Goal: Contribute content: Contribute content

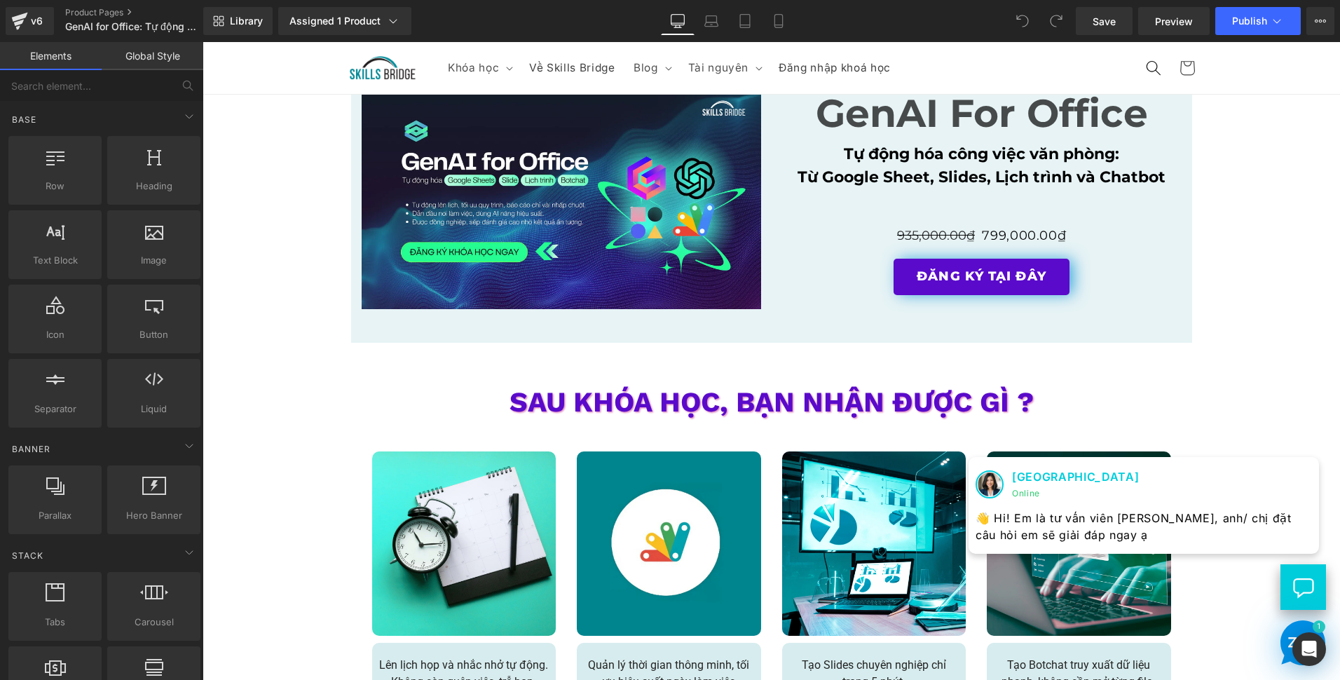
scroll to position [2313, 0]
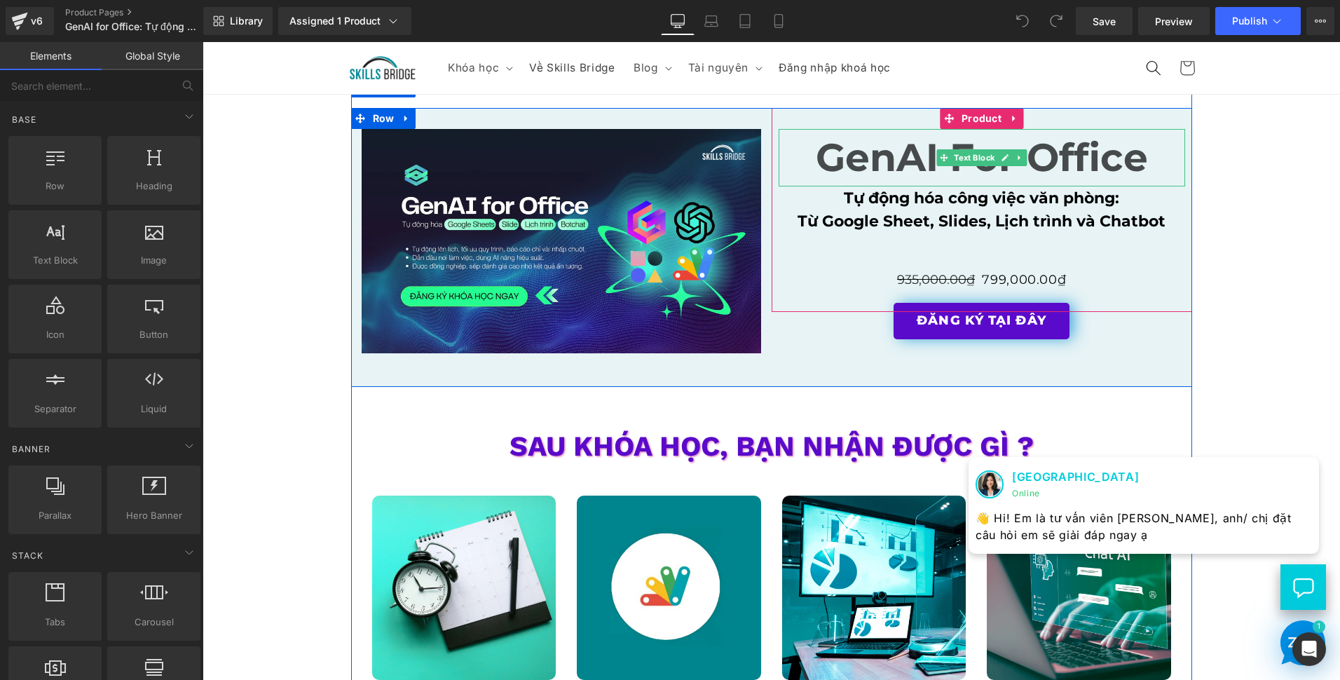
click at [816, 154] on strong "GenAI For Office" at bounding box center [982, 157] width 332 height 47
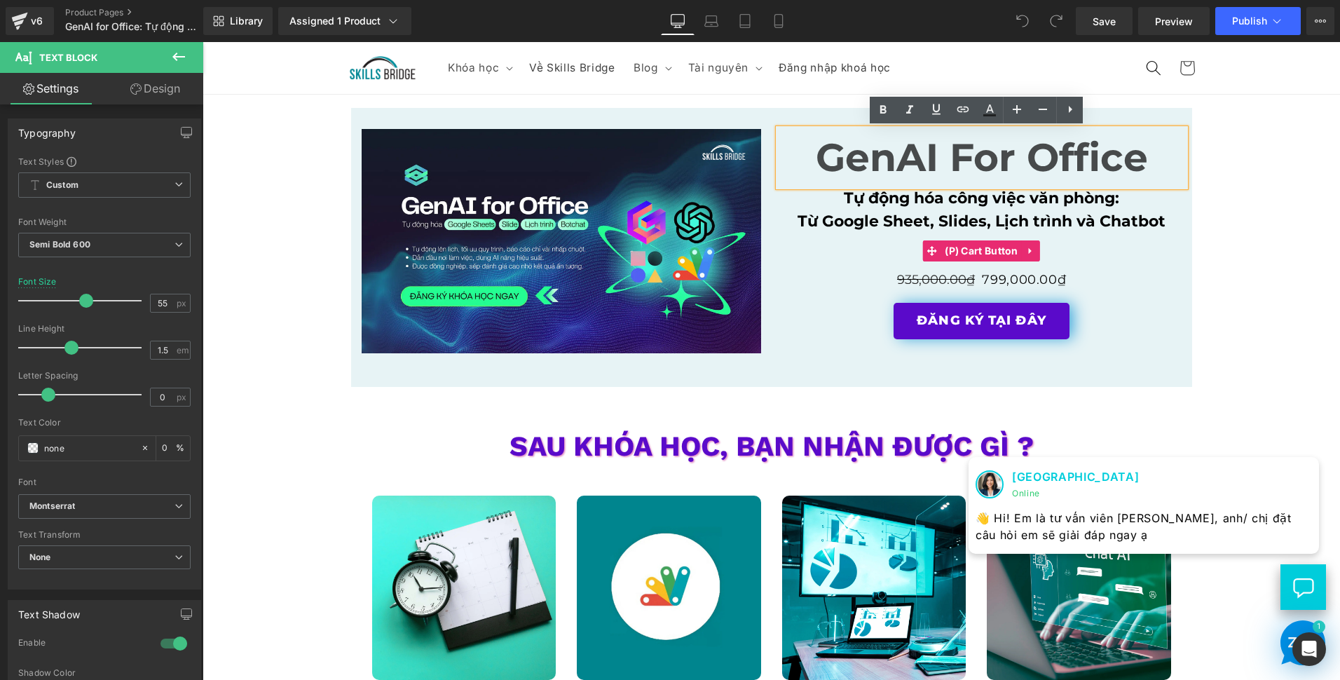
click at [779, 243] on div "ĐĂNG KÝ TẠI ĐÂY" at bounding box center [982, 251] width 407 height 36
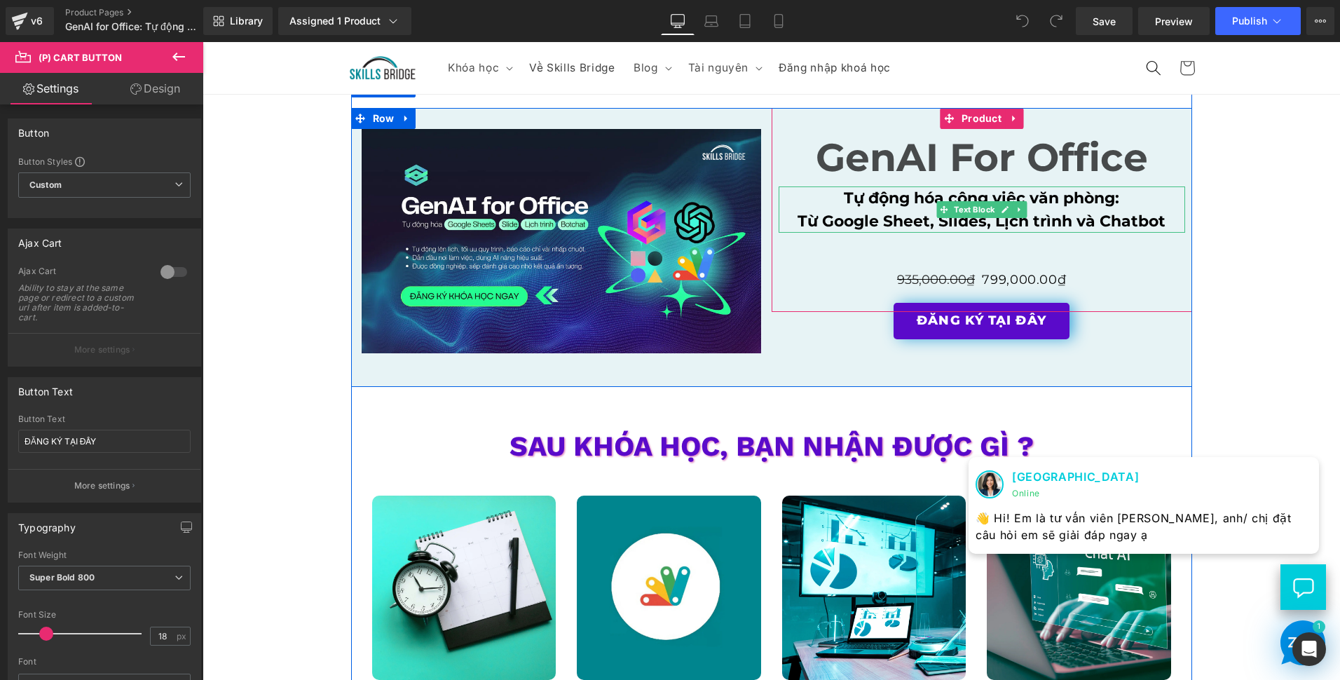
click at [857, 205] on span "Tự động hóa công việc văn phòng:" at bounding box center [981, 198] width 275 height 19
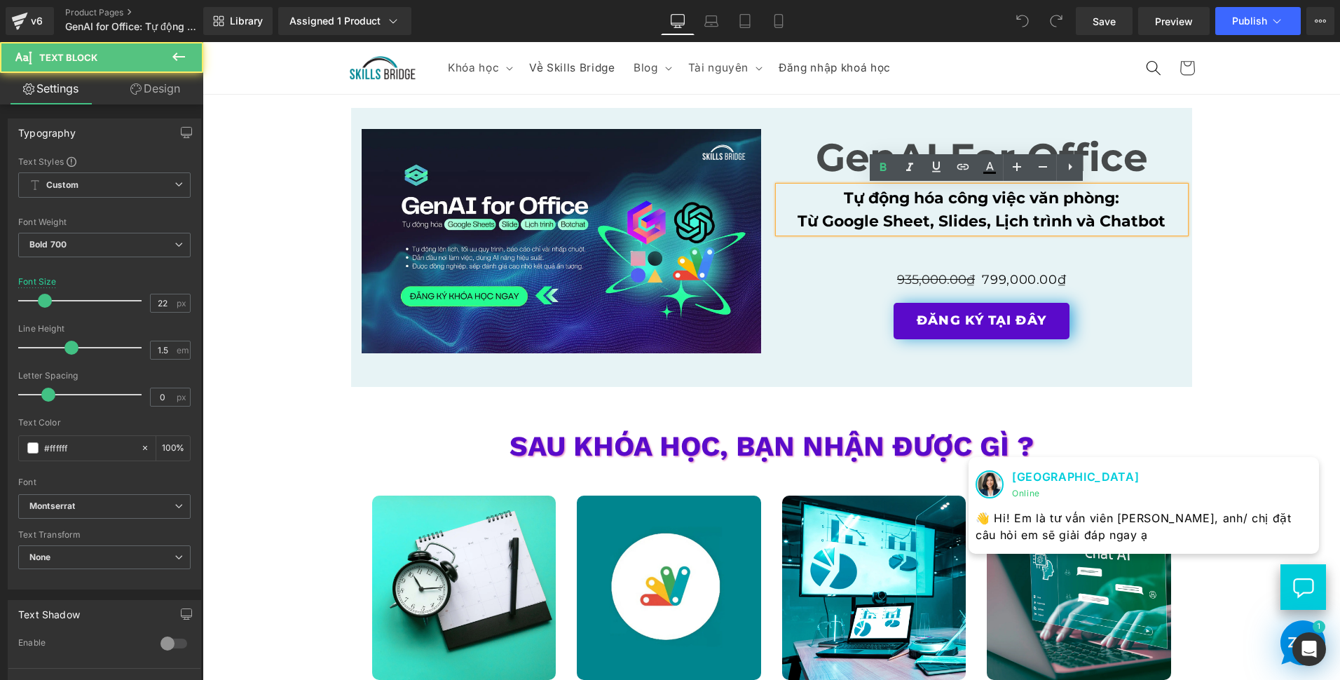
click at [859, 268] on div "ĐĂNG KÝ TẠI ĐÂY" at bounding box center [982, 251] width 407 height 36
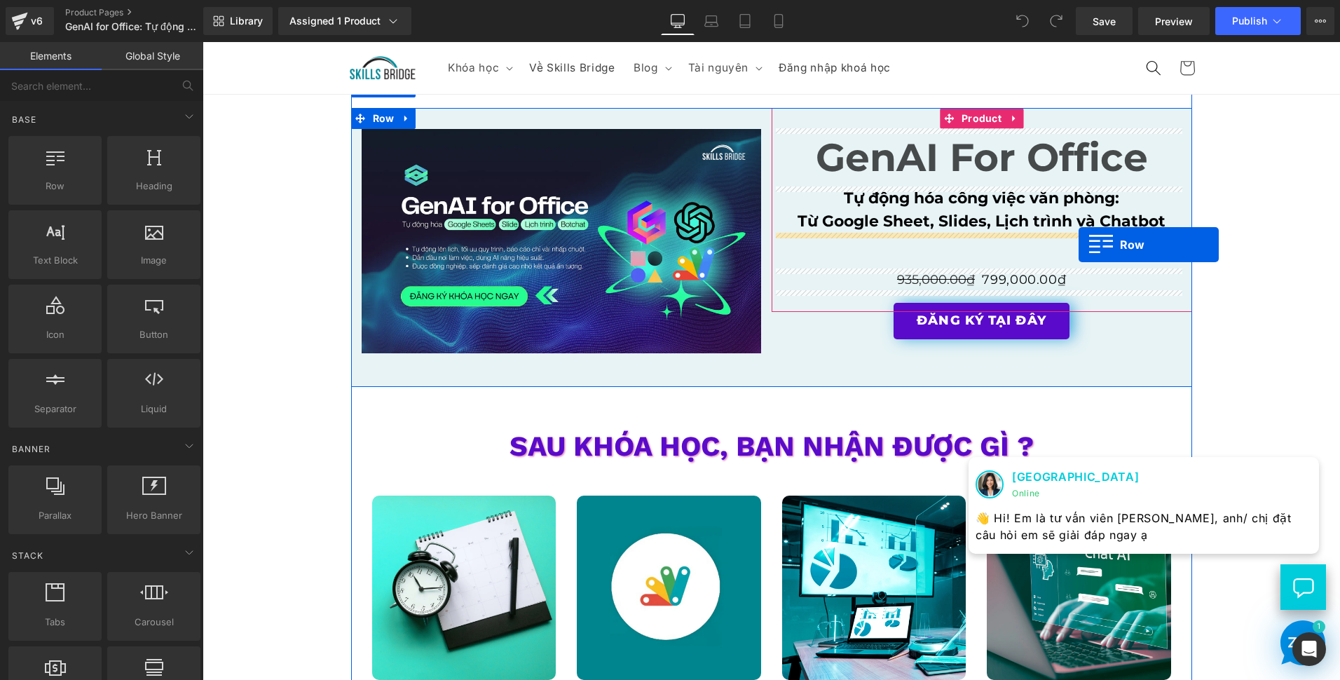
drag, startPoint x: 269, startPoint y: 221, endPoint x: 1079, endPoint y: 245, distance: 809.9
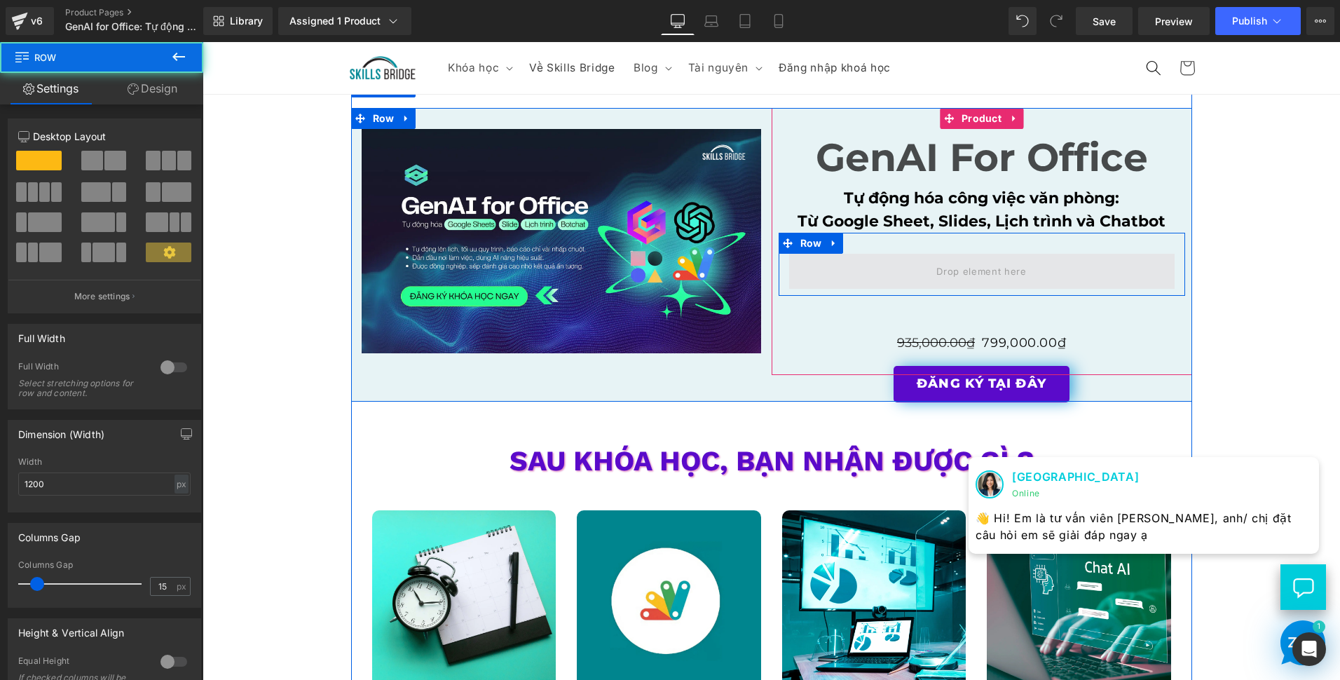
click at [1003, 277] on span at bounding box center [982, 271] width 100 height 22
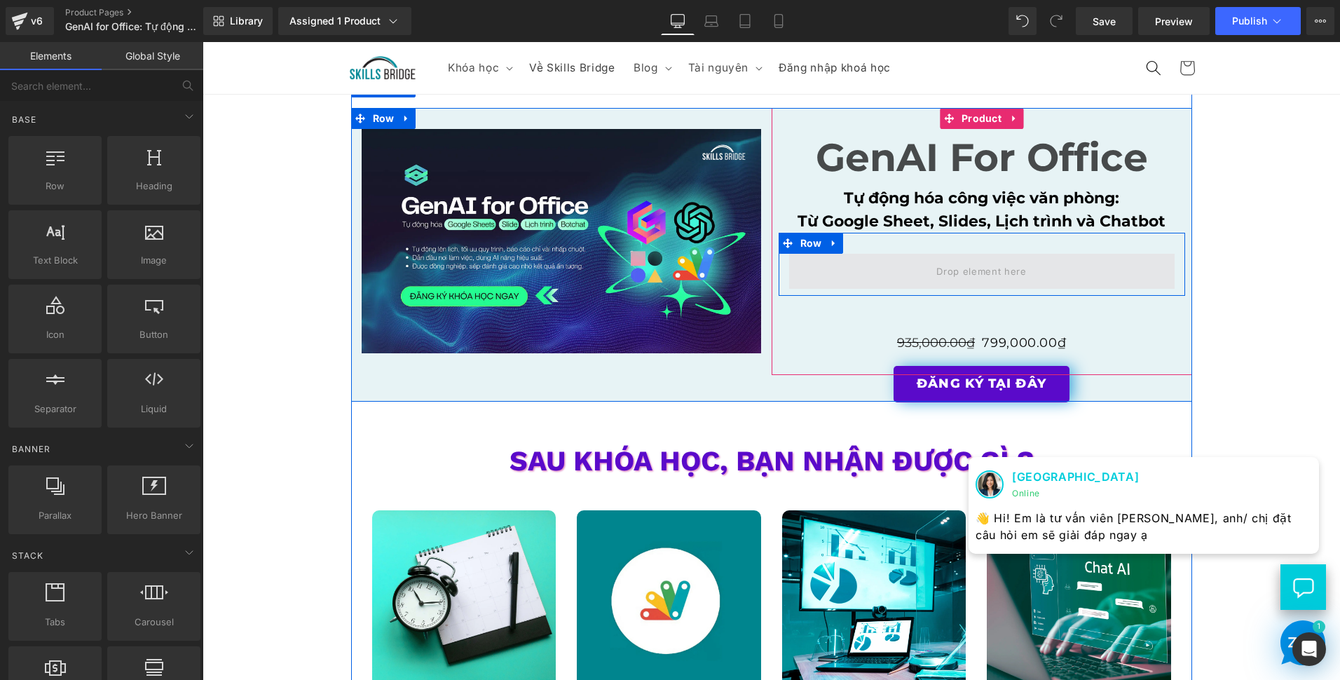
click at [1030, 257] on span at bounding box center [982, 271] width 386 height 35
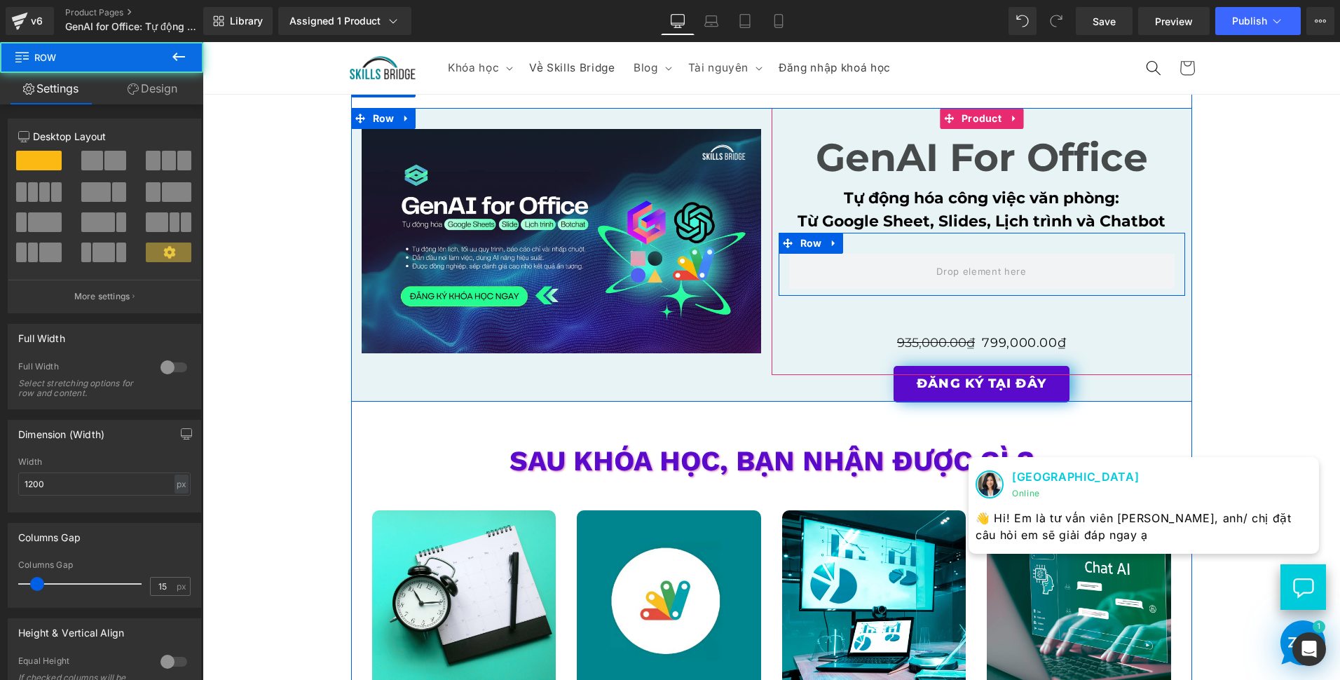
click at [1039, 246] on div "Row" at bounding box center [982, 264] width 407 height 63
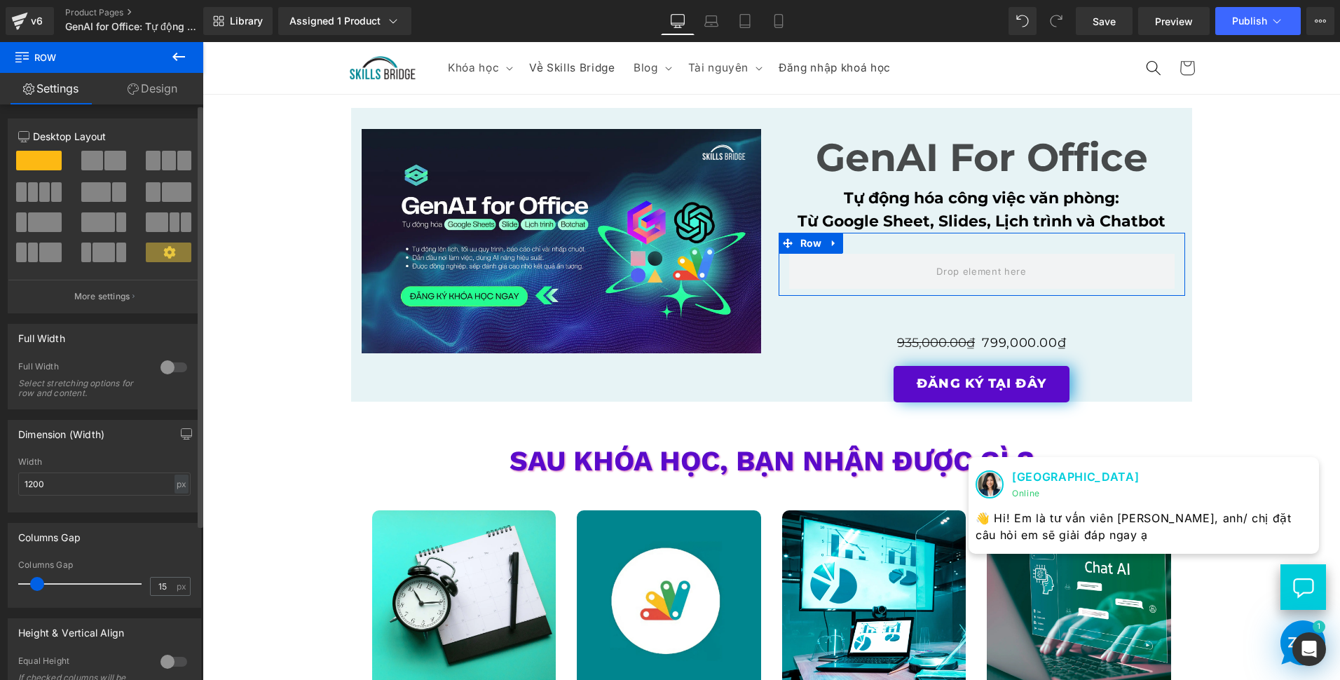
click at [84, 160] on span at bounding box center [92, 161] width 22 height 20
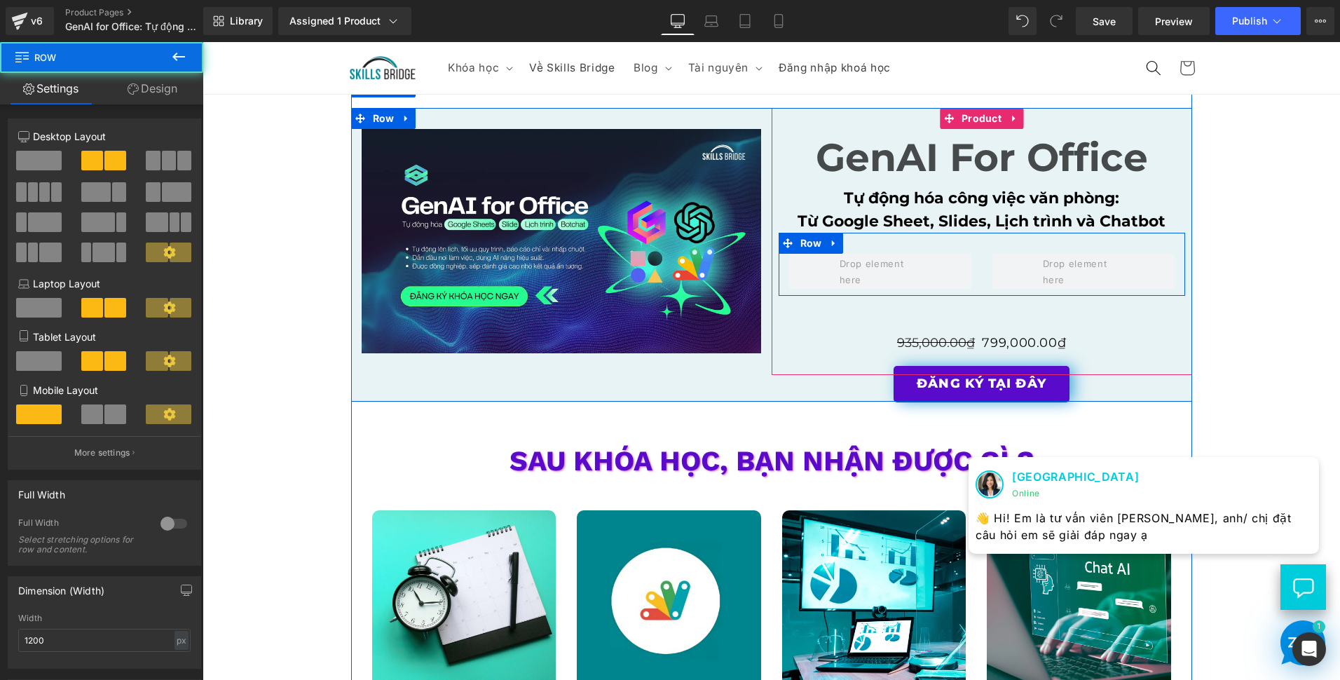
click at [1070, 240] on div "Row" at bounding box center [982, 264] width 407 height 63
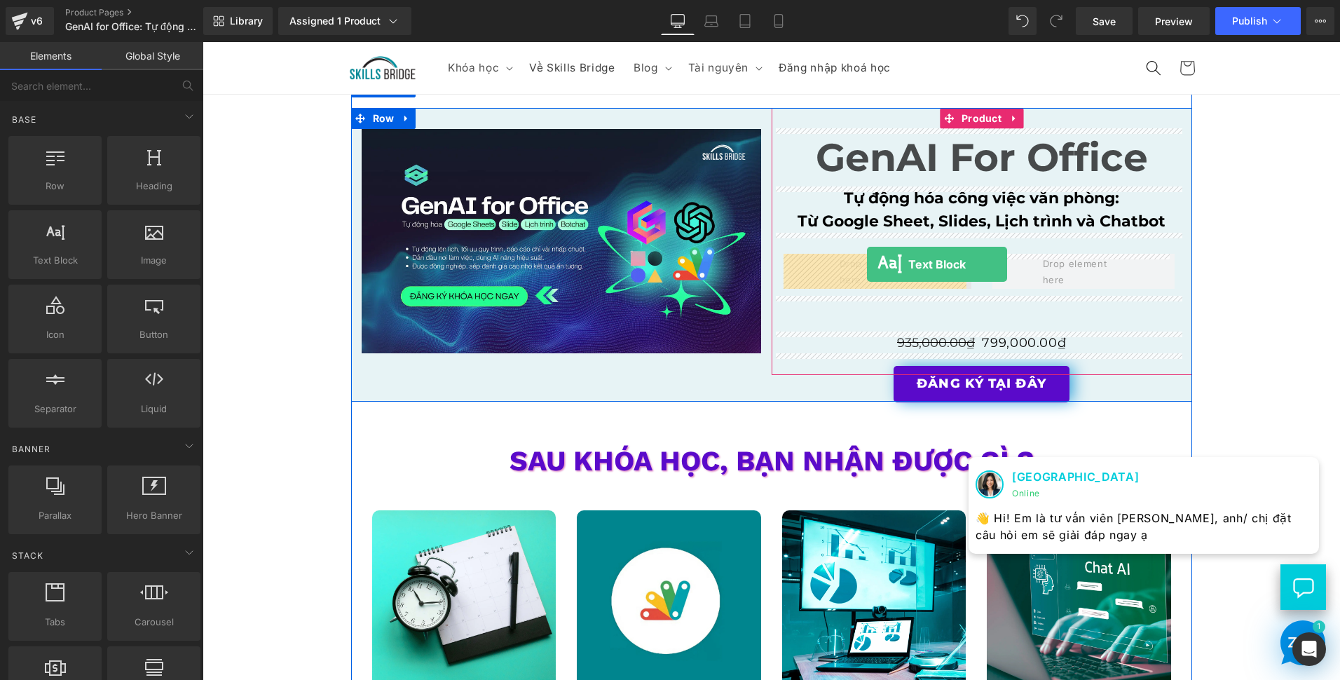
drag, startPoint x: 231, startPoint y: 297, endPoint x: 867, endPoint y: 264, distance: 636.6
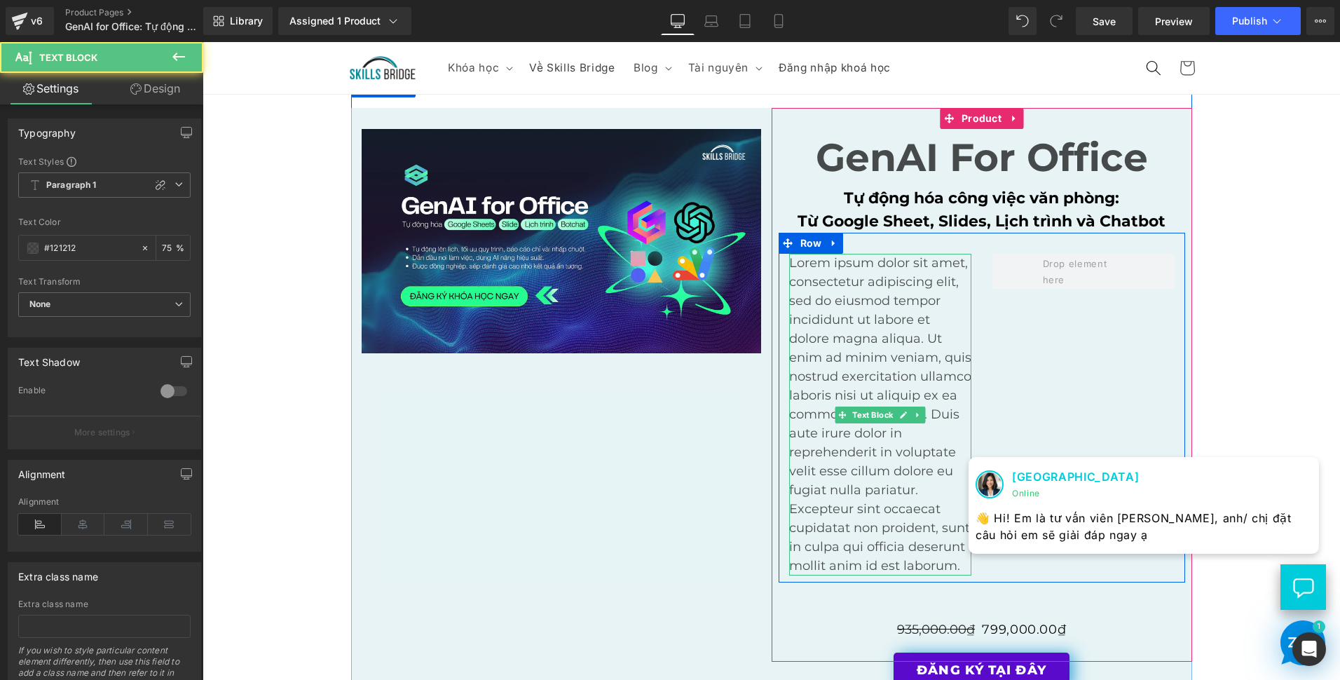
click at [843, 336] on p "Lorem ipsum dolor sit amet, consectetur adipiscing elit, sed do eiusmod tempor …" at bounding box center [880, 415] width 182 height 322
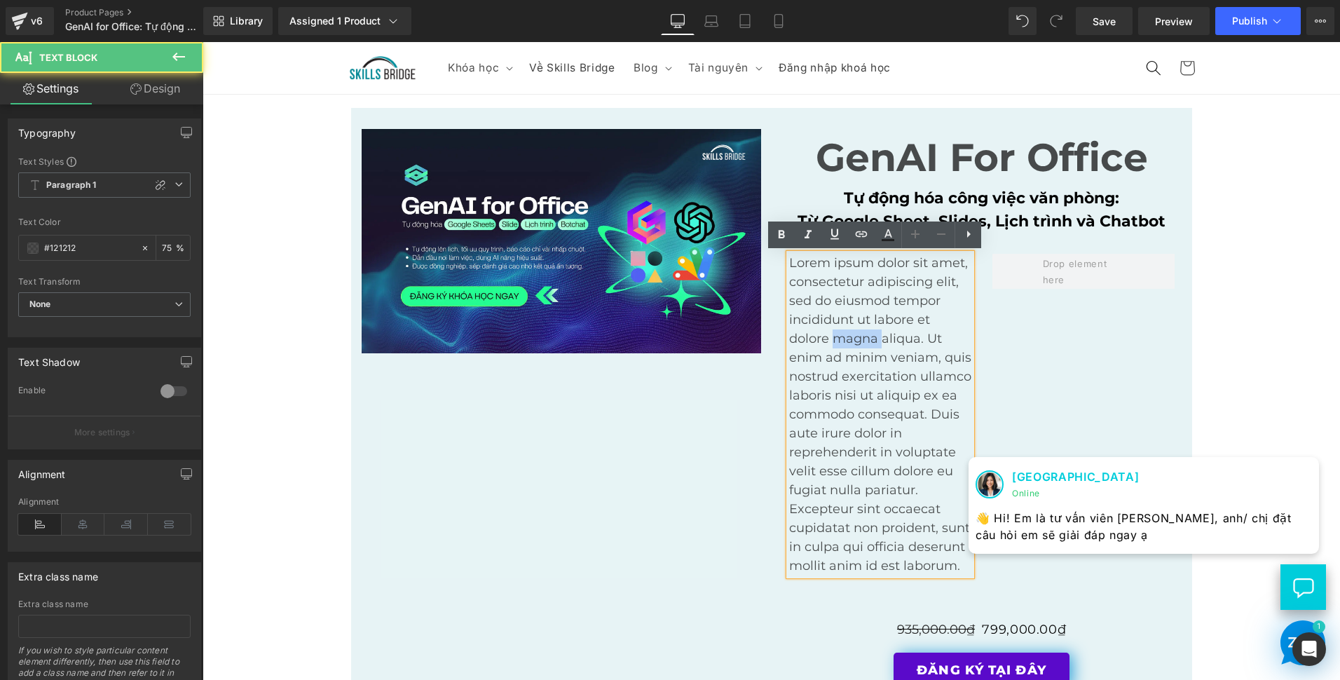
click at [843, 336] on p "Lorem ipsum dolor sit amet, consectetur adipiscing elit, sed do eiusmod tempor …" at bounding box center [880, 415] width 182 height 322
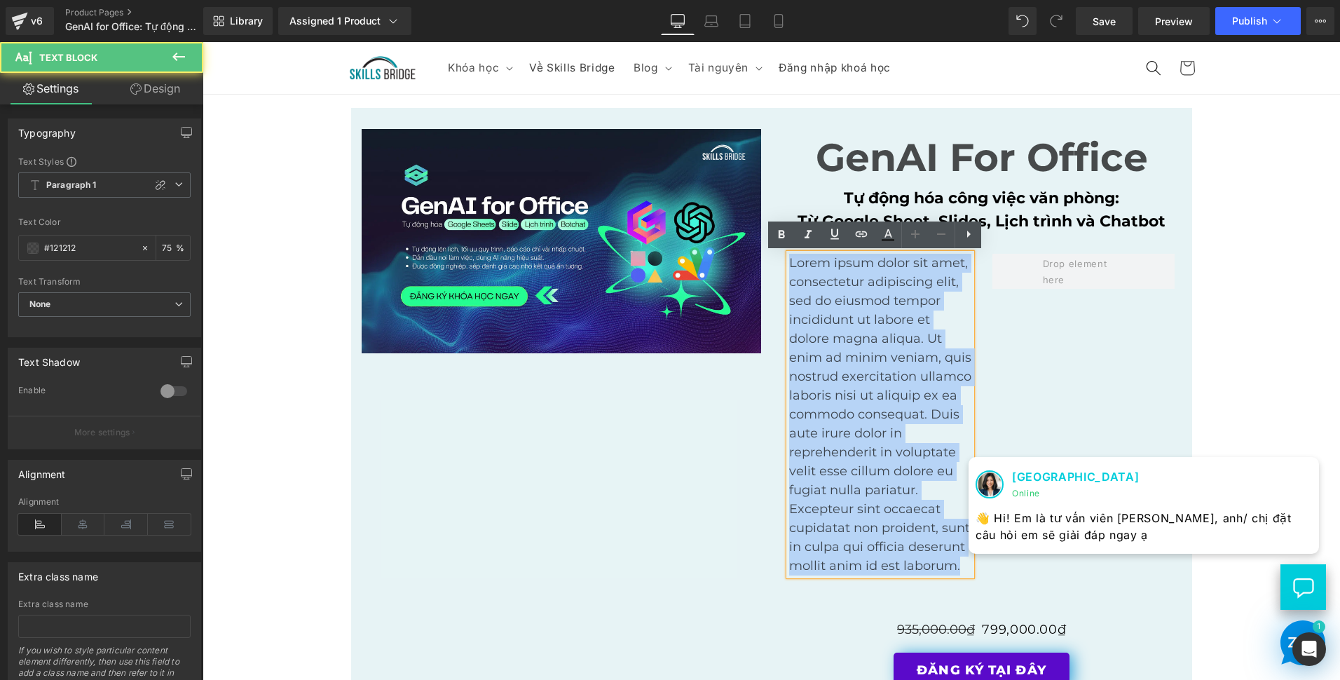
click at [843, 336] on p "Lorem ipsum dolor sit amet, consectetur adipiscing elit, sed do eiusmod tempor …" at bounding box center [880, 415] width 182 height 322
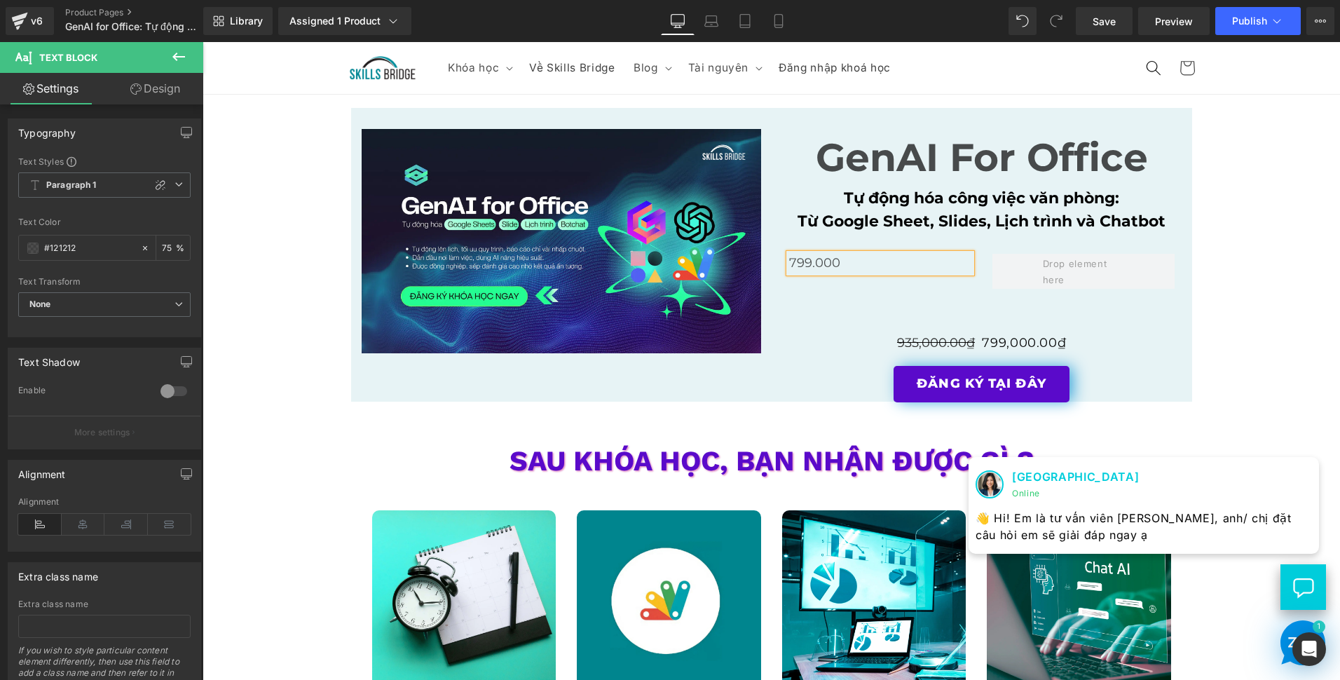
click at [843, 264] on p "799.000" at bounding box center [880, 263] width 182 height 19
click at [854, 308] on div "ĐĂNG KÝ TẠI ĐÂY" at bounding box center [982, 314] width 407 height 36
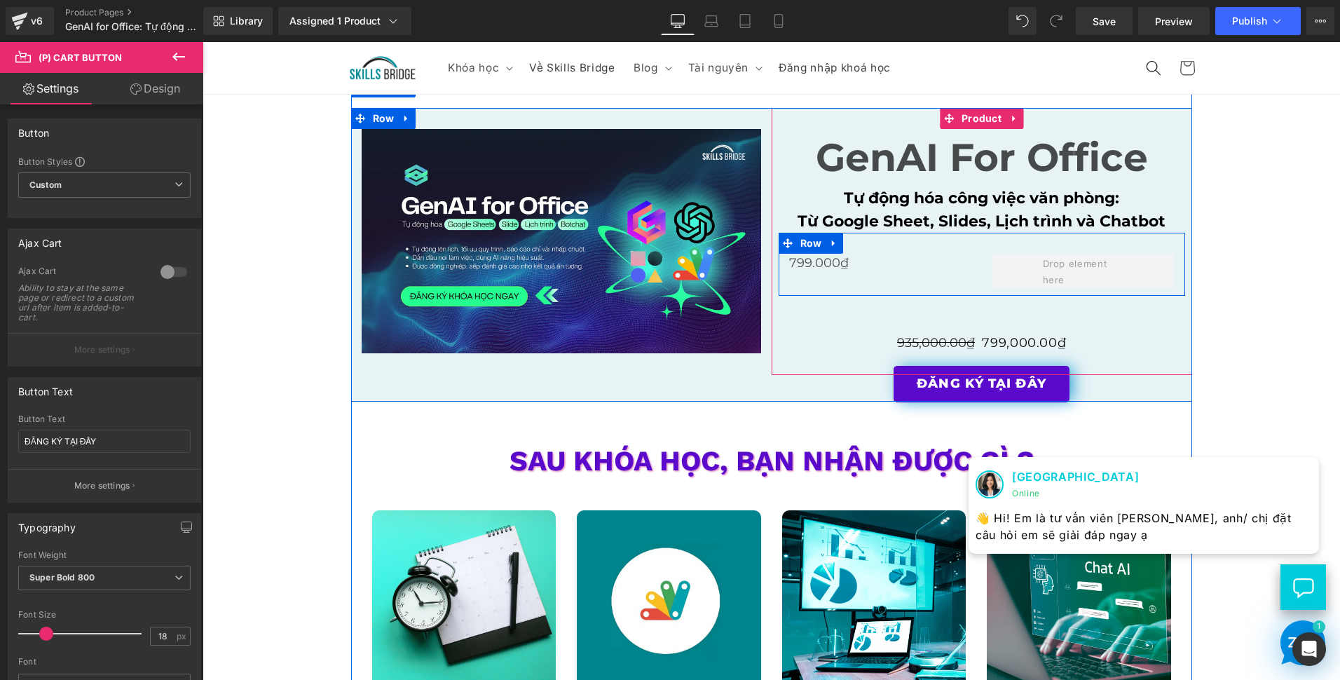
click at [982, 273] on div at bounding box center [1083, 271] width 203 height 35
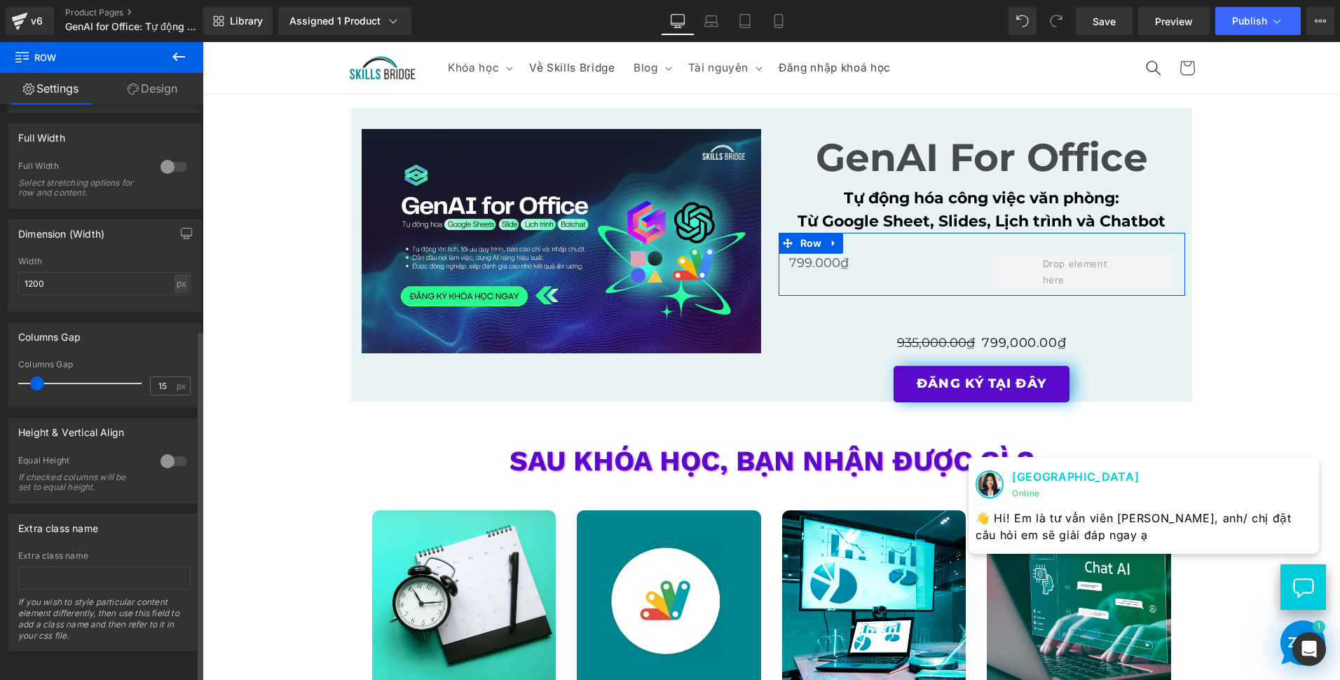
scroll to position [367, 0]
click at [170, 453] on div at bounding box center [174, 461] width 34 height 22
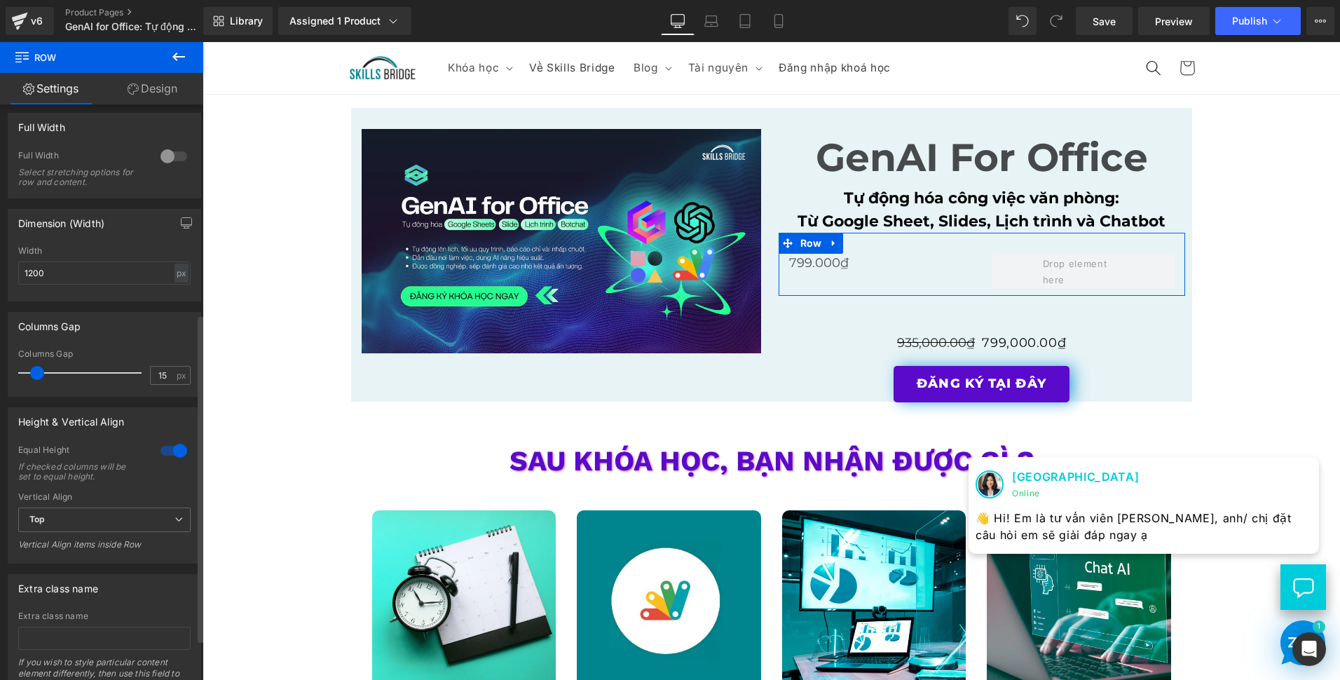
click at [170, 453] on div at bounding box center [174, 450] width 34 height 22
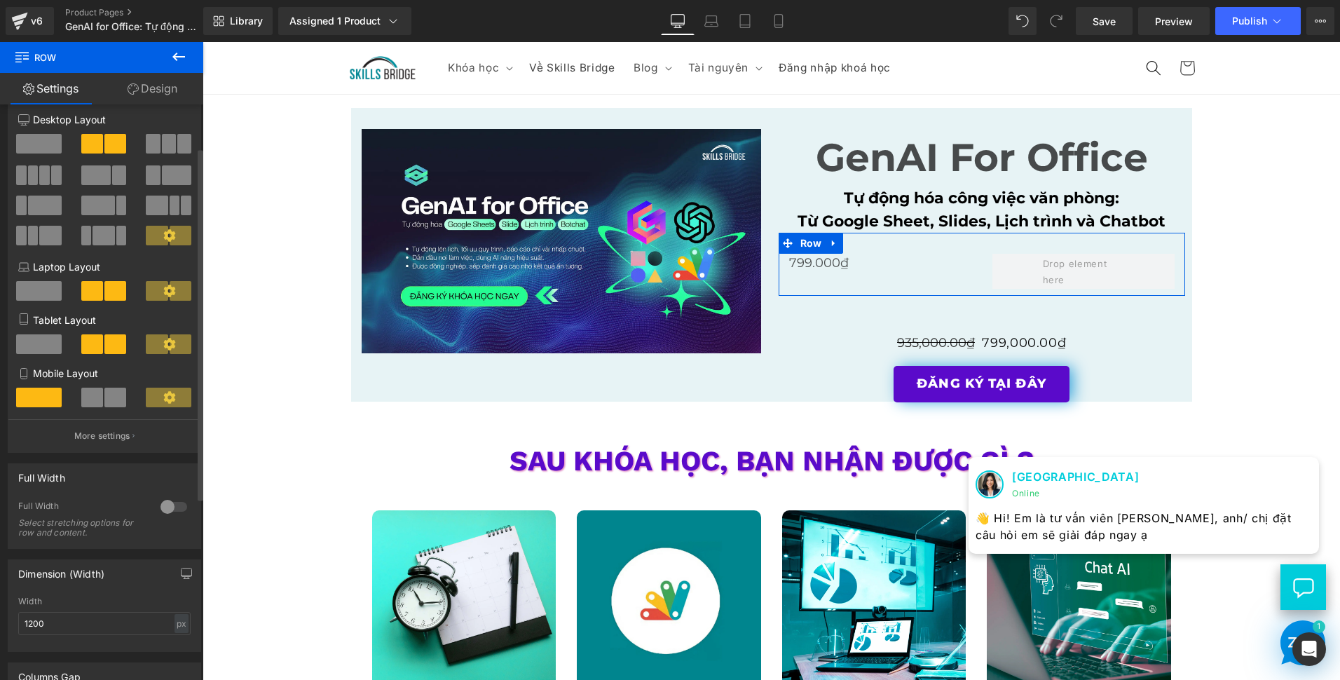
scroll to position [0, 0]
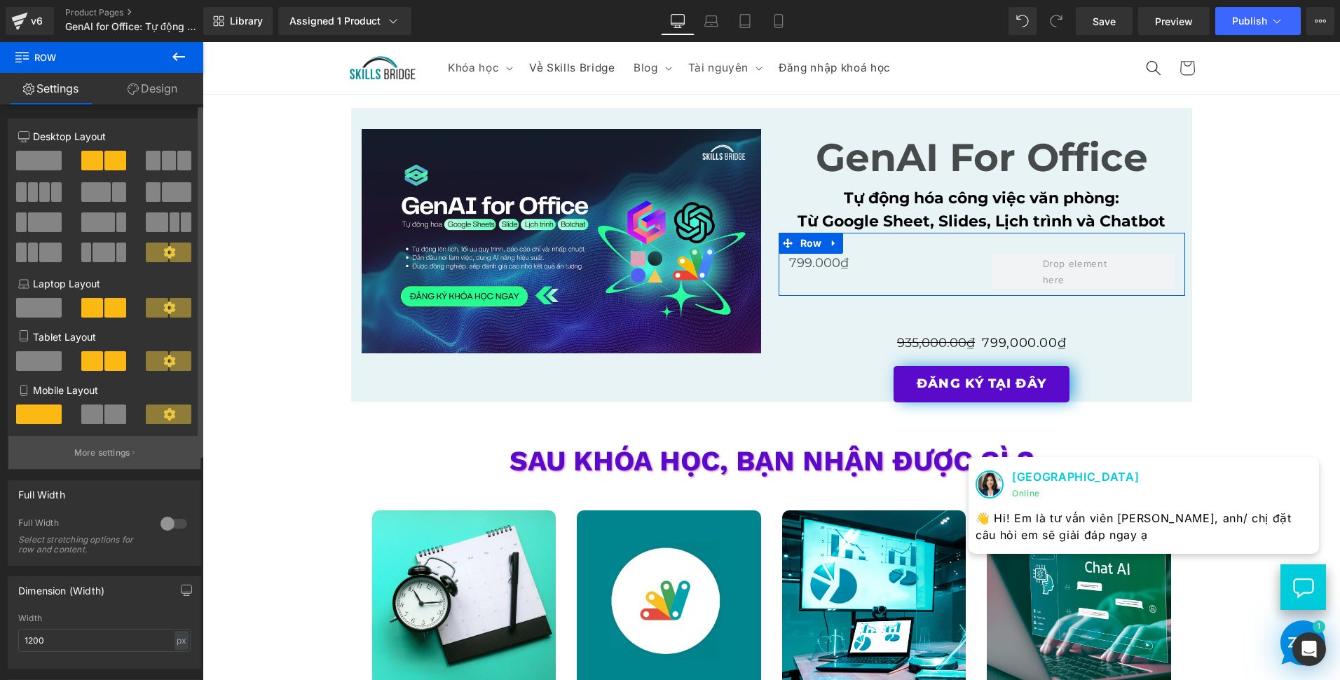
click at [123, 459] on button "More settings" at bounding box center [104, 452] width 192 height 33
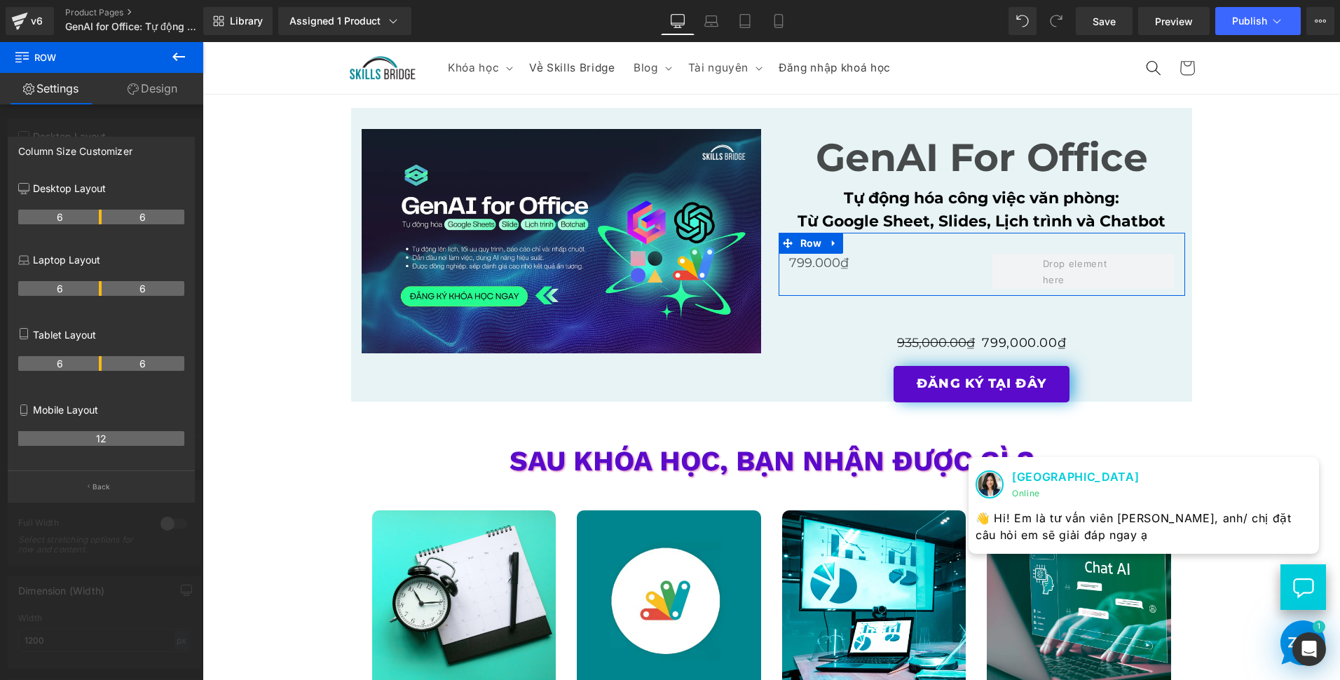
click at [124, 435] on th "12" at bounding box center [101, 438] width 166 height 15
click at [118, 550] on div at bounding box center [101, 364] width 203 height 645
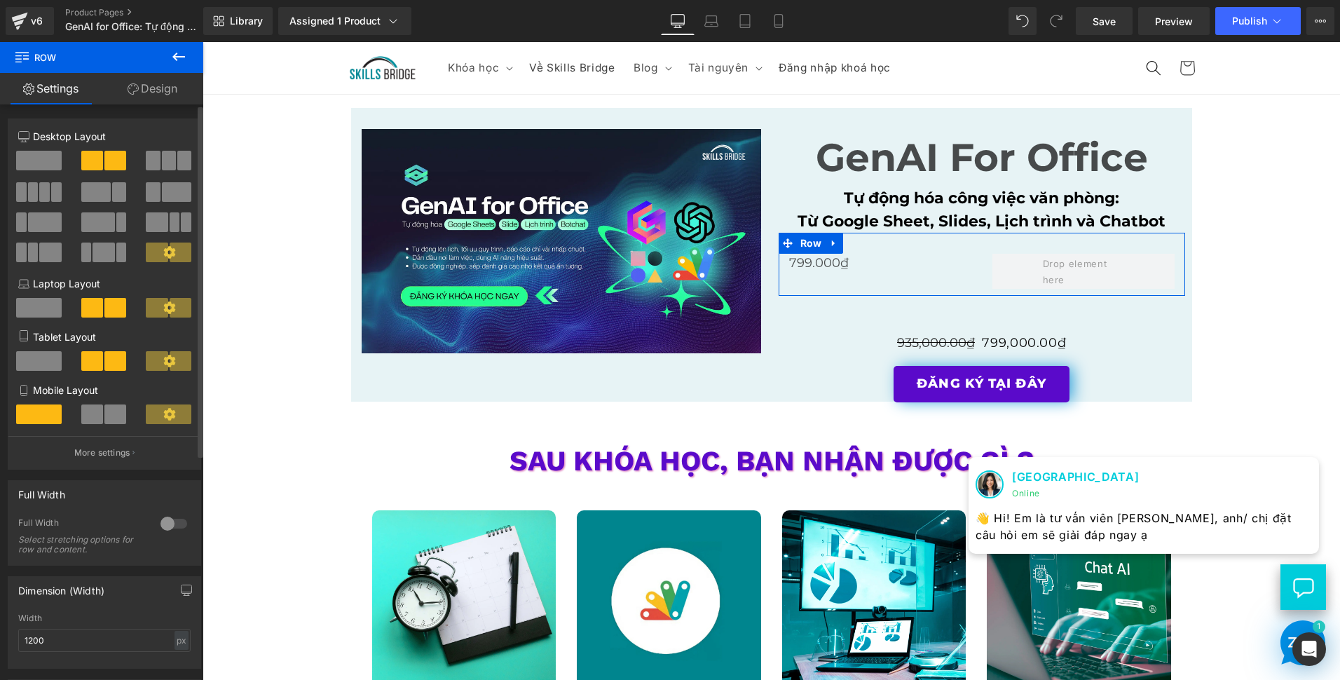
click at [77, 418] on div at bounding box center [104, 419] width 65 height 30
click at [86, 415] on span at bounding box center [92, 414] width 22 height 20
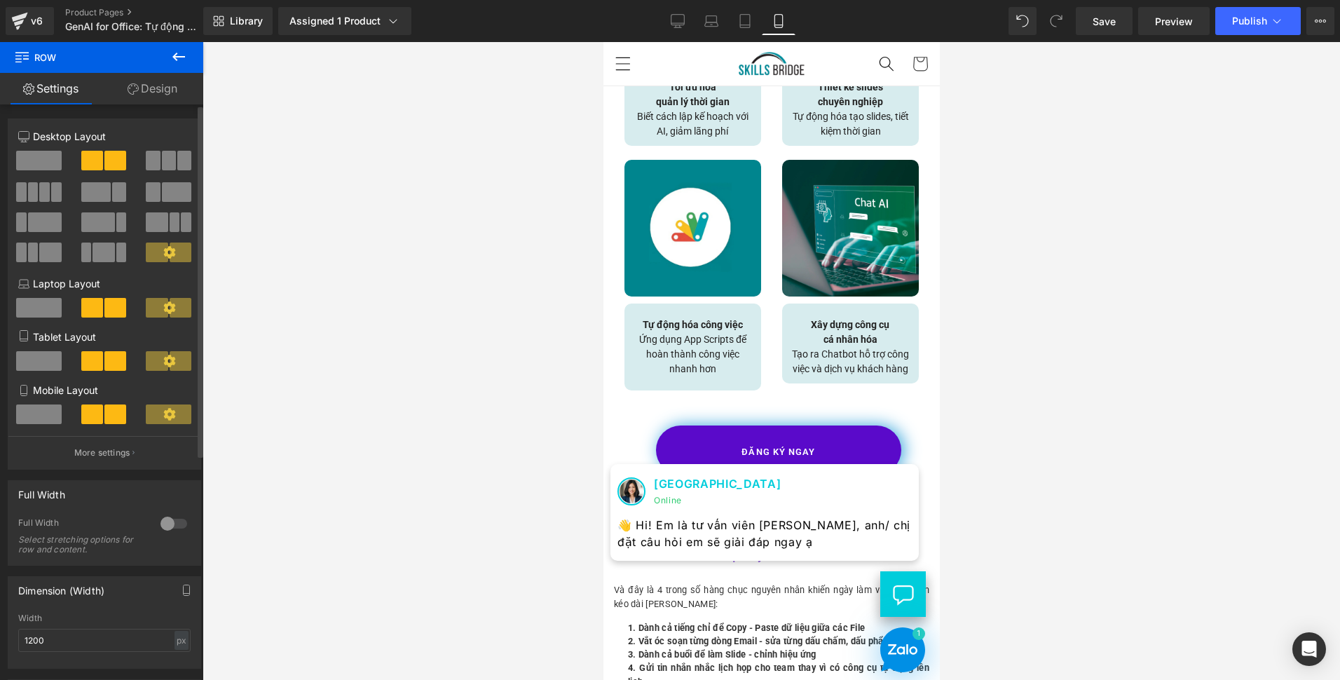
scroll to position [1697, 0]
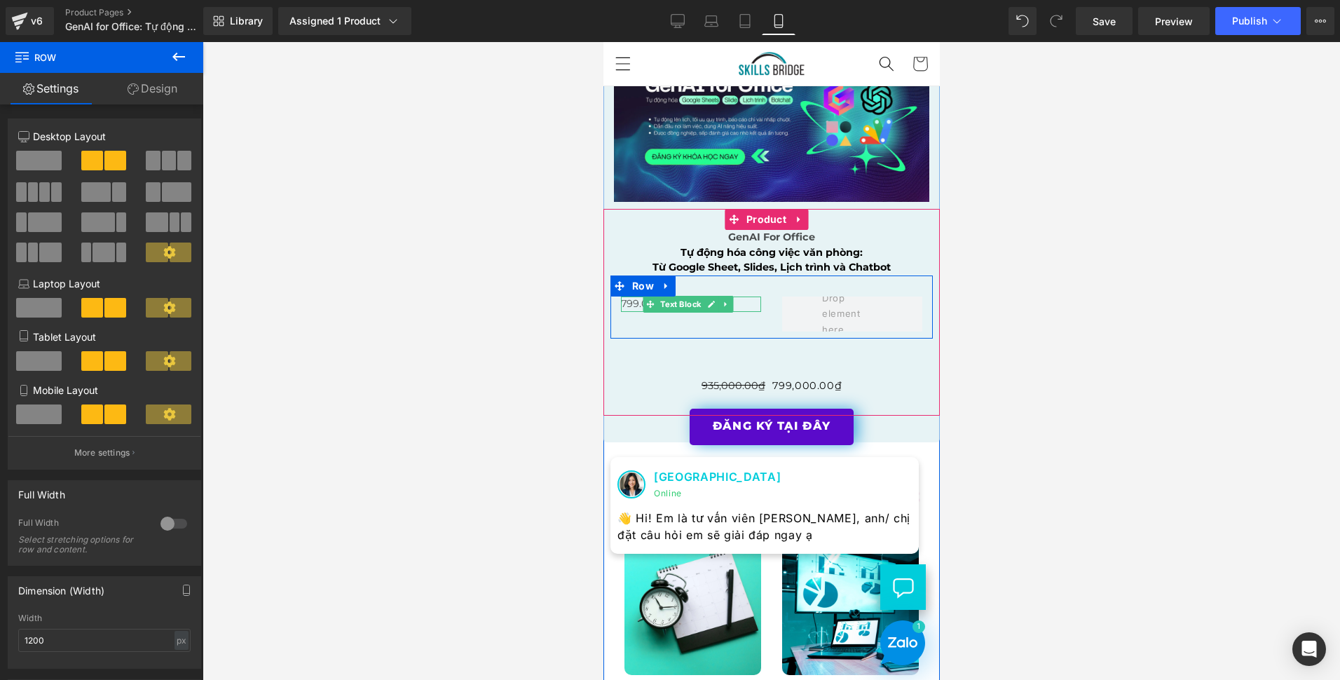
click at [726, 301] on icon at bounding box center [725, 303] width 2 height 5
click at [731, 332] on div at bounding box center [771, 335] width 322 height 7
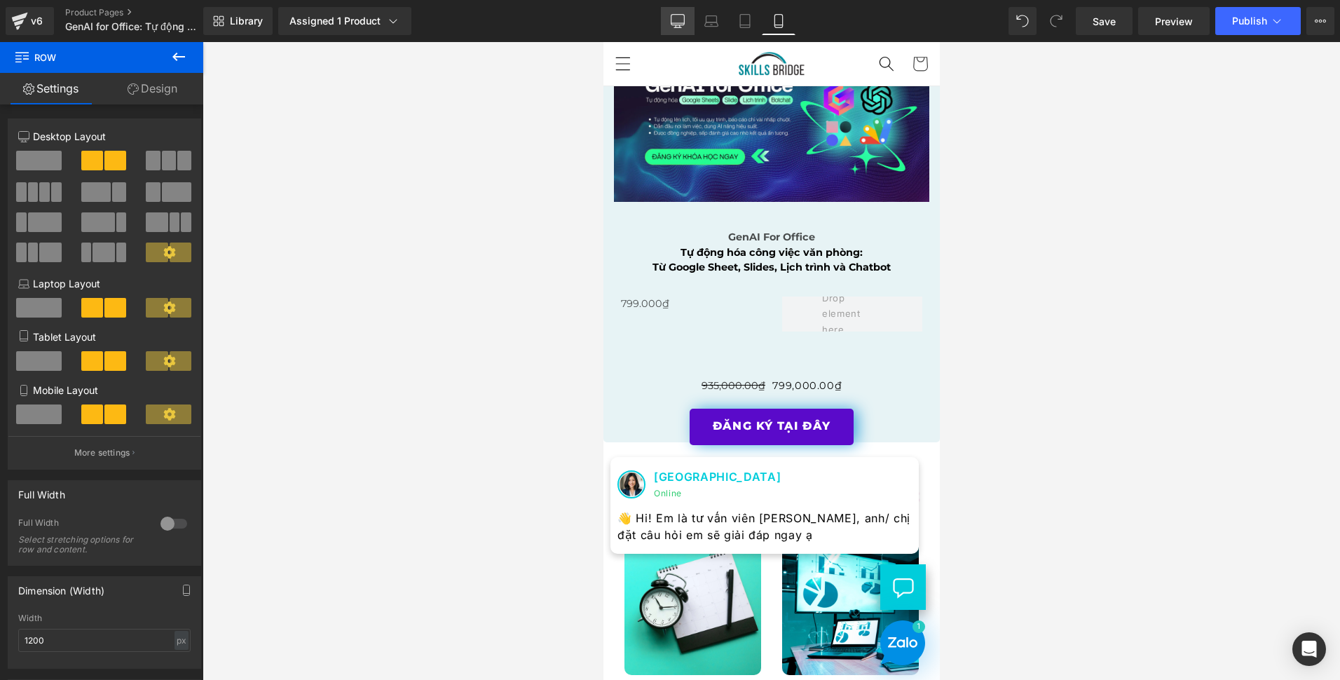
click at [674, 18] on icon at bounding box center [678, 21] width 14 height 14
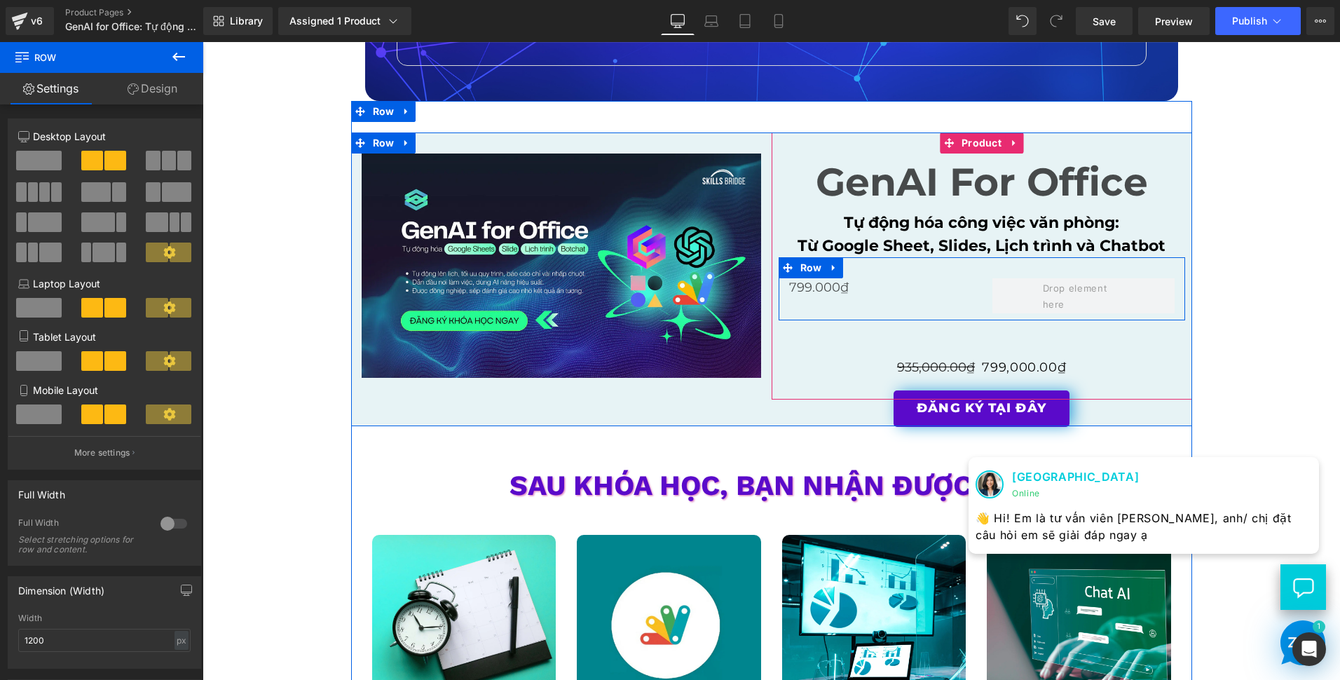
click at [834, 297] on div "799.000₫ Text Block" at bounding box center [880, 287] width 182 height 19
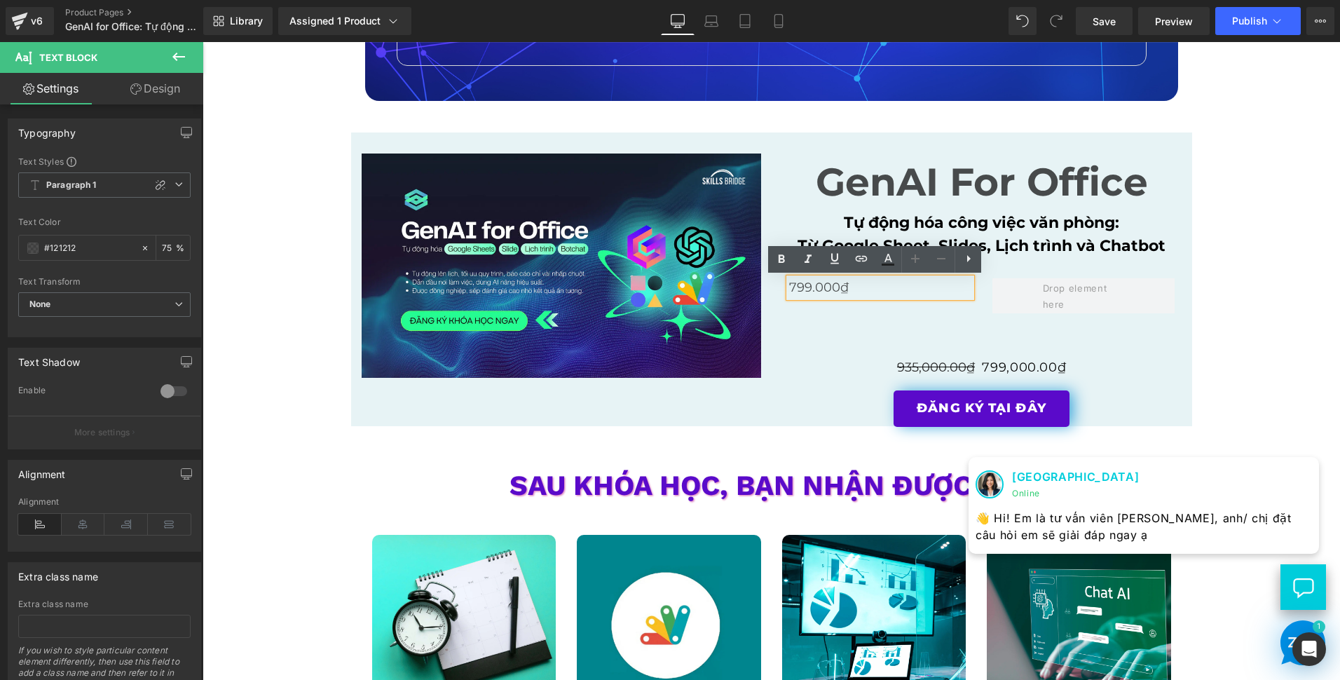
click at [884, 313] on div "799.000₫ Text Block Row" at bounding box center [982, 288] width 407 height 63
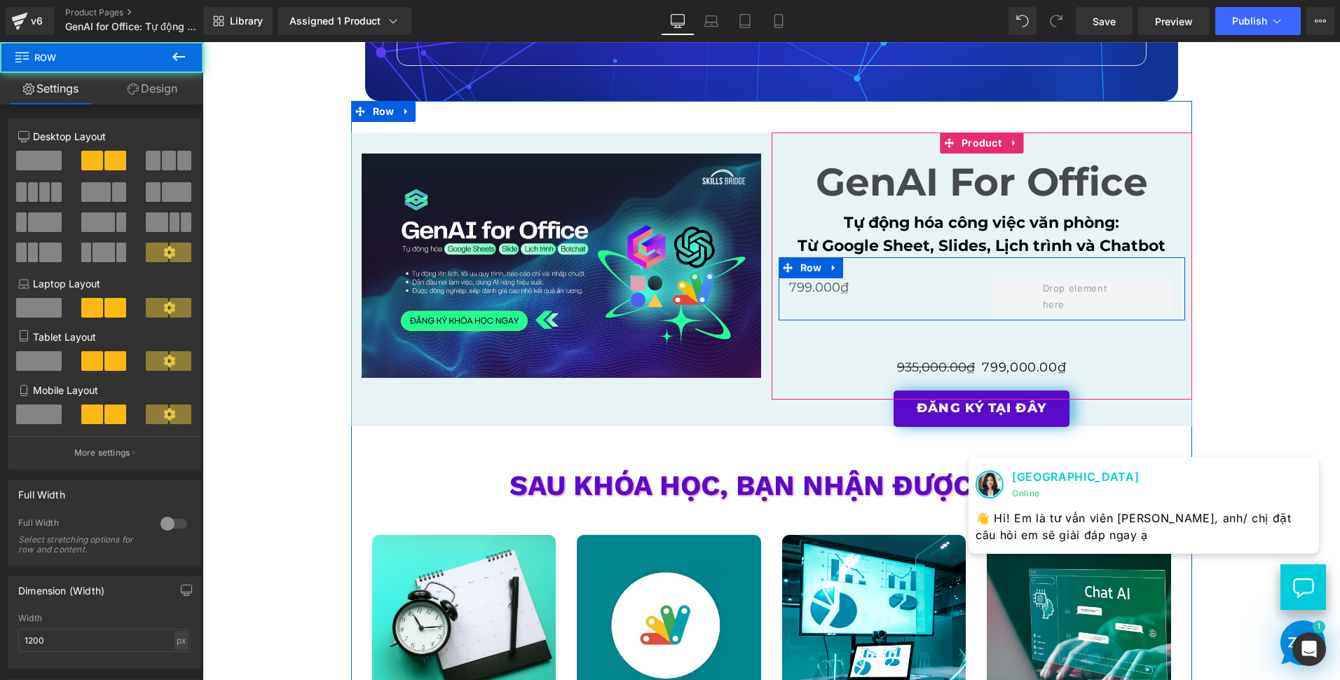
click at [976, 289] on div "799.000₫ Text Block Row" at bounding box center [982, 288] width 407 height 63
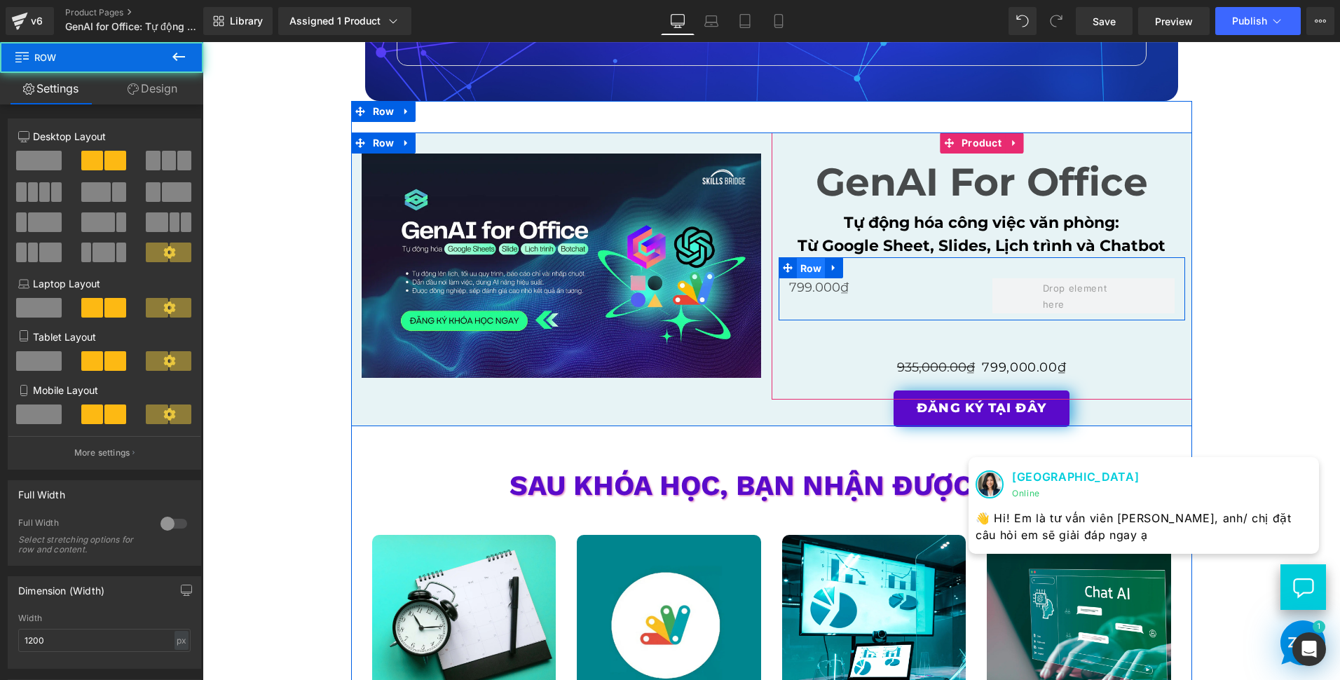
click at [817, 271] on span "Row" at bounding box center [811, 268] width 29 height 21
click at [832, 270] on icon at bounding box center [833, 268] width 3 height 6
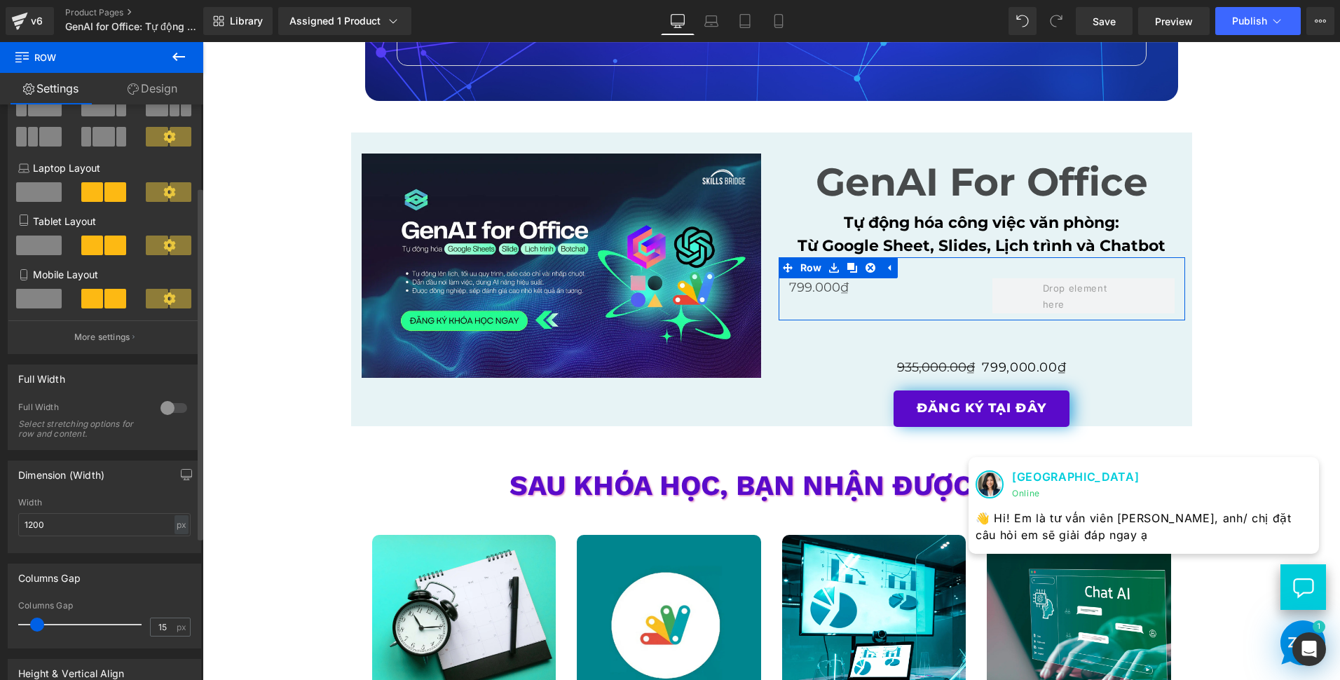
scroll to position [140, 0]
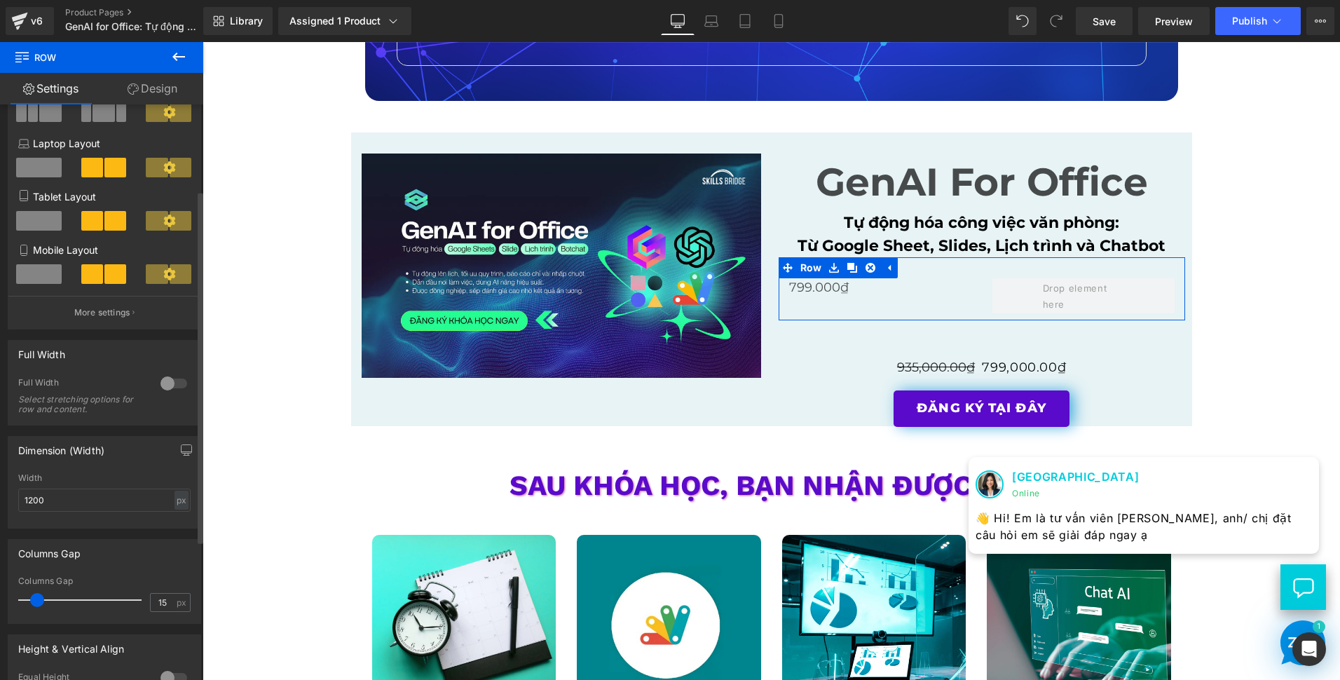
click at [166, 376] on div at bounding box center [174, 383] width 34 height 22
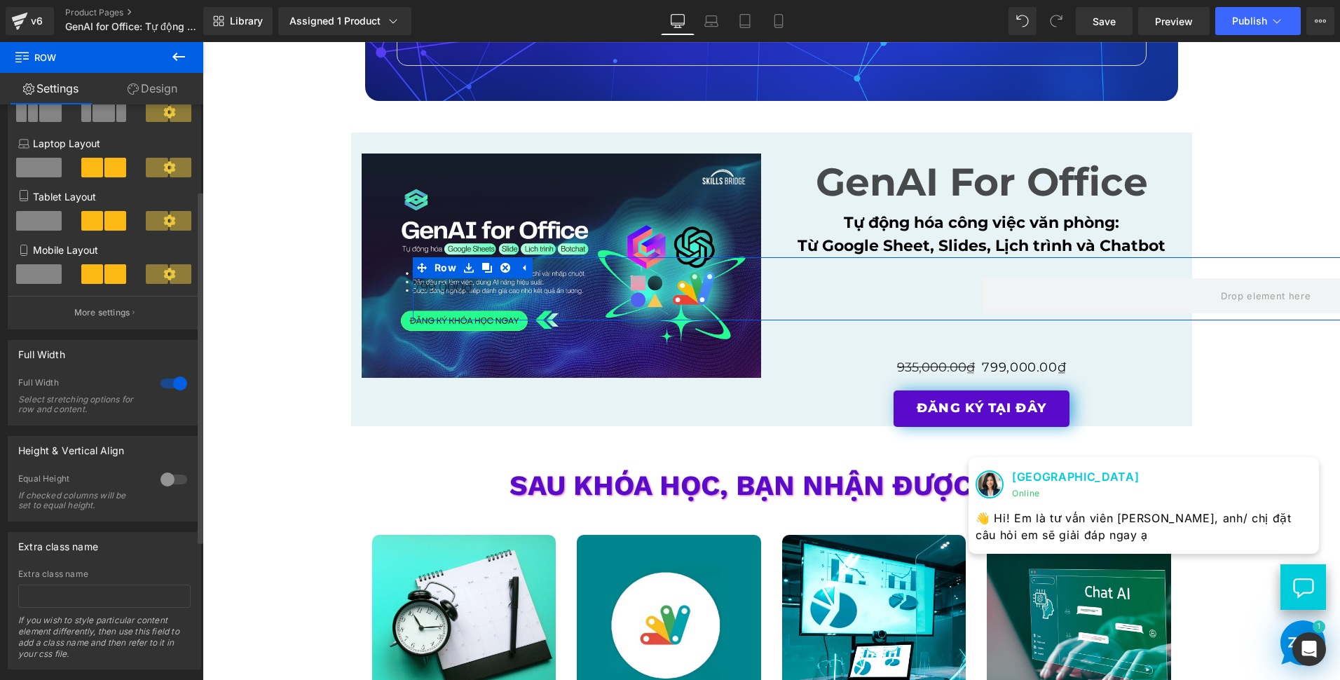
click at [166, 376] on div at bounding box center [174, 383] width 34 height 22
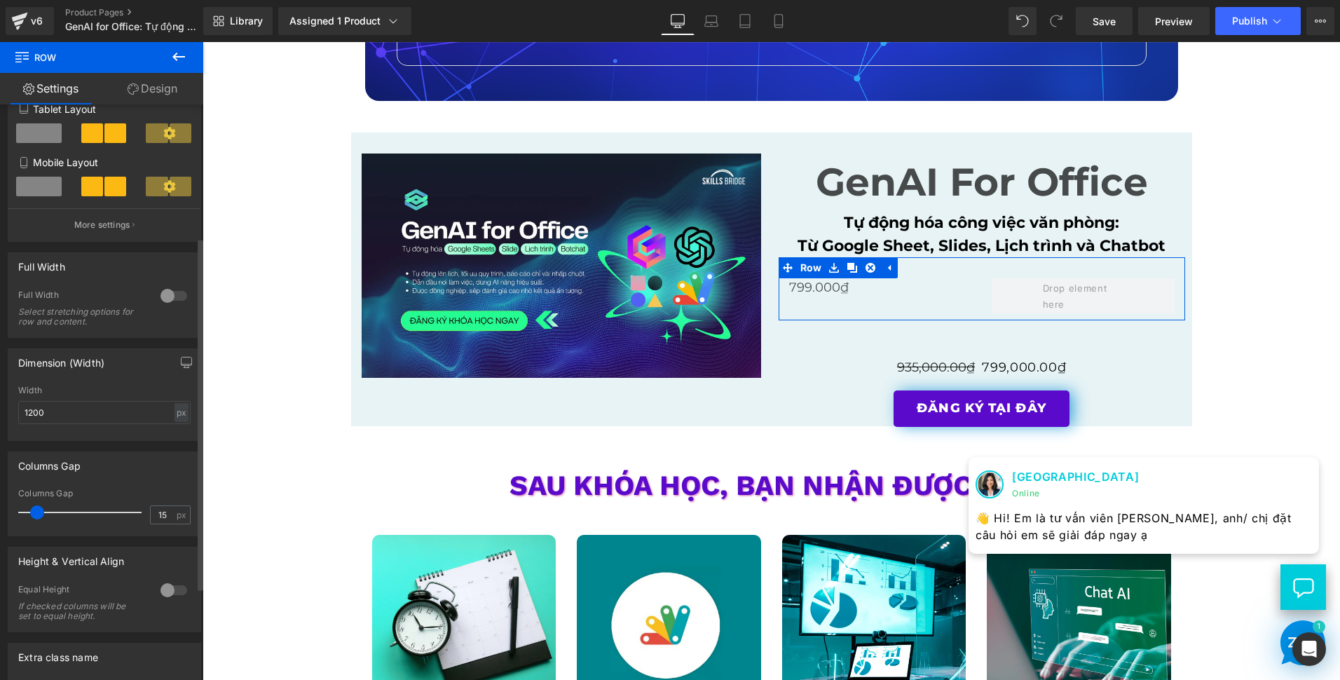
scroll to position [280, 0]
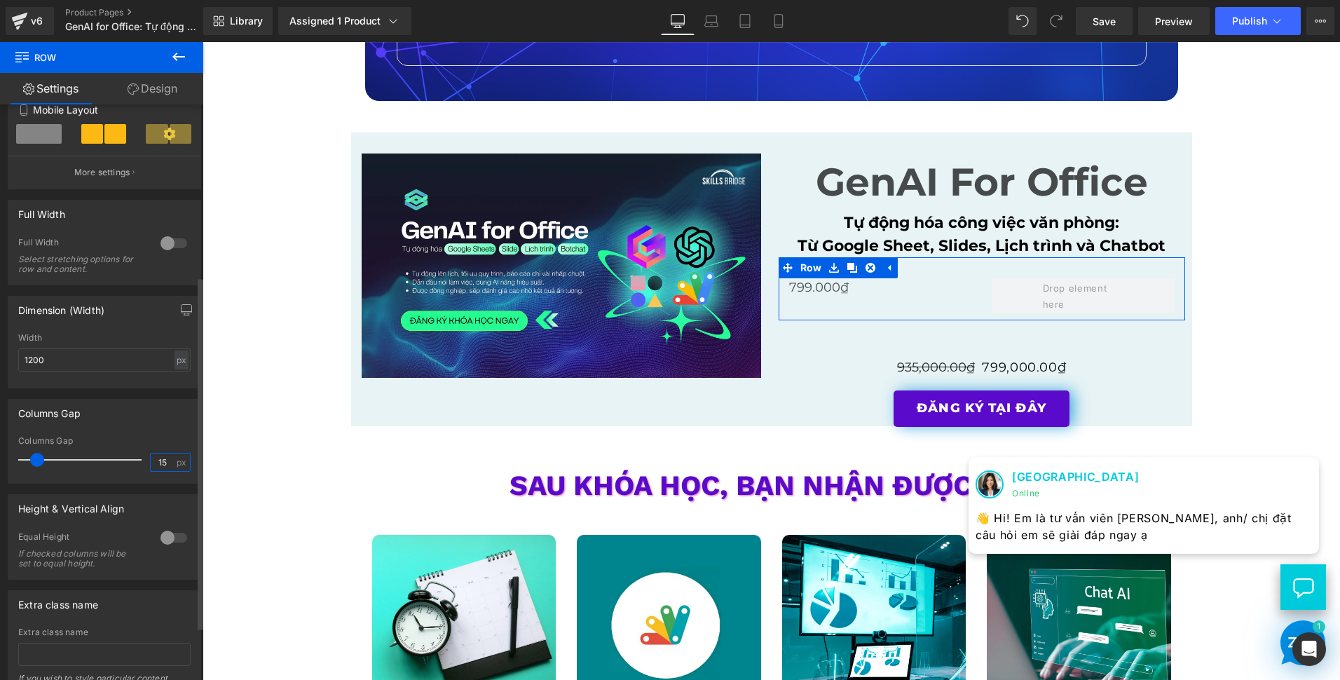
click at [168, 463] on input "15" at bounding box center [163, 462] width 25 height 18
type input "8"
click at [136, 82] on link "Design" at bounding box center [153, 89] width 102 height 32
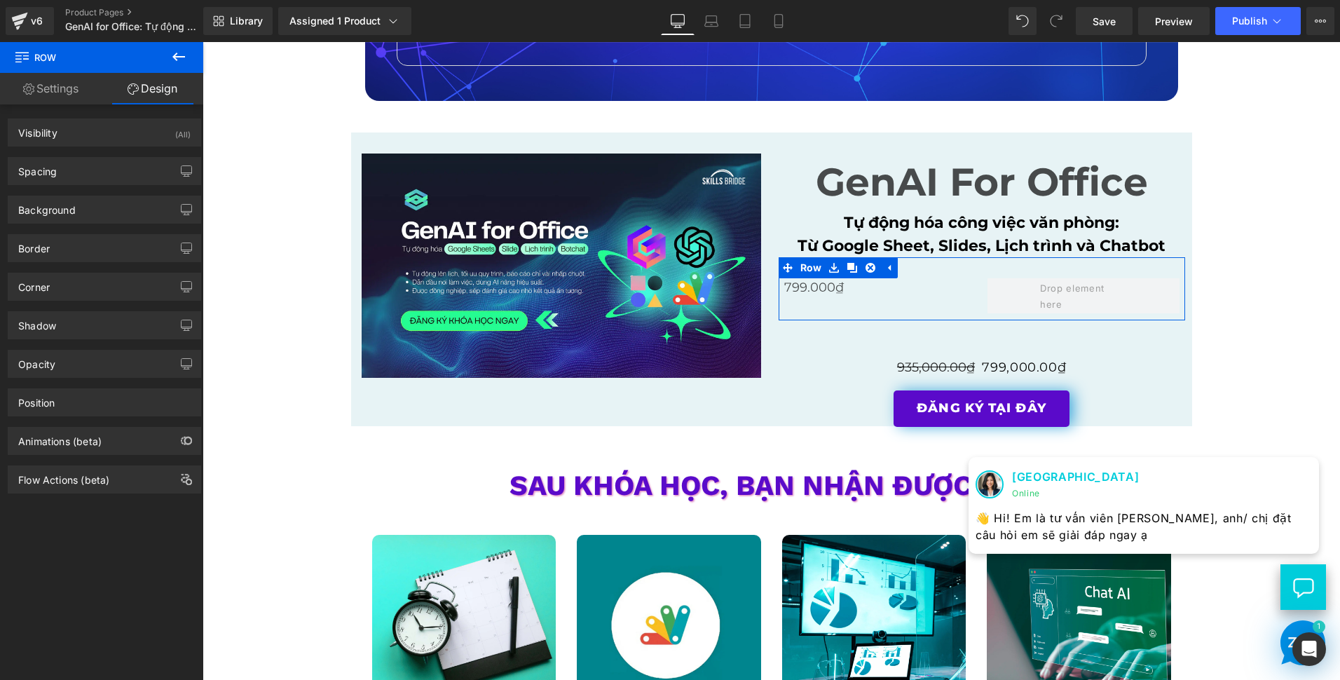
click at [63, 91] on link "Settings" at bounding box center [51, 89] width 102 height 32
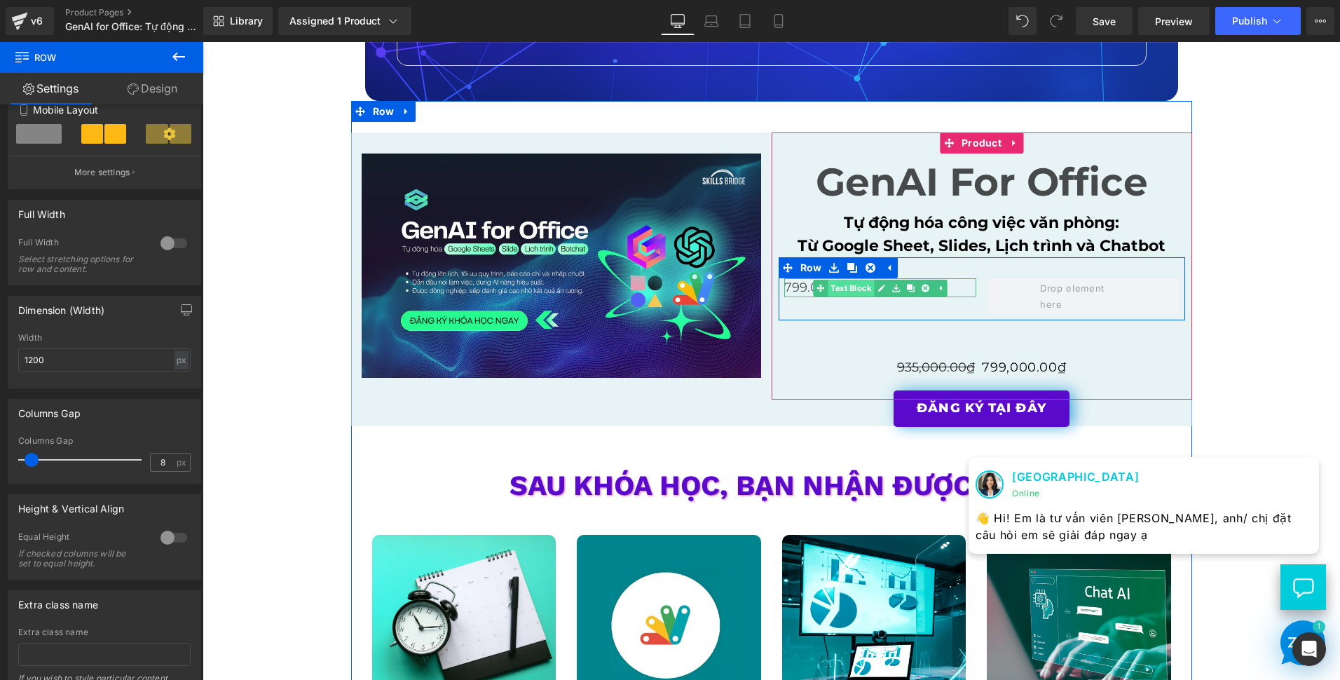
click at [855, 282] on span "Text Block" at bounding box center [851, 288] width 46 height 17
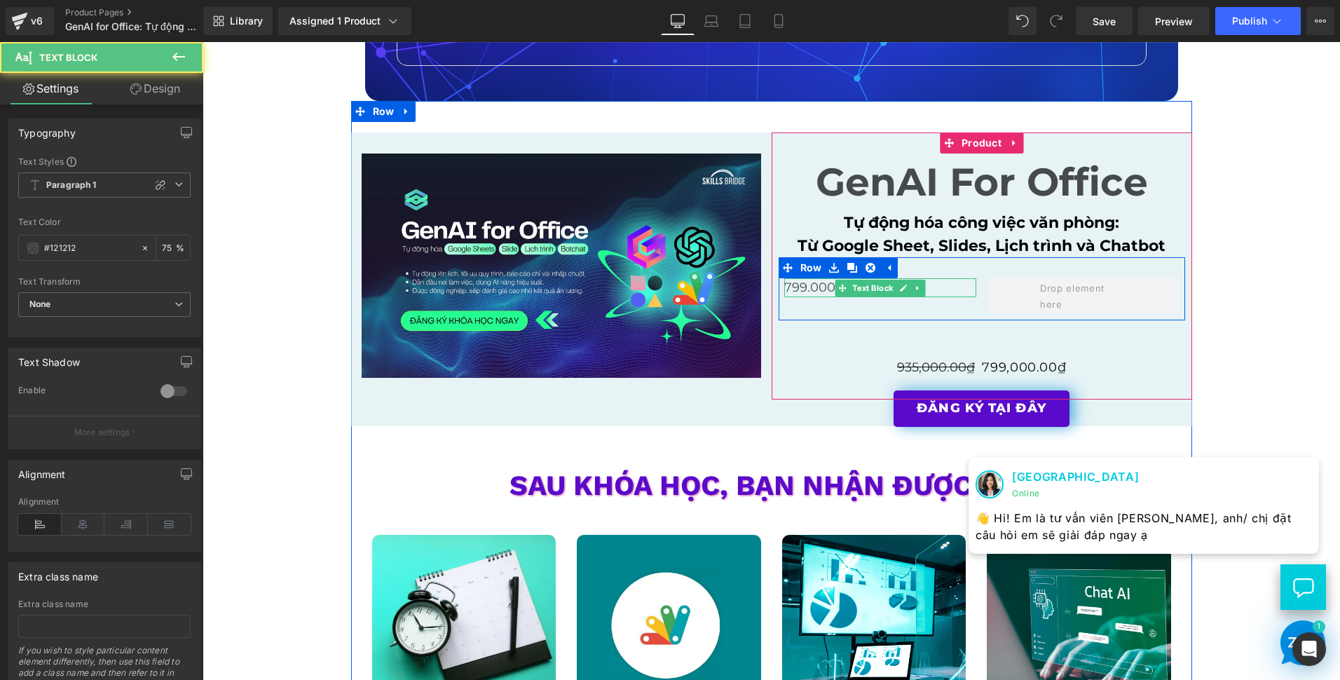
click at [915, 282] on link at bounding box center [917, 288] width 15 height 17
click at [956, 282] on div "799.000₫ Text Block" at bounding box center [880, 287] width 192 height 19
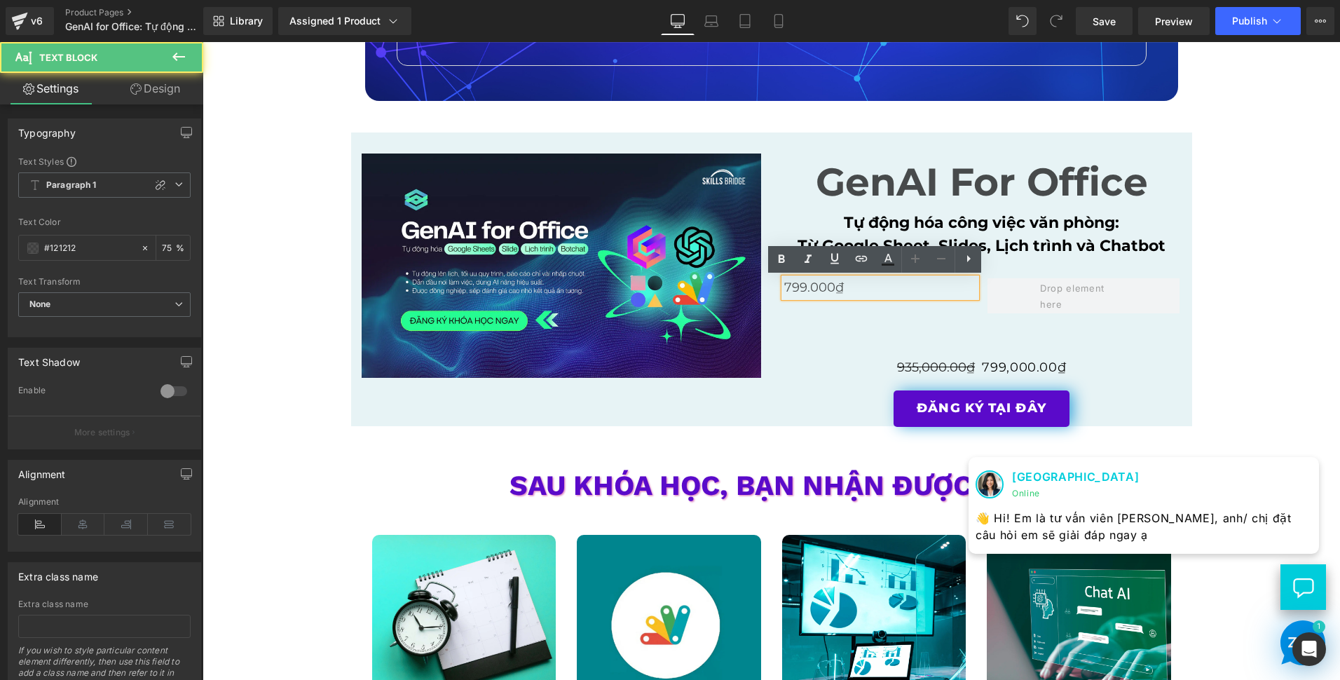
click at [946, 323] on div "ĐĂNG KÝ TẠI ĐÂY" at bounding box center [982, 338] width 407 height 36
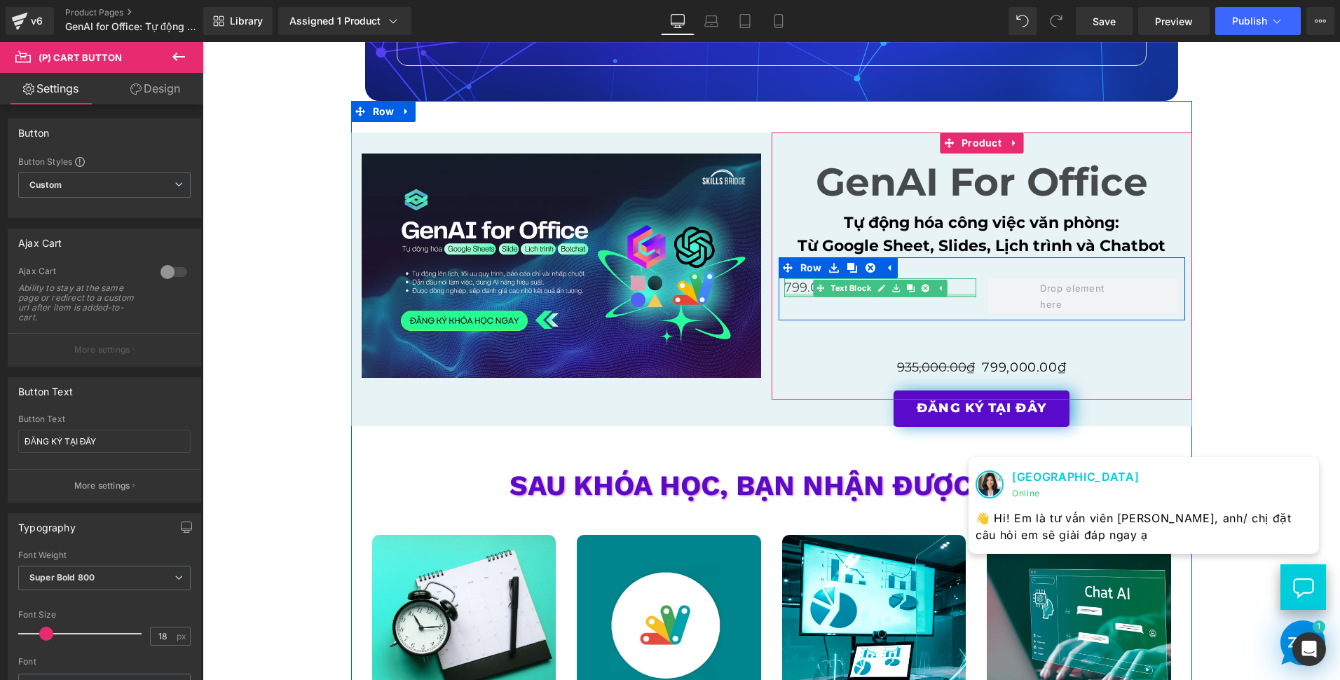
click at [965, 292] on p "799.000₫" at bounding box center [880, 287] width 192 height 19
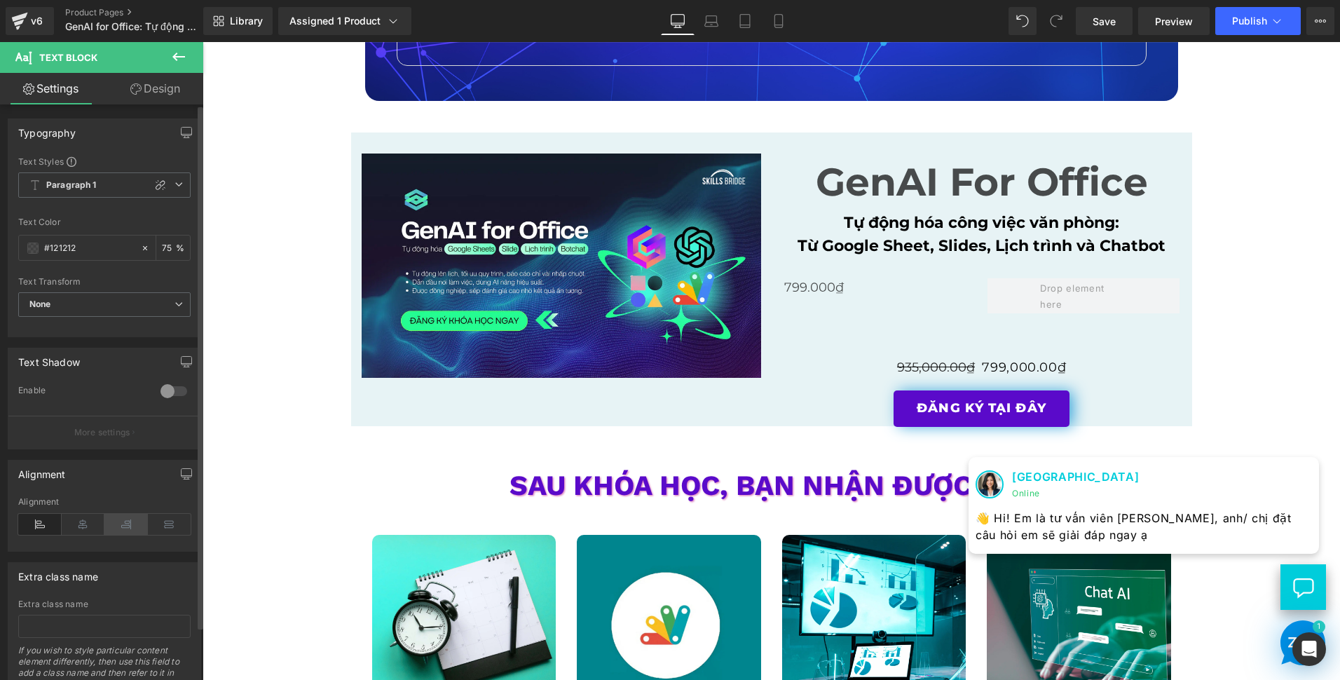
click at [137, 529] on icon at bounding box center [125, 524] width 43 height 21
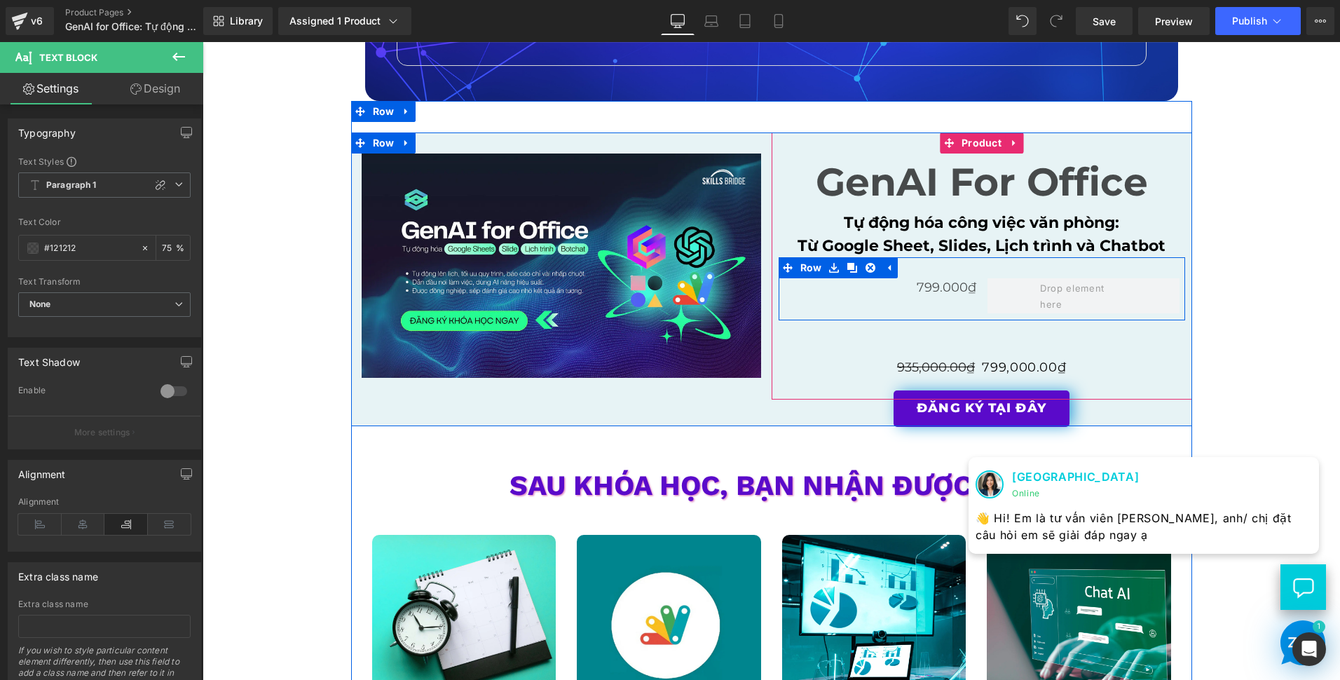
click at [971, 281] on div "799.000₫ Text Block" at bounding box center [880, 287] width 203 height 19
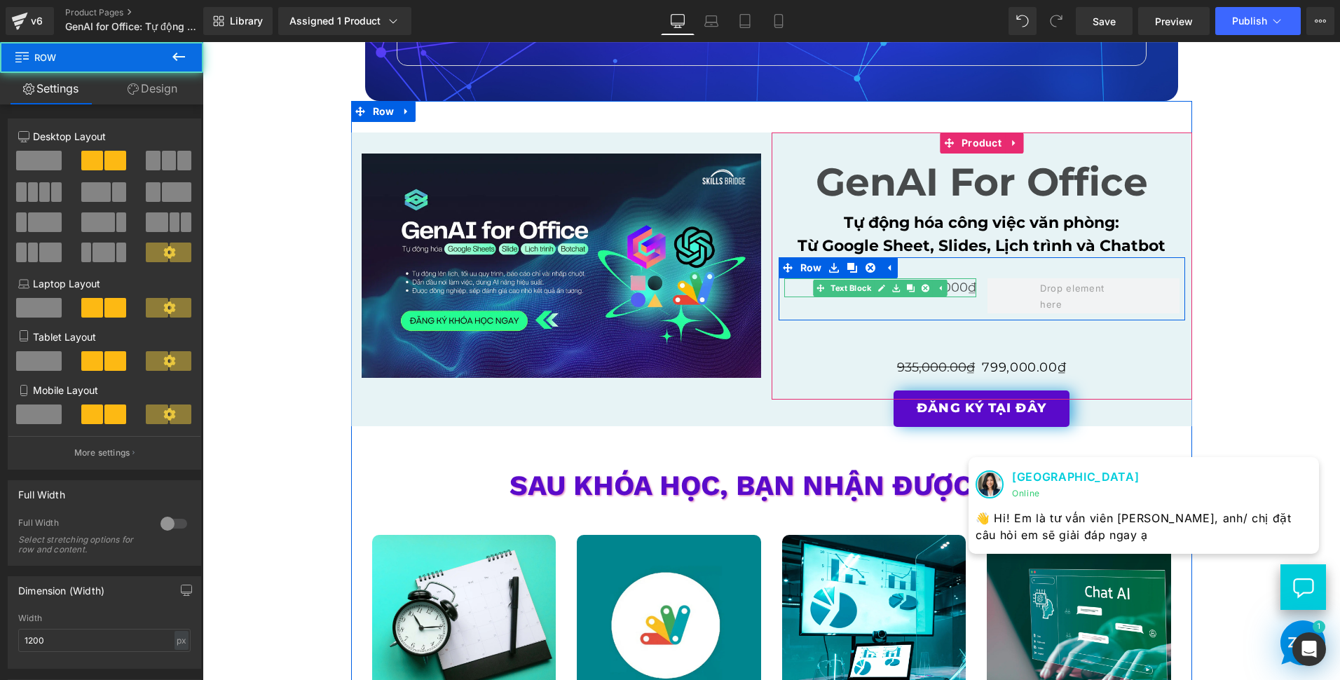
click at [958, 287] on p "799.000₫" at bounding box center [880, 287] width 192 height 19
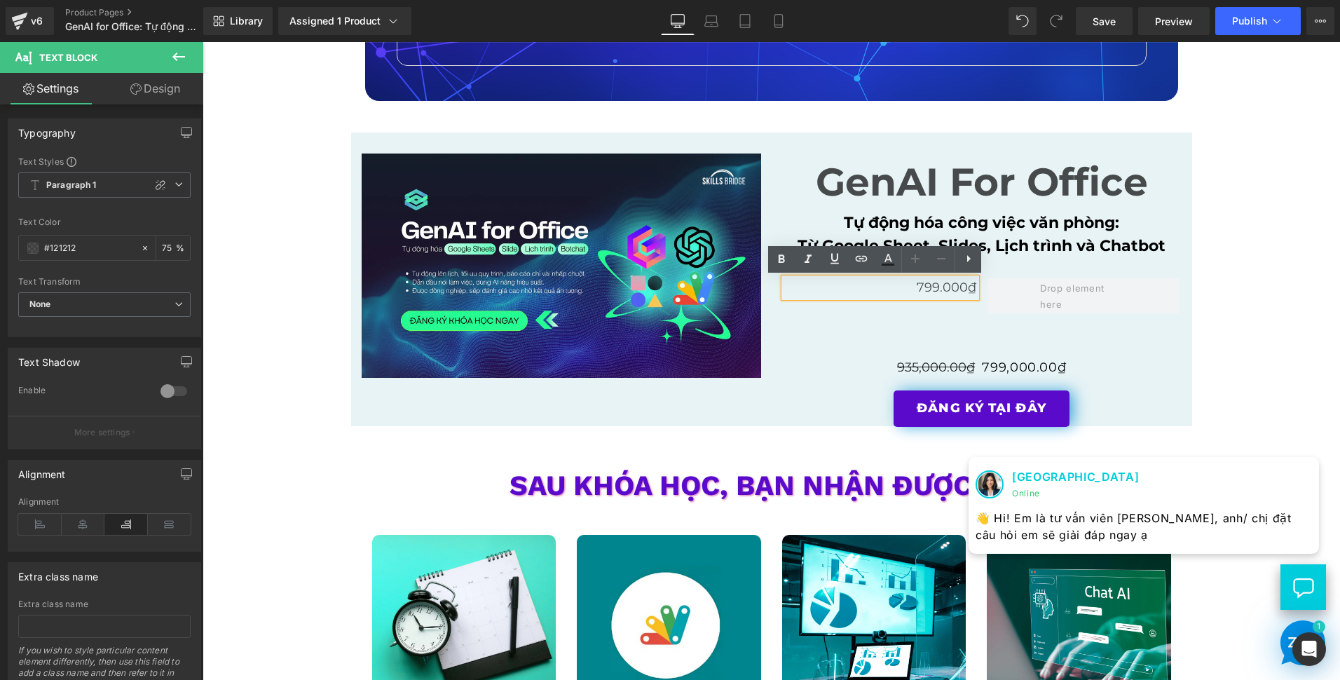
click at [847, 314] on div "799.000₫ Text Block Row" at bounding box center [982, 288] width 407 height 63
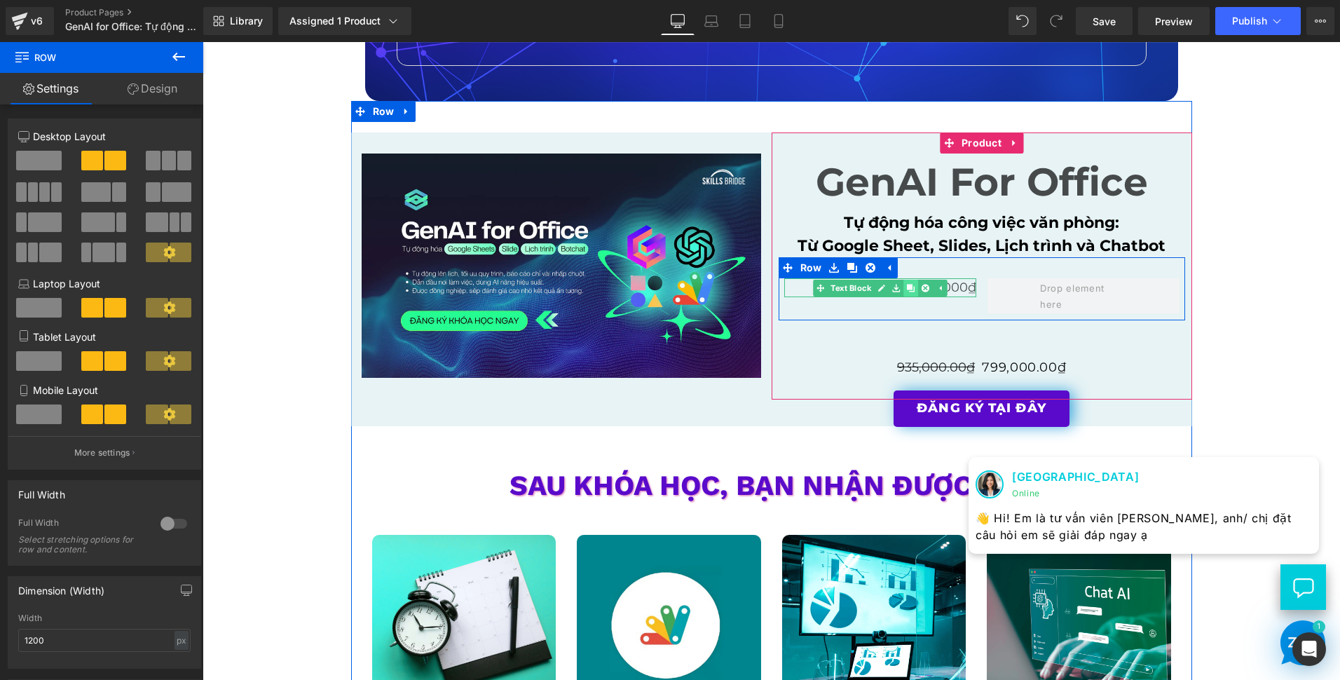
click at [907, 289] on icon at bounding box center [911, 288] width 8 height 8
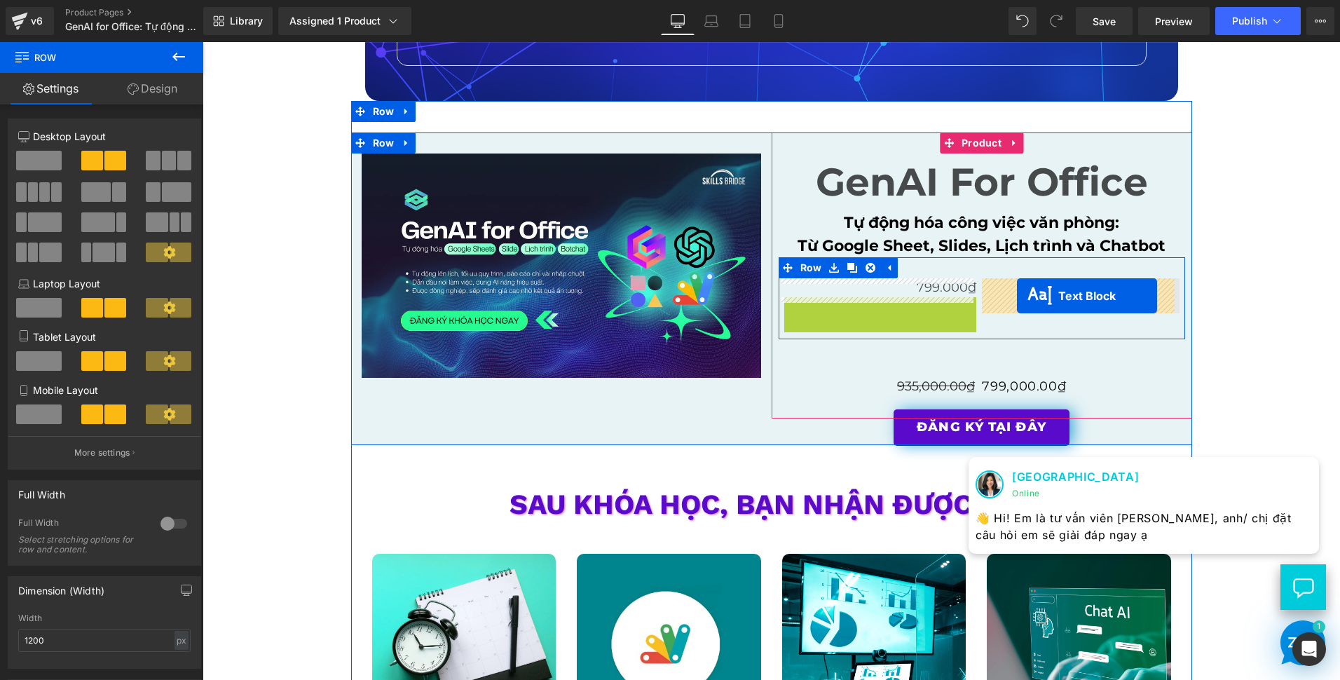
drag, startPoint x: 838, startPoint y: 303, endPoint x: 1017, endPoint y: 296, distance: 179.6
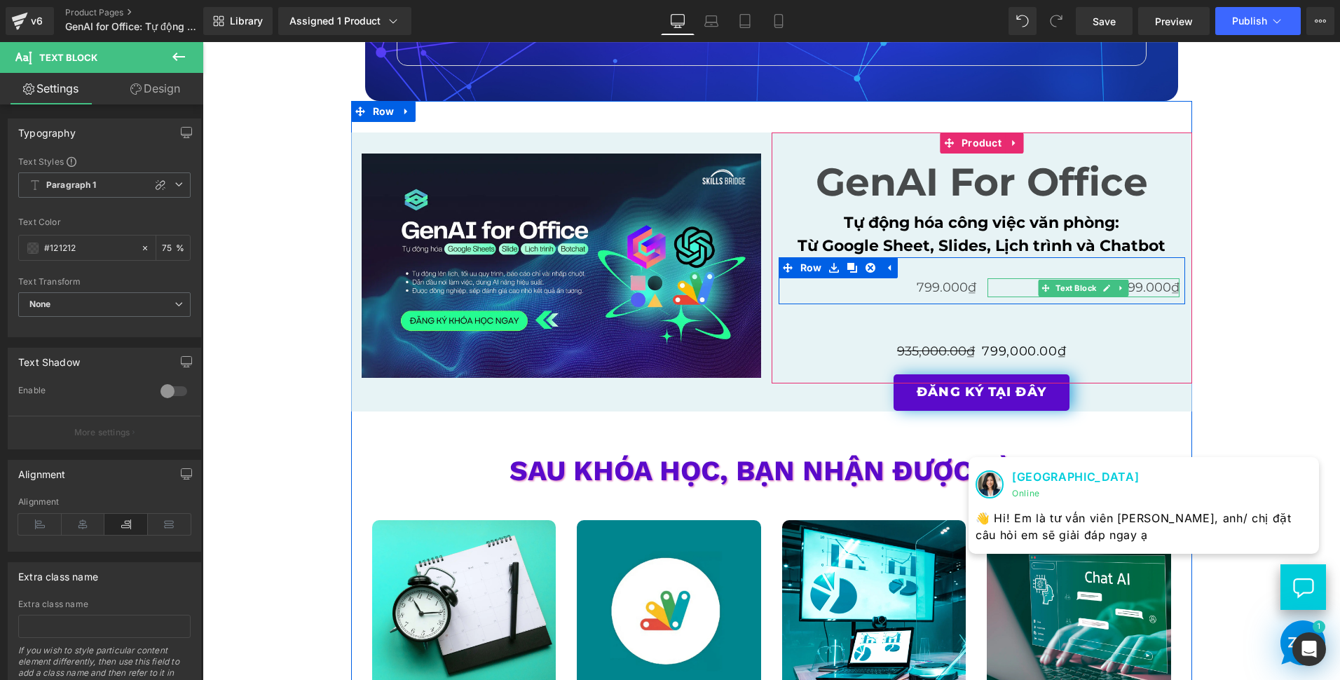
click at [1007, 286] on p "799.000₫" at bounding box center [1084, 287] width 192 height 19
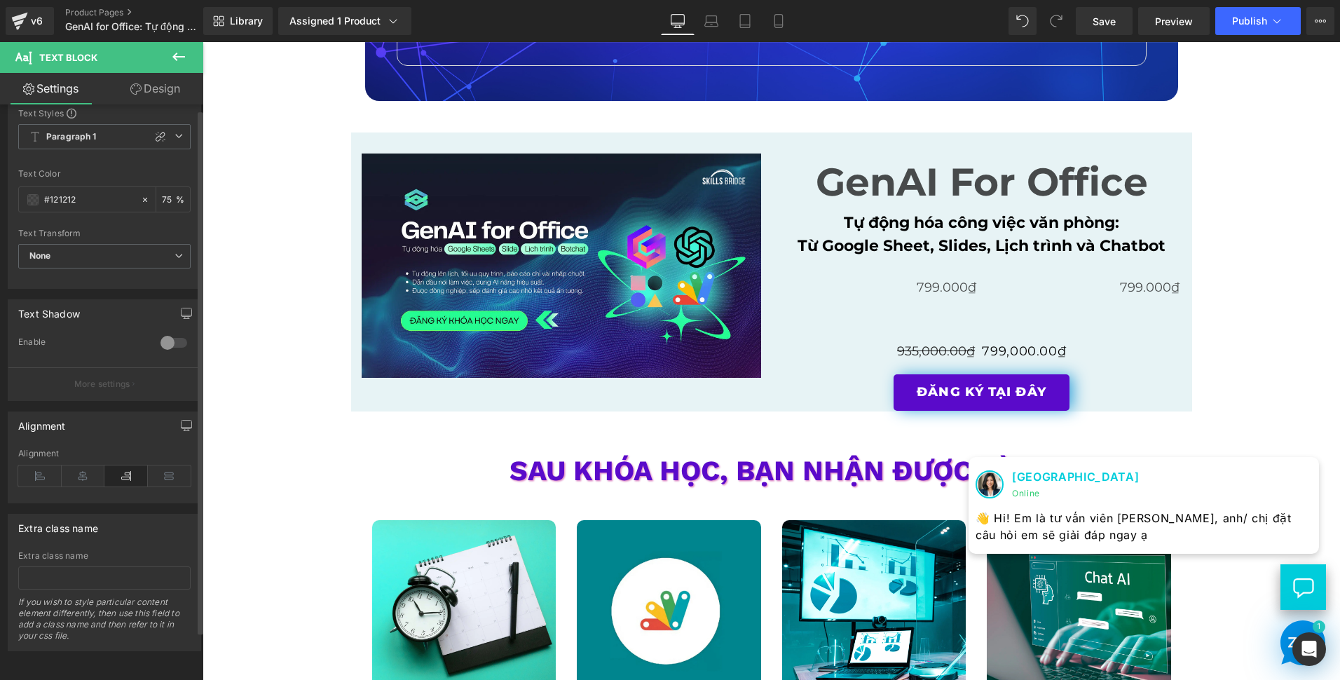
scroll to position [59, 0]
click at [34, 465] on icon at bounding box center [39, 475] width 43 height 21
click at [1074, 290] on span "Text Block" at bounding box center [1076, 288] width 46 height 17
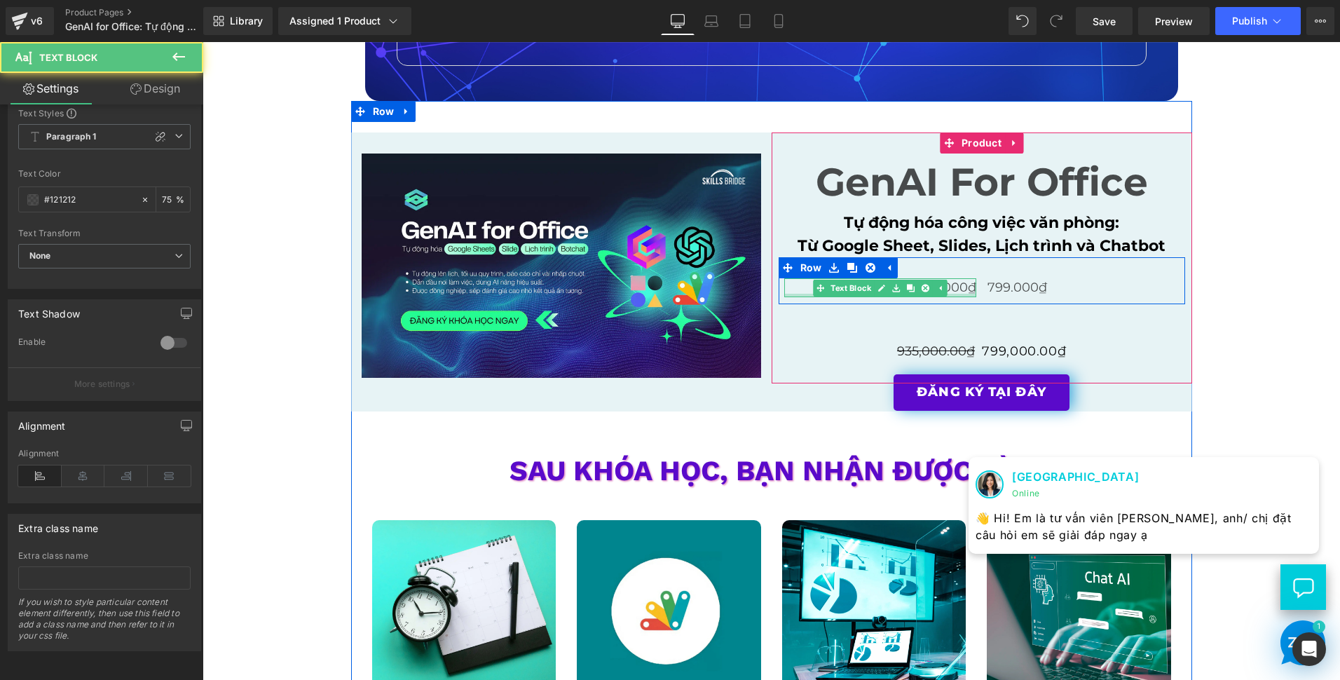
click at [957, 294] on div at bounding box center [880, 296] width 192 height 4
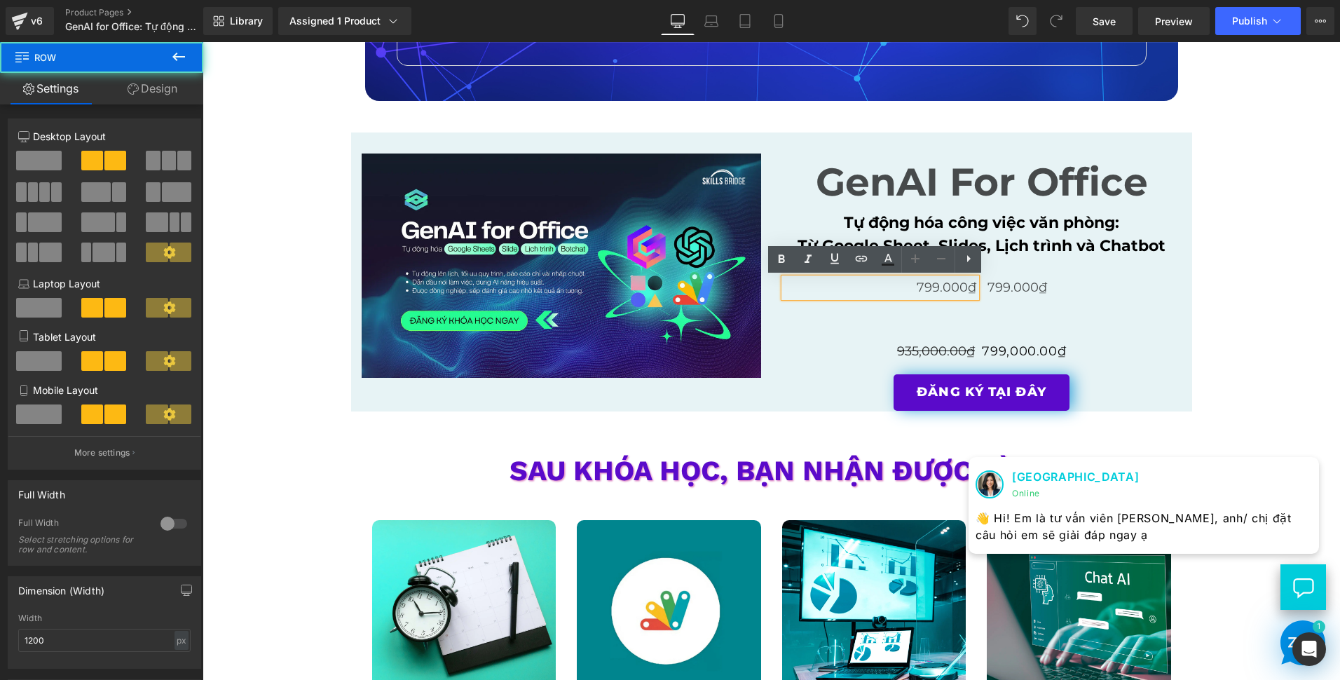
click at [976, 297] on div "799.000₫ Text Block" at bounding box center [880, 287] width 203 height 19
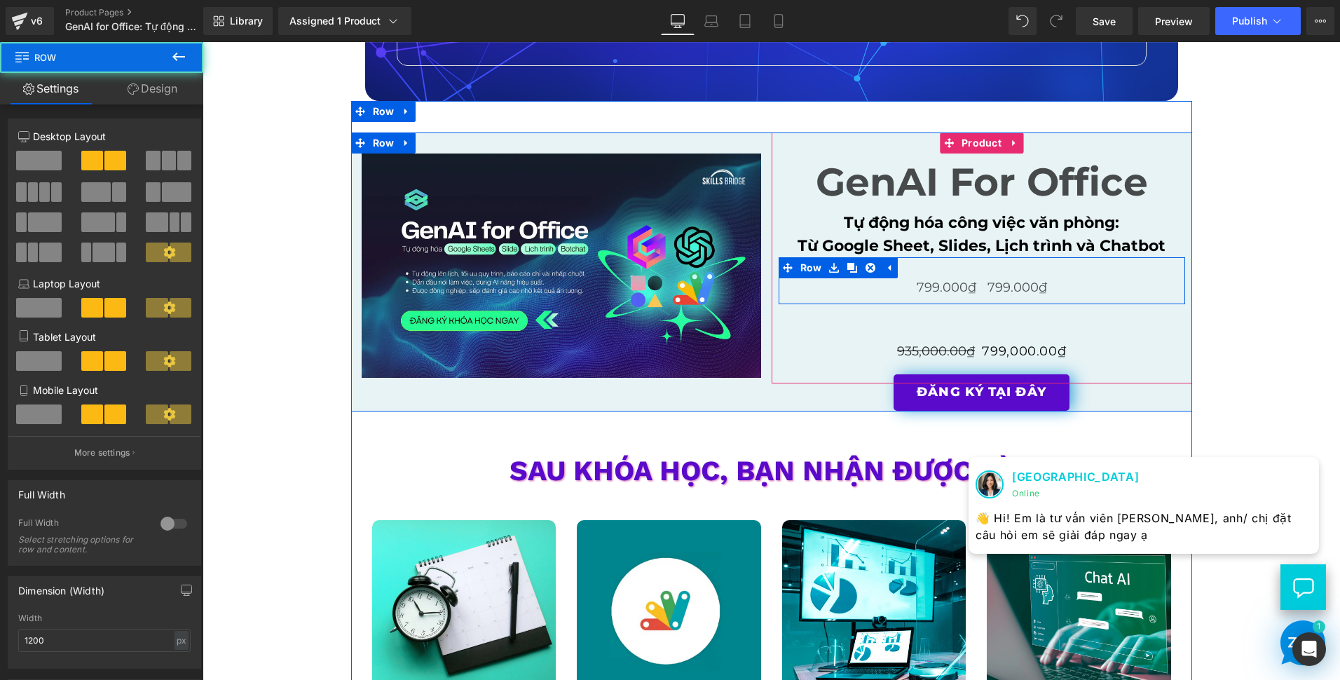
click at [982, 292] on div "799.000₫ Text Block" at bounding box center [1083, 287] width 203 height 19
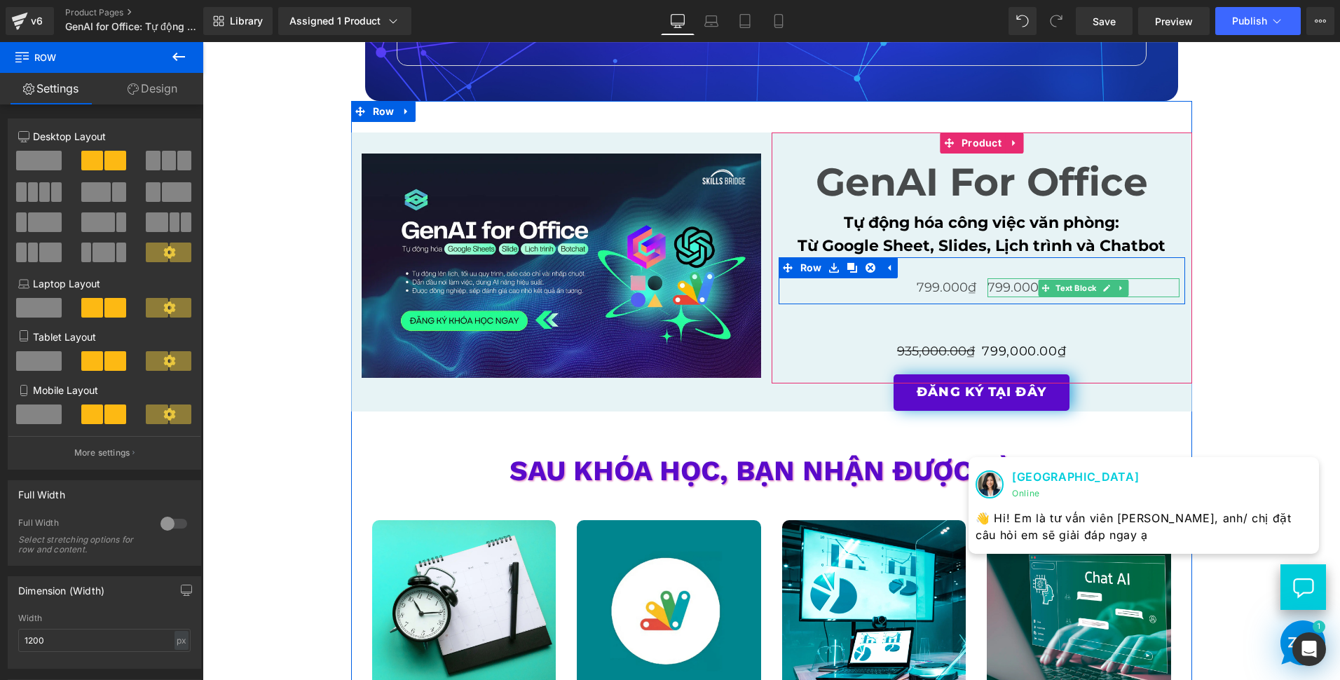
click at [1021, 285] on p "799.000₫" at bounding box center [1084, 287] width 192 height 19
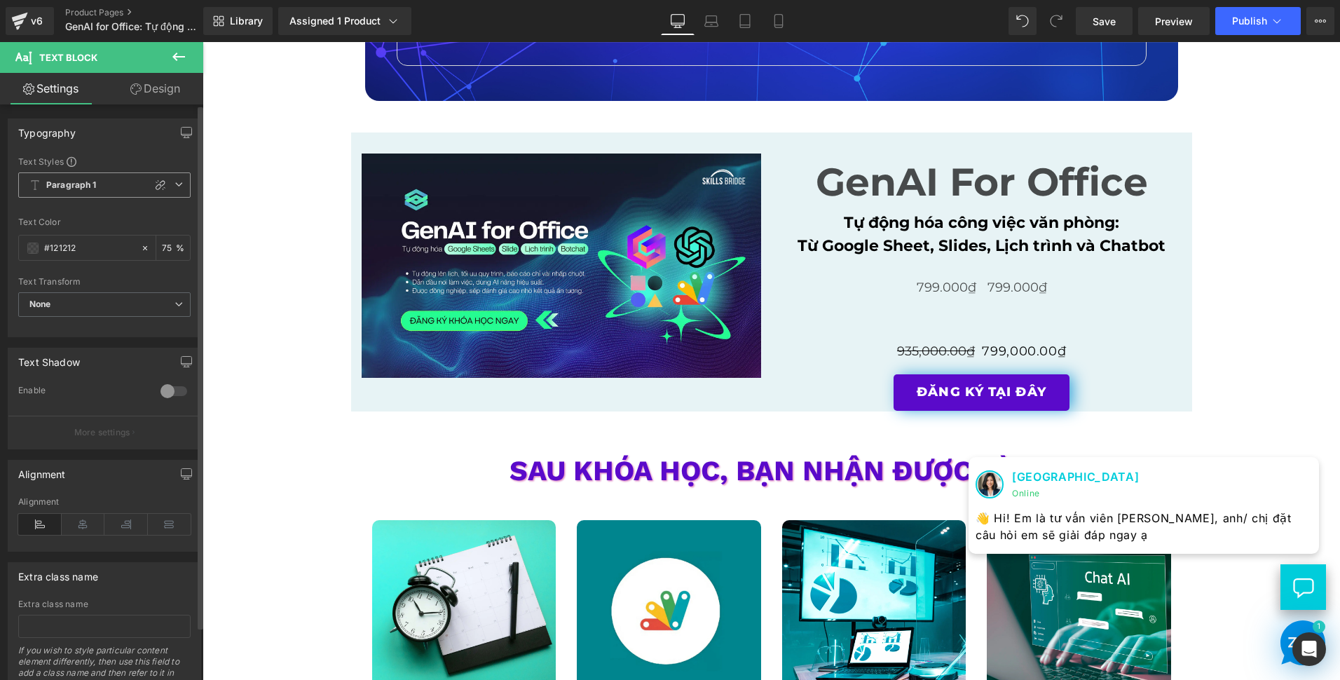
click at [114, 191] on span "Paragraph 1" at bounding box center [104, 184] width 172 height 25
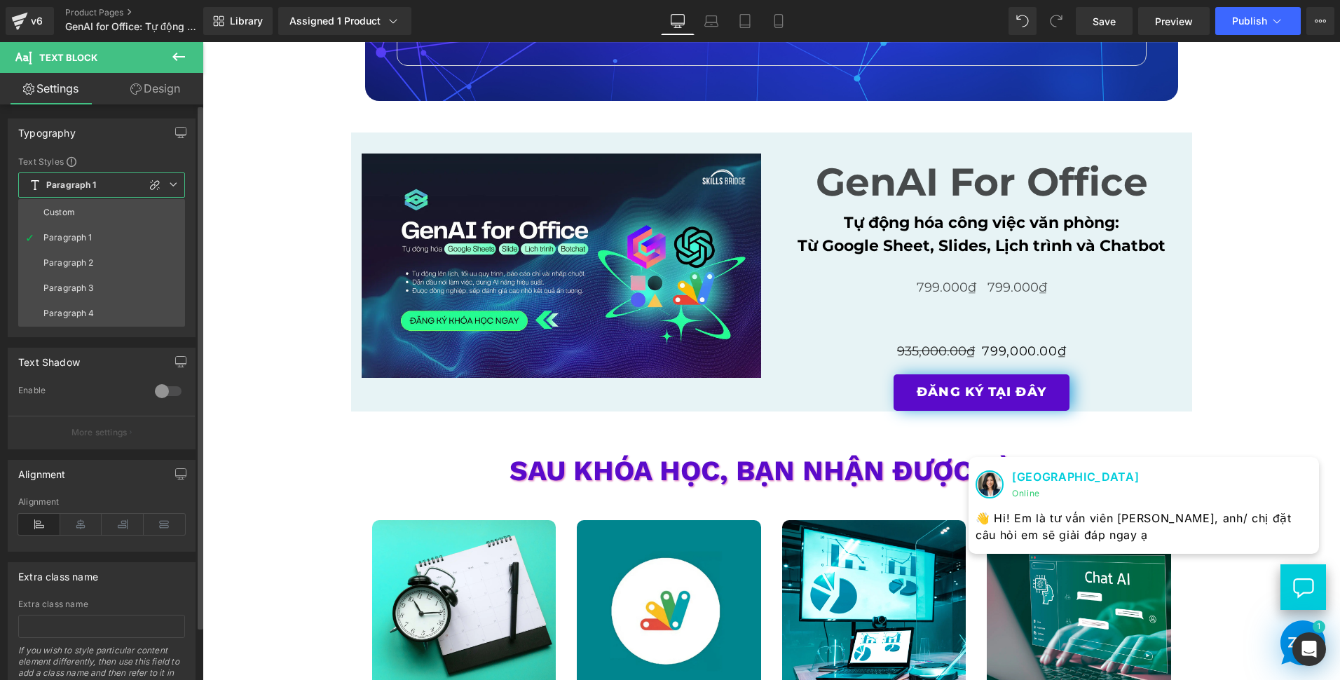
click at [114, 186] on span "Paragraph 1" at bounding box center [101, 184] width 167 height 25
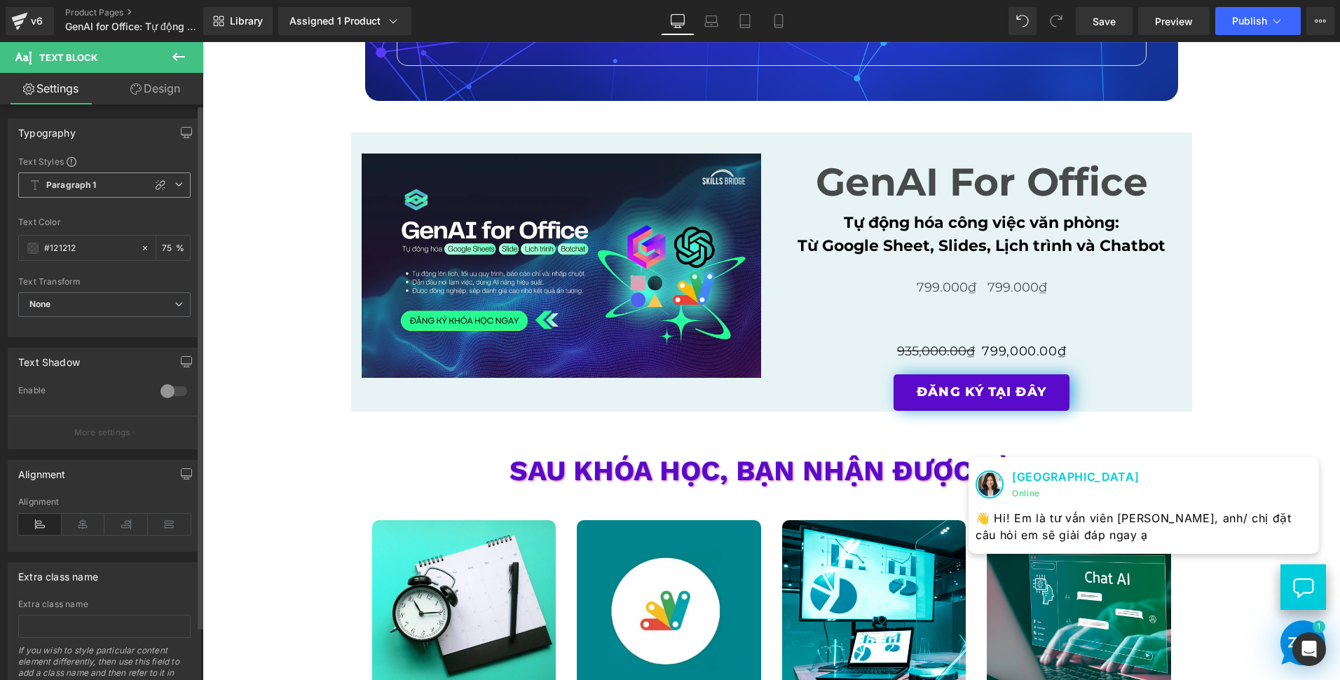
click at [114, 186] on span "Paragraph 1" at bounding box center [104, 184] width 172 height 25
click at [136, 97] on link "Design" at bounding box center [155, 89] width 102 height 32
click at [53, 94] on link "Settings" at bounding box center [51, 89] width 102 height 32
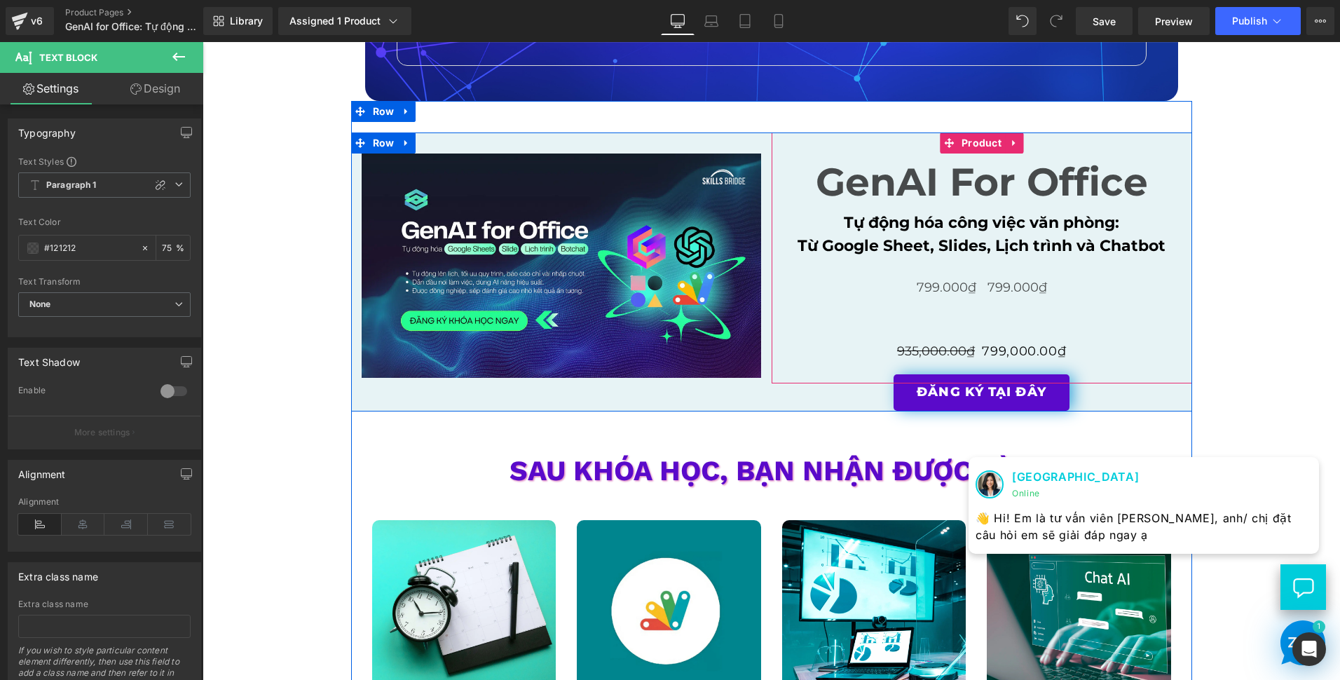
click at [1004, 283] on p "799.000₫" at bounding box center [1084, 287] width 192 height 19
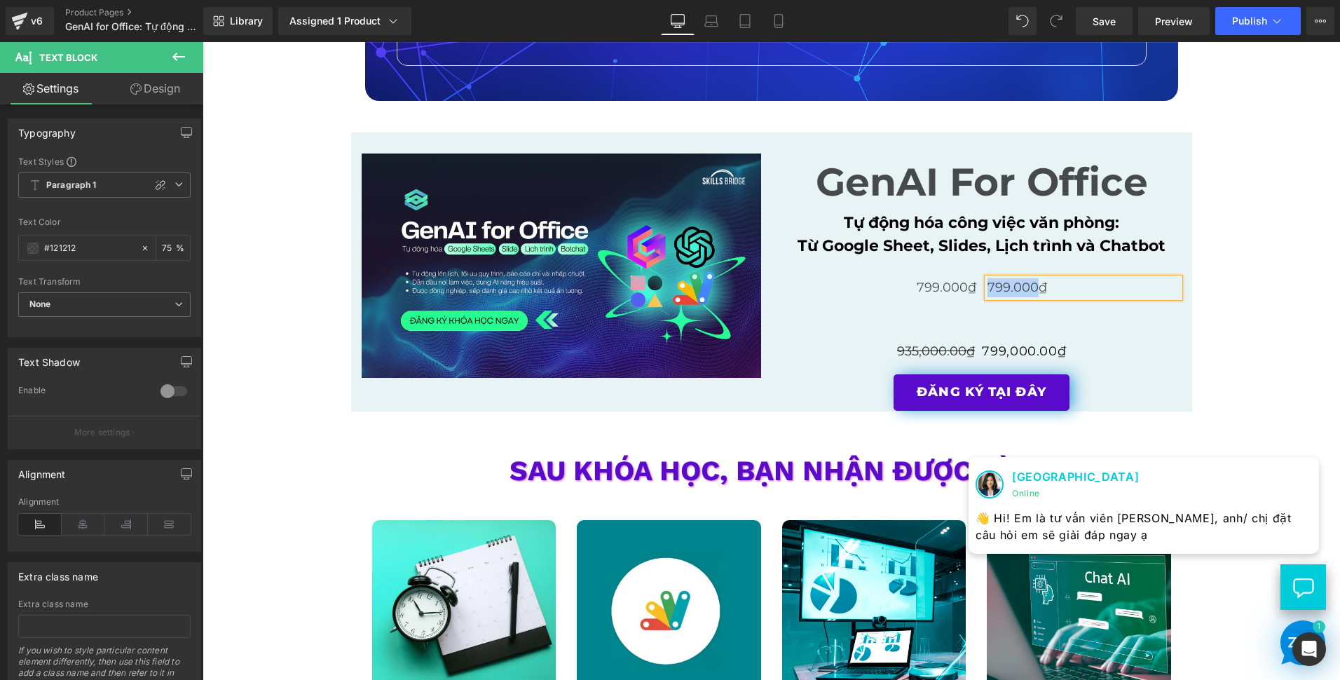
click at [1004, 283] on p "799.000₫" at bounding box center [1084, 287] width 192 height 19
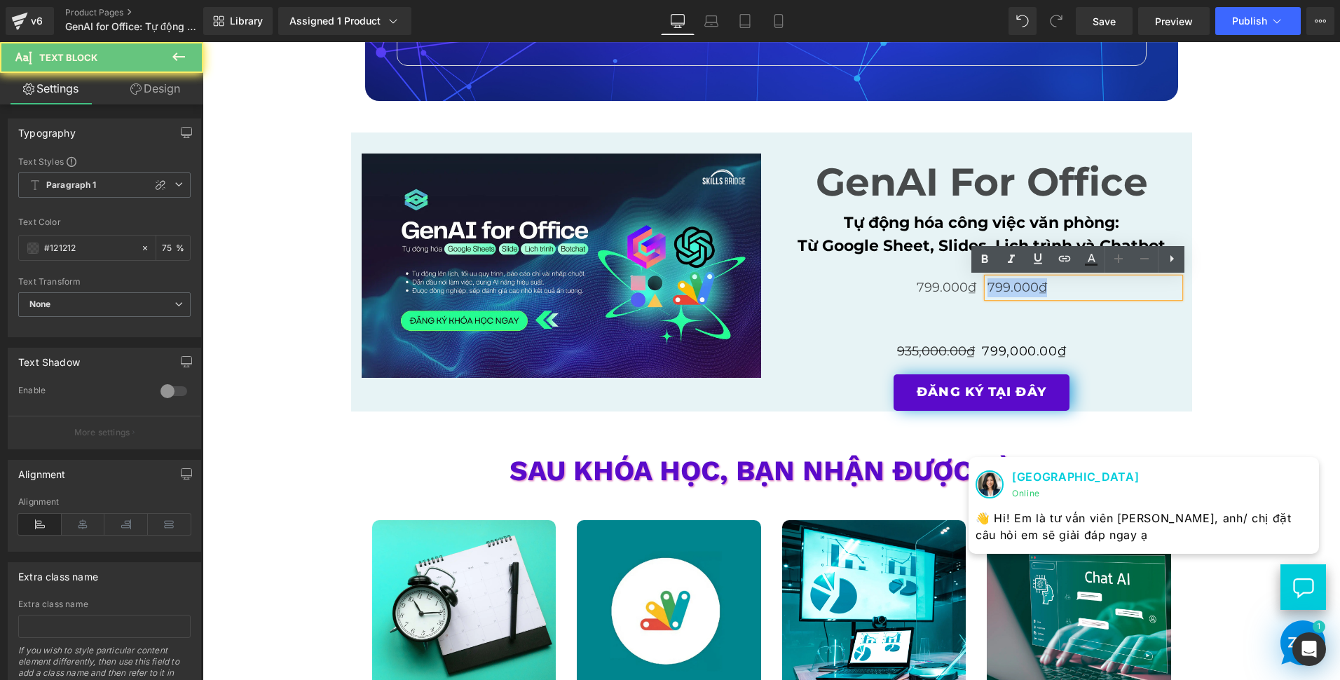
click at [1004, 283] on p "799.000₫" at bounding box center [1084, 287] width 192 height 19
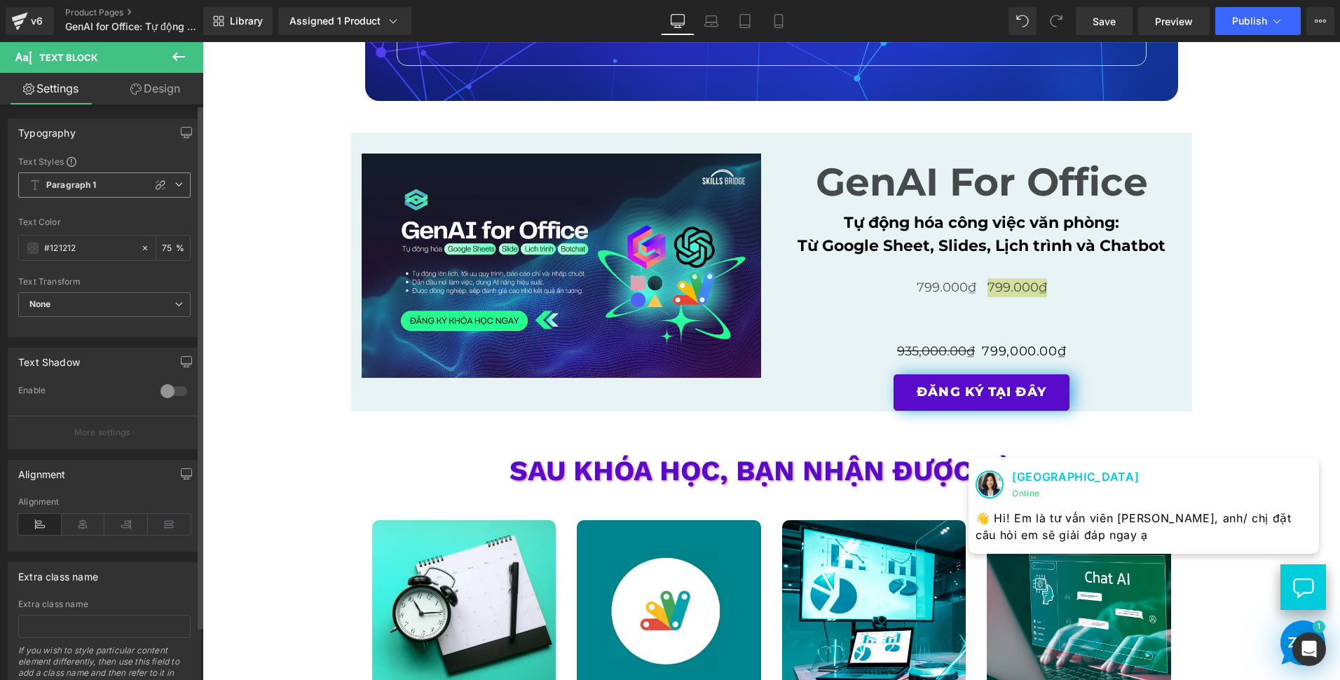
click at [180, 184] on span "Paragraph 1" at bounding box center [104, 184] width 172 height 25
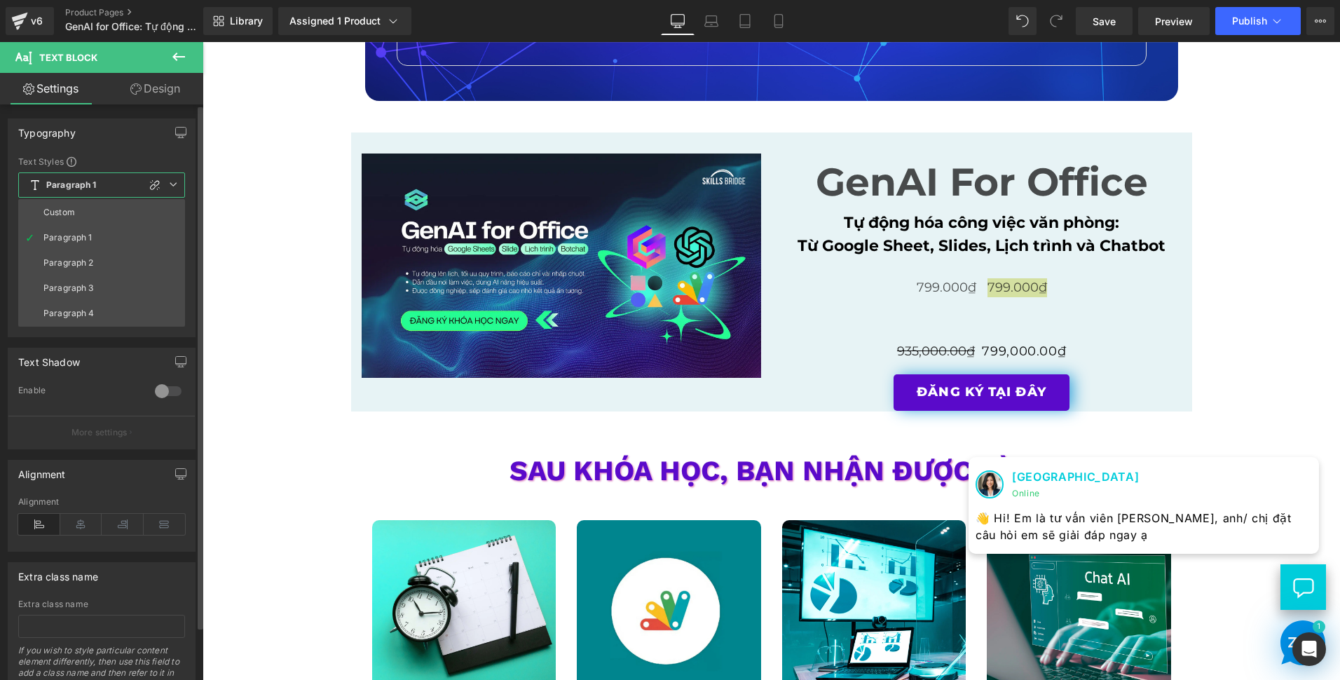
click at [178, 185] on span "Paragraph 1" at bounding box center [101, 184] width 167 height 25
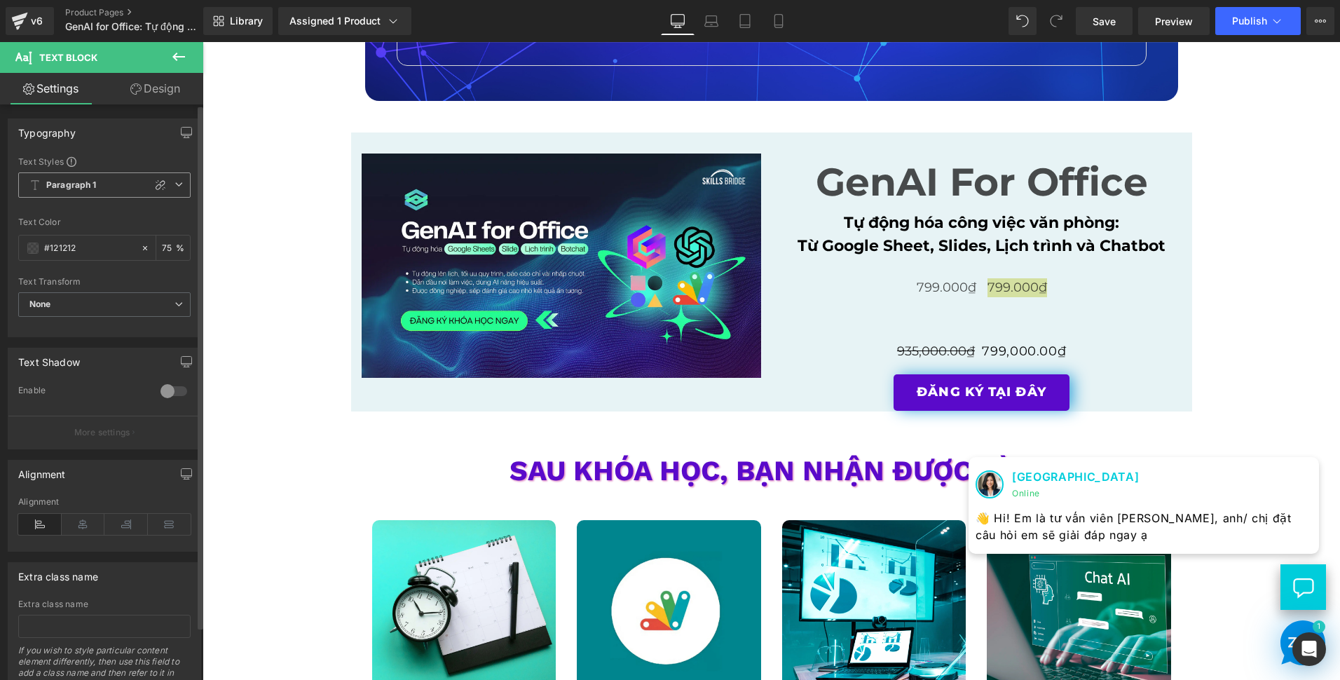
click at [103, 184] on span "Paragraph 1" at bounding box center [104, 184] width 172 height 25
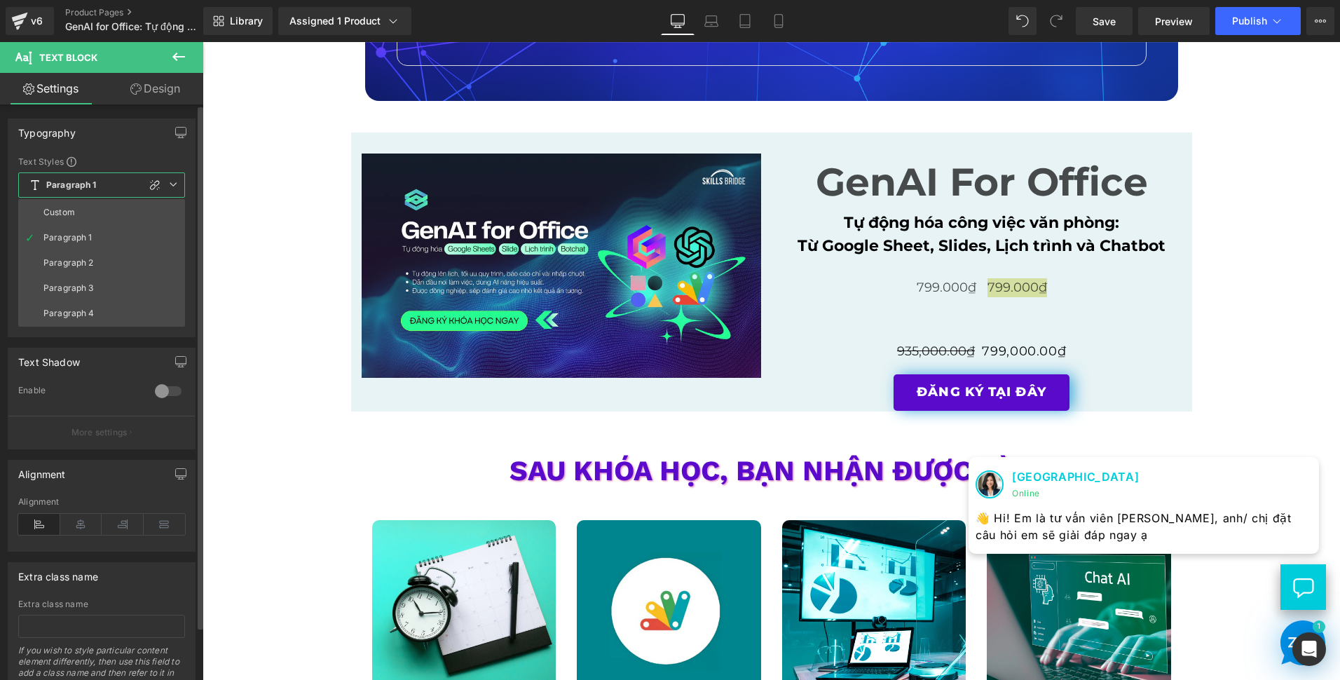
click at [113, 184] on span "Paragraph 1" at bounding box center [101, 184] width 167 height 25
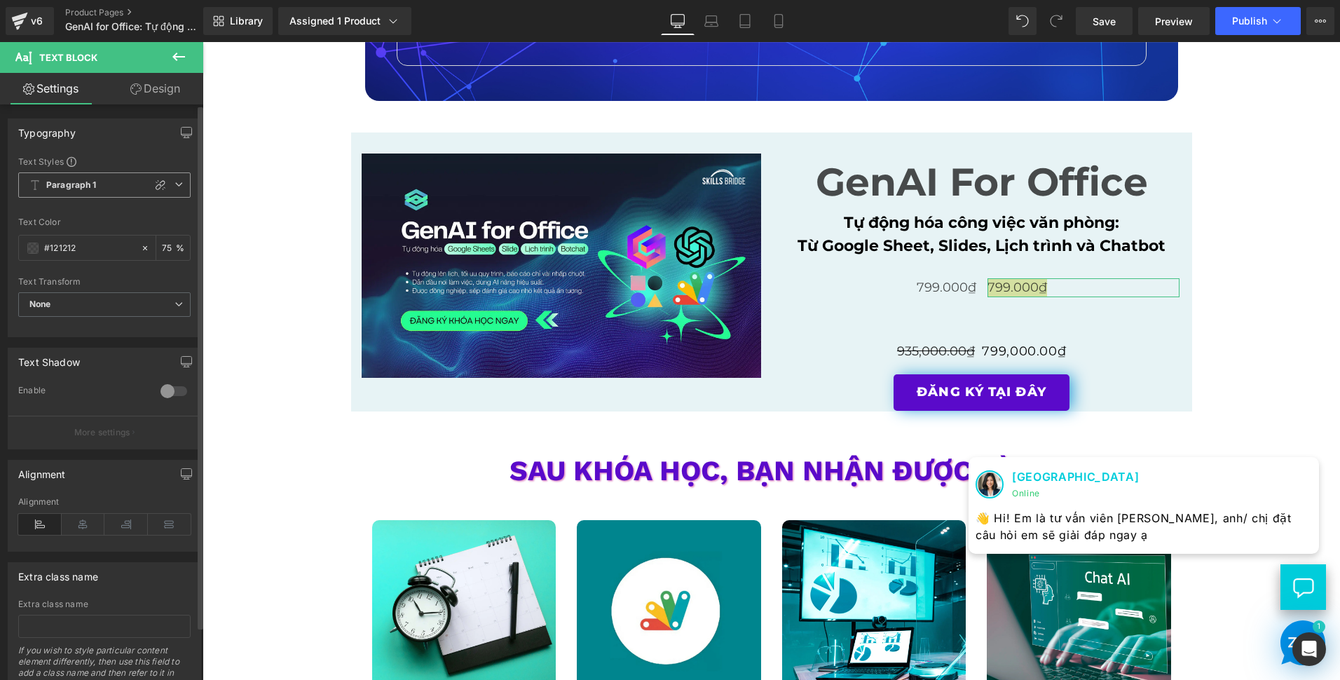
click at [165, 184] on span "Paragraph 1" at bounding box center [104, 184] width 172 height 25
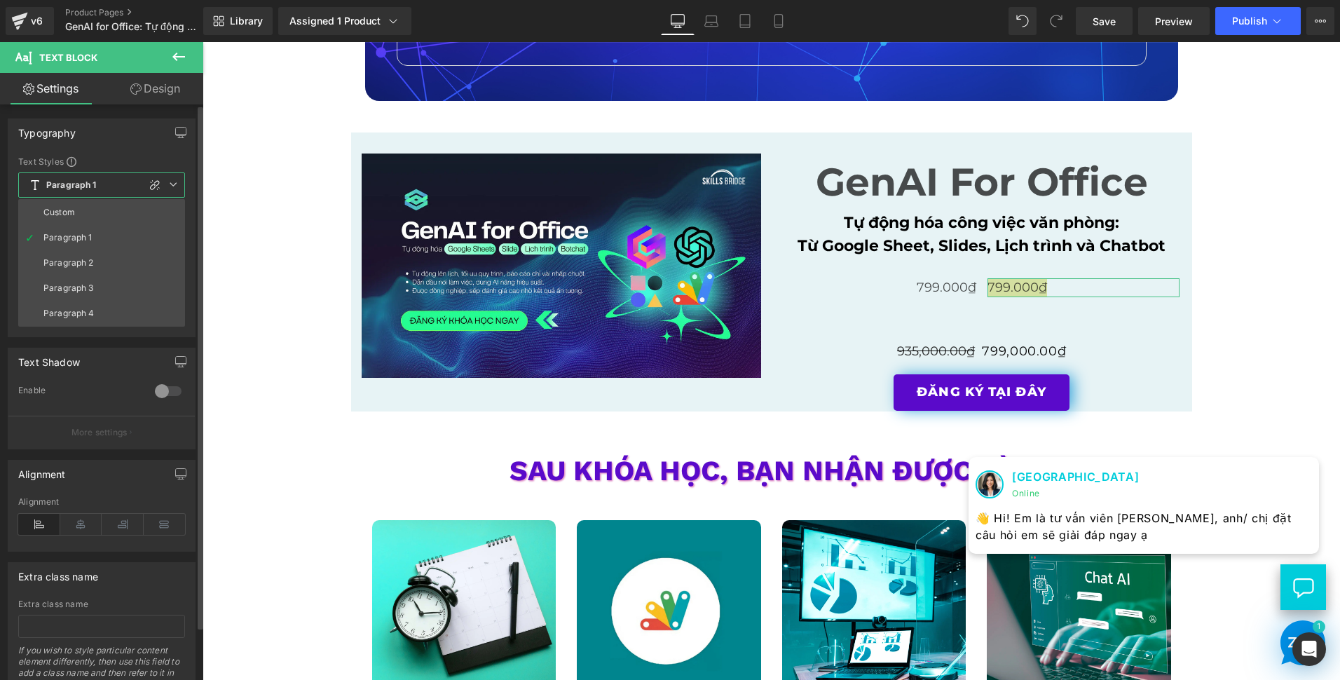
drag, startPoint x: 160, startPoint y: 184, endPoint x: 156, endPoint y: 206, distance: 22.8
click at [159, 184] on icon at bounding box center [154, 184] width 11 height 11
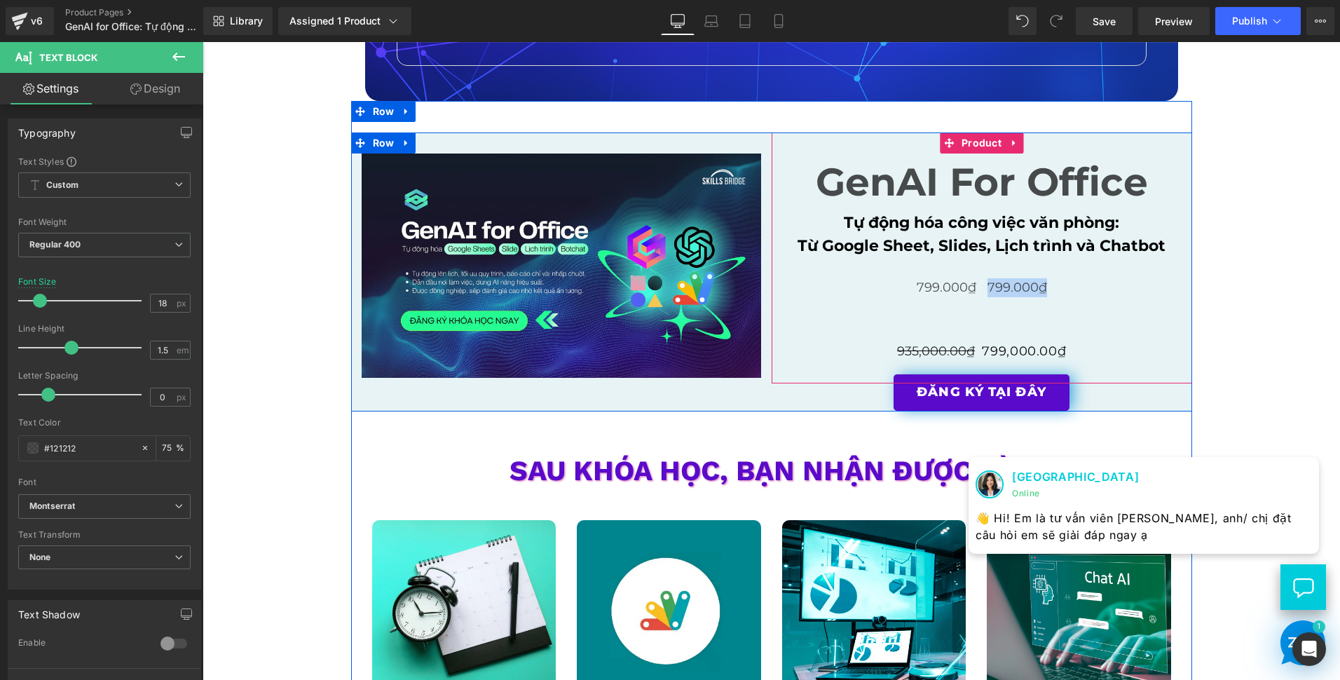
click at [1033, 336] on div "ĐĂNG KÝ TẠI ĐÂY" at bounding box center [982, 322] width 407 height 36
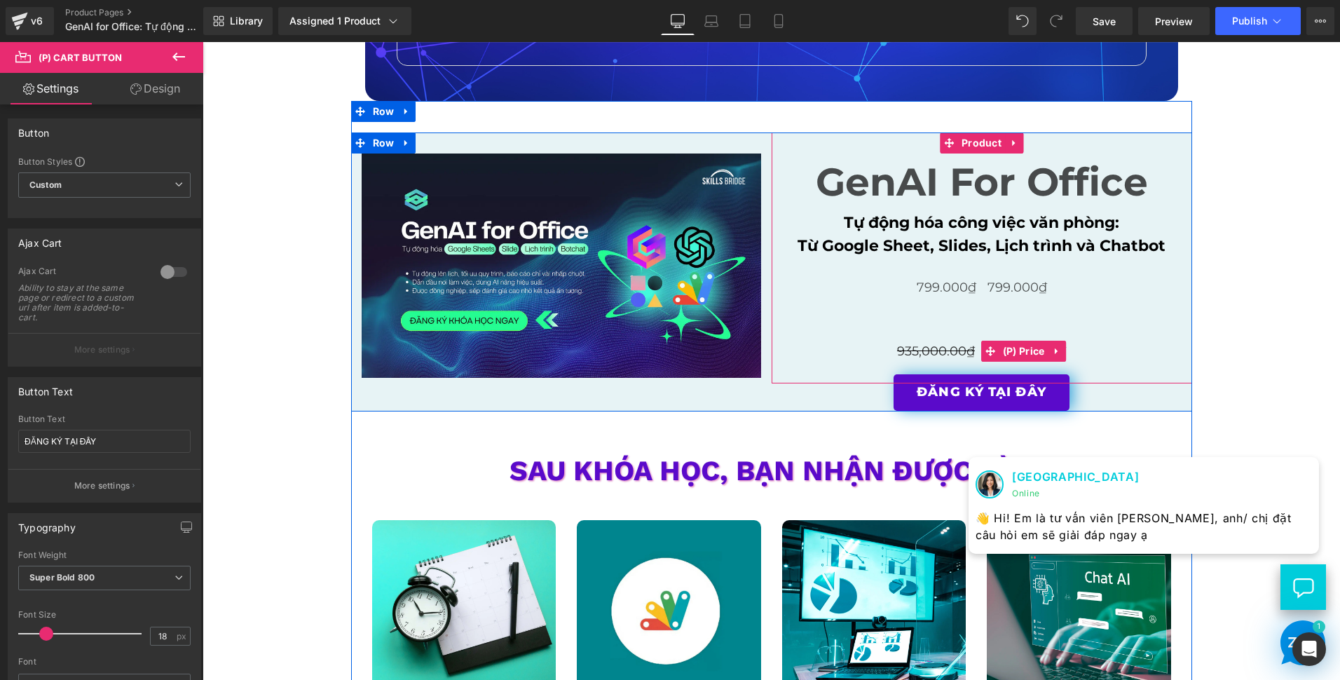
click at [1100, 356] on div "935,000.00₫ 799,000.00₫" at bounding box center [982, 352] width 407 height 22
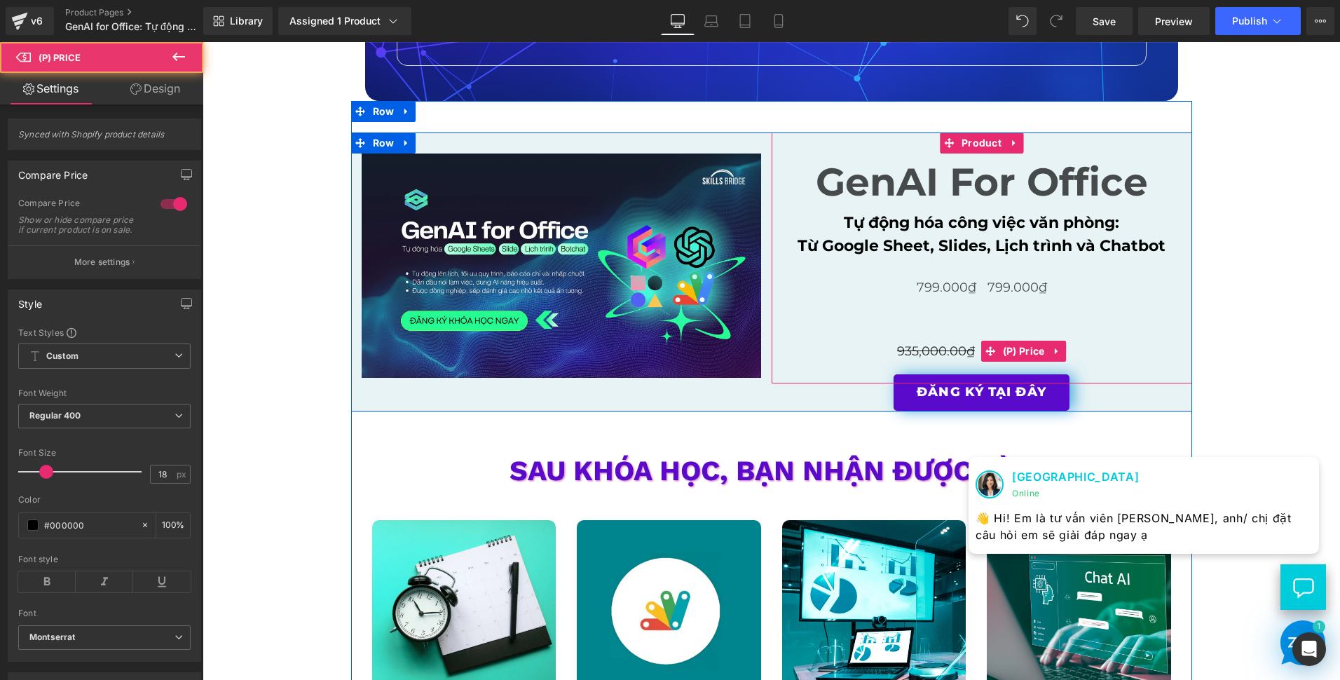
click at [897, 348] on span "935,000.00₫" at bounding box center [936, 350] width 78 height 15
click at [886, 350] on div "935,000.00₫ 799,000.00₫" at bounding box center [982, 352] width 407 height 22
click at [962, 351] on span "935,000.00₫" at bounding box center [936, 350] width 78 height 15
click at [985, 346] on icon at bounding box center [990, 351] width 10 height 11
click at [1096, 355] on div "935,000.00₫ 799,000.00₫" at bounding box center [982, 352] width 407 height 22
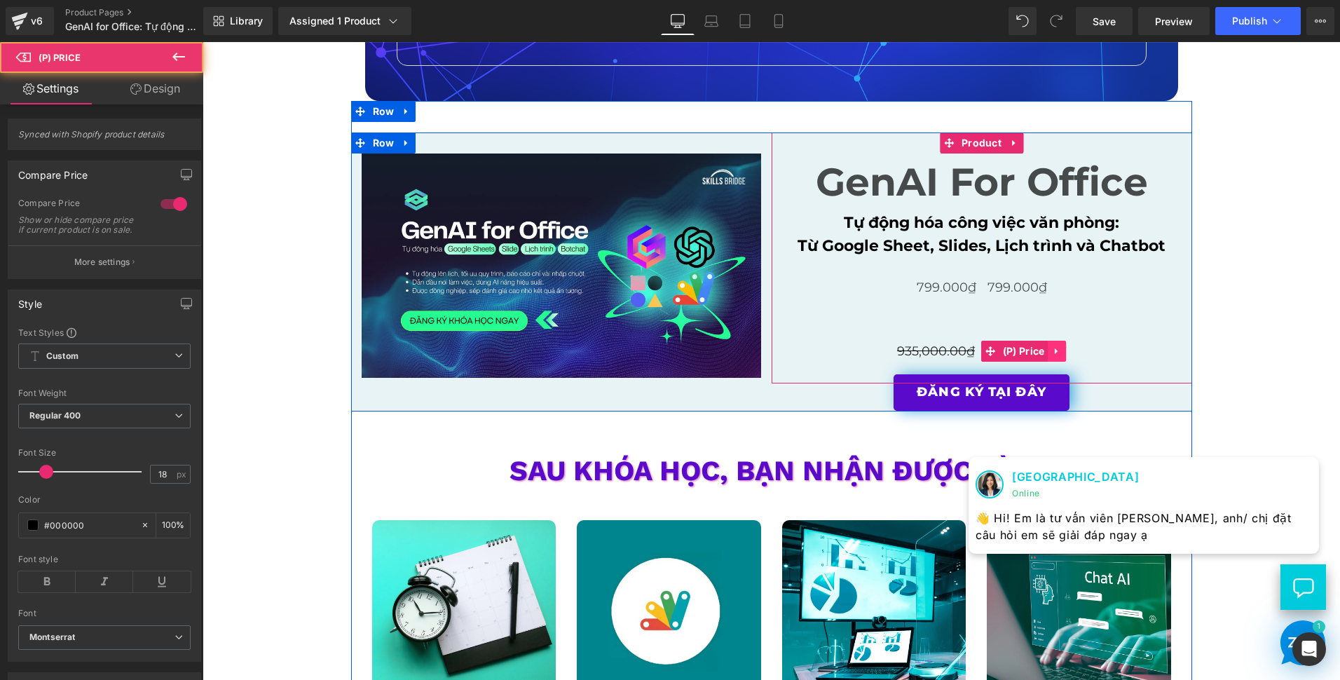
click at [1056, 350] on icon at bounding box center [1058, 351] width 10 height 11
click at [1058, 352] on link at bounding box center [1067, 351] width 18 height 21
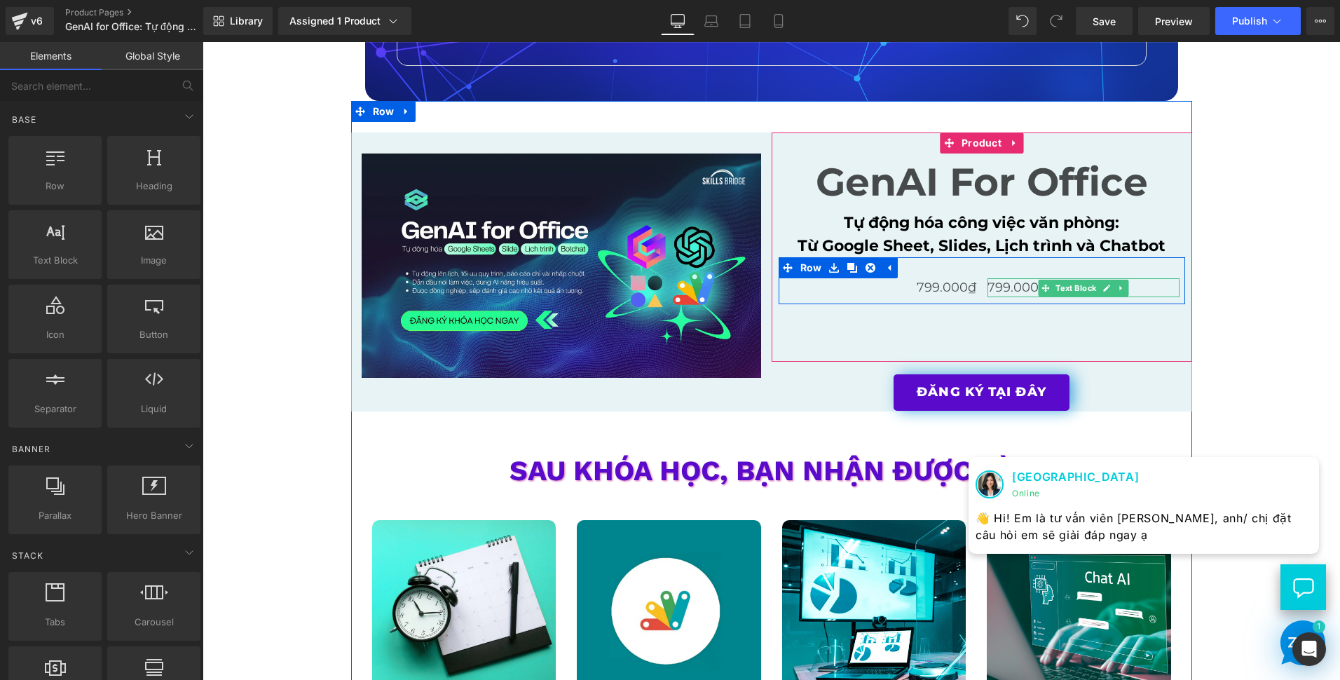
click at [1148, 292] on p "799.000₫" at bounding box center [1084, 287] width 192 height 19
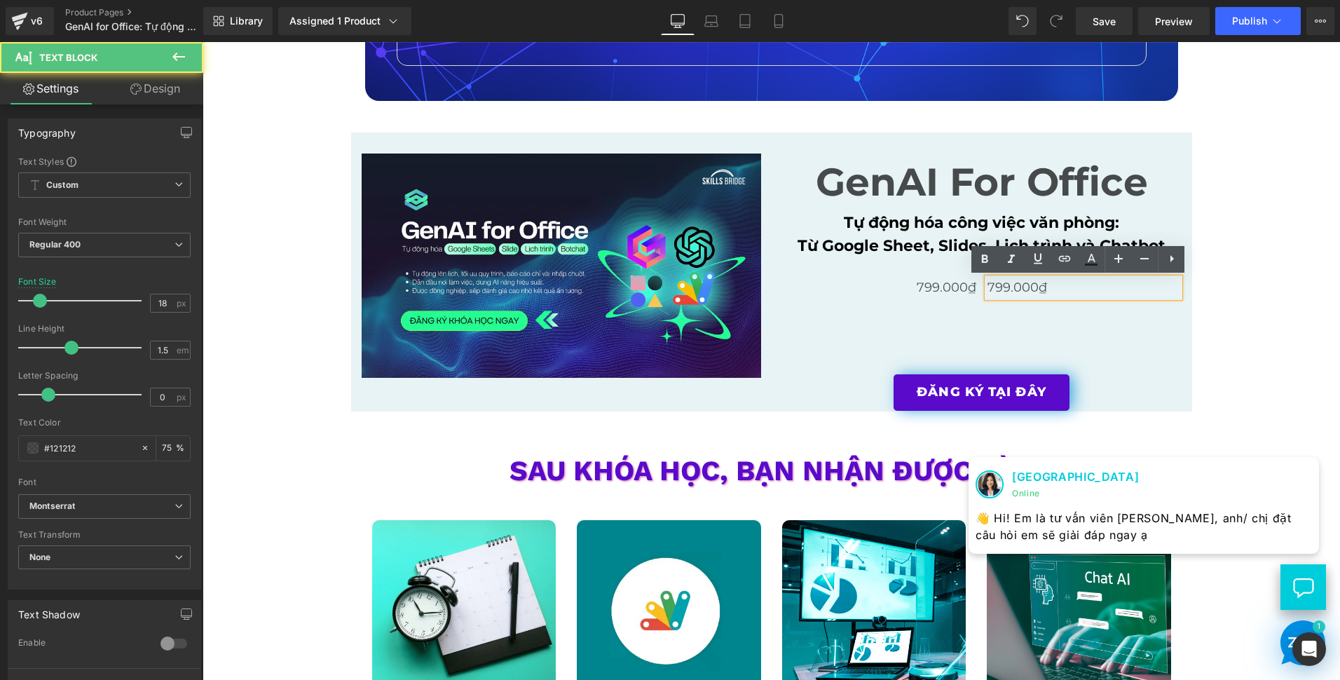
click at [1236, 332] on div "Image ĐĂNG KÝ NGAY Button Row Image Row Image ĐĂNG KÝ NGAY Button Row Image Row…" at bounding box center [772, 251] width 1138 height 4891
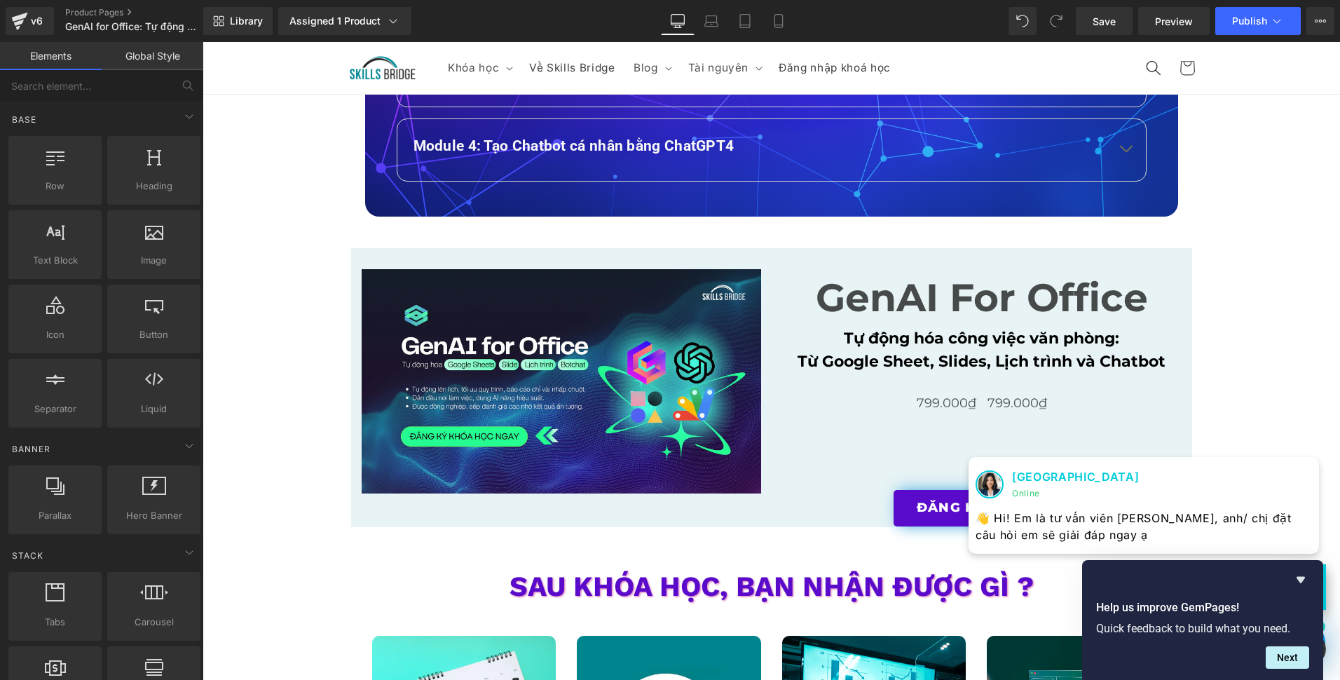
click at [1310, 586] on div "Help us improve GemPages! Quick feedback to build what you need. Next" at bounding box center [1202, 620] width 241 height 120
click at [1304, 578] on icon "Hide survey" at bounding box center [1300, 579] width 17 height 17
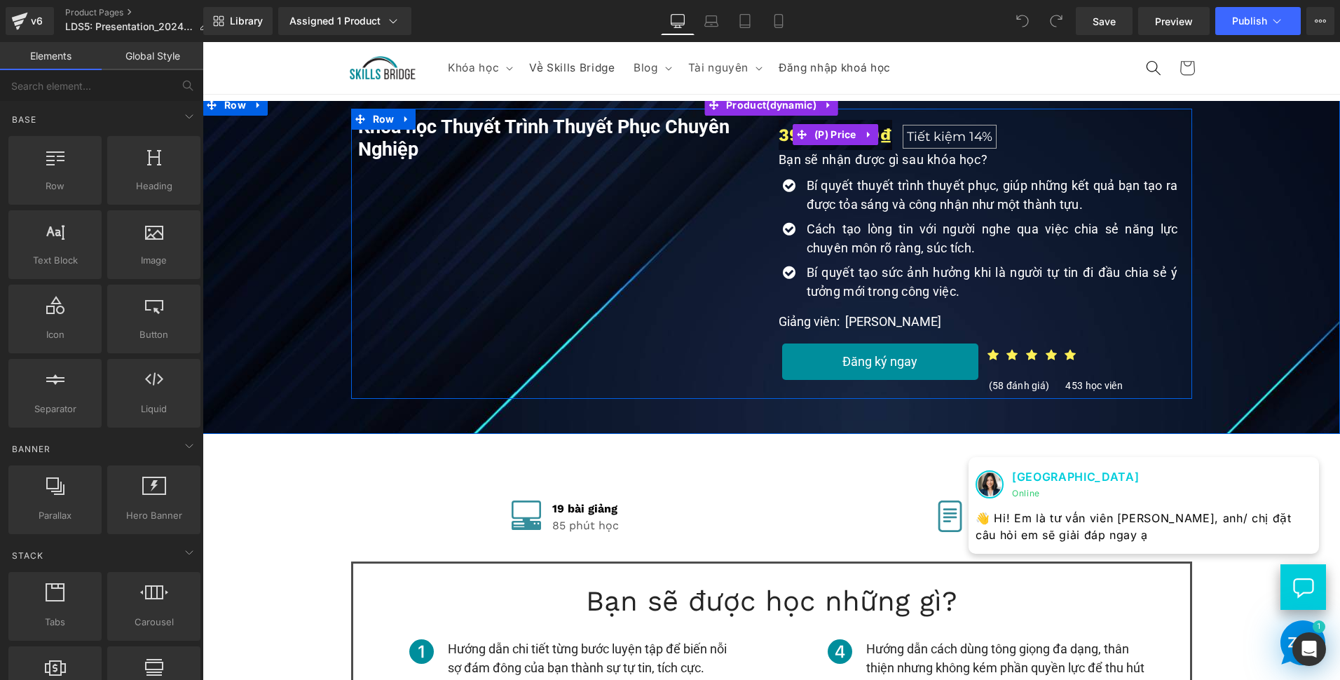
click at [884, 132] on span "399,000.00₫" at bounding box center [836, 135] width 114 height 30
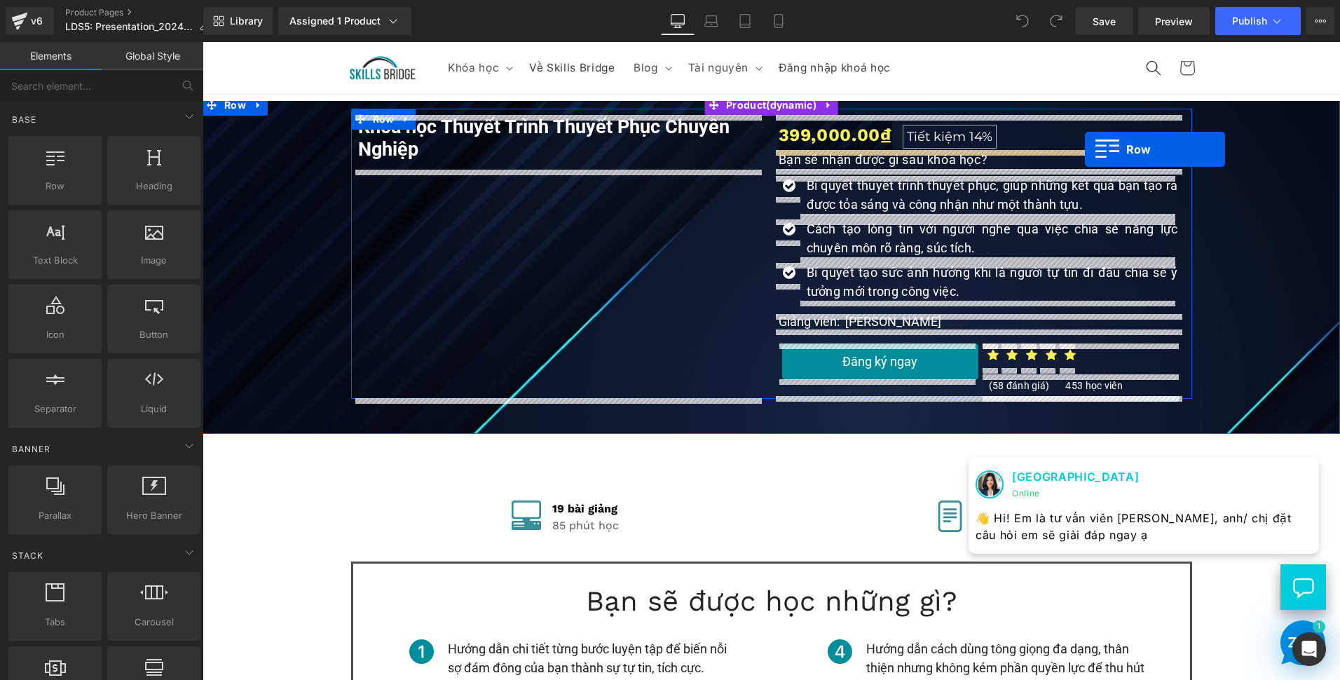
drag, startPoint x: 275, startPoint y: 216, endPoint x: 1085, endPoint y: 149, distance: 813.0
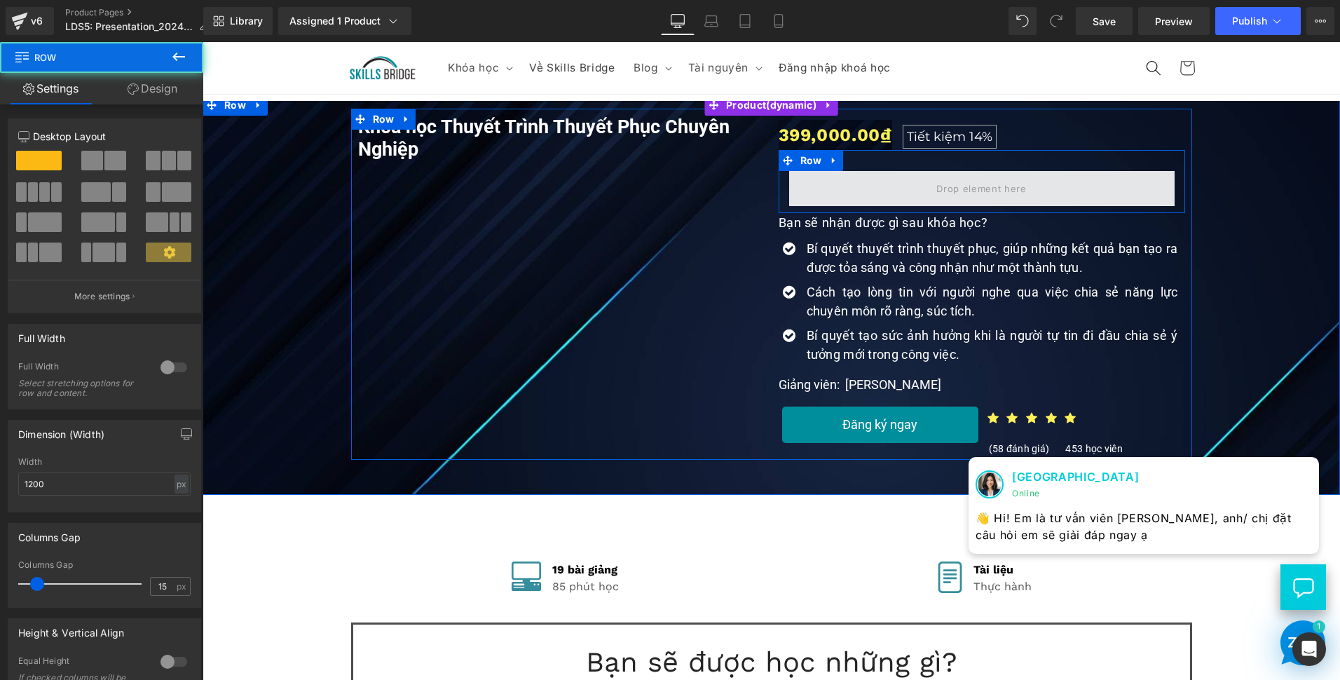
click at [831, 176] on span at bounding box center [982, 188] width 386 height 35
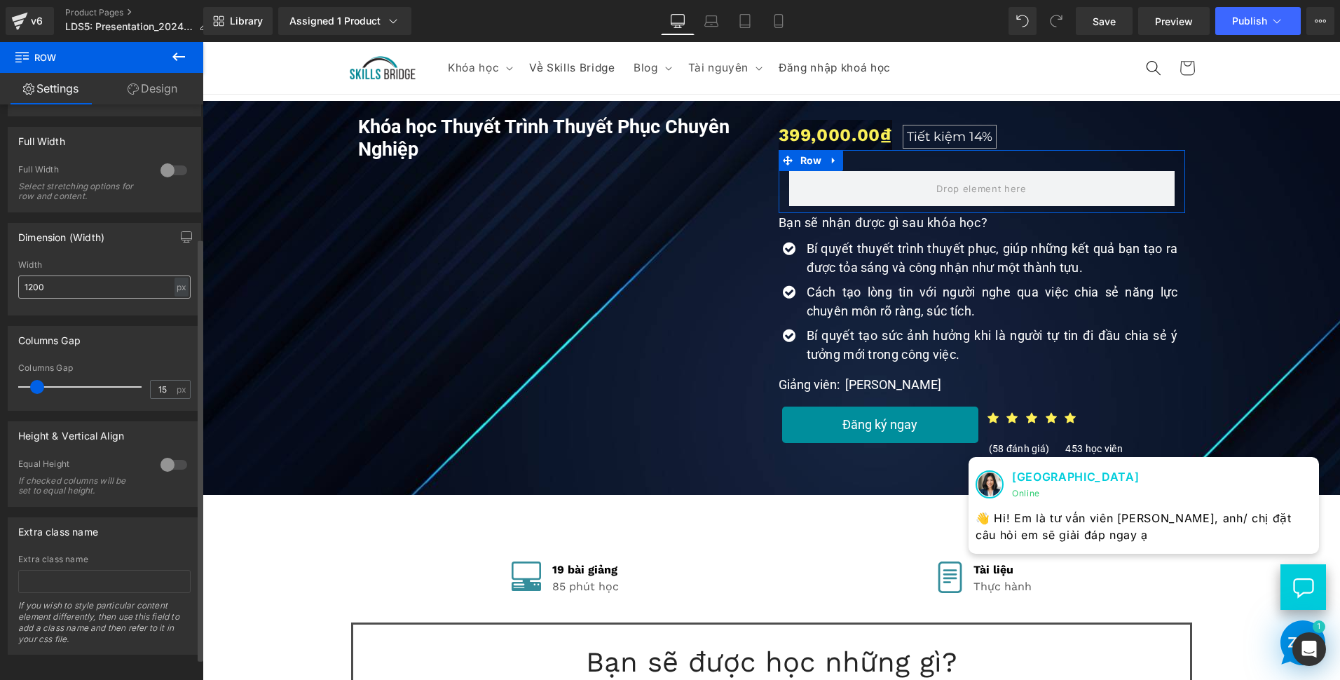
scroll to position [211, 0]
click at [145, 88] on link "Design" at bounding box center [153, 89] width 102 height 32
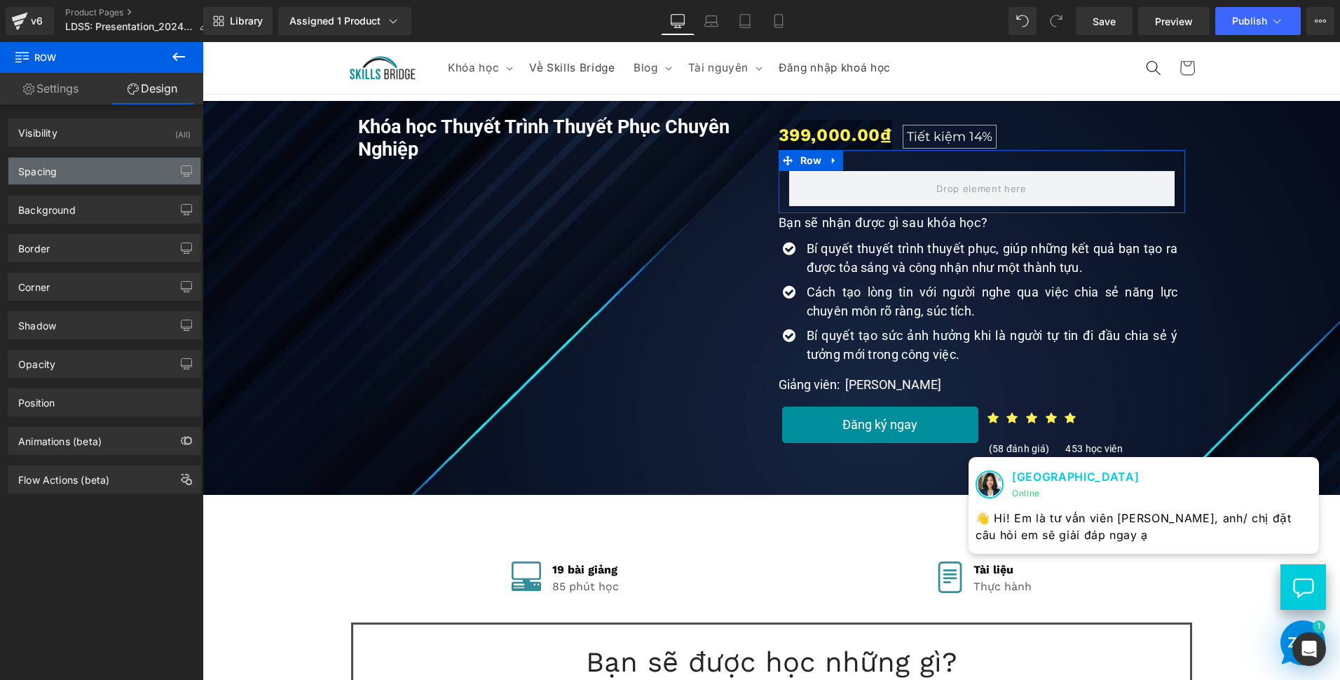
click at [81, 177] on div "Spacing" at bounding box center [104, 171] width 192 height 27
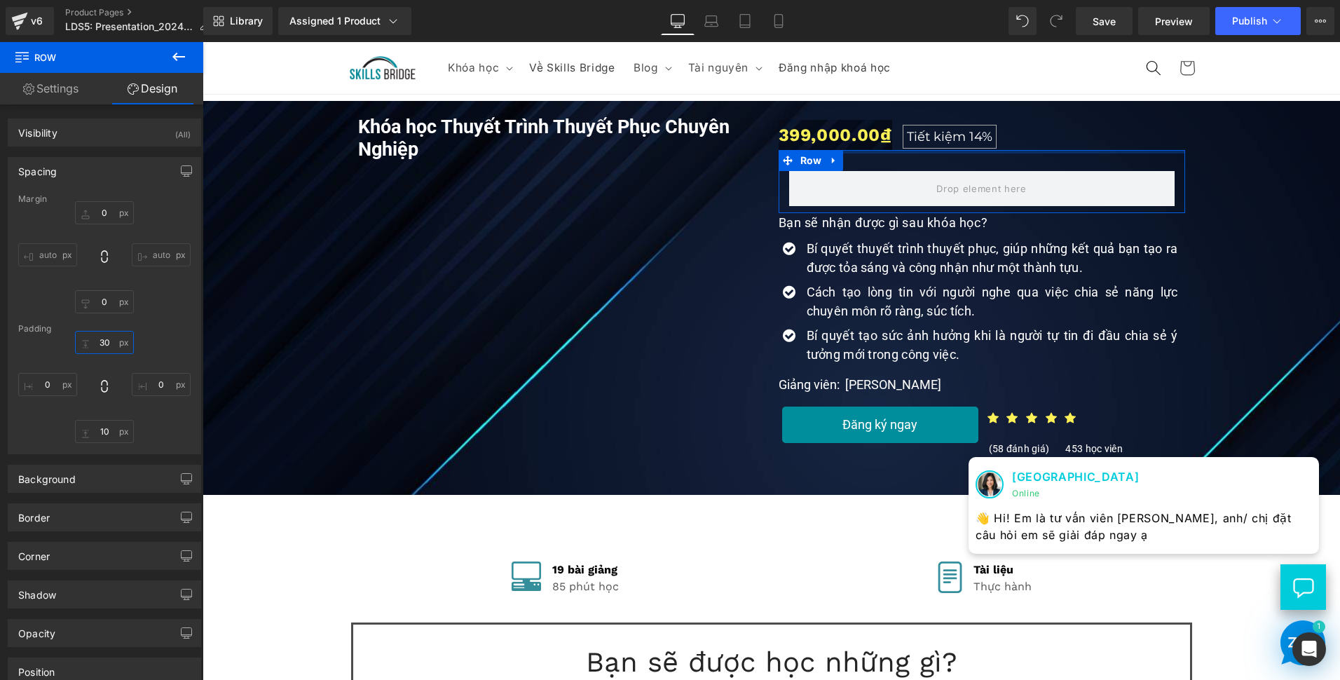
click at [114, 340] on input "30" at bounding box center [104, 342] width 59 height 23
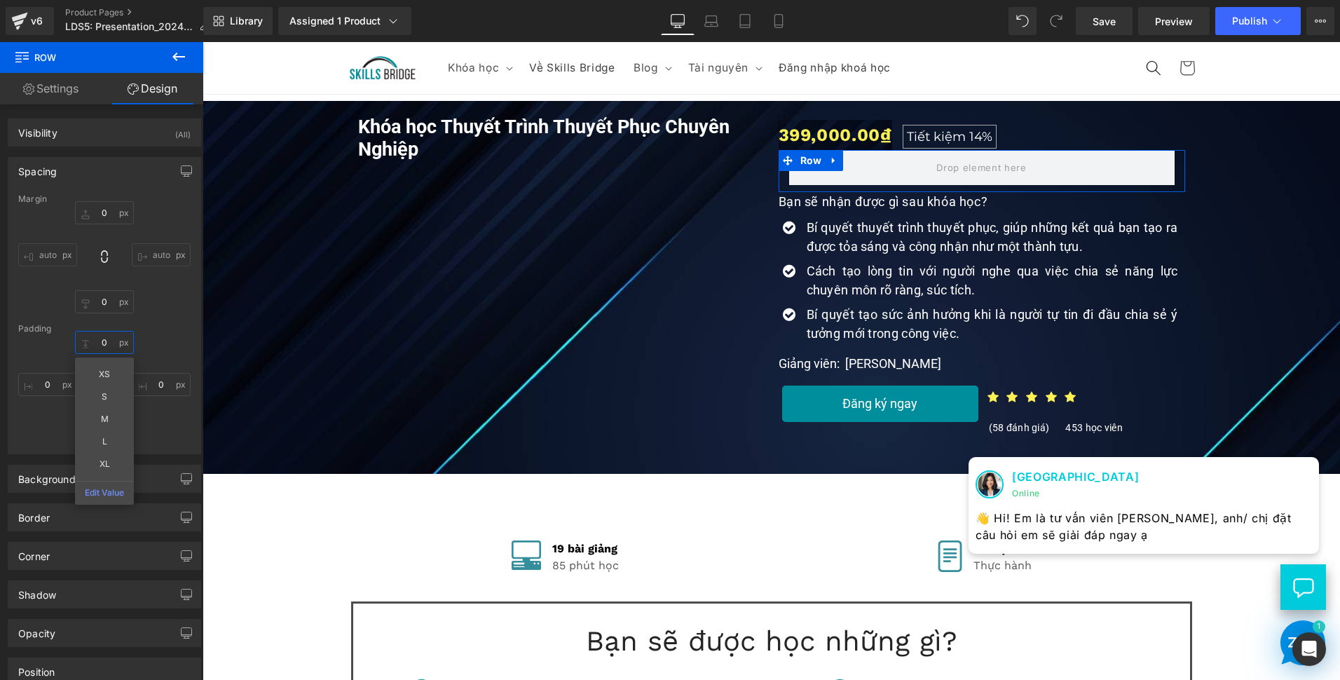
type input "0"
click at [158, 449] on div "Margin 0 auto 0 auto Padding 0 0 10 0" at bounding box center [104, 323] width 192 height 259
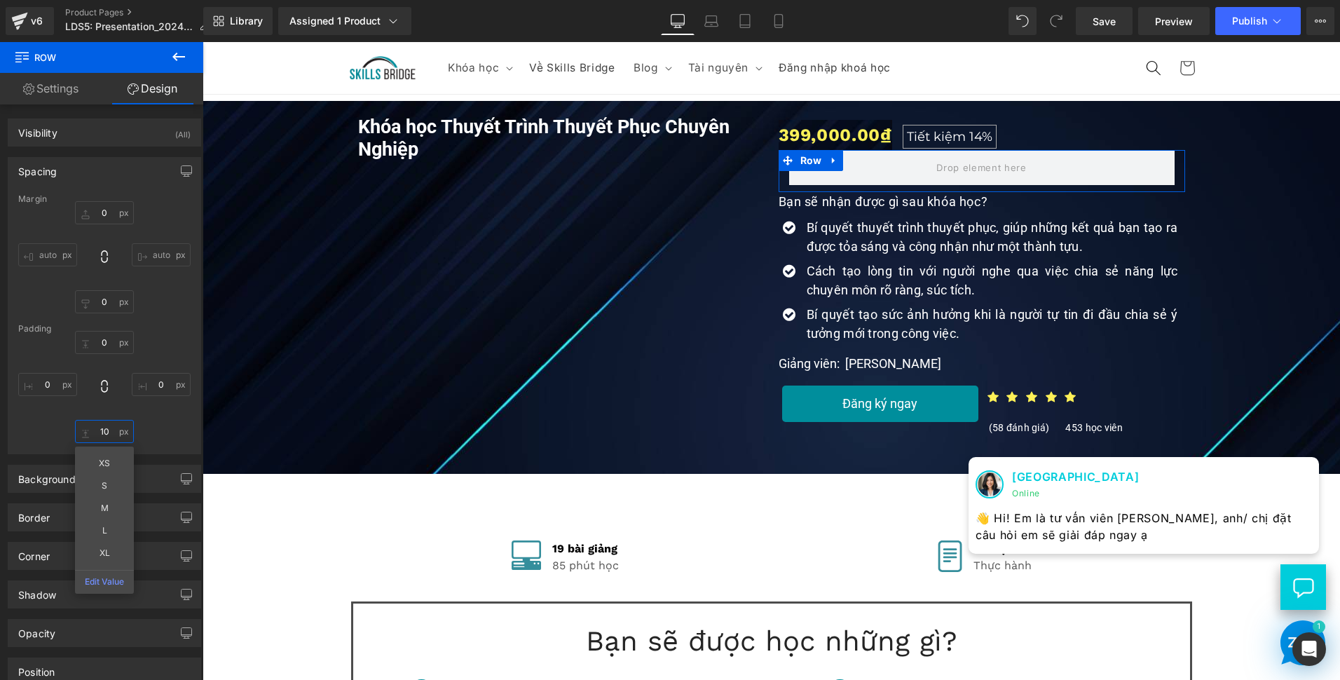
click at [93, 428] on input "10" at bounding box center [104, 431] width 59 height 23
type input "0"
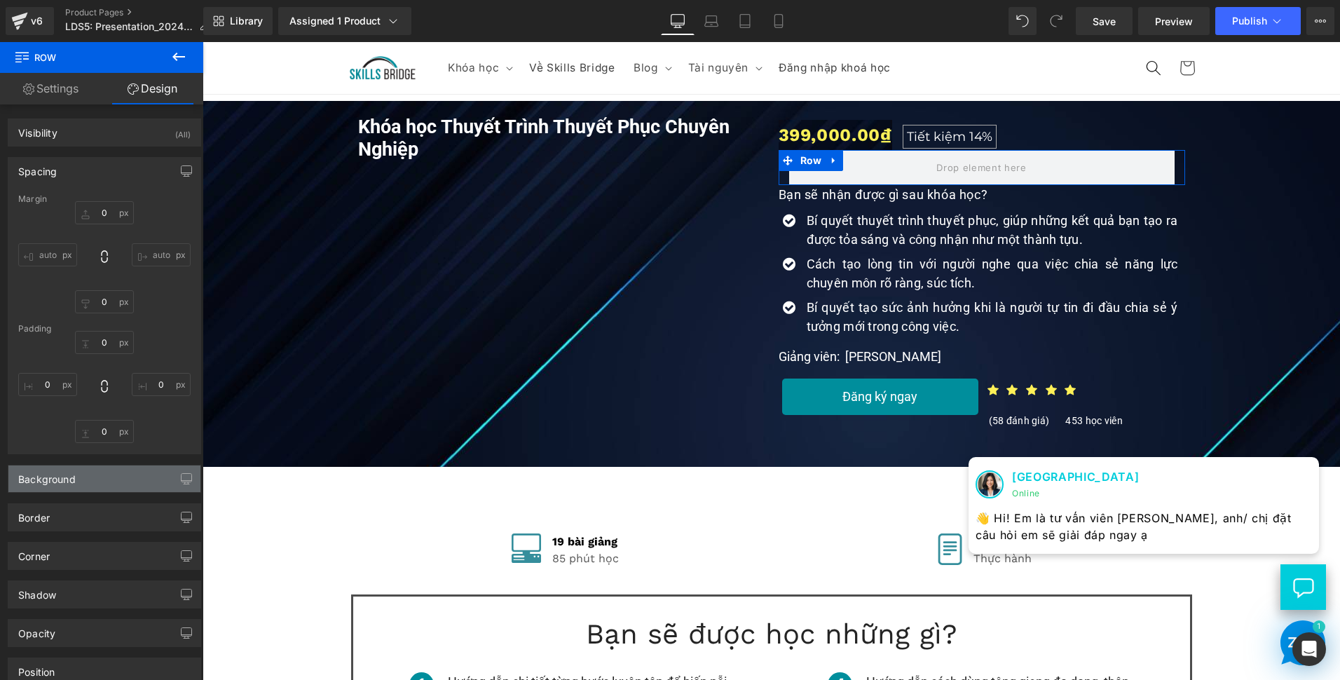
click at [89, 479] on div "Background" at bounding box center [104, 478] width 192 height 27
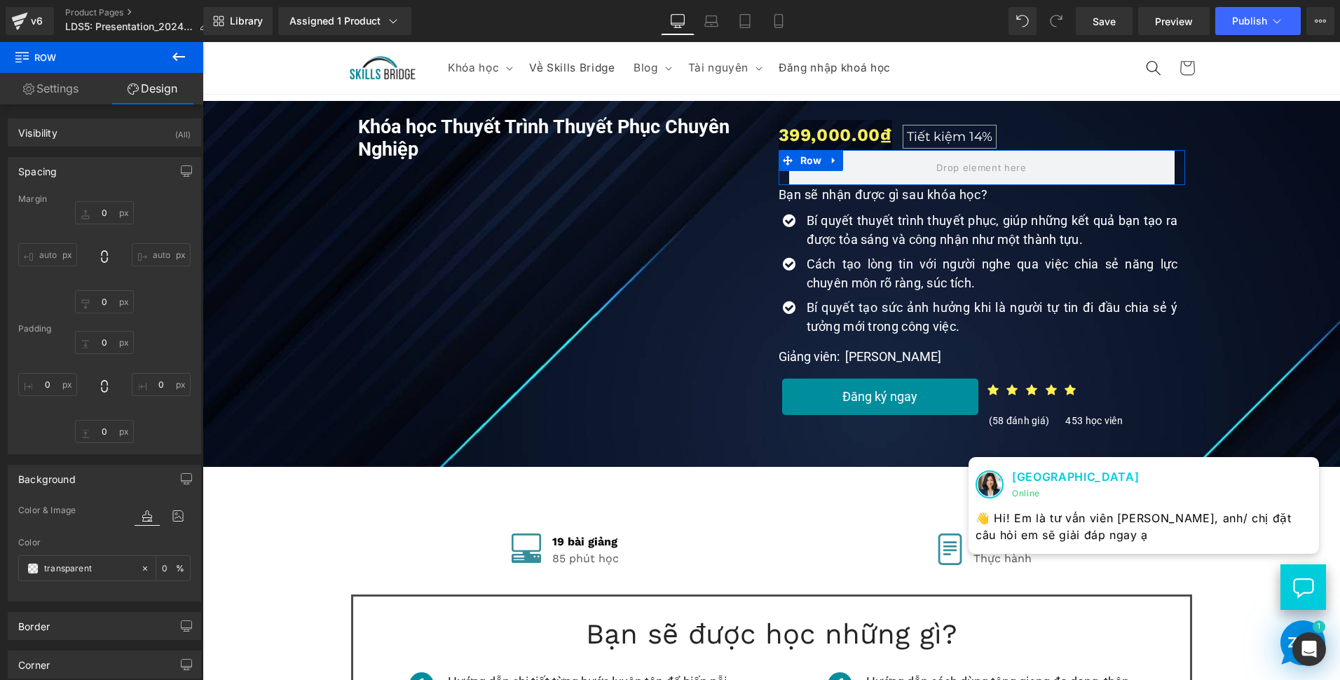
click at [90, 479] on div "Background" at bounding box center [104, 478] width 192 height 27
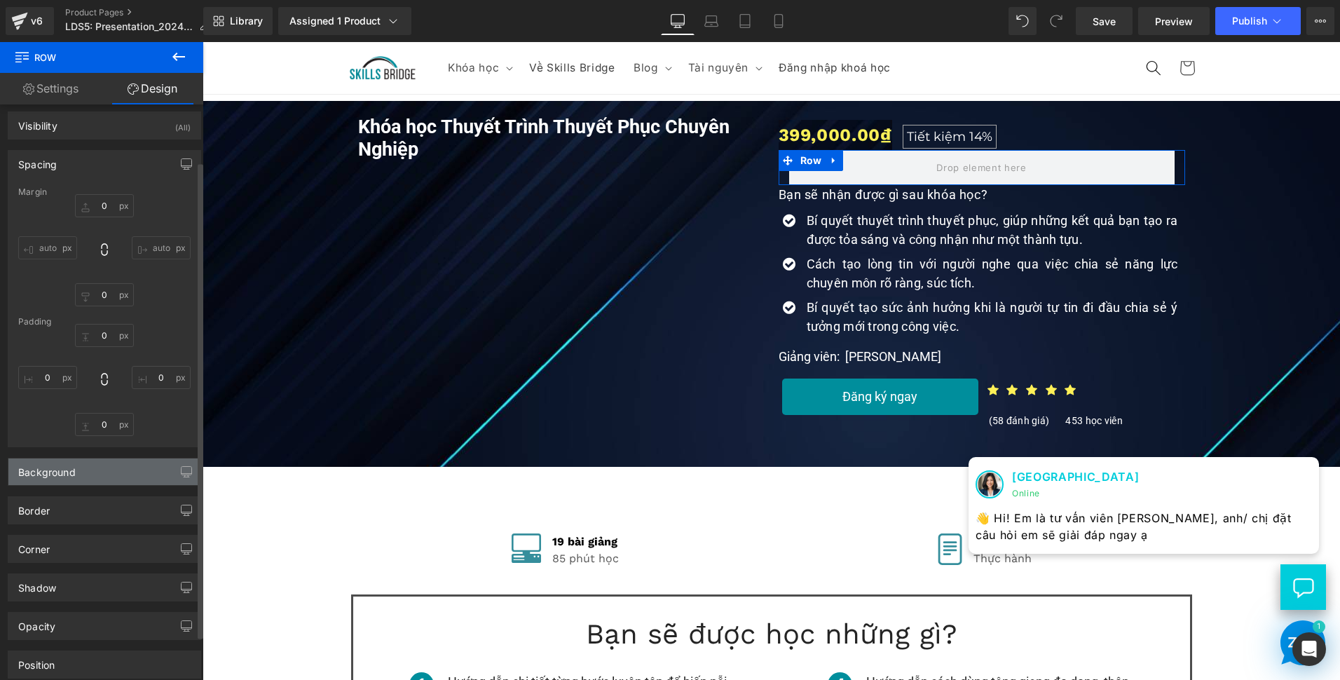
scroll to position [0, 0]
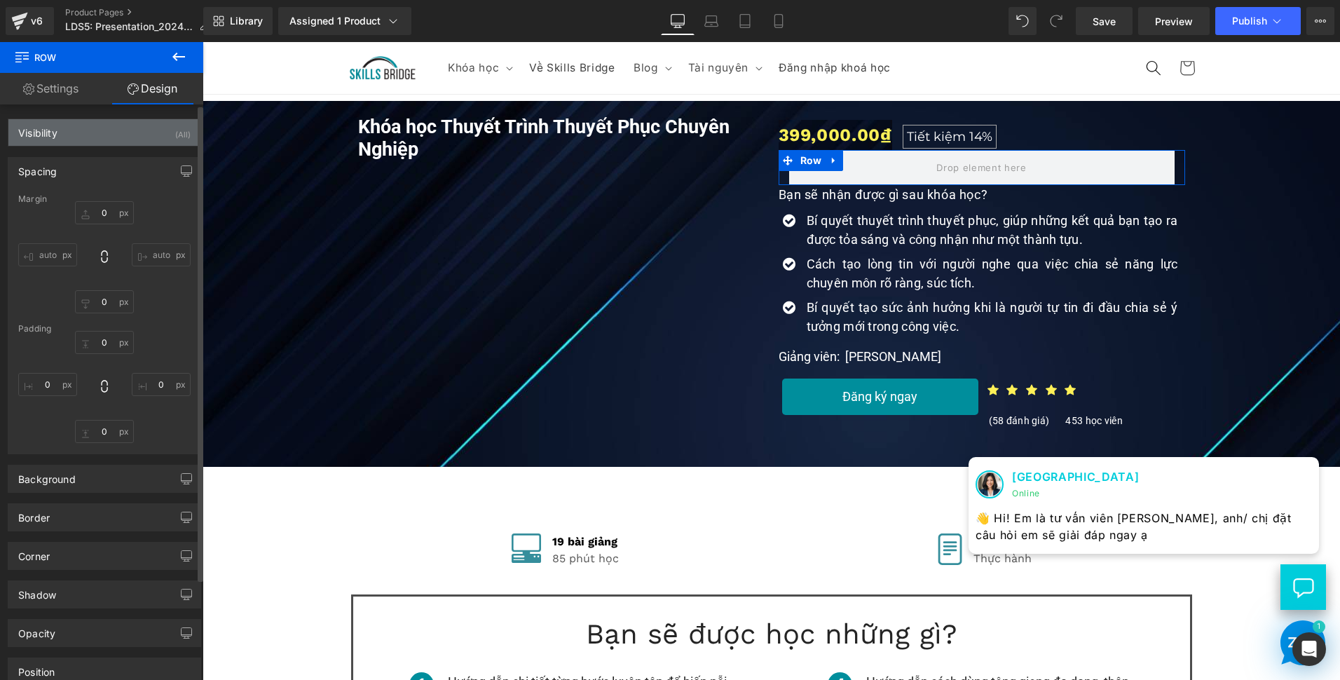
click at [151, 135] on div "Visibility (All)" at bounding box center [104, 132] width 192 height 27
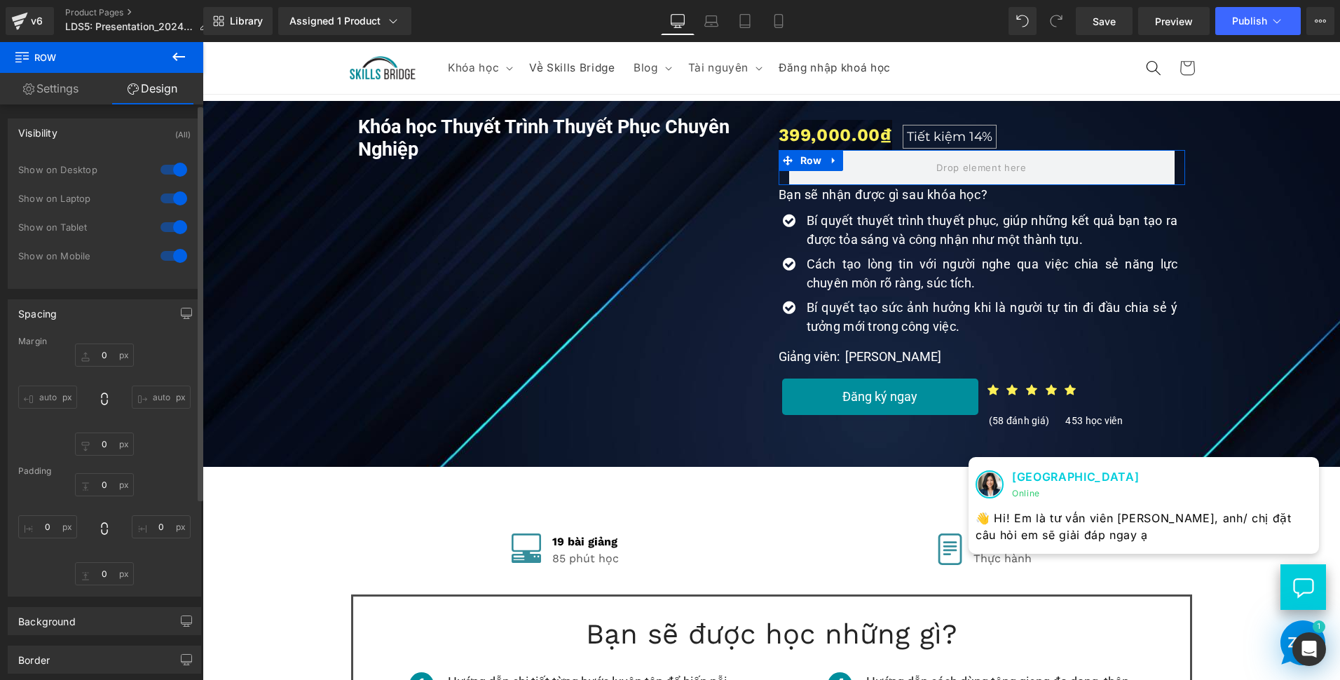
click at [151, 135] on div "Visibility (All)" at bounding box center [104, 132] width 192 height 27
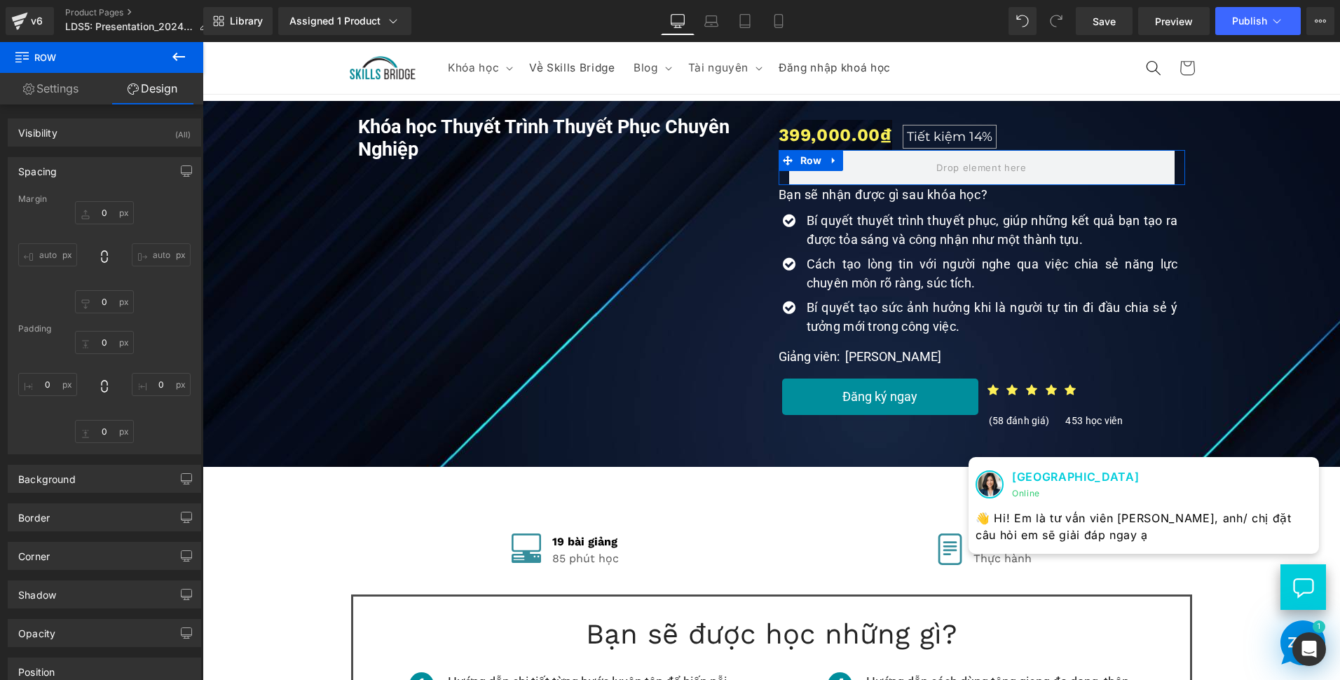
click at [82, 91] on link "Settings" at bounding box center [51, 89] width 102 height 32
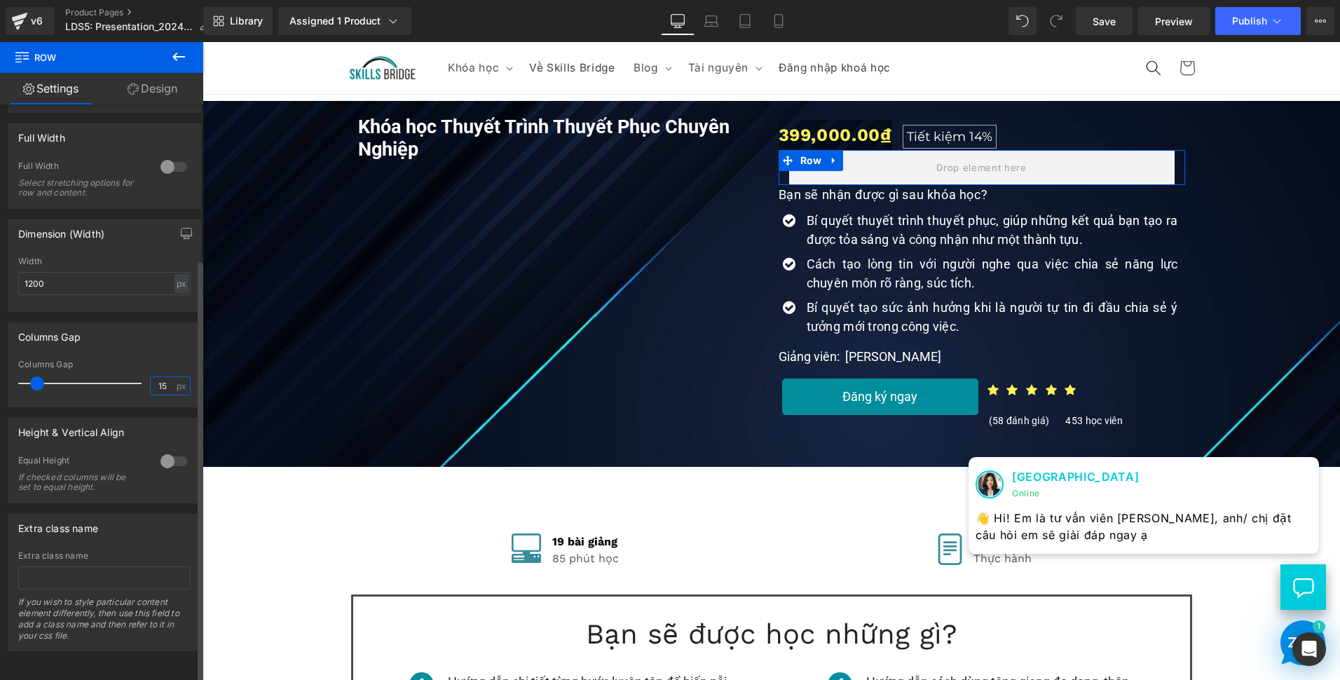
click at [160, 377] on input "15" at bounding box center [163, 386] width 25 height 18
type input "8"
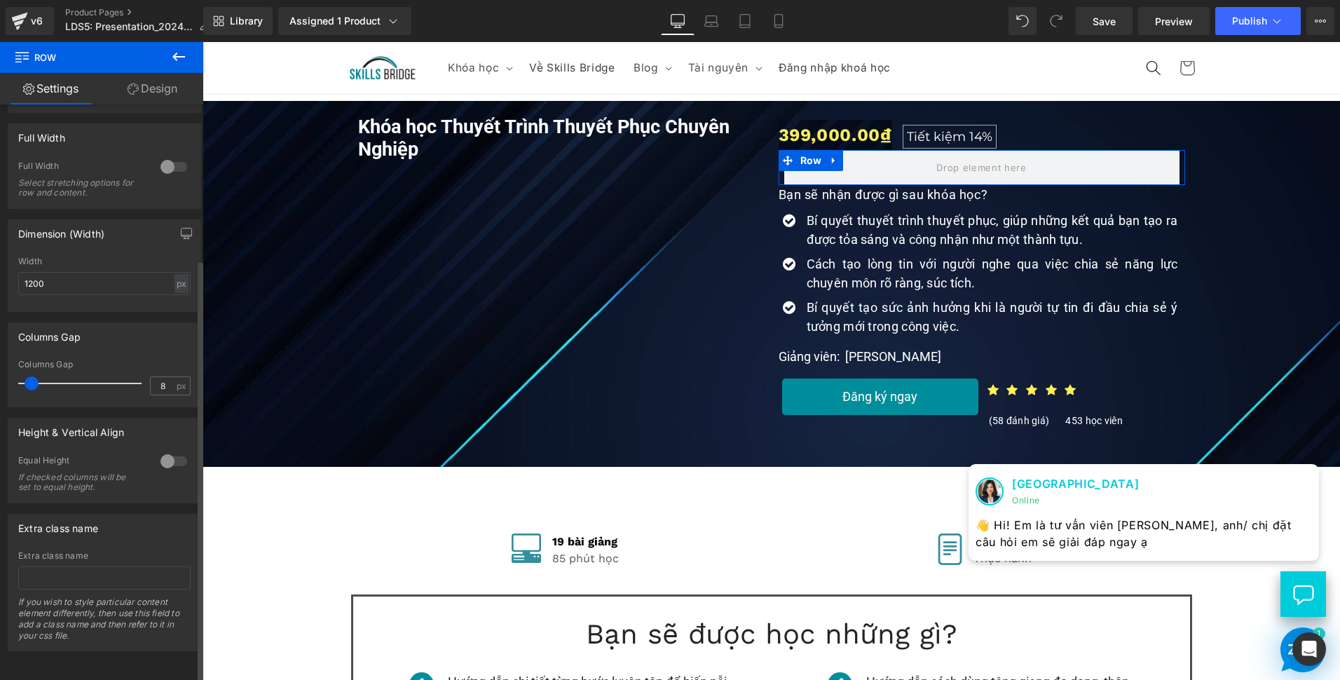
click at [131, 418] on div "Height & Vertical Align" at bounding box center [104, 431] width 192 height 27
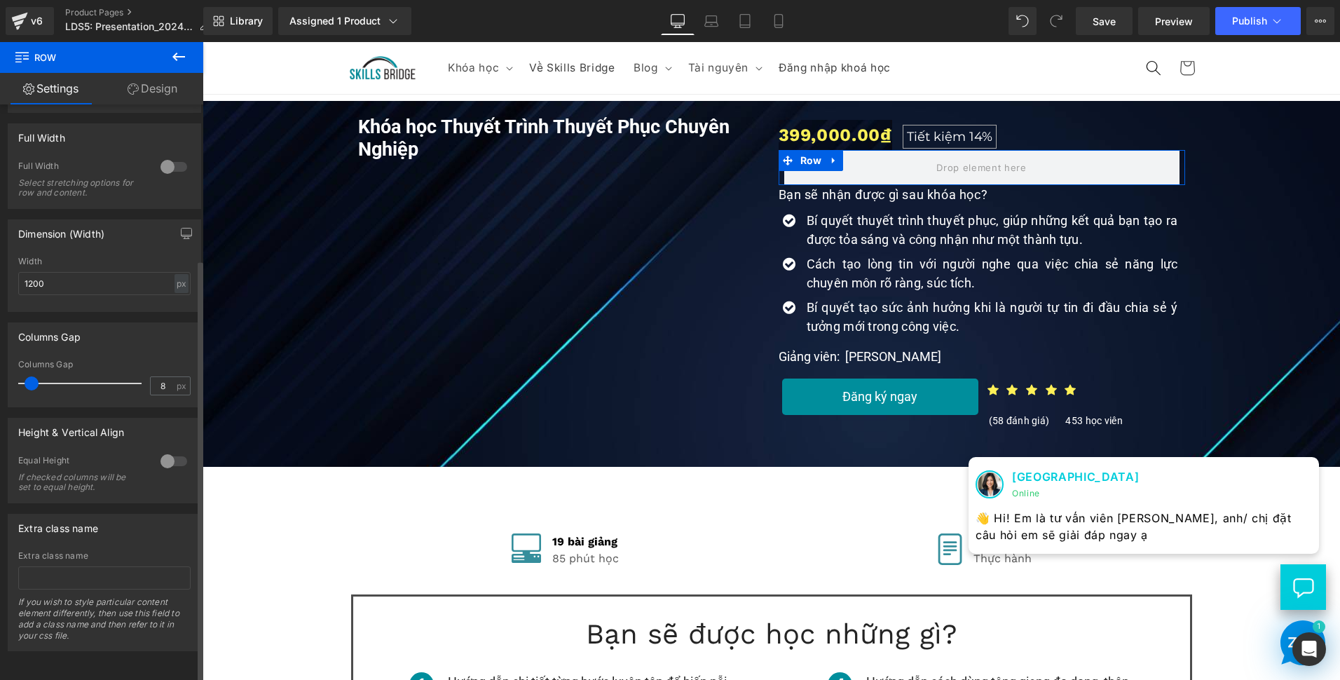
click at [161, 450] on div at bounding box center [174, 461] width 34 height 22
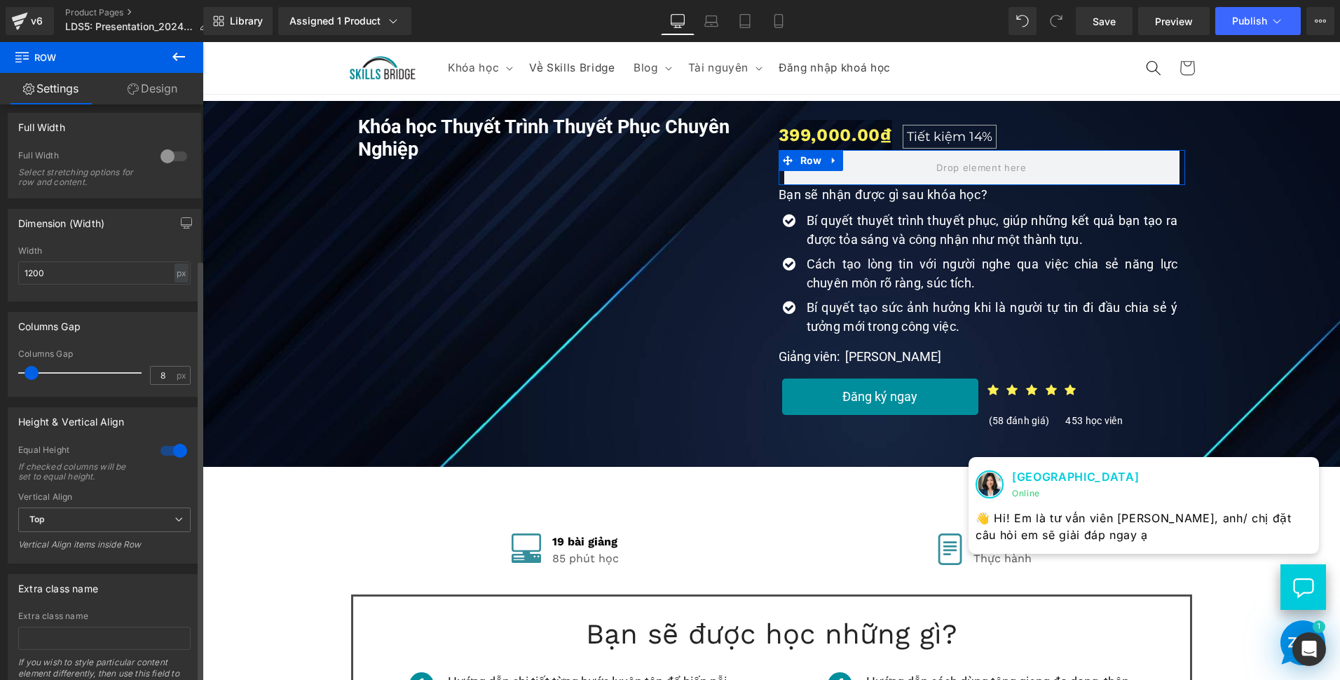
click at [165, 446] on div at bounding box center [174, 450] width 34 height 22
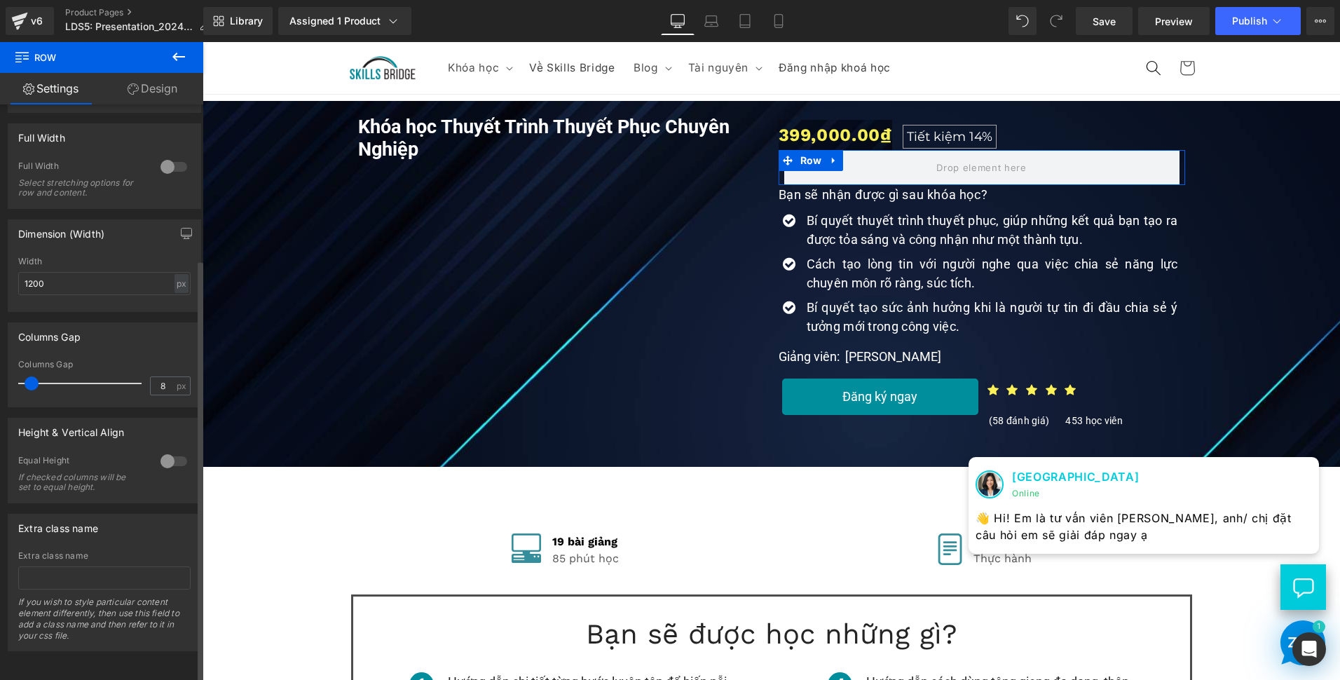
click at [165, 450] on div at bounding box center [174, 461] width 34 height 22
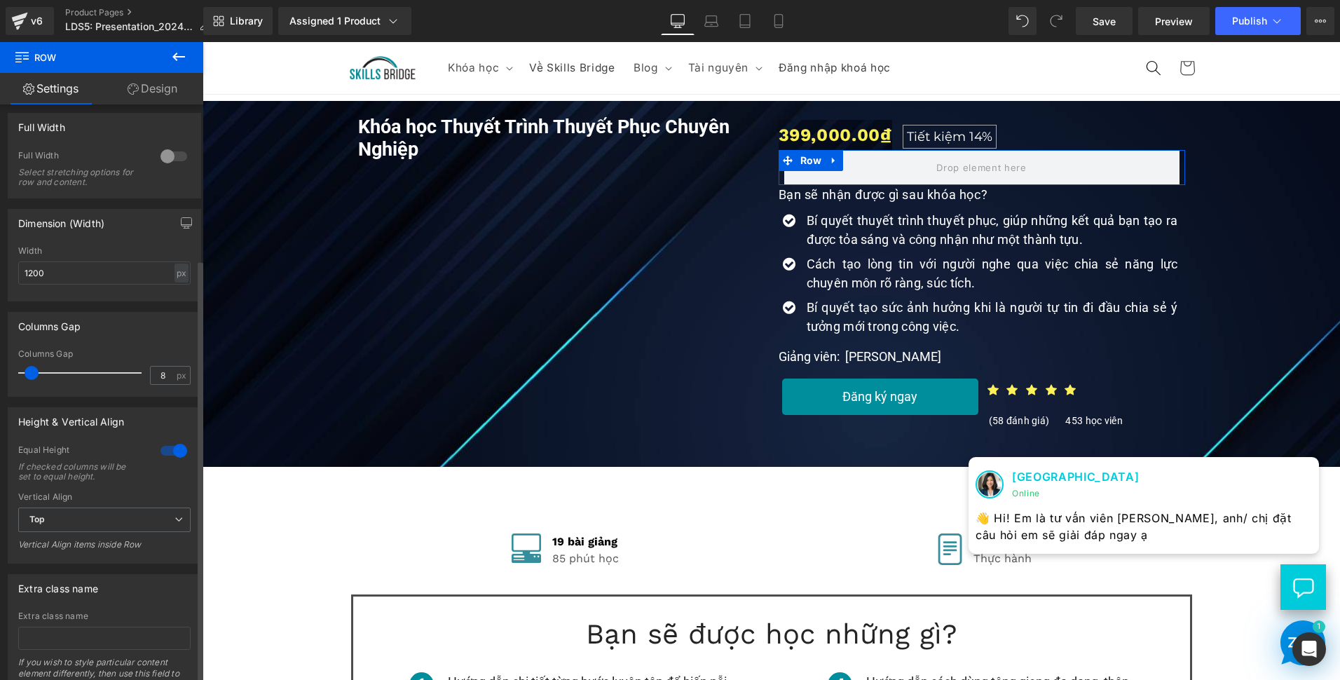
click at [165, 446] on div at bounding box center [174, 450] width 34 height 22
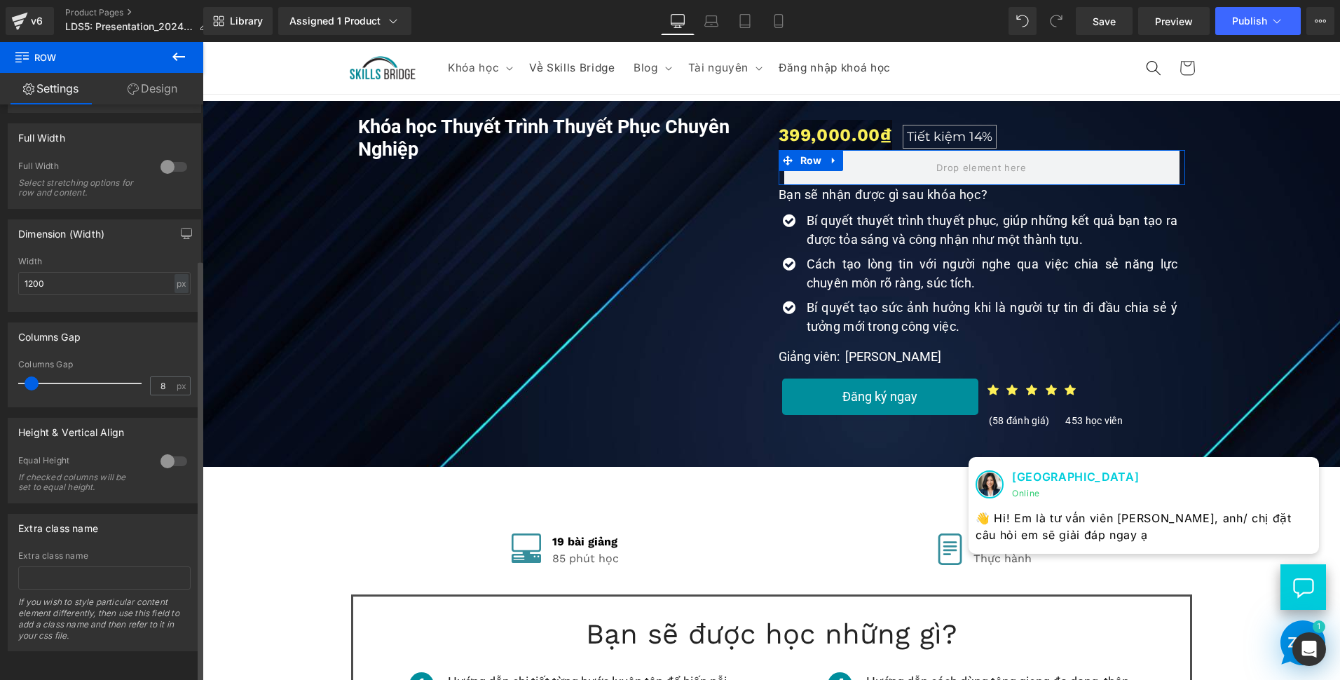
click at [171, 456] on div at bounding box center [174, 461] width 34 height 22
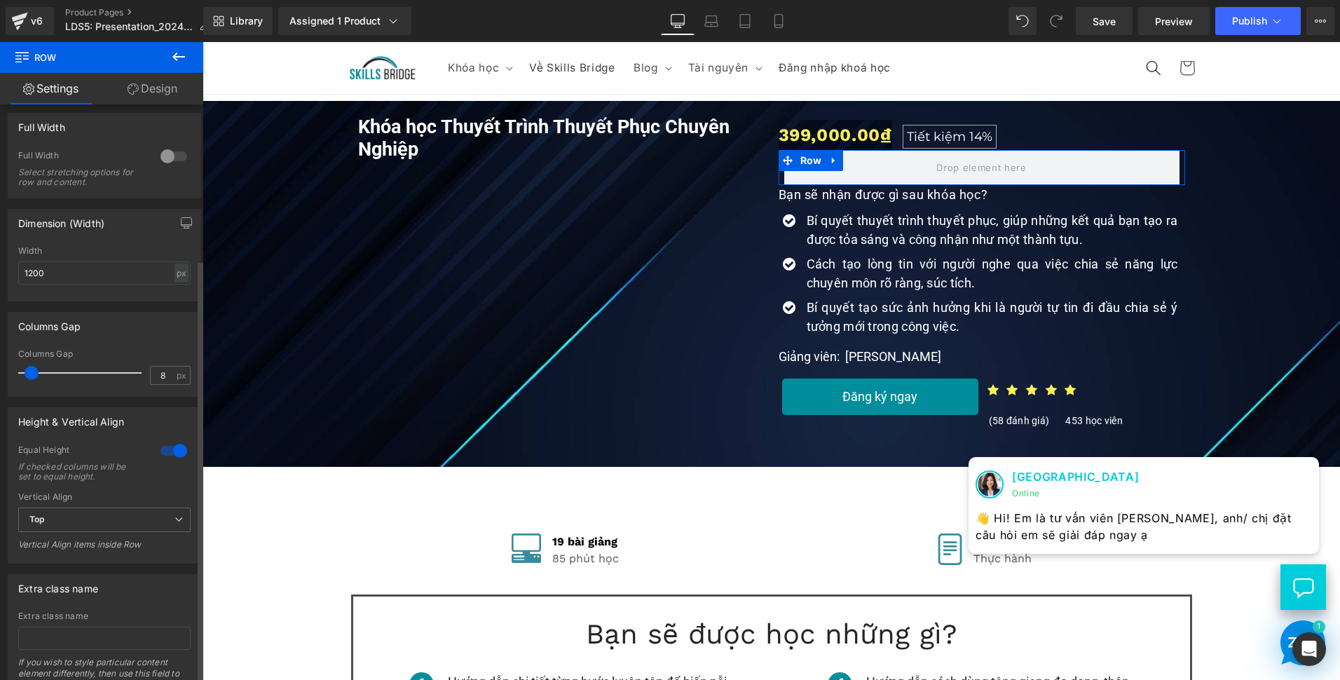
click at [171, 452] on div at bounding box center [174, 450] width 34 height 22
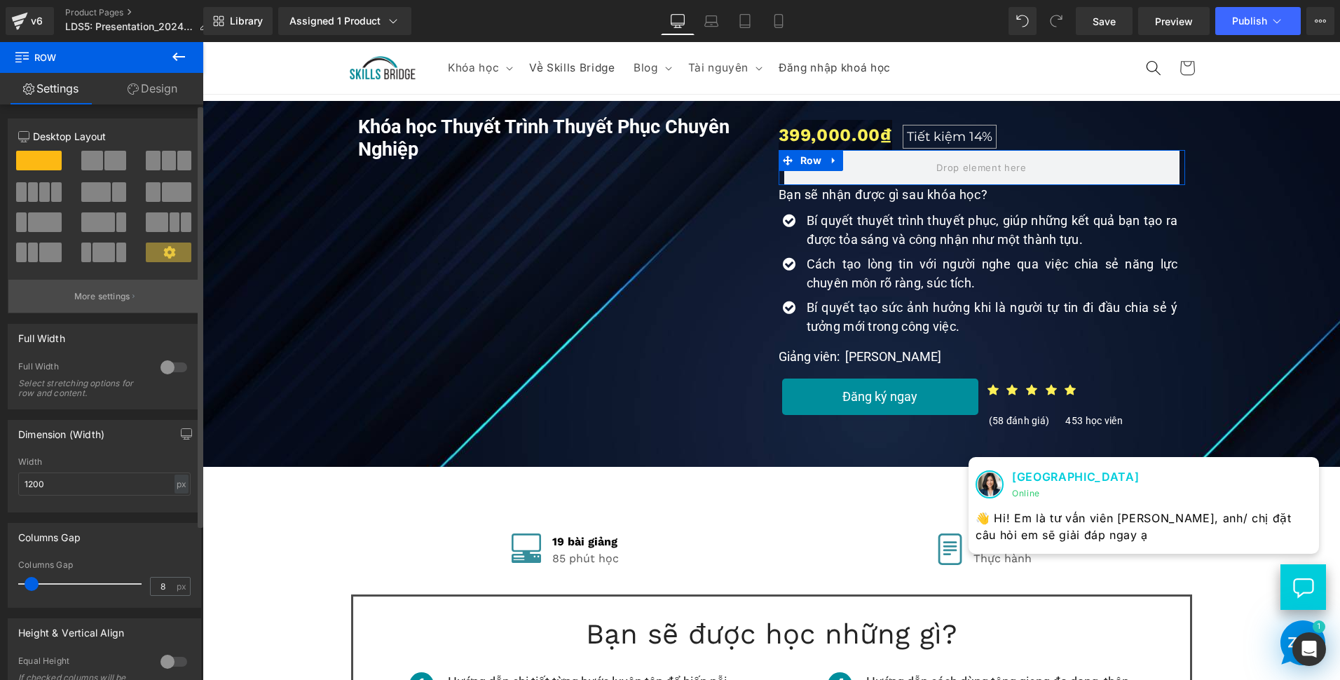
click at [118, 295] on p "More settings" at bounding box center [102, 296] width 56 height 13
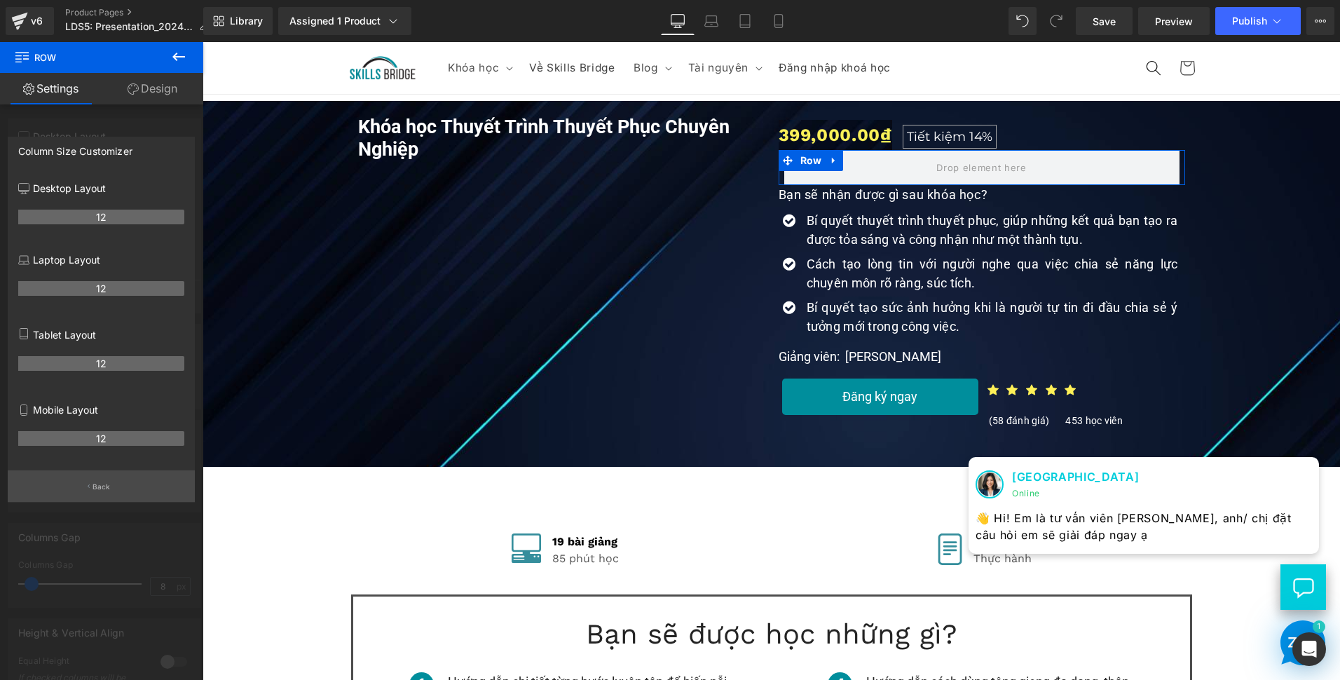
click at [111, 489] on button "Back" at bounding box center [101, 486] width 187 height 32
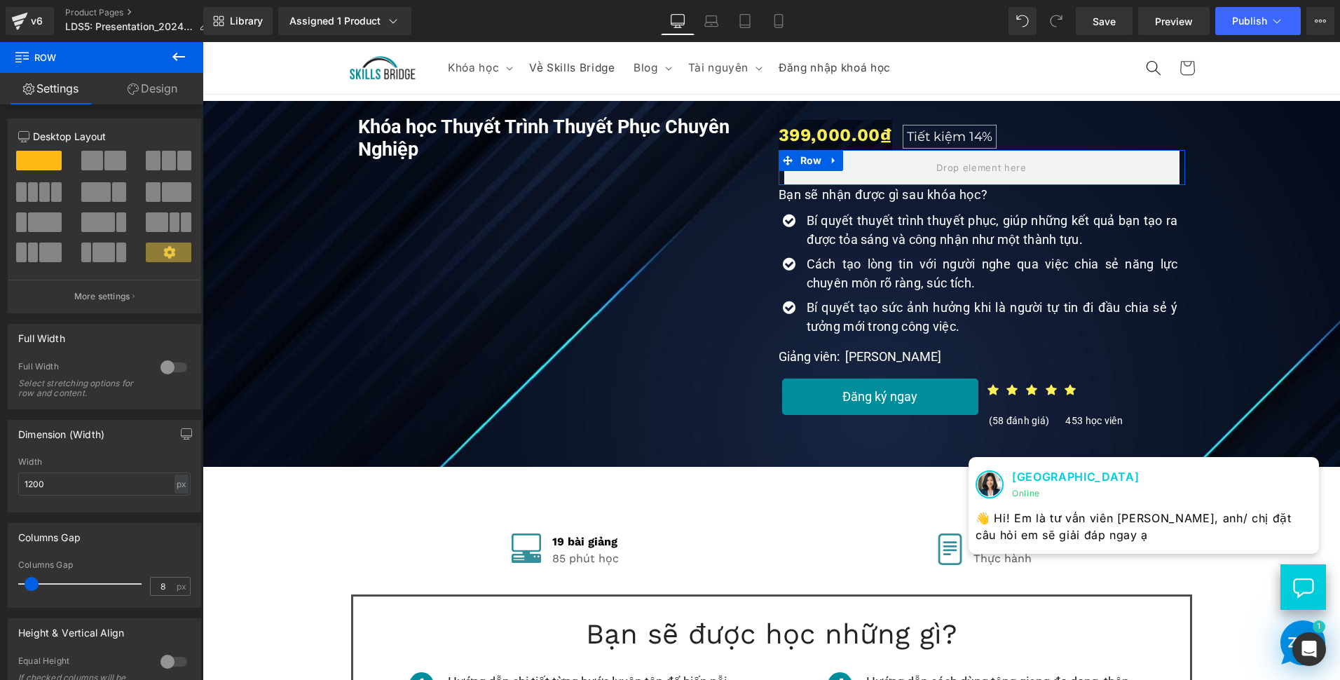
click at [152, 88] on link "Design" at bounding box center [153, 89] width 102 height 32
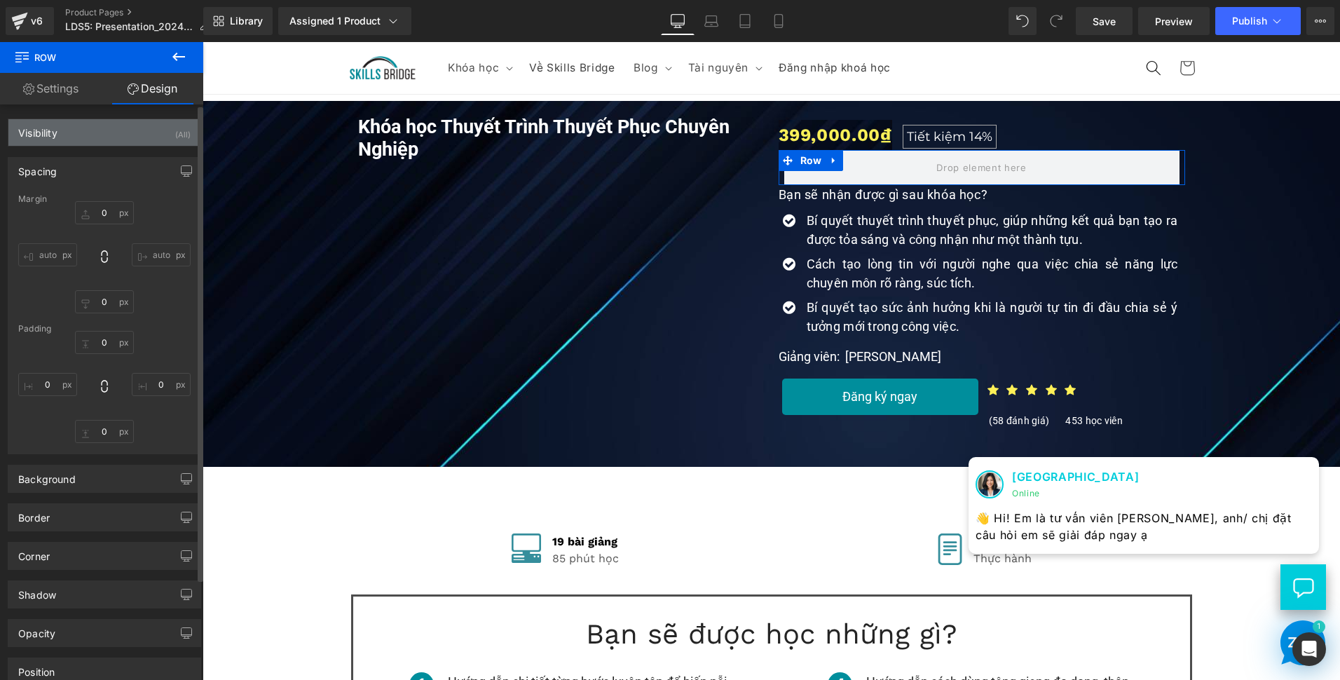
click at [116, 133] on div "Visibility (All)" at bounding box center [104, 132] width 192 height 27
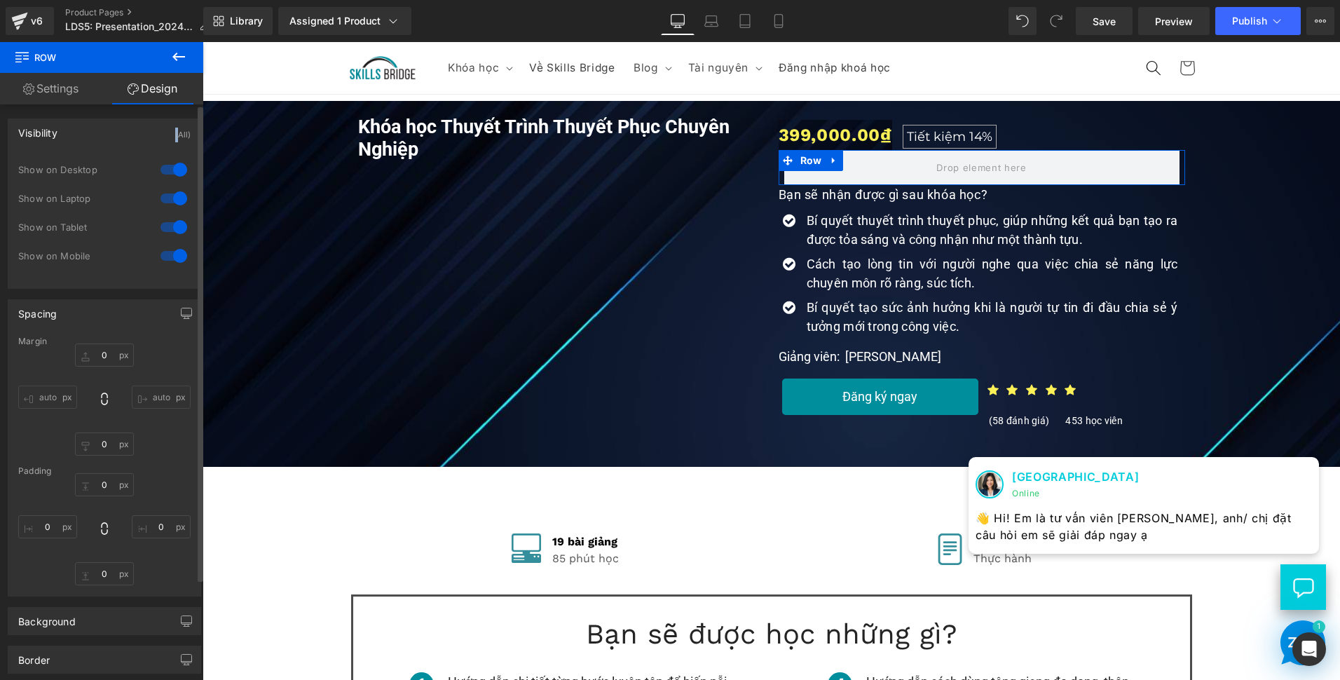
click at [116, 133] on div "Visibility (All)" at bounding box center [104, 132] width 192 height 27
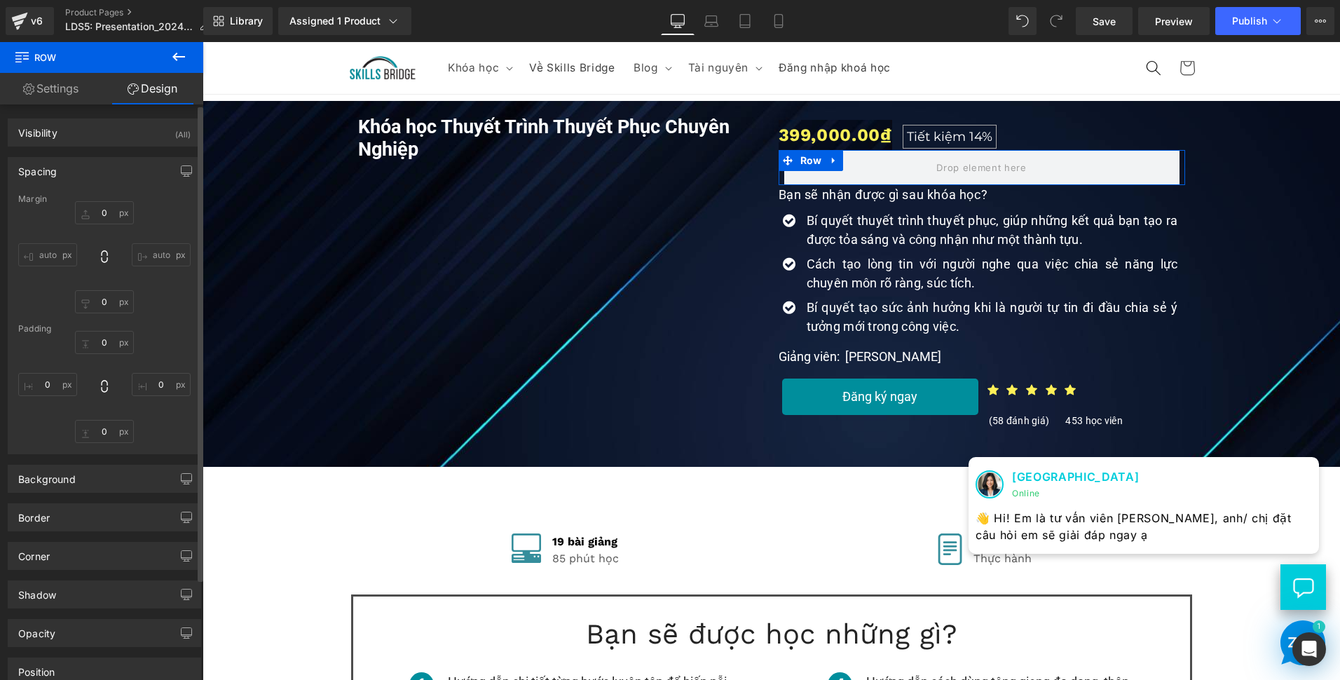
click at [102, 163] on div "Spacing" at bounding box center [104, 171] width 192 height 27
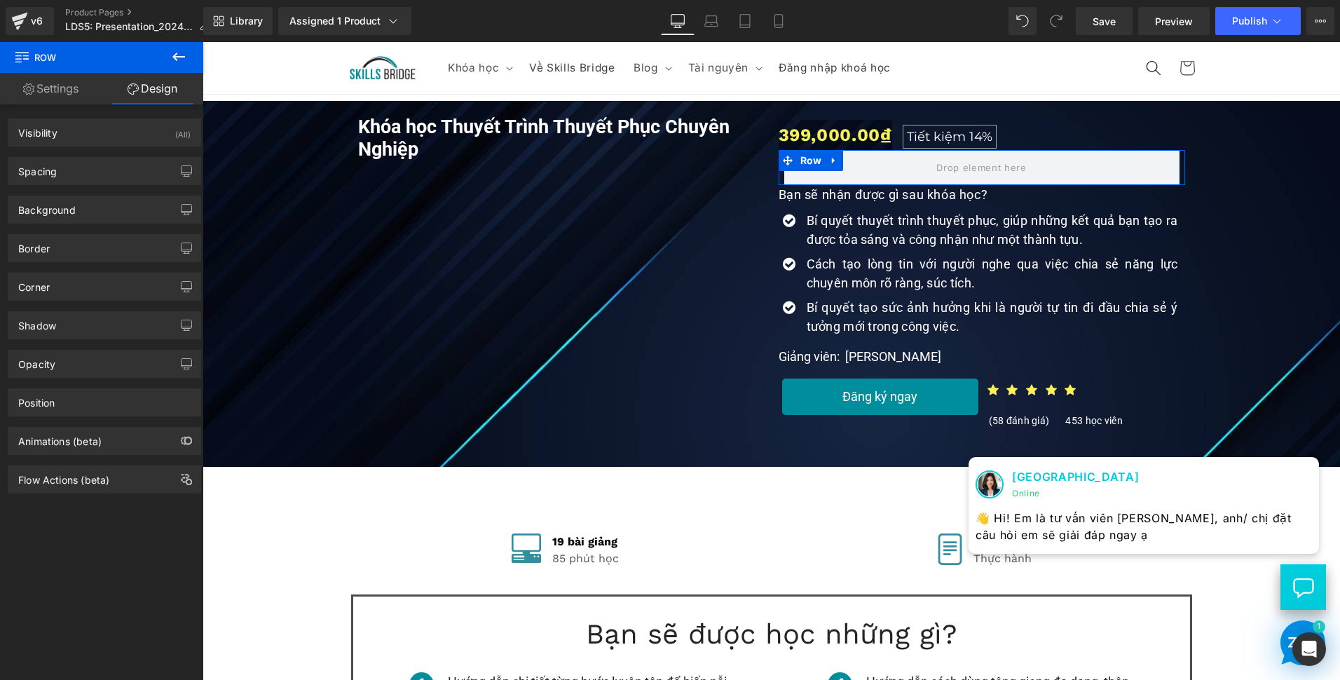
click at [55, 87] on link "Settings" at bounding box center [51, 89] width 102 height 32
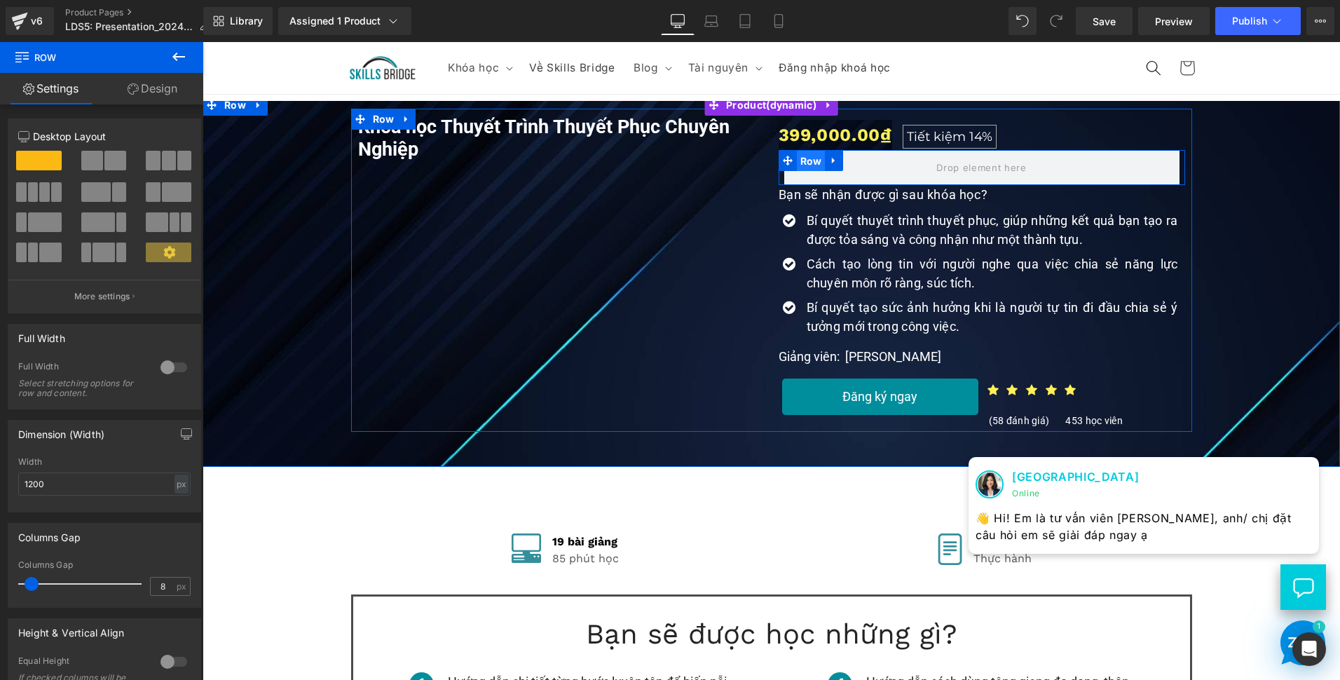
click at [797, 165] on span "Row" at bounding box center [811, 161] width 29 height 21
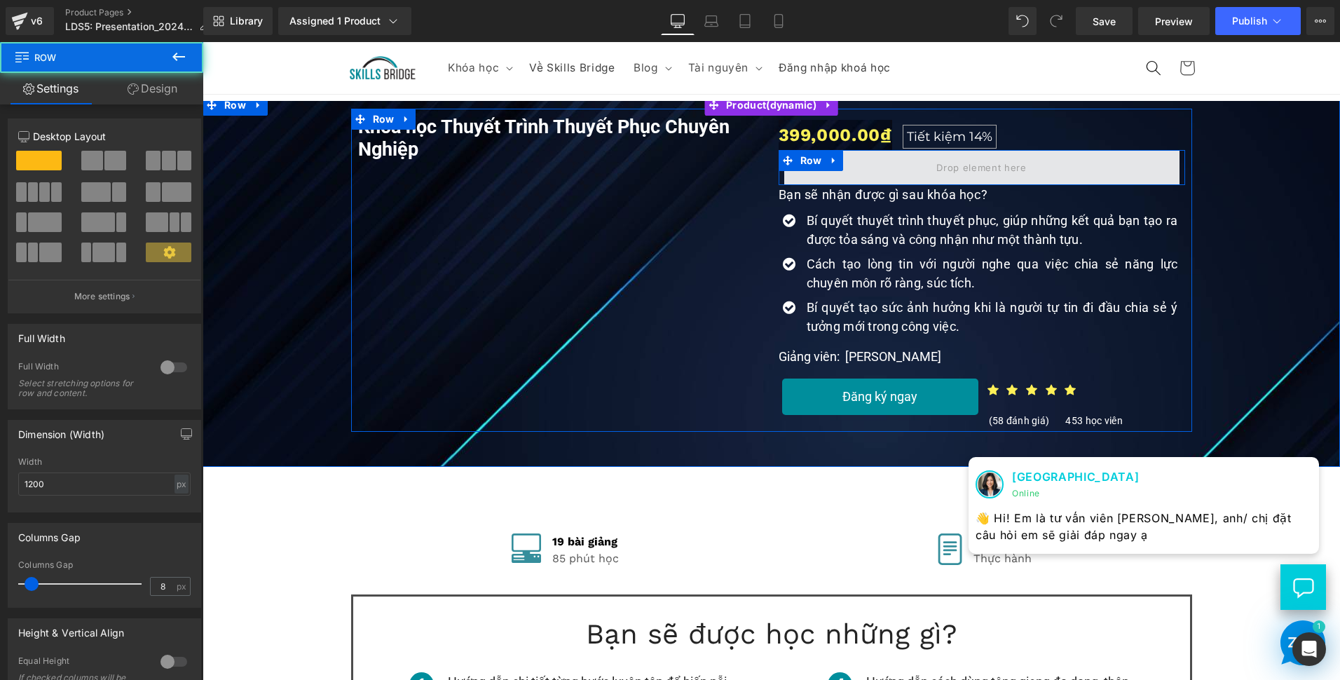
click at [802, 177] on span at bounding box center [981, 167] width 395 height 35
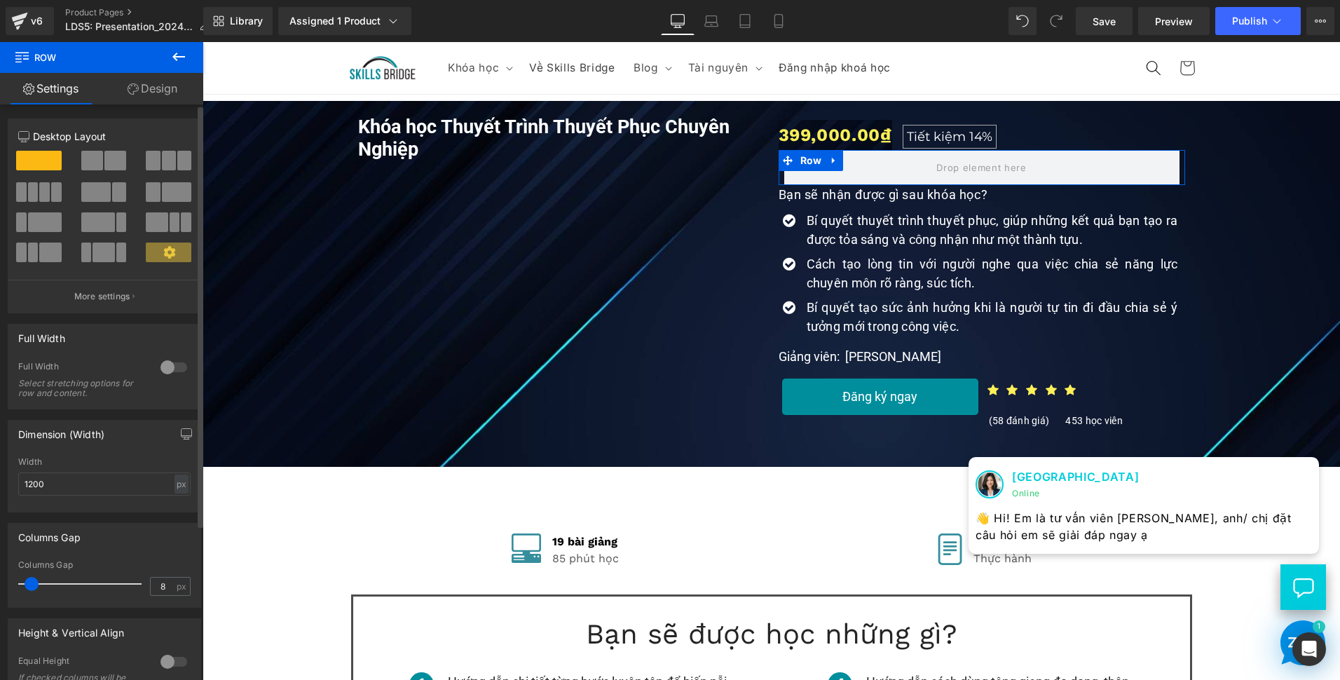
click at [106, 169] on span at bounding box center [115, 161] width 22 height 20
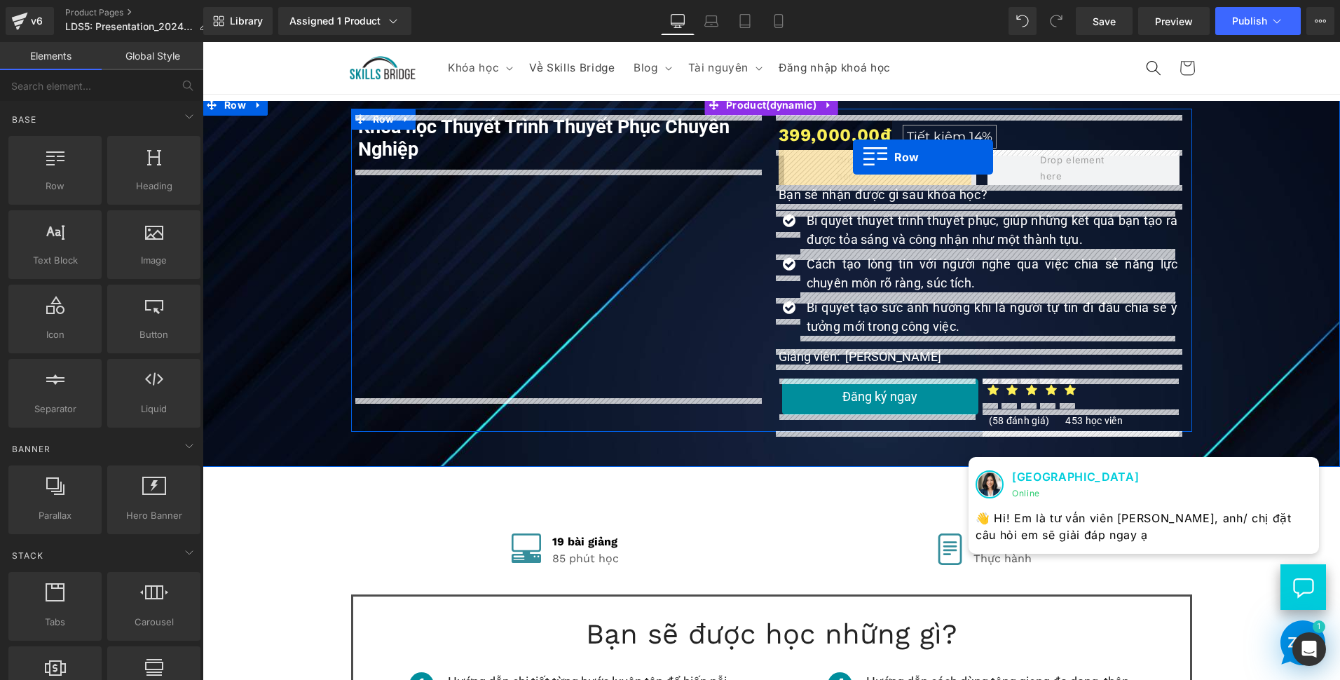
drag, startPoint x: 350, startPoint y: 216, endPoint x: 853, endPoint y: 157, distance: 506.7
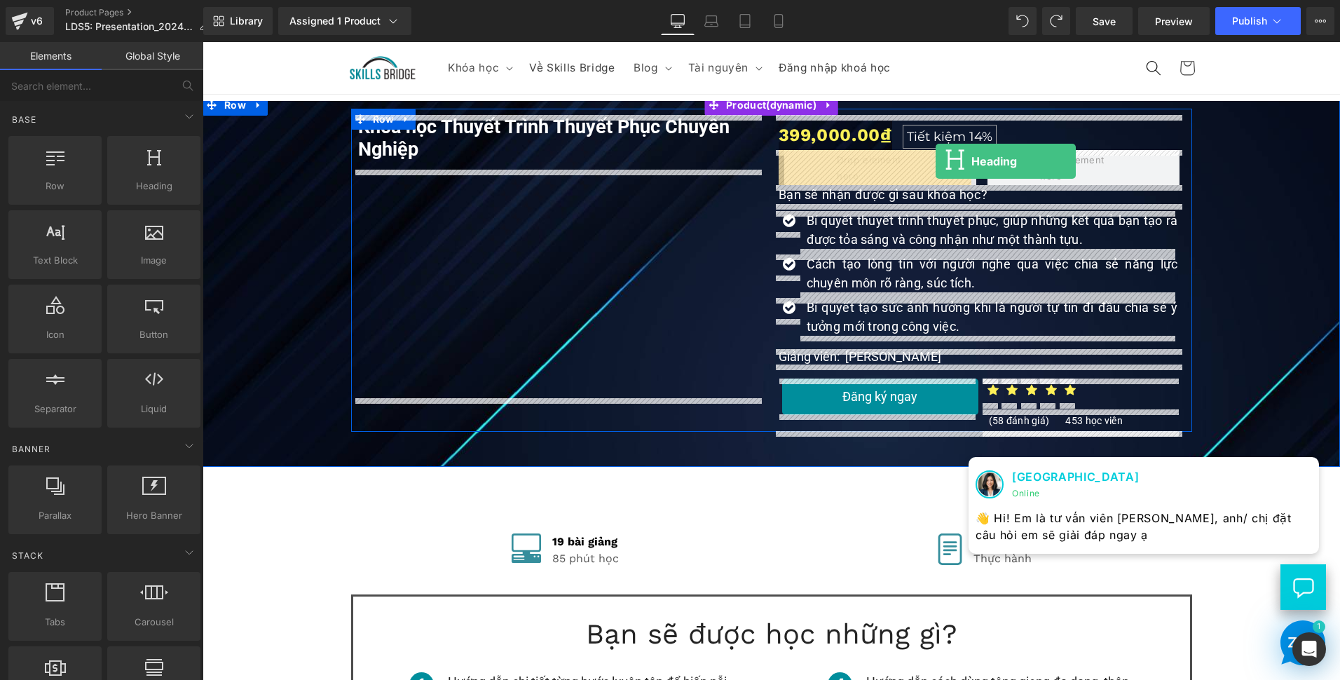
drag, startPoint x: 350, startPoint y: 212, endPoint x: 936, endPoint y: 161, distance: 588.1
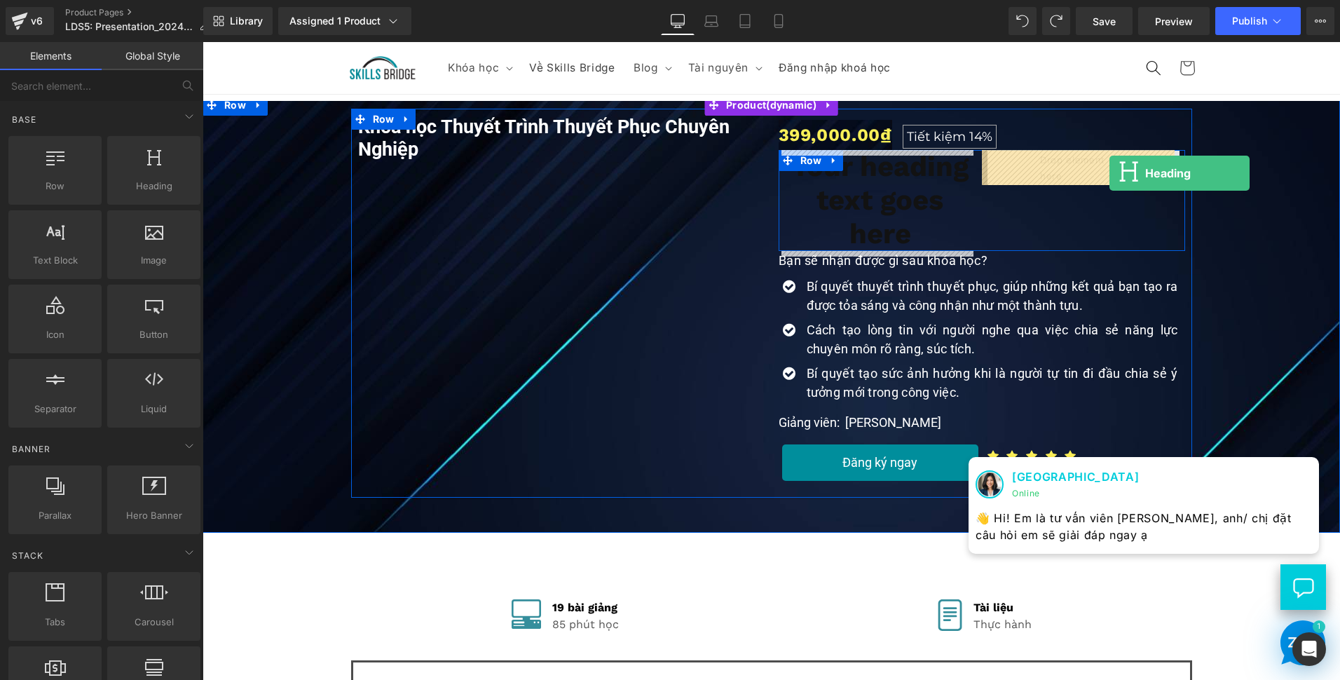
drag, startPoint x: 355, startPoint y: 224, endPoint x: 1110, endPoint y: 173, distance: 755.9
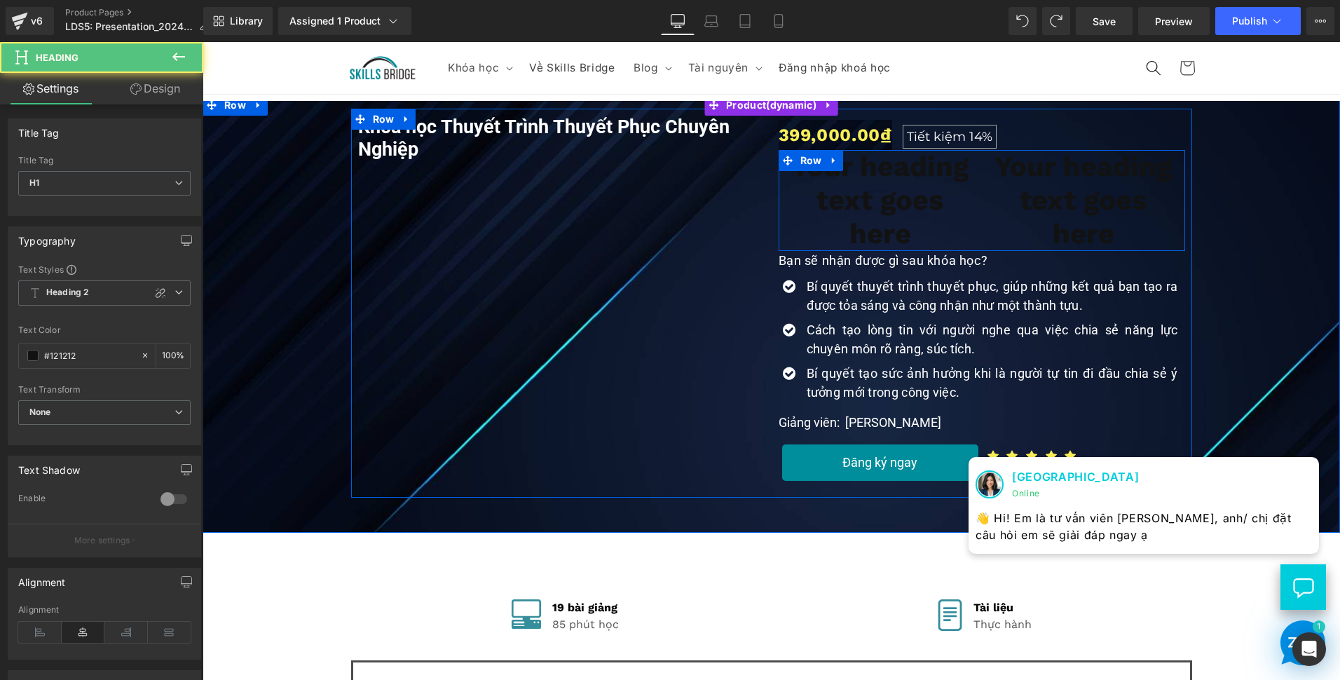
click at [982, 200] on div "Your heading text goes here Heading" at bounding box center [1083, 200] width 203 height 101
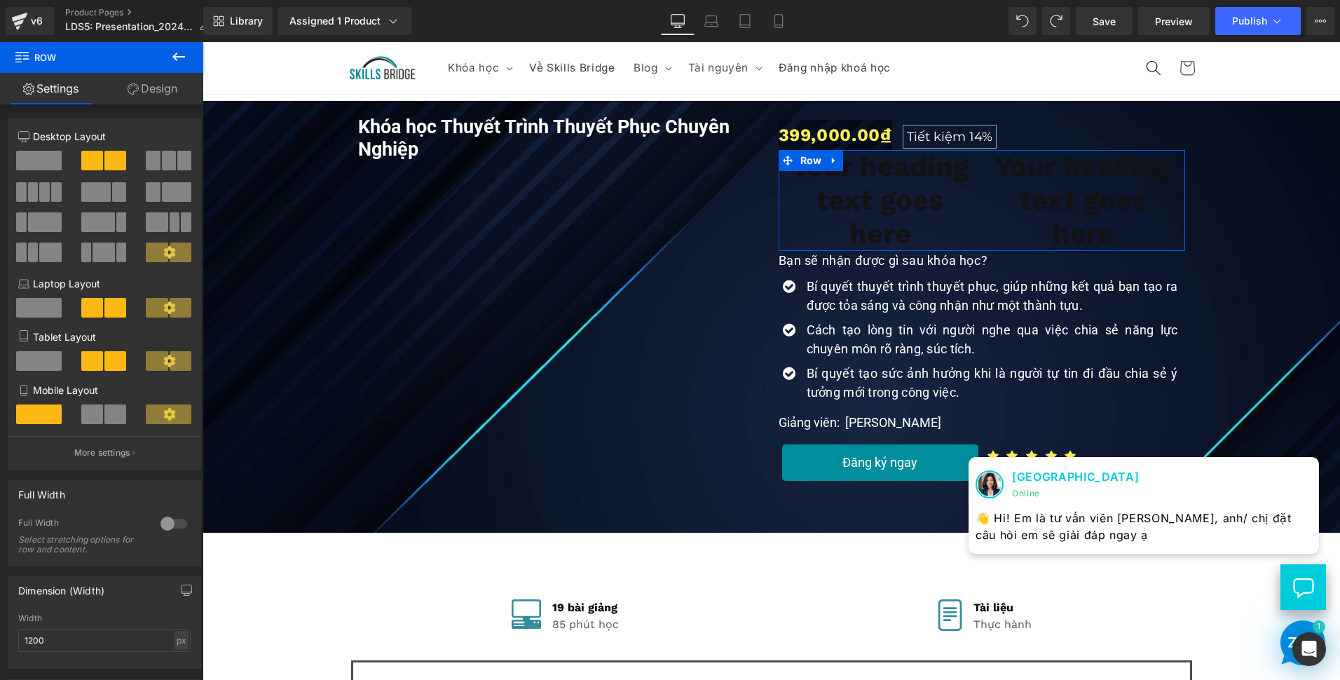
click at [168, 164] on span at bounding box center [169, 161] width 14 height 20
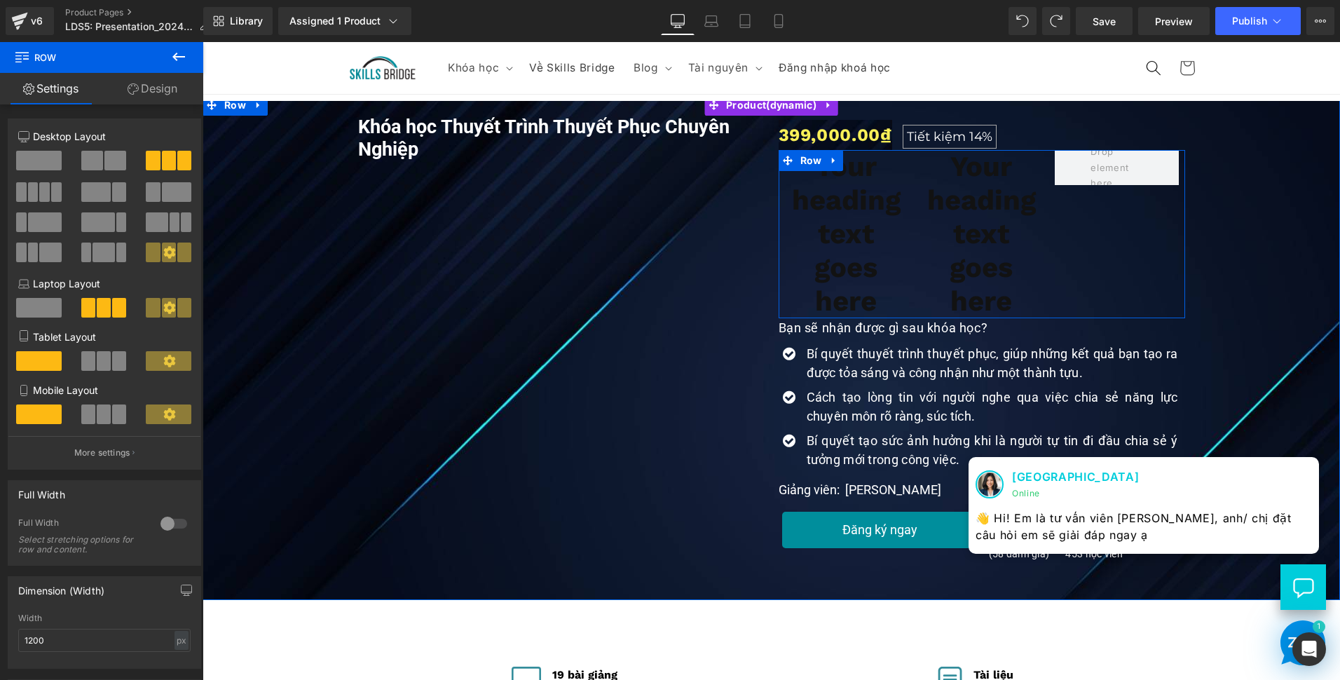
click at [865, 209] on h1 "Your heading text goes here" at bounding box center [846, 234] width 124 height 168
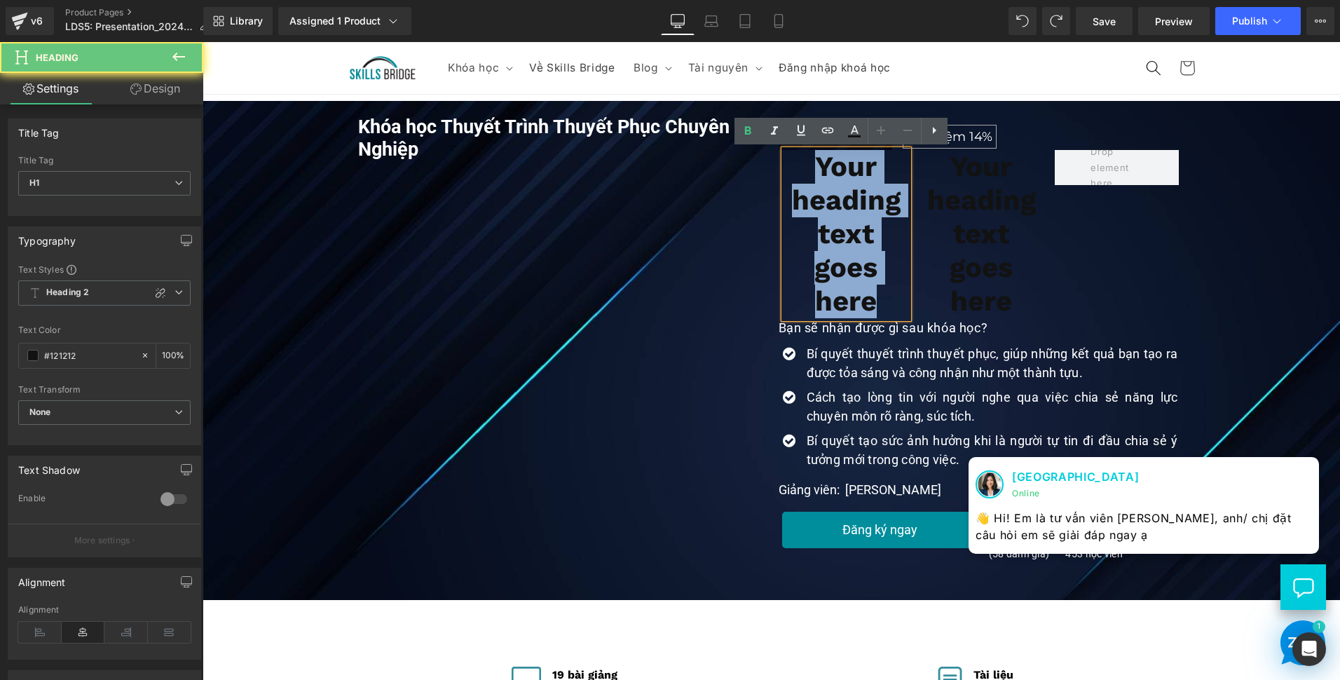
click at [865, 209] on h1 "Your heading text goes here" at bounding box center [846, 234] width 124 height 168
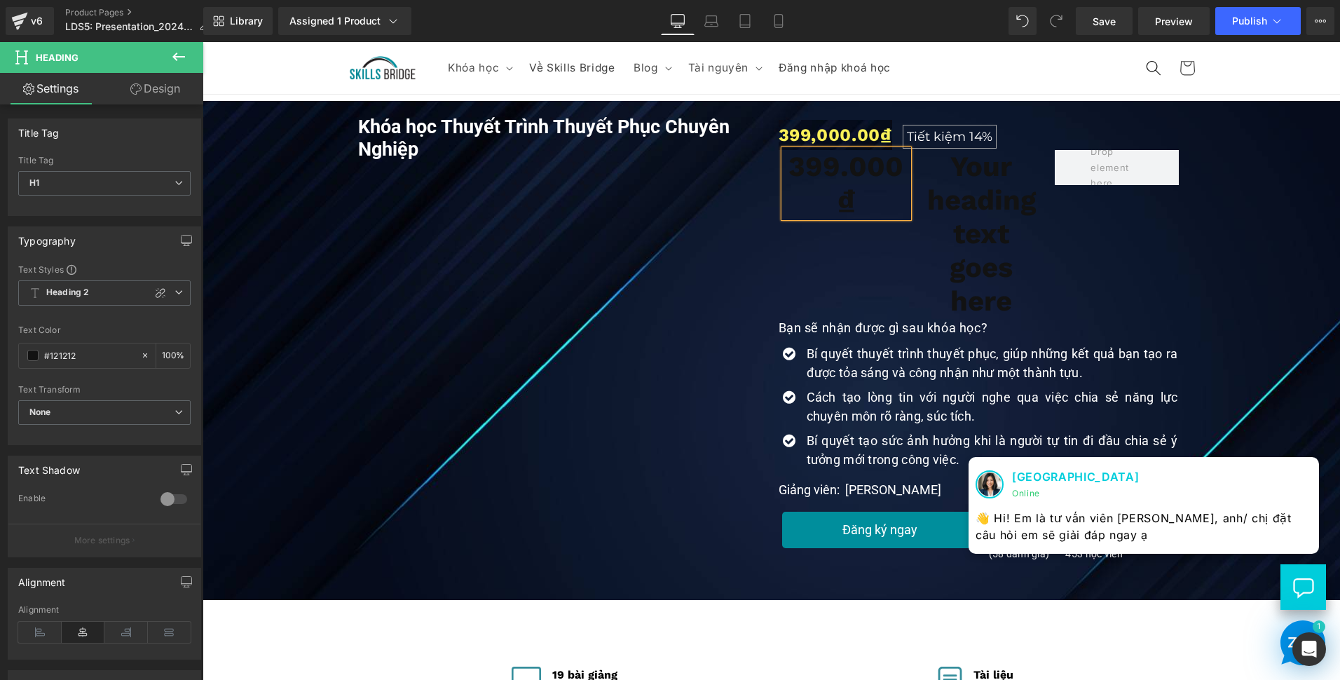
click at [942, 213] on h1 "Your heading text goes here" at bounding box center [982, 234] width 124 height 168
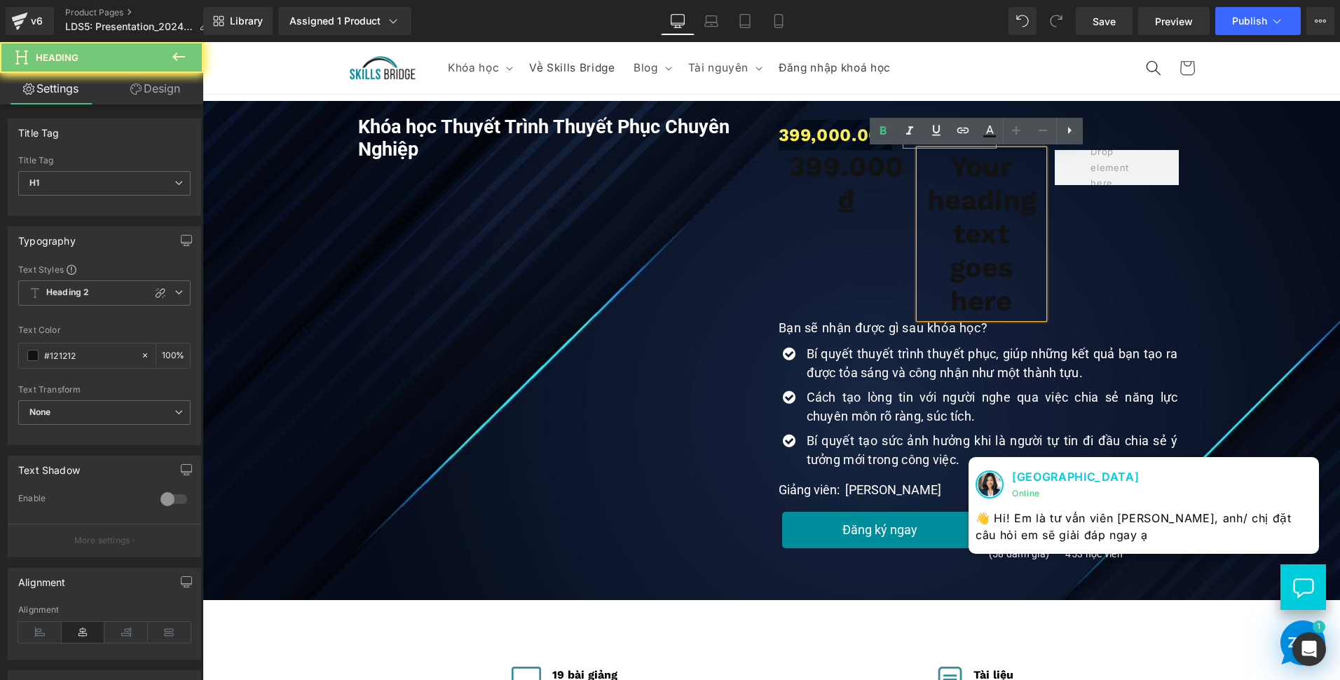
click at [952, 178] on h1 "Your heading text goes here" at bounding box center [982, 234] width 124 height 168
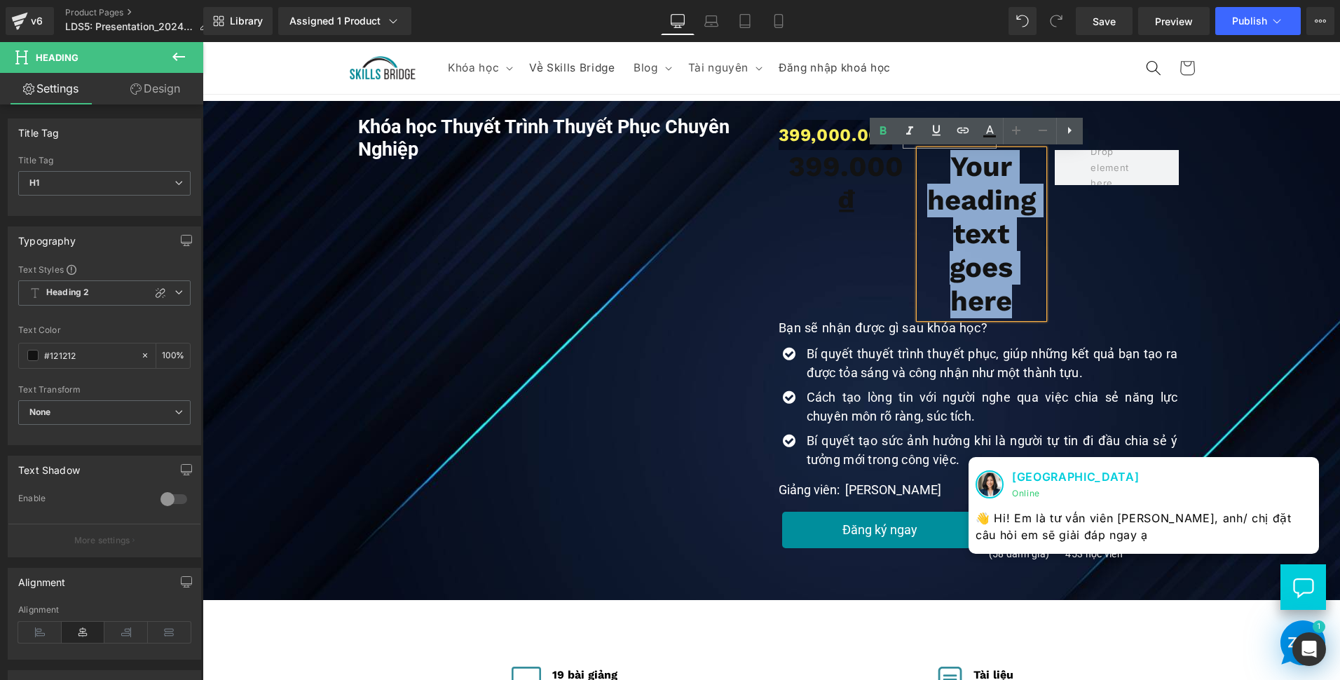
click at [952, 178] on h1 "Your heading text goes here" at bounding box center [982, 234] width 124 height 168
click at [833, 261] on div "399.000₫ Heading Your heading text goes here Heading Row" at bounding box center [982, 234] width 407 height 168
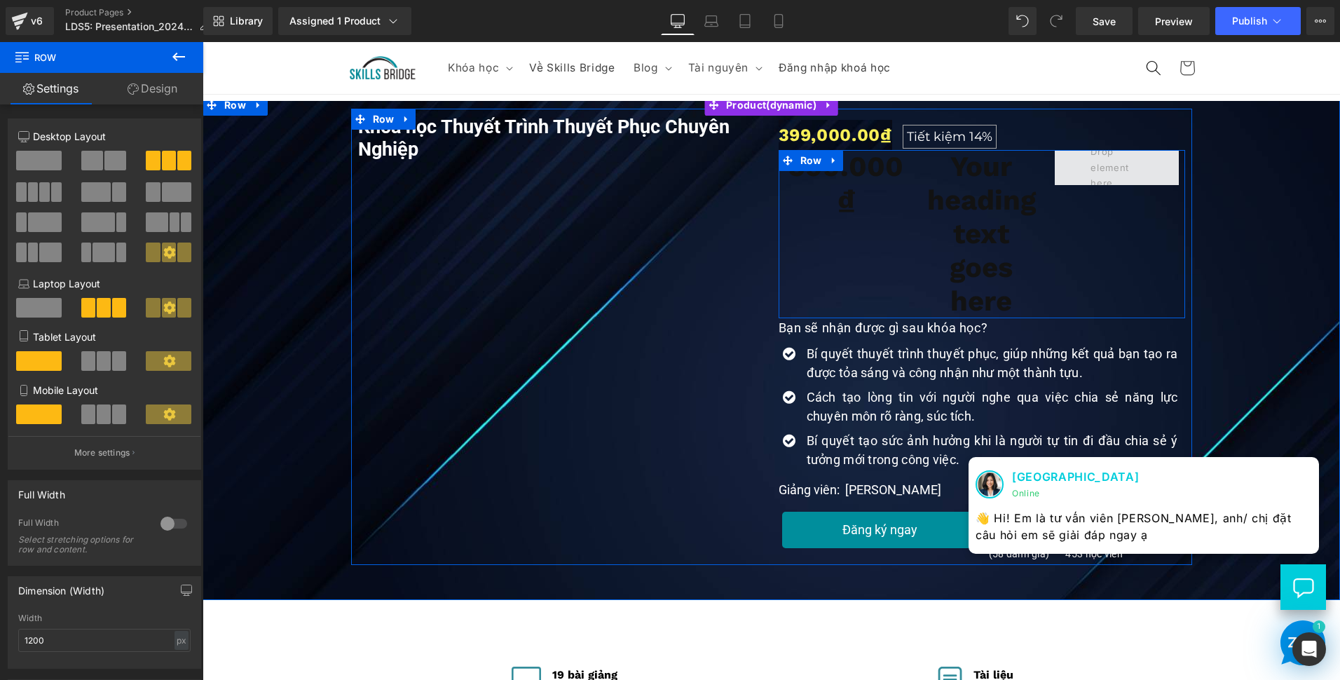
click at [1055, 166] on span at bounding box center [1117, 167] width 124 height 35
click at [1051, 210] on div "399.000₫ Heading Your heading text goes here Heading Row" at bounding box center [982, 234] width 407 height 168
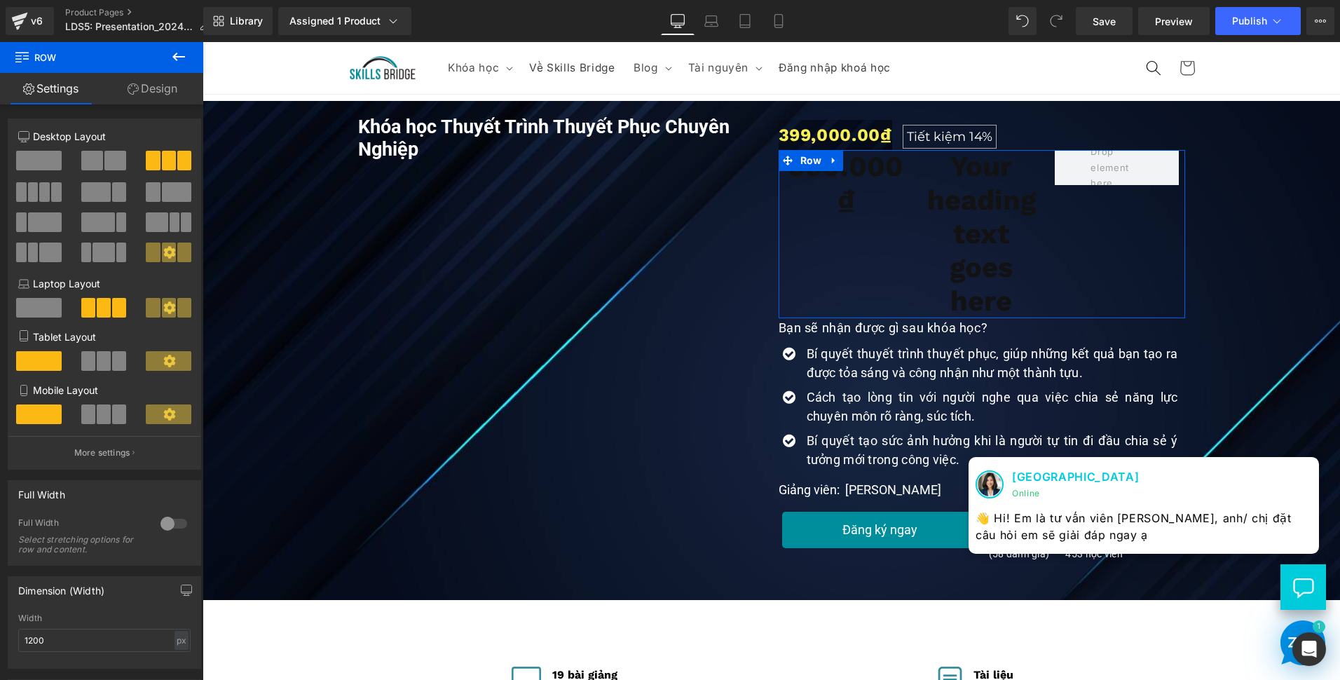
click at [83, 158] on span at bounding box center [92, 161] width 22 height 20
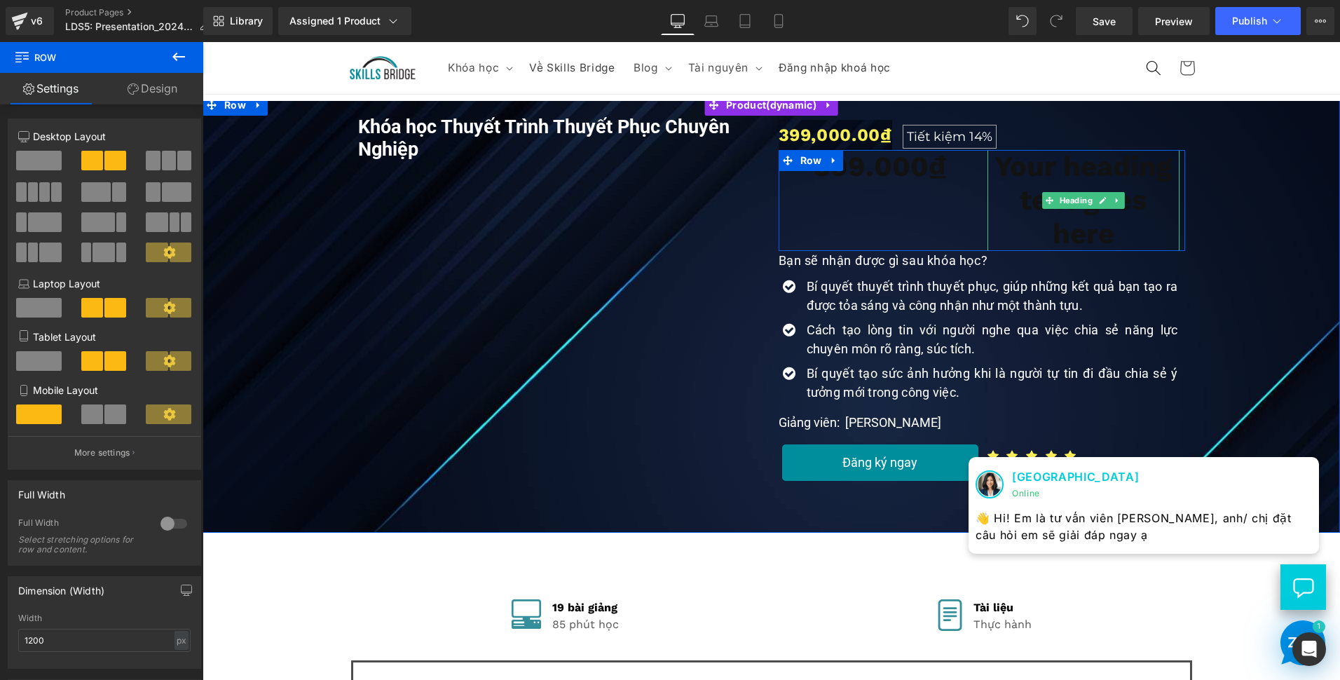
click at [1003, 184] on h1 "Your heading text goes here" at bounding box center [1084, 200] width 192 height 101
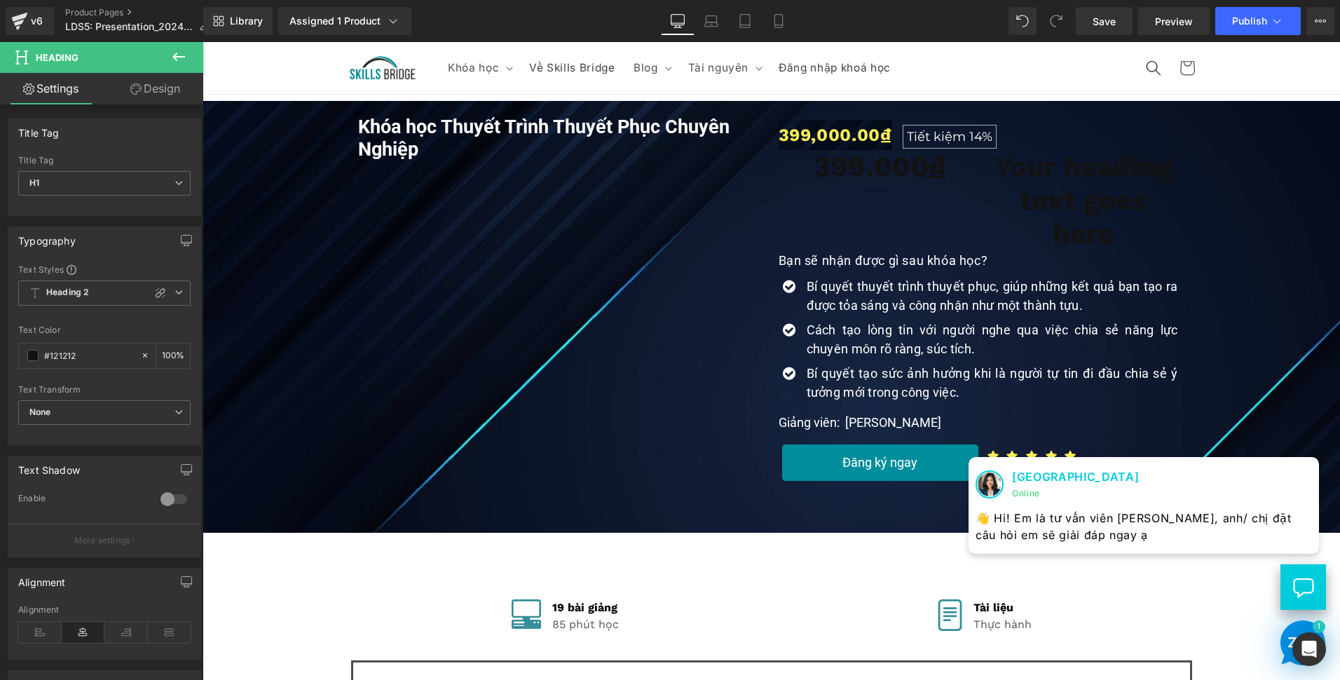
click at [146, 86] on link "Design" at bounding box center [155, 89] width 102 height 32
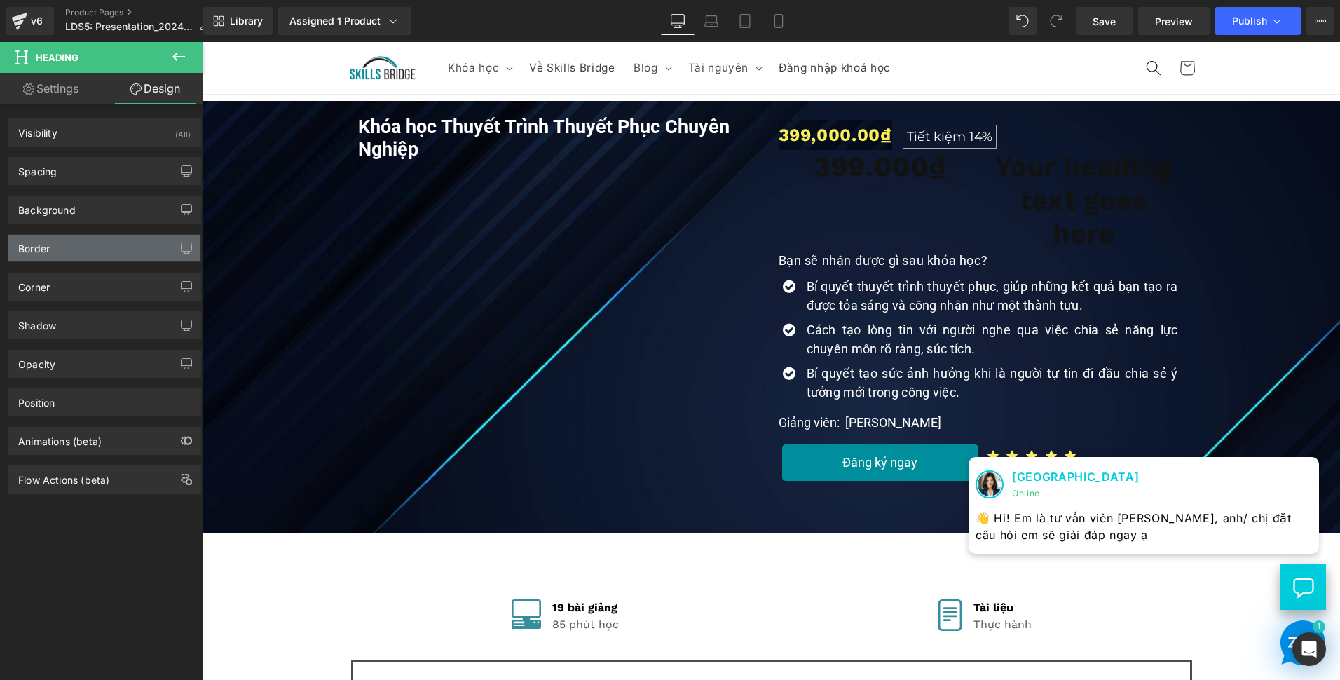
click at [95, 253] on div "Border" at bounding box center [104, 248] width 192 height 27
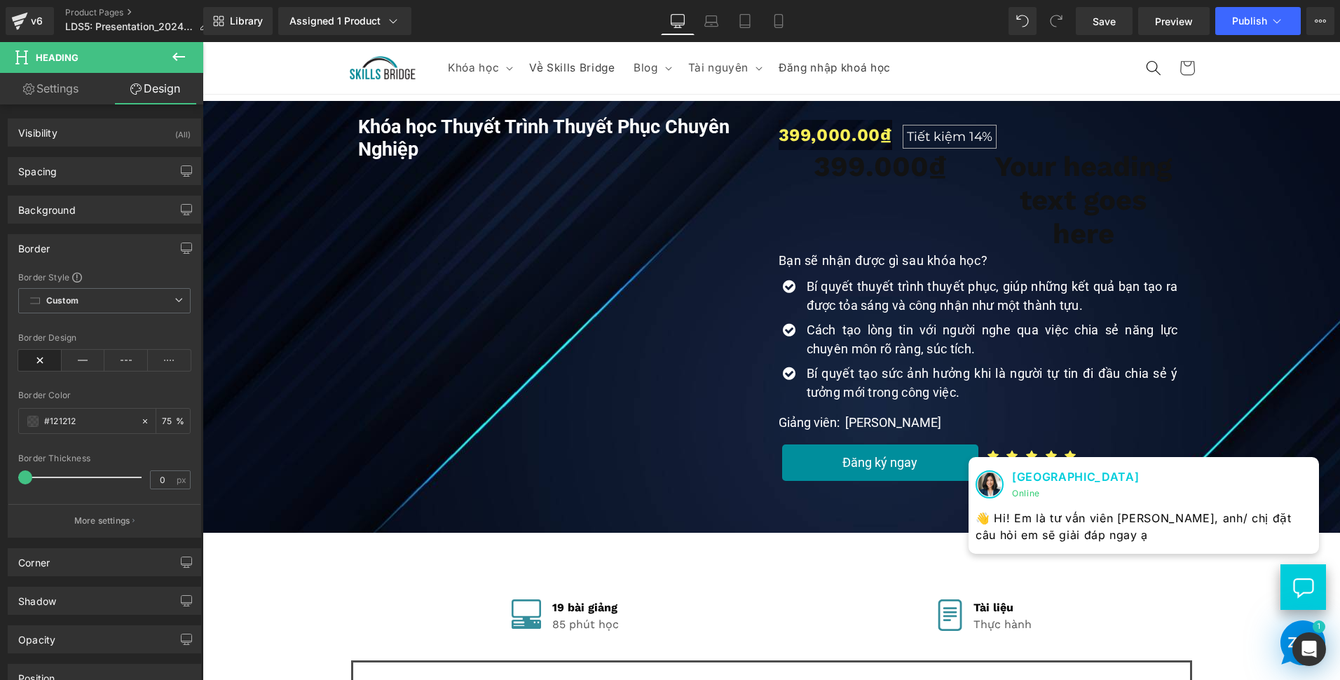
click at [97, 251] on div "Border" at bounding box center [104, 248] width 192 height 27
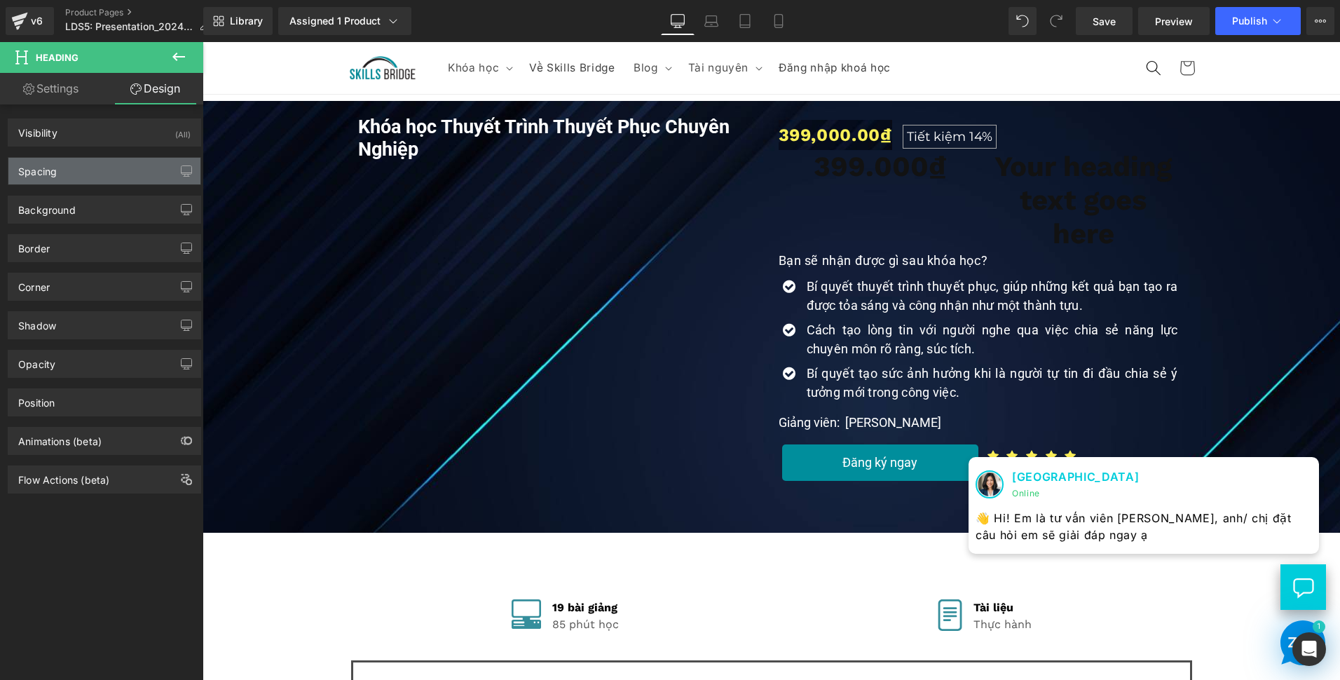
click at [110, 160] on div "Spacing" at bounding box center [104, 171] width 192 height 27
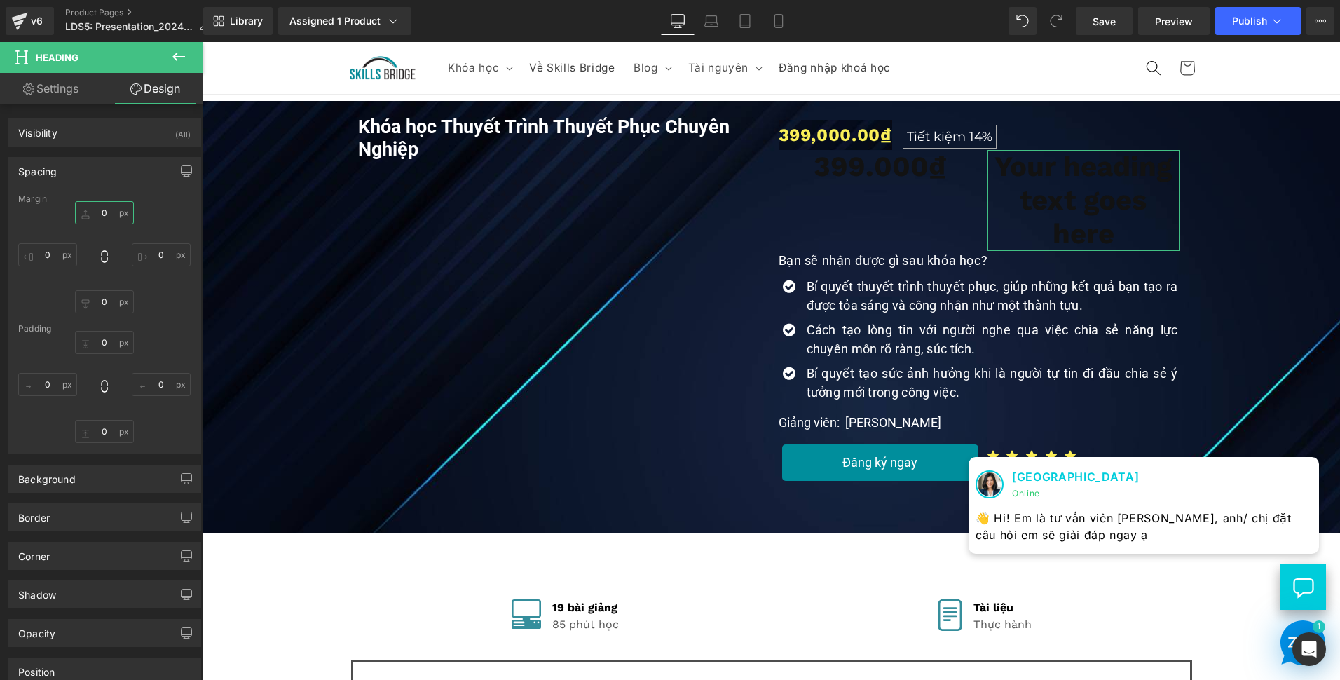
click at [104, 219] on input "0" at bounding box center [104, 212] width 59 height 23
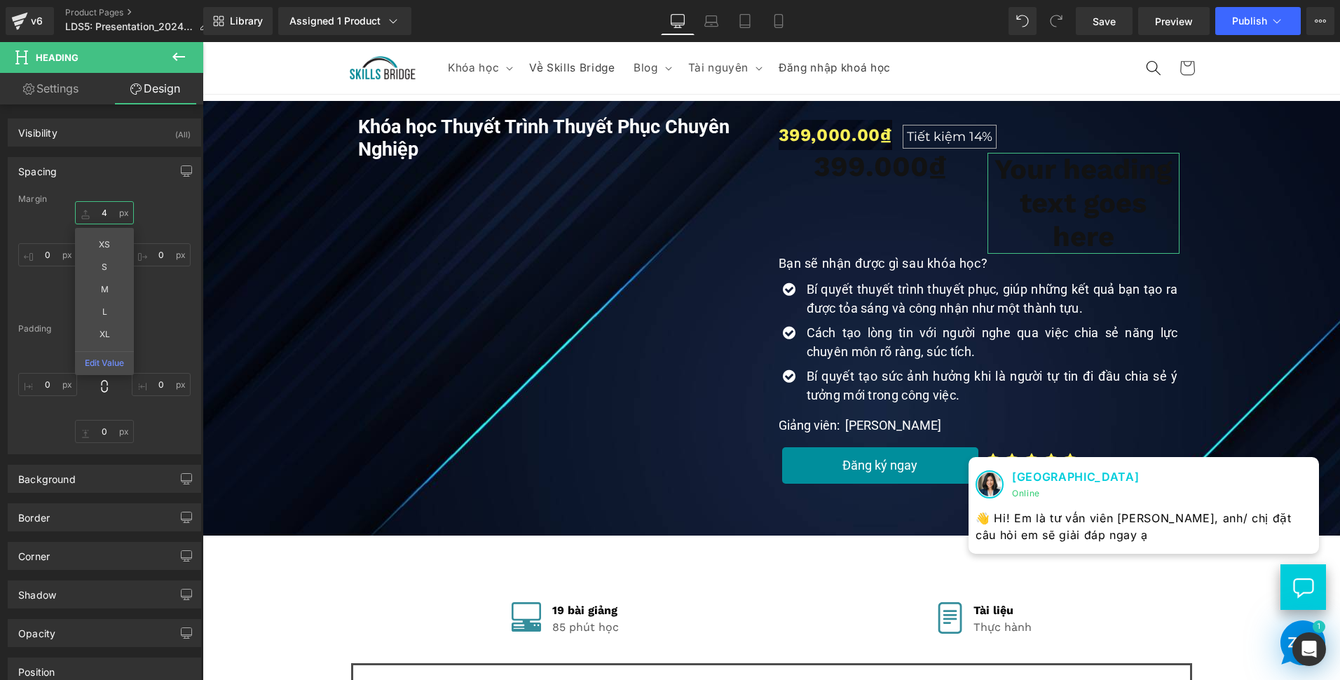
type input "4"
click at [36, 293] on div "4 0 0 0" at bounding box center [104, 257] width 172 height 112
click at [111, 303] on input "0" at bounding box center [104, 301] width 59 height 23
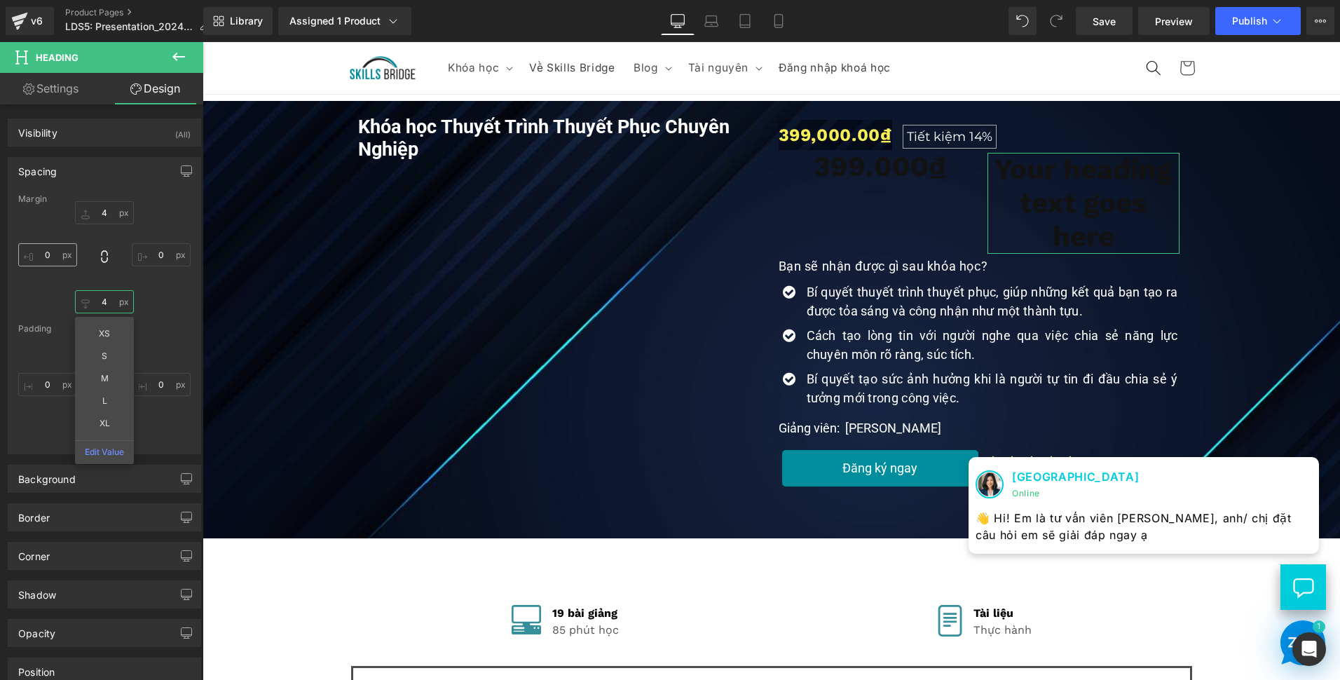
type input "4"
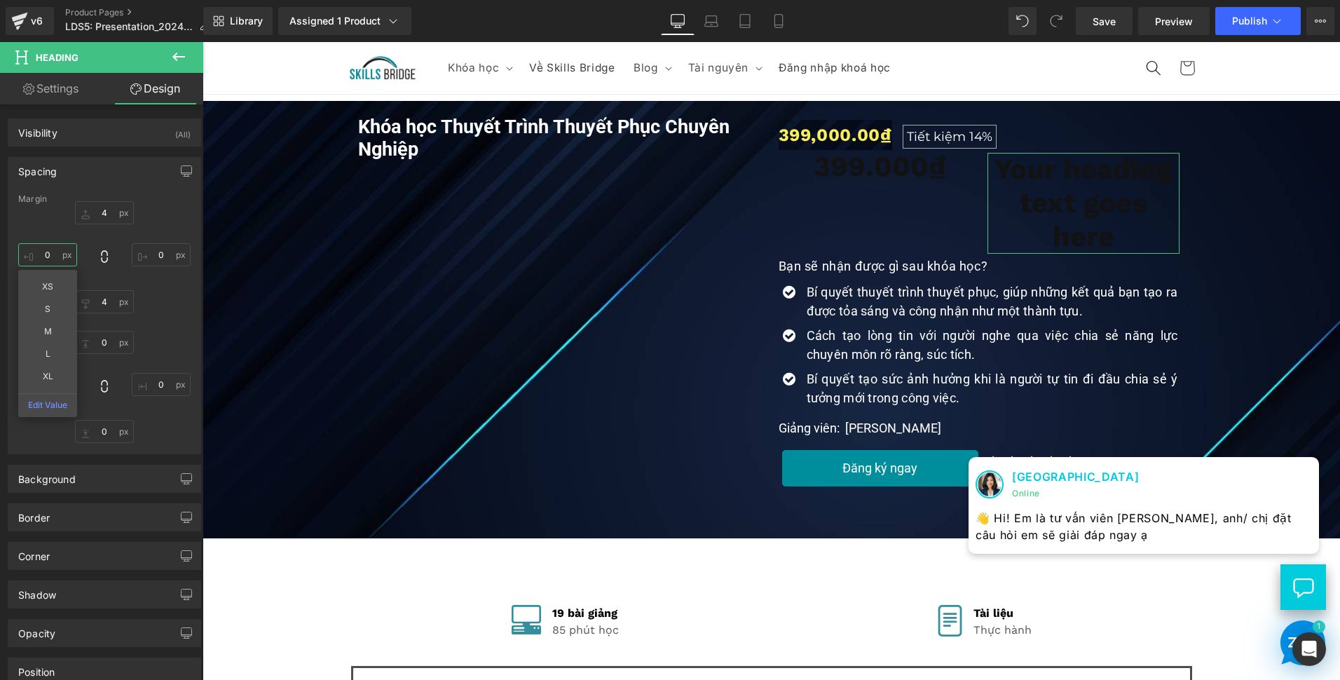
click at [56, 246] on input "0" at bounding box center [47, 254] width 59 height 23
type input "10"
click at [154, 251] on input "0" at bounding box center [161, 254] width 59 height 23
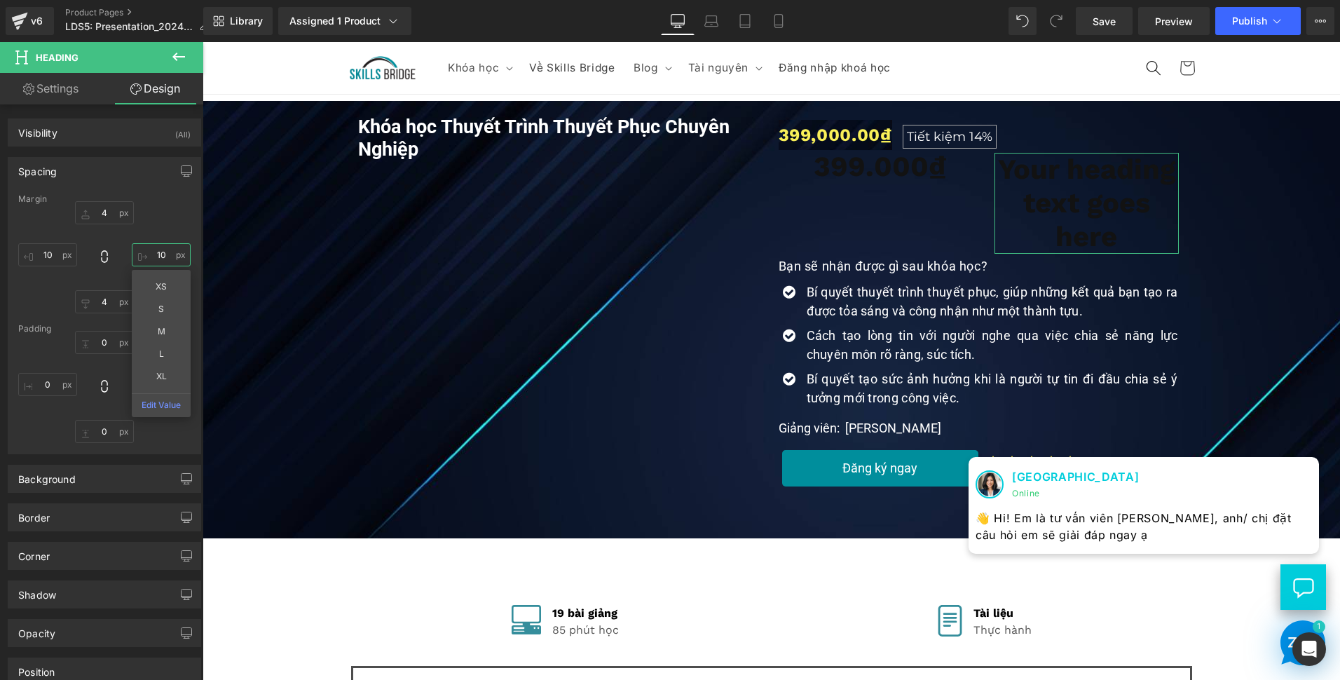
type input "10"
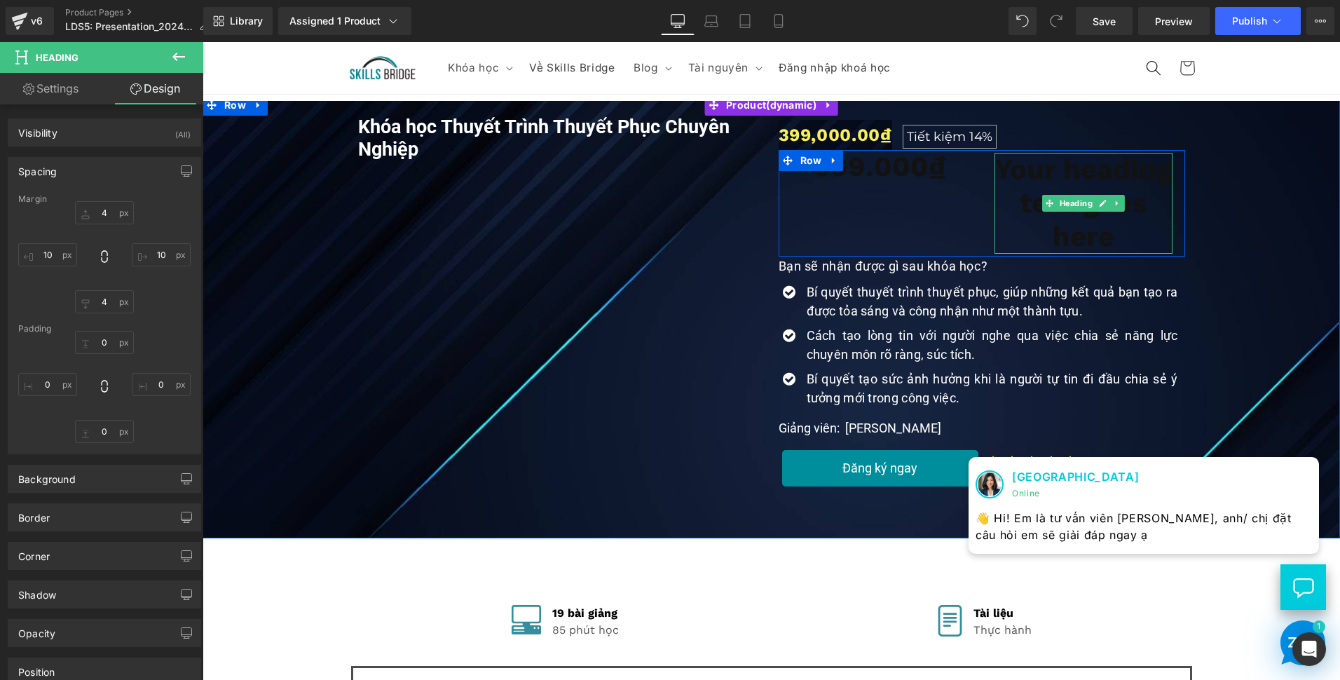
click at [1032, 173] on h1 "Your heading text goes here" at bounding box center [1084, 203] width 178 height 101
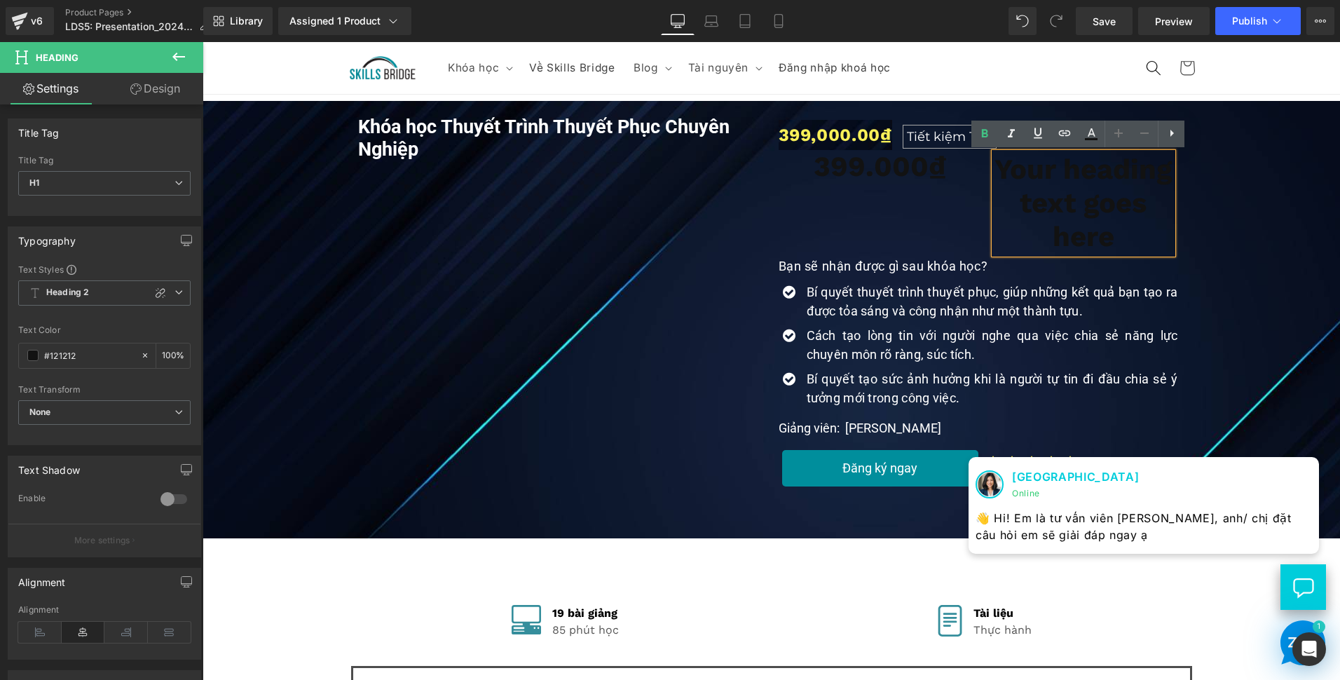
click at [1165, 131] on icon at bounding box center [1172, 133] width 17 height 17
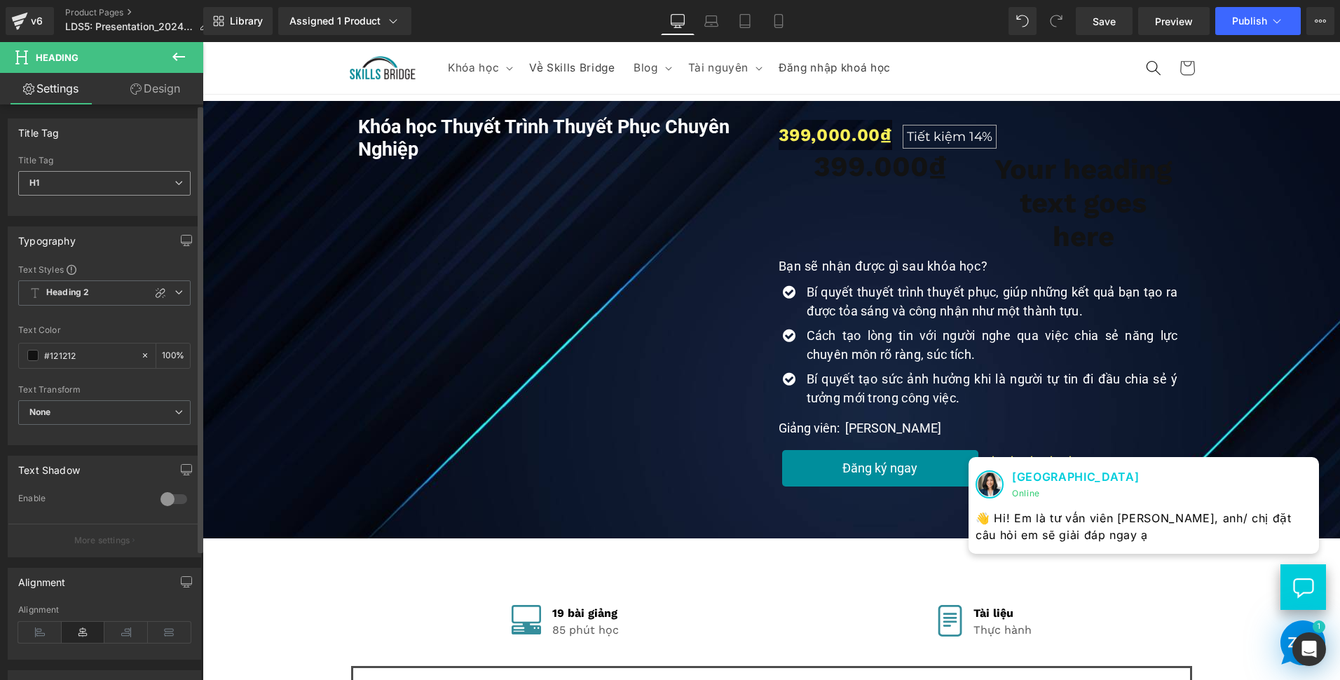
click at [142, 177] on span "H1" at bounding box center [104, 183] width 172 height 25
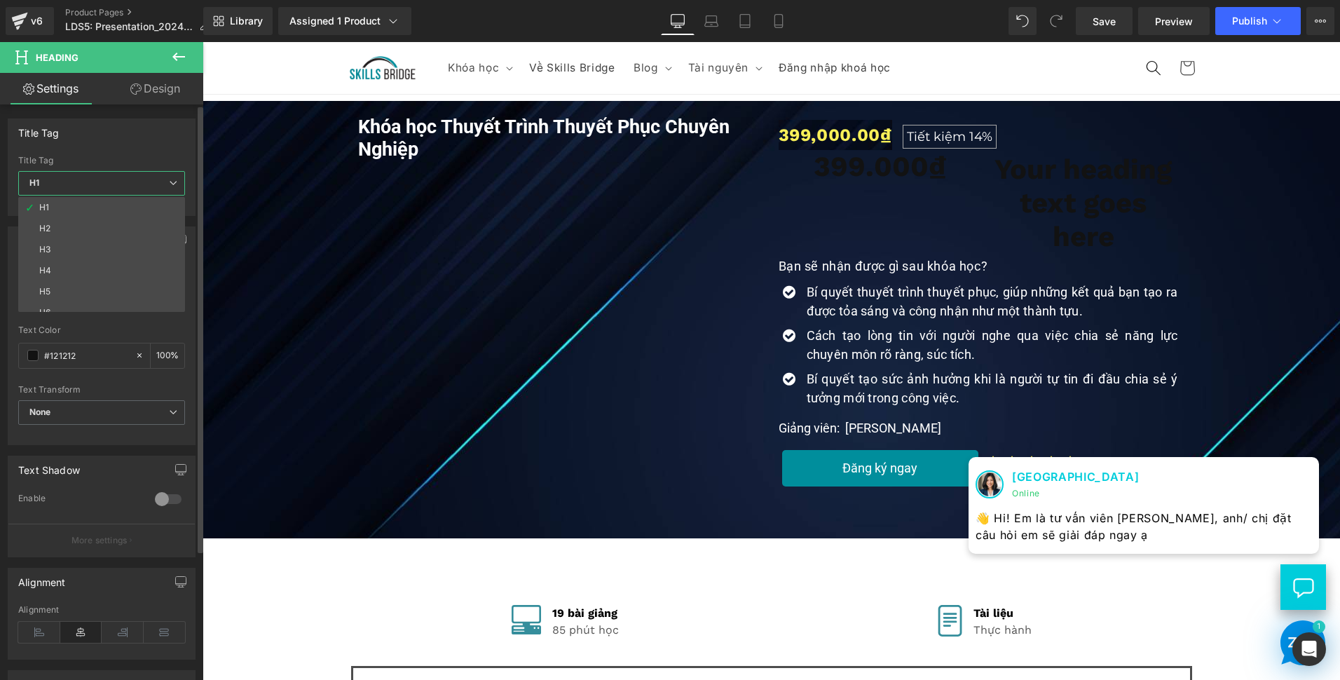
click at [163, 176] on span "H1" at bounding box center [101, 183] width 167 height 25
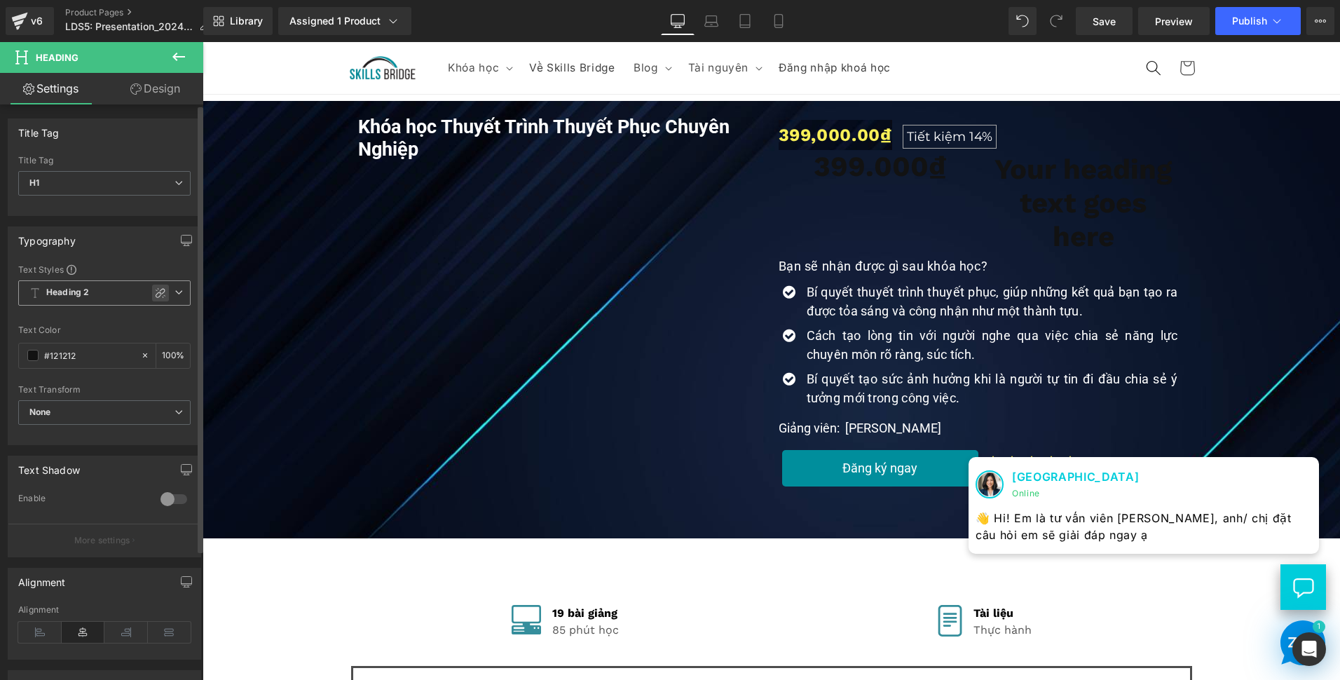
click at [155, 291] on icon at bounding box center [160, 292] width 11 height 11
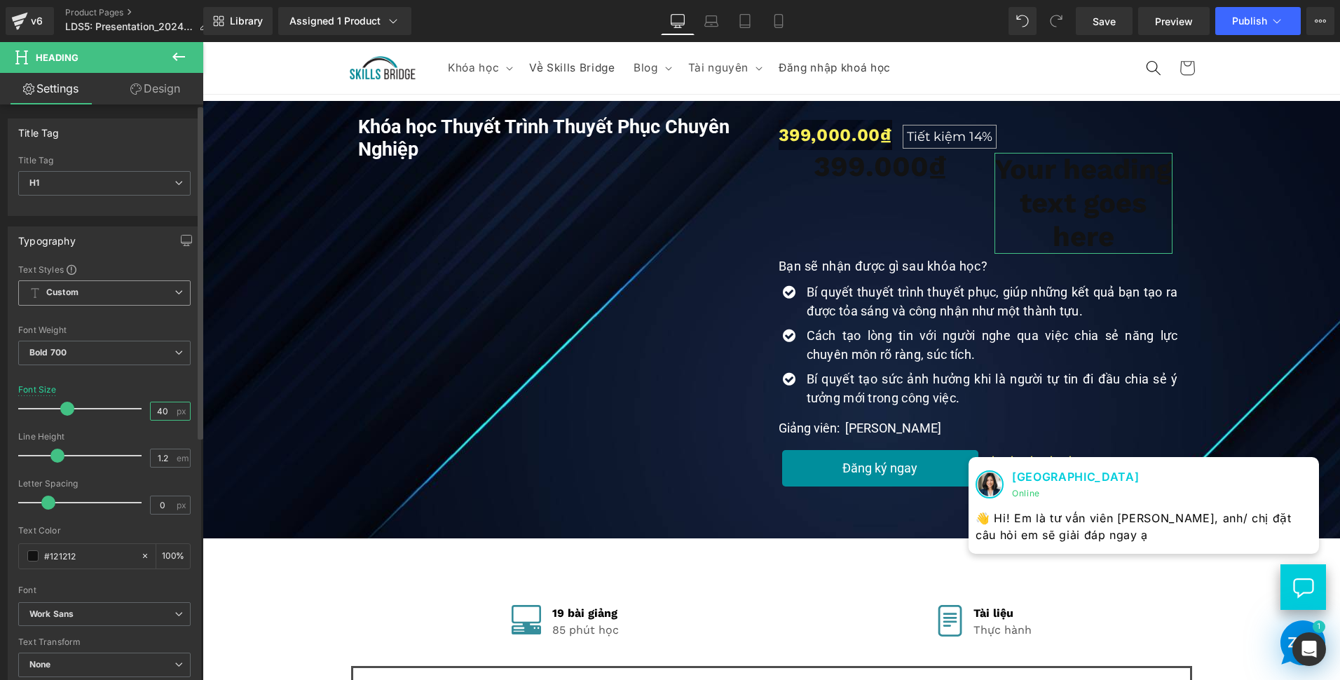
click at [163, 416] on input "40" at bounding box center [163, 411] width 25 height 18
click at [156, 407] on input "40" at bounding box center [163, 411] width 25 height 18
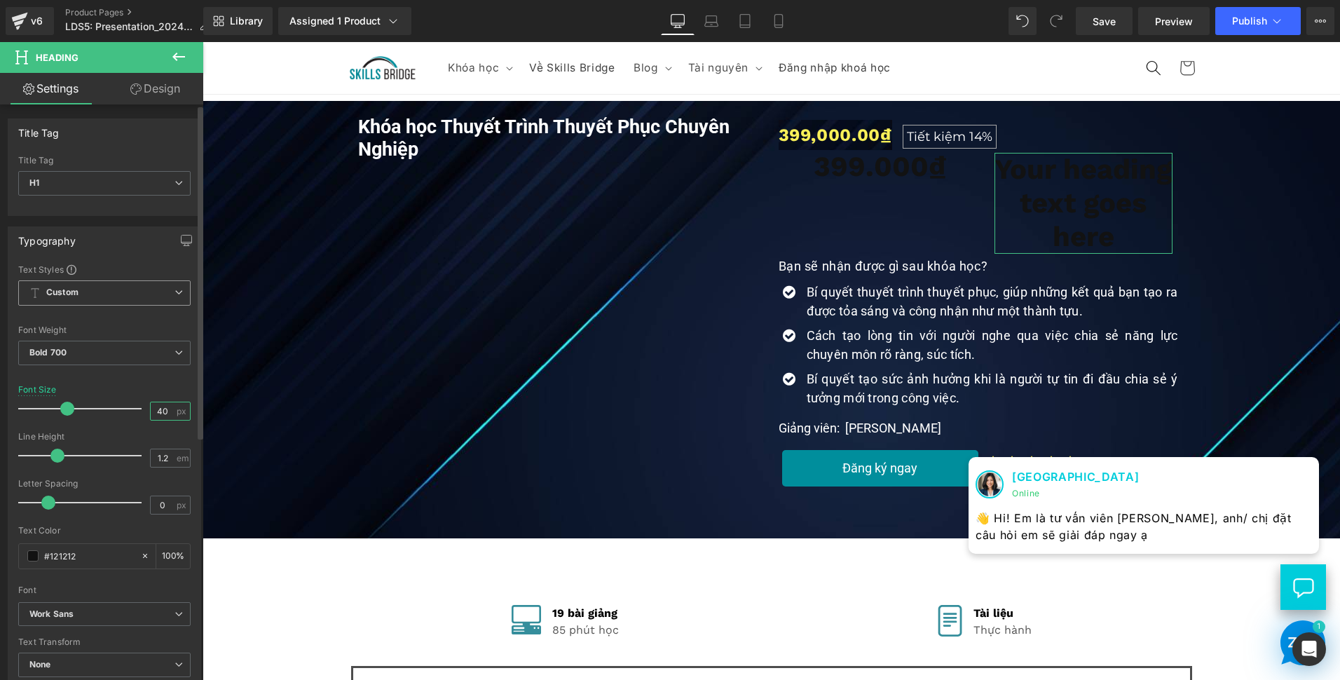
click at [156, 407] on input "40" at bounding box center [163, 411] width 25 height 18
click at [157, 407] on input "40" at bounding box center [163, 411] width 25 height 18
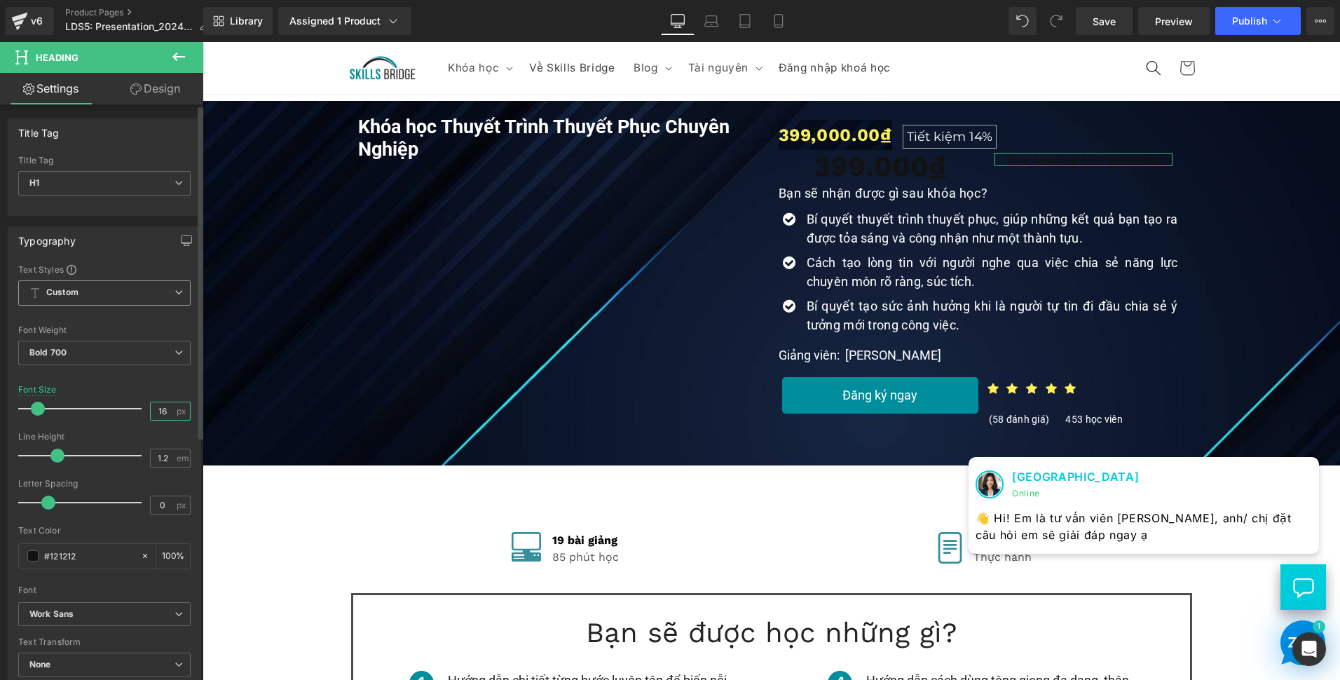
click at [153, 402] on input "16" at bounding box center [163, 411] width 25 height 18
click at [154, 402] on input "16" at bounding box center [163, 411] width 25 height 18
click at [163, 412] on input "18" at bounding box center [163, 411] width 25 height 18
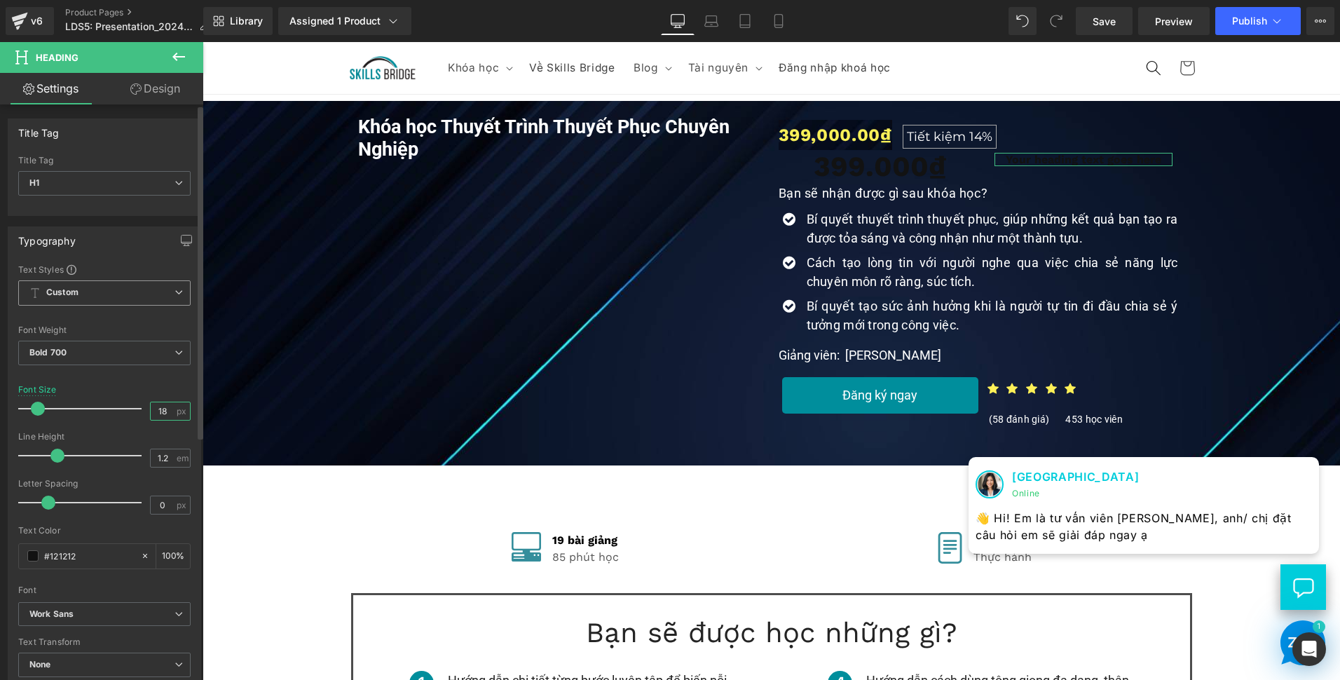
click at [164, 412] on input "18" at bounding box center [163, 411] width 25 height 18
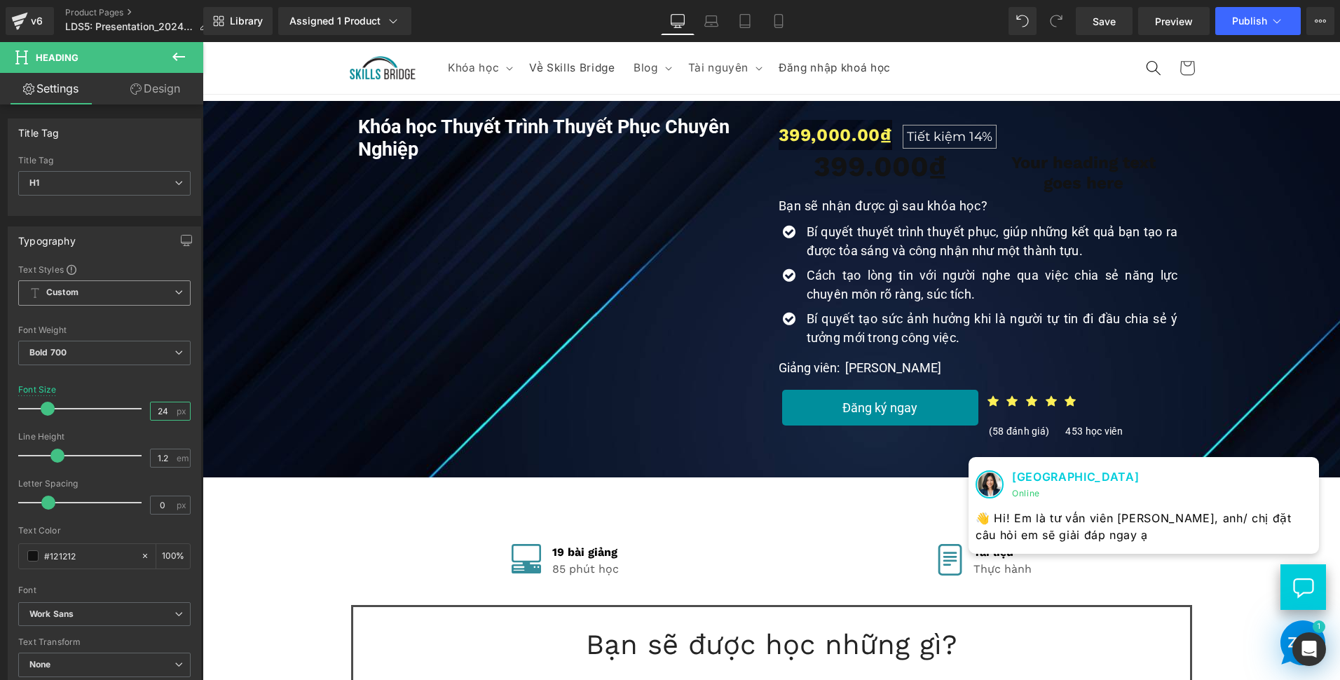
type input "24"
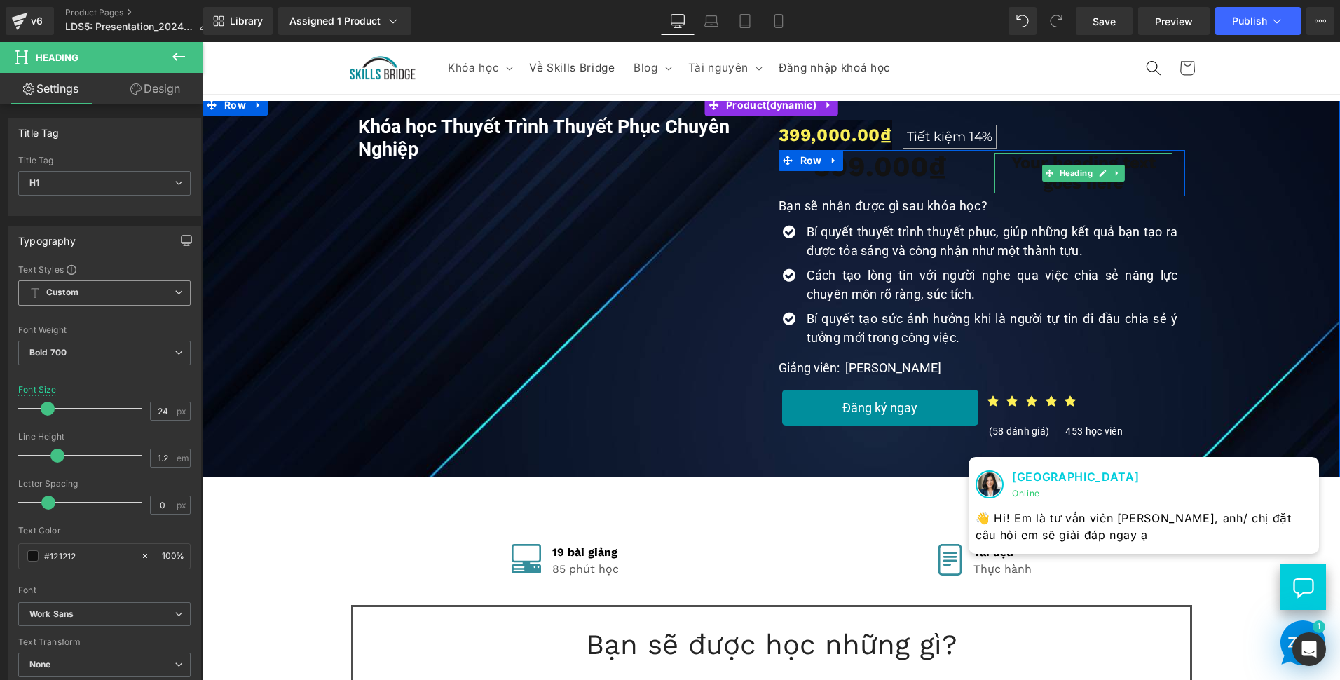
click at [1032, 185] on h1 "Your heading text goes here" at bounding box center [1084, 173] width 178 height 41
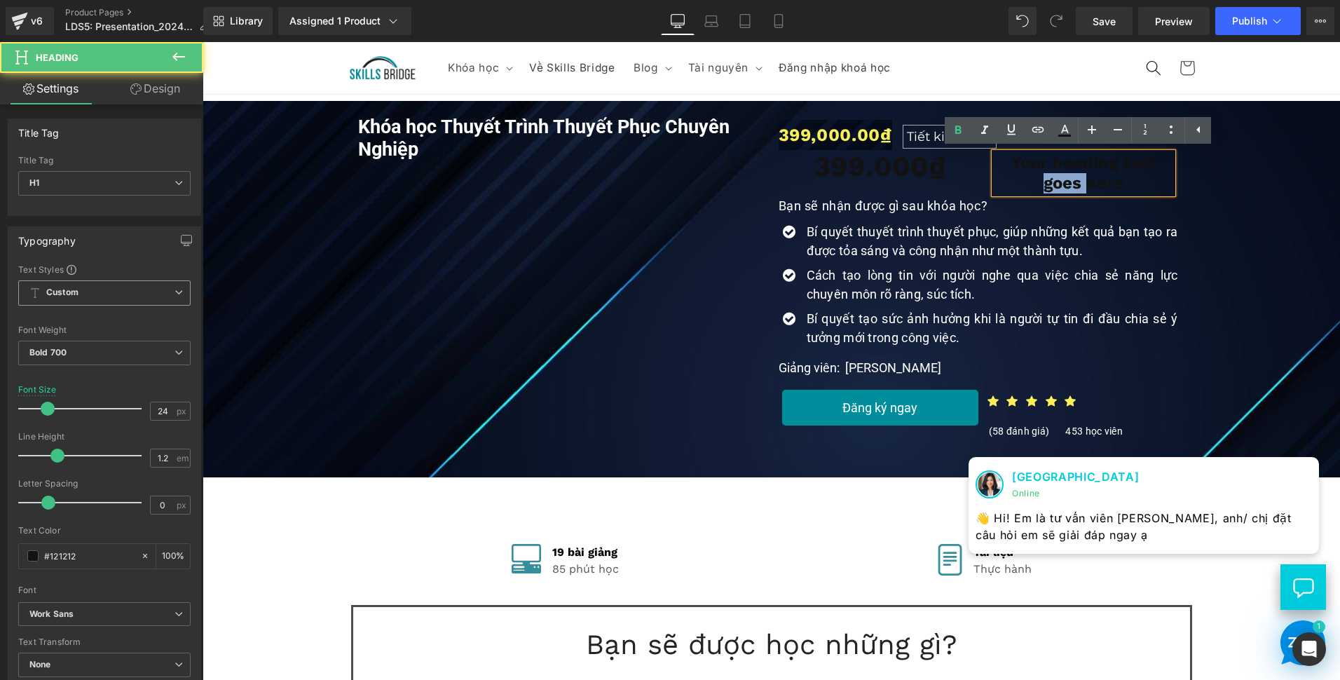
click at [1032, 185] on h1 "Your heading text goes here" at bounding box center [1084, 173] width 178 height 41
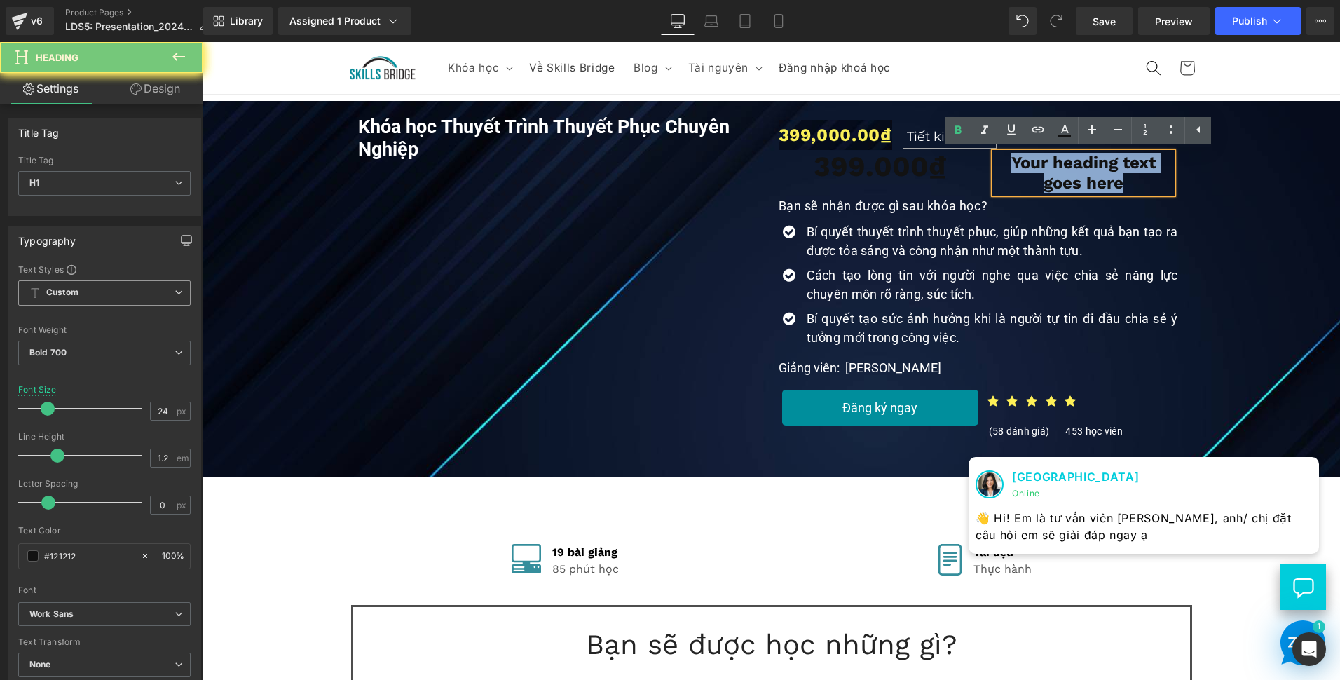
click at [1032, 185] on h1 "Your heading text goes here" at bounding box center [1084, 173] width 178 height 41
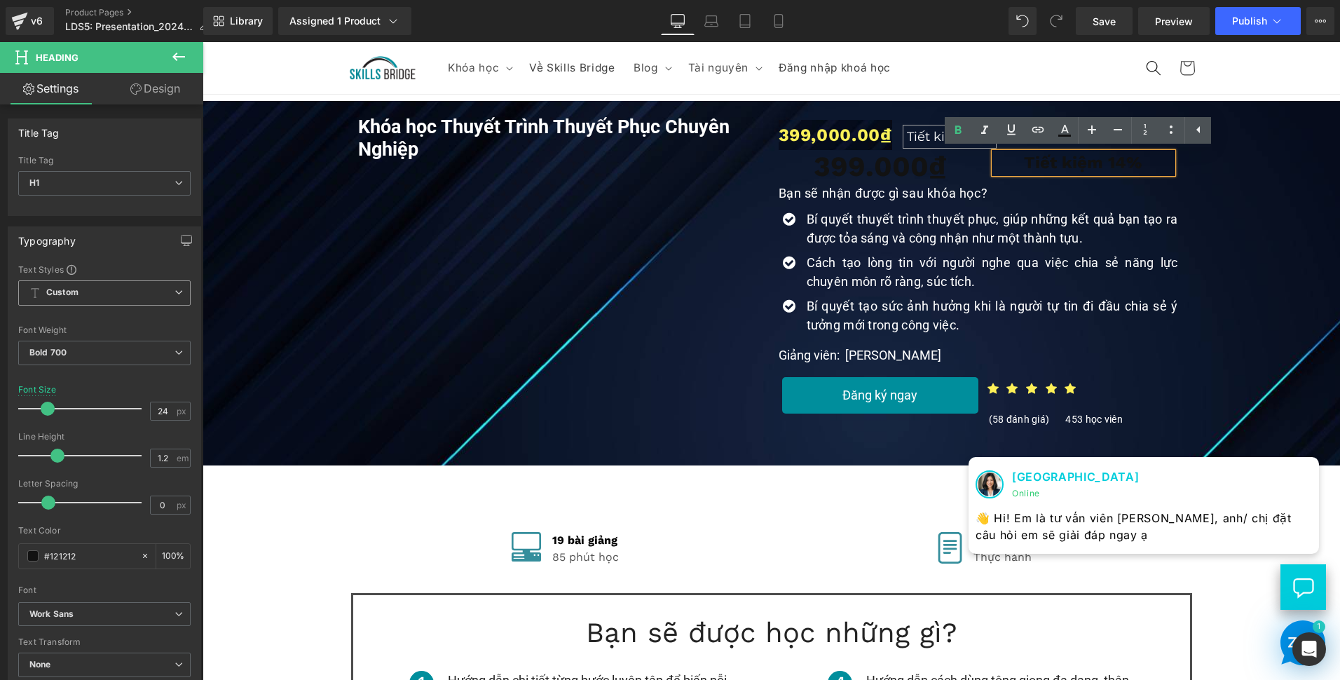
click at [1242, 207] on div "Khóa học Thuyết Trình Thuyết Phục Chuyên Nghiệp (P) Title Youtube 399,000.00₫ T…" at bounding box center [772, 270] width 1124 height 322
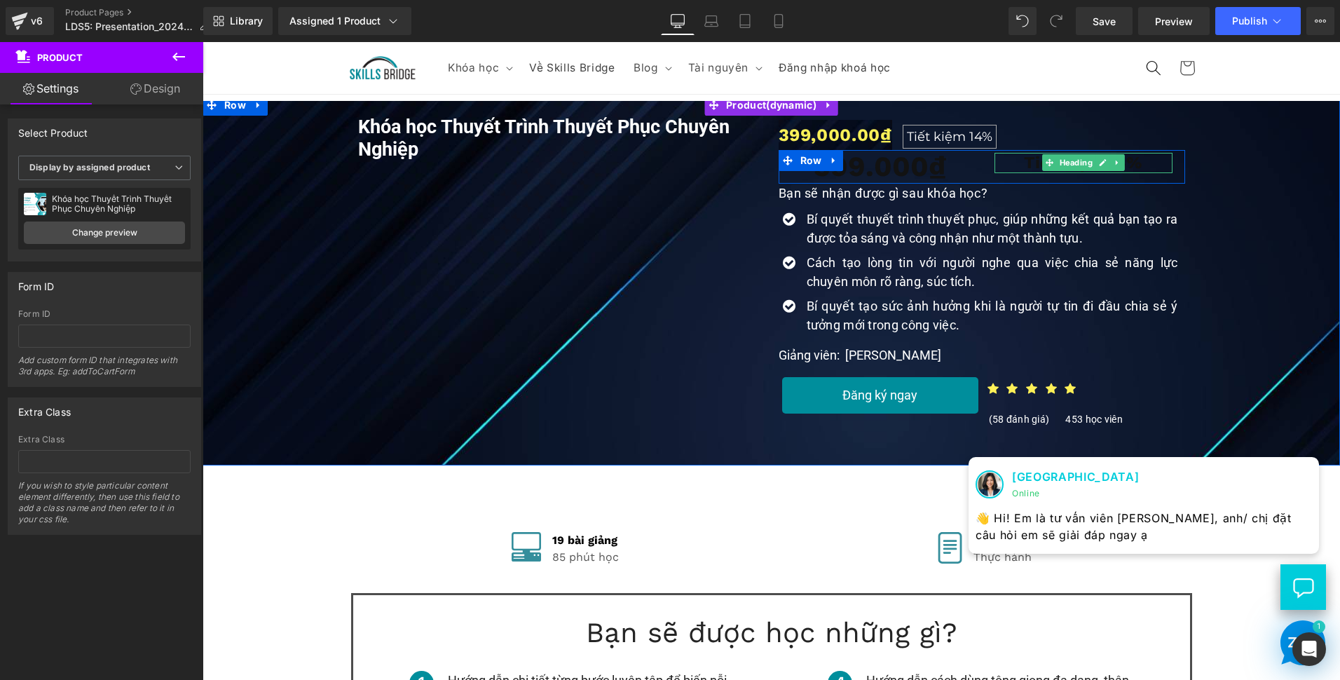
click at [1156, 160] on h1 "Tiết kiệm 14%" at bounding box center [1084, 163] width 178 height 20
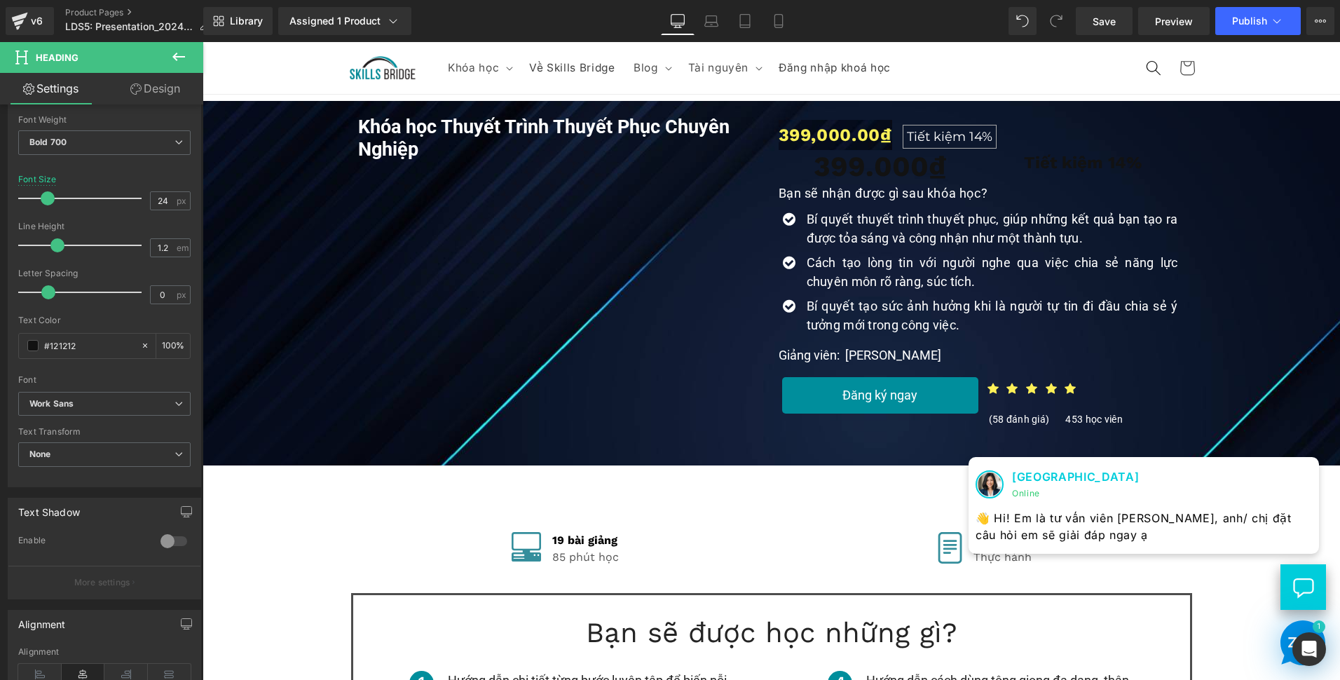
click at [1217, 177] on div "Khóa học Thuyết Trình Thuyết Phục Chuyên Nghiệp (P) Title Youtube 399,000.00₫ T…" at bounding box center [772, 270] width 1124 height 322
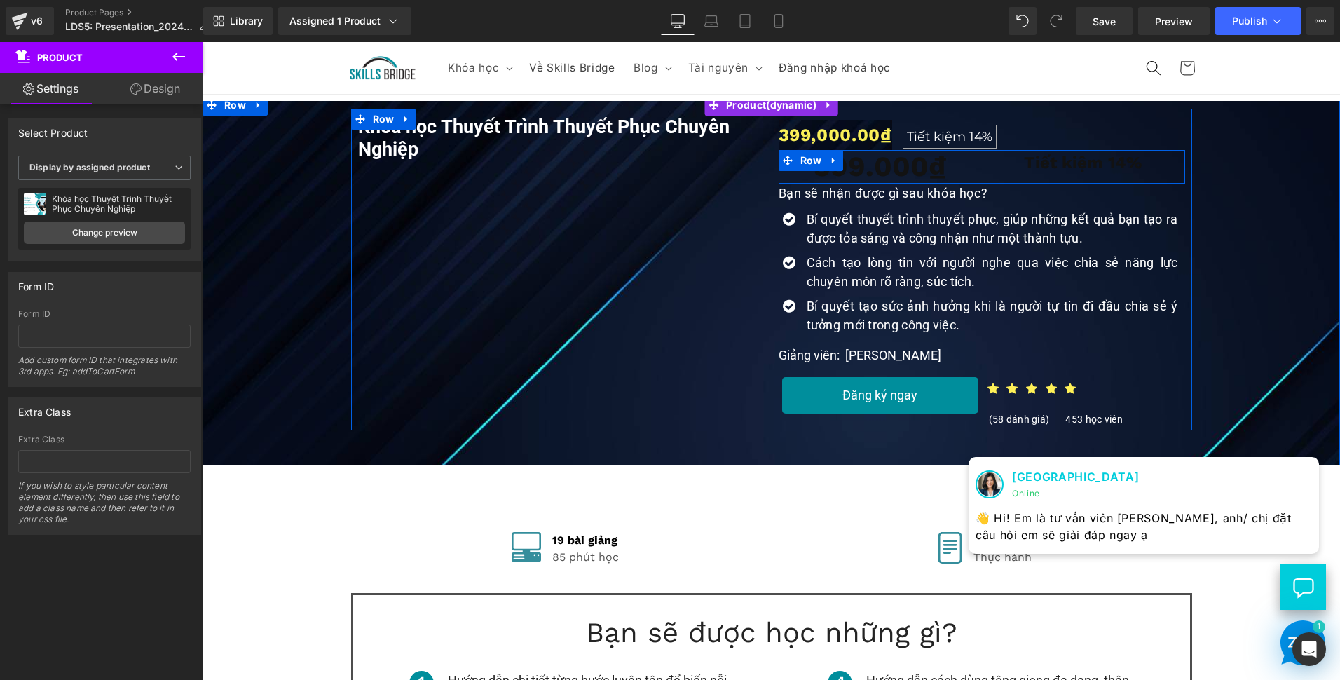
click at [1004, 163] on h1 "Tiết kiệm 14%" at bounding box center [1084, 163] width 178 height 20
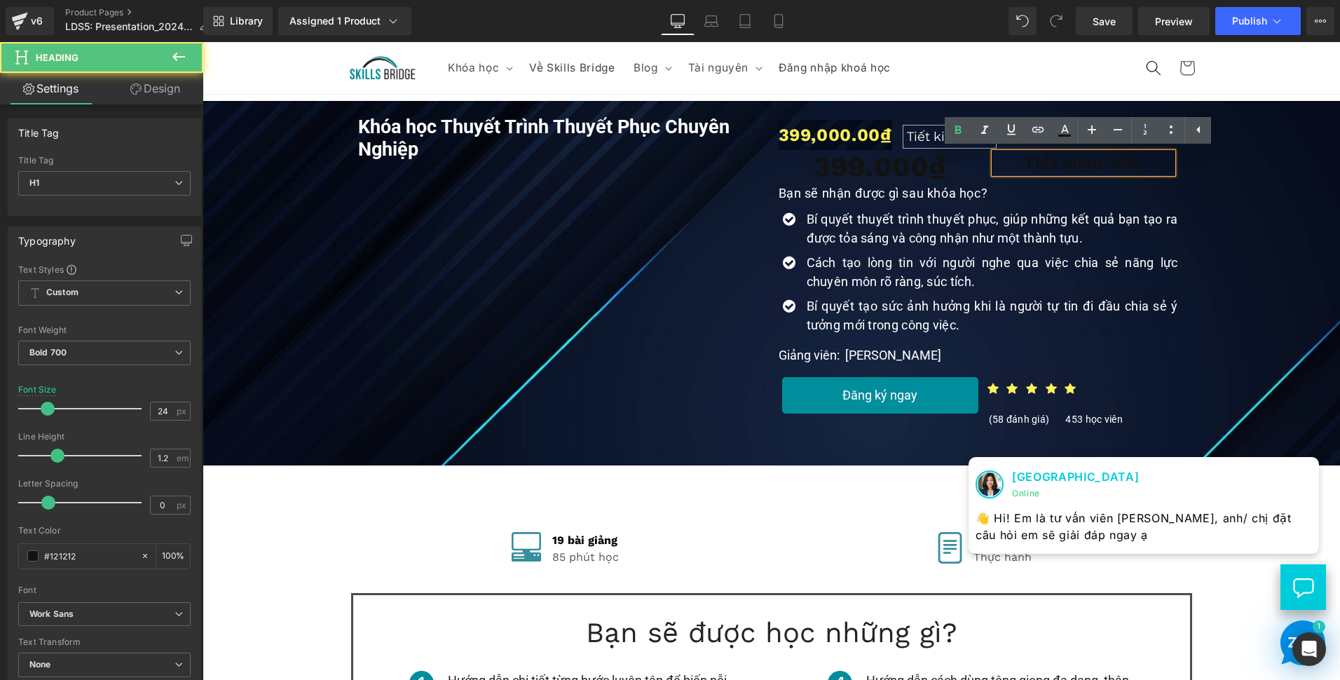
click at [980, 179] on div "399.000₫ Heading Tiết kiệm 14% Heading Row" at bounding box center [982, 167] width 407 height 34
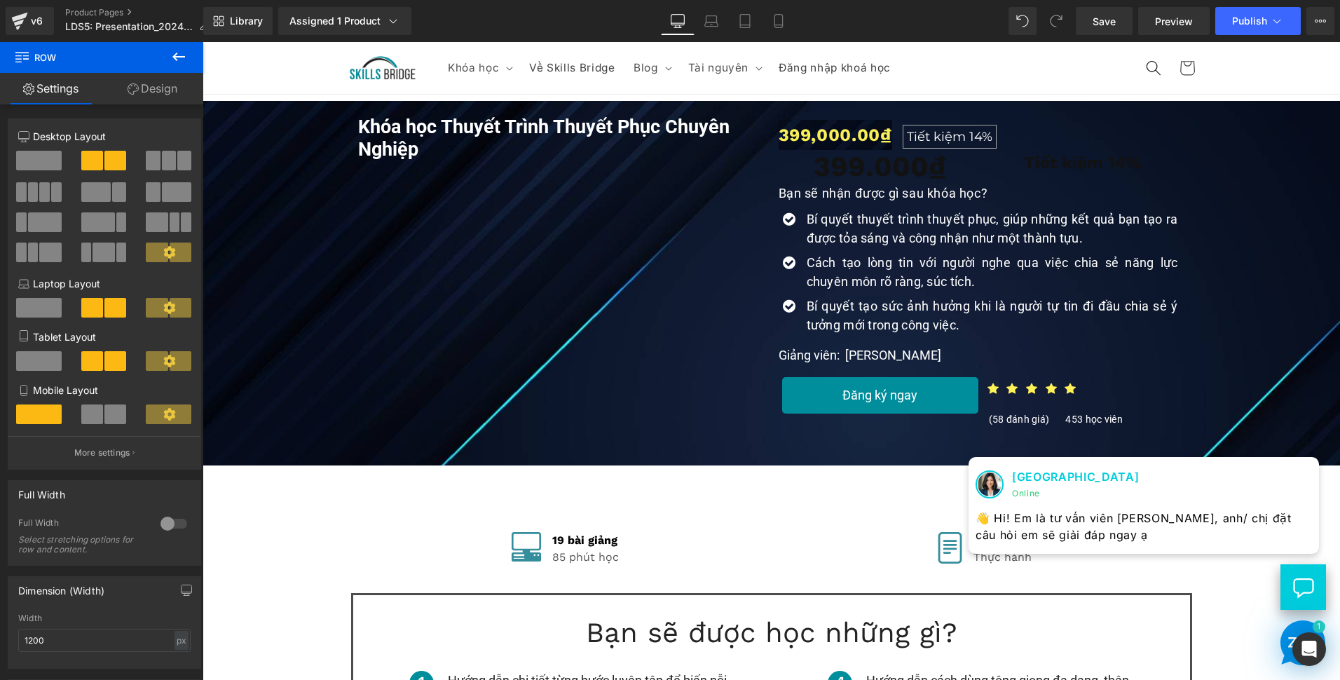
click at [203, 42] on div at bounding box center [203, 42] width 0 height 0
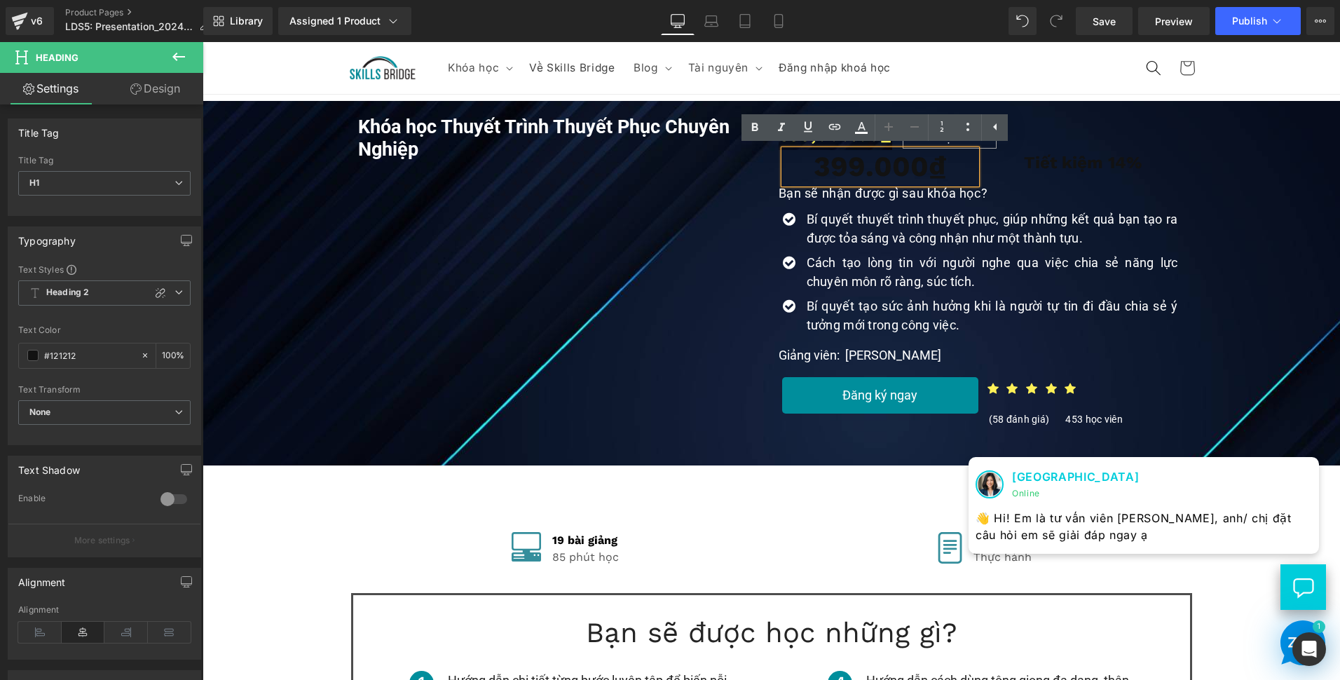
click at [978, 177] on div "399.000₫ Heading Tiết kiệm 14% Heading Row" at bounding box center [982, 167] width 407 height 34
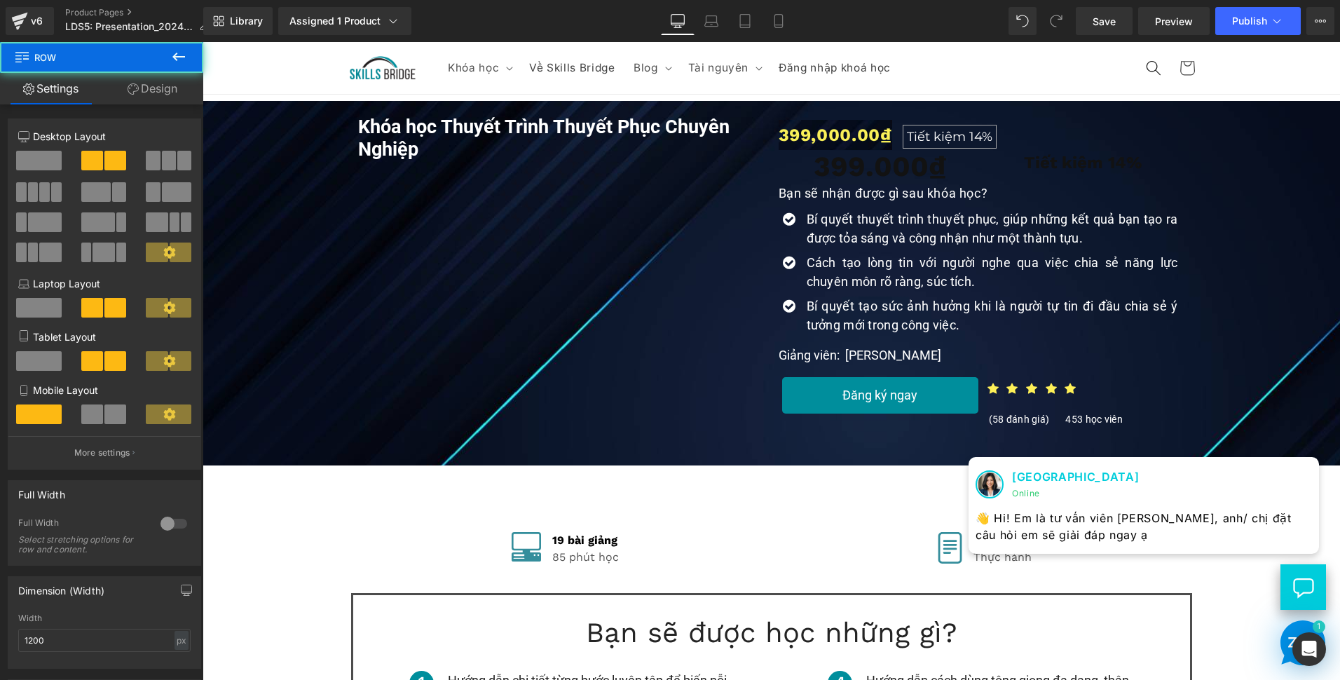
click at [978, 177] on div "399.000₫ Heading Tiết kiệm 14% Heading Row" at bounding box center [982, 167] width 407 height 34
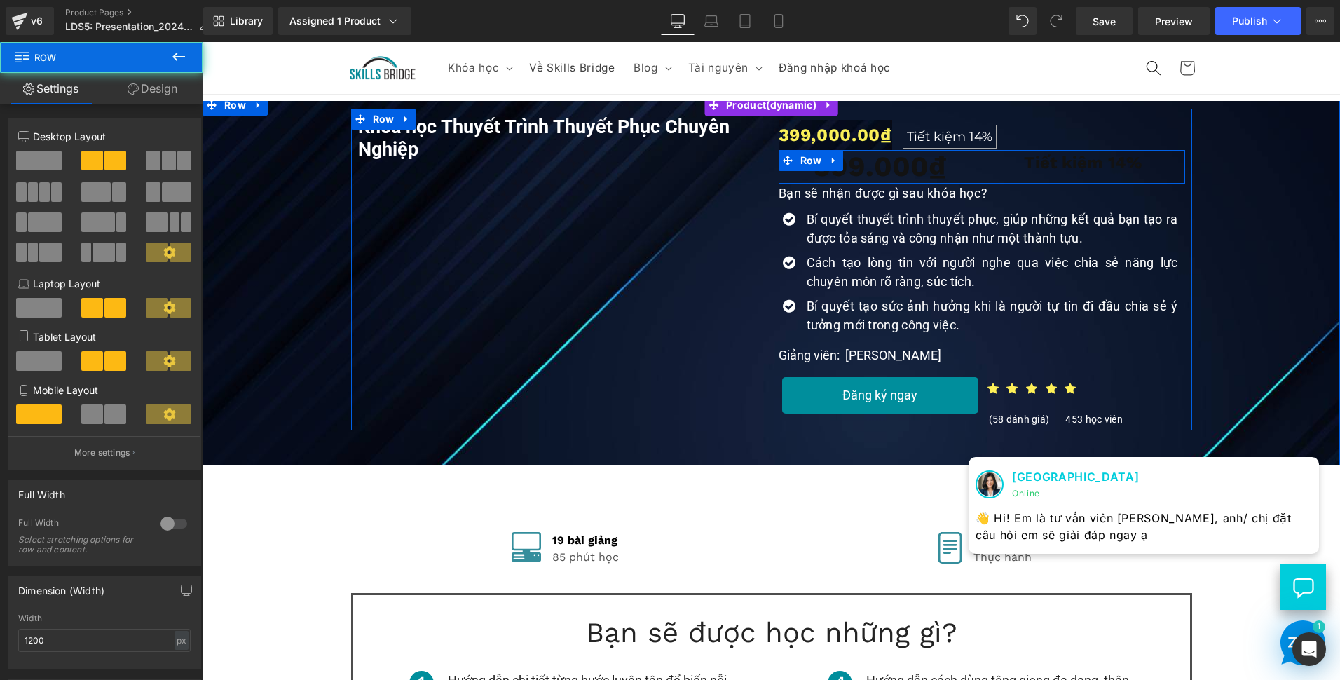
click at [982, 175] on div "Tiết kiệm 14% Heading" at bounding box center [1083, 163] width 203 height 26
click at [983, 175] on div "Tiết kiệm 14% Heading" at bounding box center [1083, 163] width 203 height 26
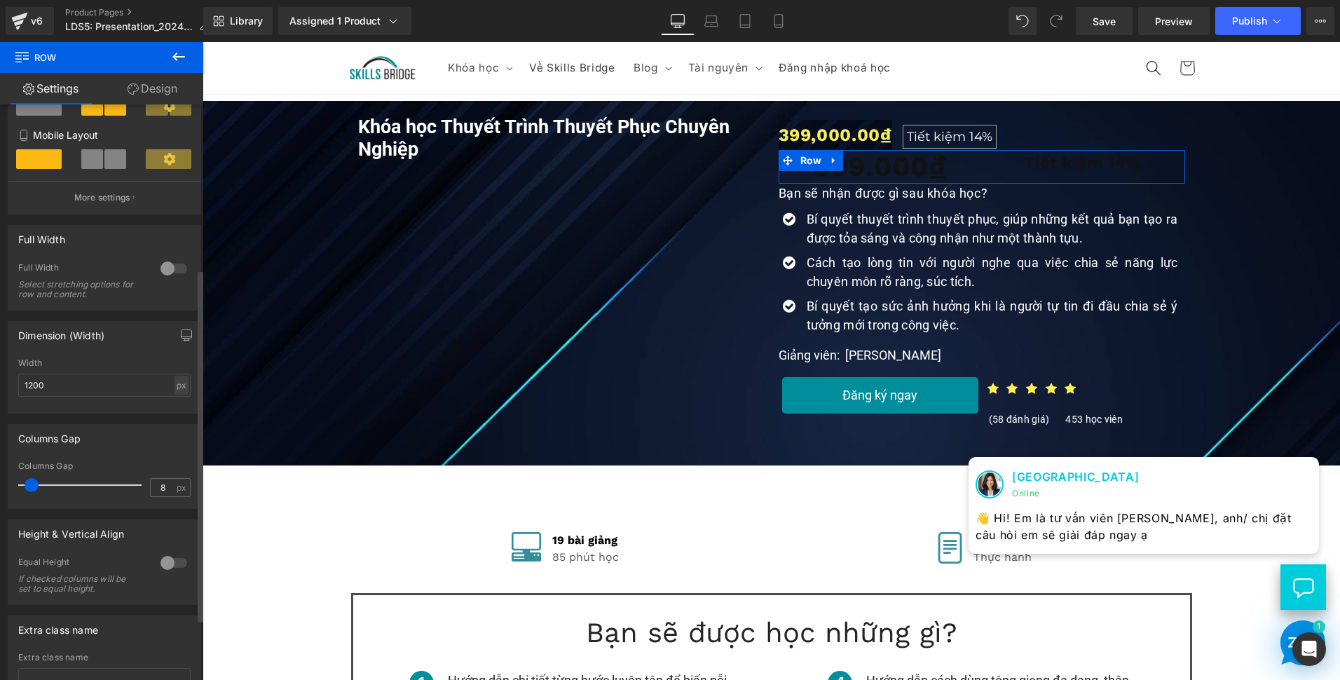
scroll to position [280, 0]
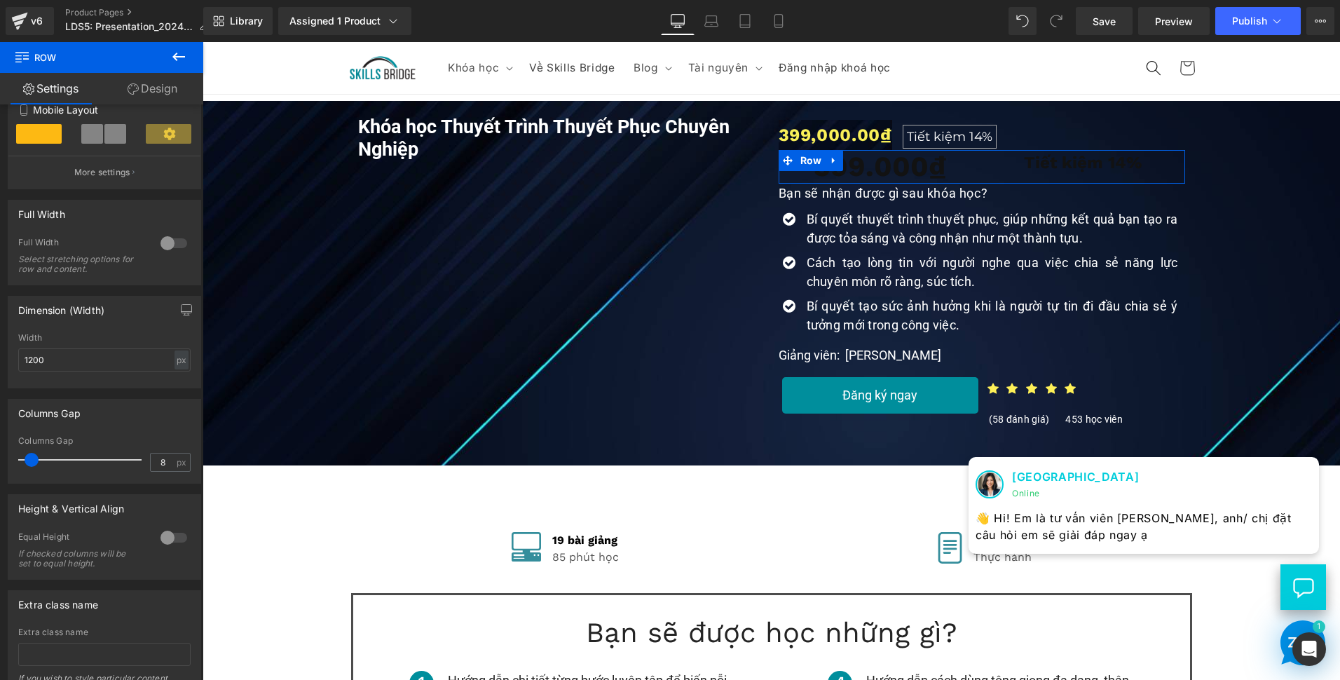
click at [139, 86] on link "Design" at bounding box center [153, 89] width 102 height 32
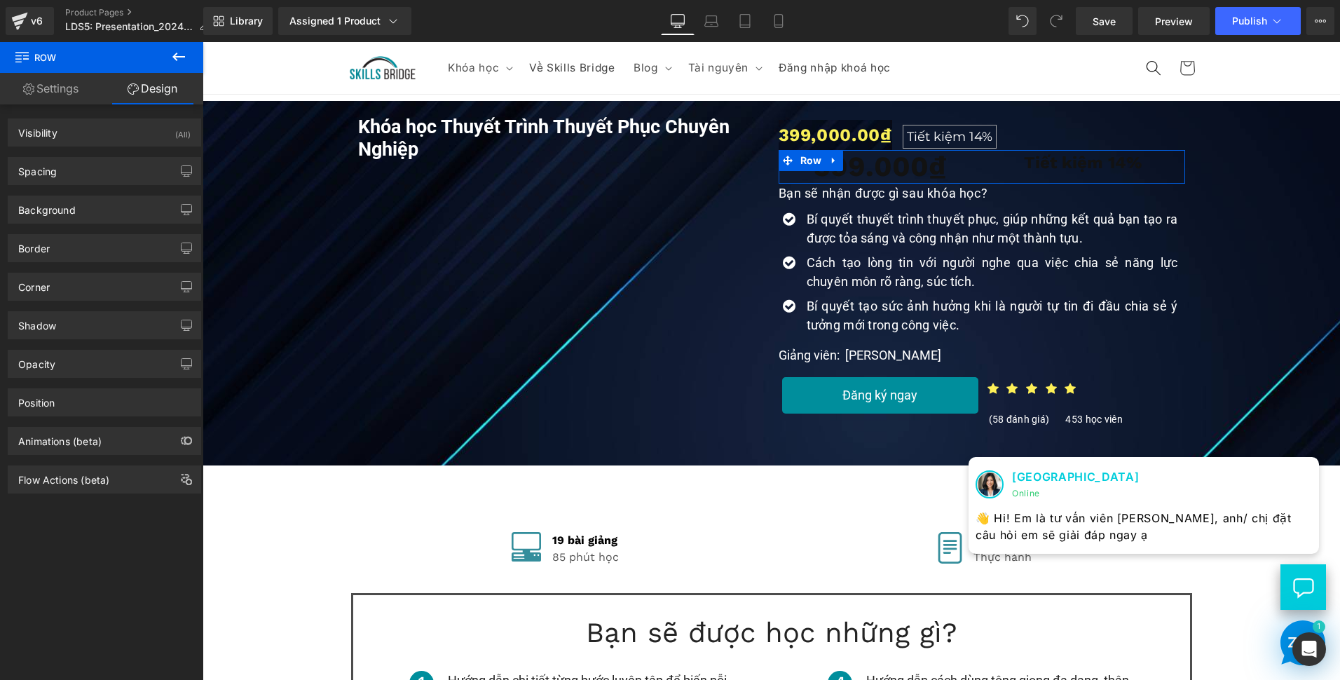
click at [77, 88] on link "Settings" at bounding box center [51, 89] width 102 height 32
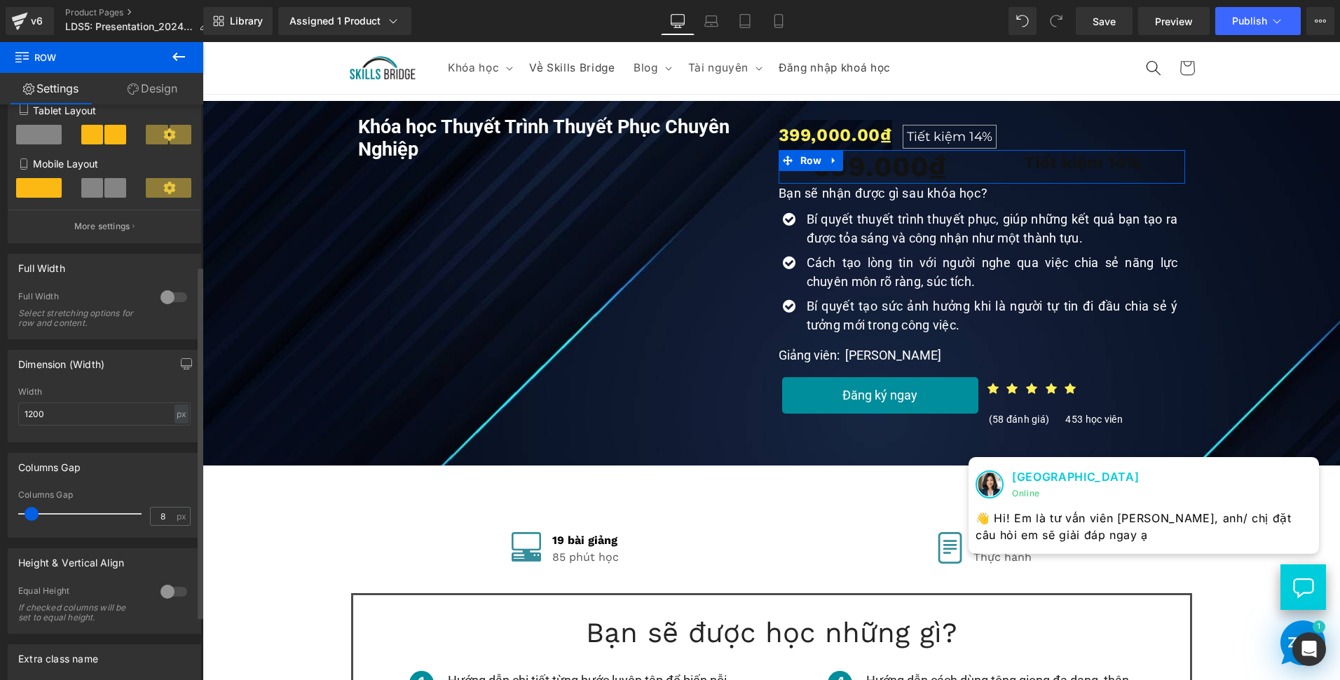
scroll to position [0, 0]
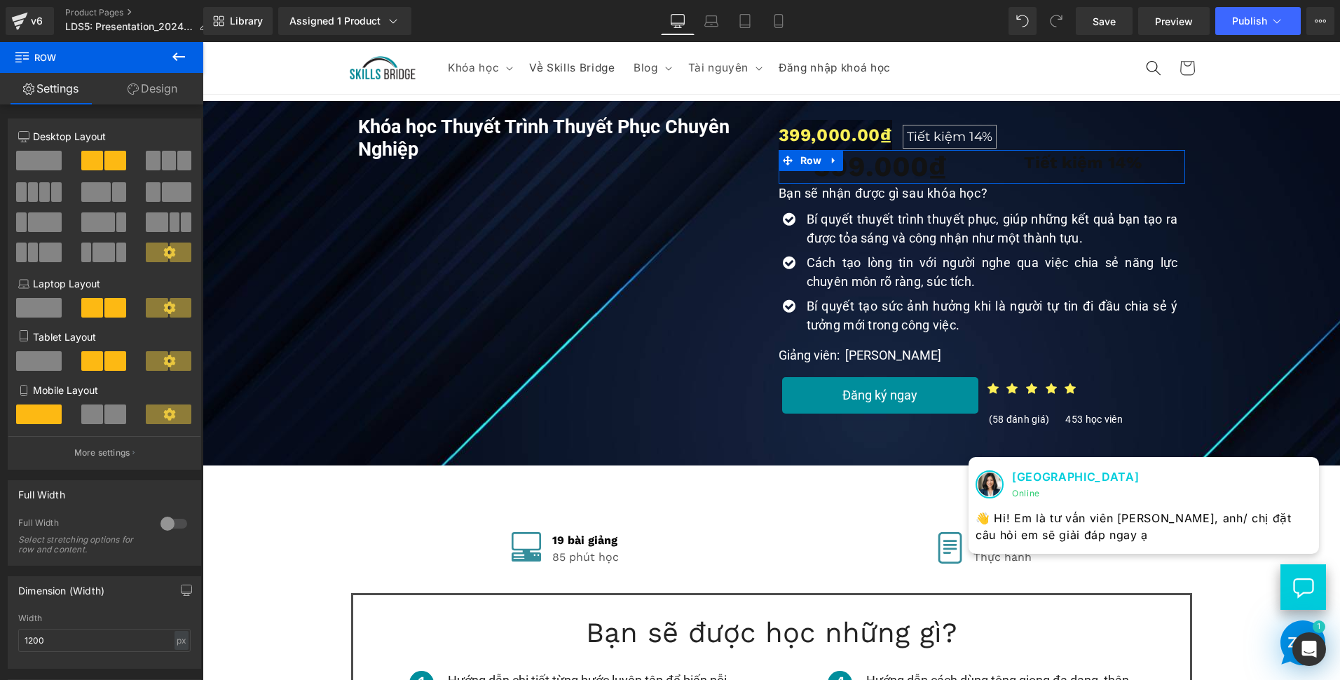
click at [135, 86] on icon at bounding box center [133, 88] width 11 height 11
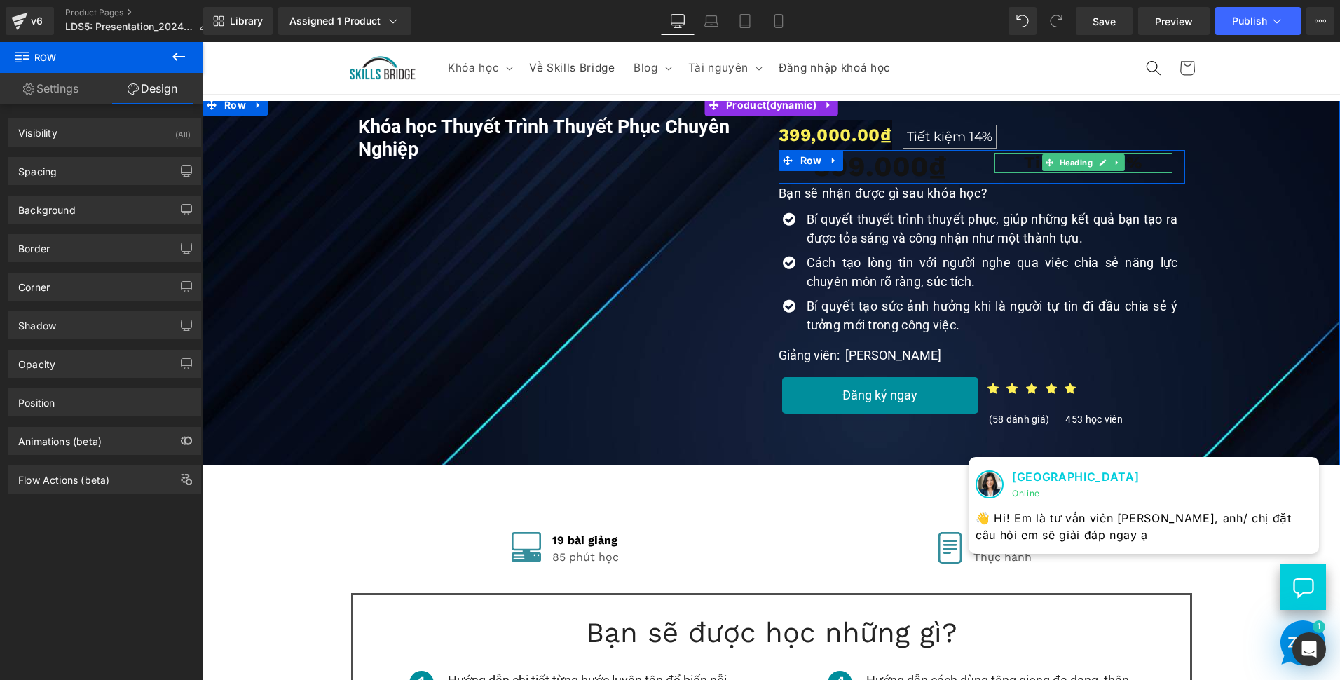
click at [1137, 159] on h1 "Tiết kiệm 14%" at bounding box center [1084, 163] width 178 height 20
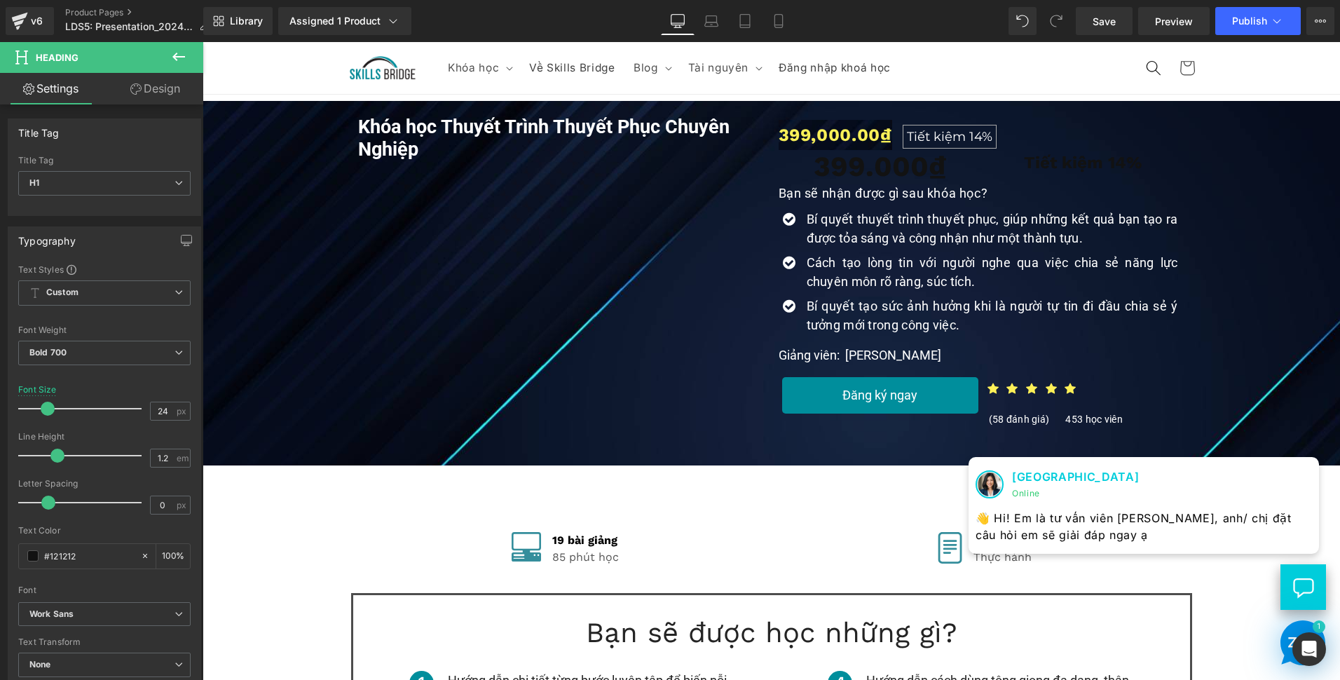
click at [161, 83] on link "Design" at bounding box center [155, 89] width 102 height 32
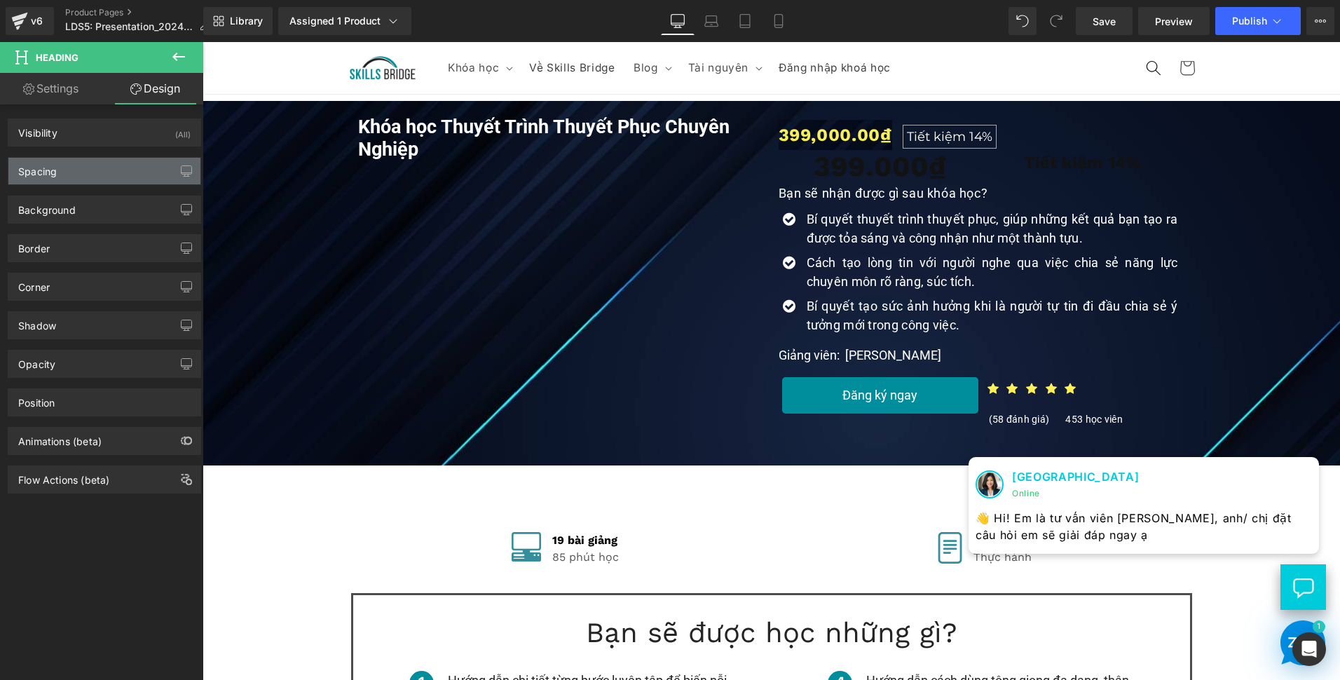
click at [104, 171] on div "Spacing" at bounding box center [104, 171] width 192 height 27
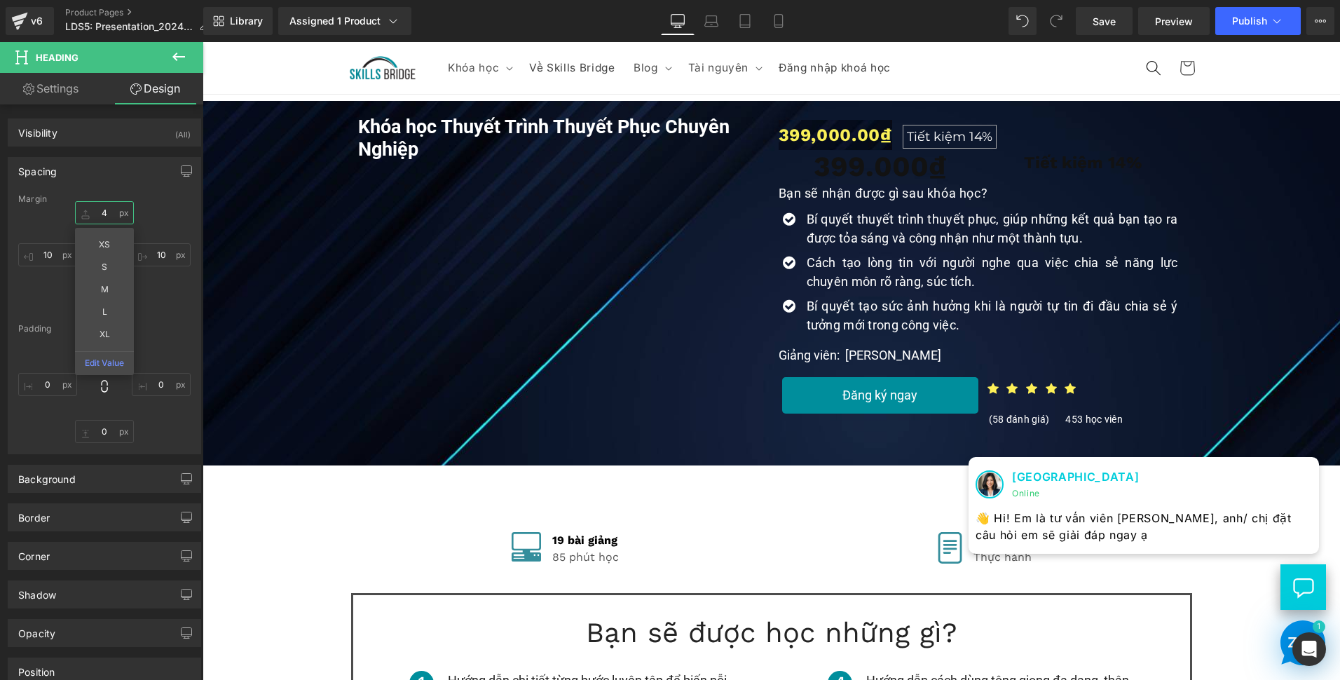
click at [100, 205] on input "4" at bounding box center [104, 212] width 59 height 23
type input "0"
click at [170, 320] on div "Margin 0 XS S M L XL Edit Value 10 4 10 Padding 0 0 0 0" at bounding box center [104, 323] width 192 height 259
click at [109, 297] on input "4" at bounding box center [104, 301] width 59 height 23
type input "0"
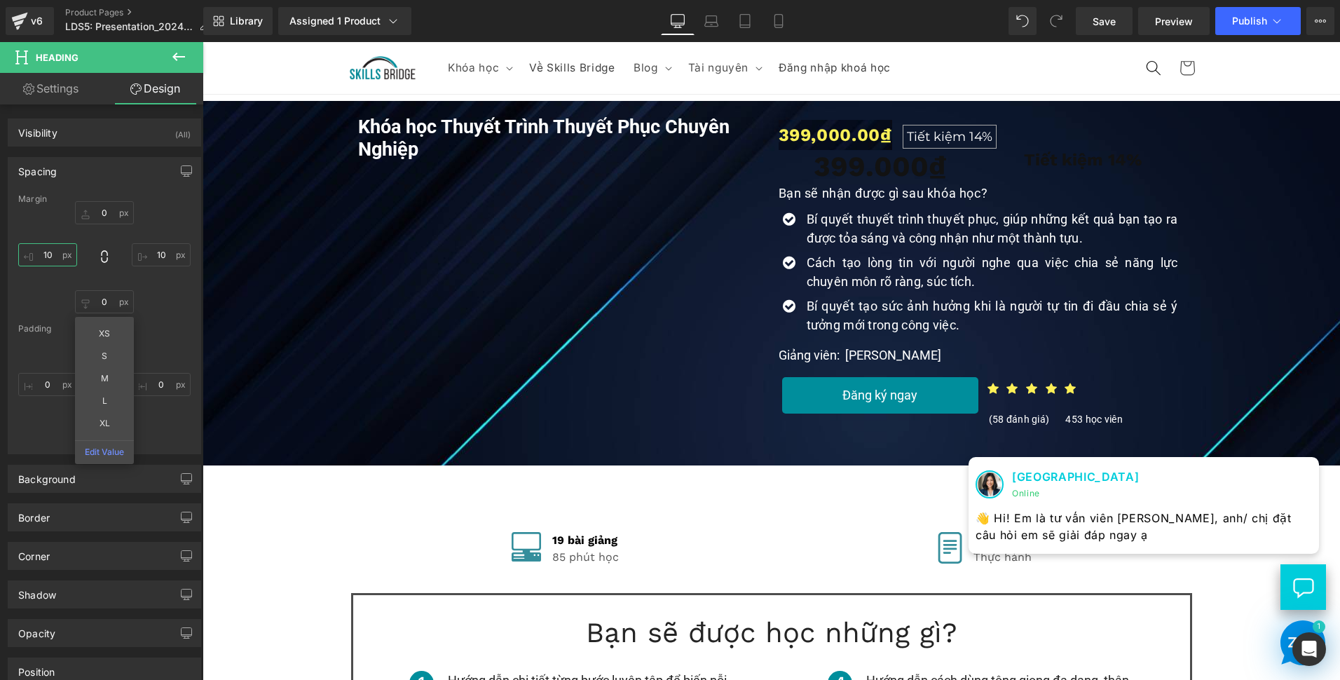
click at [58, 256] on input "10" at bounding box center [47, 254] width 59 height 23
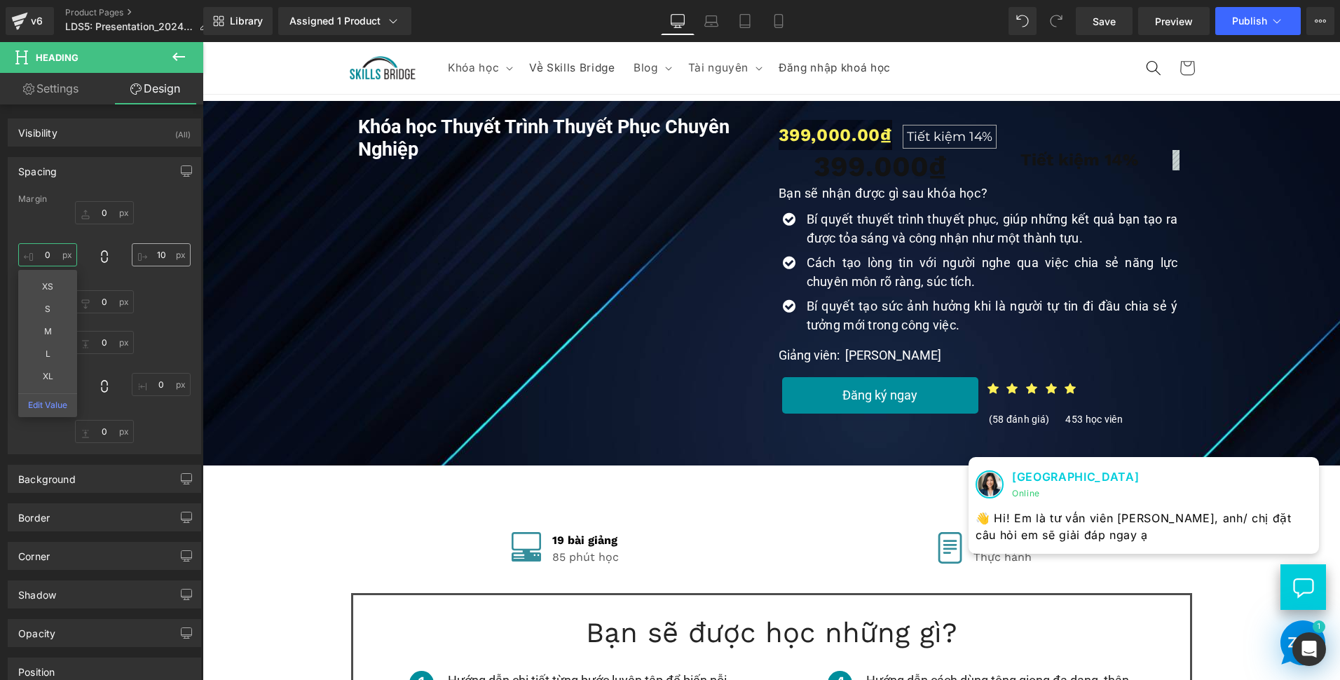
type input "0"
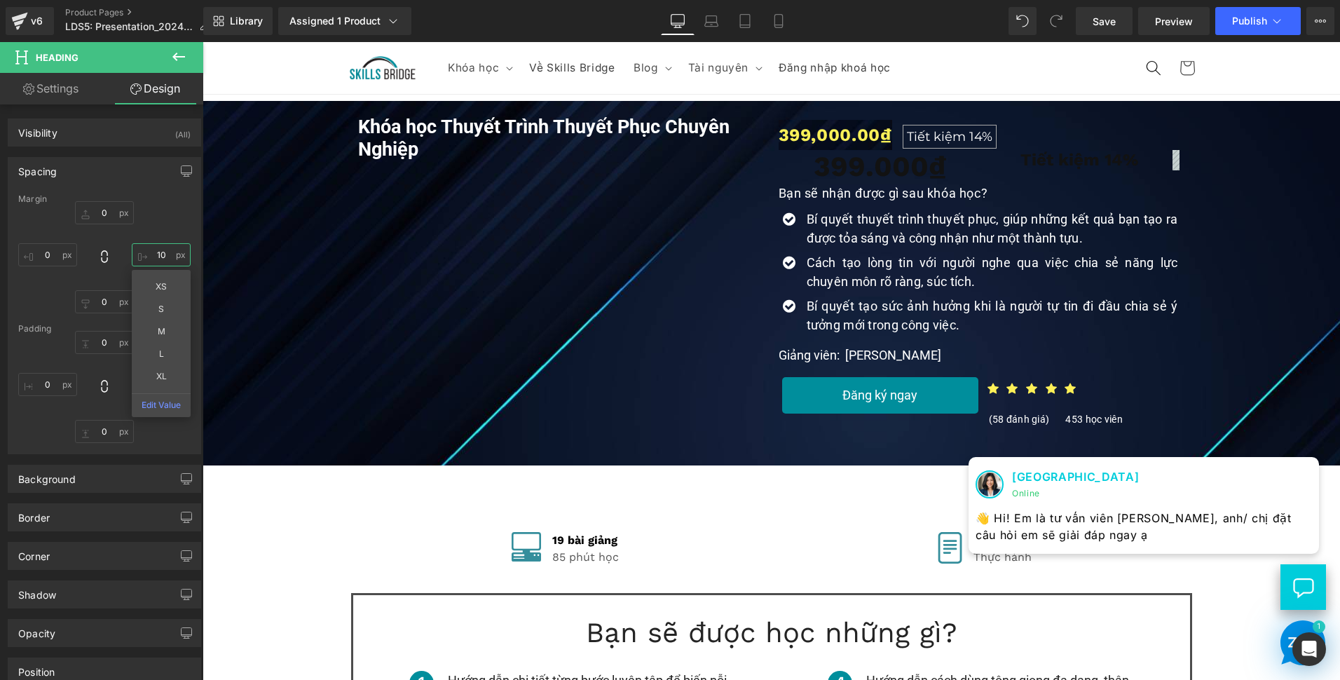
click at [155, 255] on input "10" at bounding box center [161, 254] width 59 height 23
type input "0"
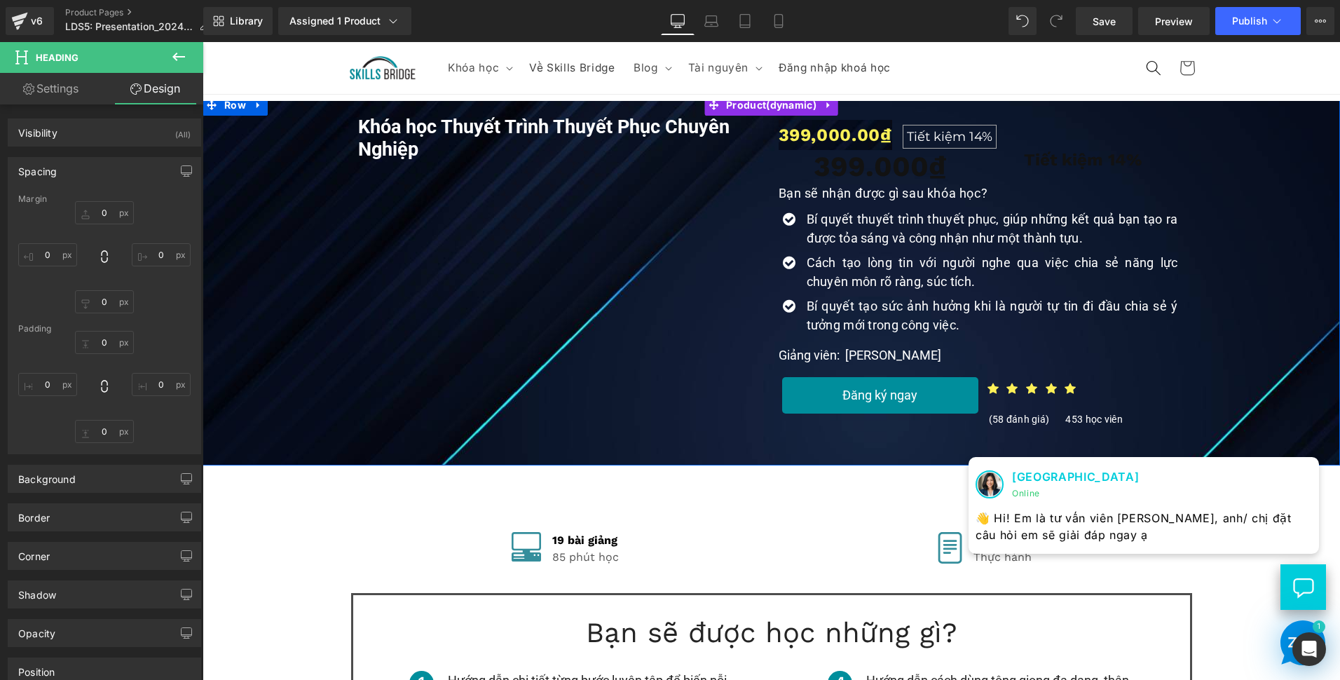
click at [212, 306] on div "Khóa học Thuyết Trình Thuyết Phục Chuyên Nghiệp (P) Title Youtube 399,000.00₫ T…" at bounding box center [772, 270] width 1124 height 322
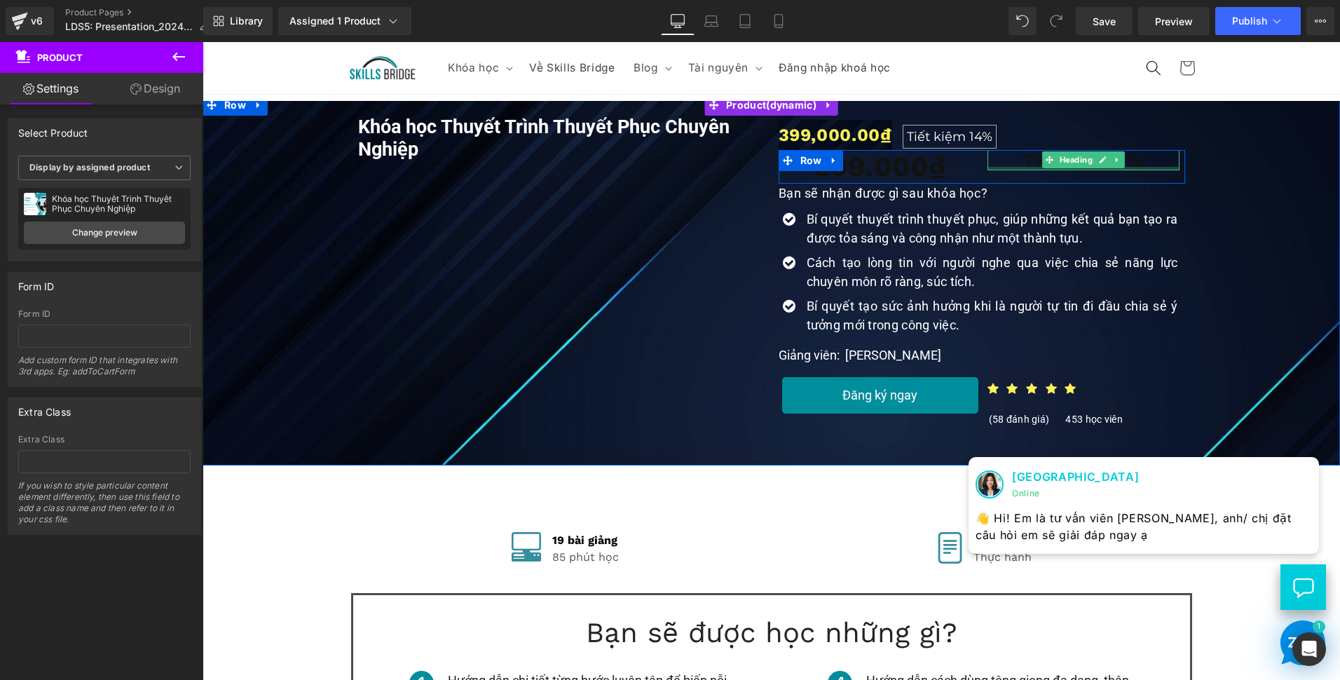
click at [1140, 167] on div at bounding box center [1084, 169] width 192 height 4
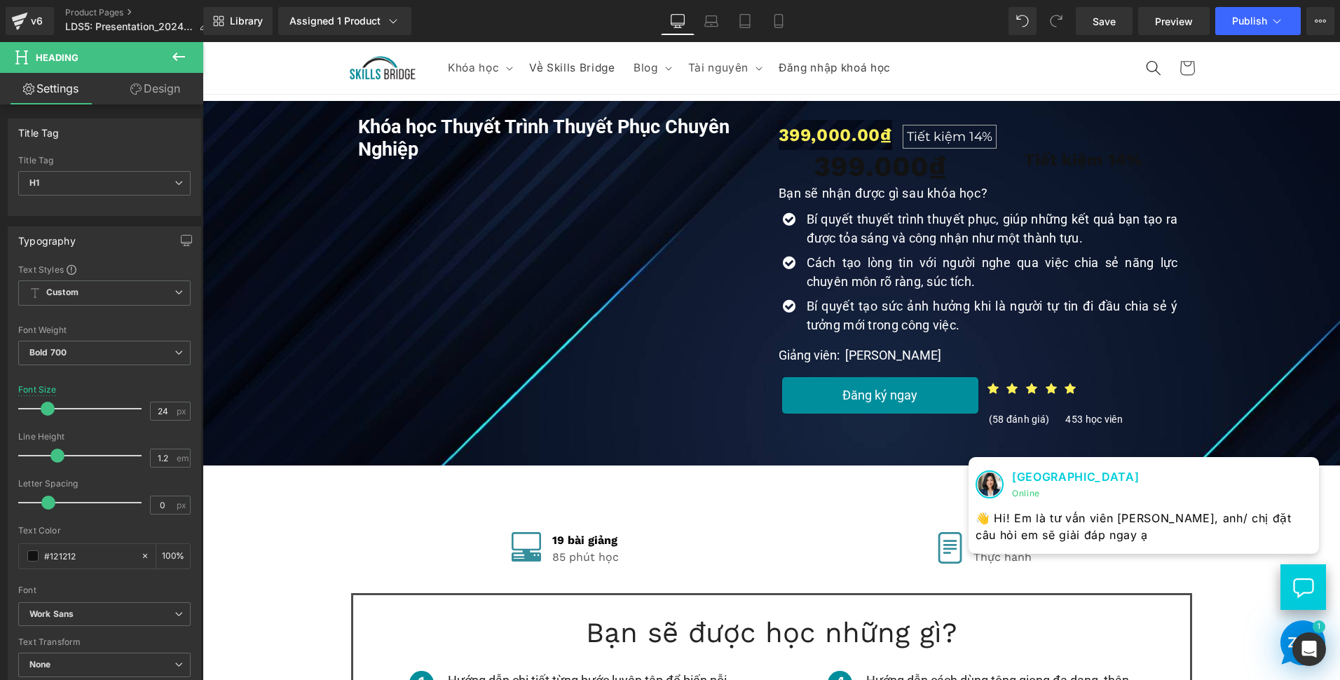
click at [140, 85] on link "Design" at bounding box center [155, 89] width 102 height 32
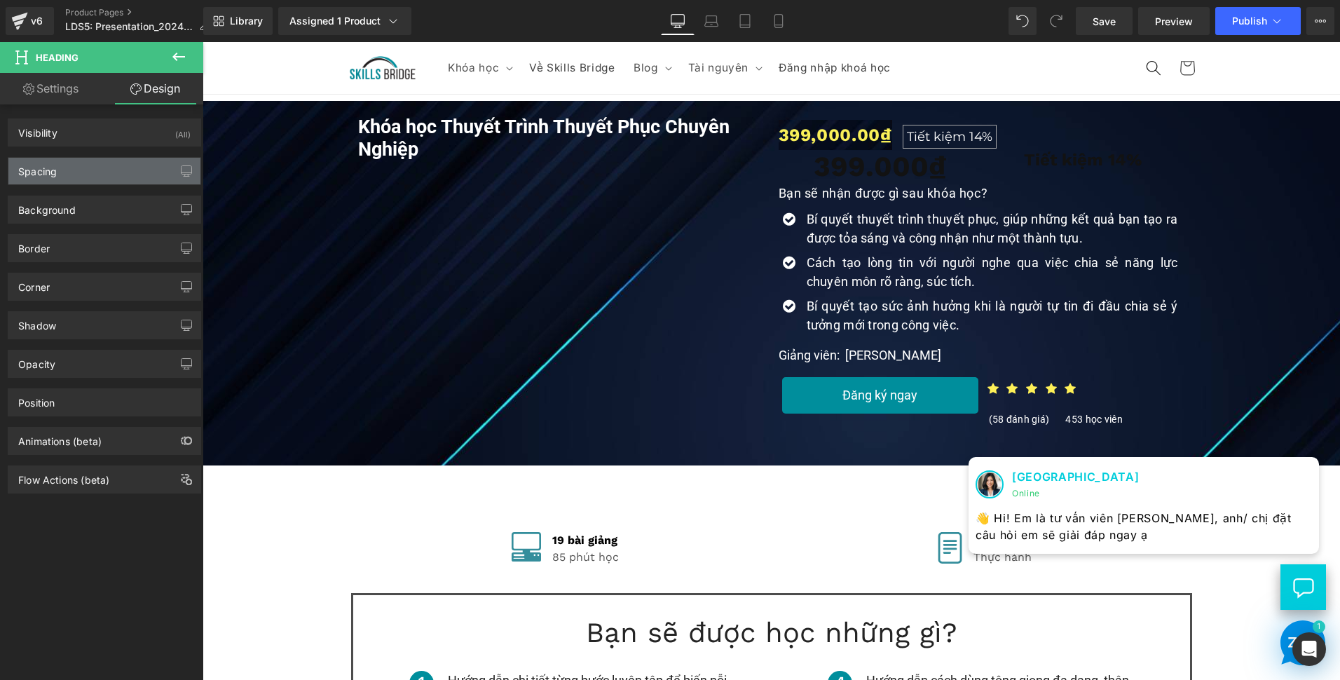
click at [103, 165] on div "Spacing" at bounding box center [104, 171] width 192 height 27
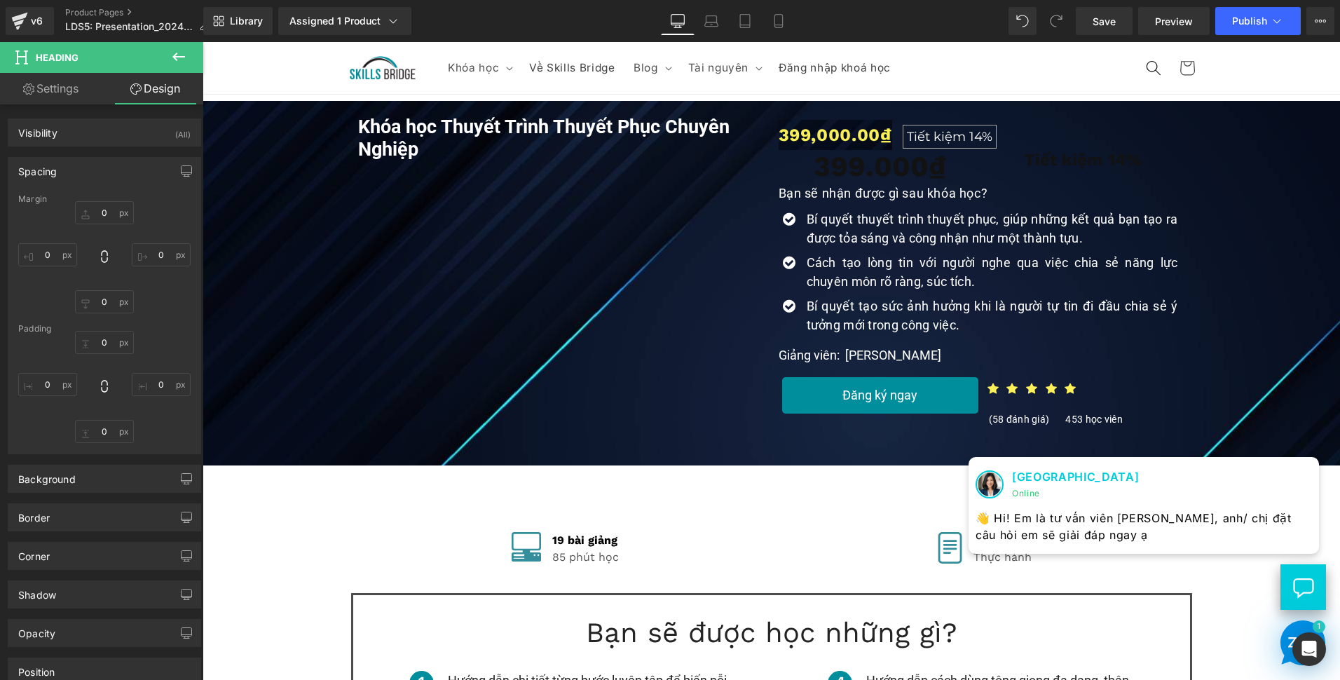
click at [103, 164] on div "Spacing" at bounding box center [104, 171] width 192 height 27
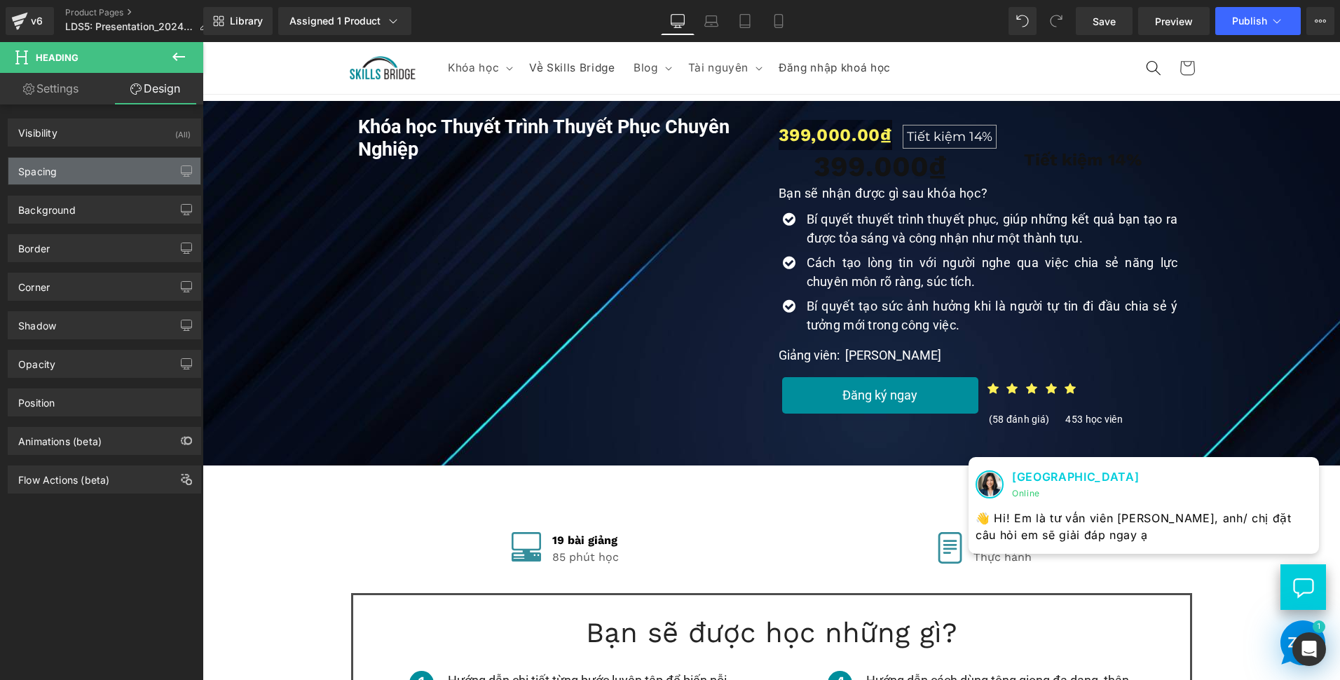
click at [103, 164] on div "Spacing" at bounding box center [104, 171] width 192 height 27
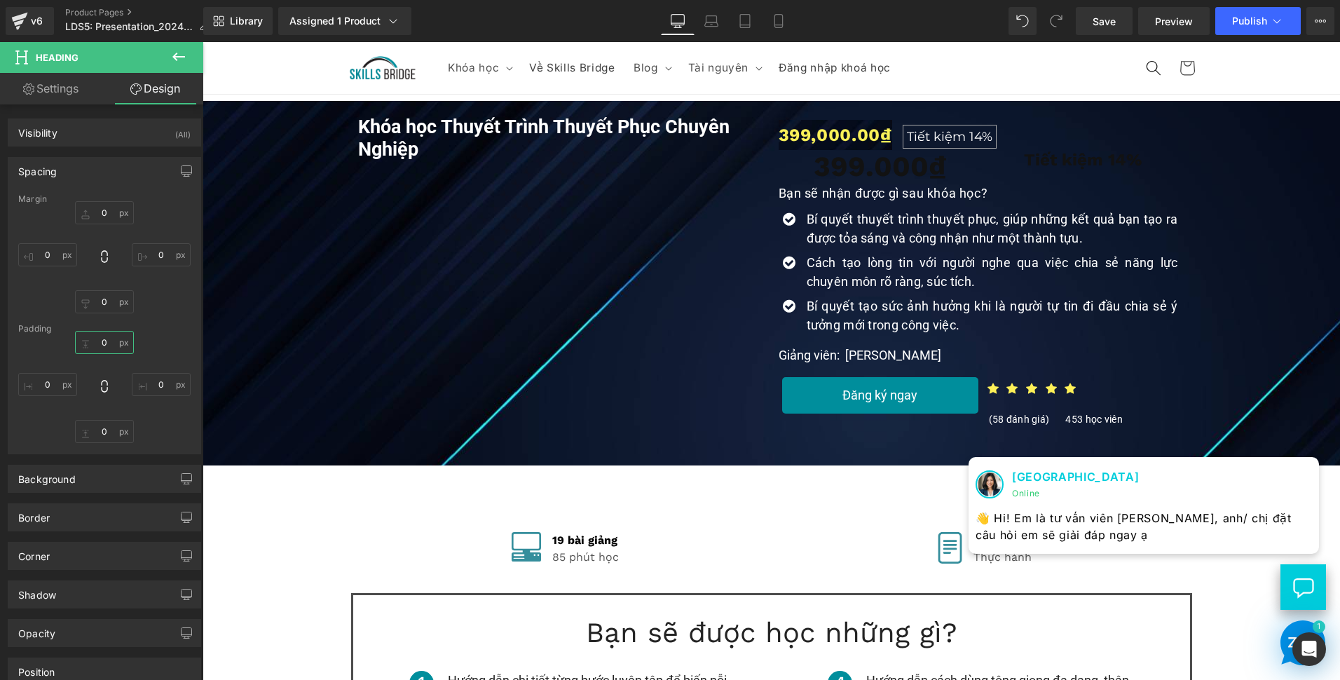
click at [104, 343] on input "text" at bounding box center [104, 342] width 59 height 23
type input "5"
type input "4"
click at [170, 419] on div "4 XS S M L XL Edit Value" at bounding box center [104, 387] width 172 height 112
click at [105, 431] on input "text" at bounding box center [104, 431] width 59 height 23
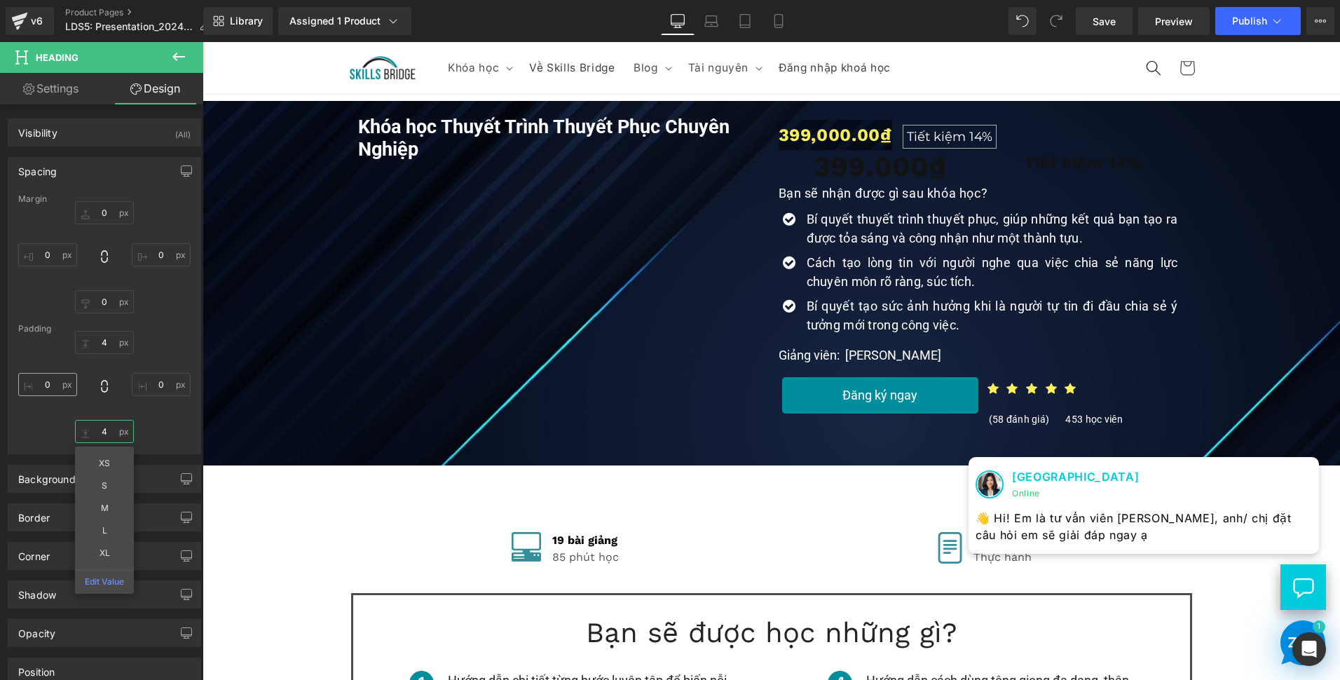
type input "4"
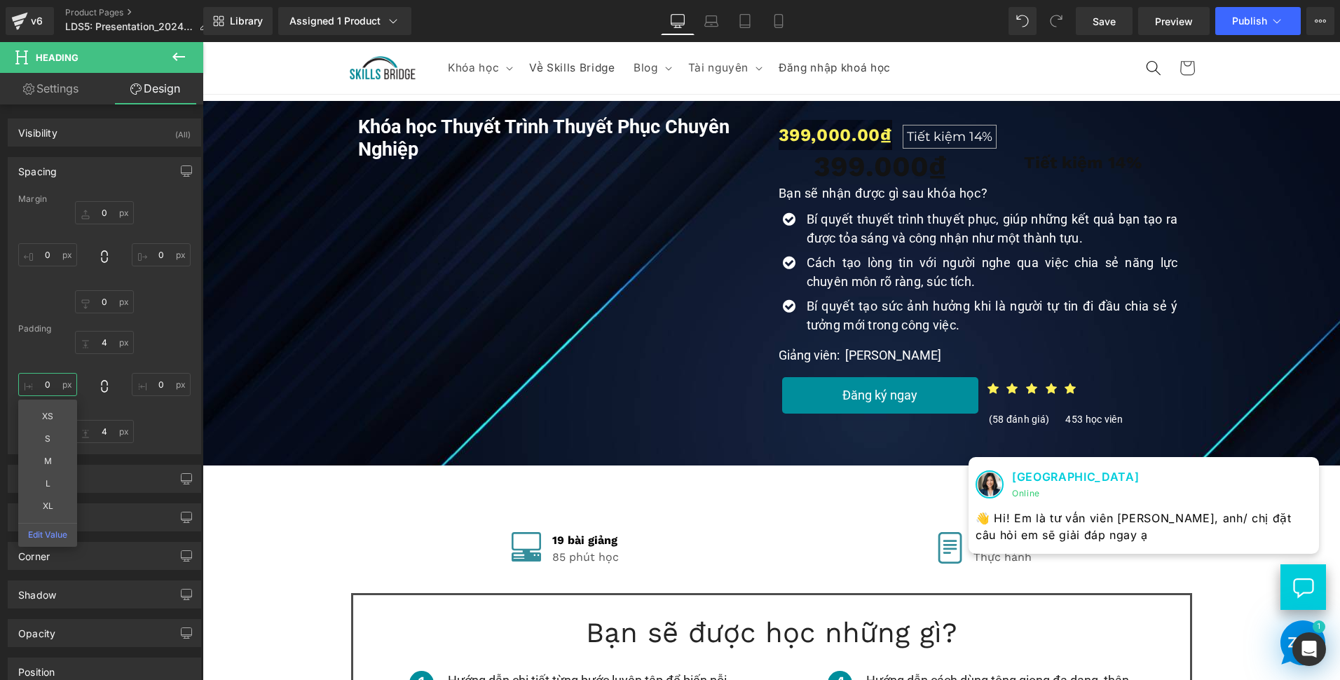
click at [50, 388] on input "text" at bounding box center [47, 384] width 59 height 23
type input "8"
click at [149, 391] on input "text" at bounding box center [161, 384] width 59 height 23
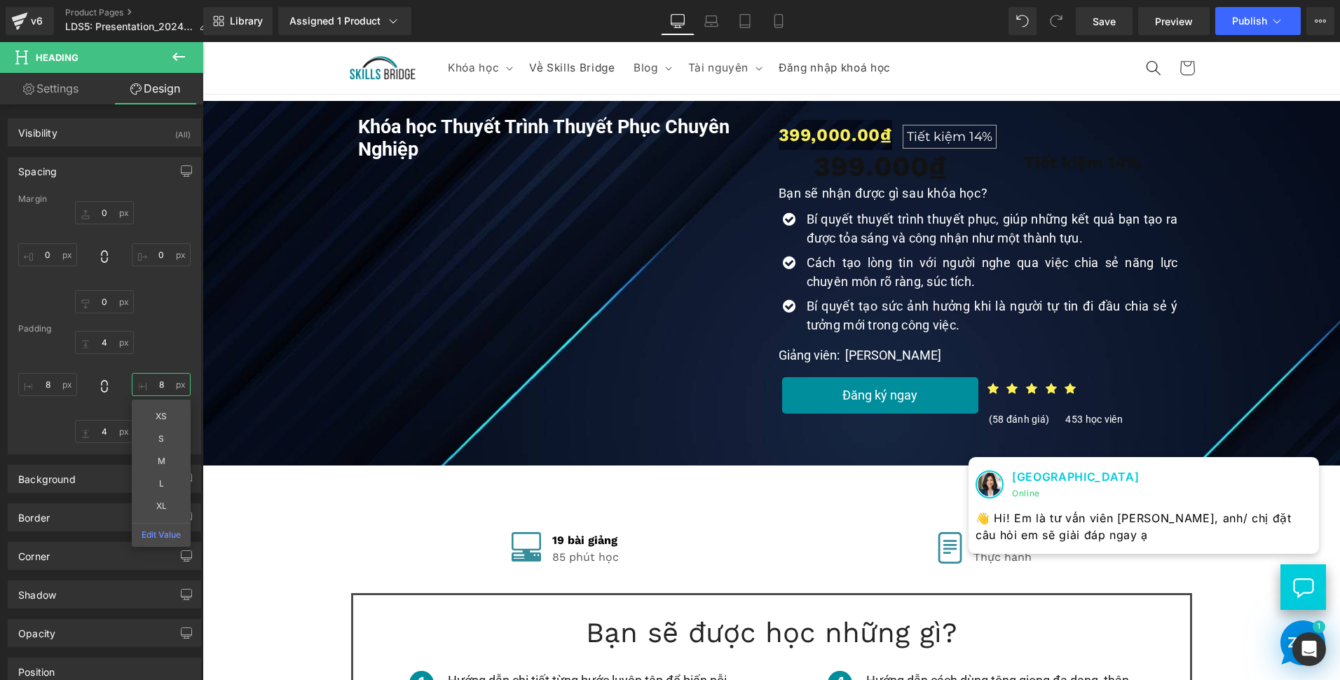
type input "8"
click at [179, 345] on div "4 8 4 8" at bounding box center [104, 387] width 172 height 112
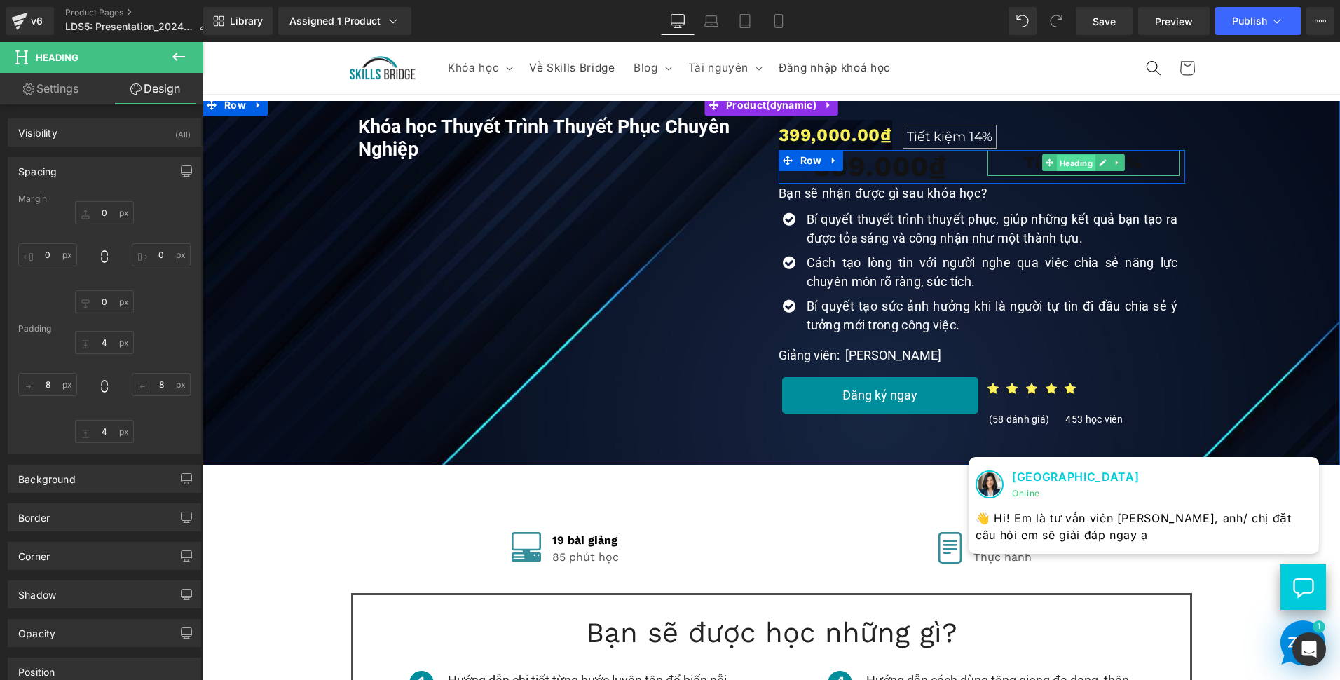
click at [1088, 164] on span "Heading" at bounding box center [1075, 163] width 39 height 17
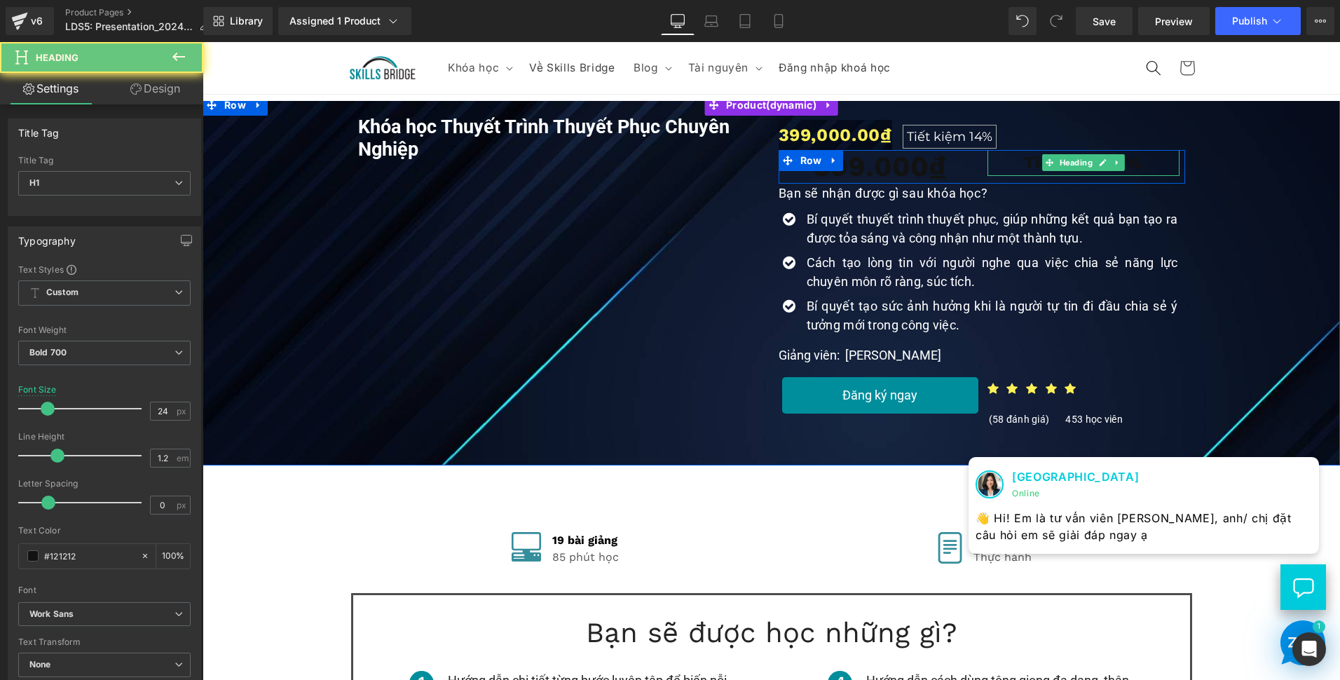
click at [1135, 158] on h1 "Tiết kiệm 14%" at bounding box center [1083, 163] width 181 height 20
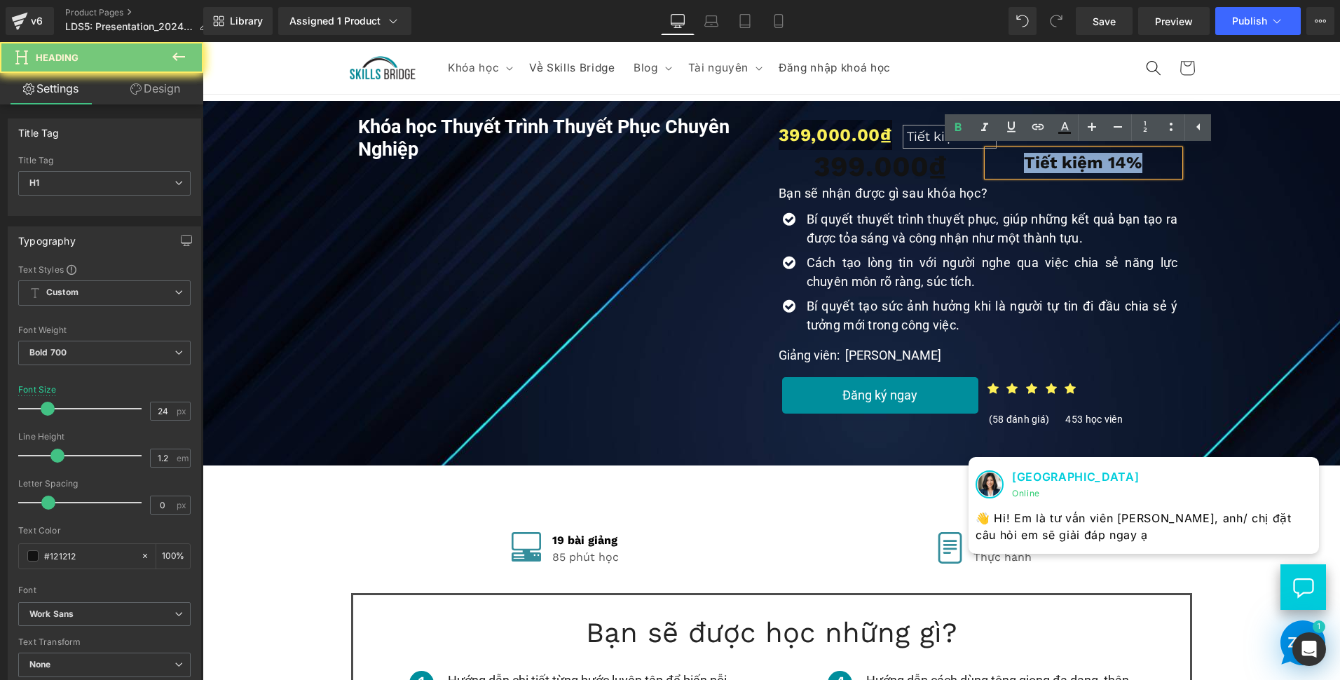
click at [1135, 158] on h1 "Tiết kiệm 14%" at bounding box center [1083, 163] width 181 height 20
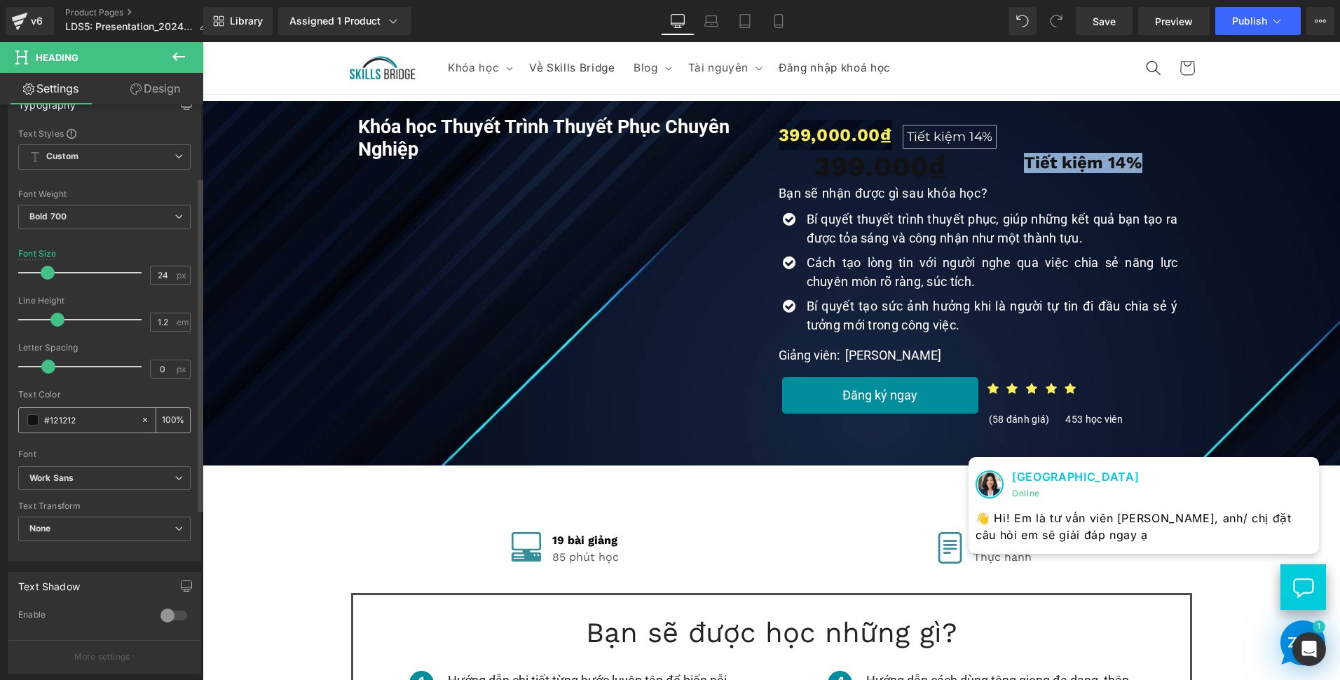
scroll to position [140, 0]
click at [64, 404] on div "#121212" at bounding box center [79, 416] width 121 height 25
click at [67, 414] on input "#121212" at bounding box center [89, 415] width 90 height 15
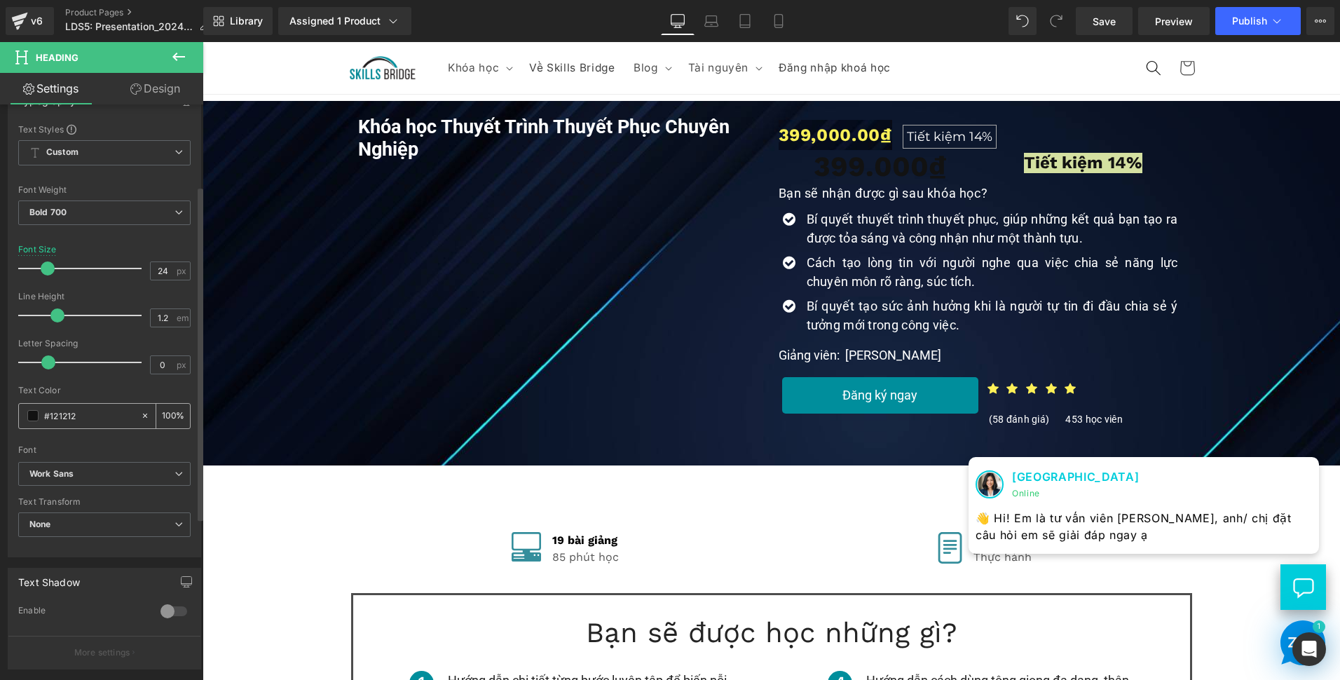
click at [93, 418] on input "#121212" at bounding box center [89, 415] width 90 height 15
type input "fff"
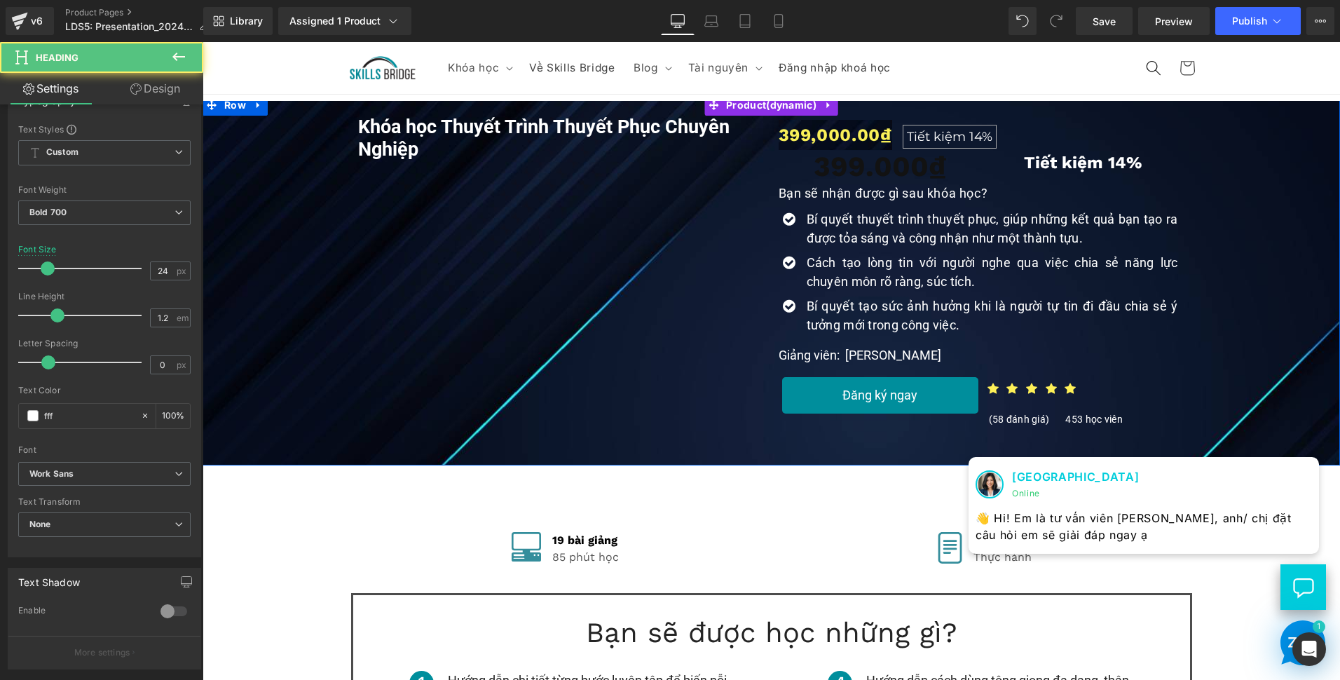
click at [1191, 203] on div "Khóa học Thuyết Trình Thuyết Phục Chuyên Nghiệp (P) Title Youtube 399,000.00₫ T…" at bounding box center [772, 270] width 1124 height 322
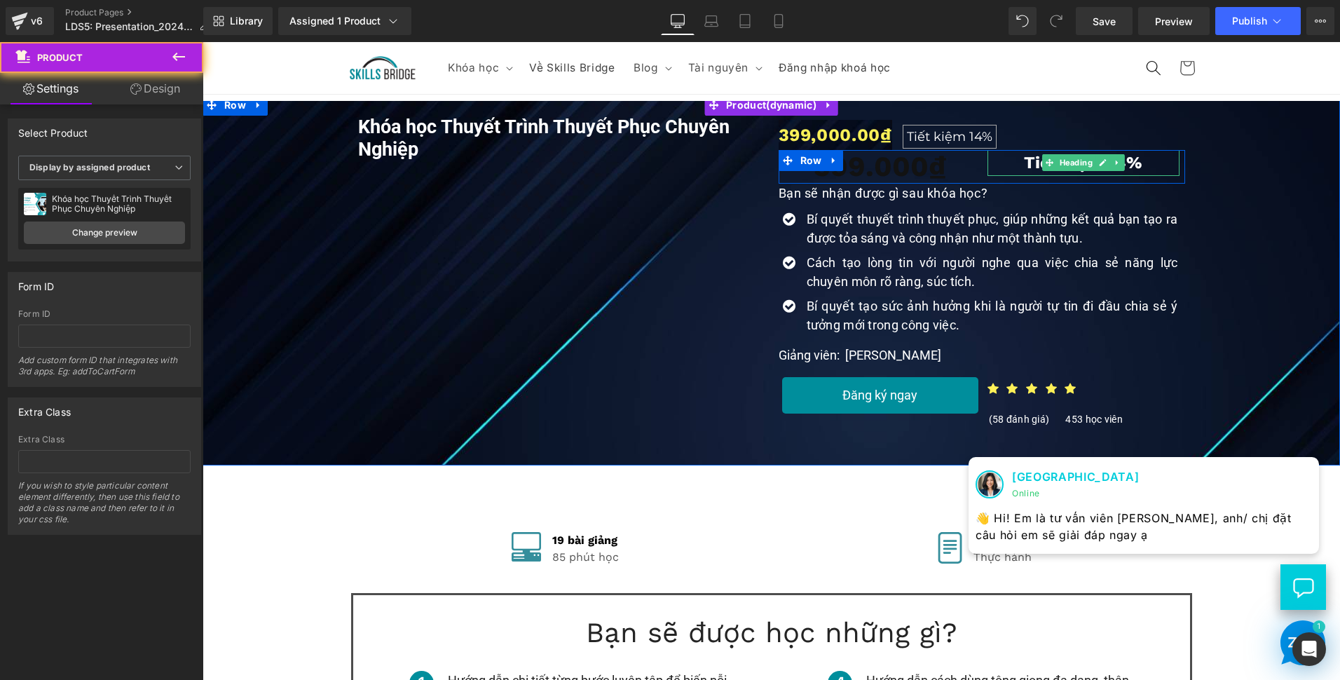
click at [1162, 158] on h1 "Tiết kiệm 14%" at bounding box center [1083, 163] width 181 height 20
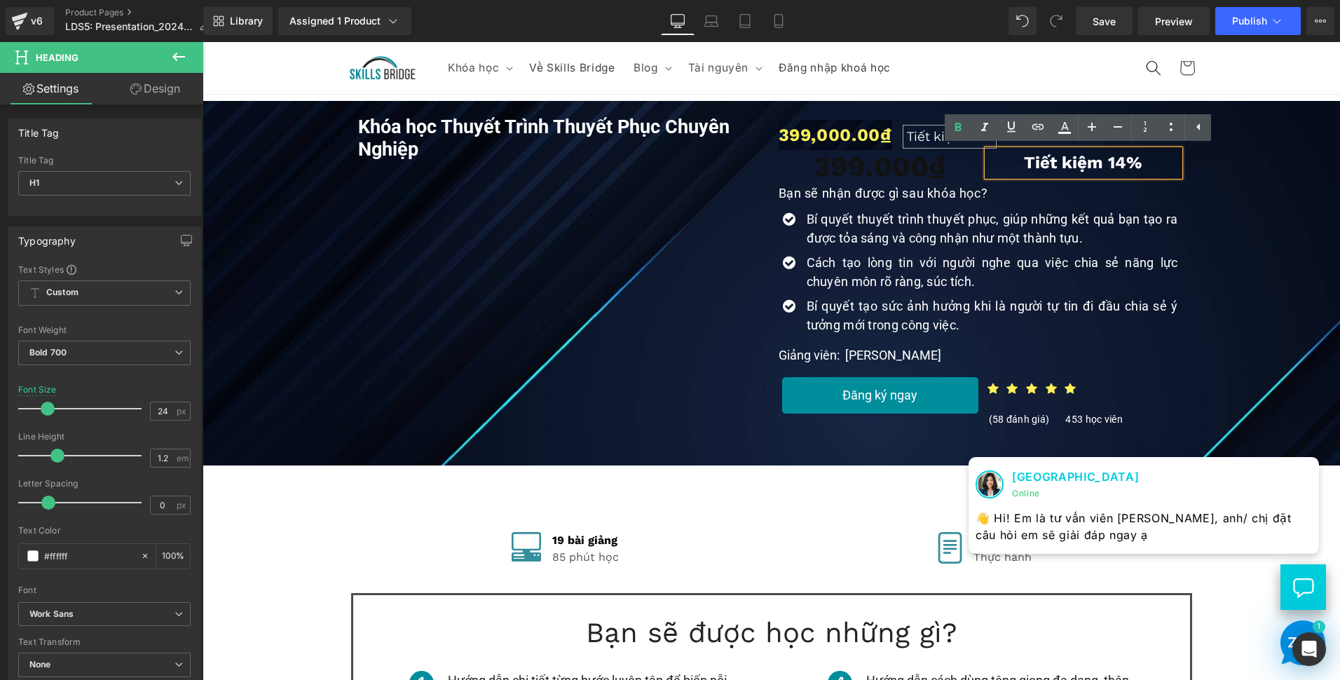
click at [1140, 158] on h1 "Tiết kiệm 14%" at bounding box center [1083, 163] width 181 height 20
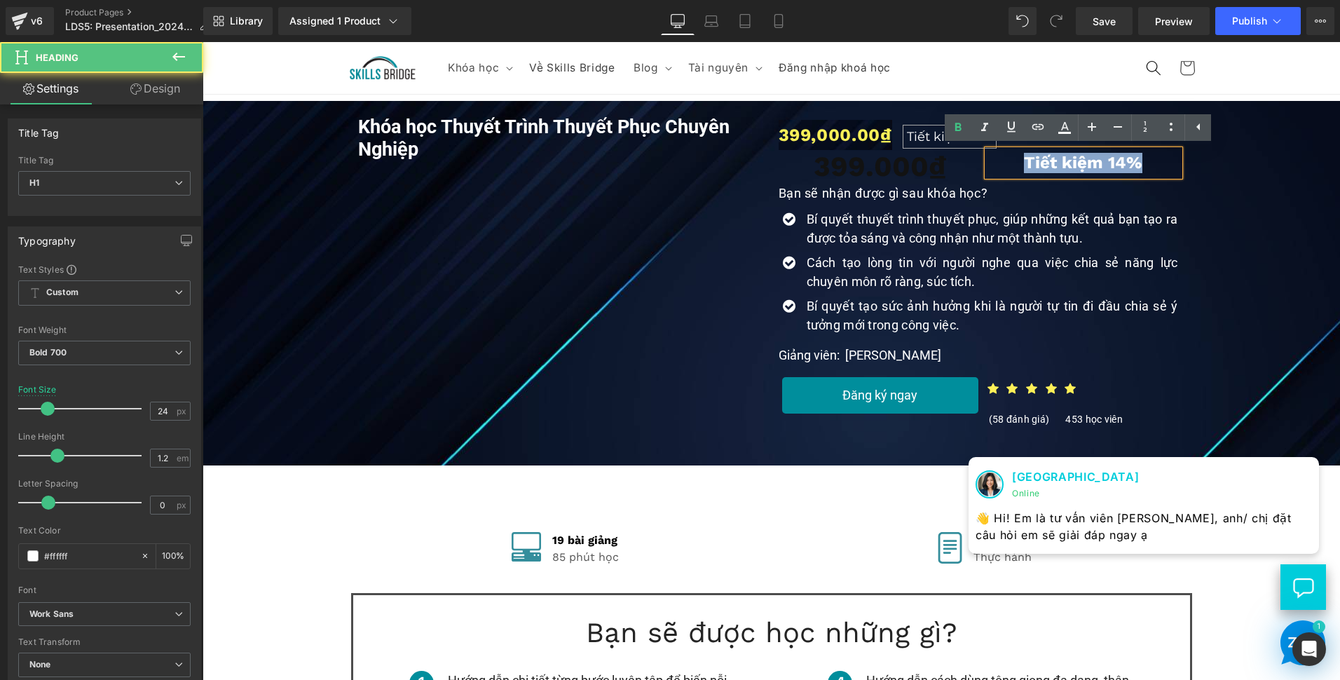
click at [1140, 158] on h1 "Tiết kiệm 14%" at bounding box center [1083, 163] width 181 height 20
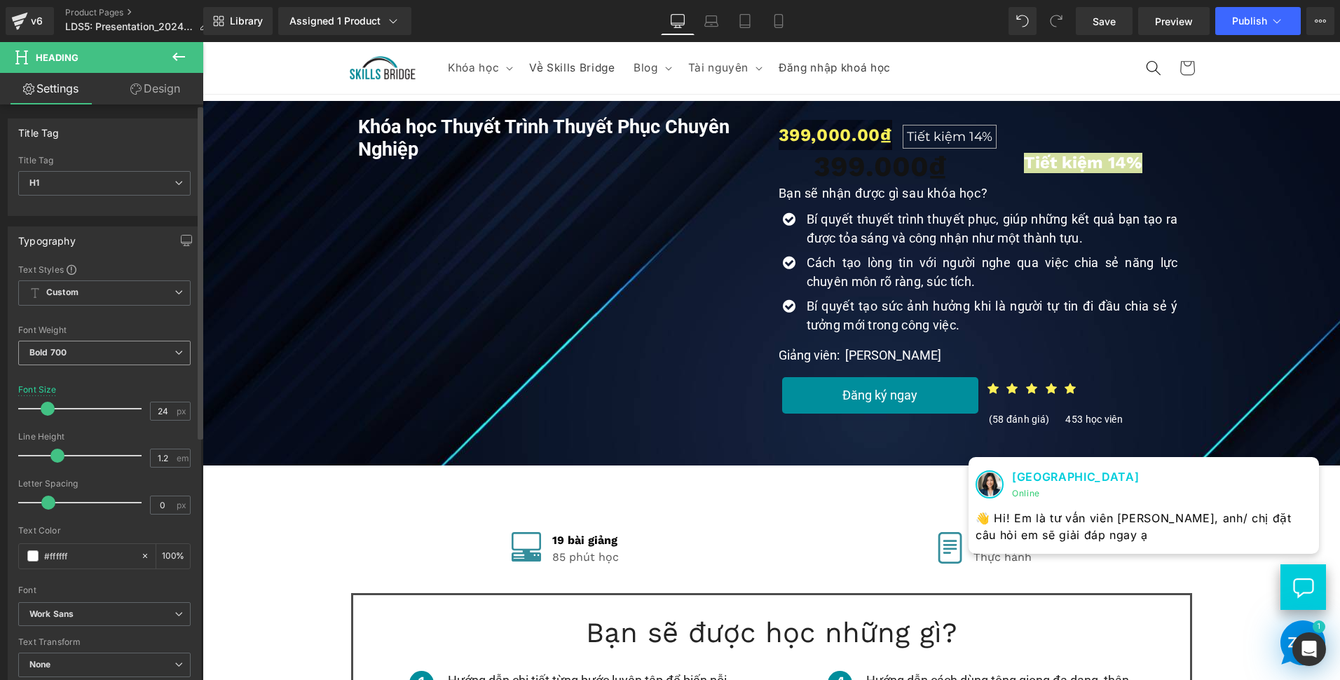
click at [83, 346] on span "Bold 700" at bounding box center [104, 353] width 172 height 25
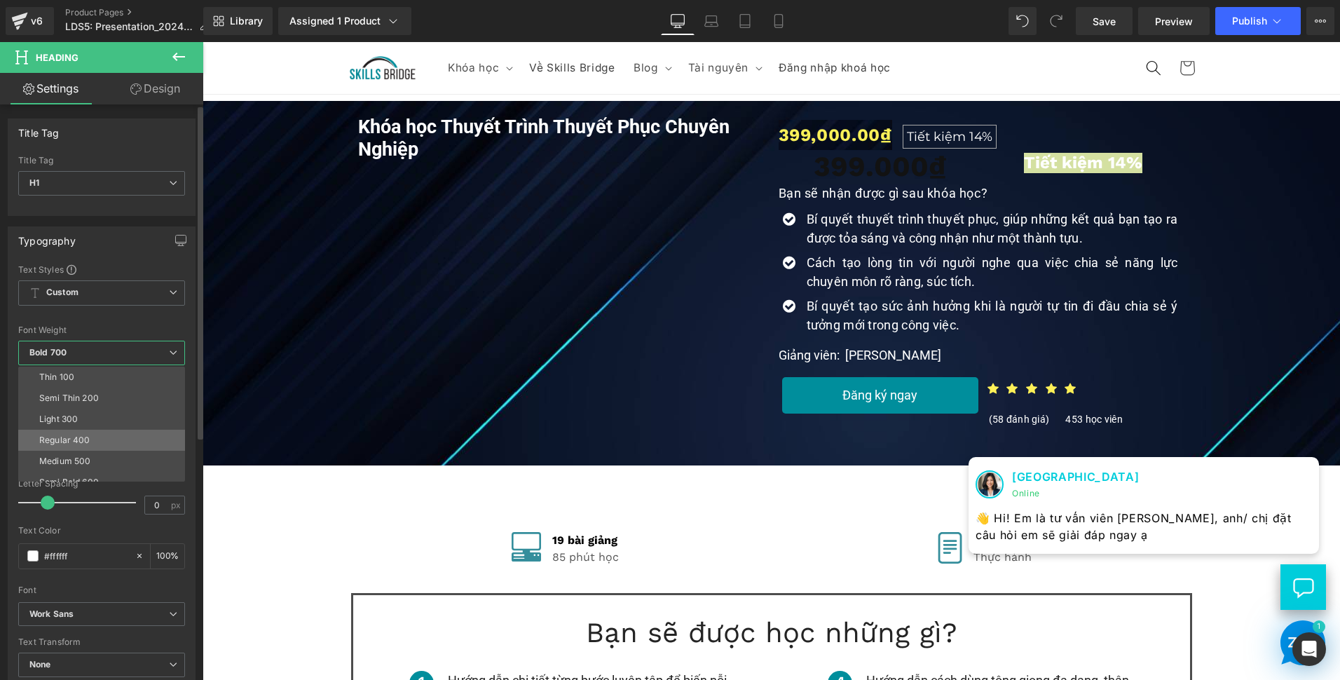
click at [81, 442] on div "Regular 400" at bounding box center [64, 440] width 51 height 10
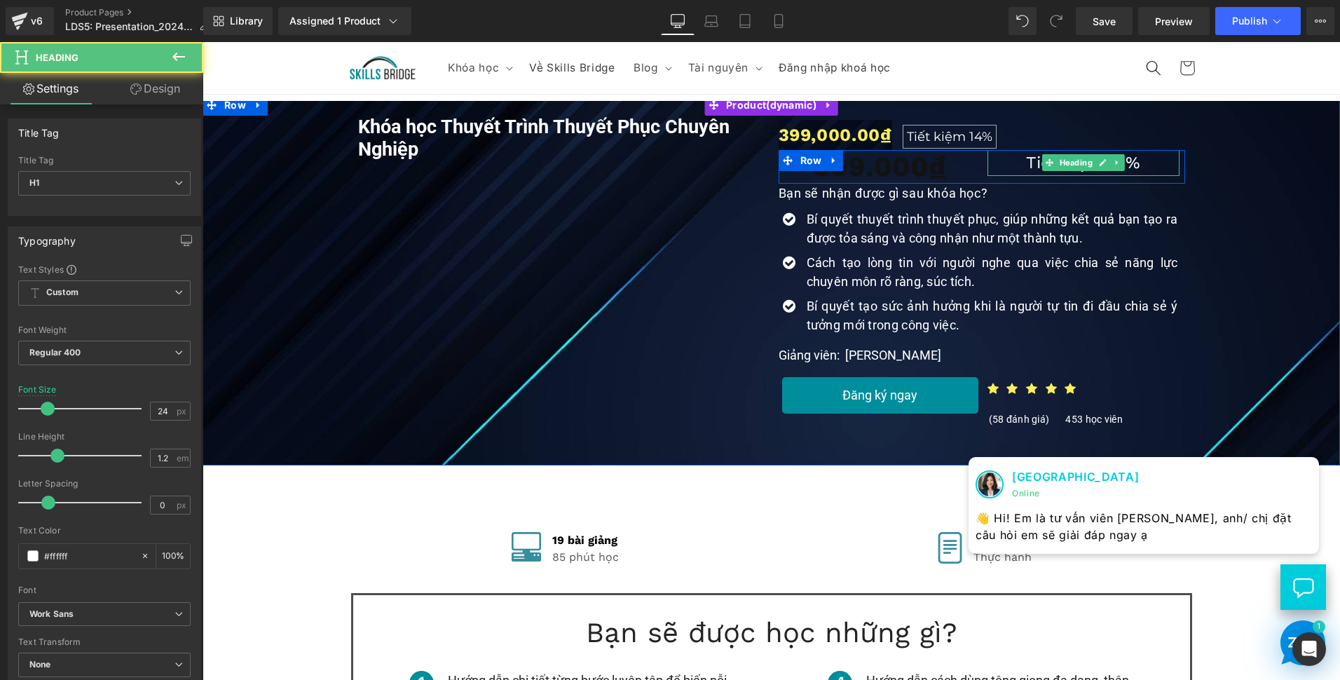
click at [1157, 160] on h1 "Tiết kiệm 14%" at bounding box center [1083, 163] width 181 height 20
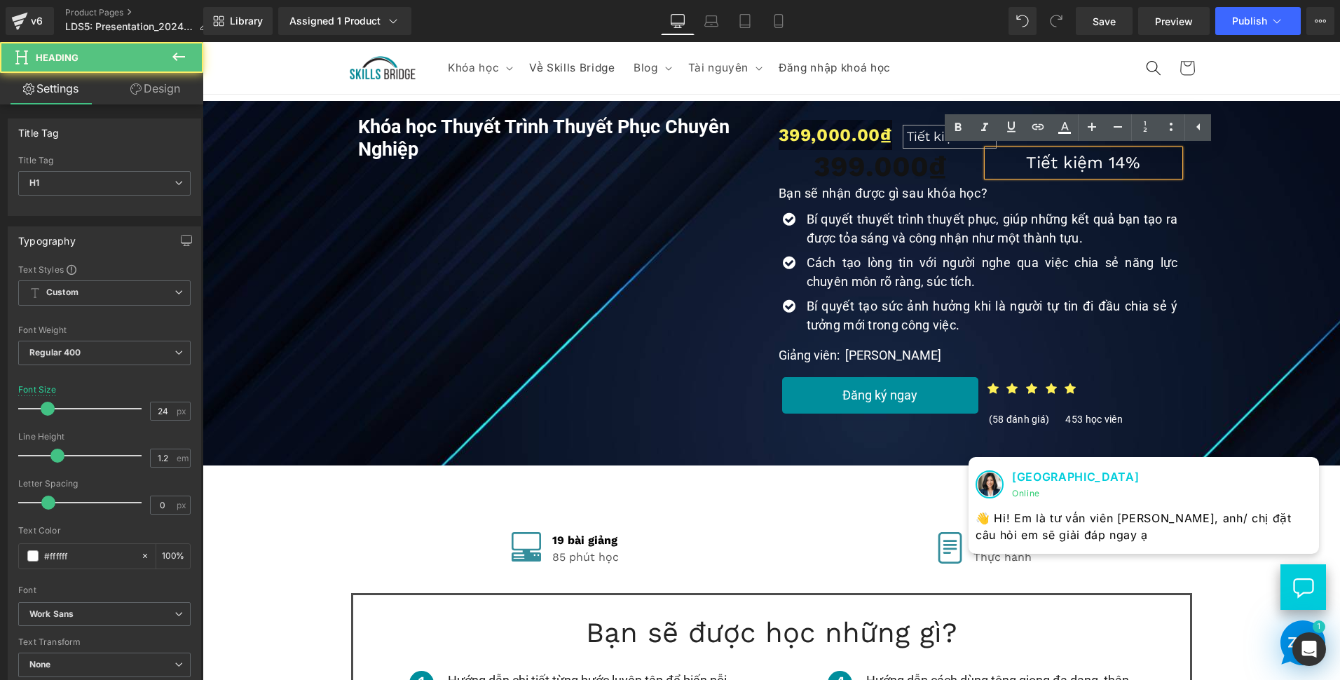
click at [1218, 186] on div "Khóa học Thuyết Trình Thuyết Phục Chuyên Nghiệp (P) Title Youtube 399,000.00₫ T…" at bounding box center [772, 270] width 1124 height 322
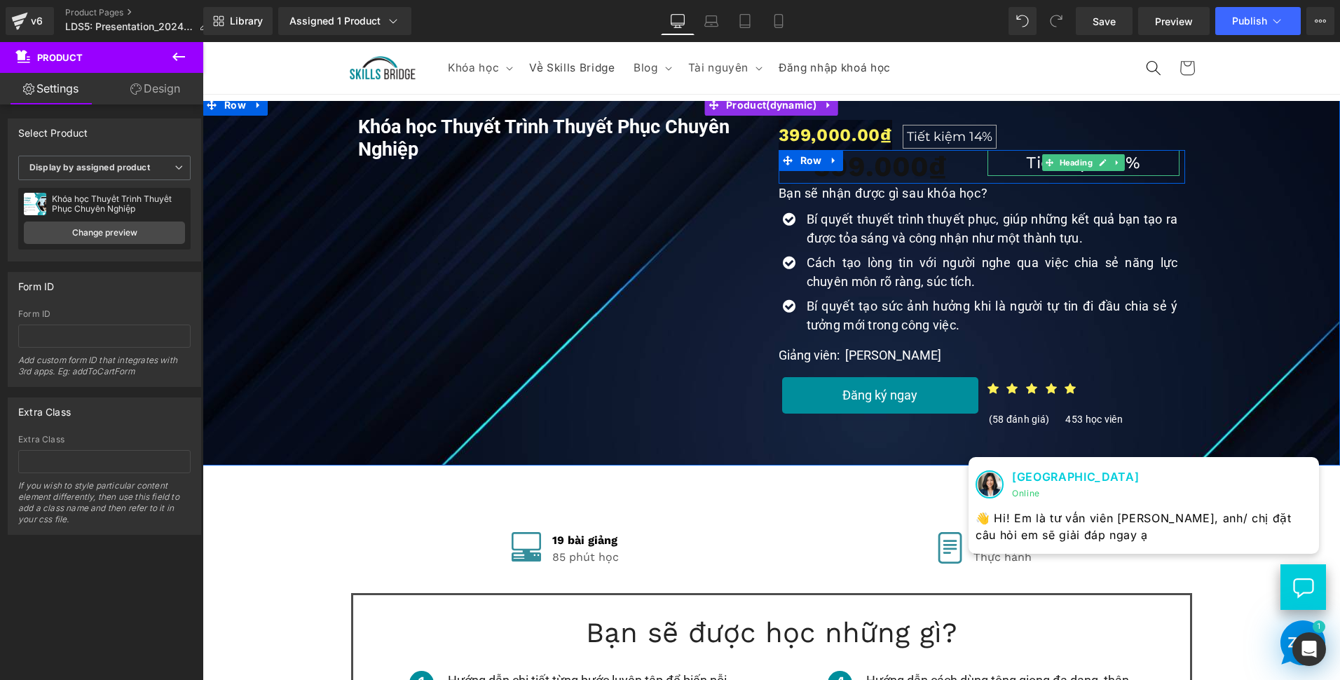
click at [1145, 161] on h1 "Tiết kiệm 14%" at bounding box center [1083, 163] width 181 height 20
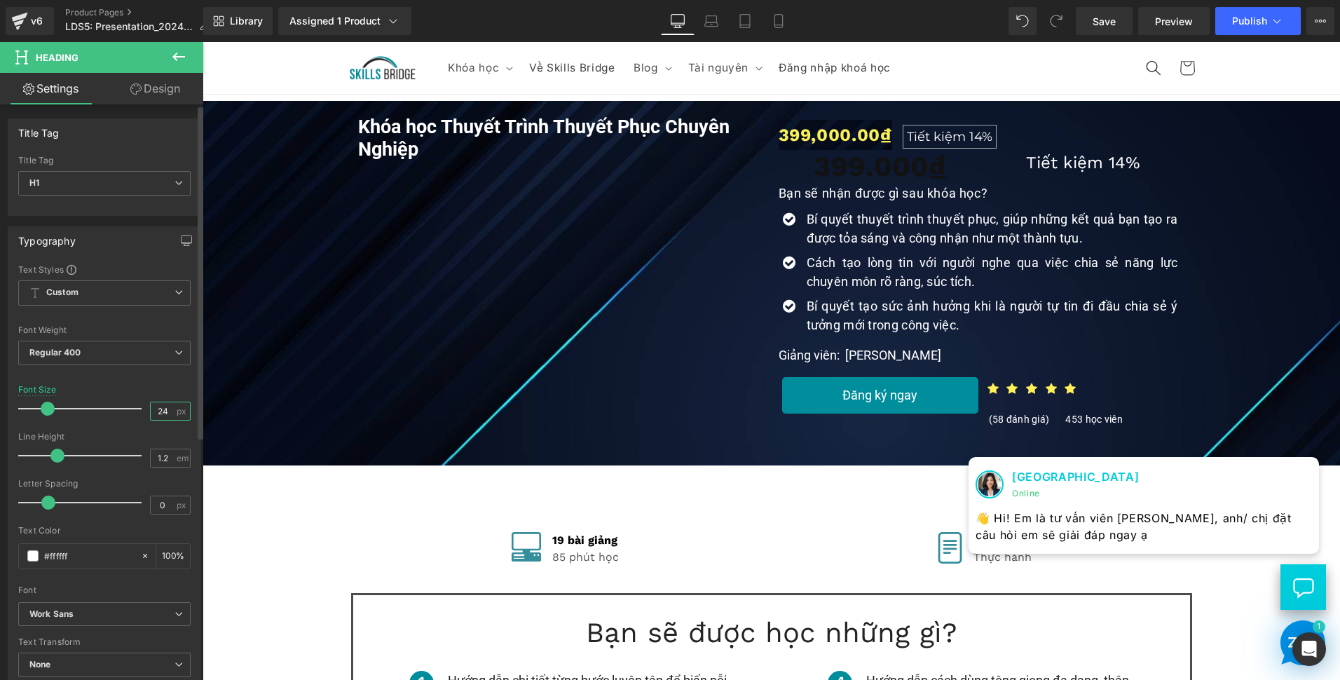
click at [164, 409] on input "24" at bounding box center [163, 411] width 25 height 18
click at [163, 409] on input "24" at bounding box center [163, 411] width 25 height 18
type input "20"
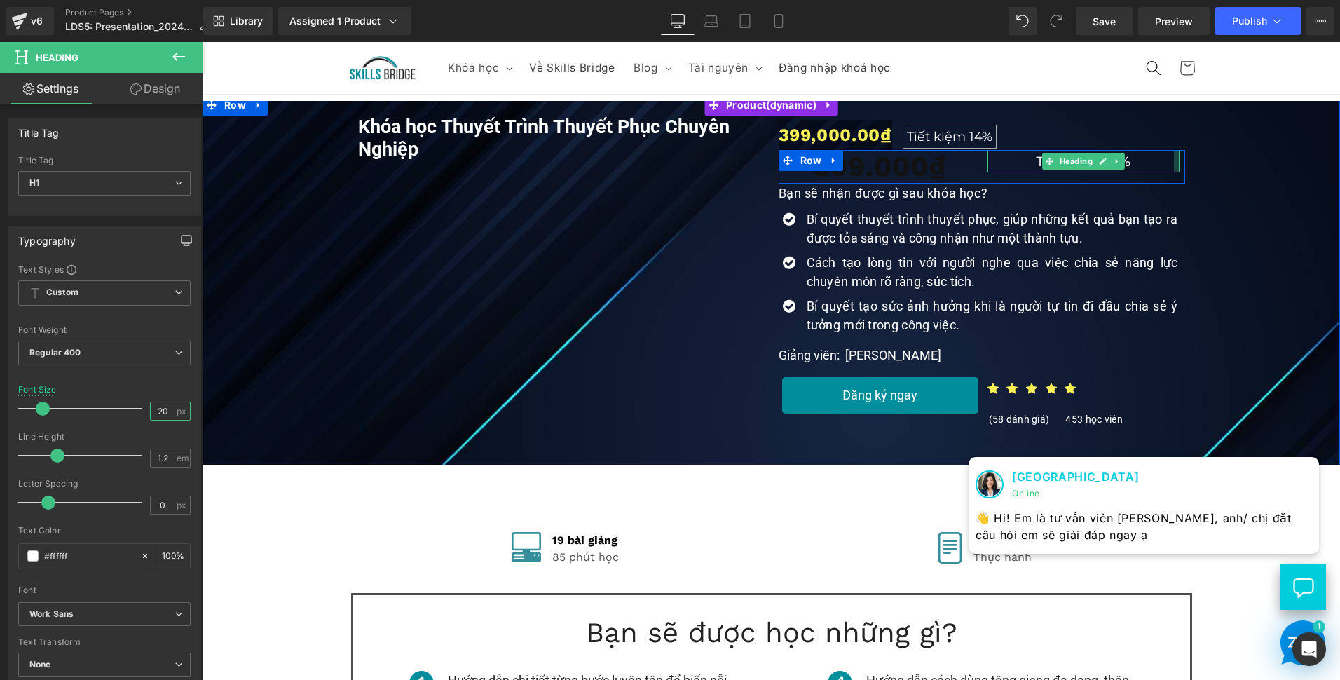
click at [1174, 172] on div at bounding box center [1177, 161] width 6 height 22
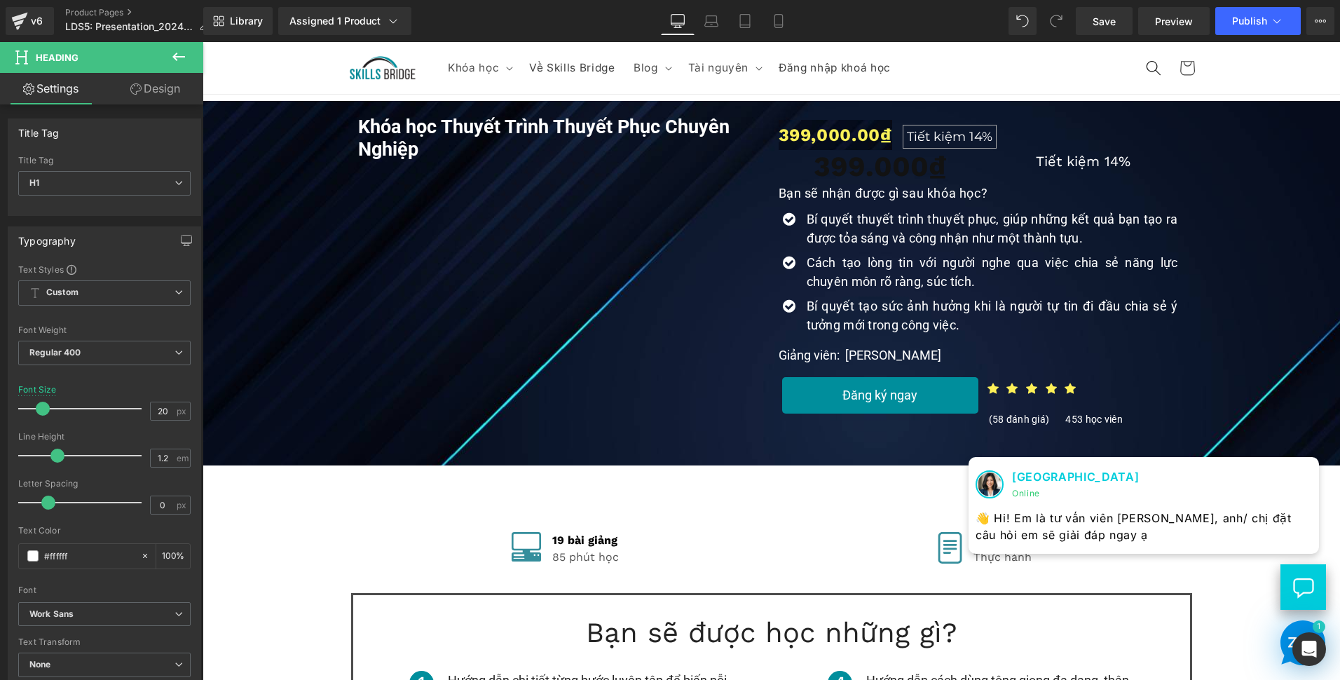
click at [150, 86] on link "Design" at bounding box center [155, 89] width 102 height 32
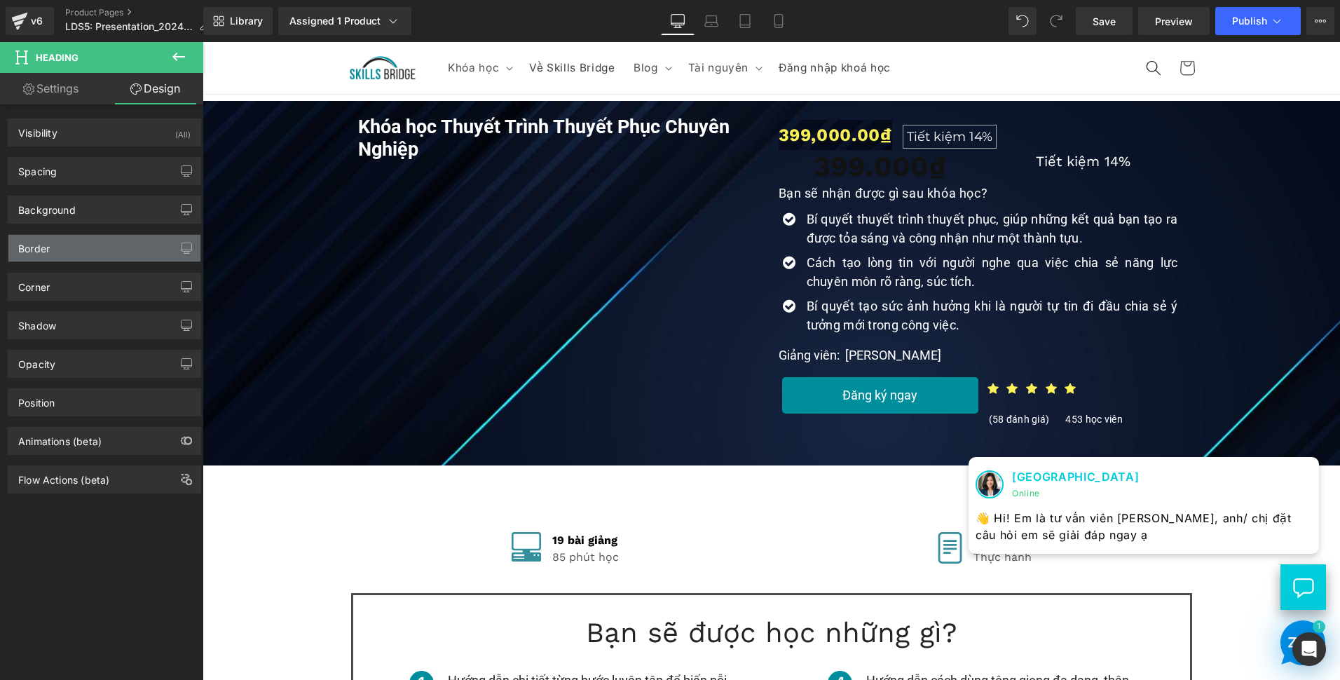
click at [83, 244] on div "Border" at bounding box center [104, 248] width 192 height 27
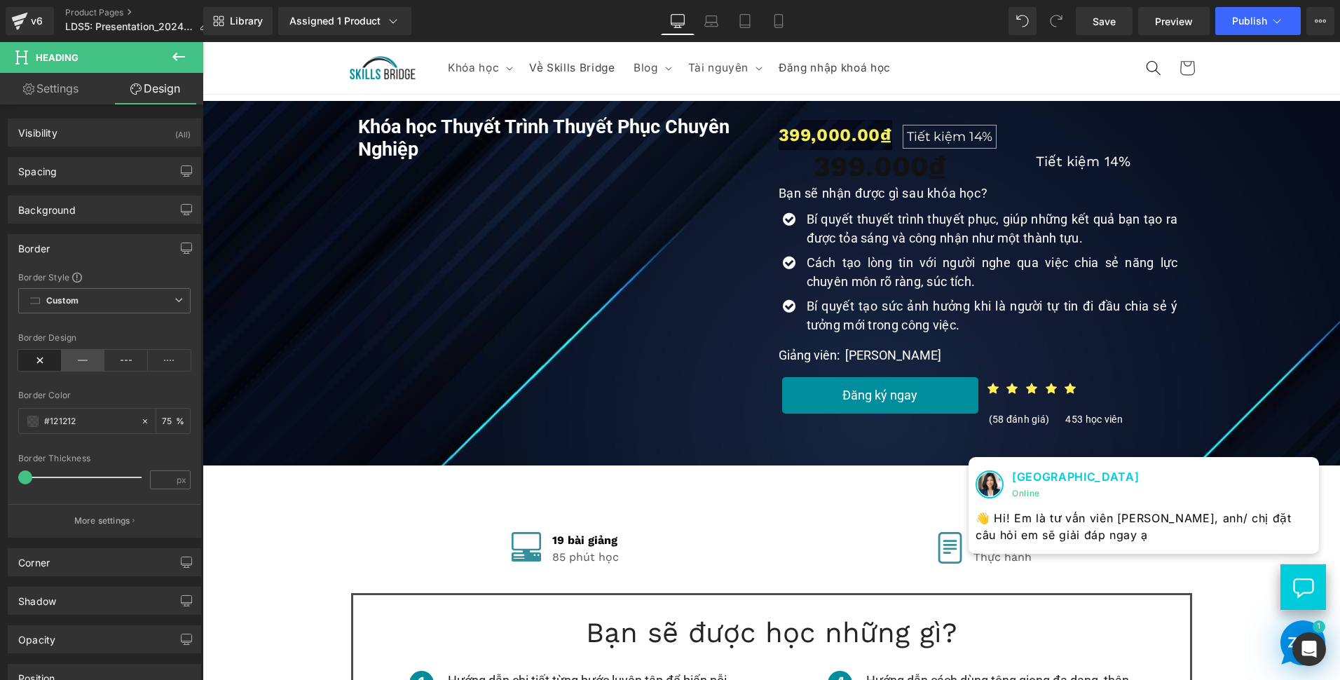
click at [84, 358] on icon at bounding box center [83, 360] width 43 height 21
click at [86, 423] on input "text" at bounding box center [89, 421] width 90 height 15
type input "fff"
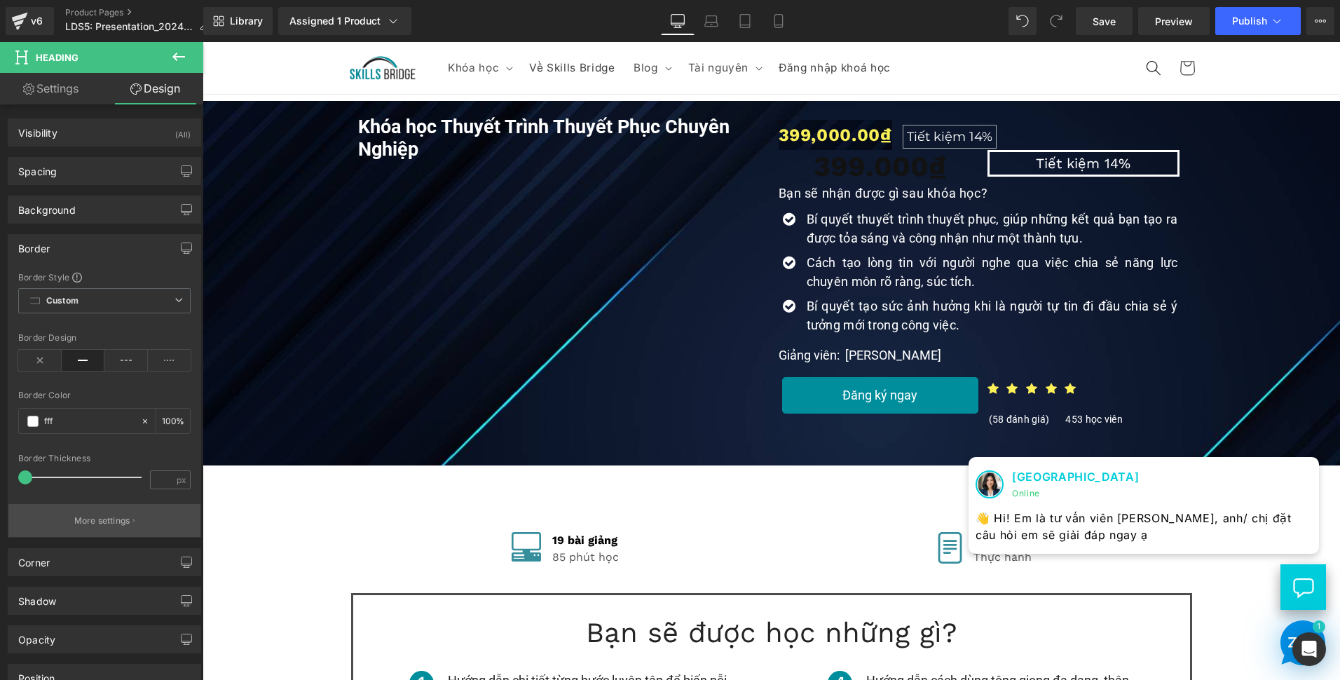
click at [120, 517] on p "More settings" at bounding box center [102, 520] width 56 height 13
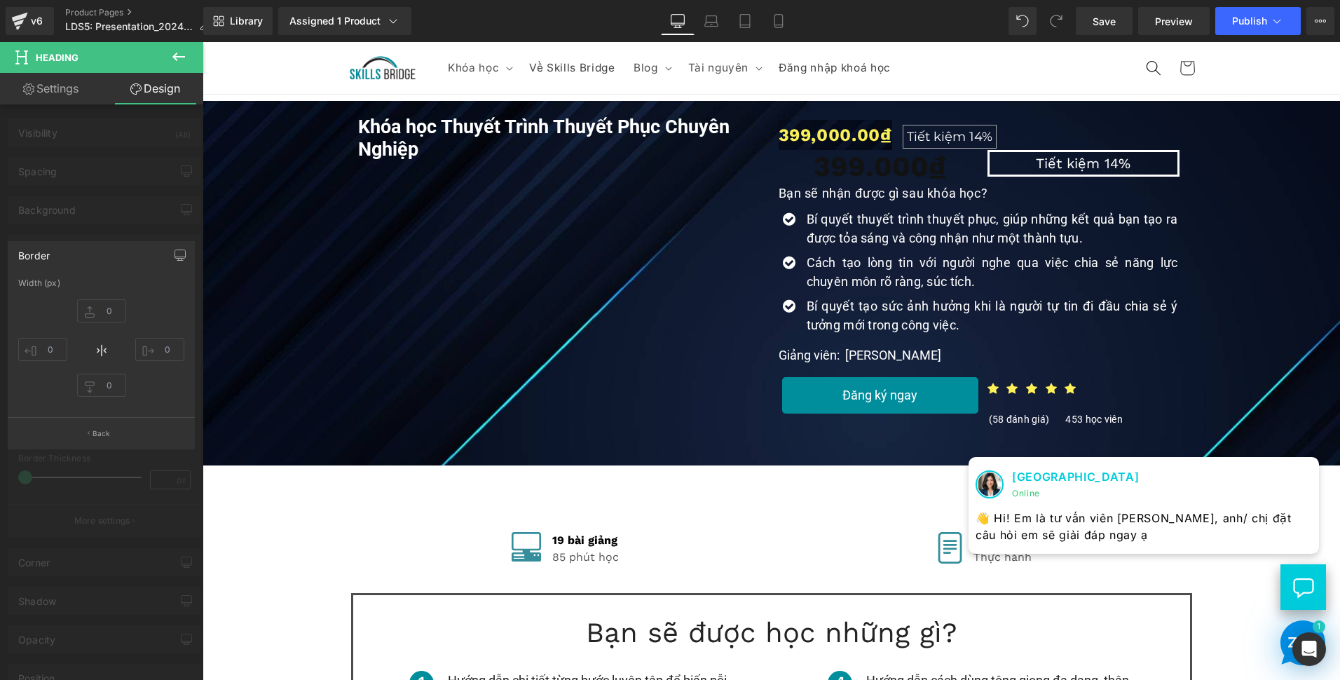
click at [156, 477] on div at bounding box center [101, 364] width 203 height 645
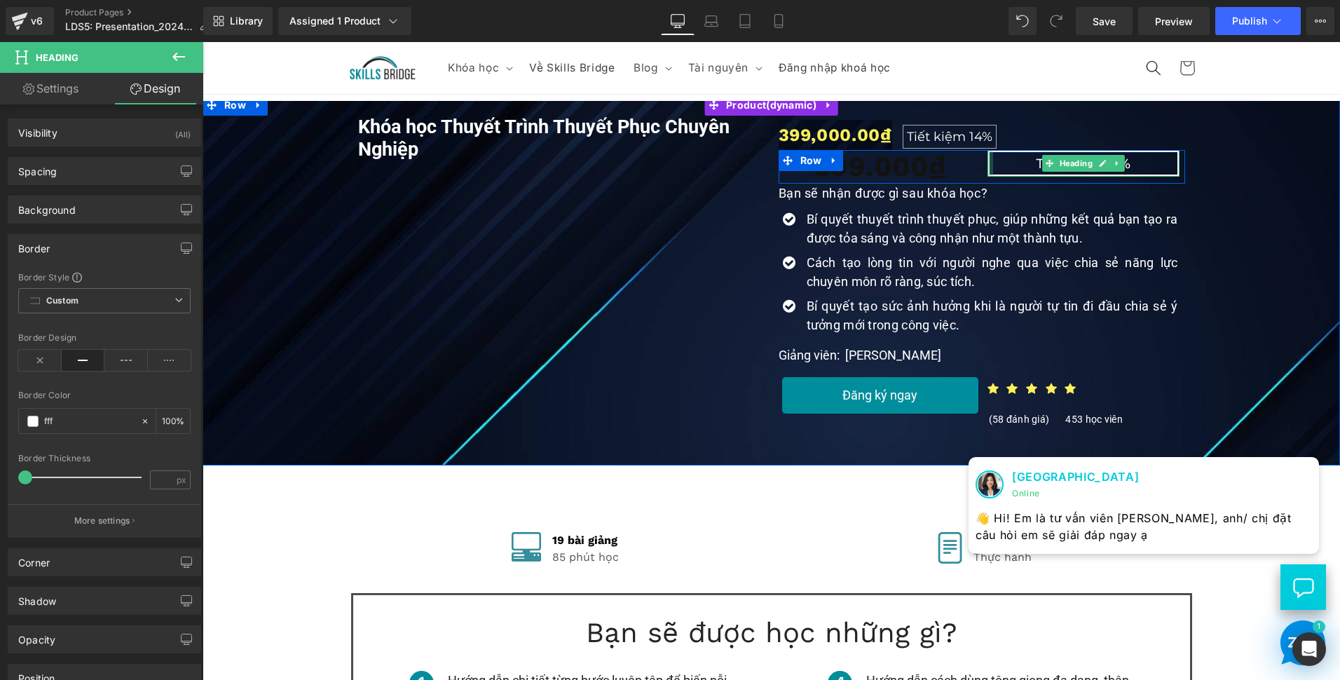
click at [988, 165] on div at bounding box center [991, 163] width 6 height 27
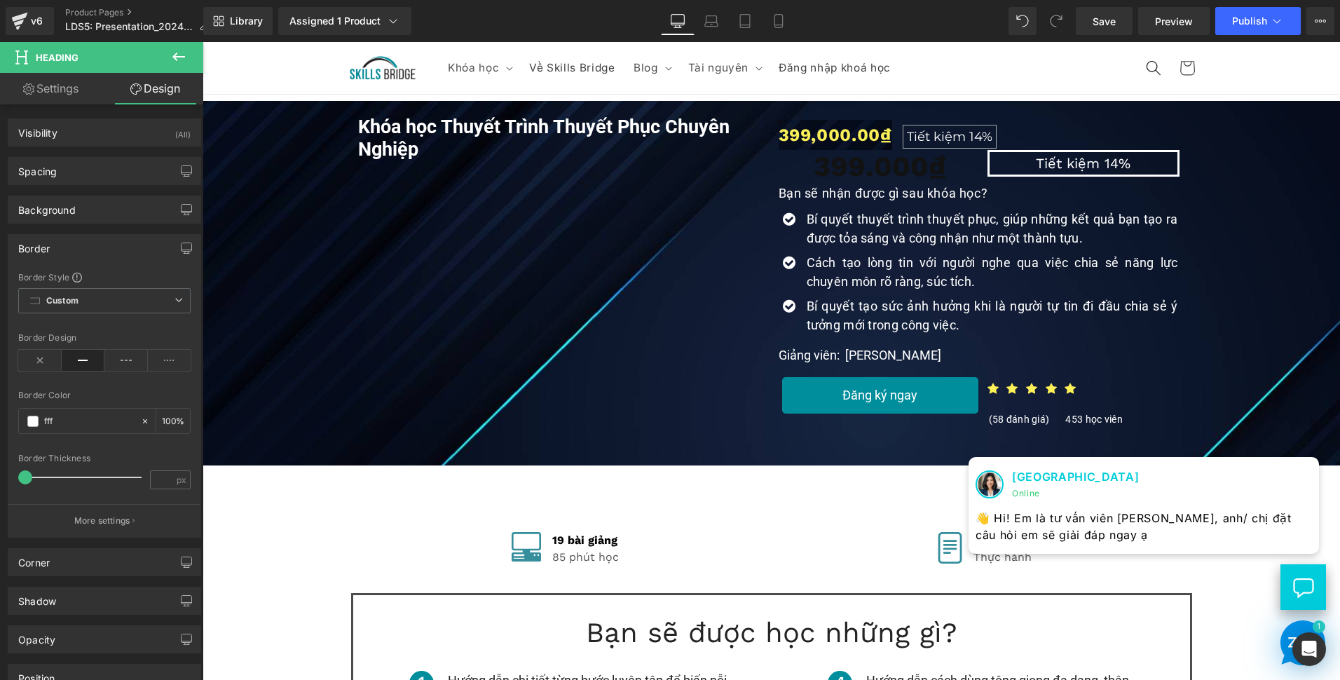
click at [76, 81] on link "Settings" at bounding box center [51, 89] width 102 height 32
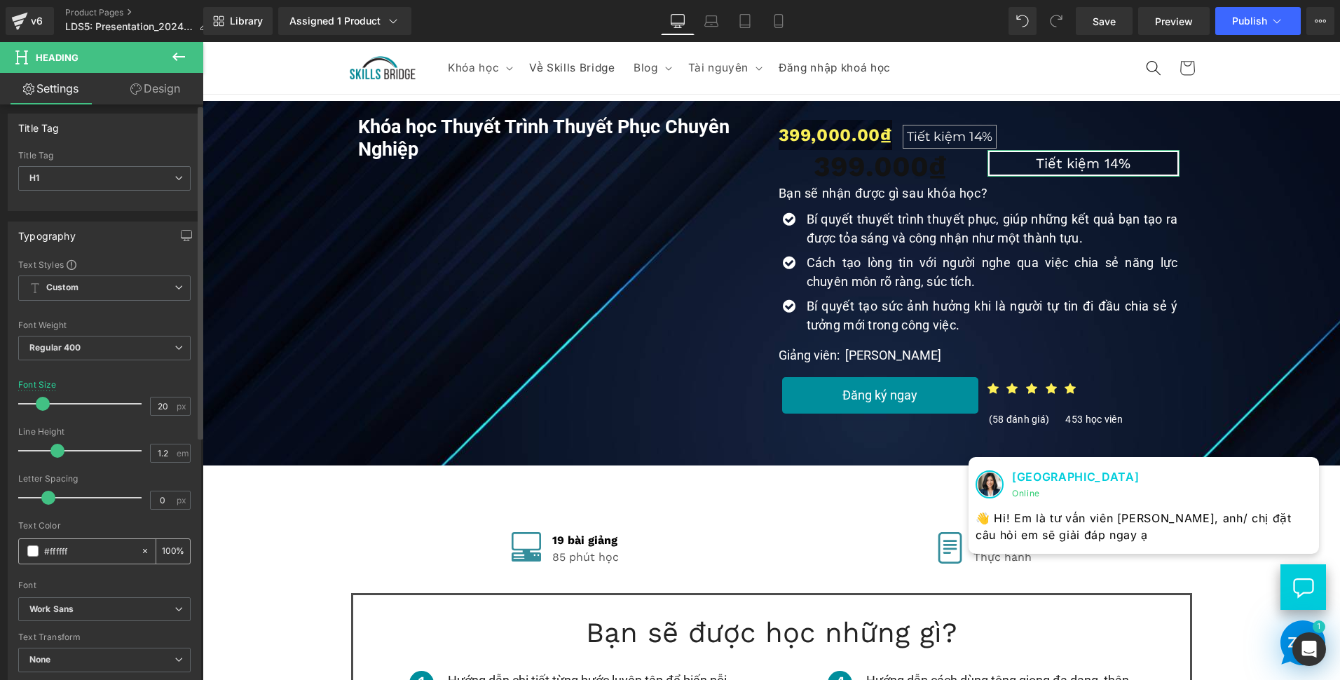
scroll to position [0, 0]
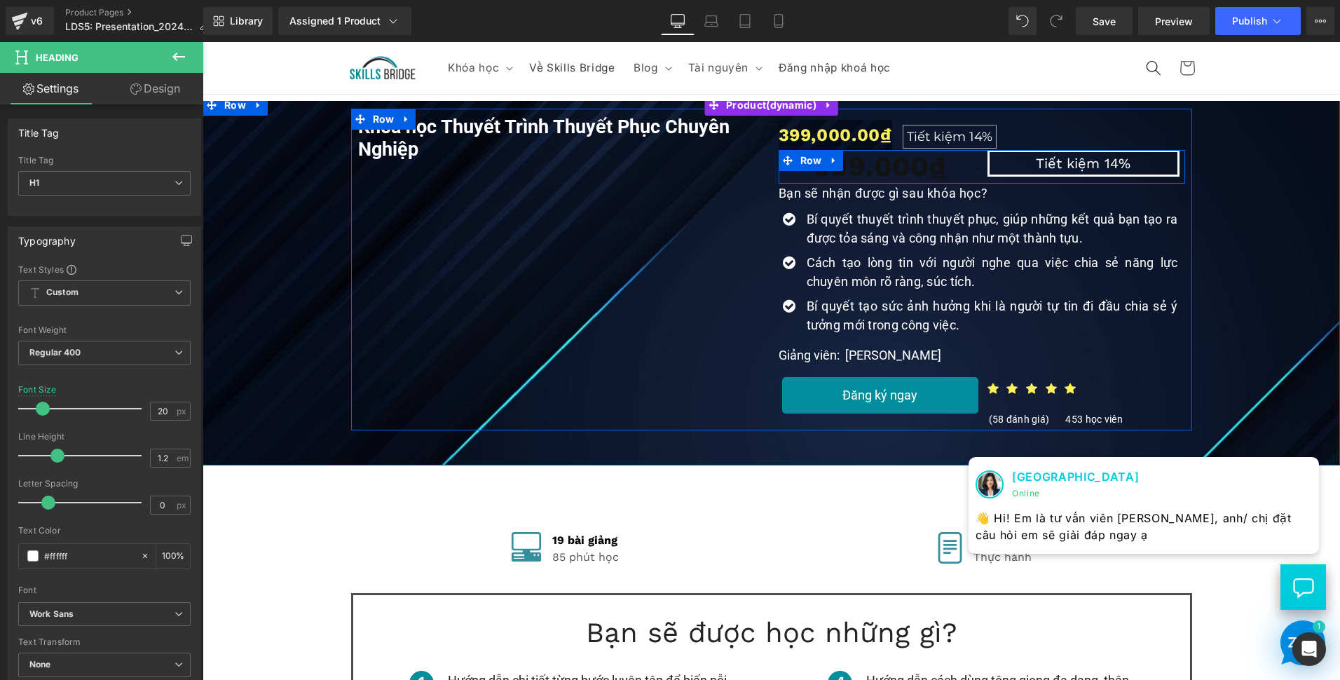
click at [971, 170] on div "399.000₫ Heading" at bounding box center [880, 167] width 203 height 34
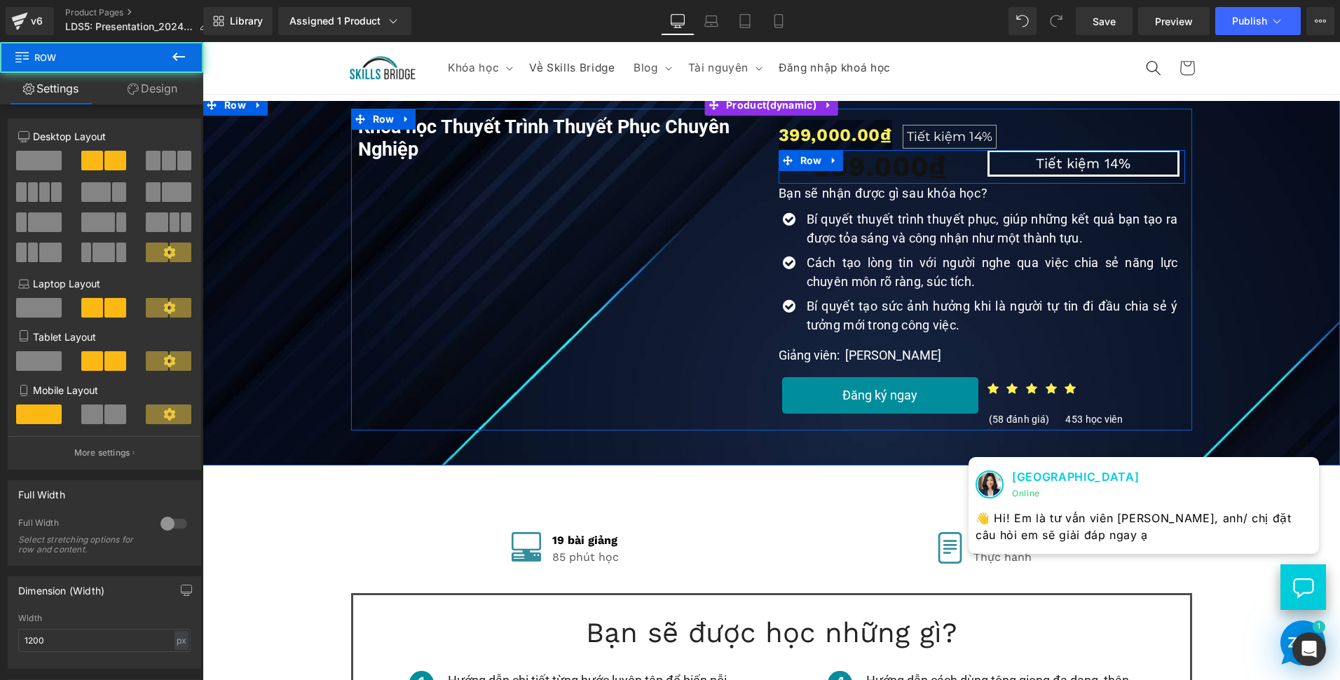
click at [982, 170] on div "Tiết kiệm 14% Heading" at bounding box center [1083, 163] width 203 height 27
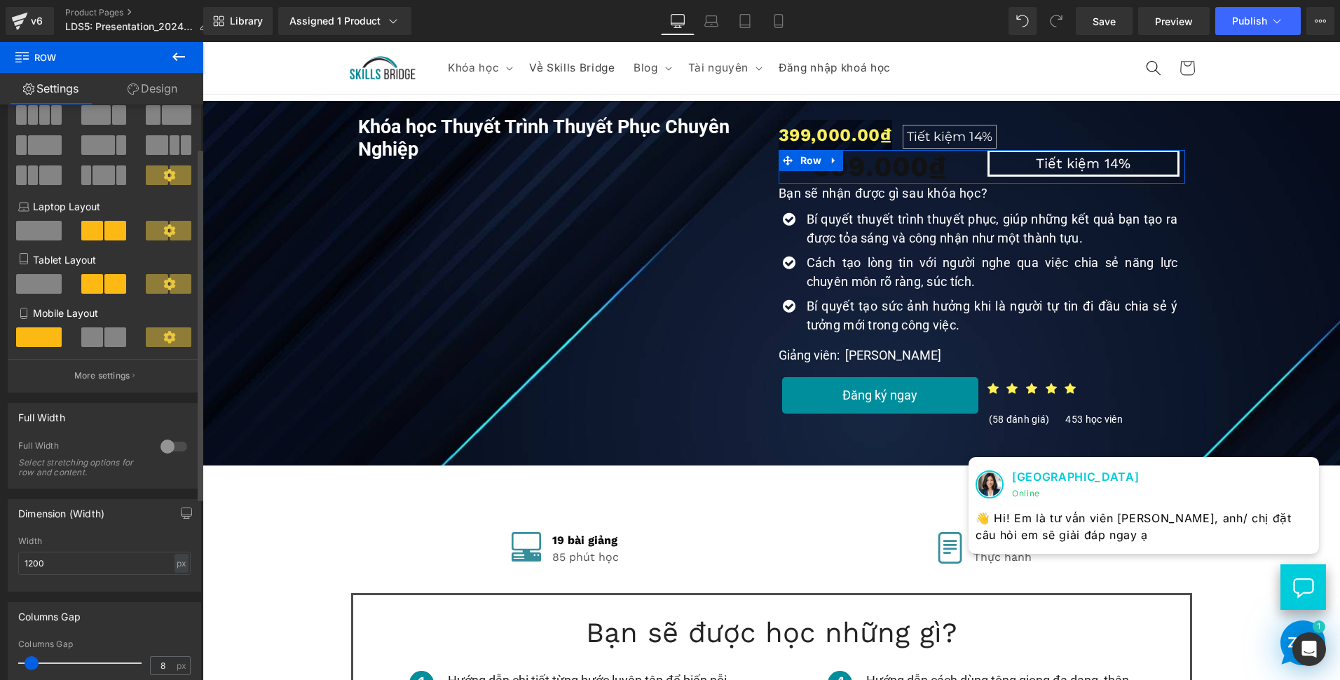
scroll to position [140, 0]
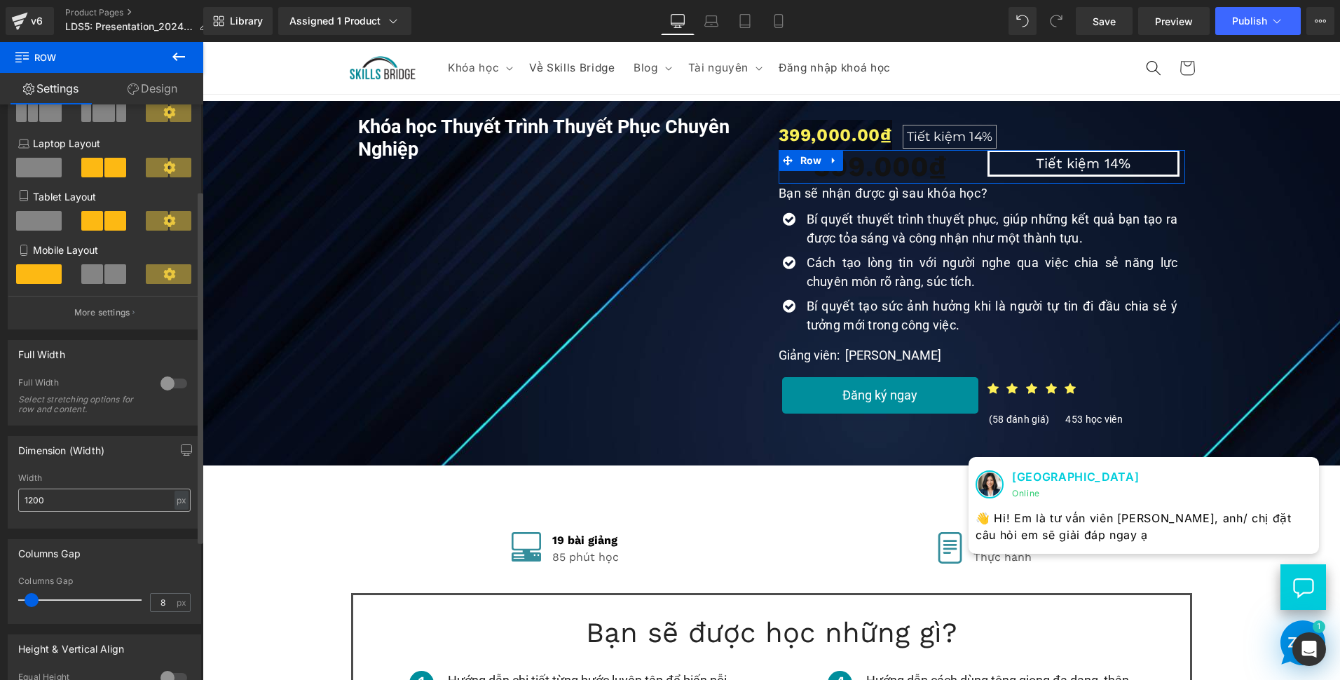
click at [104, 503] on input "1200" at bounding box center [104, 500] width 172 height 23
type input "1200"
click at [151, 473] on div "Width" at bounding box center [104, 478] width 172 height 10
click at [73, 507] on input "1200" at bounding box center [104, 500] width 172 height 23
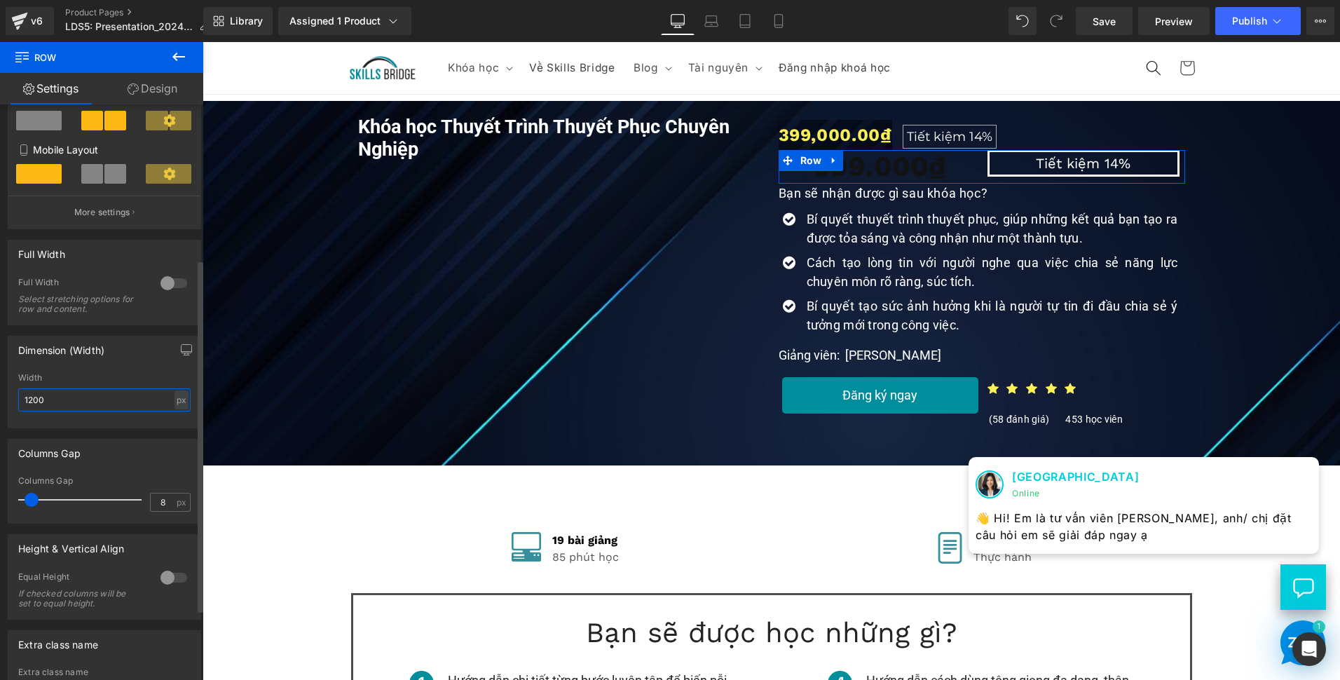
scroll to position [350, 0]
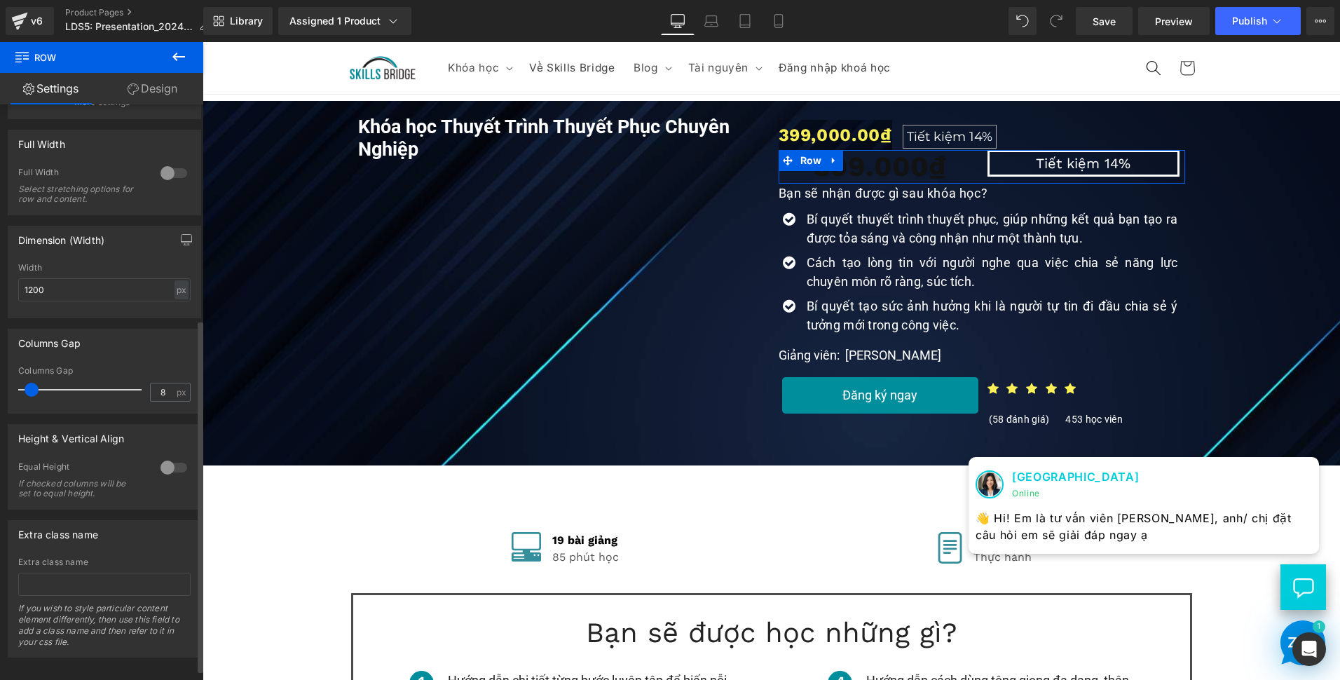
click at [172, 461] on div at bounding box center [174, 467] width 34 height 22
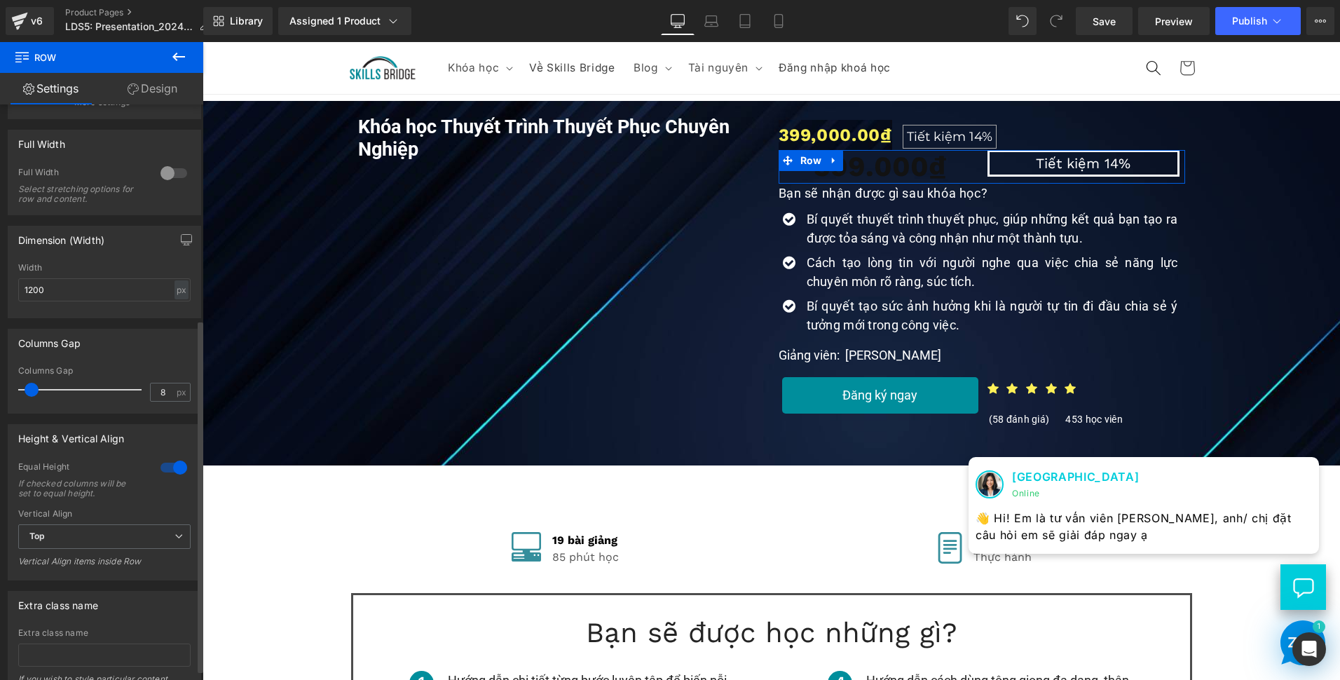
click at [170, 464] on div at bounding box center [174, 467] width 34 height 22
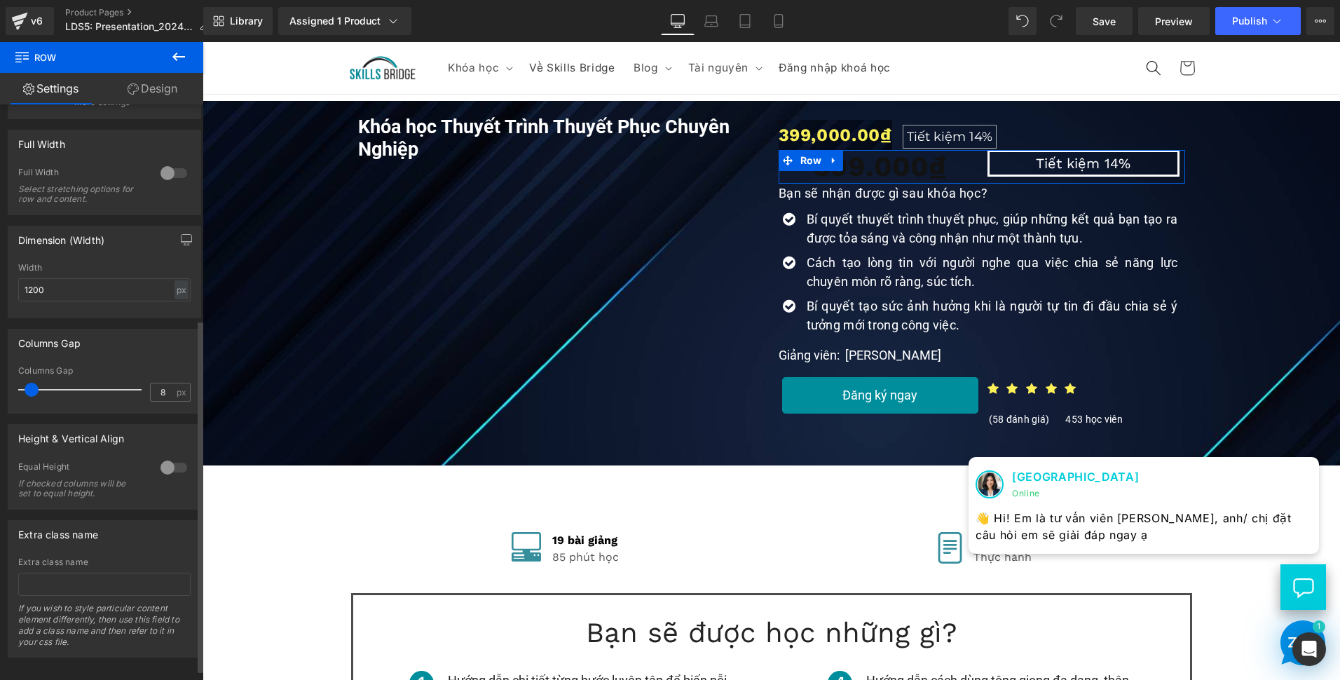
click at [170, 464] on div at bounding box center [174, 467] width 34 height 22
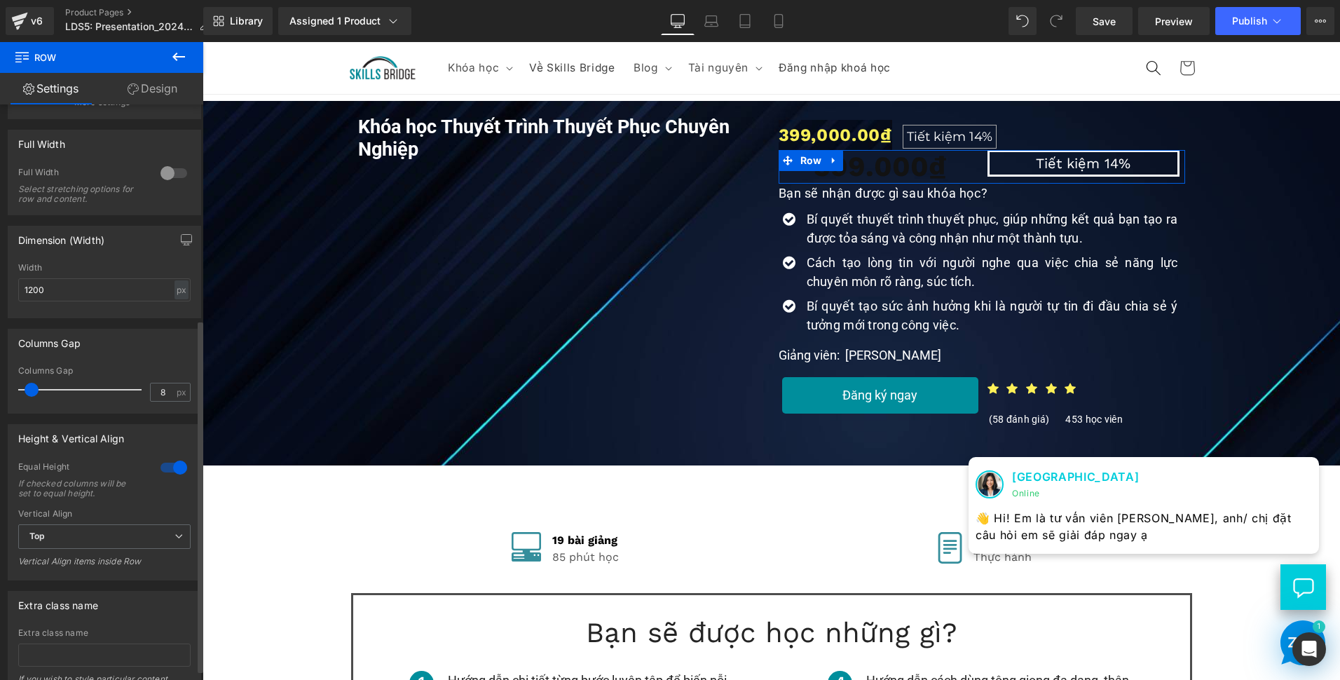
click at [170, 464] on div at bounding box center [174, 467] width 34 height 22
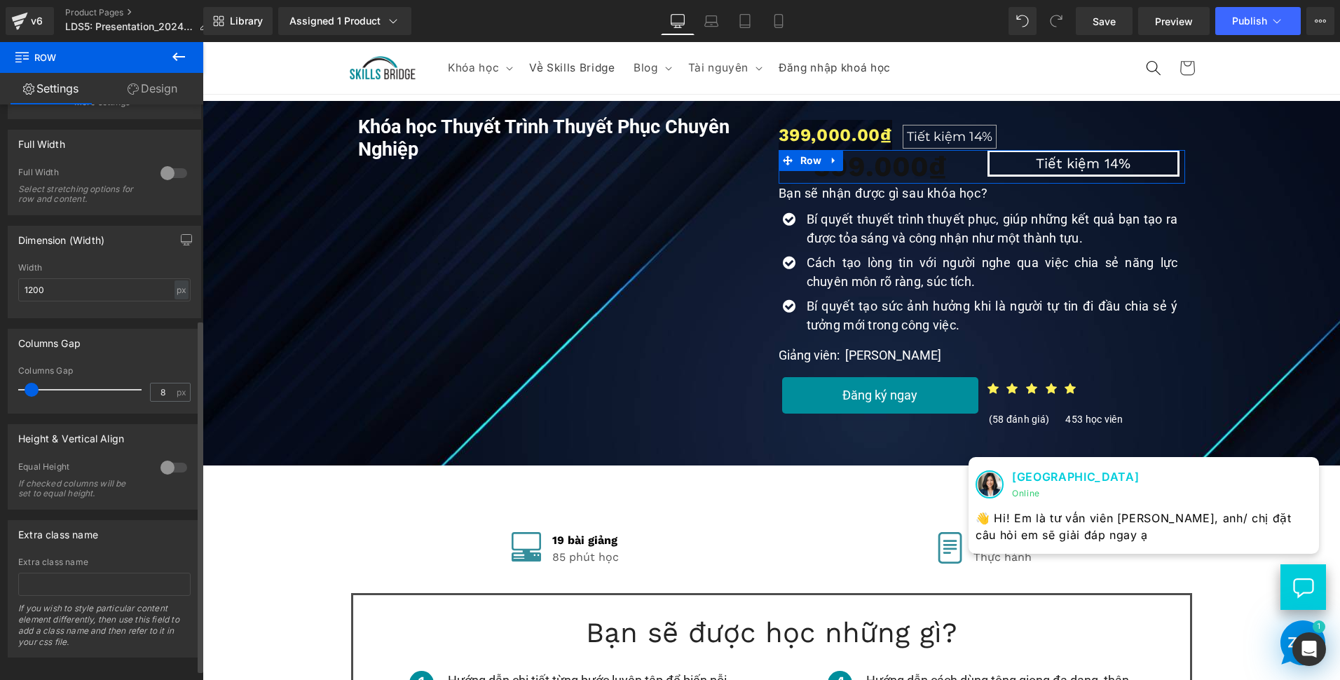
click at [170, 464] on div at bounding box center [174, 467] width 34 height 22
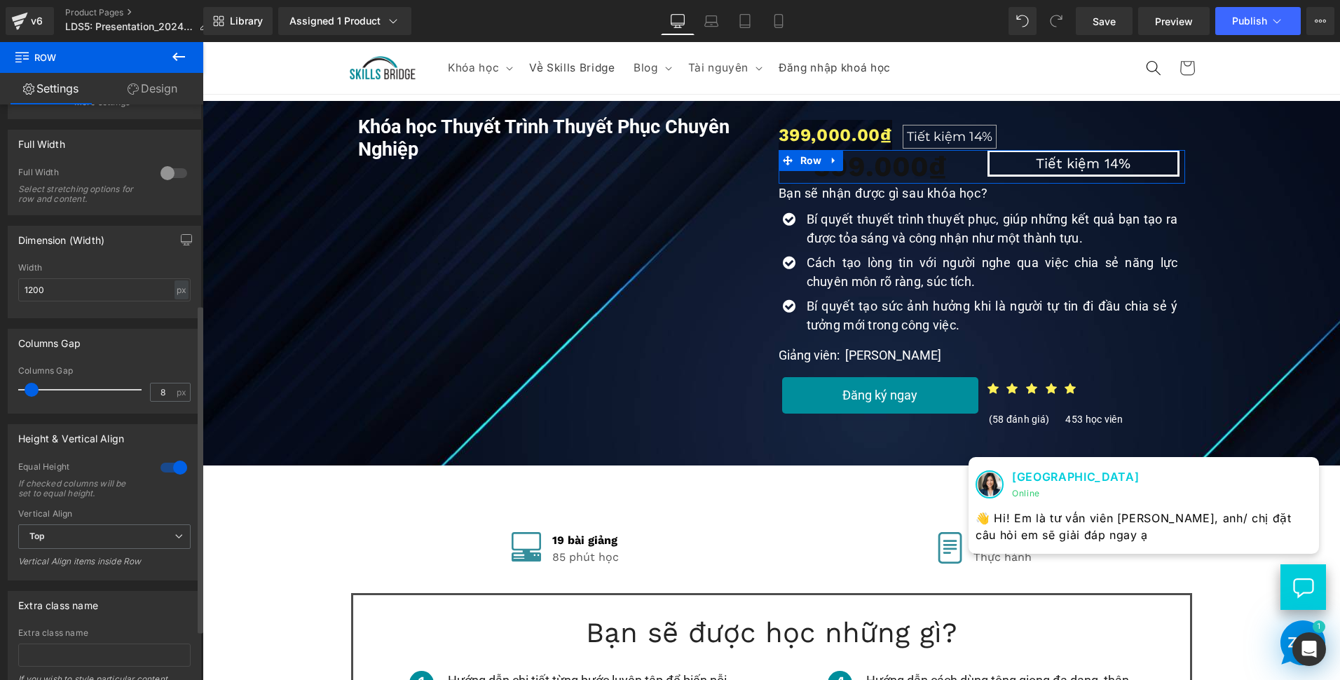
click at [170, 464] on div at bounding box center [174, 467] width 34 height 22
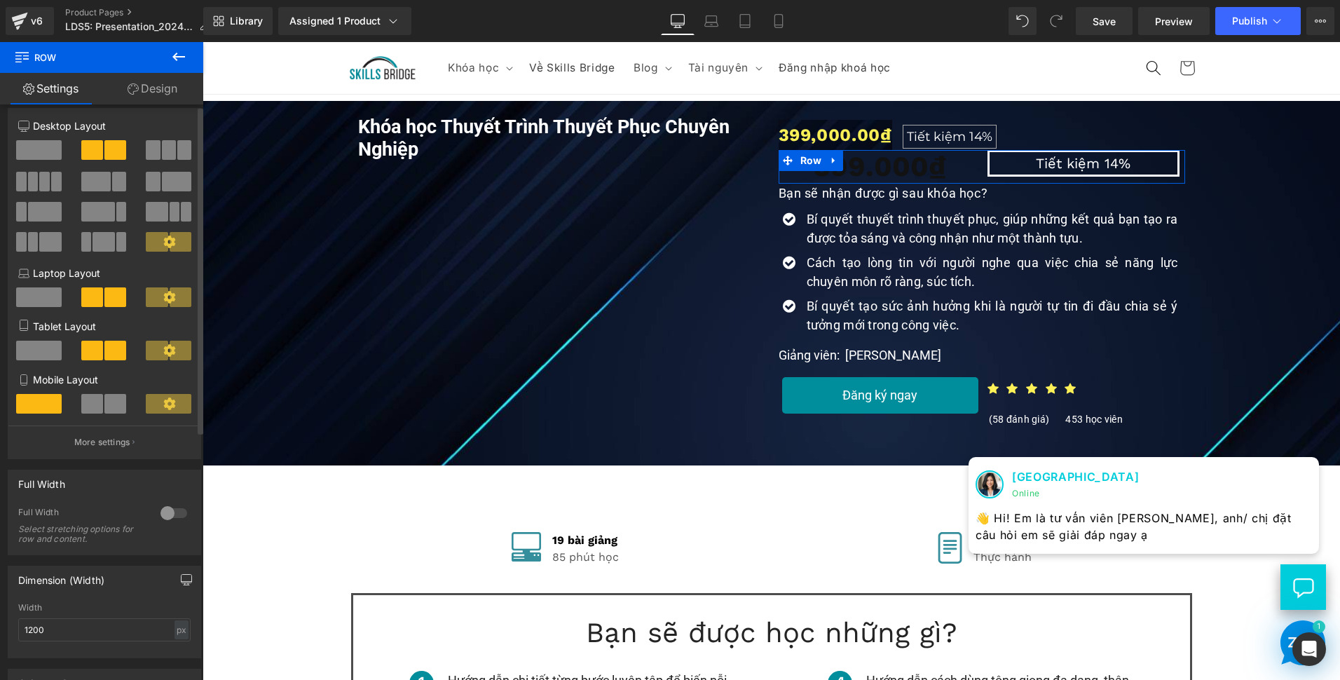
scroll to position [0, 0]
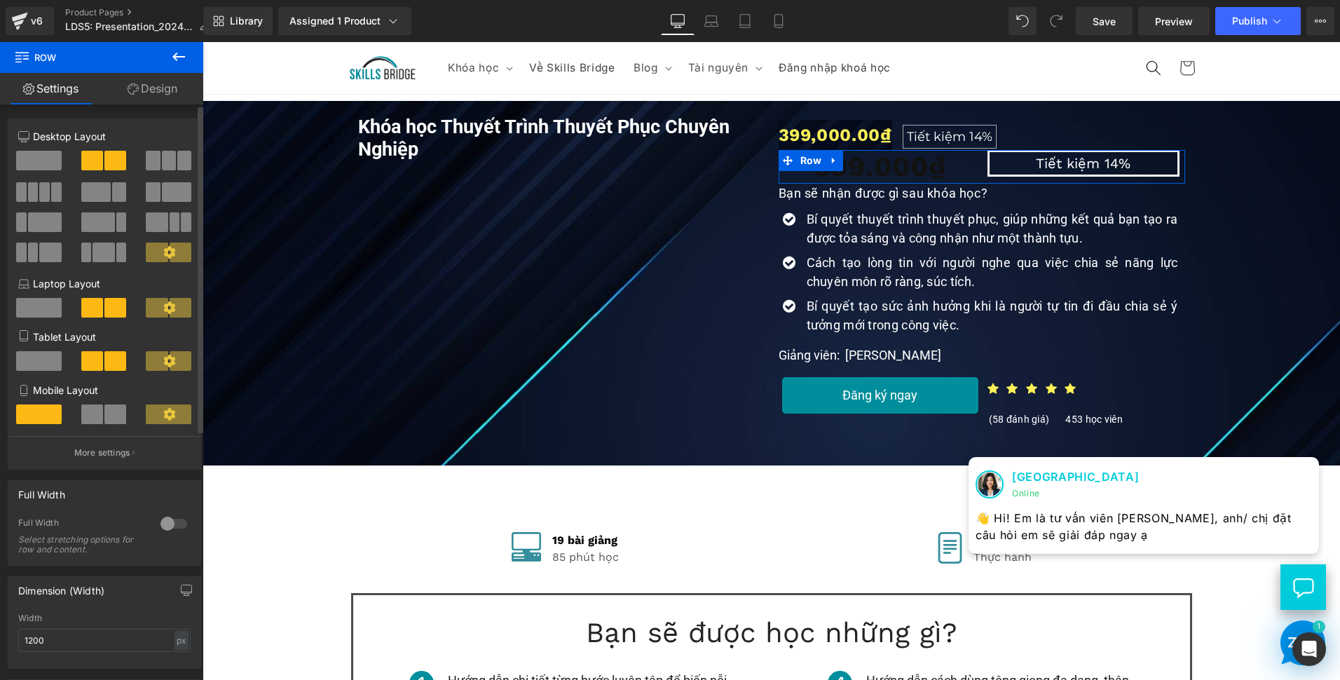
click at [169, 522] on div at bounding box center [174, 523] width 34 height 22
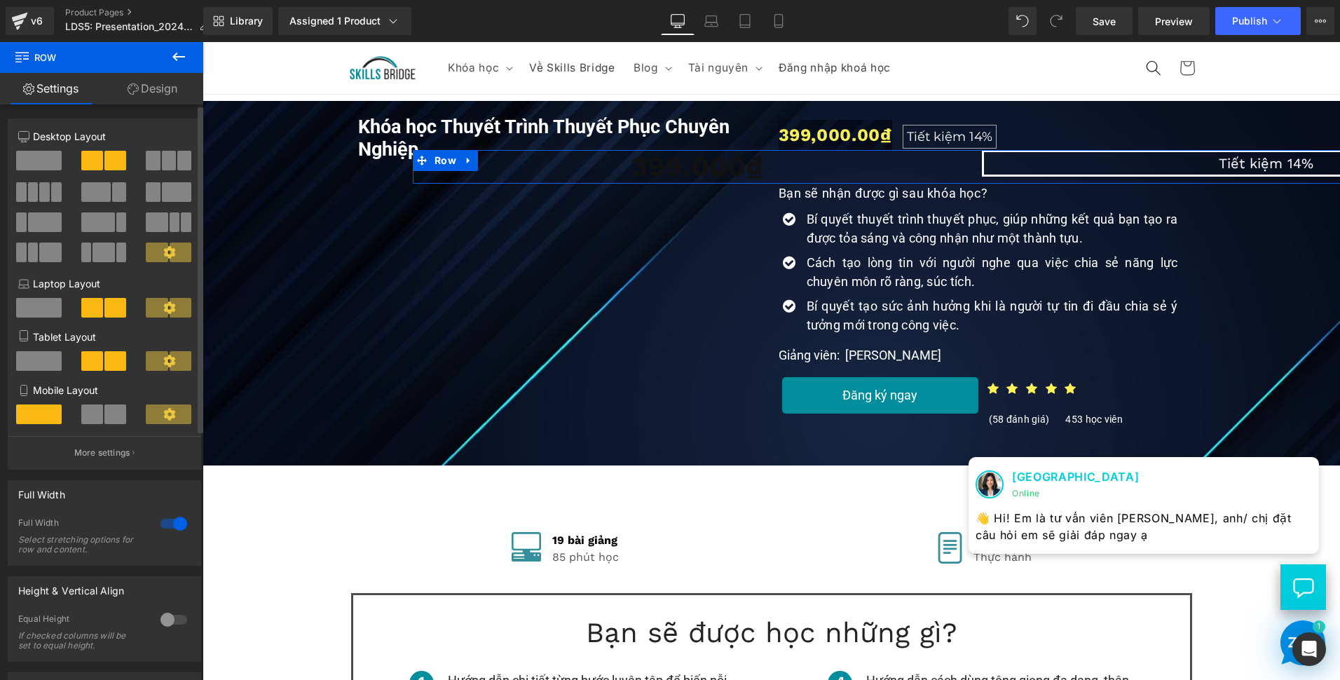
click at [169, 522] on div at bounding box center [174, 523] width 34 height 22
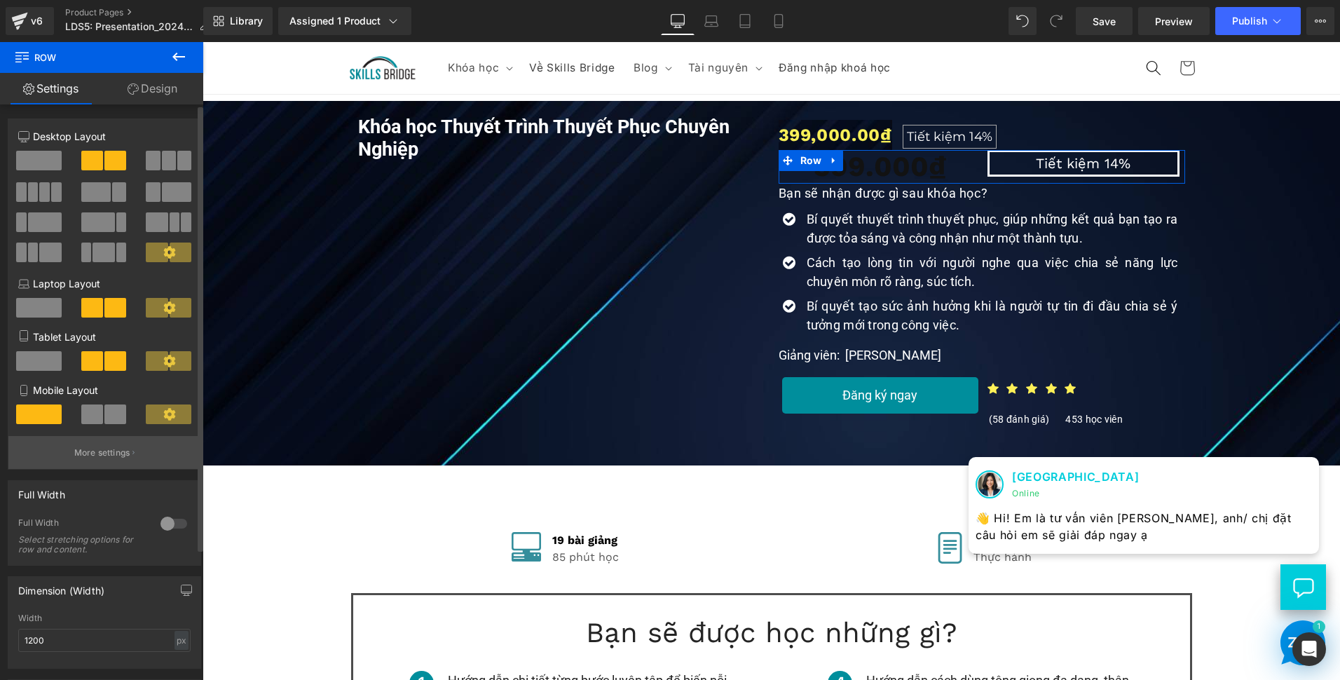
click at [112, 458] on p "More settings" at bounding box center [102, 452] width 56 height 13
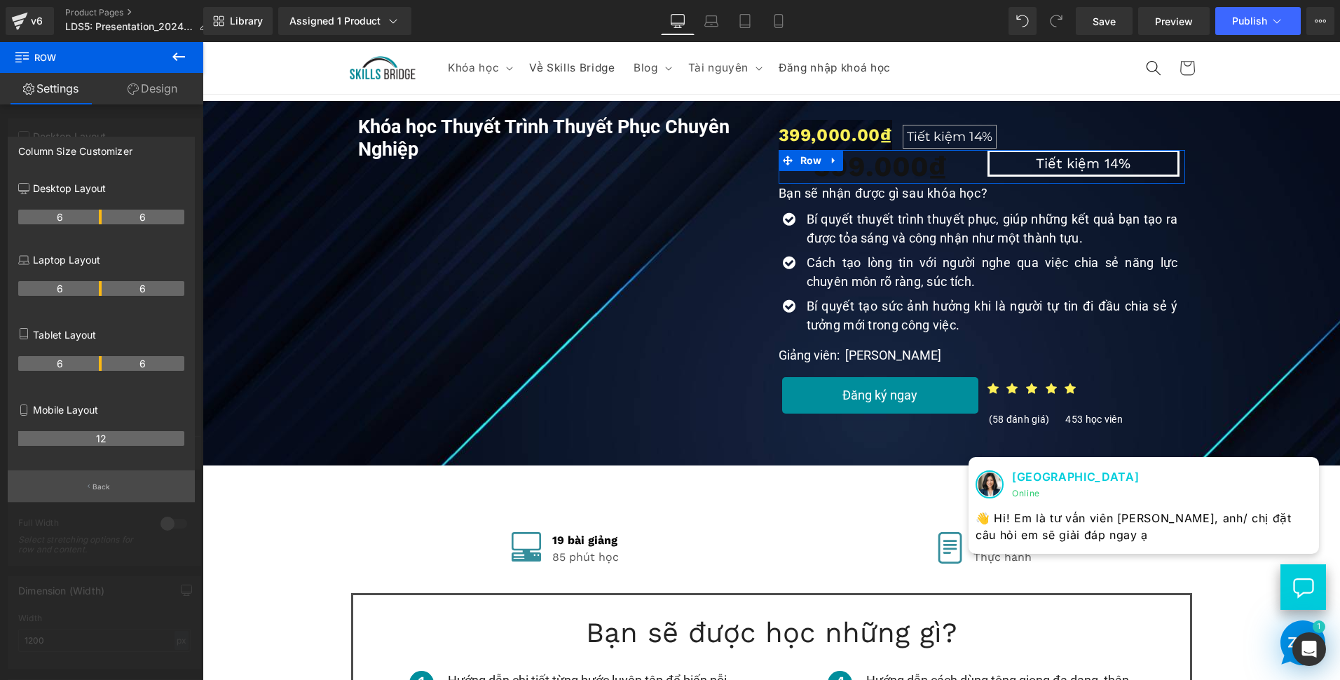
click at [126, 498] on button "Back" at bounding box center [101, 486] width 187 height 32
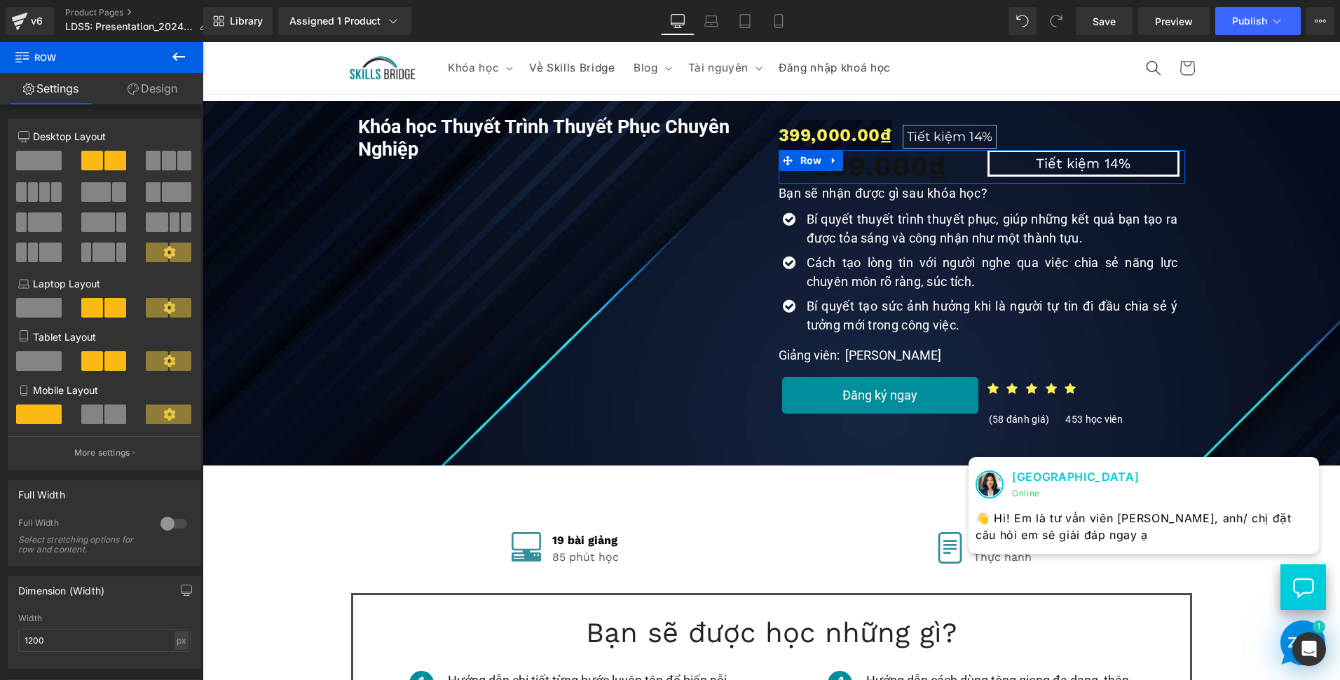
click at [137, 94] on icon at bounding box center [133, 88] width 11 height 11
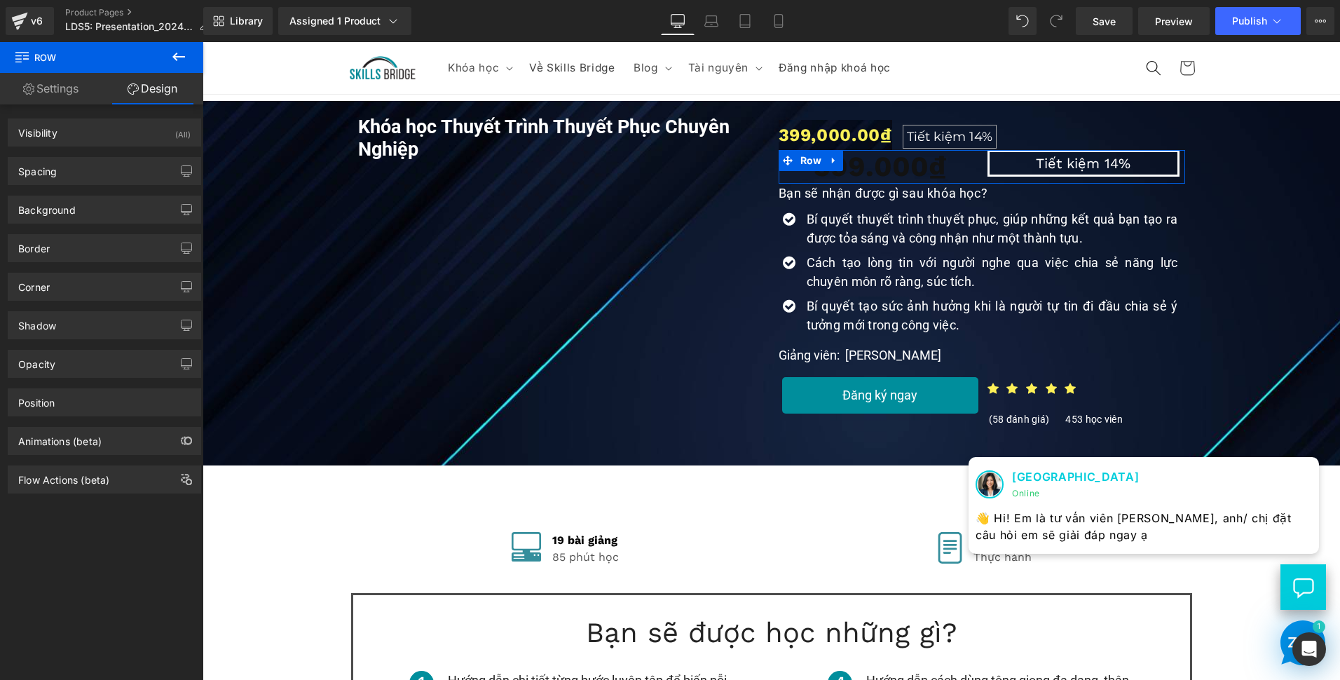
click at [80, 87] on link "Settings" at bounding box center [51, 89] width 102 height 32
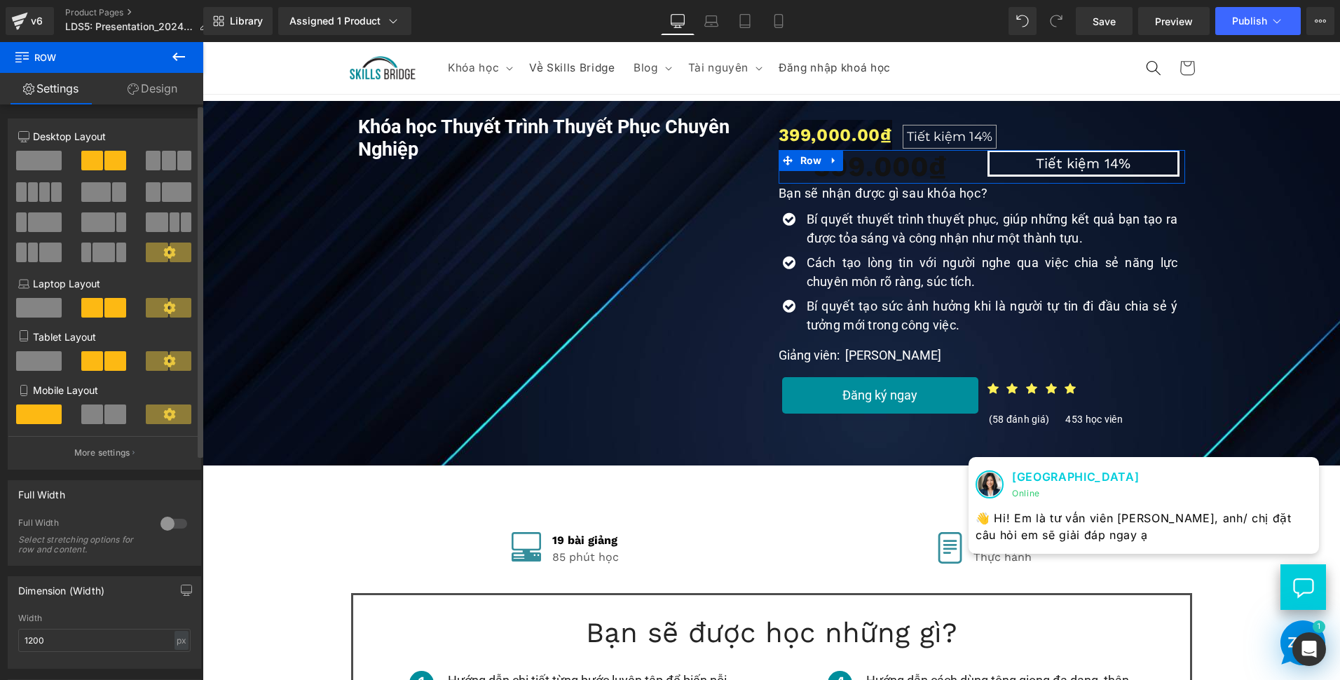
click at [172, 252] on span at bounding box center [181, 253] width 22 height 20
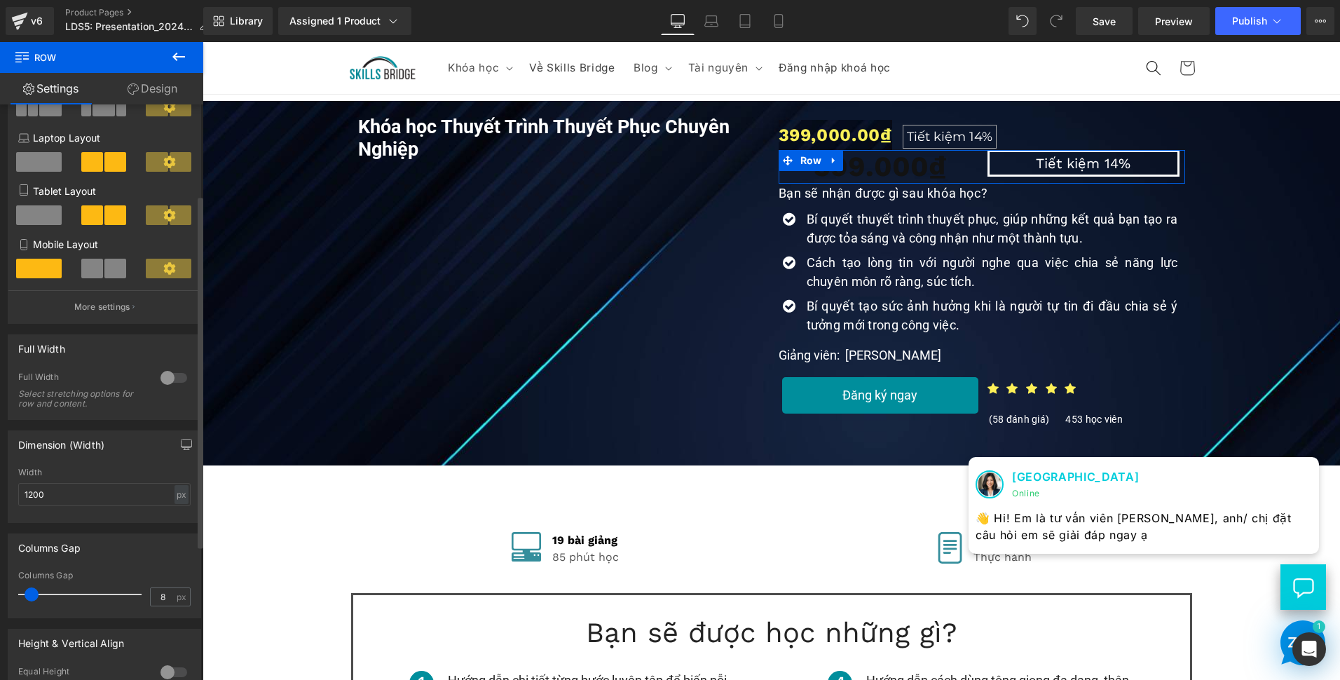
scroll to position [140, 0]
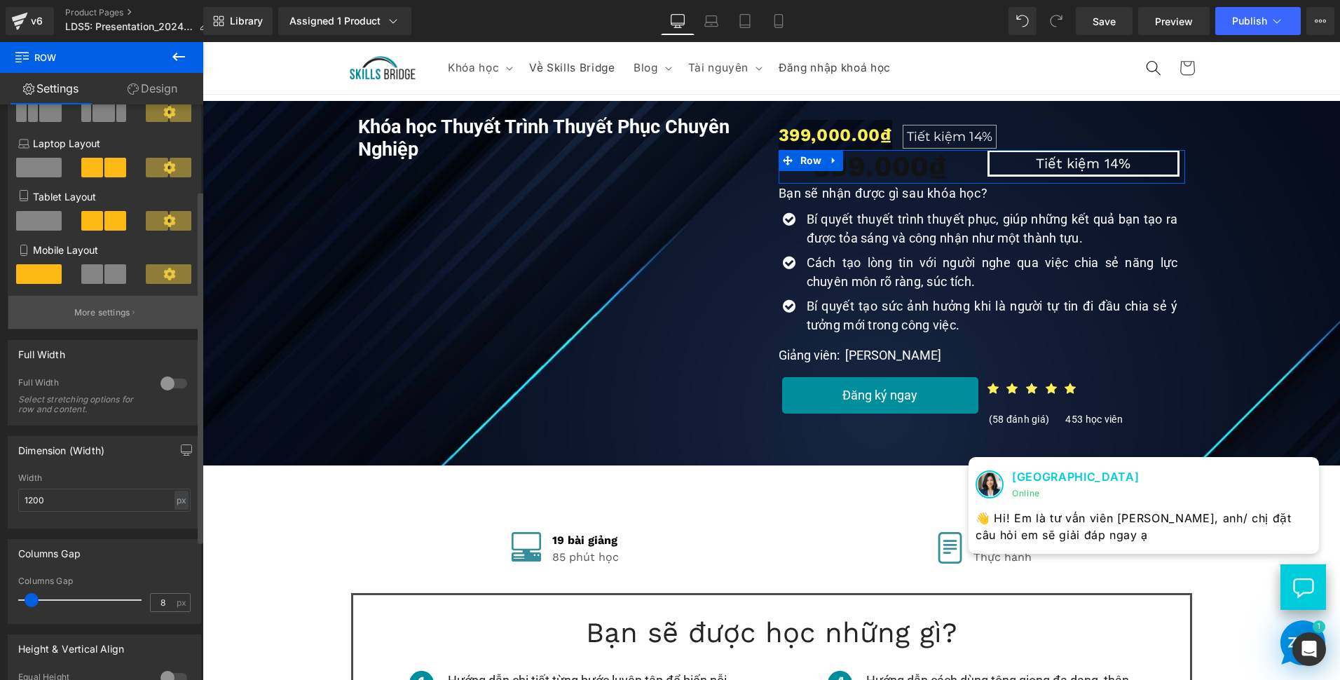
click at [136, 316] on button "More settings" at bounding box center [104, 312] width 192 height 33
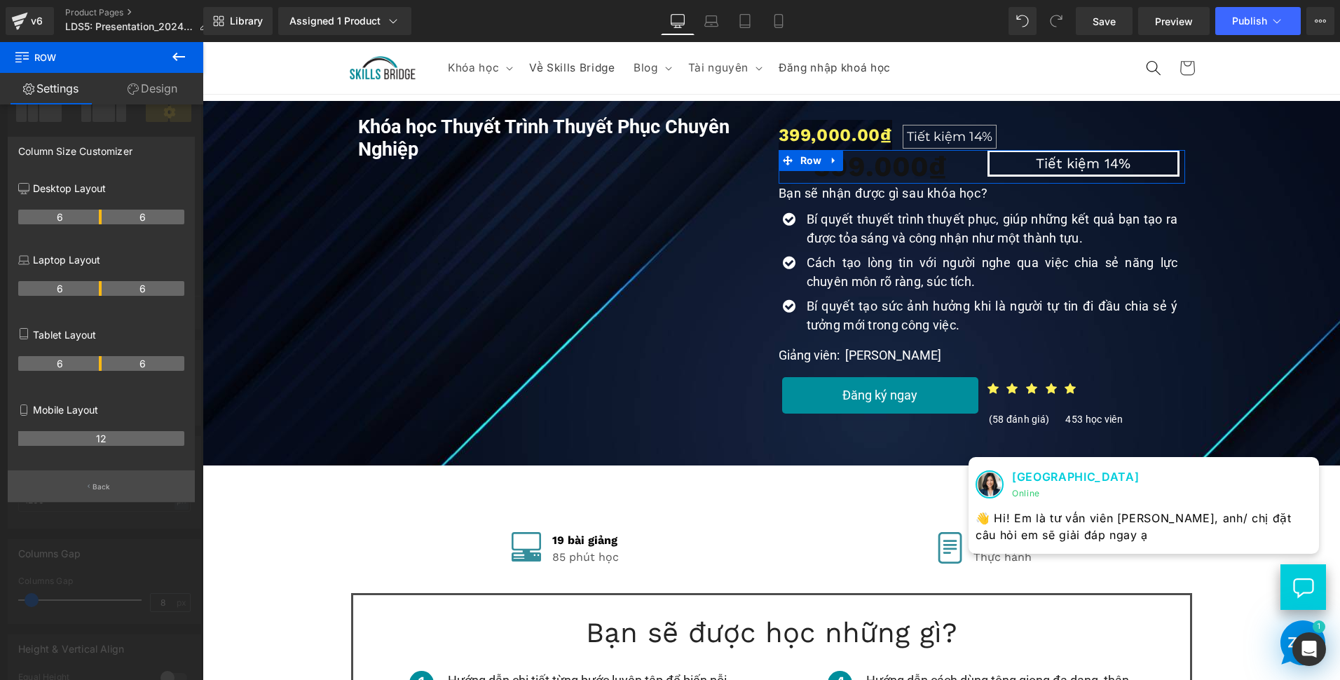
click at [104, 478] on button "Back" at bounding box center [101, 486] width 187 height 32
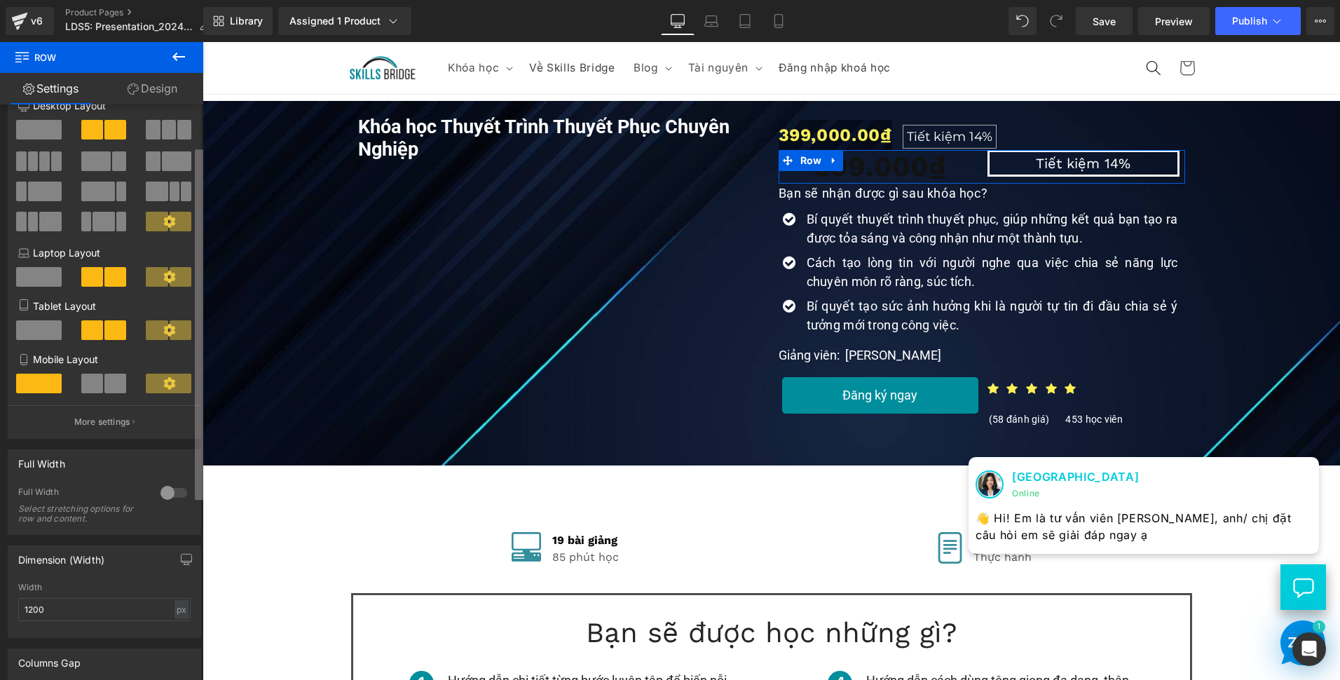
scroll to position [0, 0]
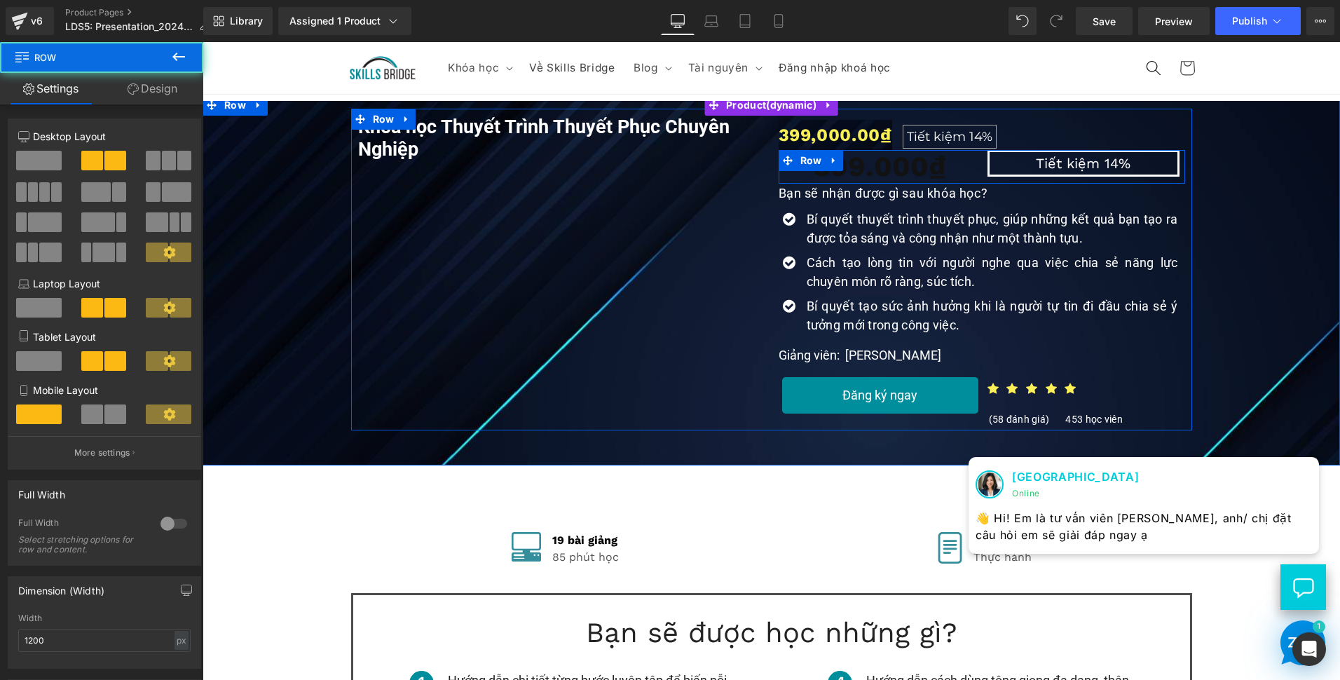
click at [975, 169] on div "399.000₫ Heading" at bounding box center [880, 167] width 203 height 34
click at [915, 168] on link at bounding box center [914, 166] width 15 height 17
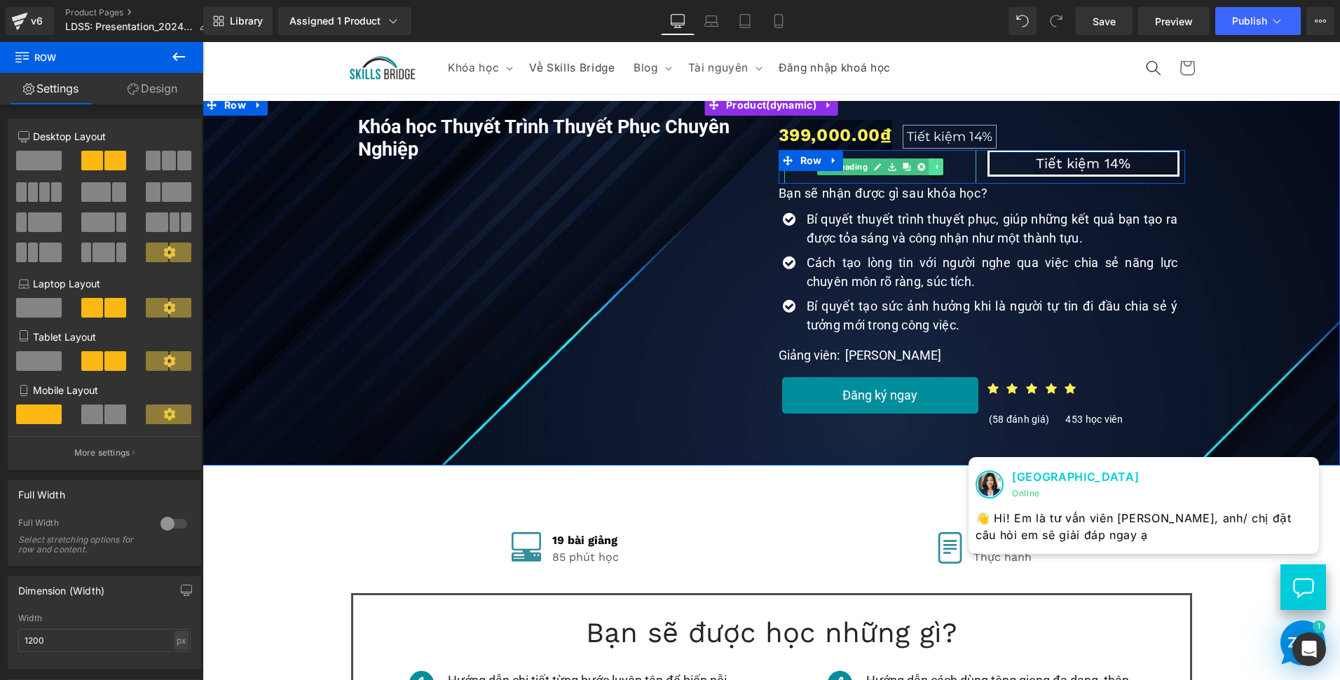
click at [918, 168] on icon at bounding box center [922, 167] width 8 height 8
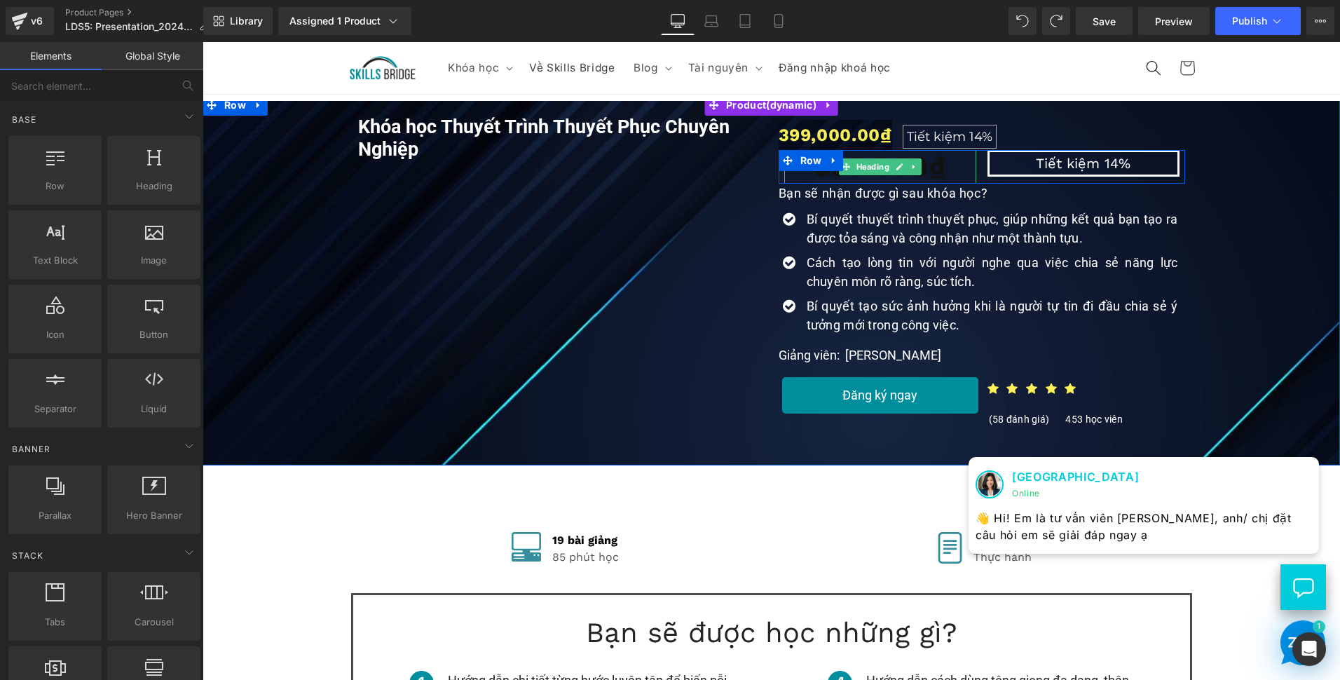
click at [933, 168] on h1 "399.000₫" at bounding box center [880, 167] width 192 height 34
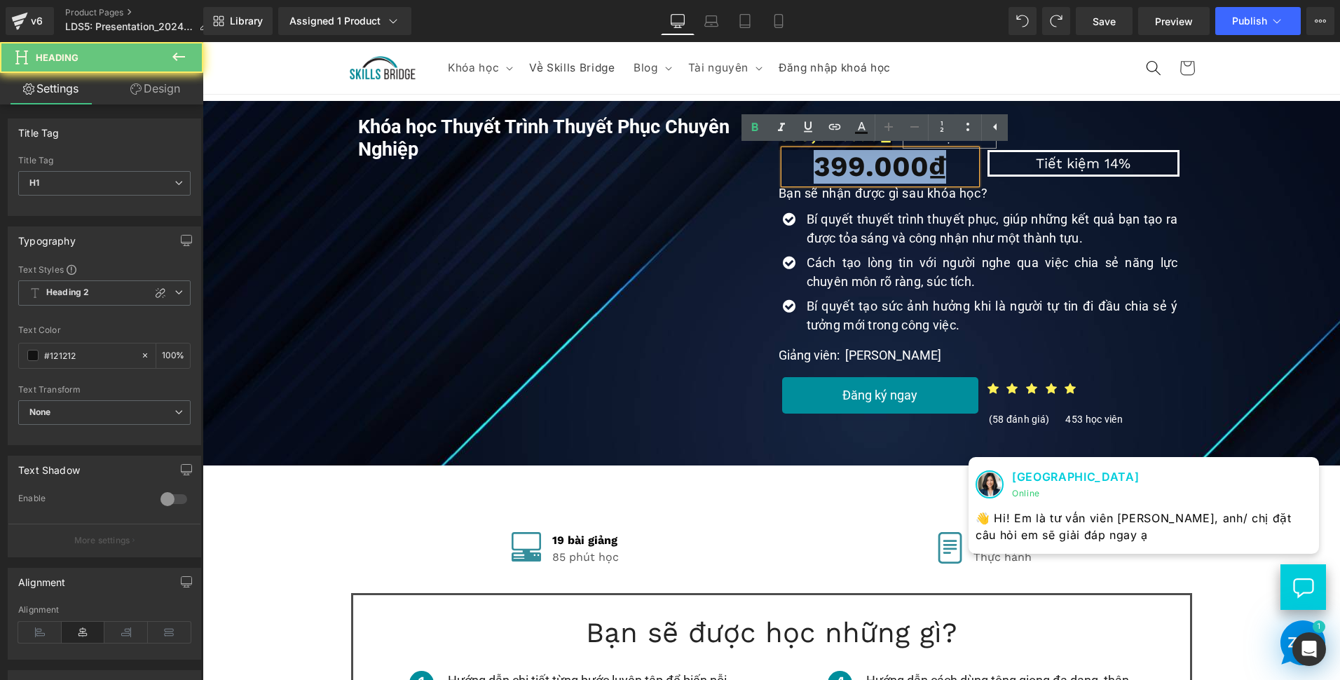
click at [933, 168] on h1 "399.000₫" at bounding box center [880, 167] width 192 height 34
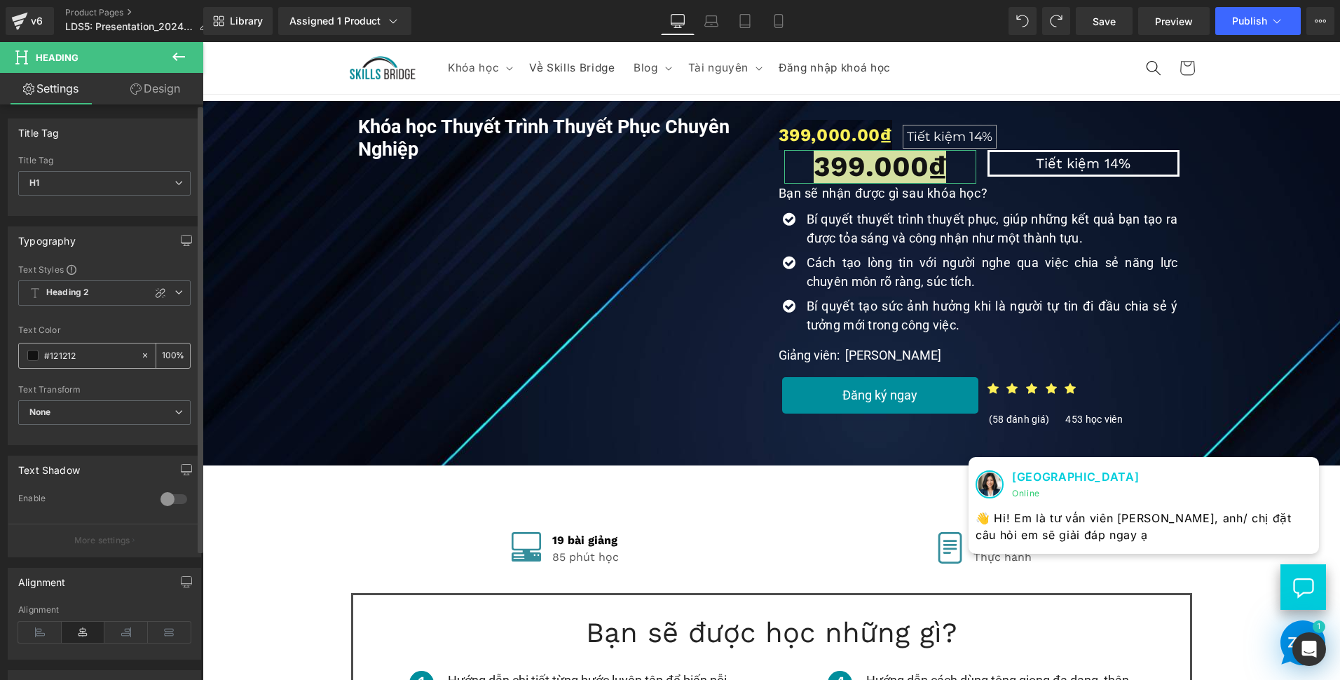
click at [53, 360] on input "#121212" at bounding box center [89, 355] width 90 height 15
click at [40, 359] on div "#121212" at bounding box center [79, 355] width 121 height 25
click at [31, 357] on span at bounding box center [32, 355] width 11 height 11
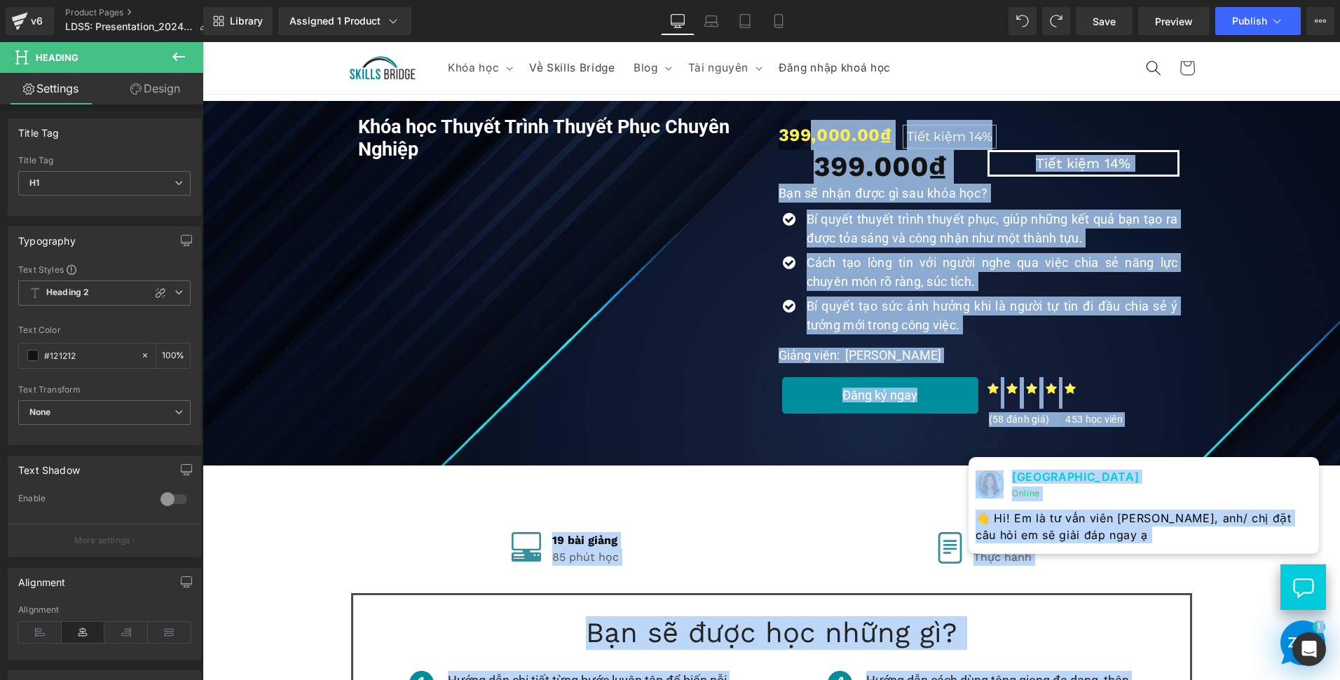
drag, startPoint x: 806, startPoint y: 128, endPoint x: 803, endPoint y: 135, distance: 7.8
click at [803, 135] on div "399,000.00₫ Tiết kiệm 14% (P) Price" at bounding box center [982, 135] width 407 height 30
click at [803, 135] on span at bounding box center [808, 134] width 15 height 17
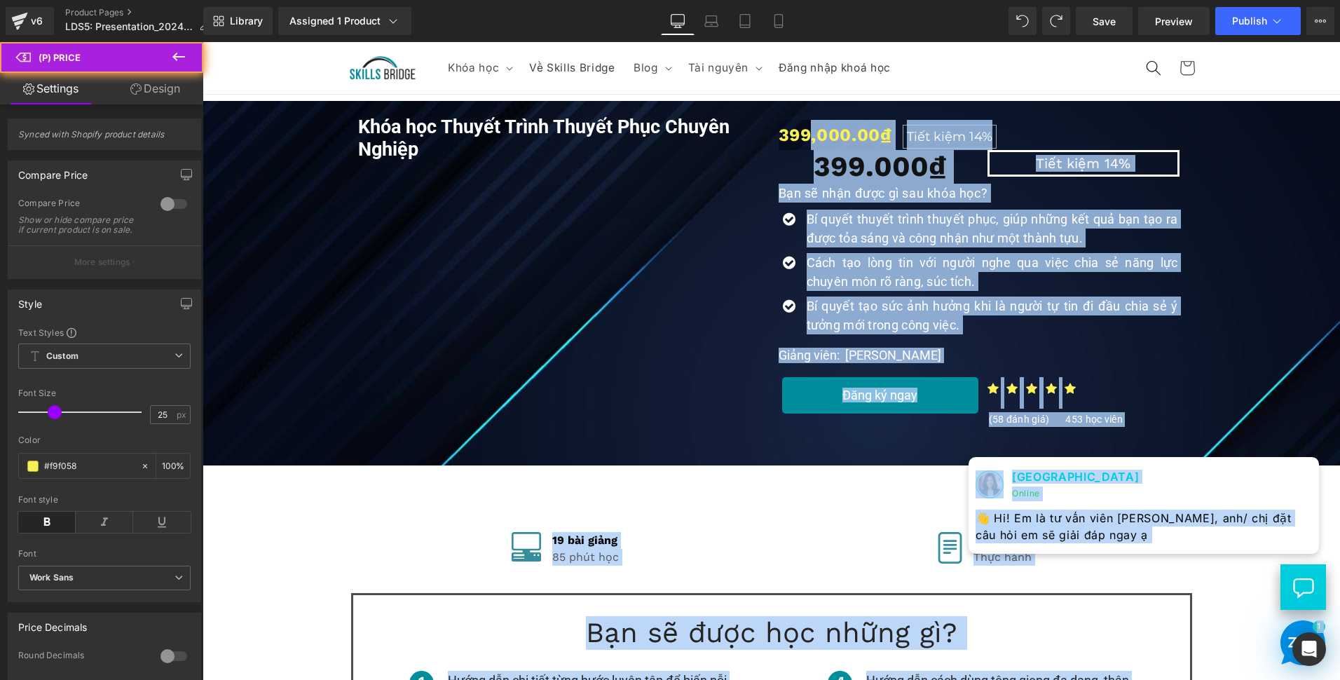
click at [803, 135] on span at bounding box center [808, 134] width 15 height 17
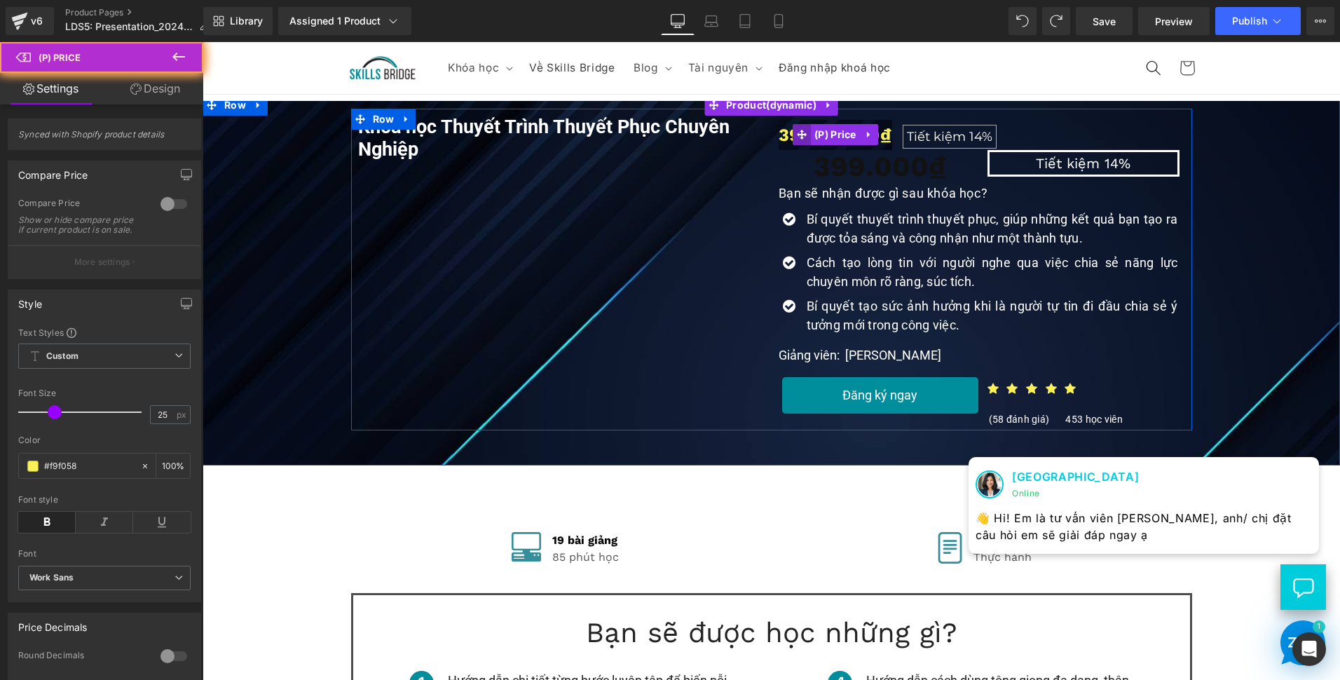
click at [803, 135] on span at bounding box center [802, 134] width 18 height 21
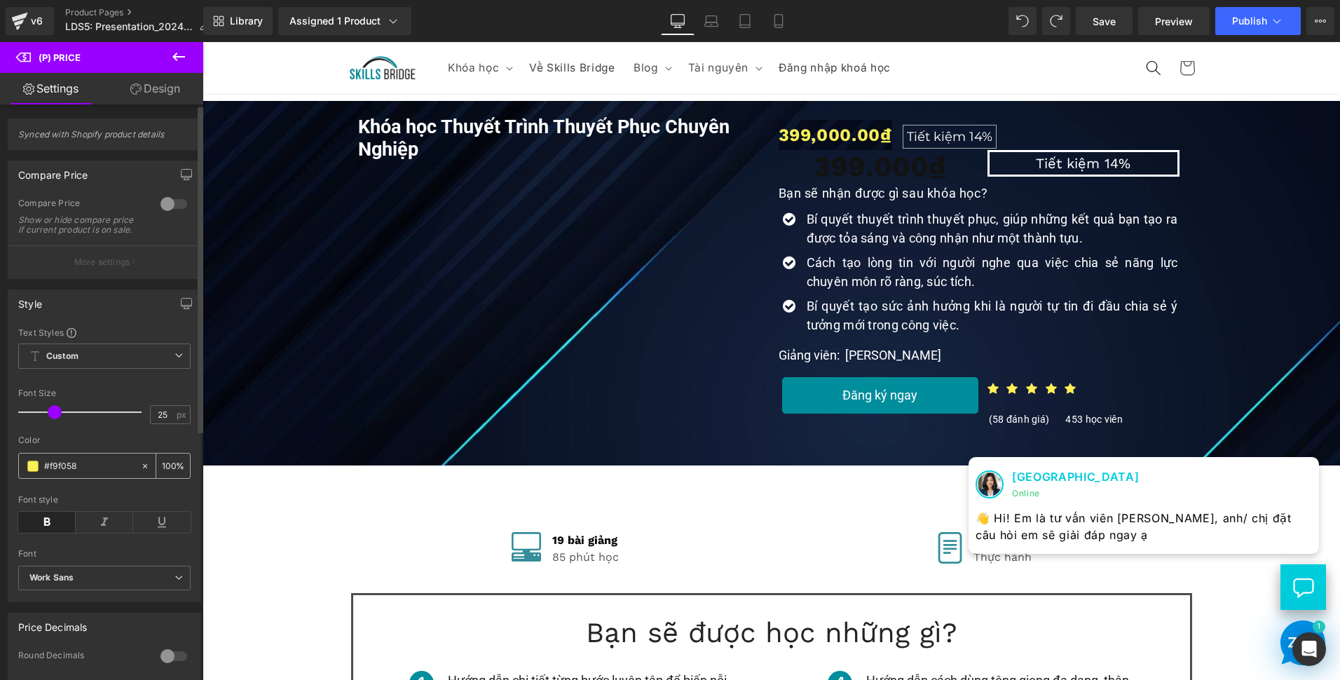
click at [64, 471] on input "#f9f058" at bounding box center [89, 465] width 90 height 15
click at [64, 472] on input "#f9f058" at bounding box center [89, 465] width 90 height 15
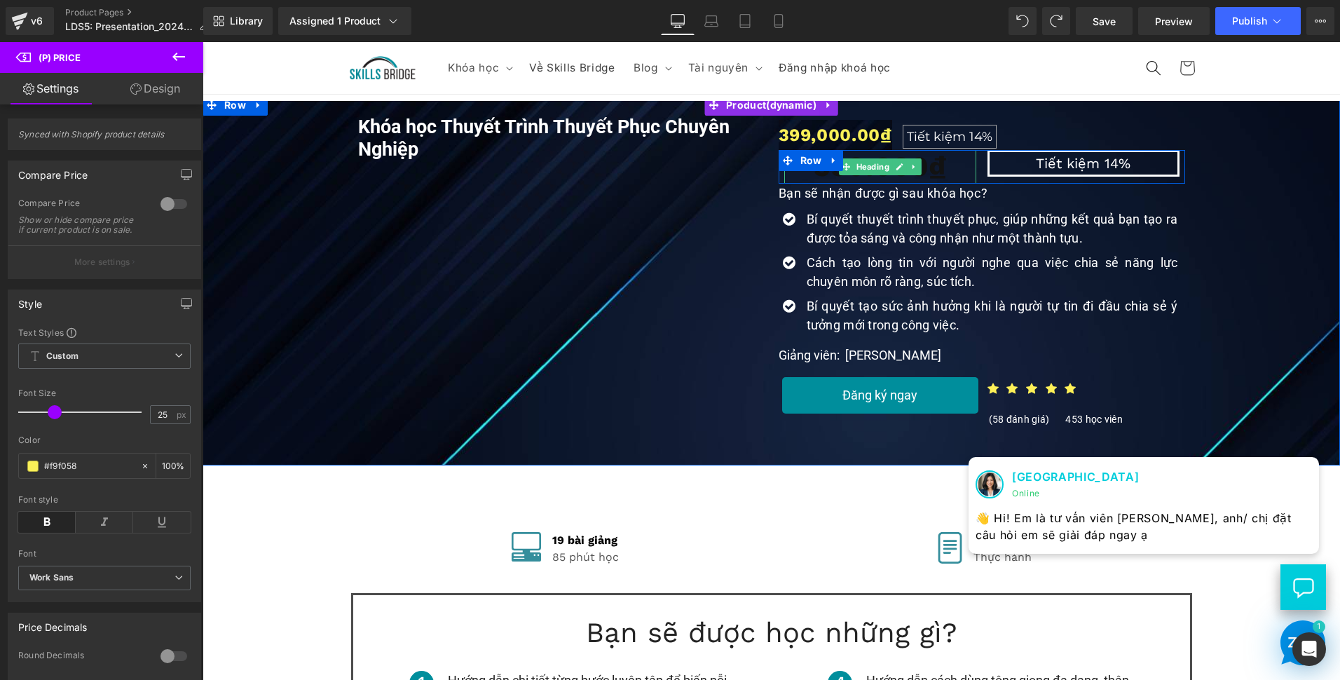
click at [950, 165] on h1 "399.000₫" at bounding box center [880, 167] width 192 height 34
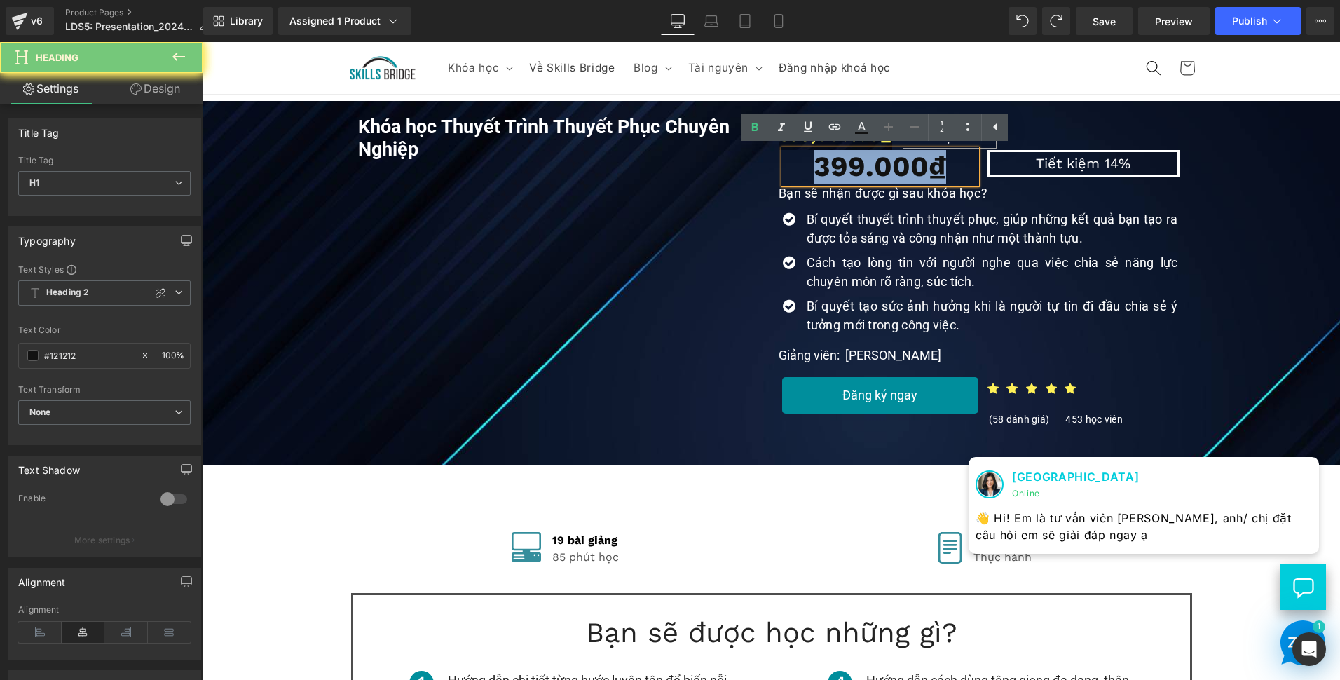
click at [950, 165] on h1 "399.000₫" at bounding box center [880, 167] width 192 height 34
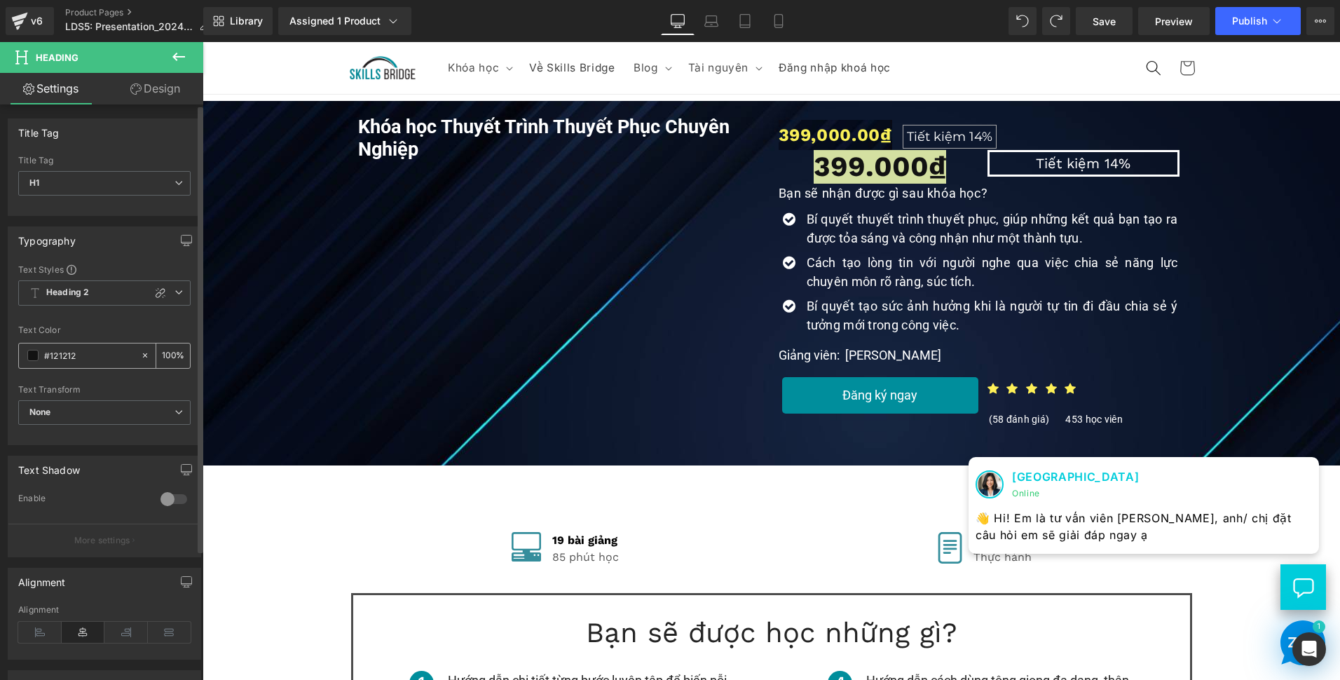
click at [65, 350] on input "#121212" at bounding box center [89, 355] width 90 height 15
click at [67, 350] on input "#121212" at bounding box center [89, 355] width 90 height 15
click at [68, 350] on input "#121212" at bounding box center [89, 355] width 90 height 15
type input "#f9f058"
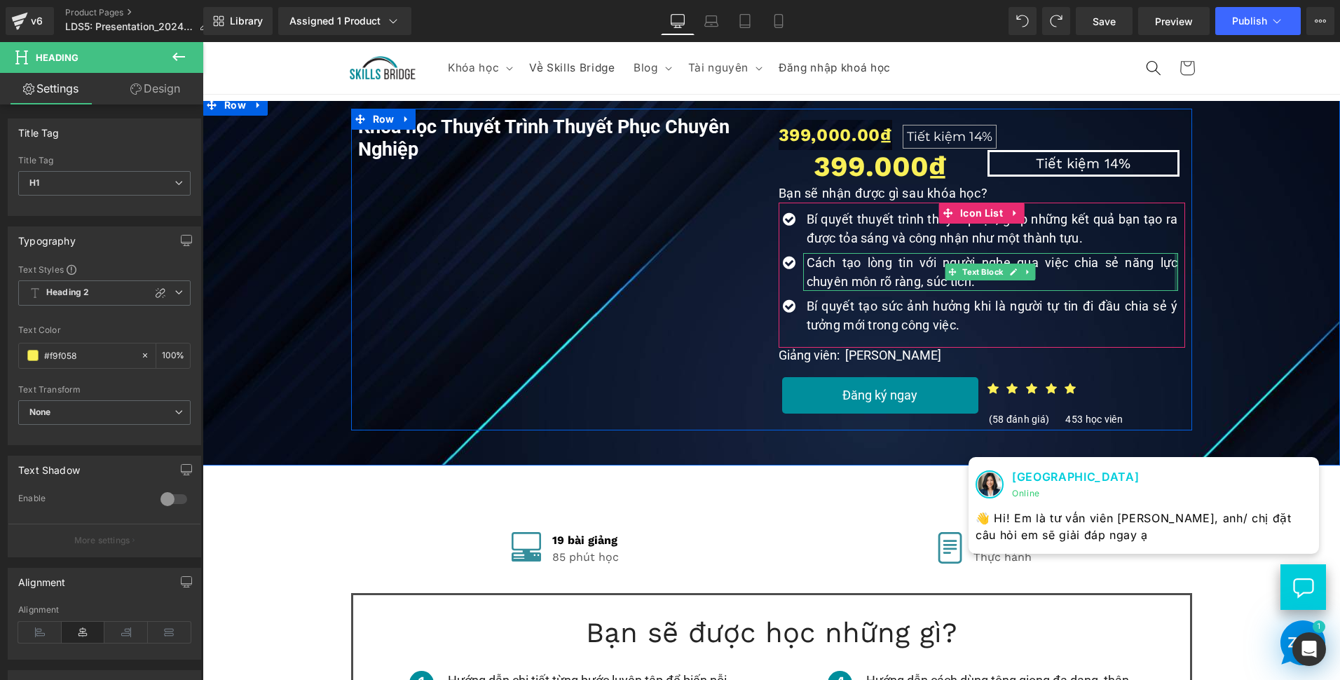
click at [1194, 245] on div "Khóa học Thuyết Trình Thuyết Phục Chuyên Nghiệp (P) Title Youtube 399,000.00₫ T…" at bounding box center [772, 270] width 1124 height 322
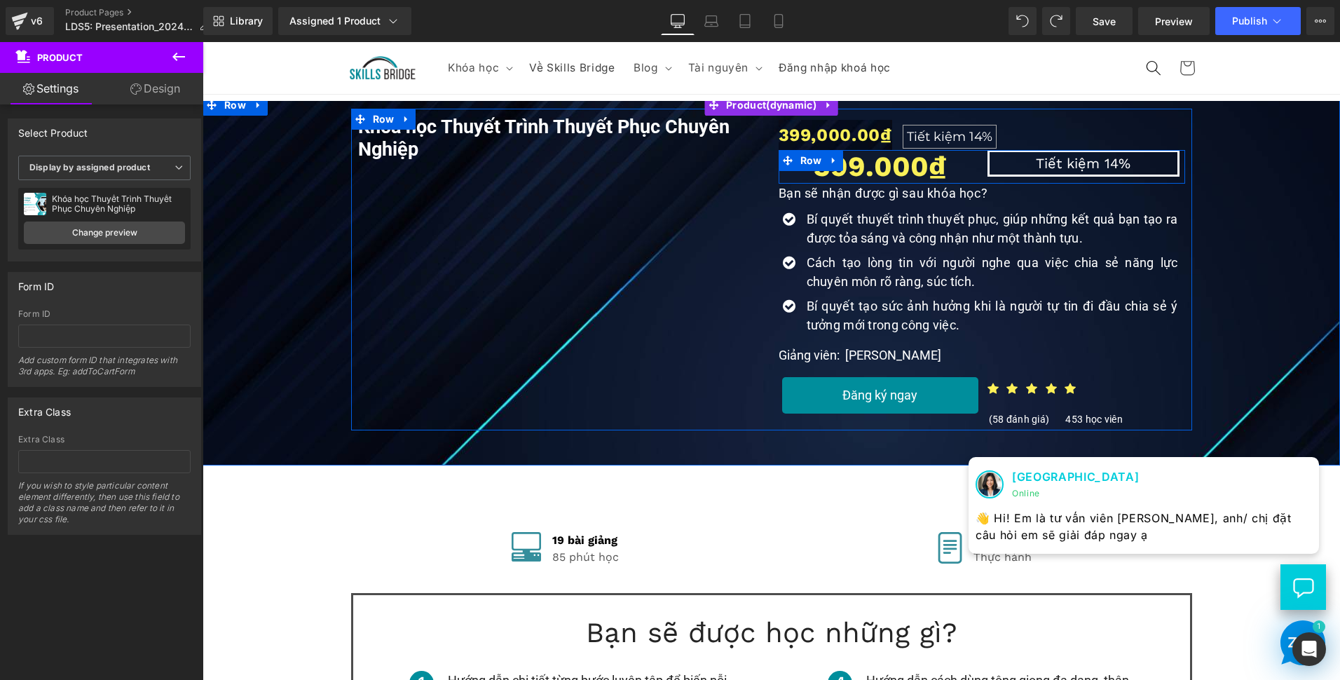
click at [982, 172] on div "Tiết kiệm 14% Heading" at bounding box center [1083, 163] width 203 height 27
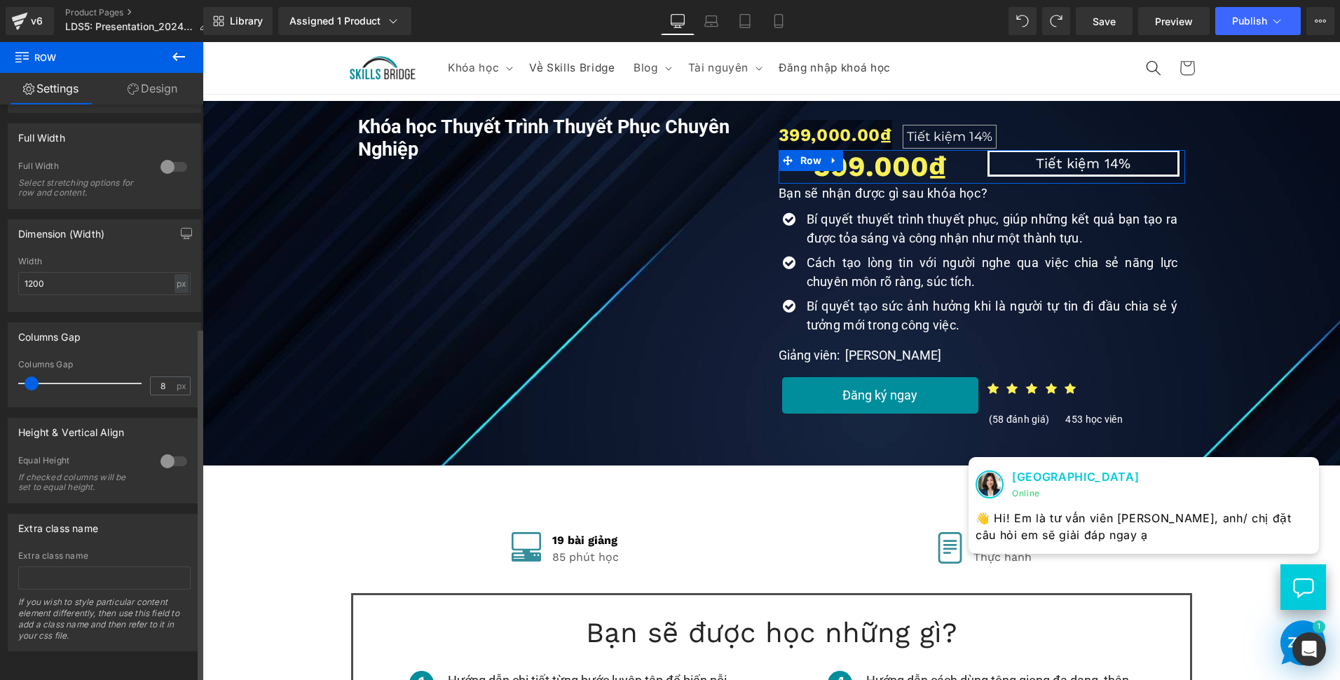
scroll to position [367, 0]
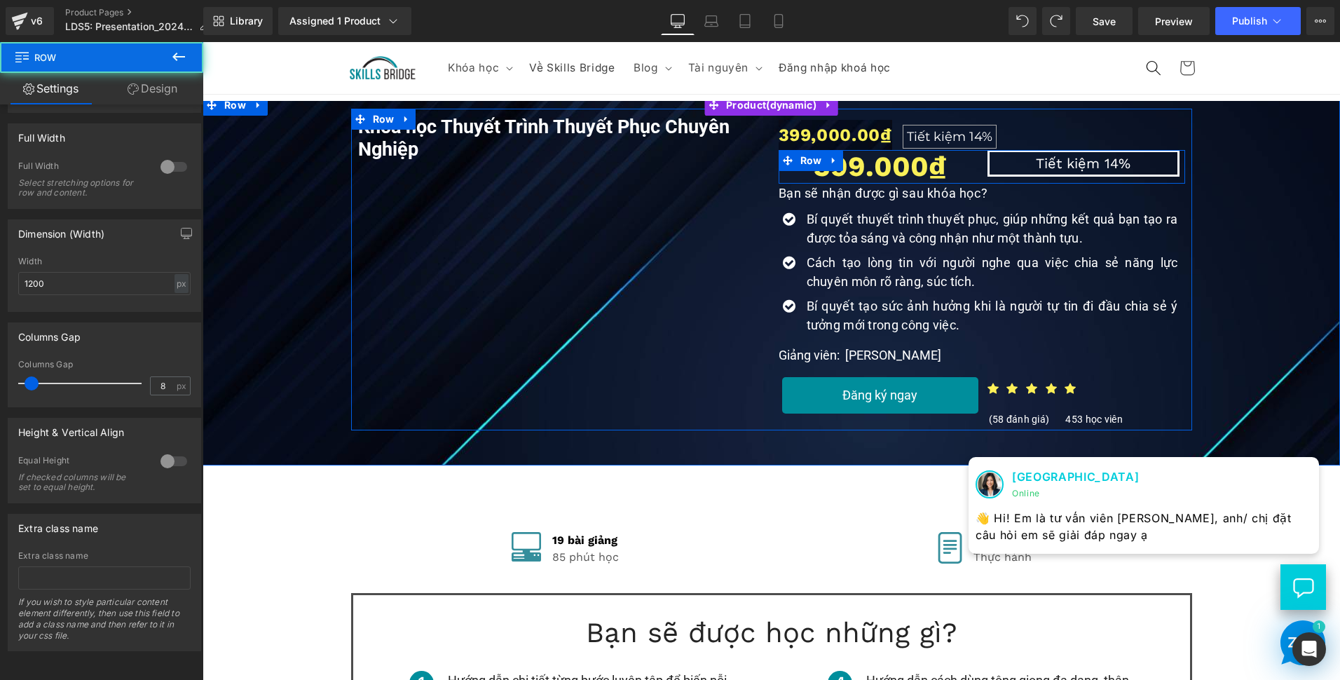
click at [972, 168] on div "399.000₫ Heading" at bounding box center [880, 167] width 203 height 34
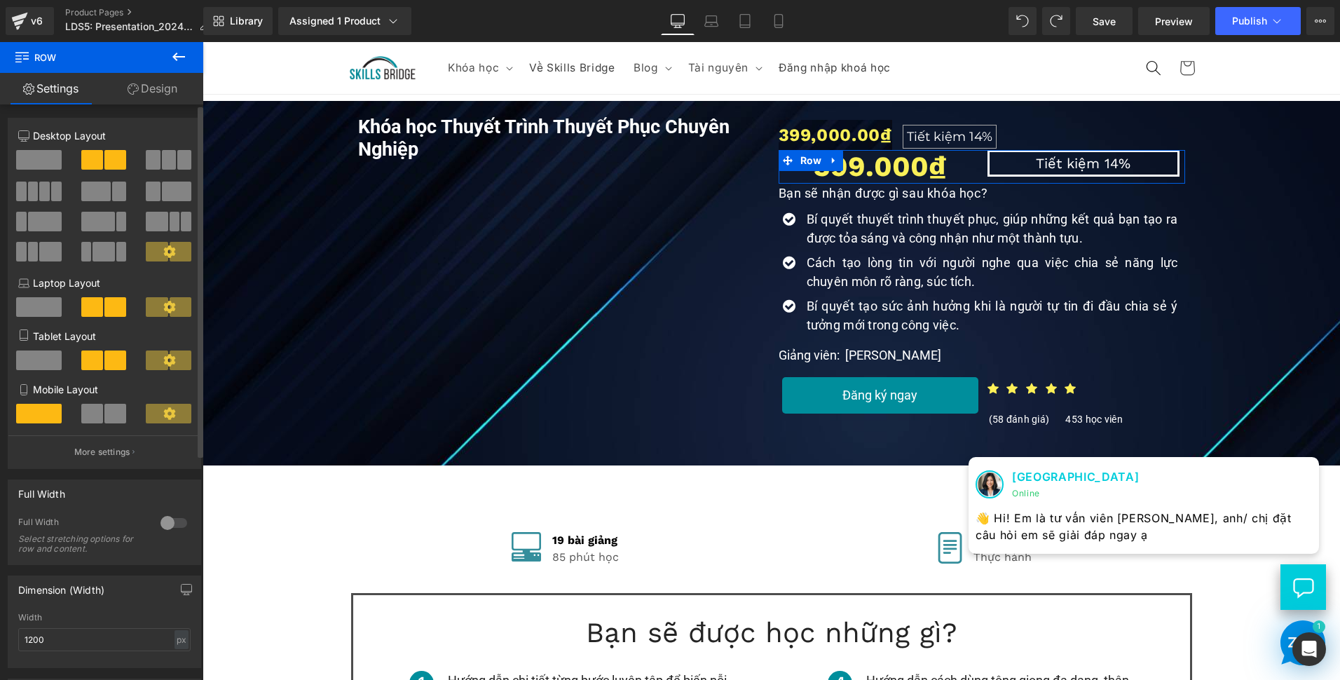
scroll to position [0, 0]
click at [46, 221] on span at bounding box center [45, 222] width 34 height 20
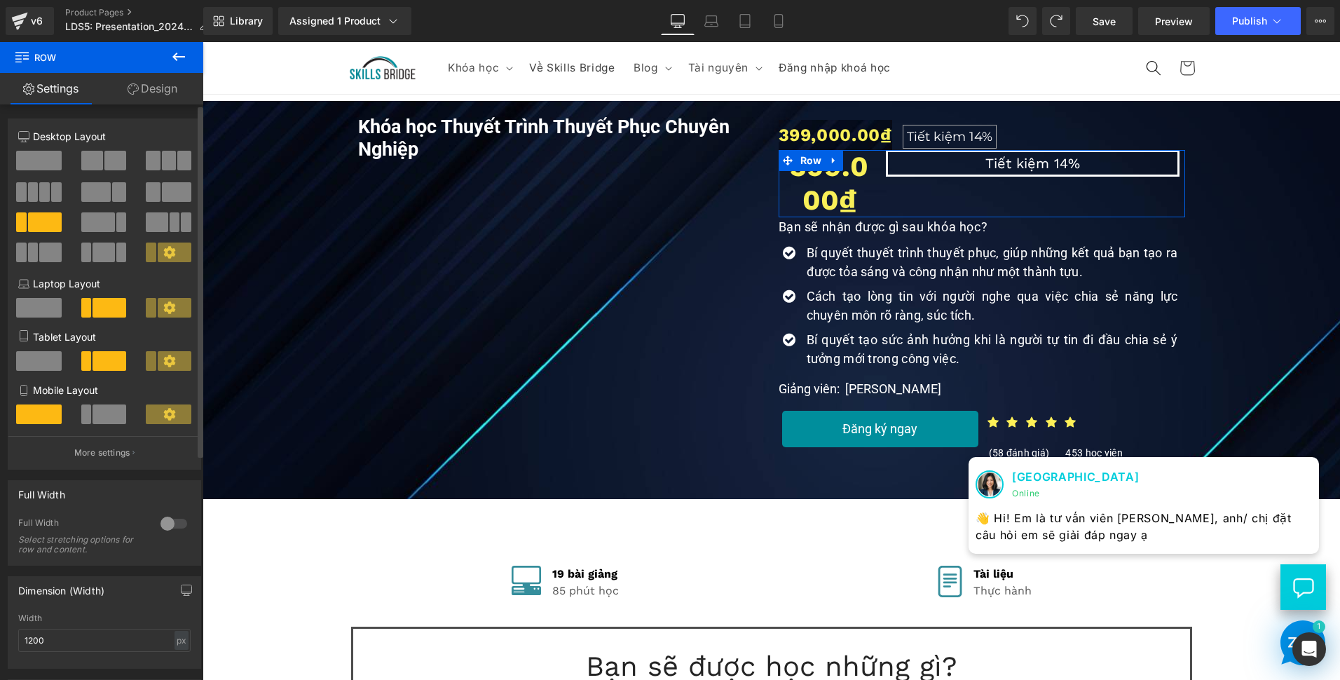
click at [111, 169] on span at bounding box center [115, 161] width 22 height 20
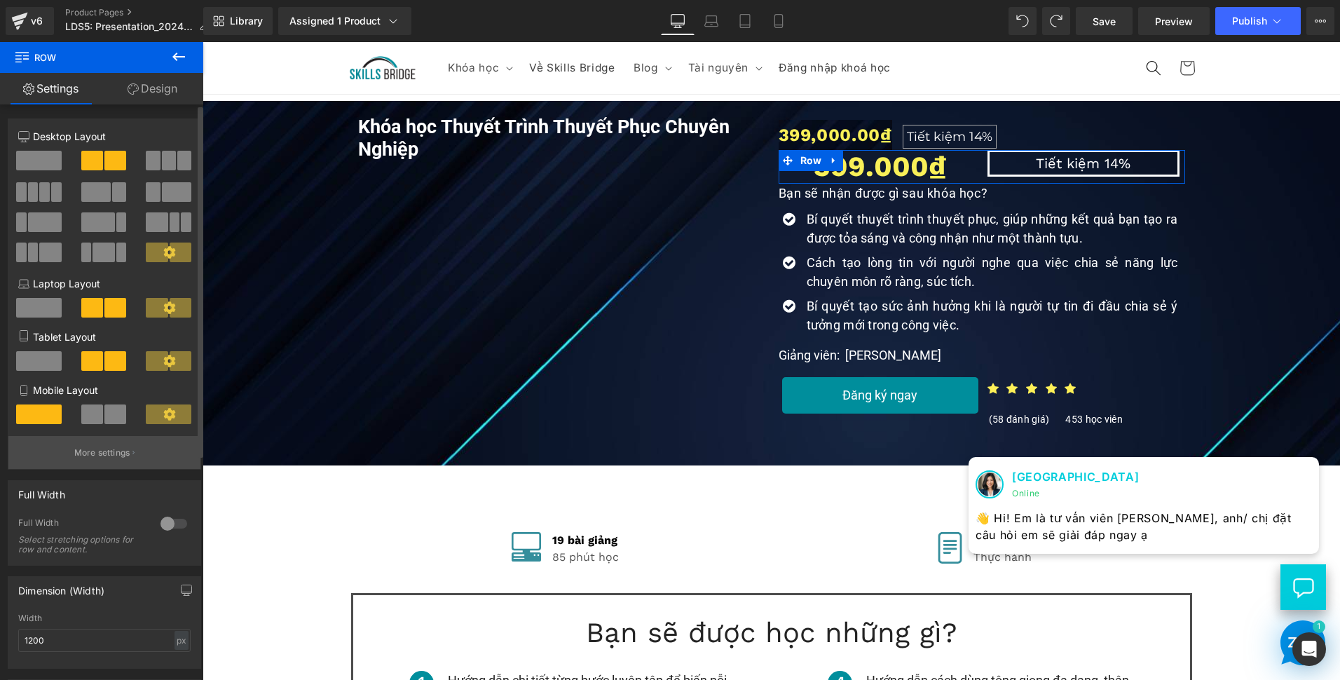
click at [136, 452] on button "More settings" at bounding box center [104, 452] width 192 height 33
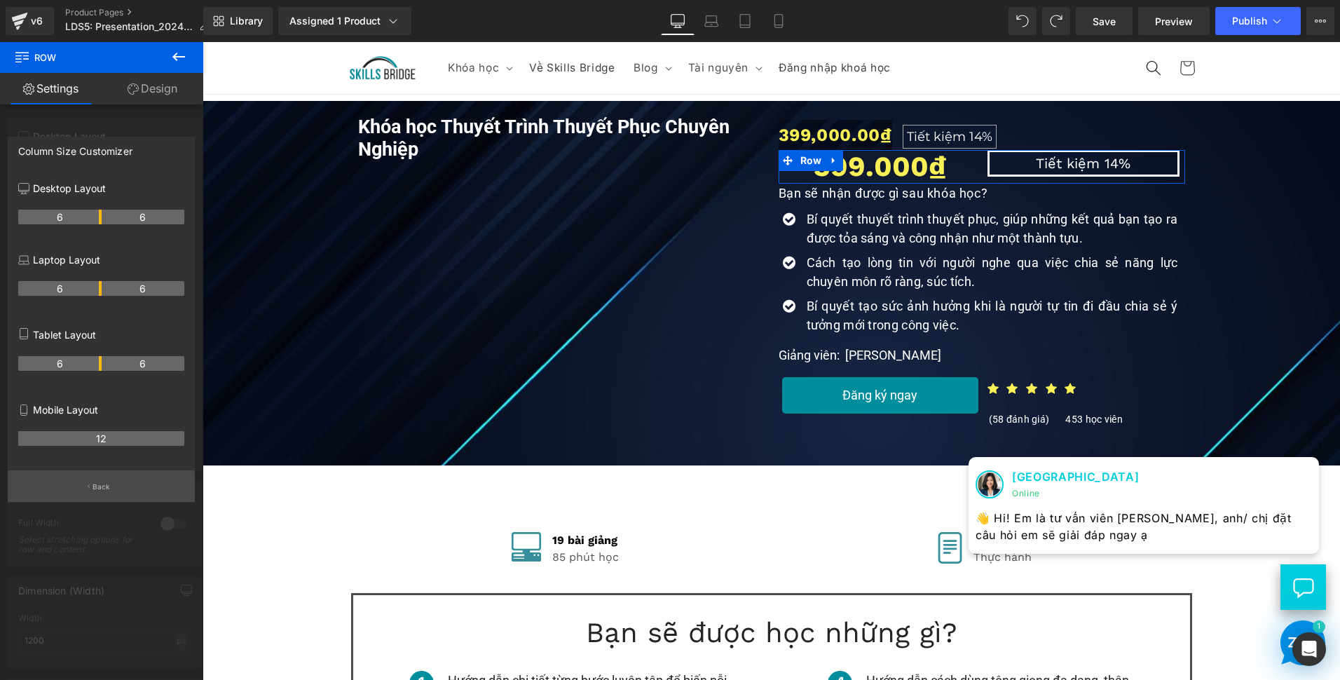
click at [130, 472] on button "Back" at bounding box center [101, 486] width 187 height 32
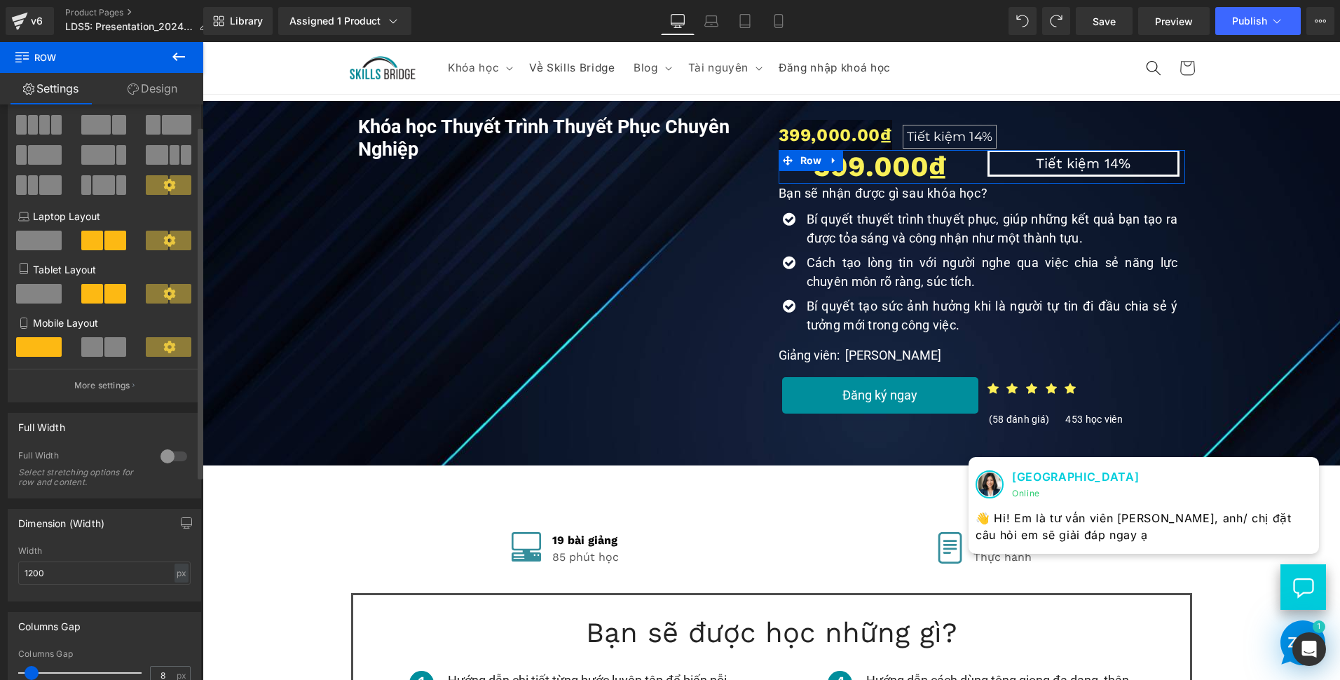
scroll to position [70, 0]
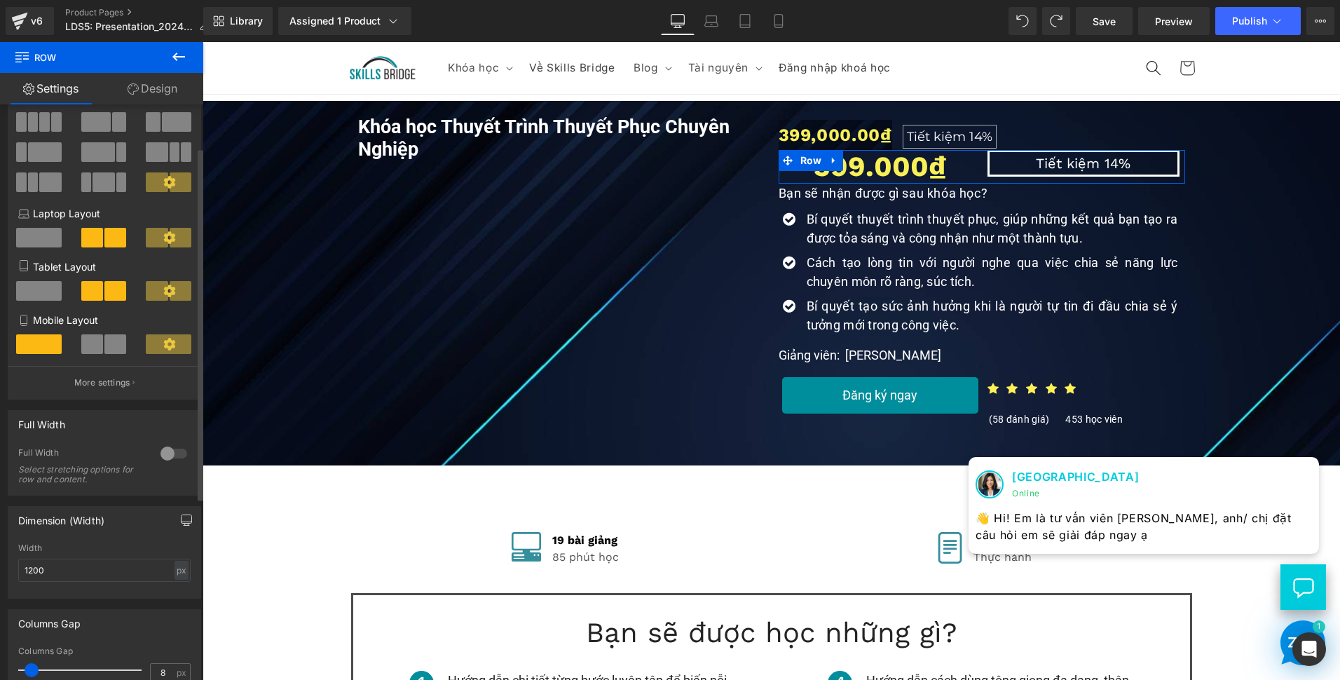
click at [184, 519] on icon "button" at bounding box center [186, 519] width 11 height 11
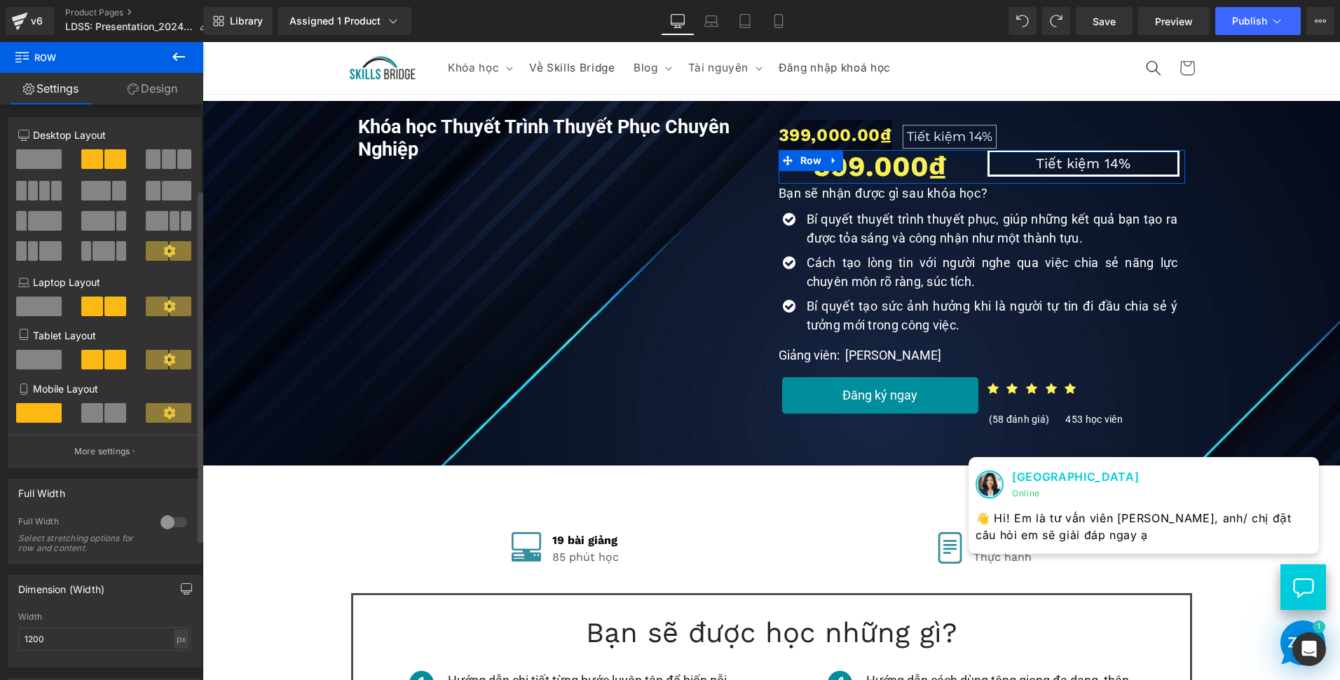
scroll to position [0, 0]
click at [145, 83] on link "Design" at bounding box center [153, 89] width 102 height 32
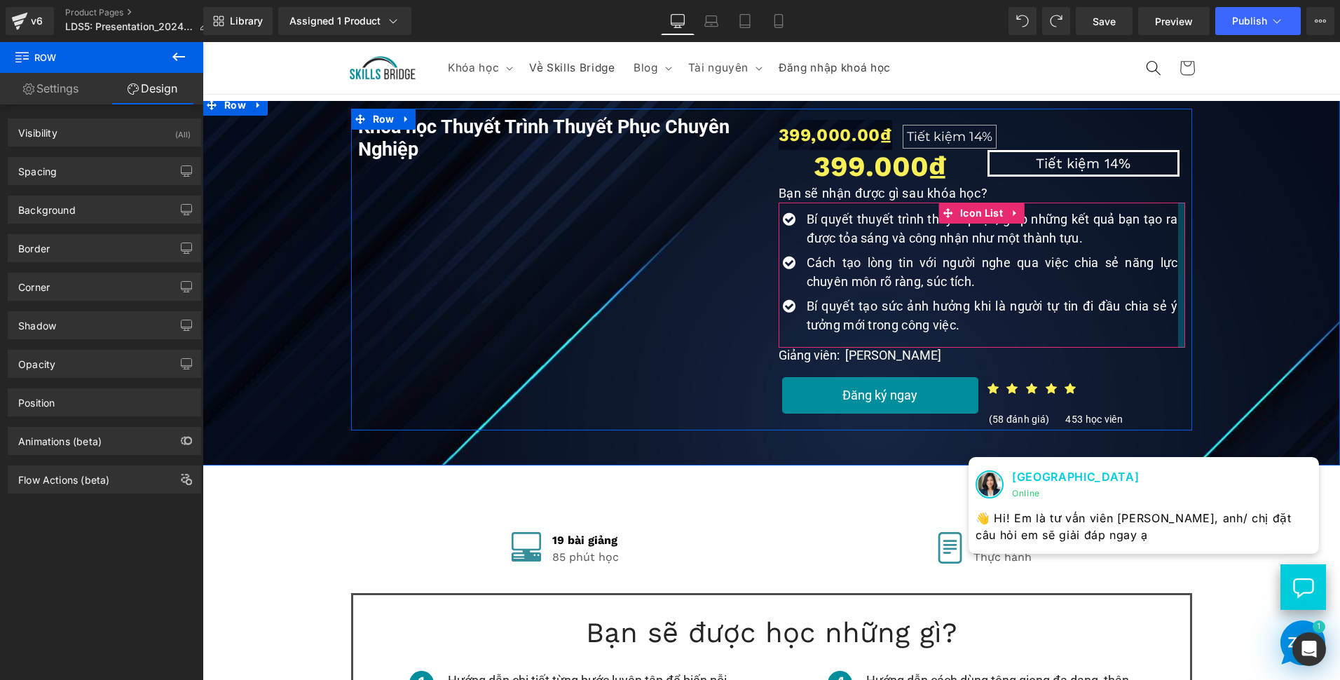
click at [1187, 257] on div "Khóa học Thuyết Trình Thuyết Phục Chuyên Nghiệp (P) Title Youtube 399,000.00₫ T…" at bounding box center [772, 270] width 1124 height 322
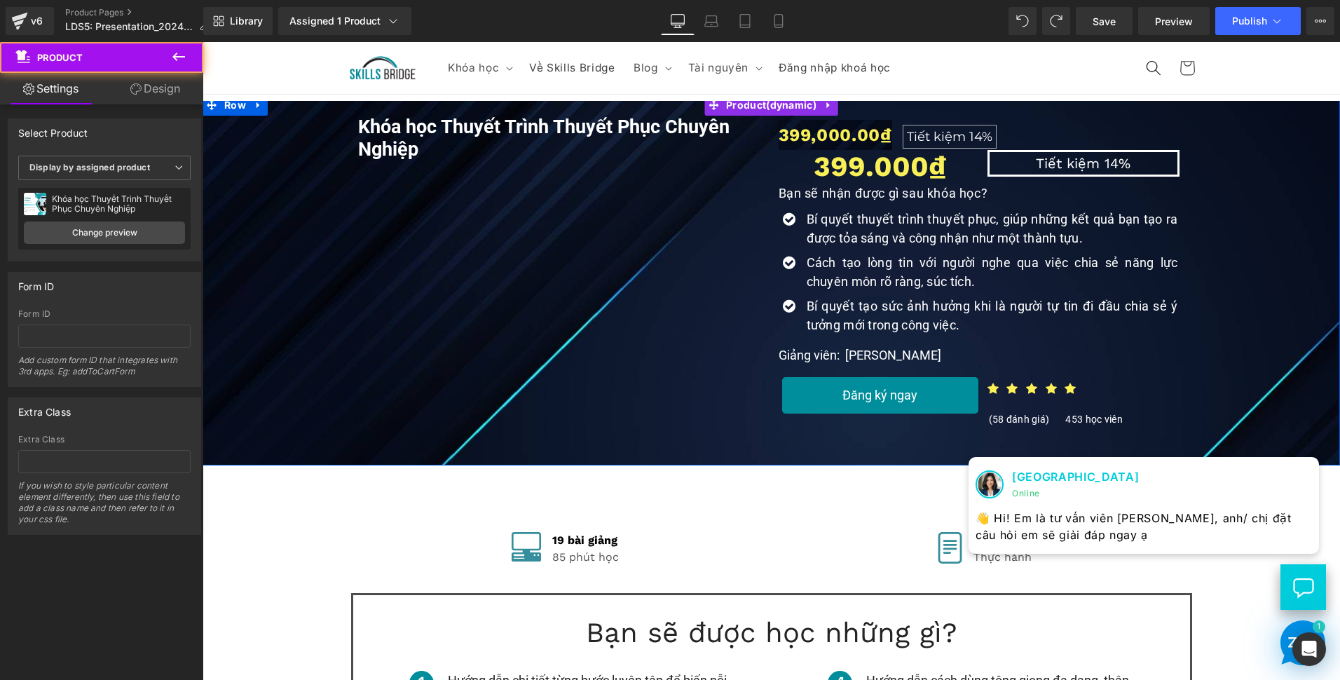
click at [1290, 303] on div "Khóa học Thuyết Trình Thuyết Phục Chuyên Nghiệp (P) Title Youtube 399,000.00₫ T…" at bounding box center [772, 270] width 1124 height 322
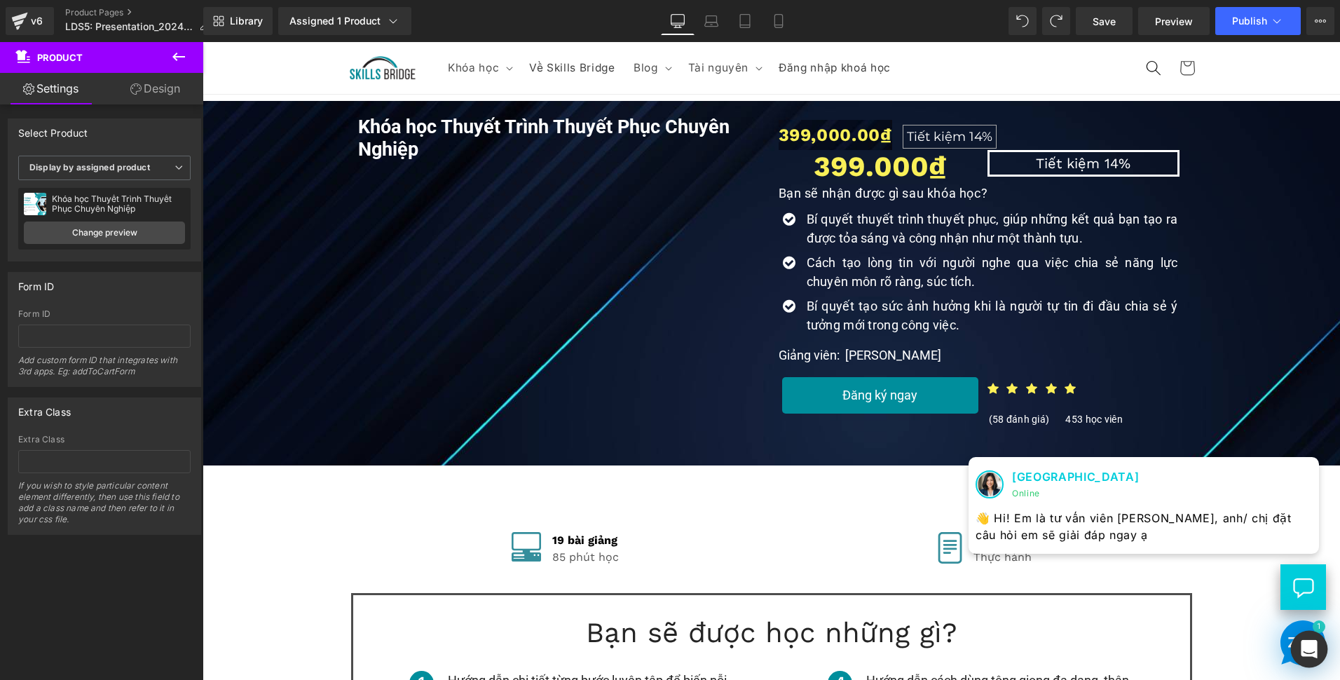
click at [1309, 653] on icon "Open Intercom Messenger" at bounding box center [1309, 649] width 18 height 18
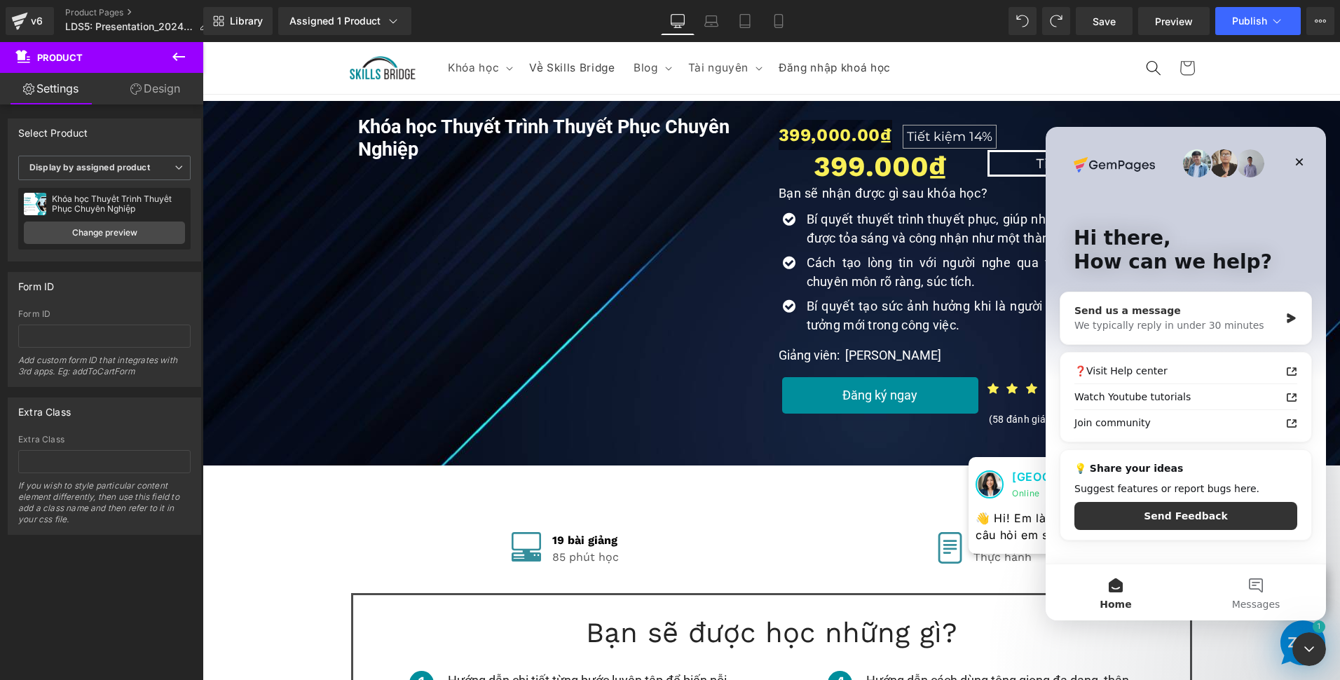
click at [1148, 331] on div "We typically reply in under 30 minutes" at bounding box center [1177, 325] width 205 height 15
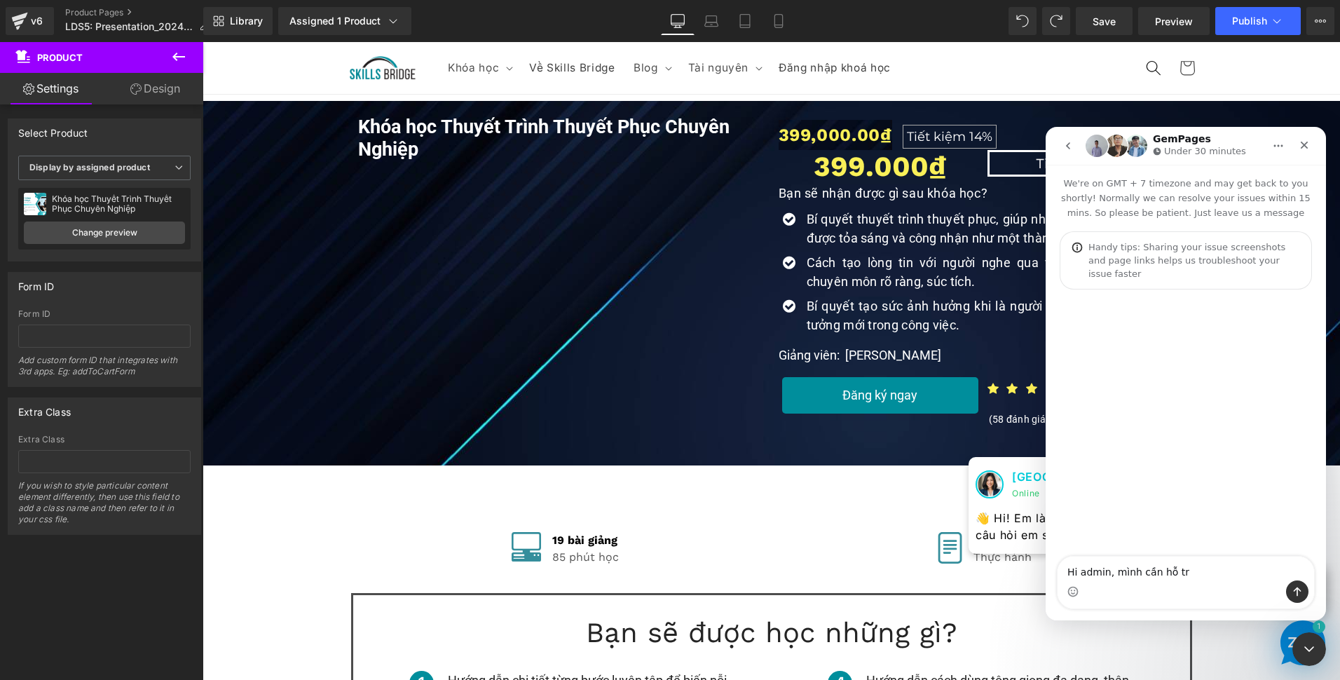
type textarea "Hi admin, mình cần hỗ trợ"
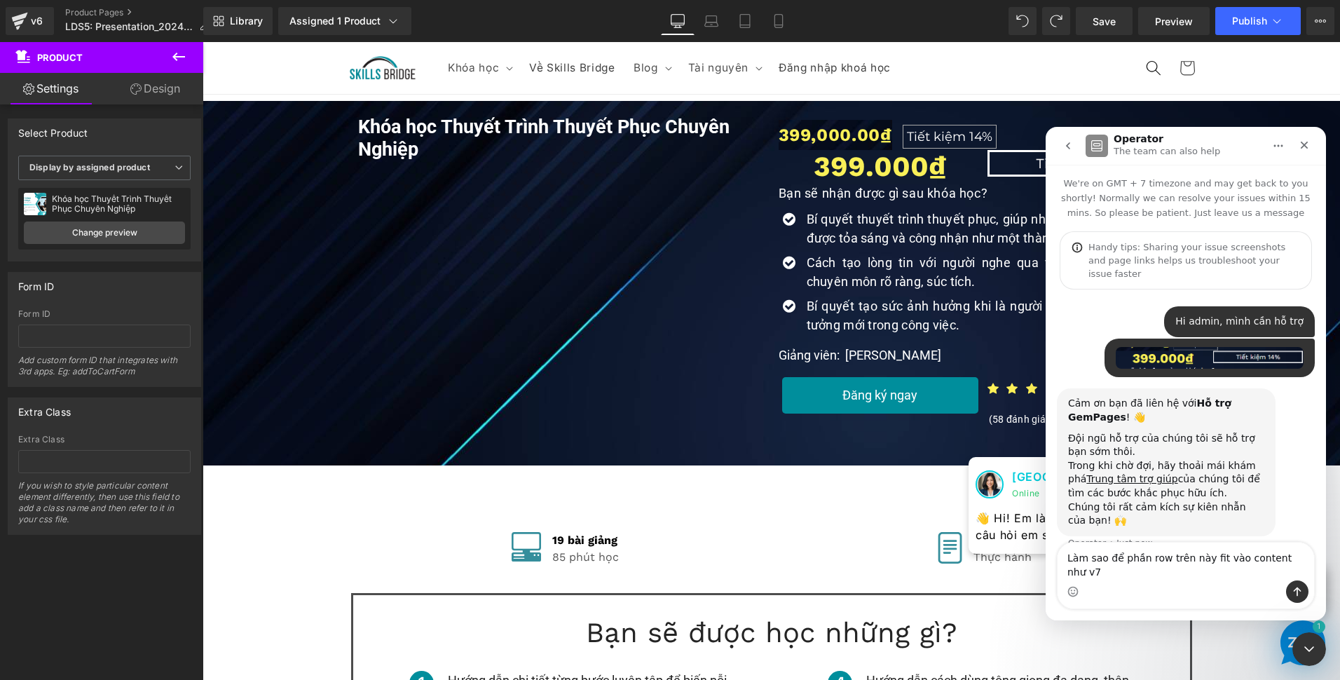
type textarea "Làm sao để phần row trên này fit vào content như v7 ạ"
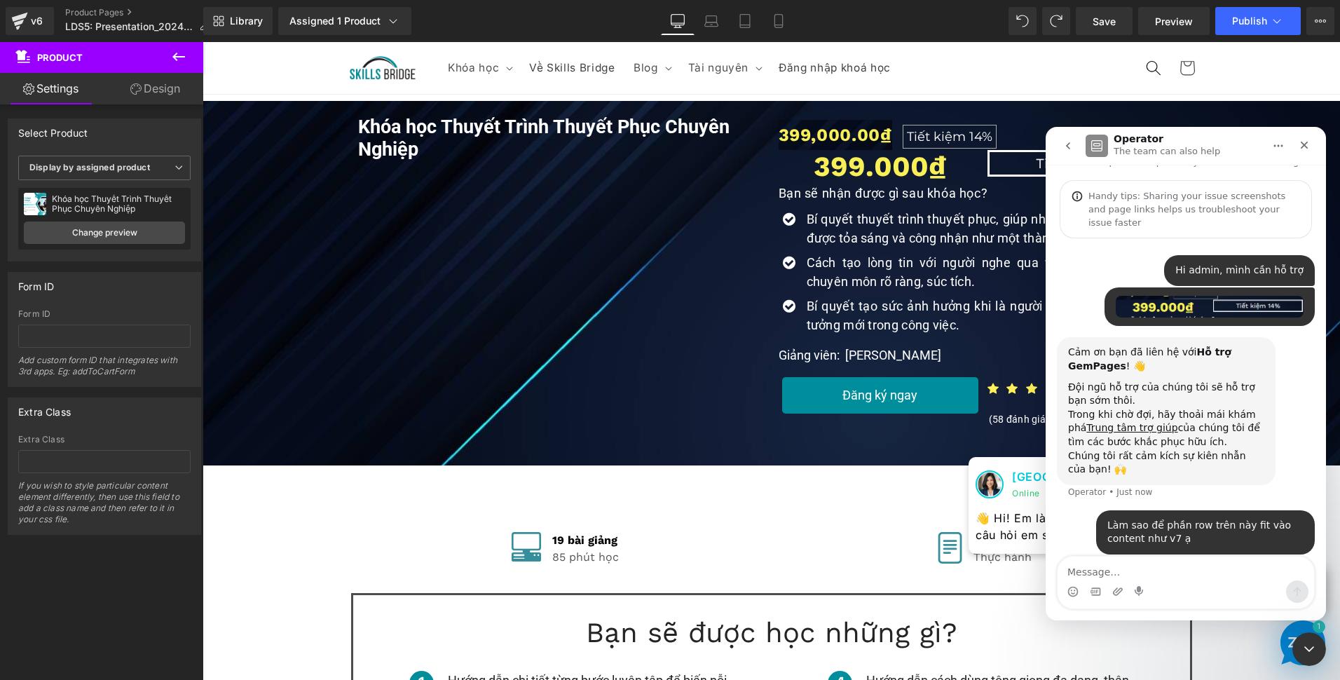
click at [1095, 495] on div "Cảm ơn bạn đã liên hệ với Hỗ trợ GemPages ! 👋 Đội ngũ hỗ trợ của chúng tôi sẽ h…" at bounding box center [1186, 423] width 258 height 172
click at [861, 515] on div at bounding box center [670, 319] width 1340 height 638
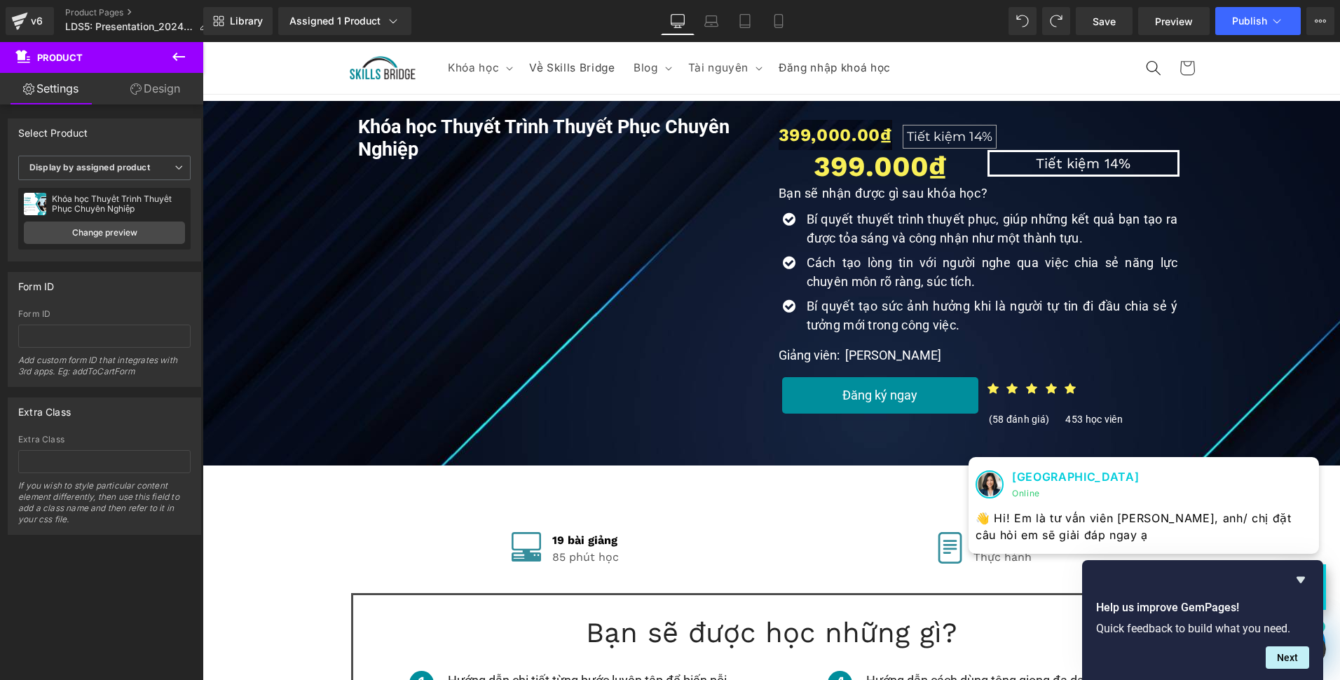
scroll to position [240, 0]
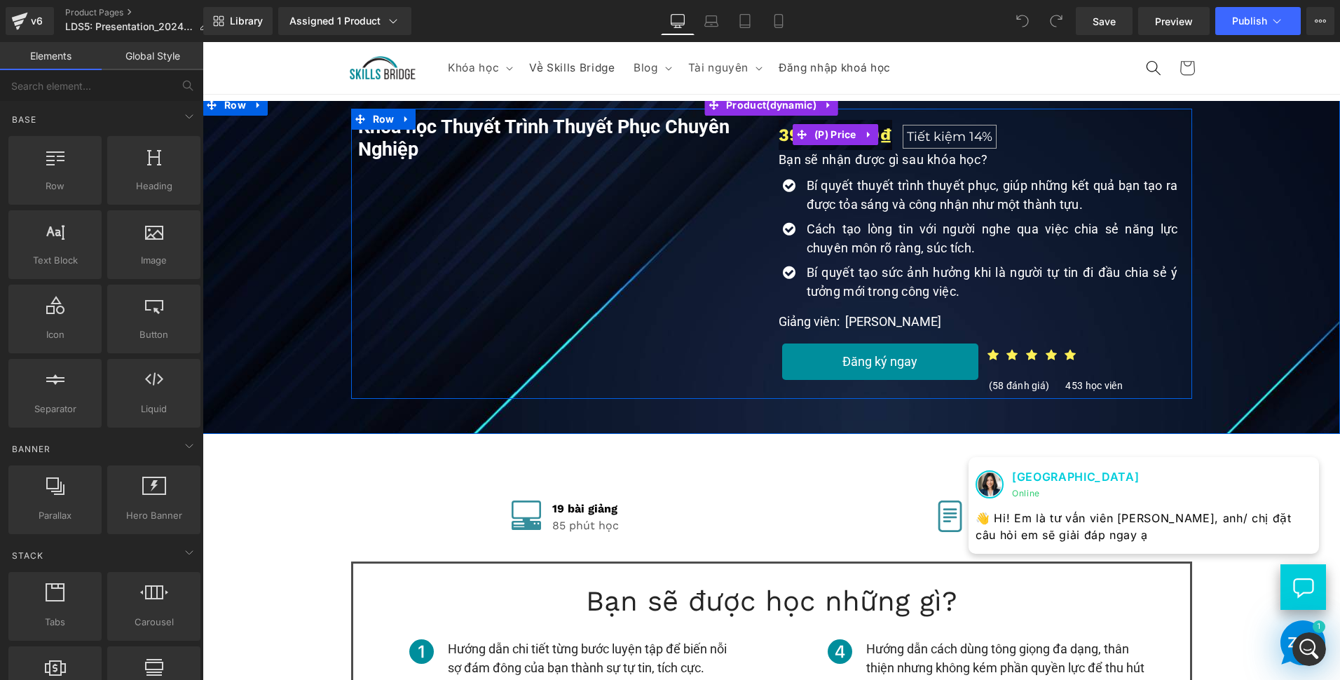
click at [1019, 131] on div "399,000.00₫ Tiết kiệm 14%" at bounding box center [982, 135] width 407 height 30
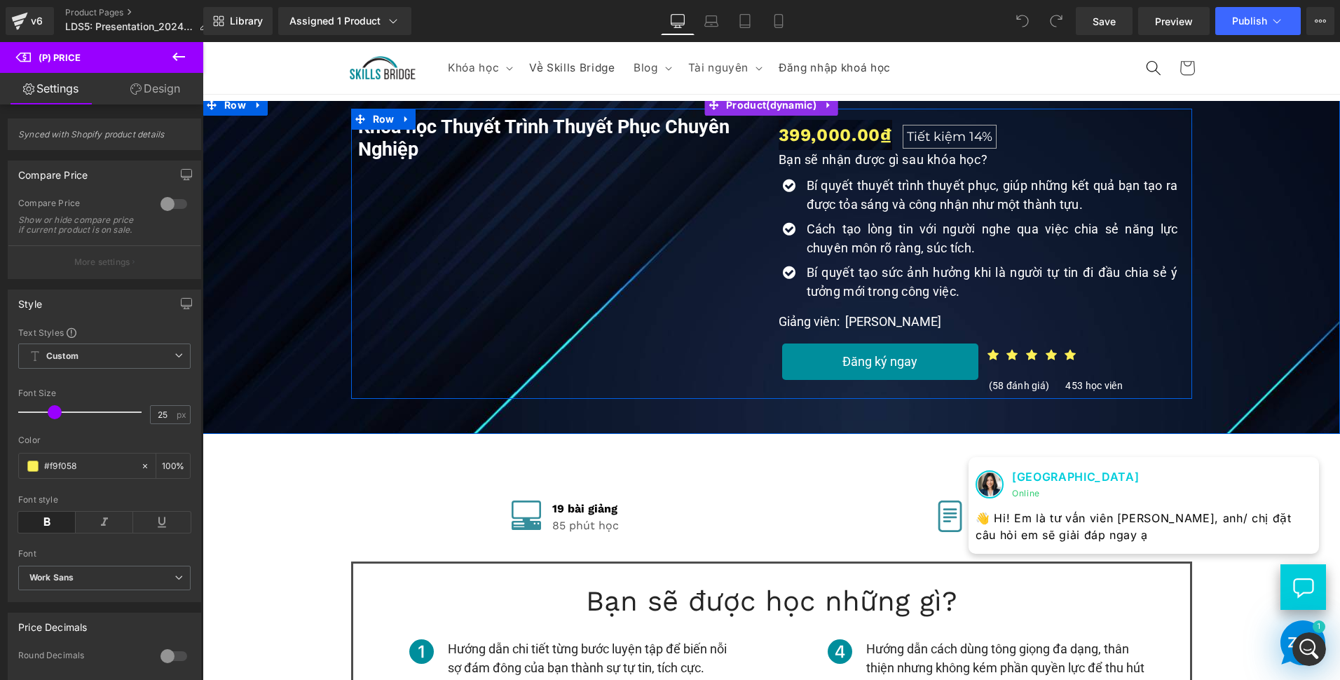
click at [1036, 144] on div "399,000.00₫ Tiết kiệm 14%" at bounding box center [982, 135] width 407 height 30
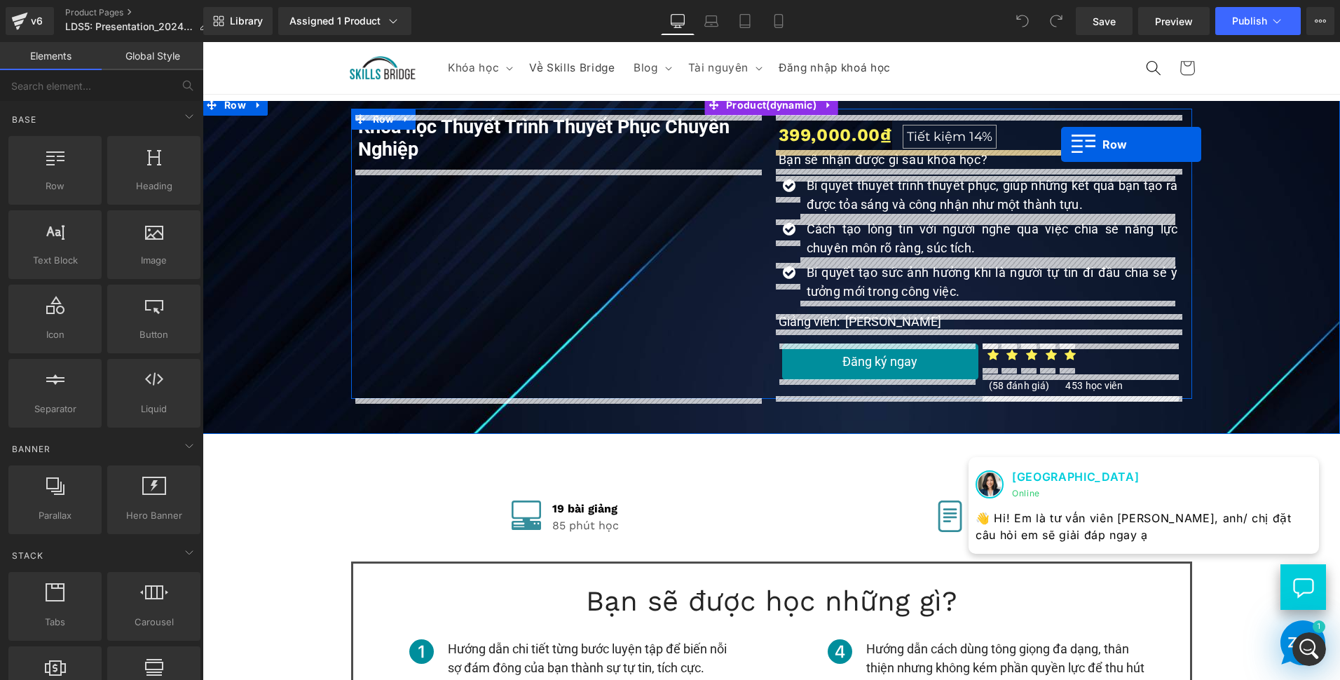
drag, startPoint x: 252, startPoint y: 226, endPoint x: 1061, endPoint y: 144, distance: 813.7
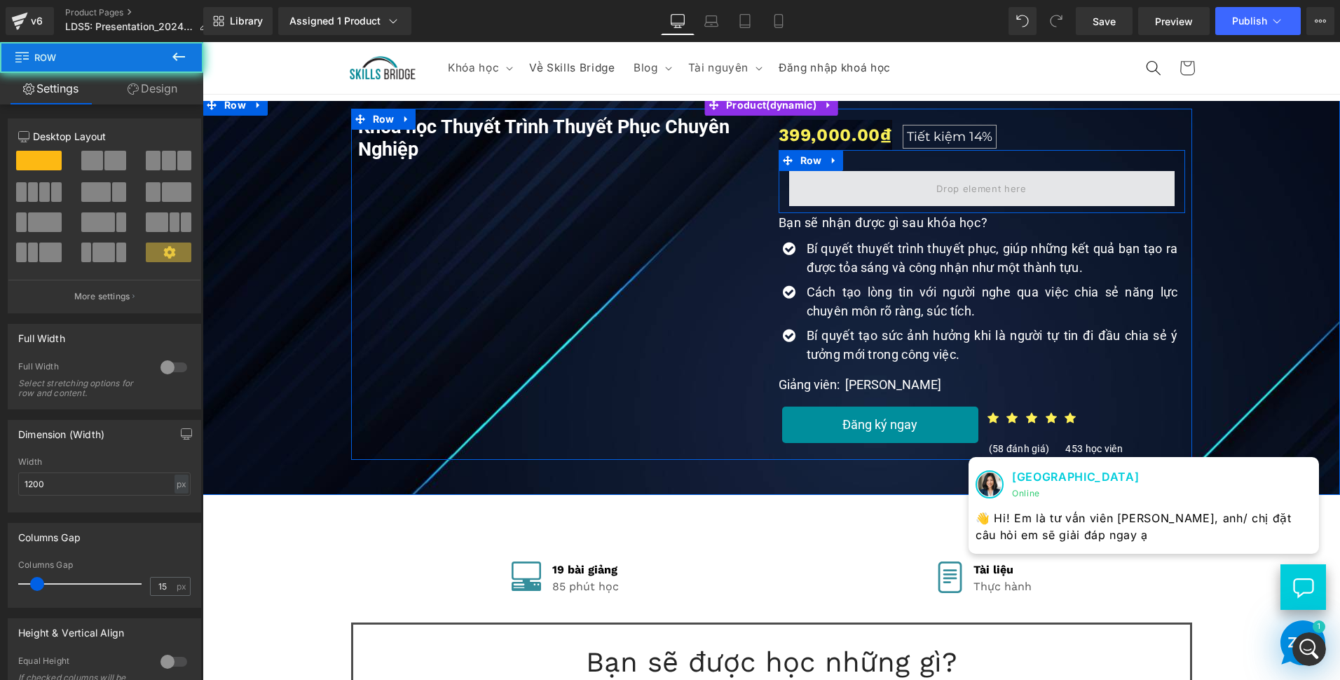
click at [853, 189] on span at bounding box center [982, 188] width 386 height 35
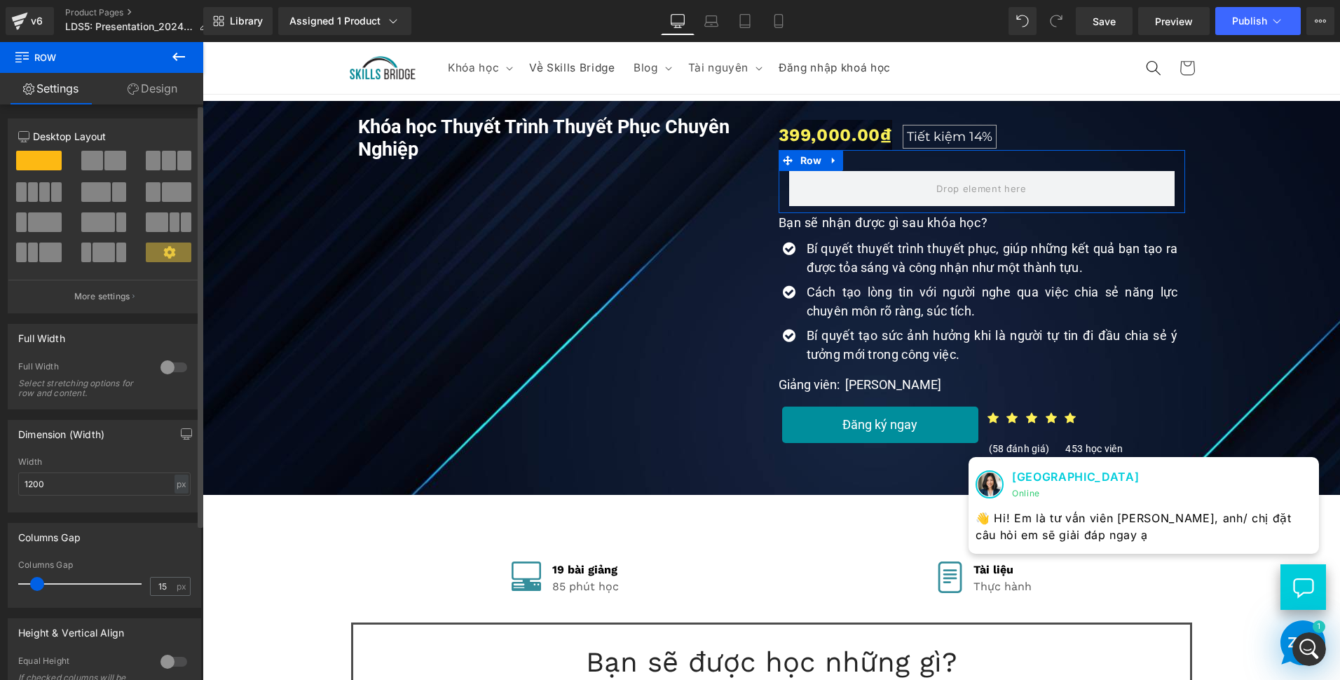
click at [108, 161] on span at bounding box center [115, 161] width 22 height 20
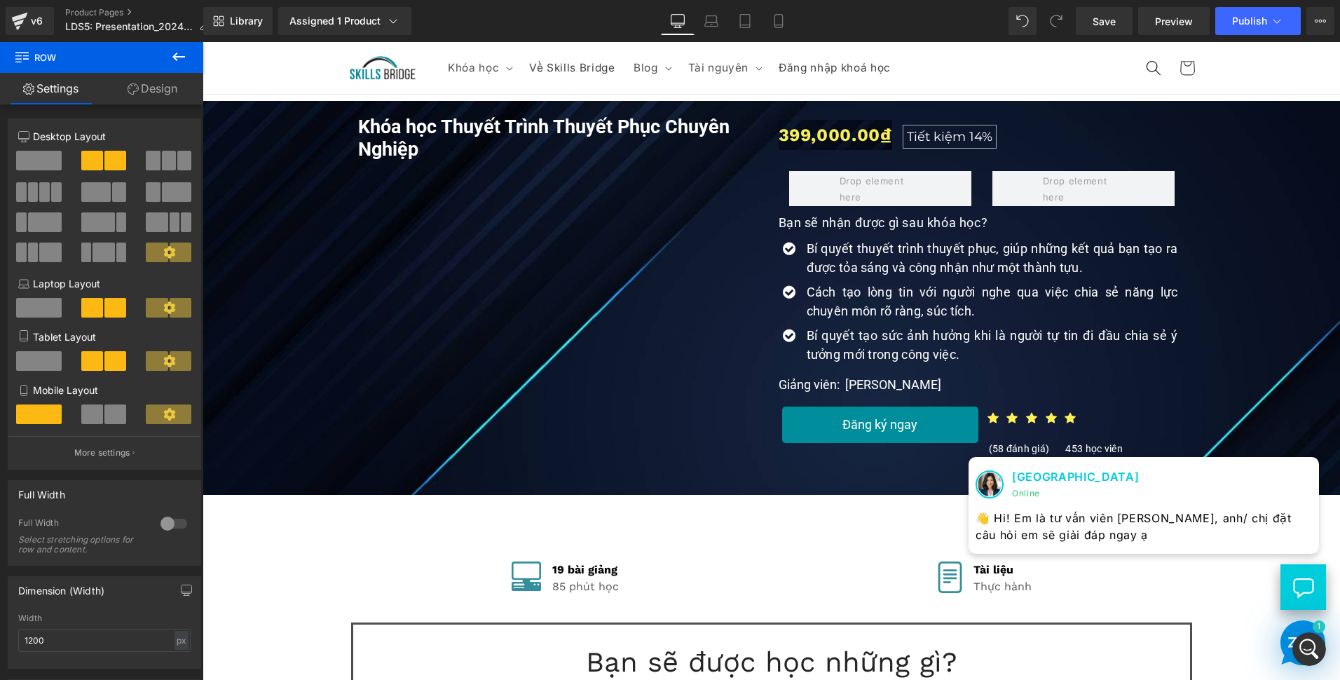
click at [221, 156] on div "Khóa học Thuyết Trình Thuyết Phục Chuyên Nghiệp (P) Title Youtube 399,000.00₫ T…" at bounding box center [772, 284] width 1124 height 351
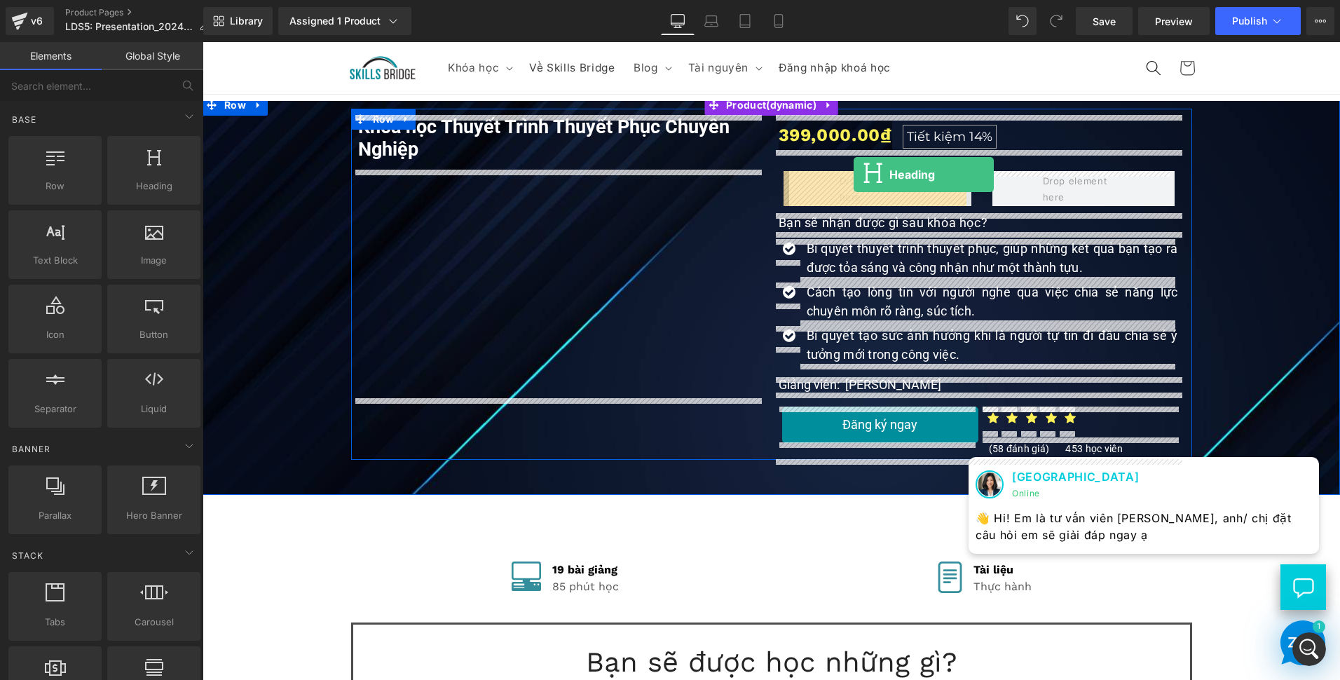
drag, startPoint x: 350, startPoint y: 231, endPoint x: 854, endPoint y: 175, distance: 506.5
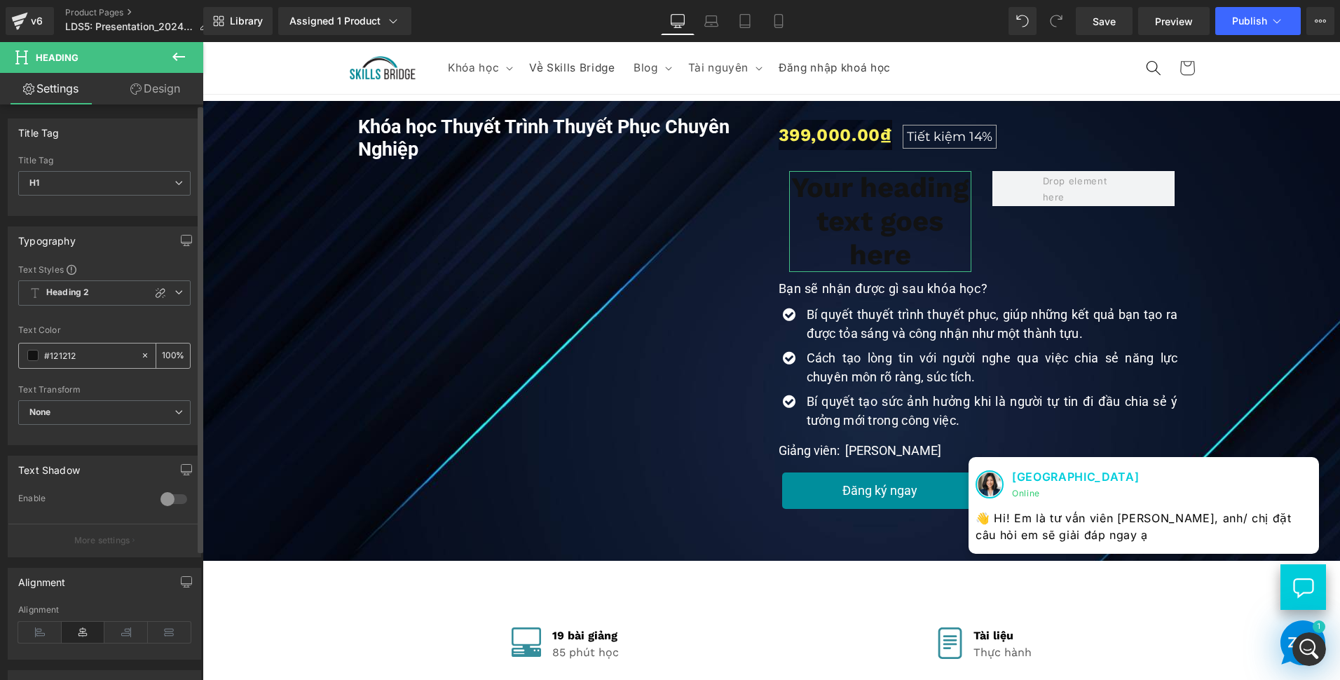
click at [93, 368] on div "Text Color #121212 100 %" at bounding box center [104, 355] width 172 height 60
click at [94, 363] on input "#121212" at bounding box center [89, 355] width 90 height 15
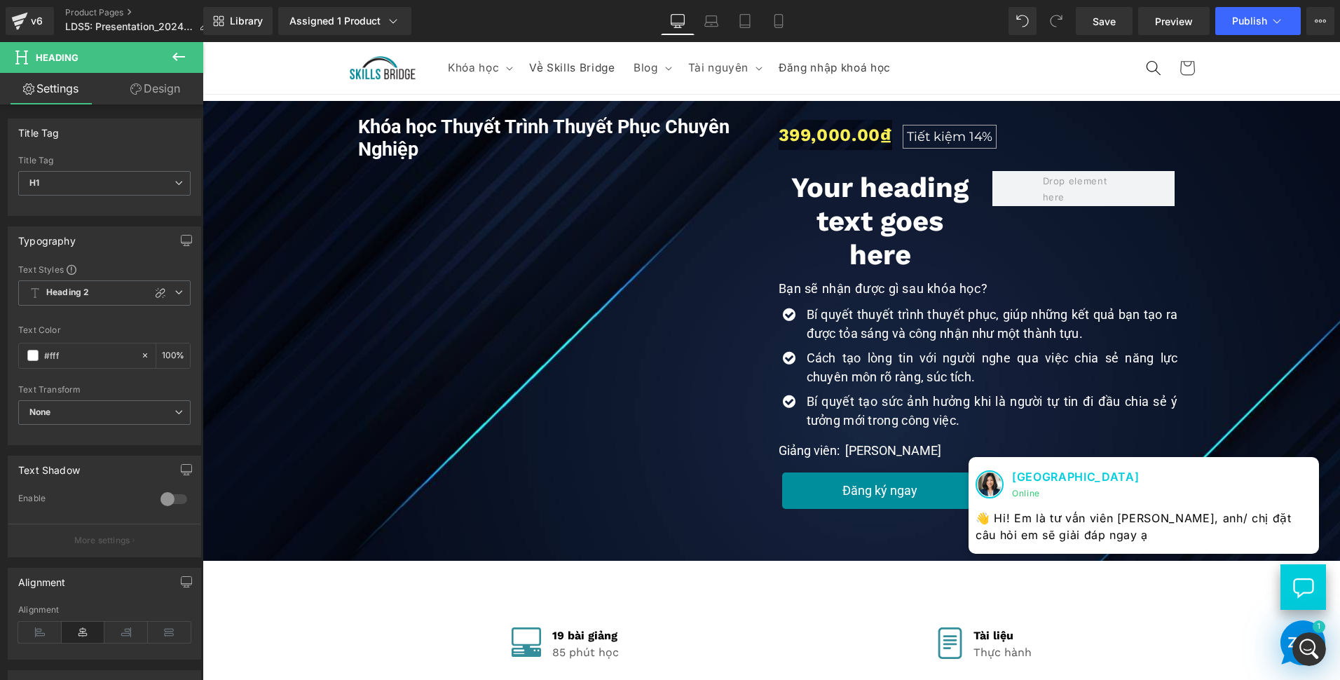
type input "#fff"
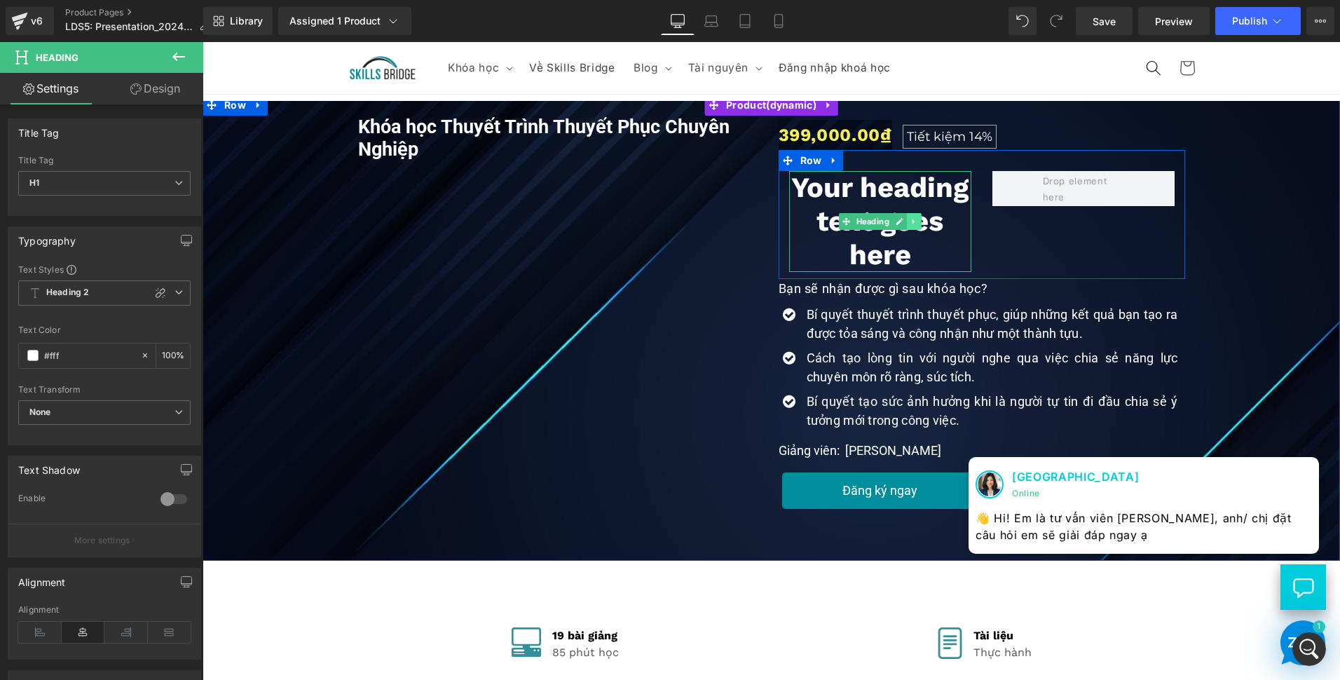
click at [910, 220] on icon at bounding box center [914, 221] width 8 height 8
click at [903, 225] on icon at bounding box center [907, 221] width 8 height 8
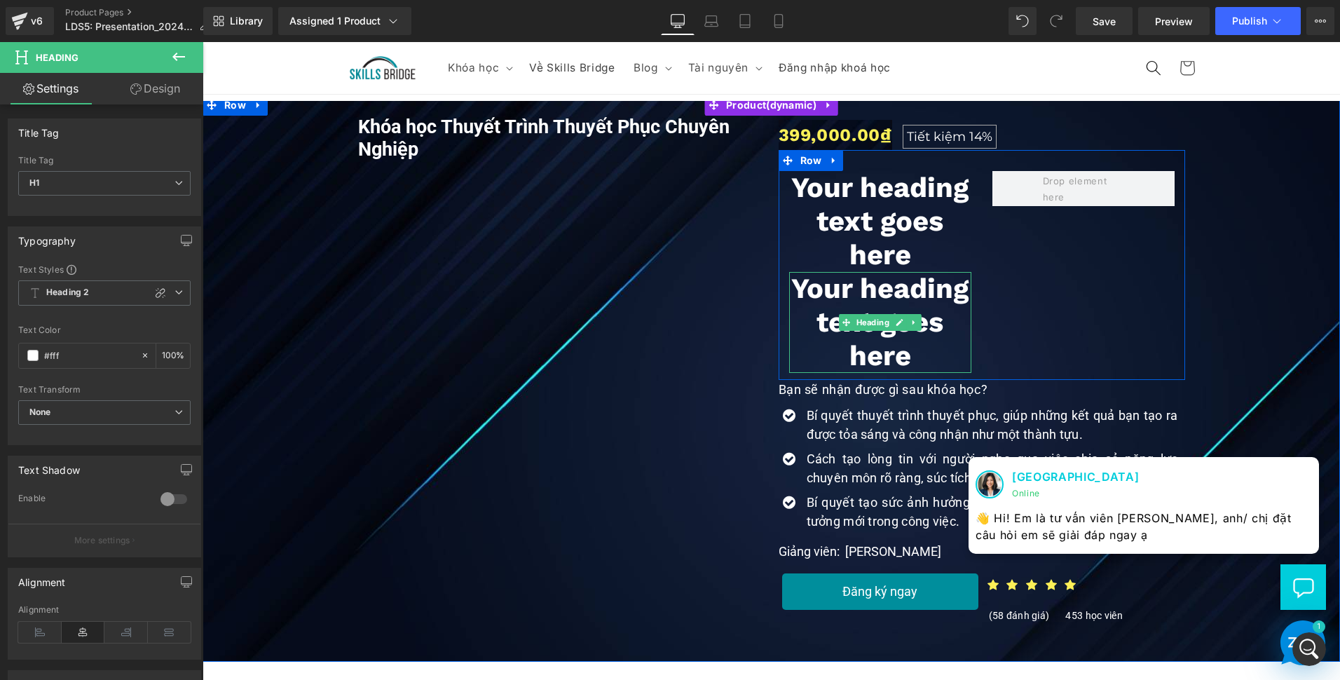
click at [792, 285] on h1 "Your heading text goes here" at bounding box center [880, 322] width 182 height 101
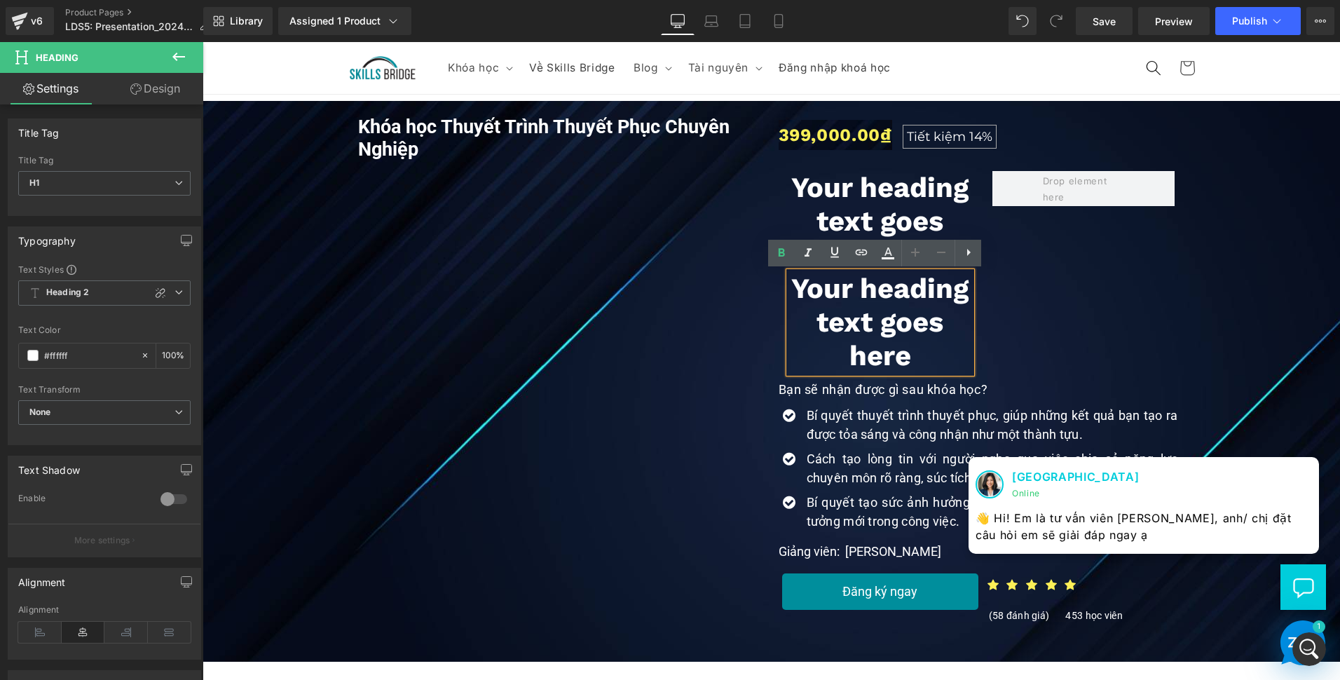
click at [746, 423] on div "Khóa học Thuyết Trình Thuyết Phục Chuyên Nghiệp (P) Title Youtube 399,000.00₫ T…" at bounding box center [771, 368] width 841 height 518
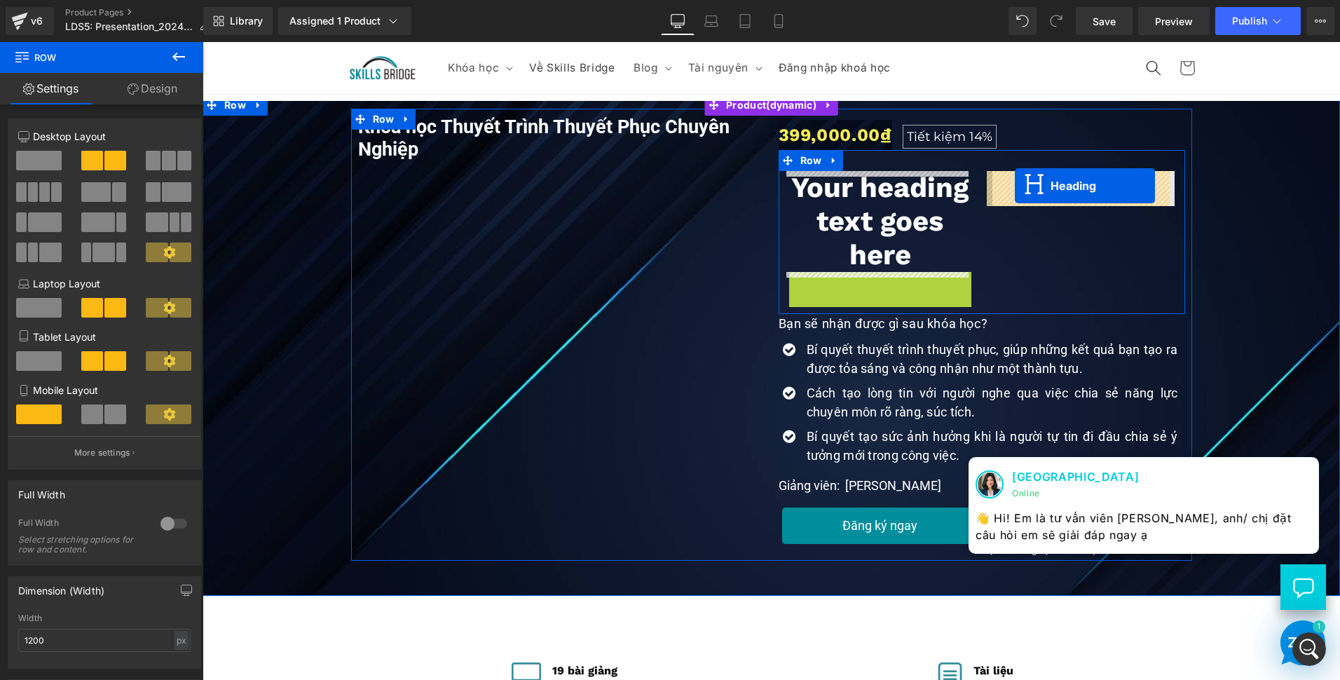
drag, startPoint x: 939, startPoint y: 259, endPoint x: 1016, endPoint y: 186, distance: 106.1
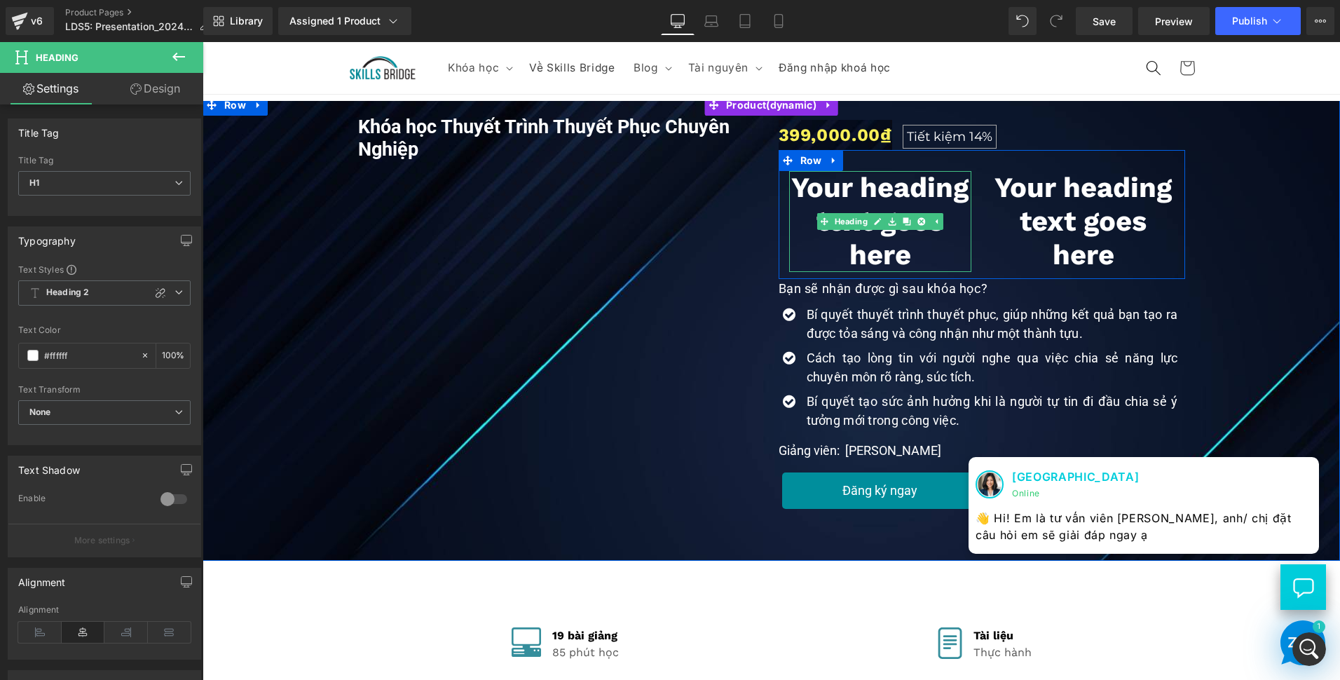
click at [841, 201] on h1 "Your heading text goes here" at bounding box center [880, 221] width 182 height 101
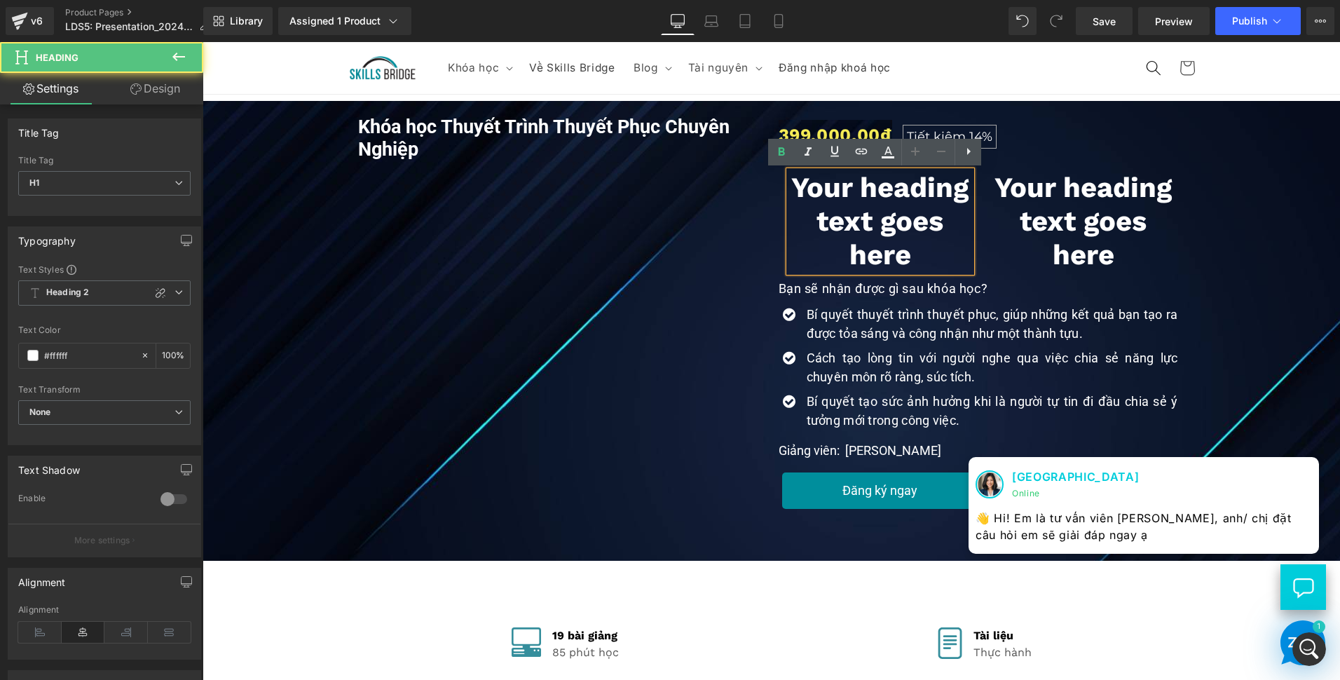
click at [838, 197] on h1 "Your heading text goes here" at bounding box center [880, 221] width 182 height 101
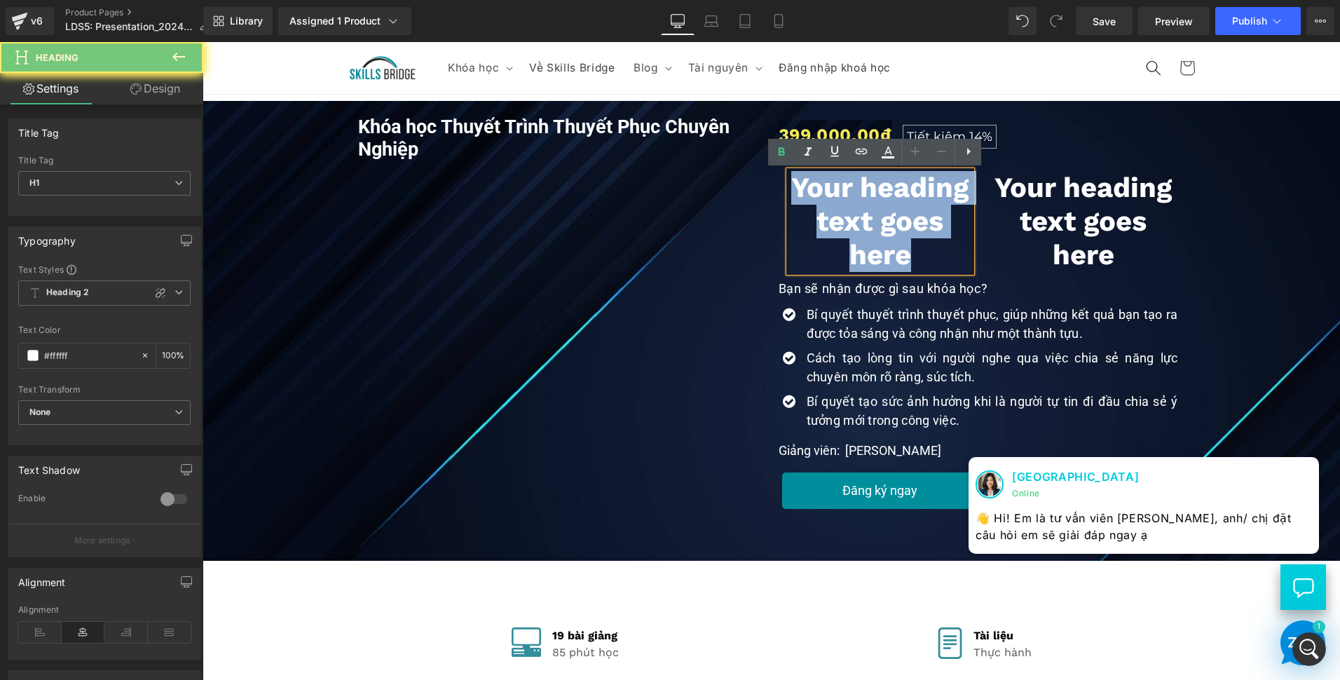
click at [838, 197] on h1 "Your heading text goes here" at bounding box center [880, 221] width 182 height 101
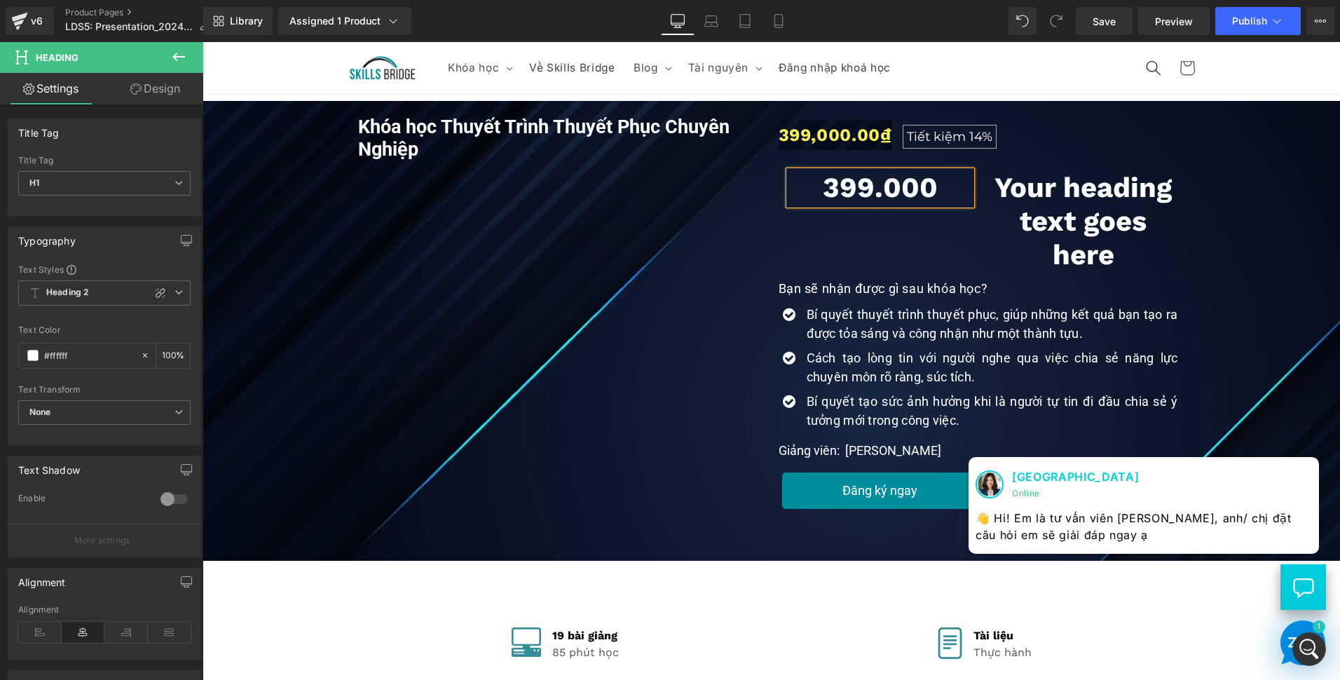
click at [1097, 230] on h1 "Your heading text goes here" at bounding box center [1084, 221] width 182 height 101
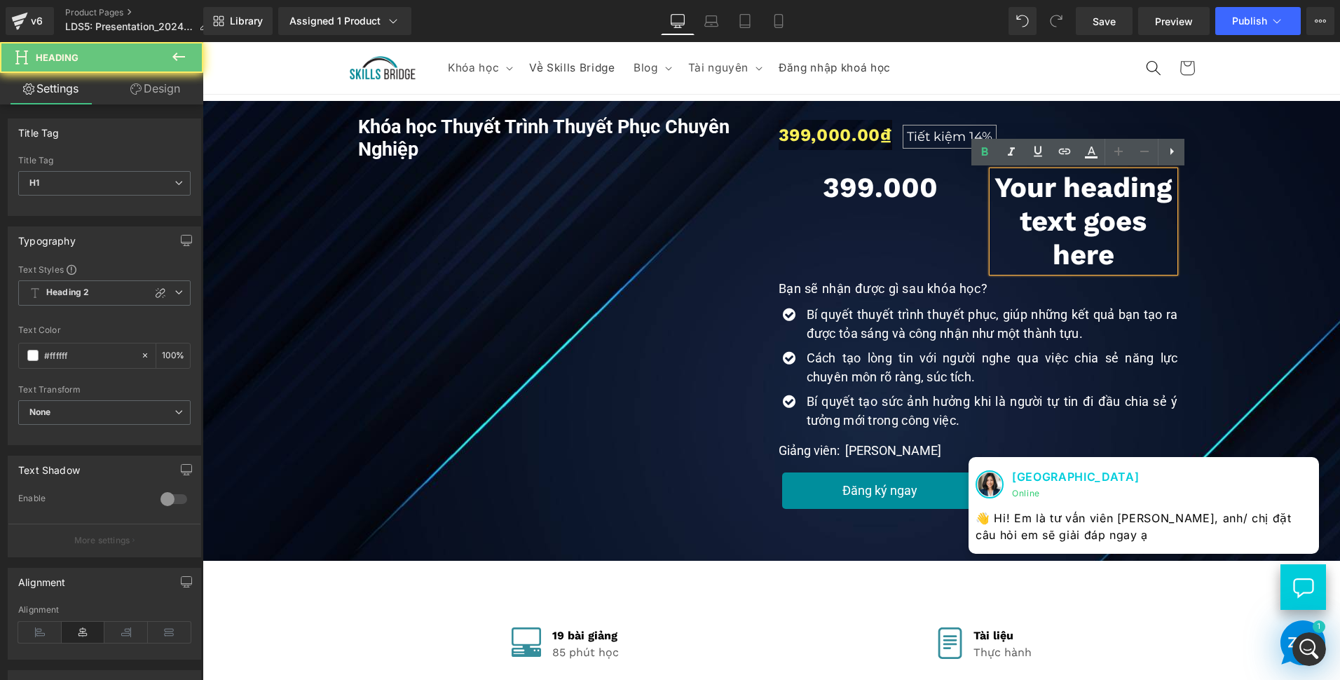
click at [1073, 258] on h1 "Your heading text goes here" at bounding box center [1084, 221] width 182 height 101
click at [1072, 259] on h1 "Your heading text goes here" at bounding box center [1084, 221] width 182 height 101
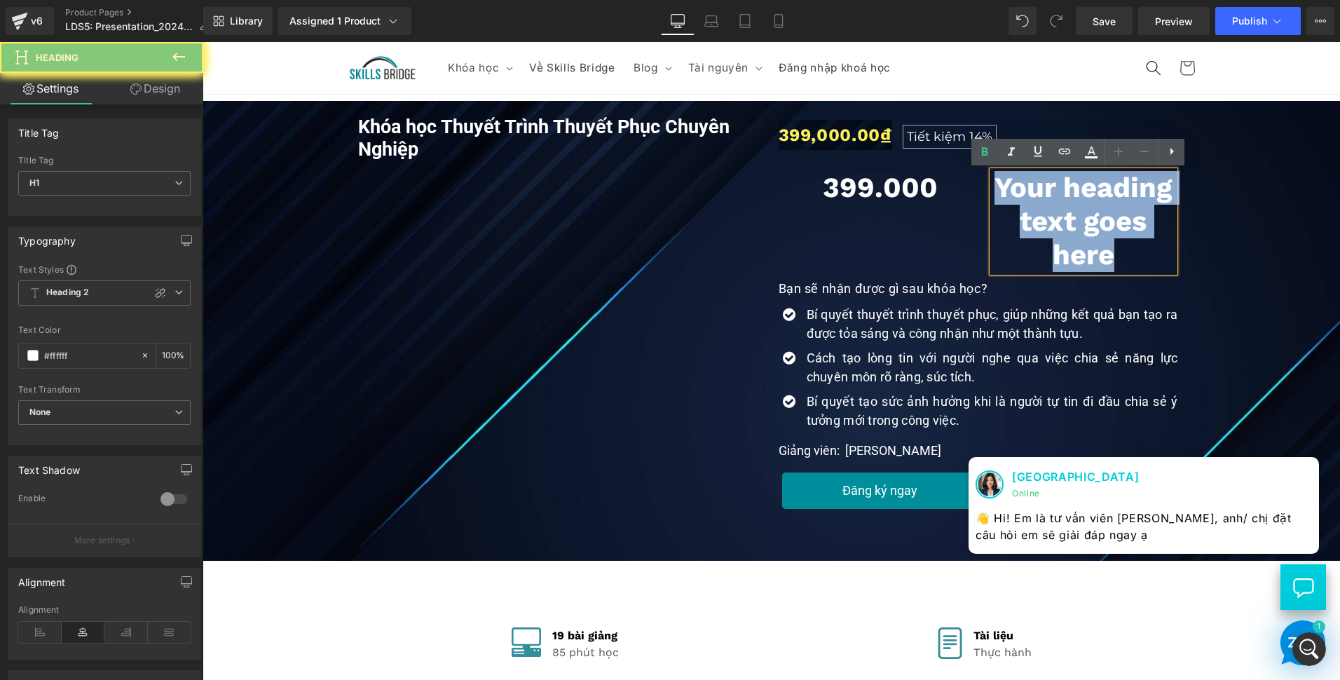
click at [1072, 259] on h1 "Your heading text goes here" at bounding box center [1084, 221] width 182 height 101
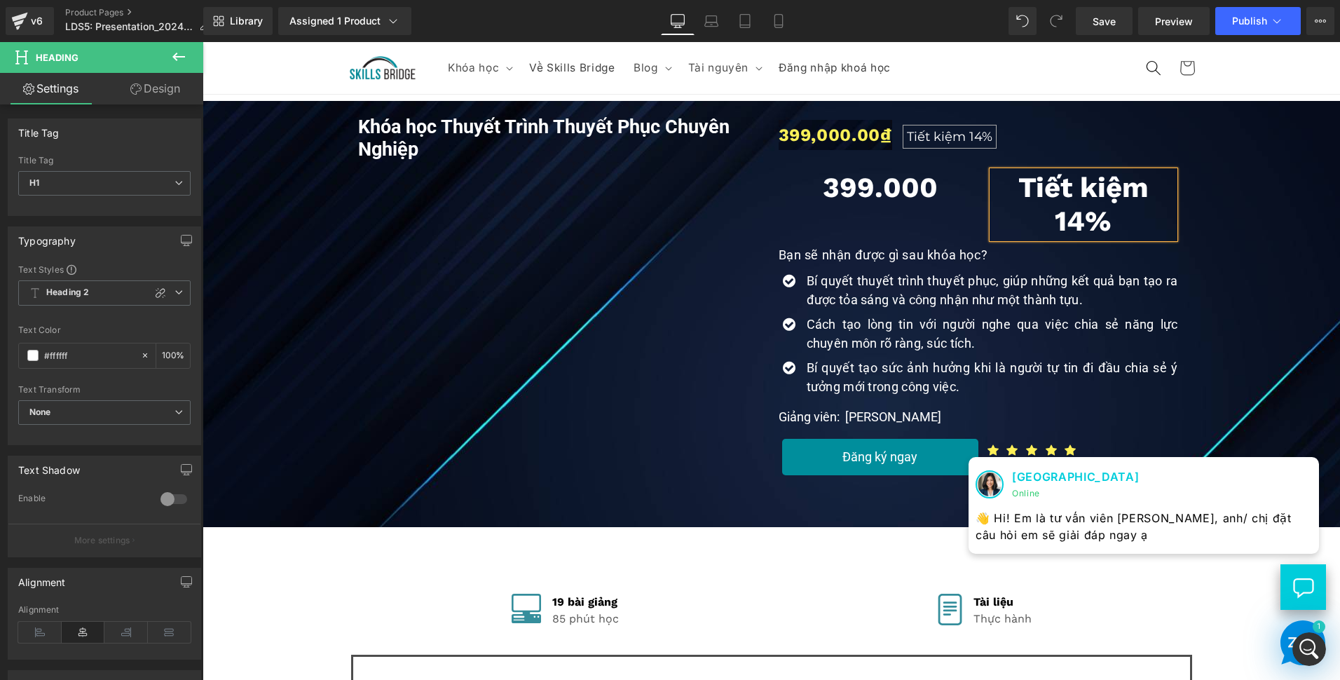
click at [1236, 238] on div "Khóa học Thuyết Trình Thuyết Phục Chuyên Nghiệp (P) Title Youtube 399,000.00₫ T…" at bounding box center [772, 300] width 1124 height 383
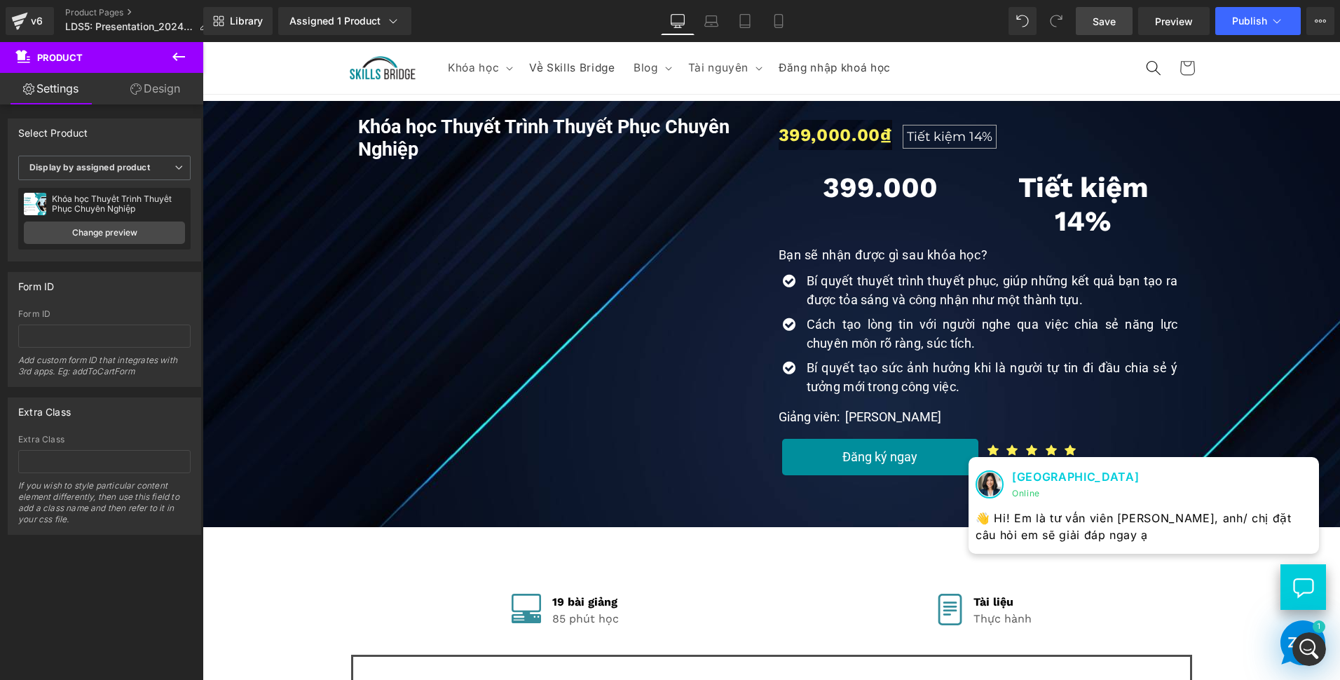
click at [1110, 23] on span "Save" at bounding box center [1104, 21] width 23 height 15
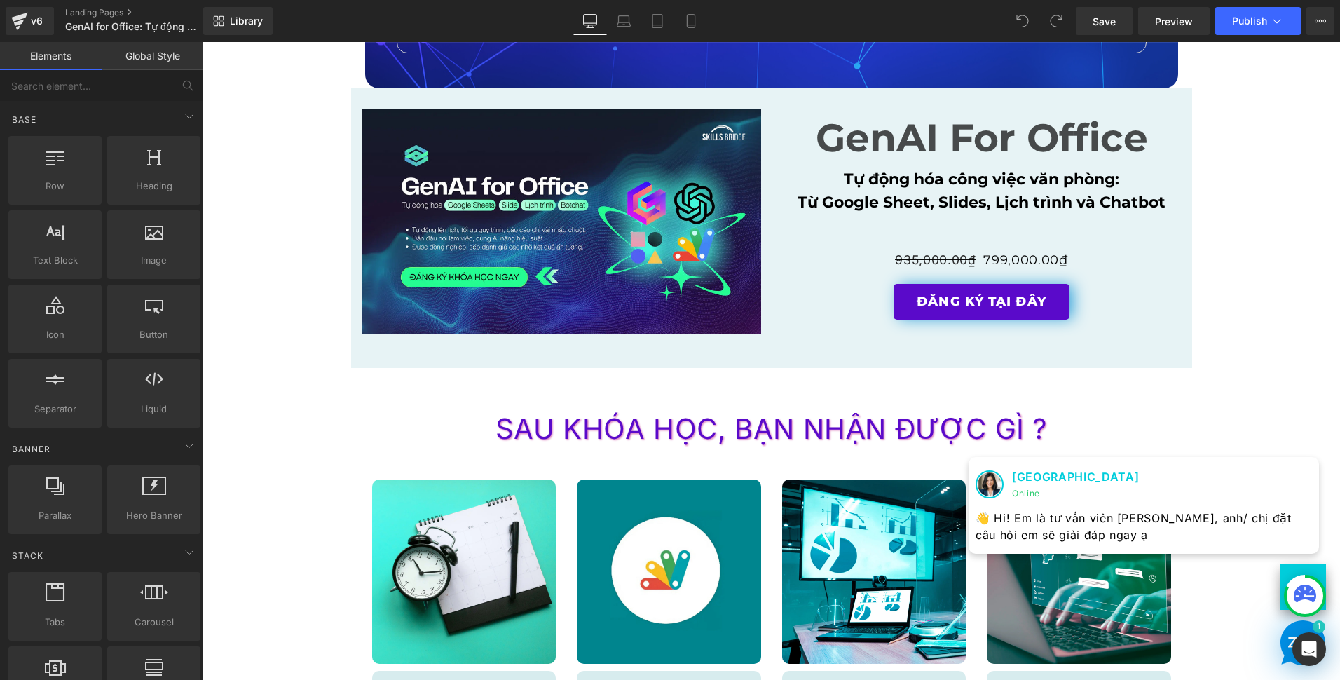
scroll to position [2243, 0]
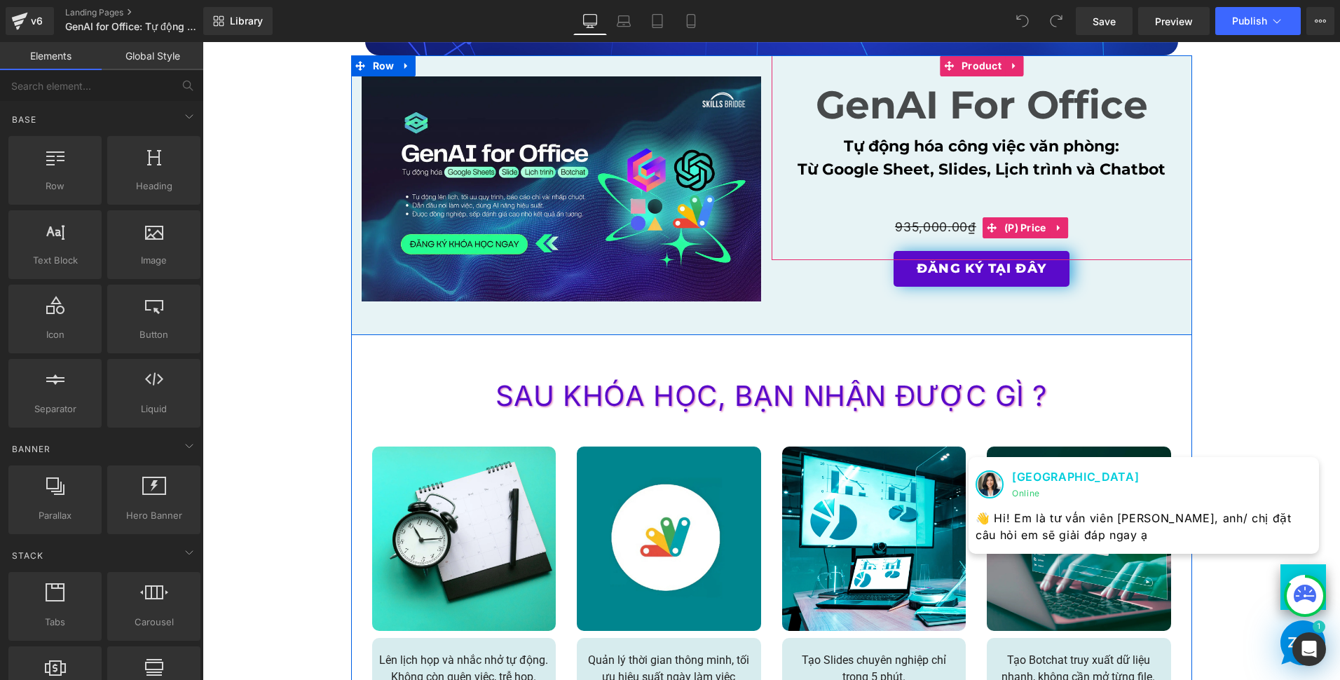
click at [965, 189] on div "ĐĂNG KÝ TẠI ĐÂY (P) Cart Button" at bounding box center [982, 199] width 407 height 36
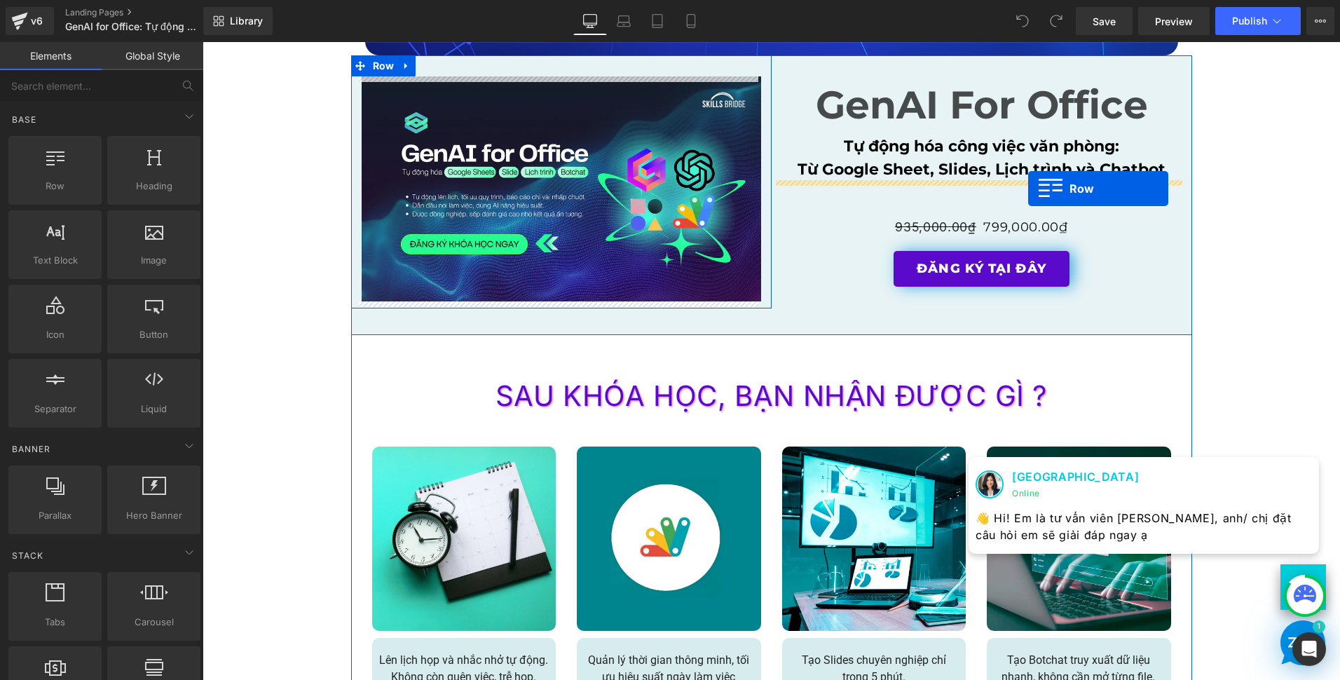
drag, startPoint x: 374, startPoint y: 221, endPoint x: 1028, endPoint y: 189, distance: 655.5
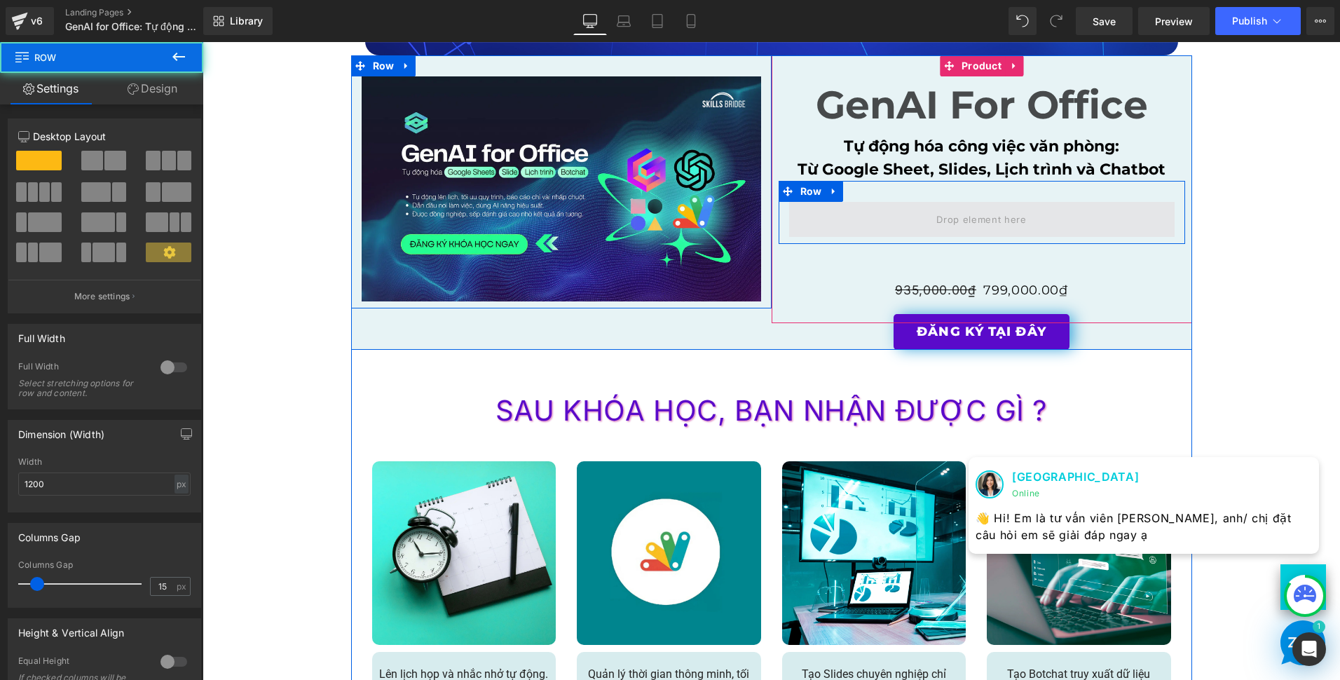
click at [965, 215] on span at bounding box center [982, 219] width 100 height 22
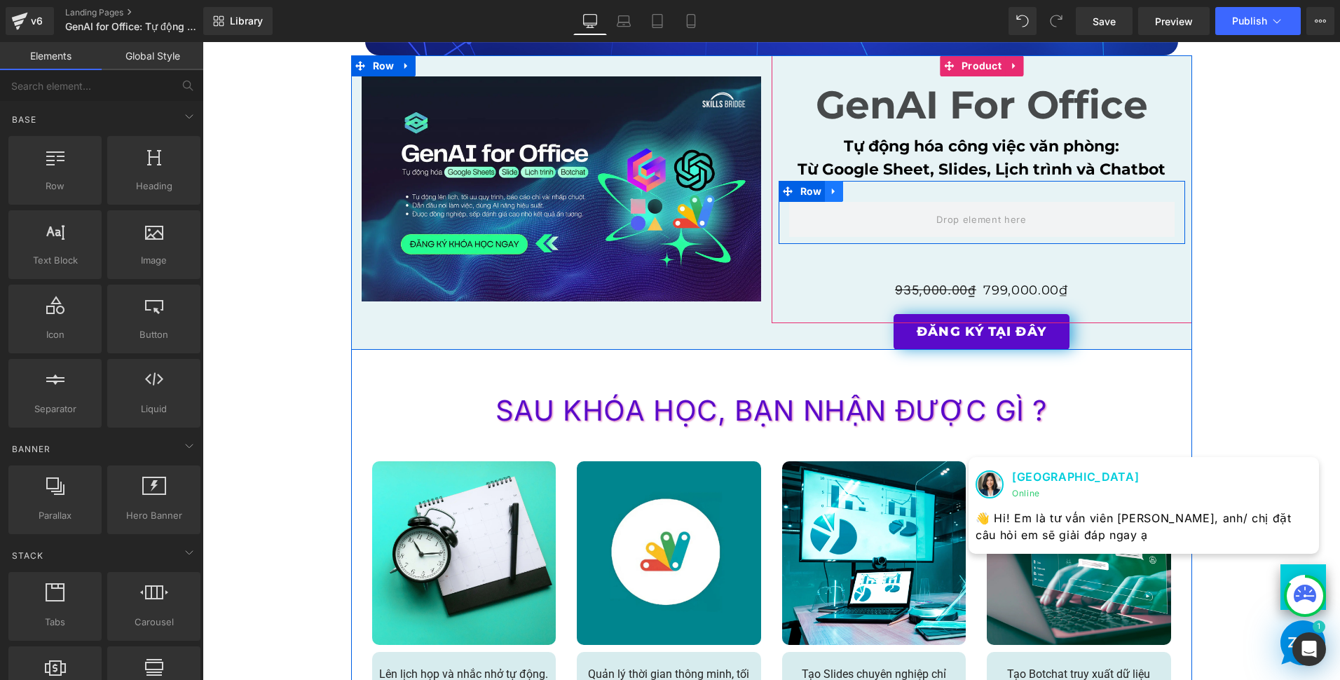
click at [832, 189] on icon at bounding box center [834, 191] width 10 height 11
click at [964, 200] on div "Row" at bounding box center [982, 212] width 407 height 63
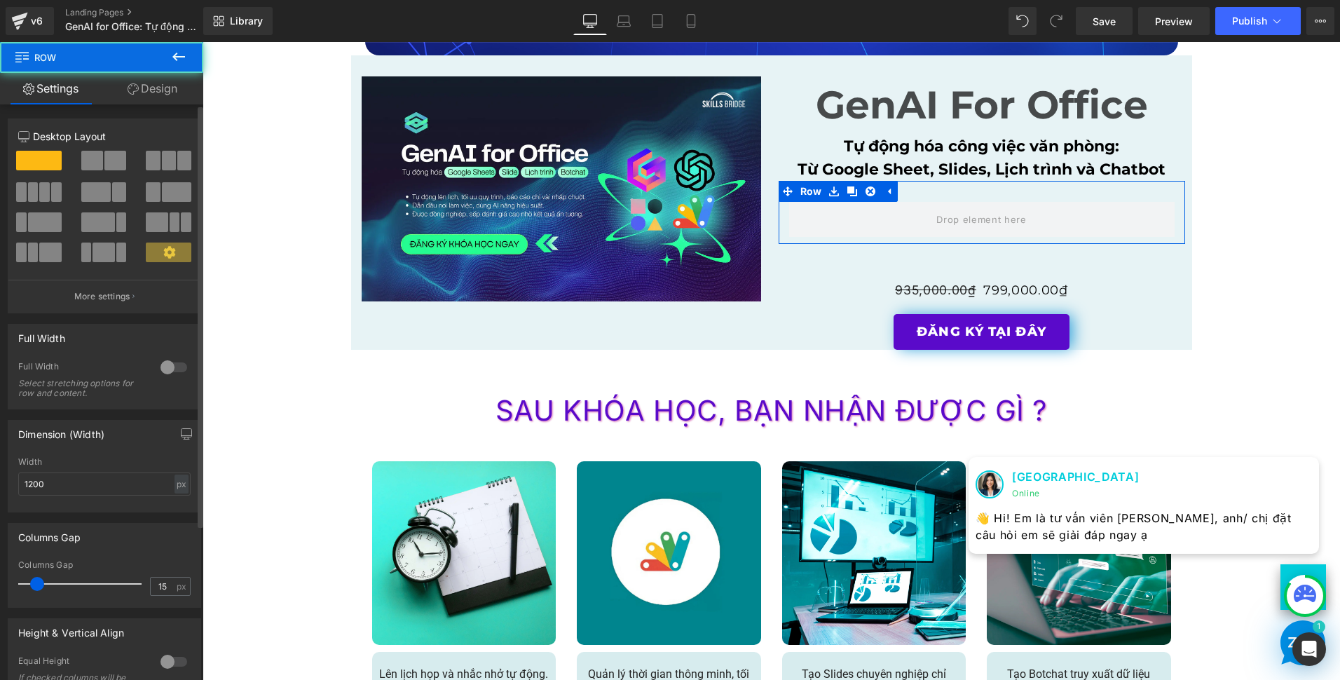
click at [104, 167] on span at bounding box center [115, 161] width 22 height 20
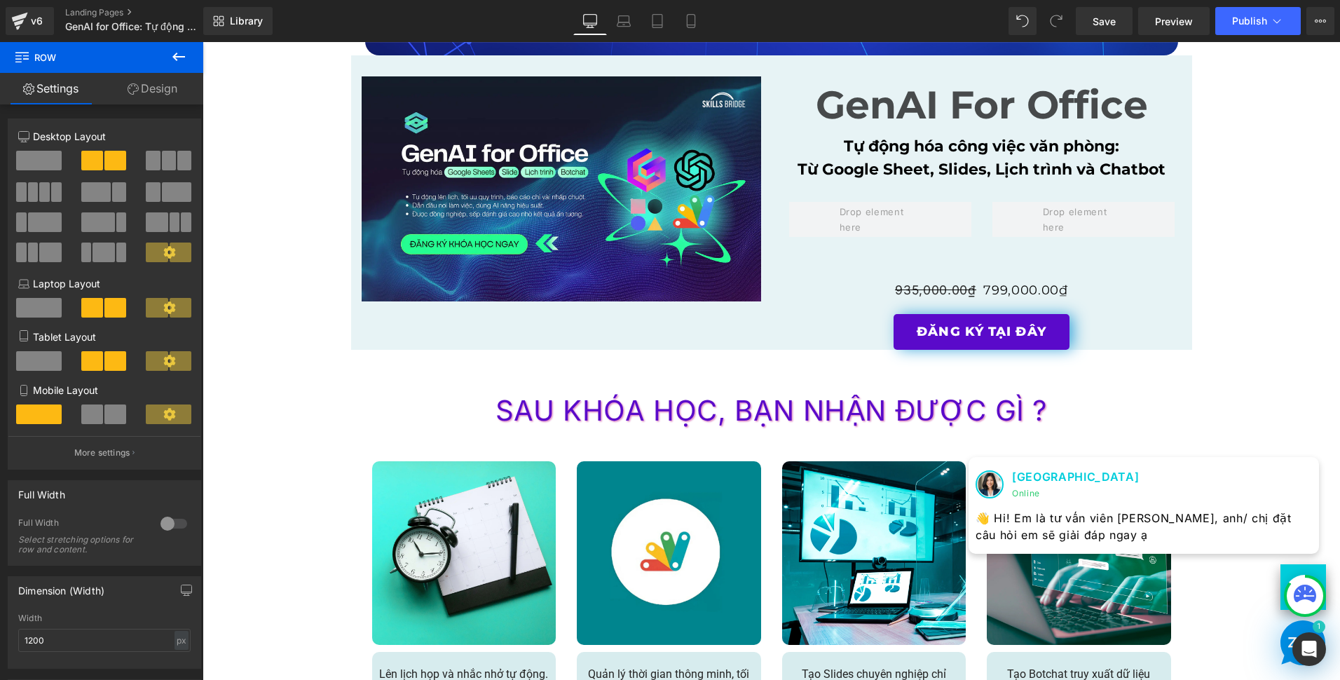
click at [329, 292] on div "Image ĐĂNG KÝ NGAY Button Row Image Row Image ĐĂNG KÝ NGAY Button Row Image Row…" at bounding box center [772, 231] width 1138 height 4758
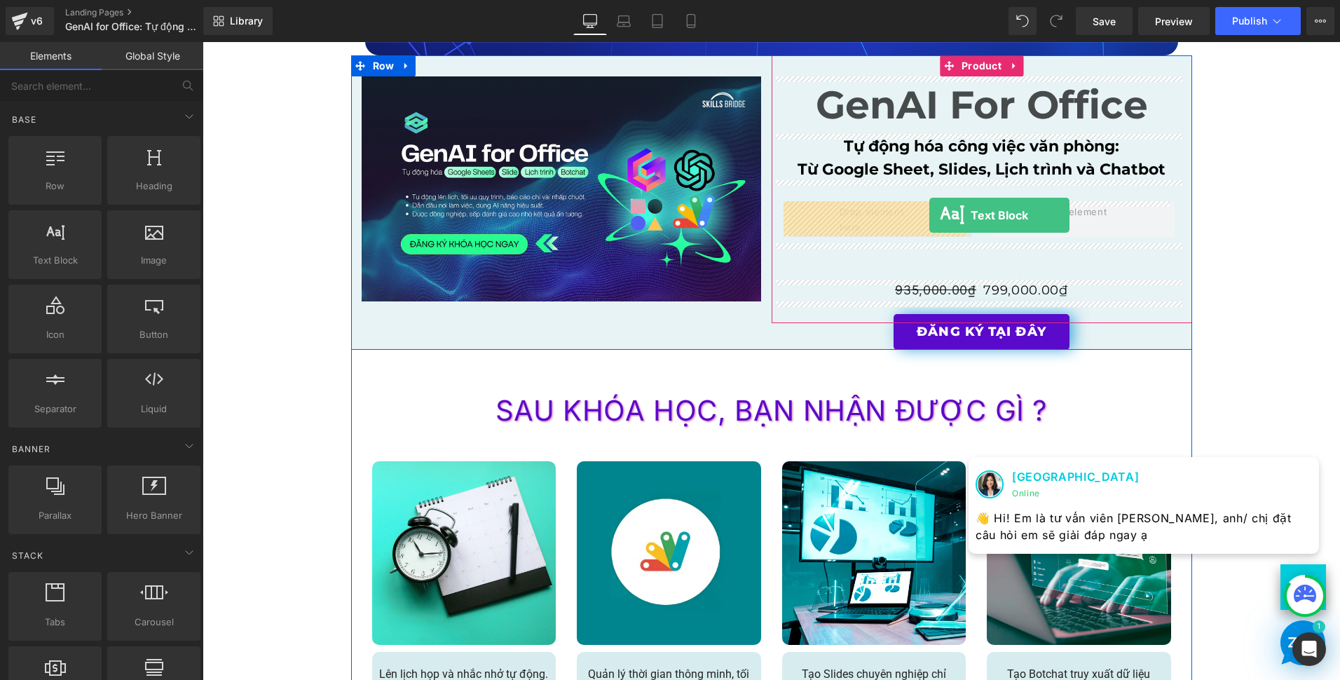
drag, startPoint x: 261, startPoint y: 280, endPoint x: 929, endPoint y: 215, distance: 671.2
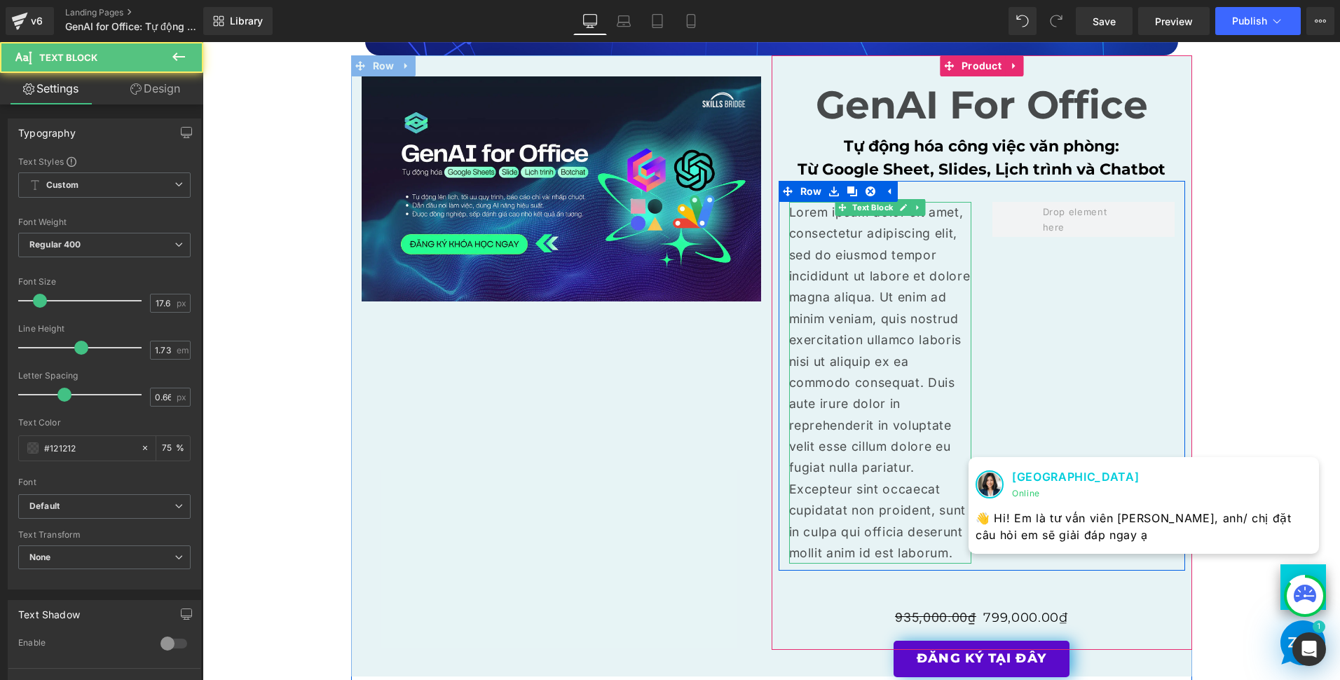
click at [913, 236] on p "Lorem ipsum dolor sit amet, consectetur adipiscing elit, sed do eiusmod tempor …" at bounding box center [880, 383] width 182 height 362
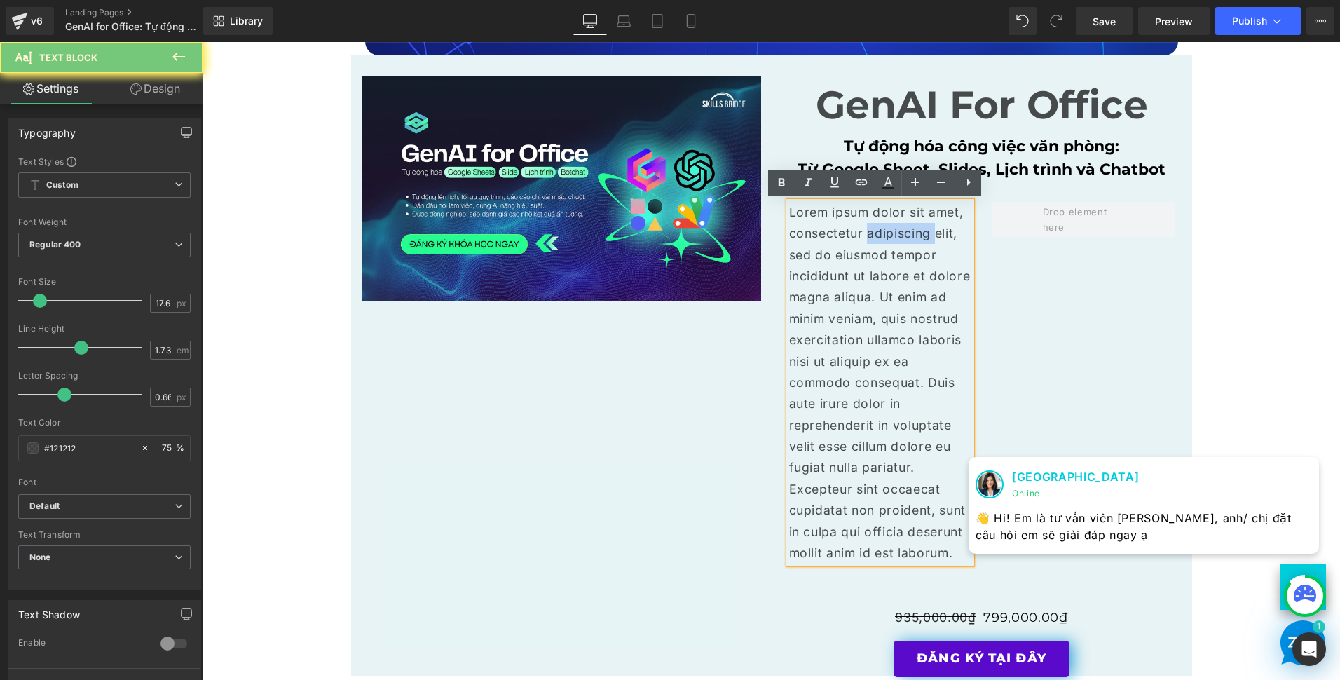
click at [913, 236] on p "Lorem ipsum dolor sit amet, consectetur adipiscing elit, sed do eiusmod tempor …" at bounding box center [880, 383] width 182 height 362
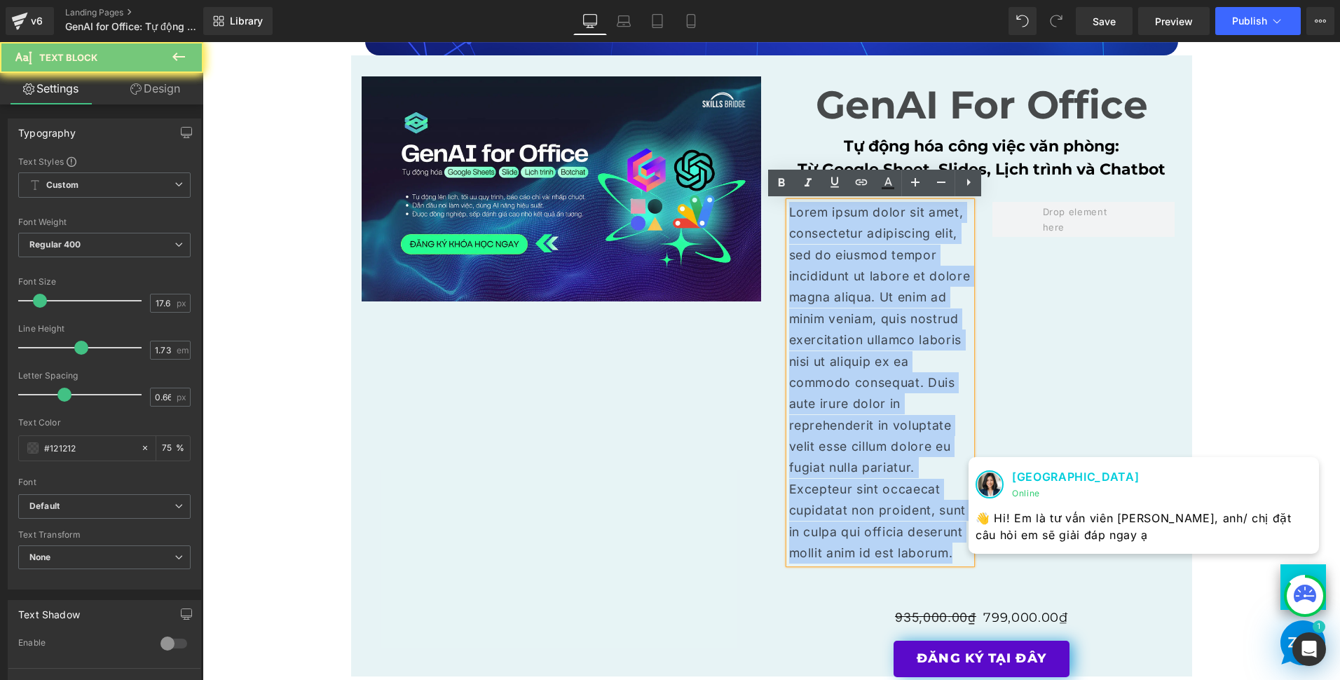
click at [913, 236] on p "Lorem ipsum dolor sit amet, consectetur adipiscing elit, sed do eiusmod tempor …" at bounding box center [880, 383] width 182 height 362
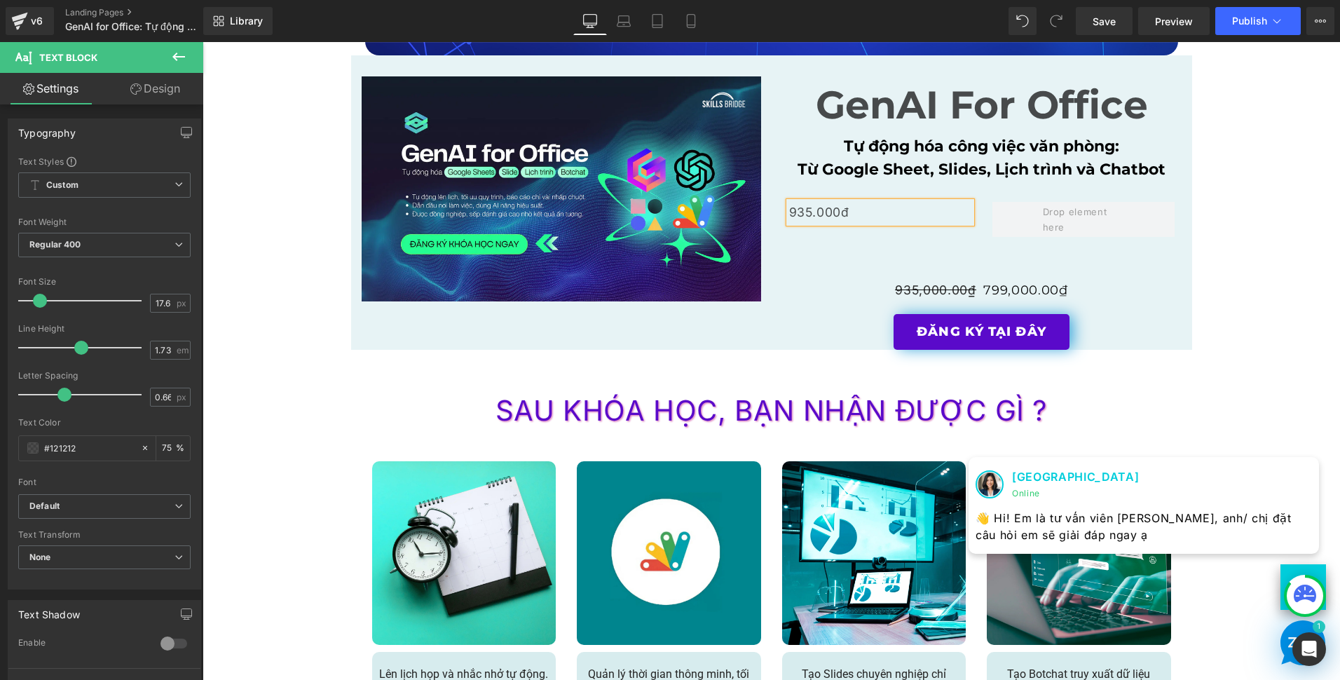
click at [903, 258] on div "ĐĂNG KÝ TẠI ĐÂY" at bounding box center [982, 262] width 407 height 36
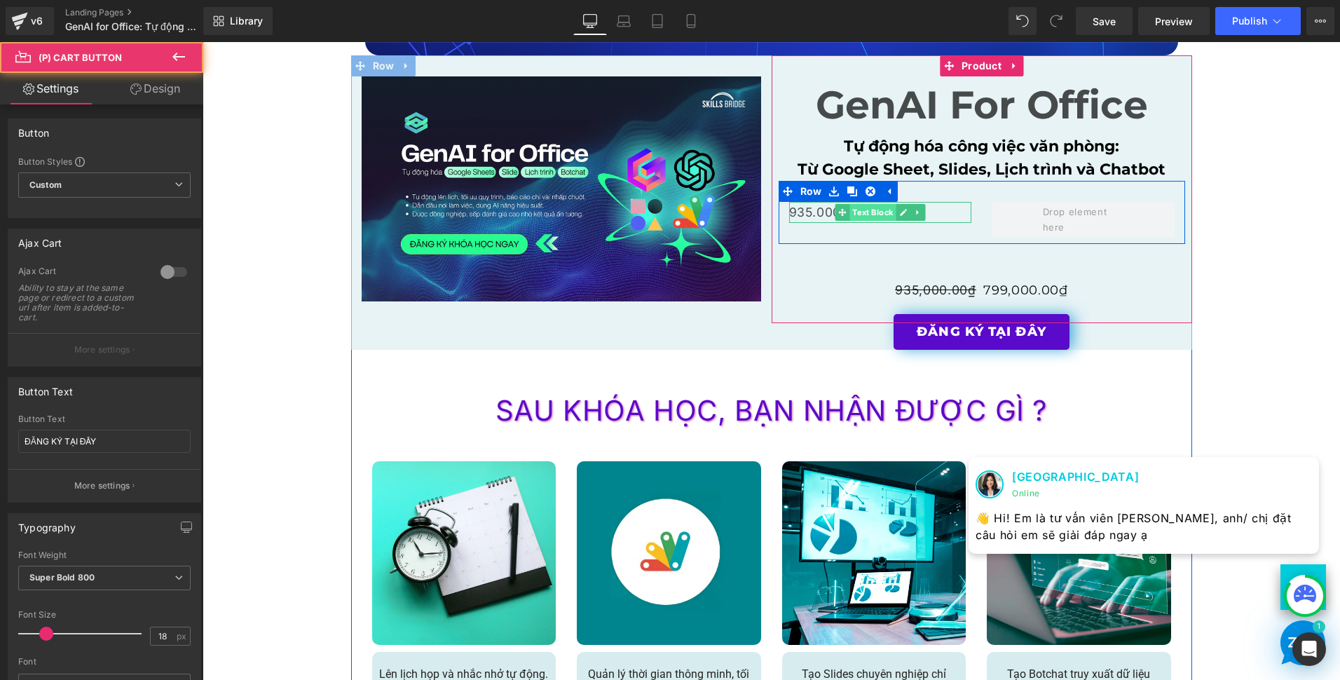
click at [850, 215] on span "Text Block" at bounding box center [873, 212] width 46 height 17
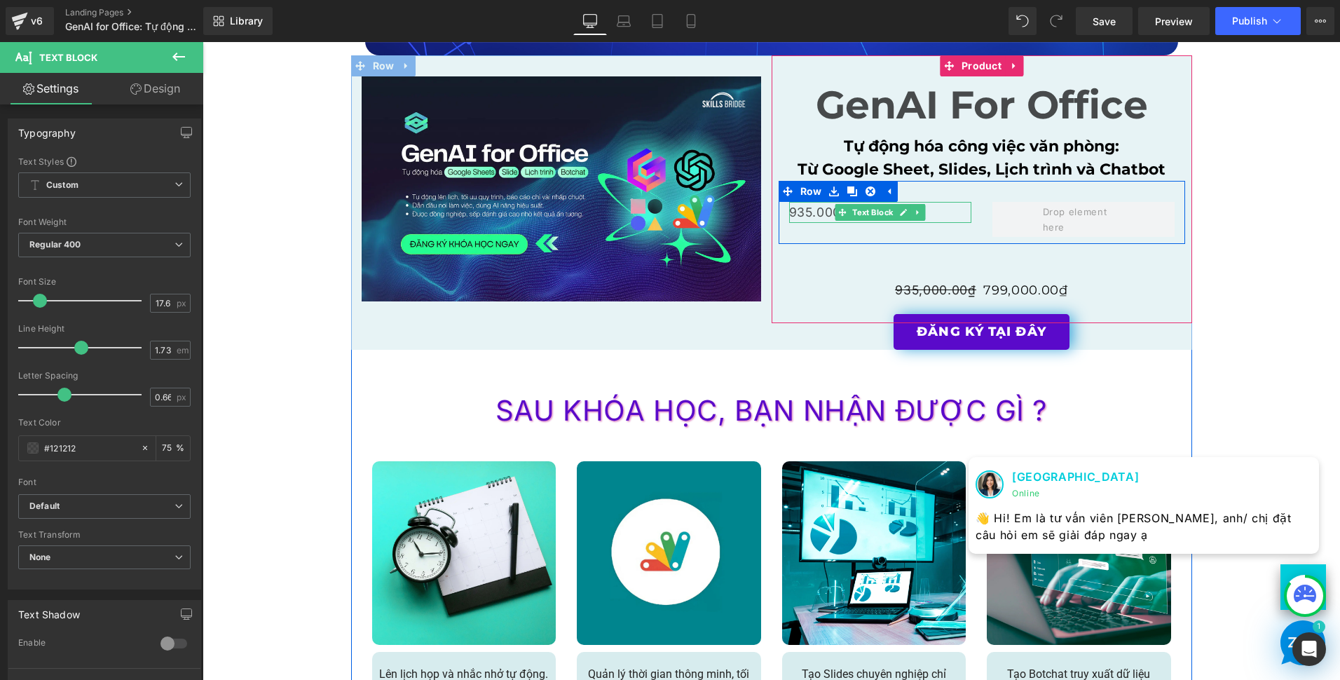
click at [952, 208] on p "935.000đ" at bounding box center [880, 212] width 182 height 21
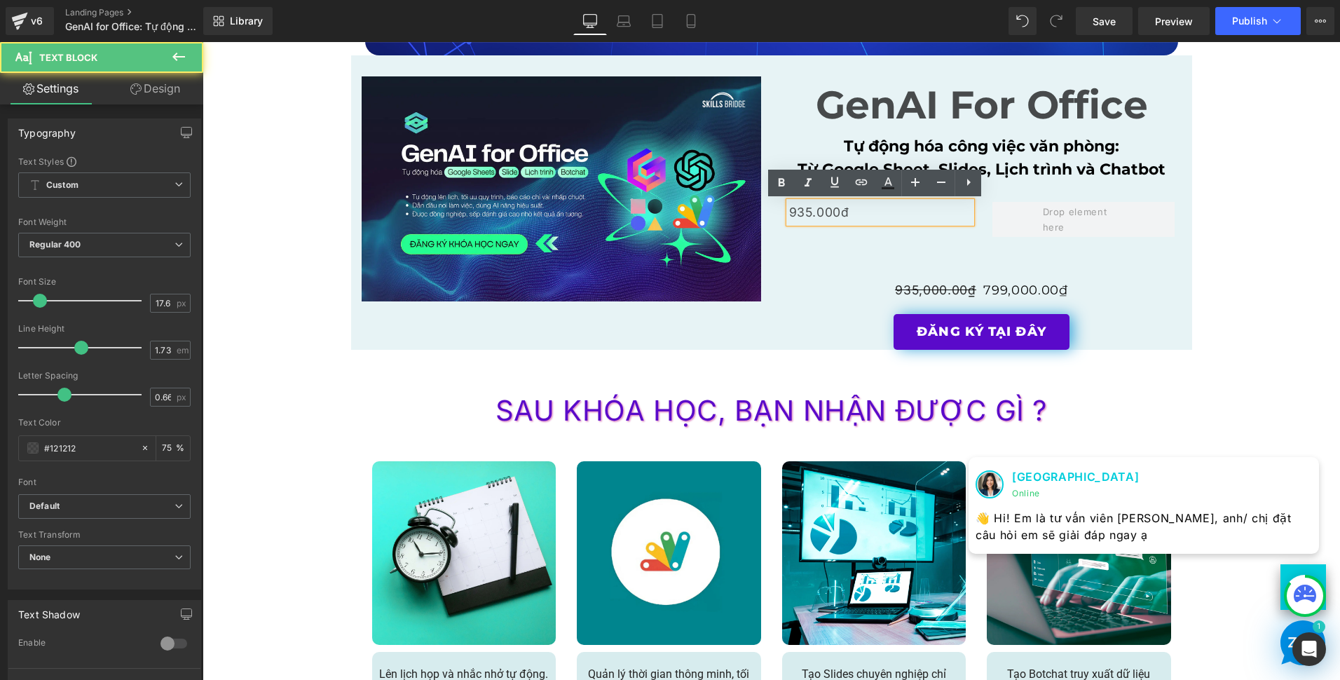
click at [952, 208] on p "935.000đ" at bounding box center [880, 212] width 182 height 21
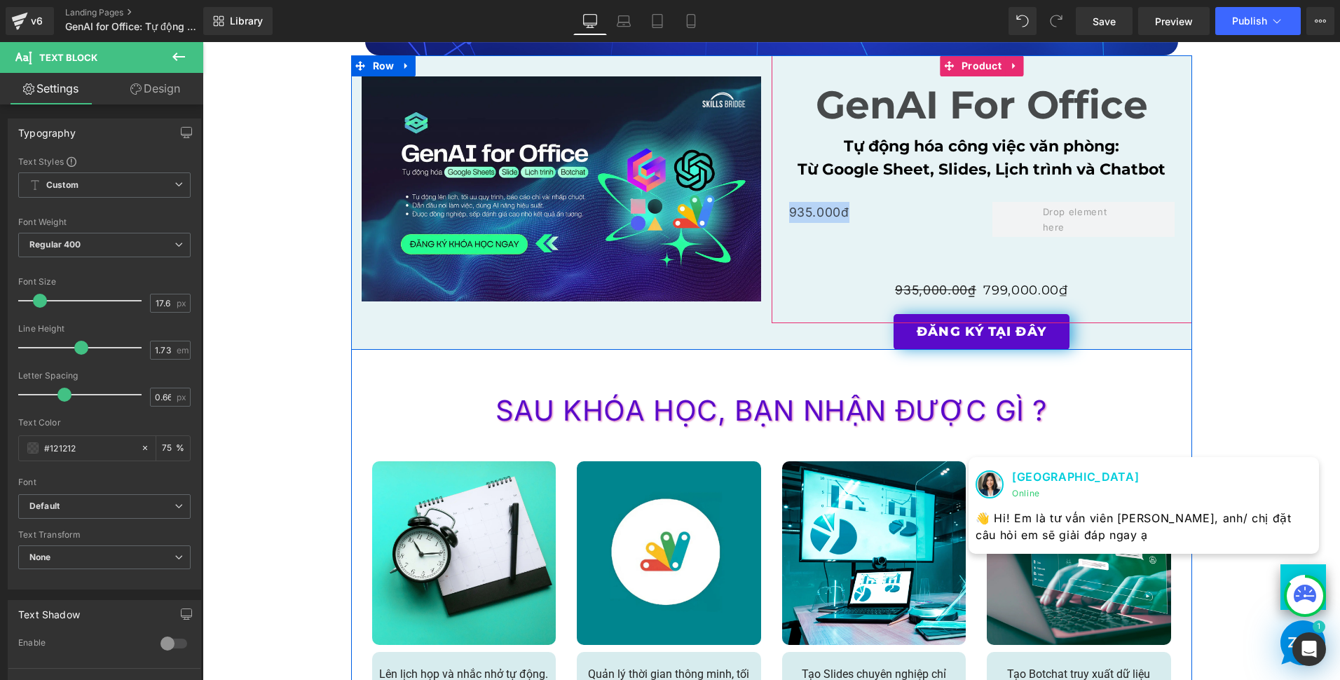
click at [880, 232] on div "935.000đ Text Block Row" at bounding box center [982, 212] width 407 height 63
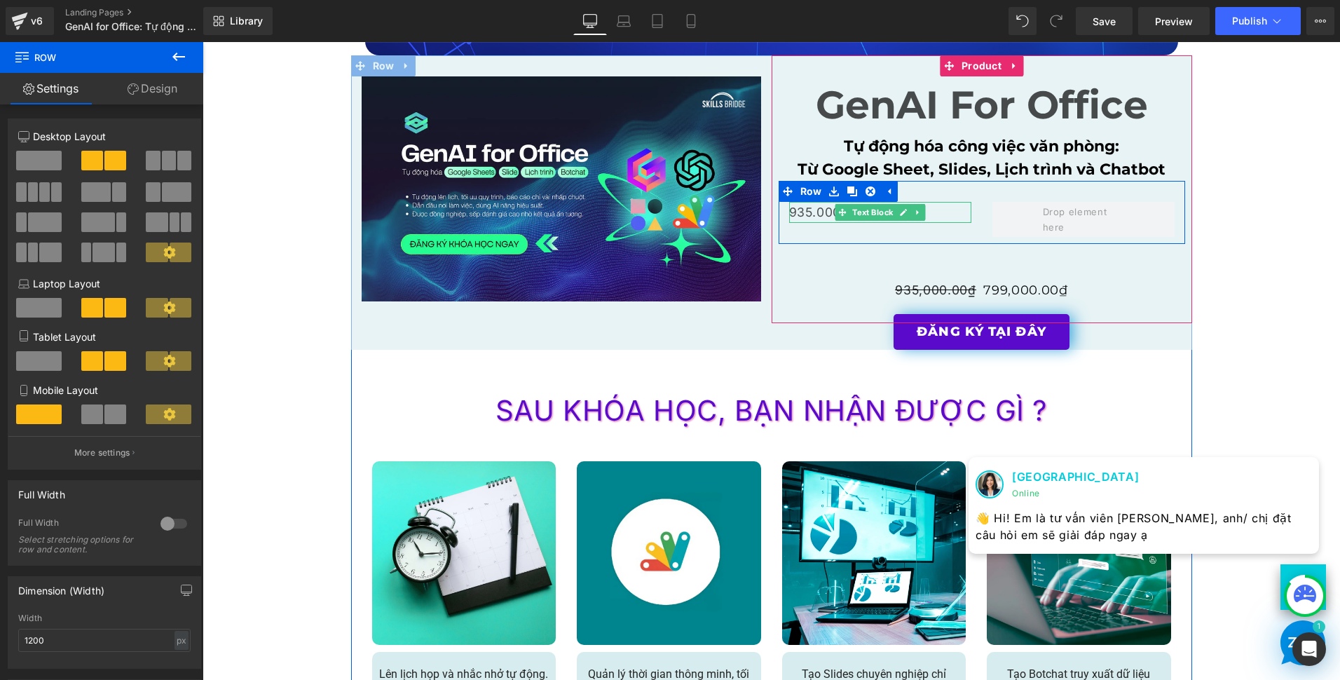
click at [937, 214] on p "935.000đ" at bounding box center [880, 212] width 182 height 21
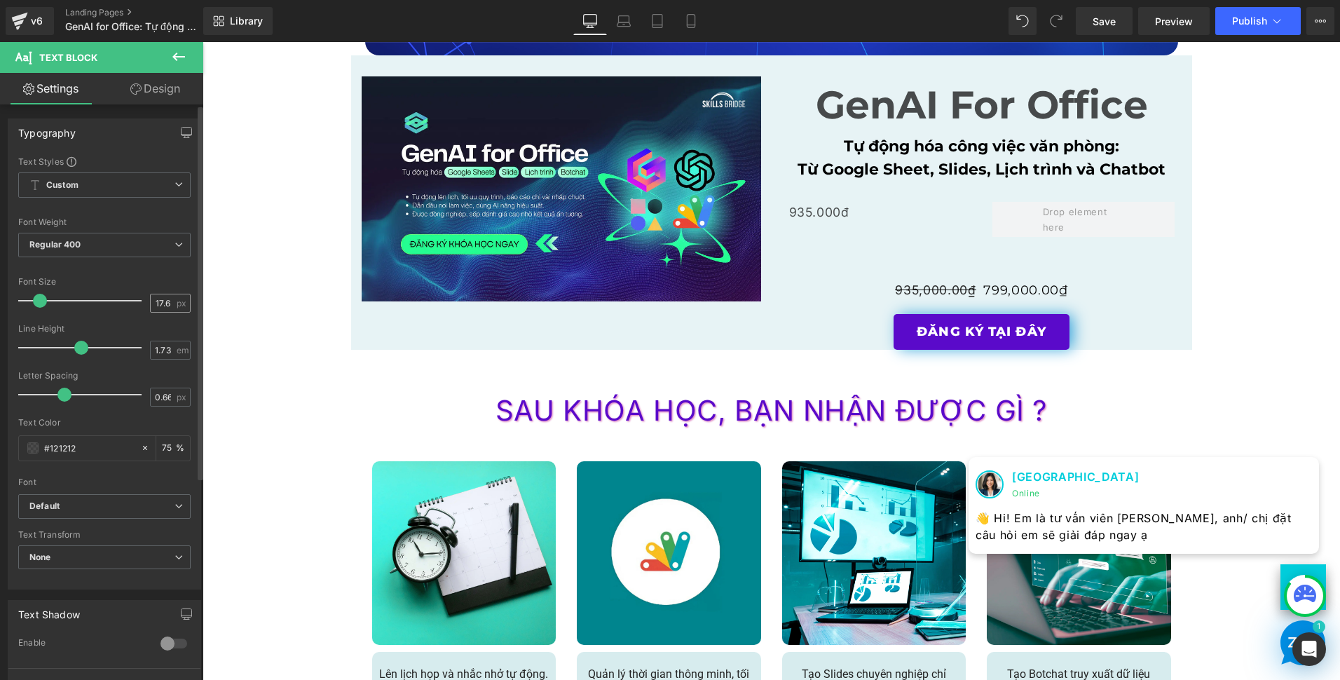
scroll to position [1, 0]
click at [133, 86] on icon at bounding box center [135, 88] width 11 height 11
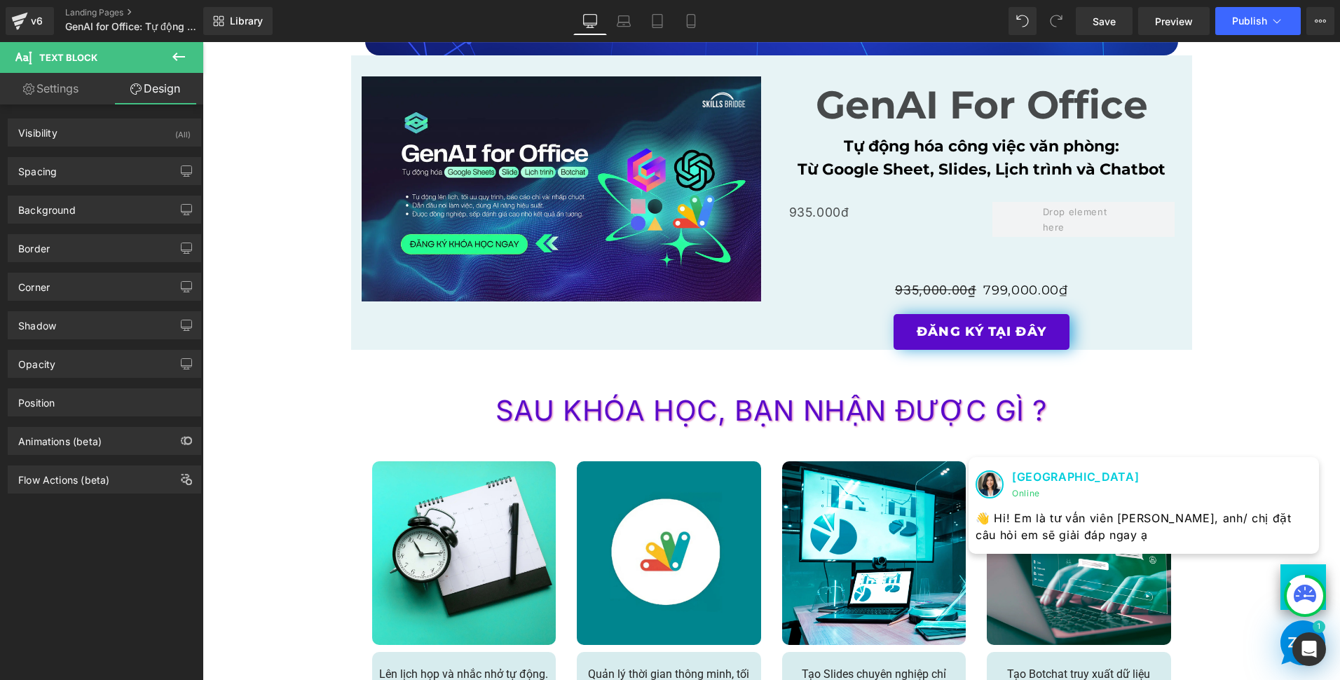
click at [52, 85] on link "Settings" at bounding box center [51, 89] width 102 height 32
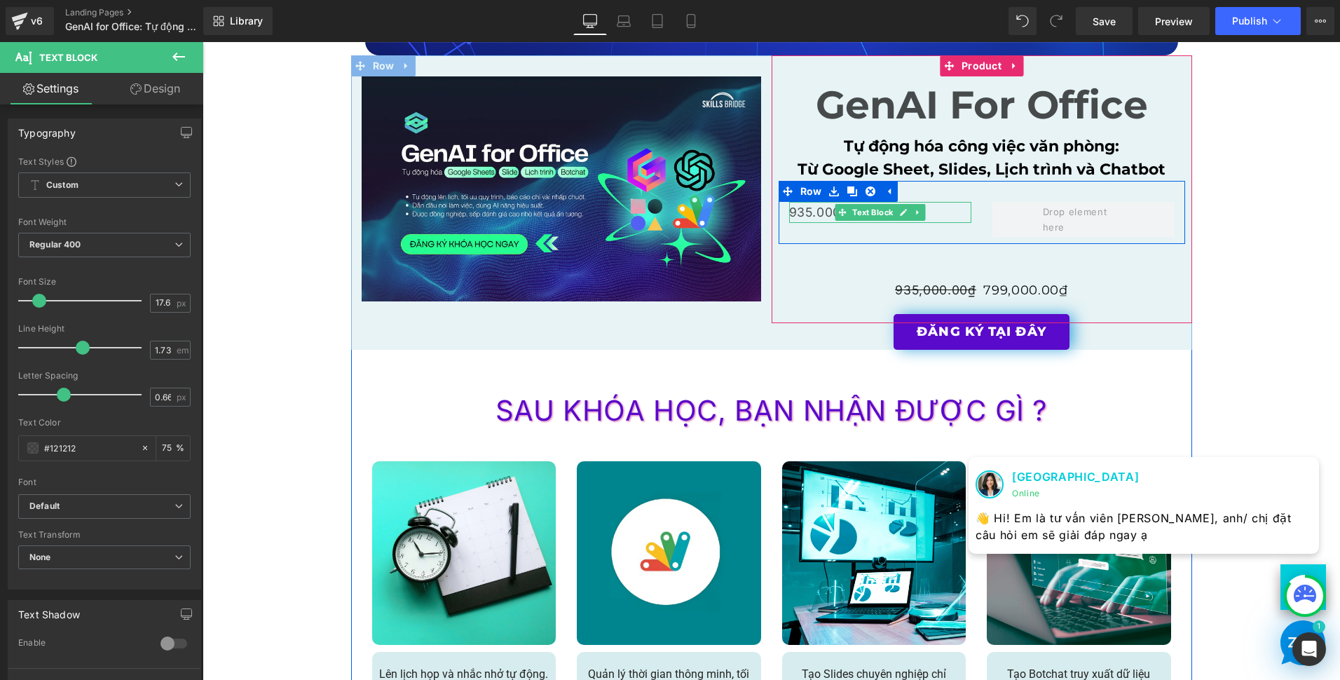
click at [824, 216] on p "935.000đ" at bounding box center [880, 212] width 182 height 21
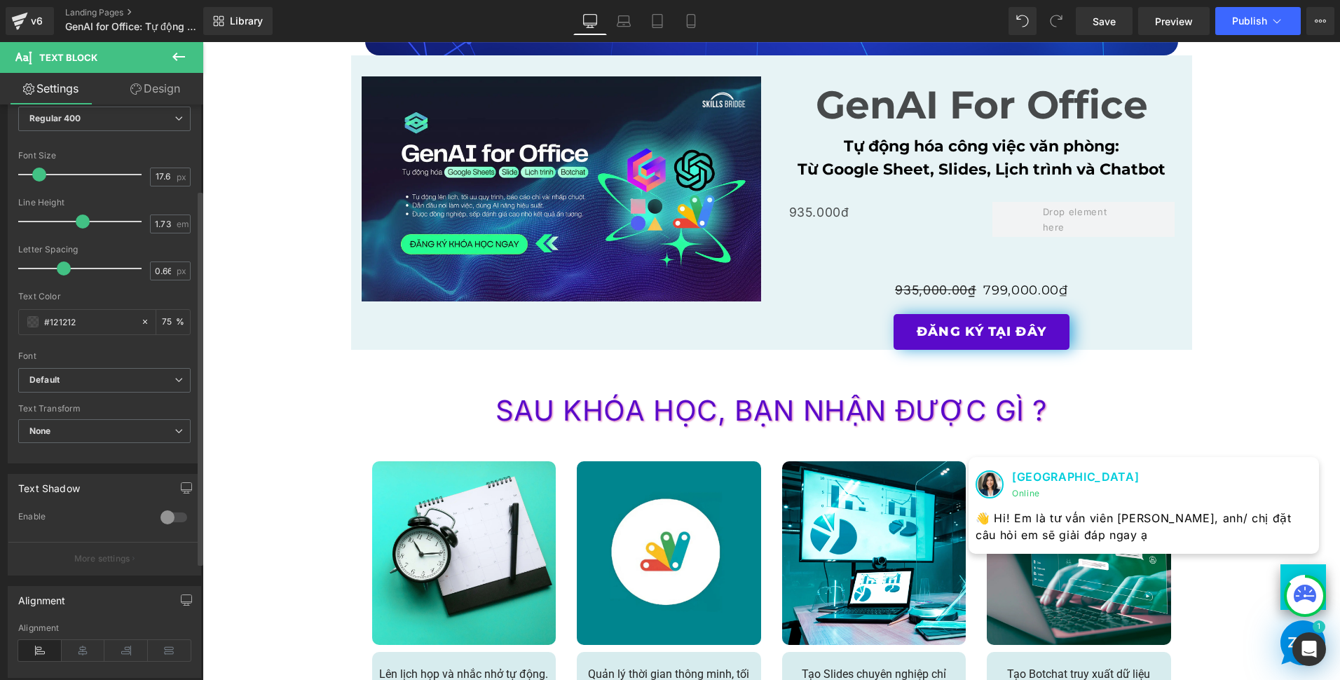
scroll to position [140, 0]
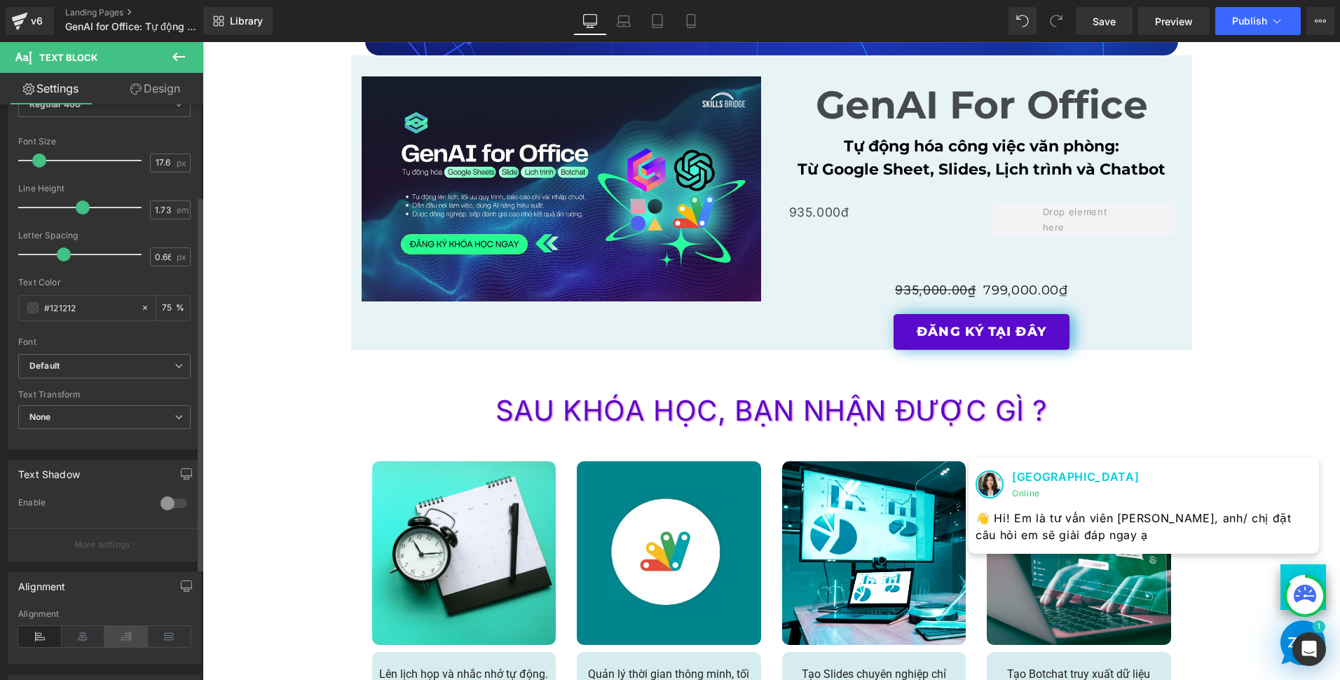
click at [132, 635] on icon at bounding box center [125, 636] width 43 height 21
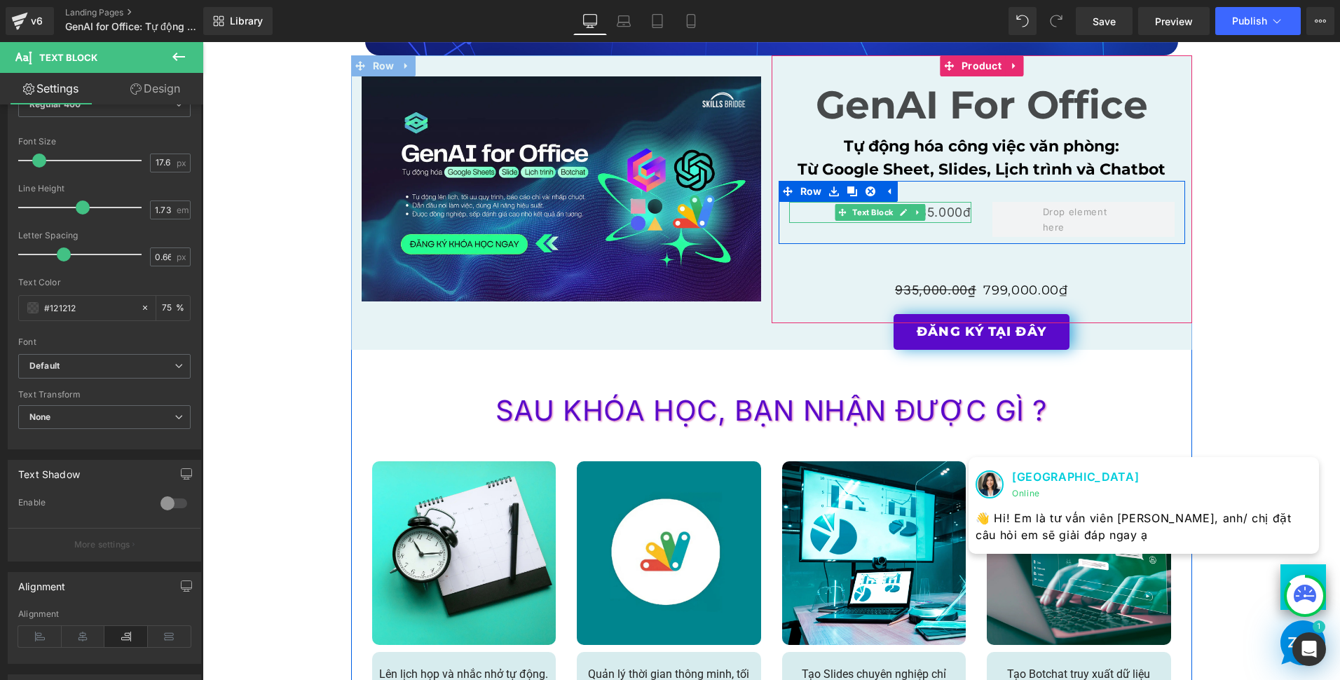
click at [959, 214] on p "935.000đ" at bounding box center [880, 212] width 182 height 21
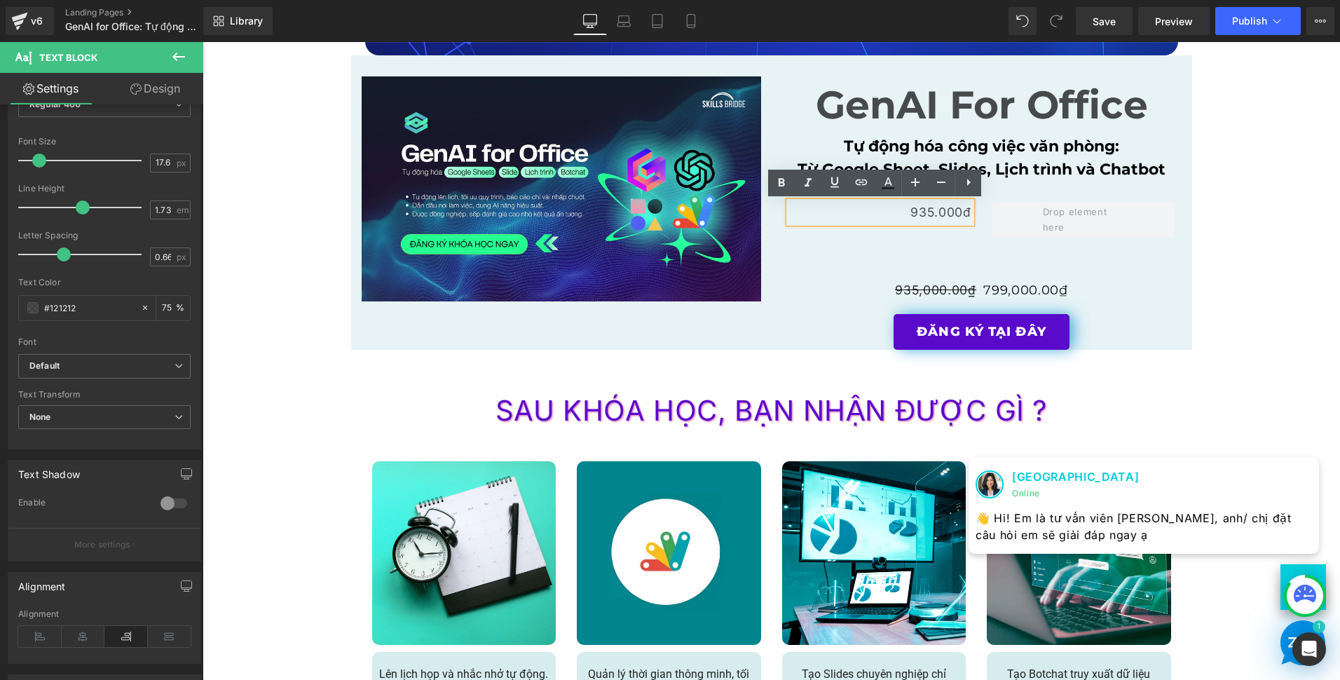
click at [905, 213] on p "935.000đ" at bounding box center [880, 212] width 182 height 21
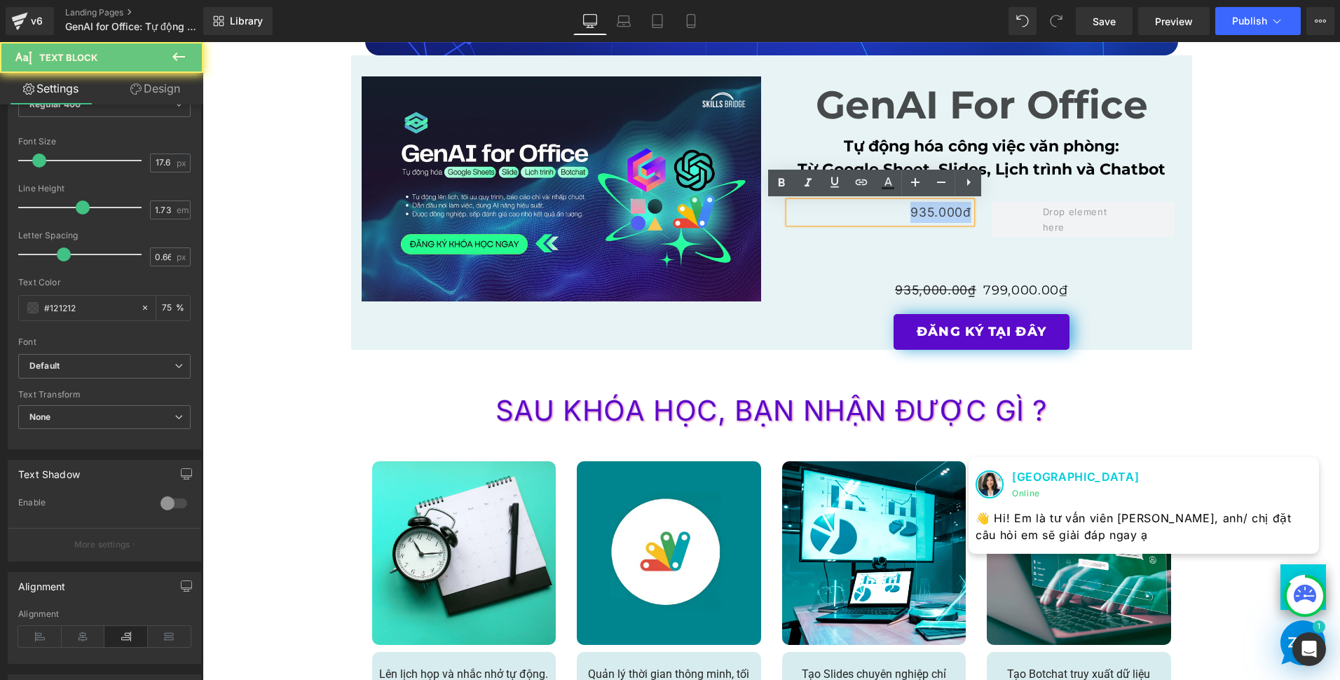
click at [905, 213] on p "935.000đ" at bounding box center [880, 212] width 182 height 21
click at [896, 240] on div "935.000đ Text Block Row" at bounding box center [982, 212] width 407 height 63
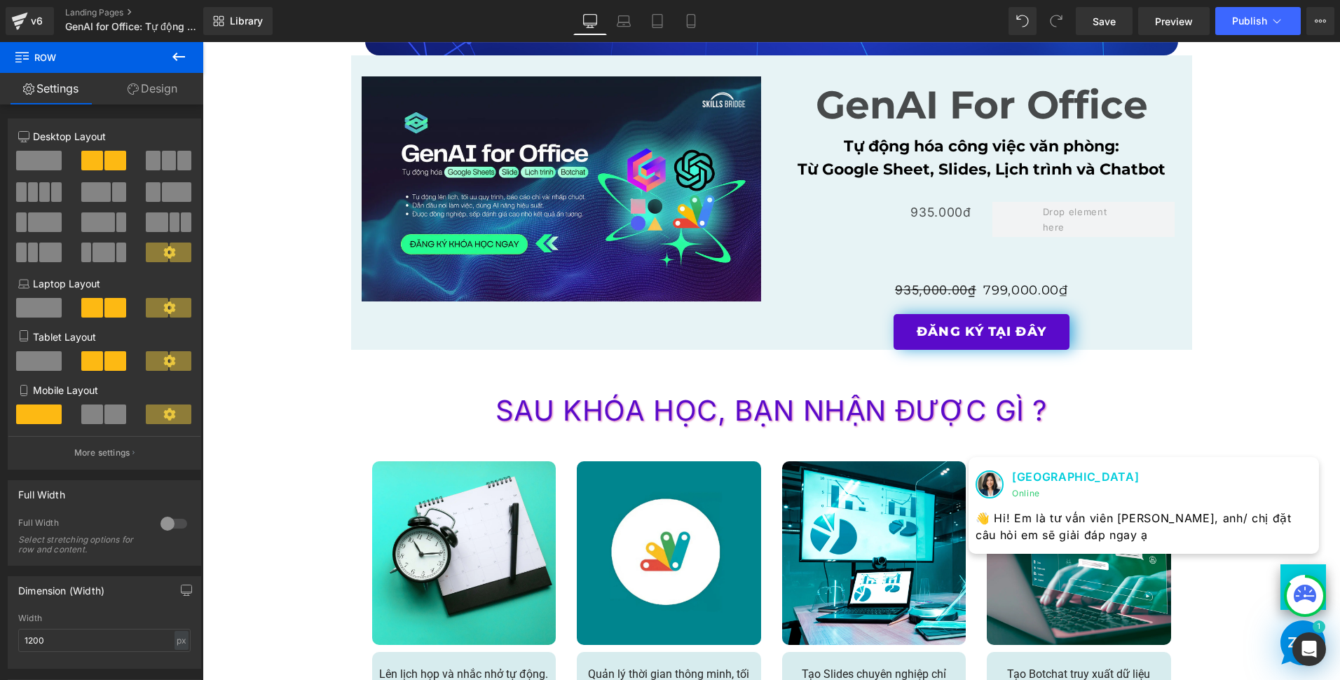
click at [885, 214] on span "Text Block" at bounding box center [873, 212] width 46 height 17
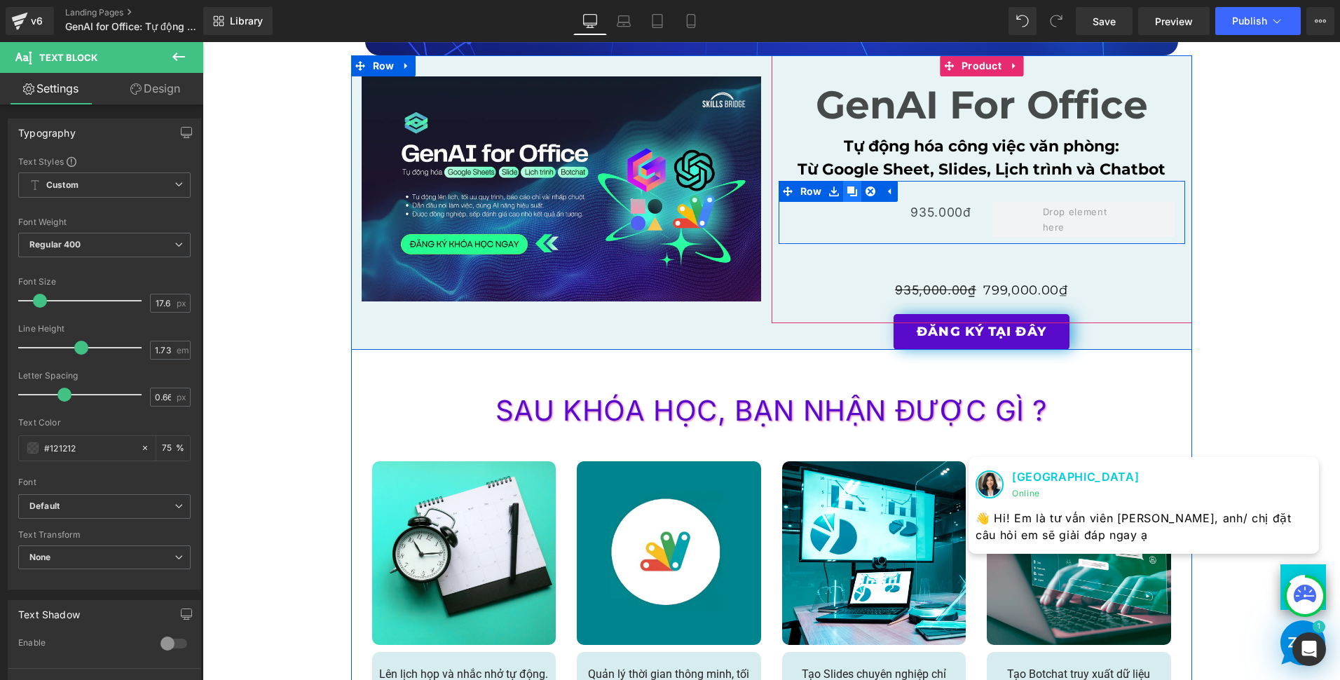
click at [847, 192] on icon at bounding box center [852, 191] width 10 height 10
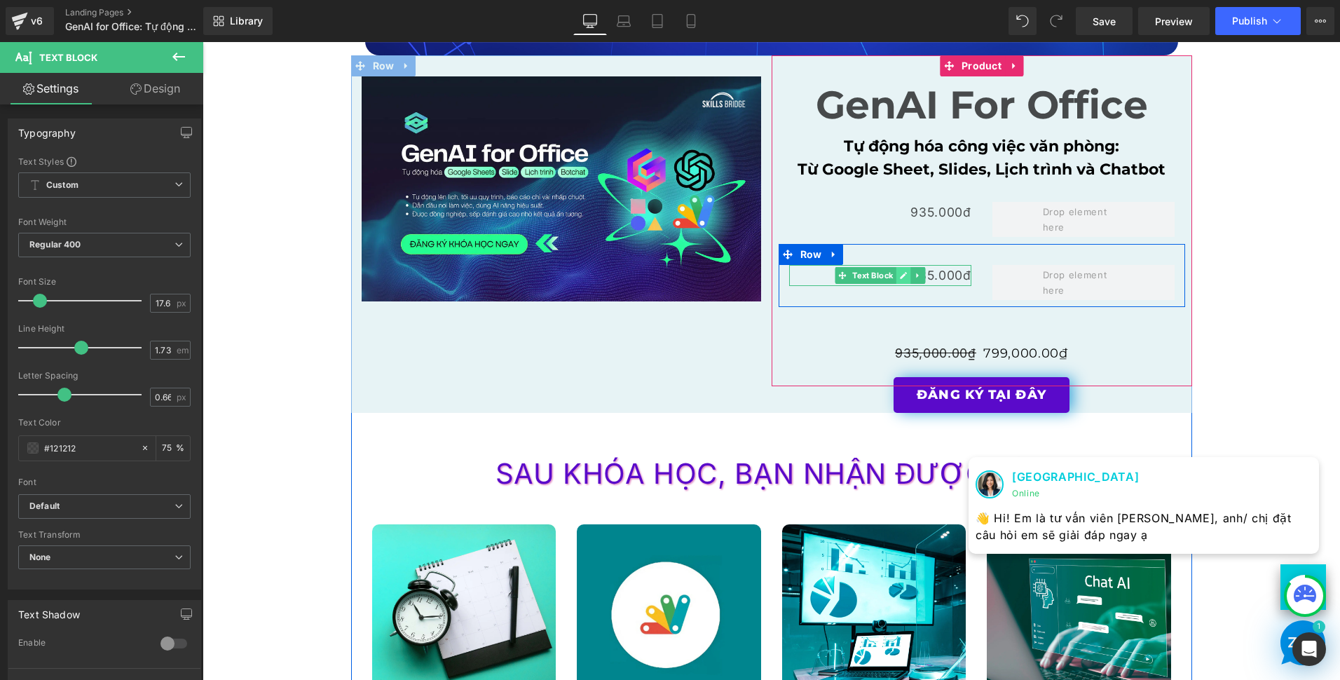
click at [899, 268] on link at bounding box center [903, 275] width 15 height 17
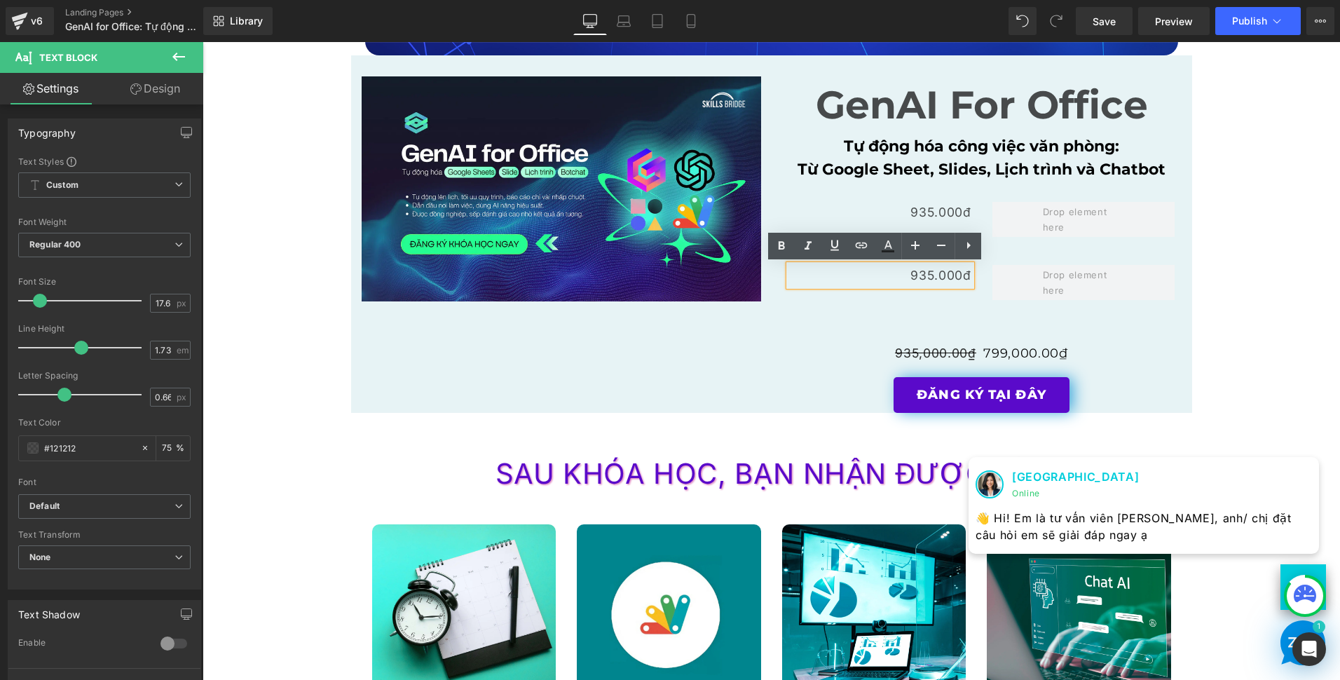
click at [854, 313] on div "GenAI For Office Text Block Tự động hóa công việc văn phòng: Từ Google Sheet, S…" at bounding box center [982, 220] width 407 height 288
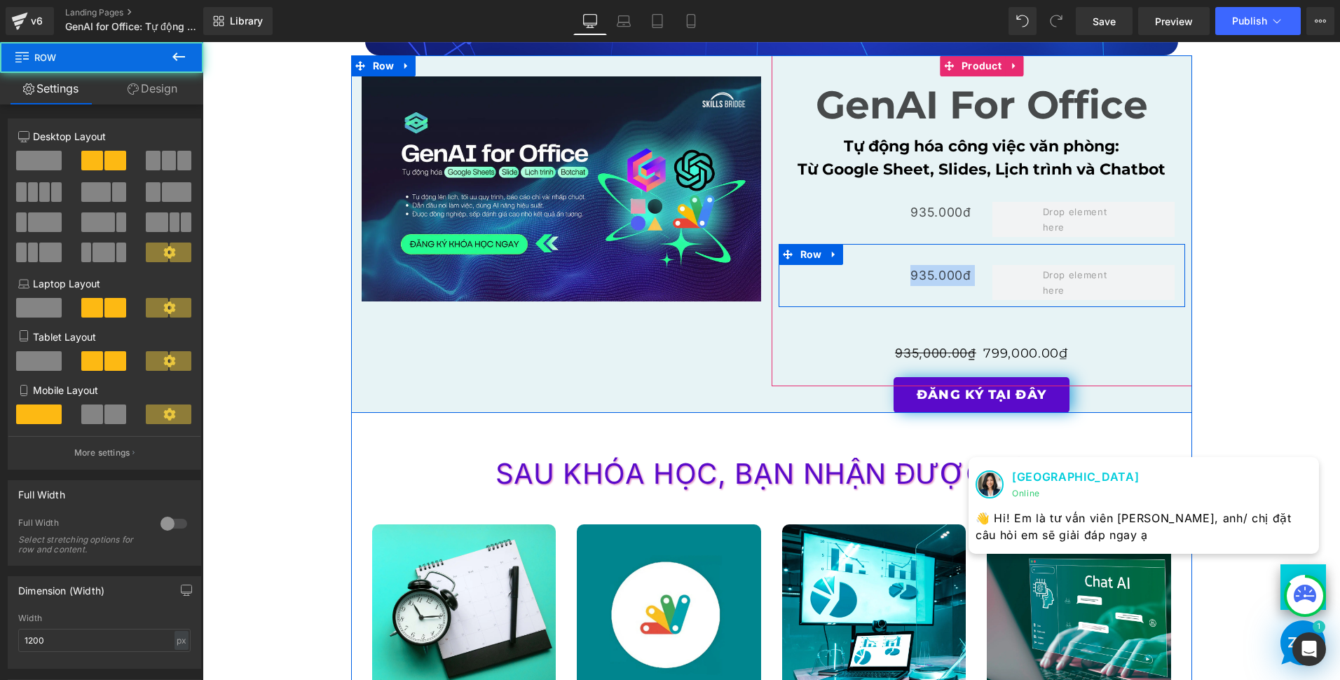
drag, startPoint x: 854, startPoint y: 313, endPoint x: 1002, endPoint y: 249, distance: 161.7
click at [1002, 249] on div "935.000đ Text [GEOGRAPHIC_DATA]" at bounding box center [982, 275] width 407 height 63
click at [829, 254] on icon at bounding box center [834, 254] width 10 height 11
click at [866, 253] on icon at bounding box center [871, 255] width 10 height 10
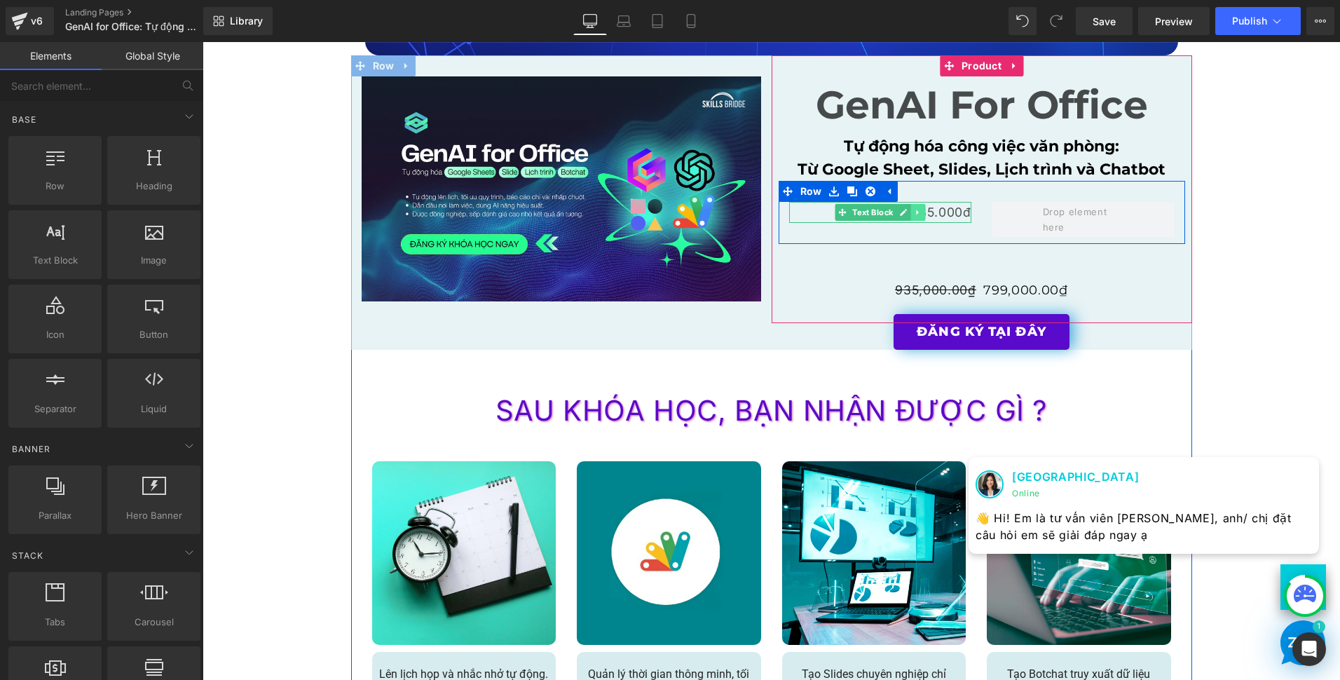
click at [916, 213] on icon at bounding box center [917, 212] width 2 height 5
click at [906, 216] on link at bounding box center [910, 212] width 15 height 17
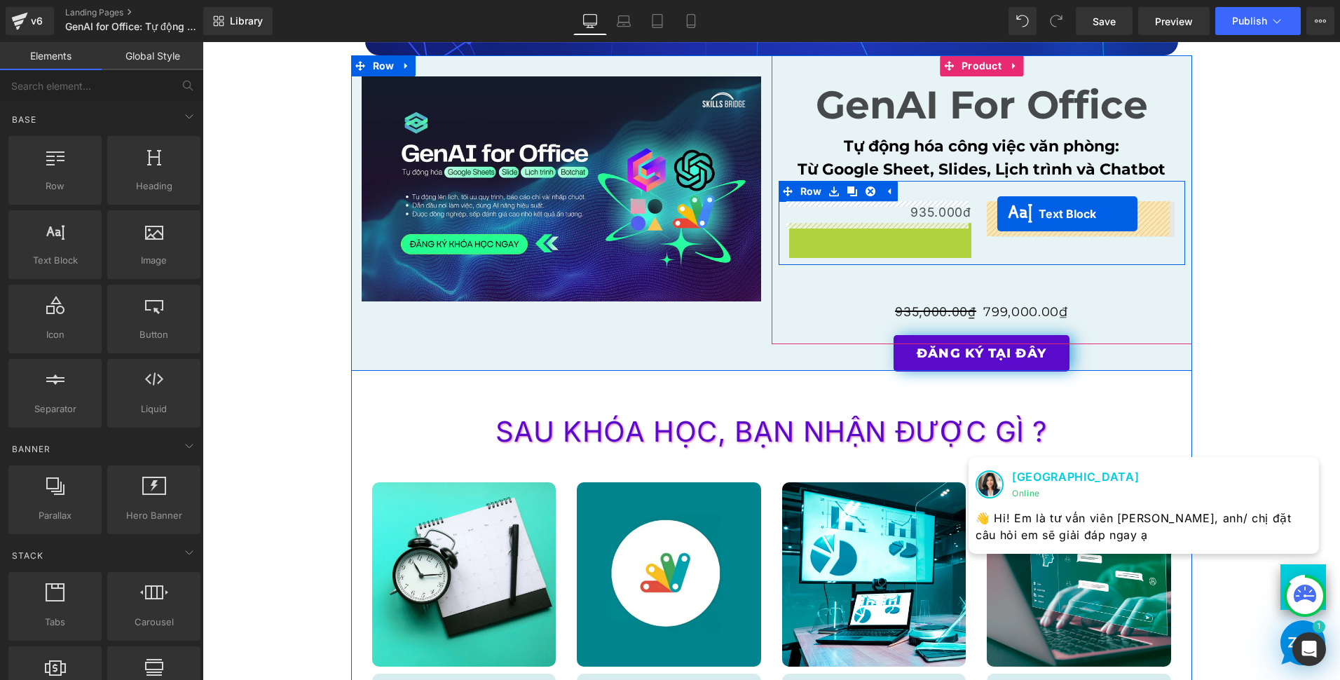
drag, startPoint x: 842, startPoint y: 233, endPoint x: 997, endPoint y: 214, distance: 156.8
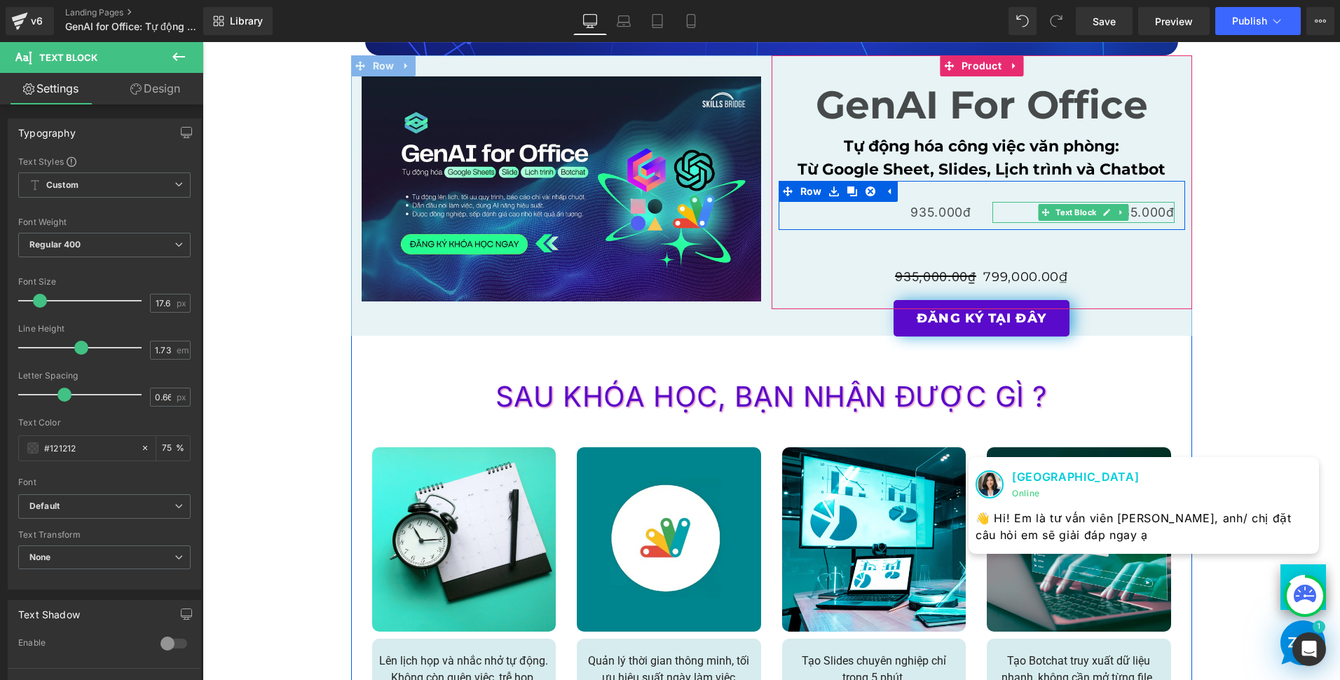
click at [1138, 208] on p "935.000đ" at bounding box center [1084, 212] width 182 height 21
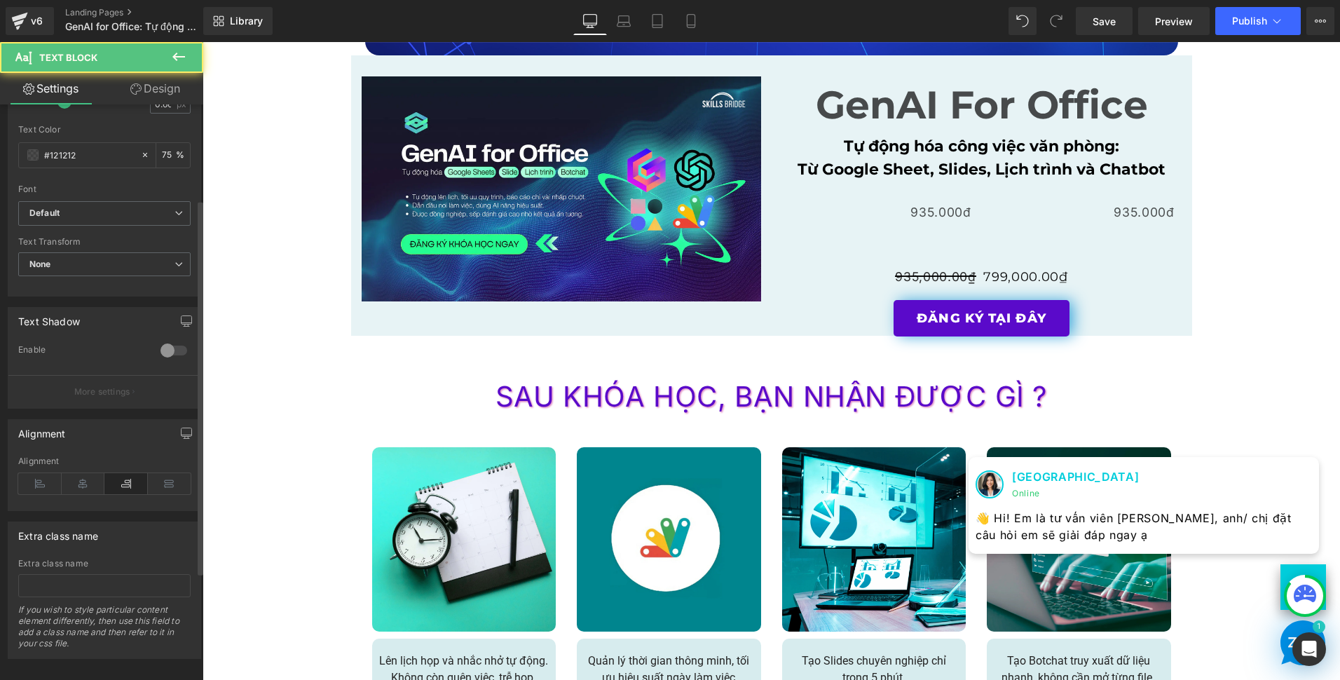
scroll to position [311, 0]
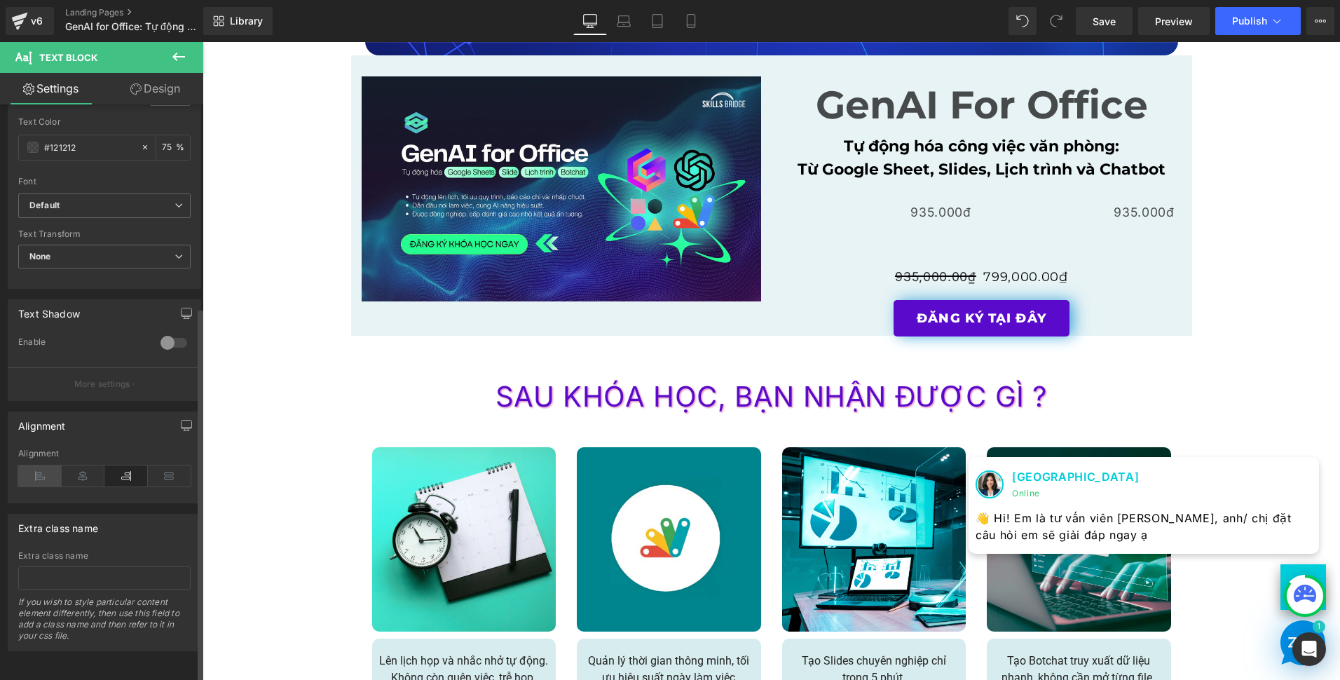
click at [49, 469] on icon at bounding box center [39, 475] width 43 height 21
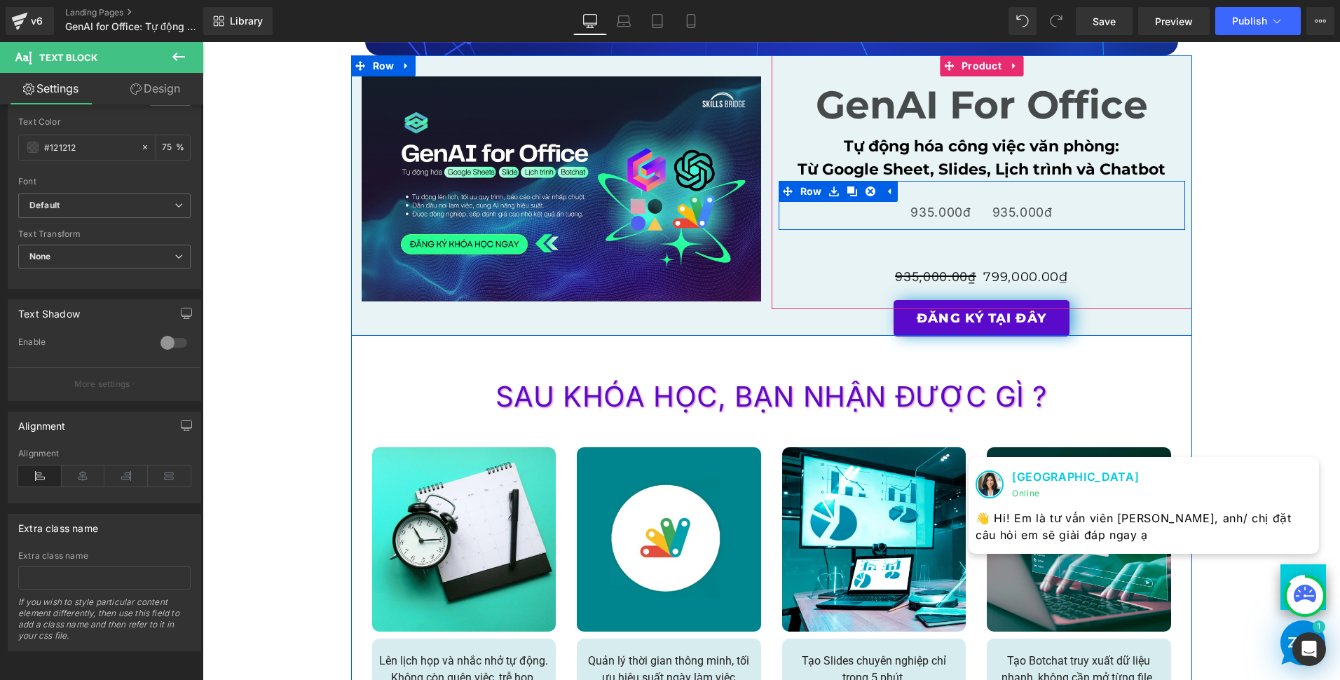
click at [976, 211] on div "935.000đ Text Block" at bounding box center [880, 212] width 203 height 21
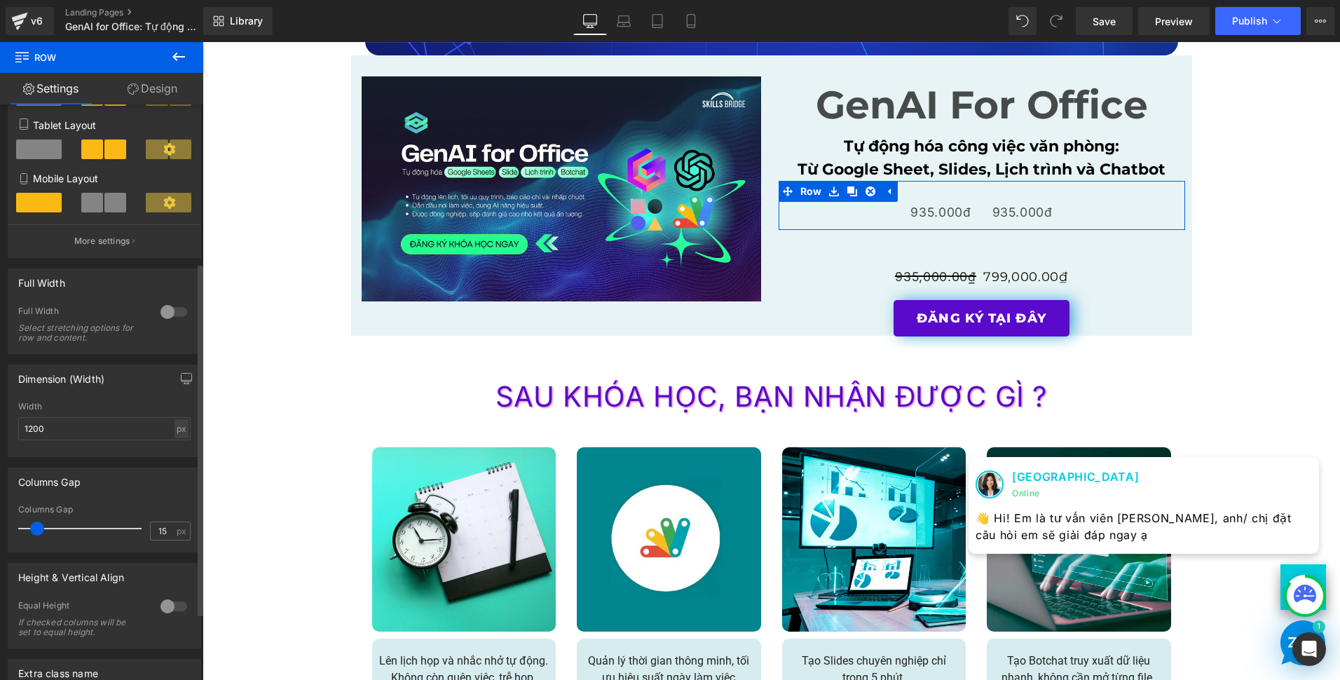
scroll to position [210, 0]
click at [159, 527] on input "15" at bounding box center [163, 533] width 25 height 18
click at [159, 528] on input "15" at bounding box center [163, 533] width 25 height 18
click at [170, 534] on div "15 px" at bounding box center [170, 532] width 41 height 19
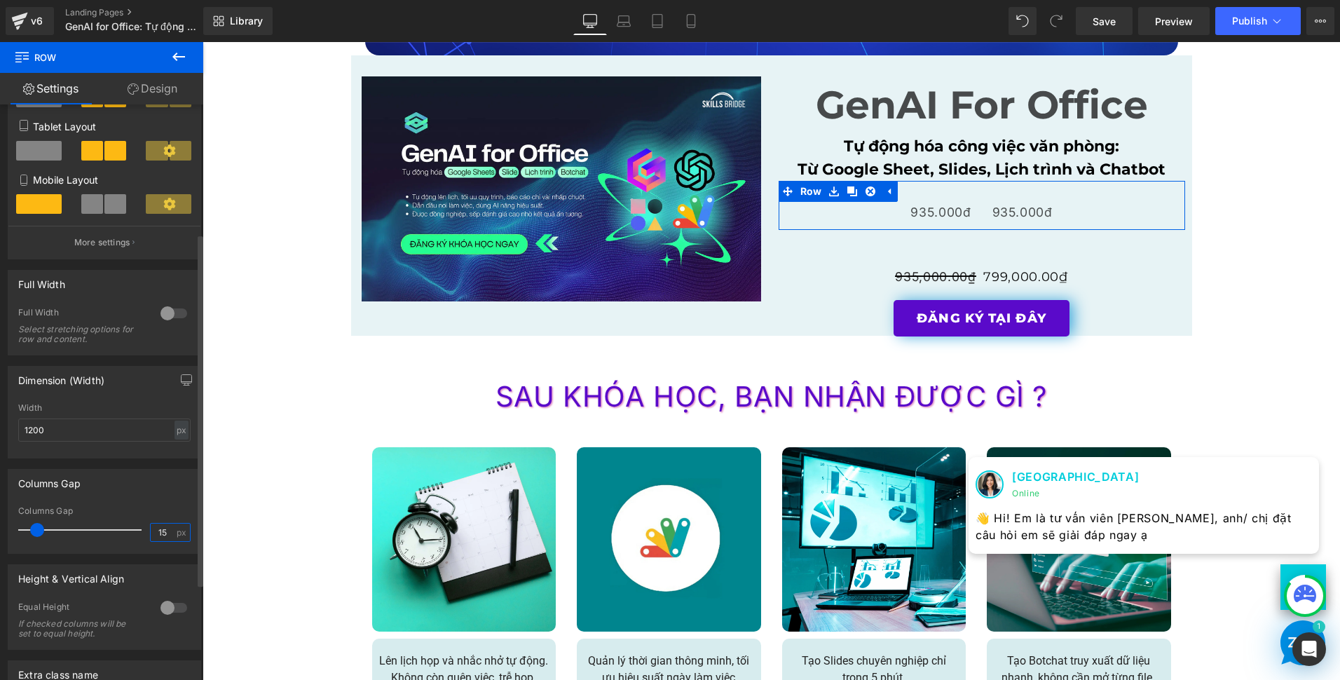
click at [168, 536] on input "15" at bounding box center [163, 533] width 25 height 18
click at [167, 536] on input "15" at bounding box center [163, 533] width 25 height 18
type input "8"
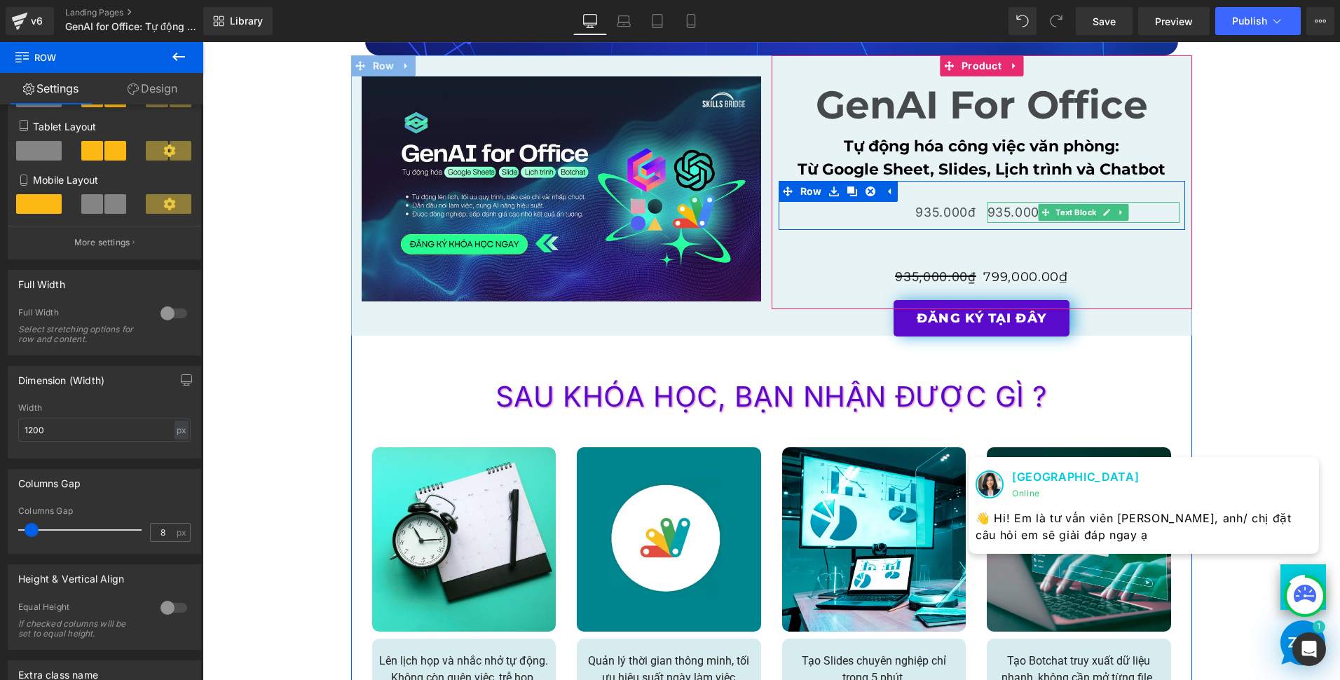
click at [1011, 216] on p "935.000đ" at bounding box center [1084, 212] width 192 height 21
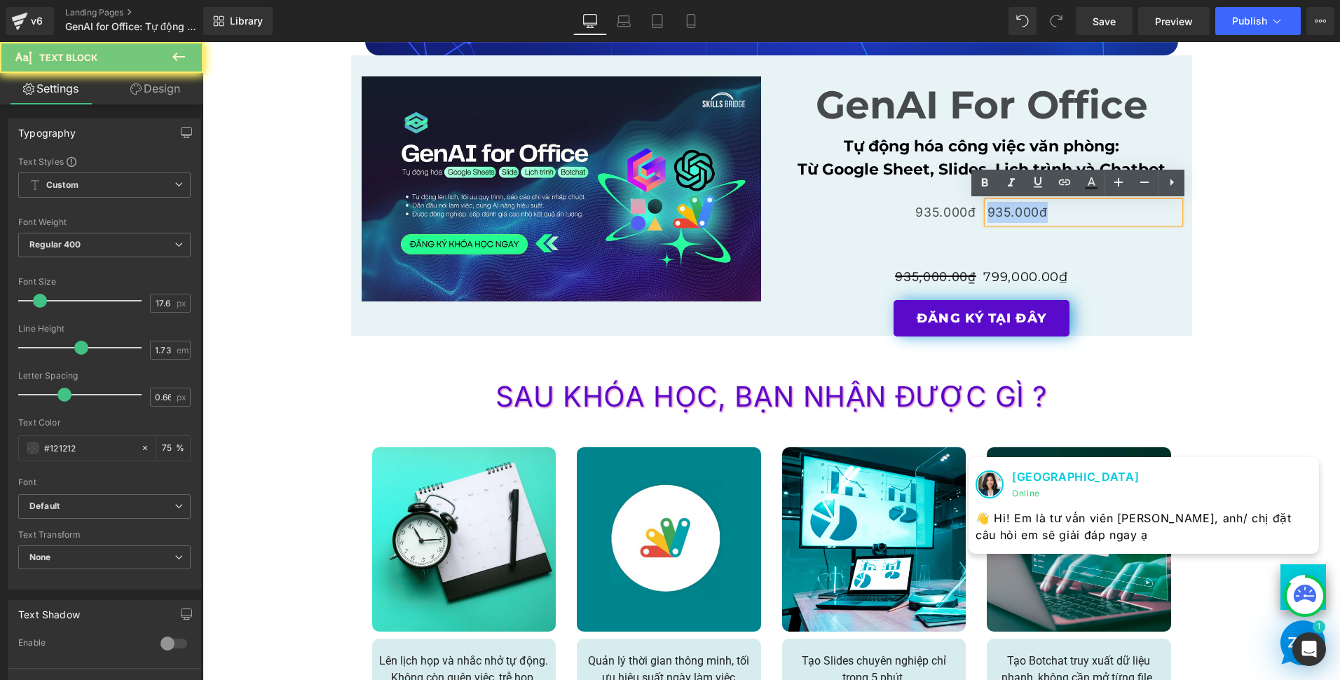
click at [1011, 216] on p "935.000đ" at bounding box center [1084, 212] width 192 height 21
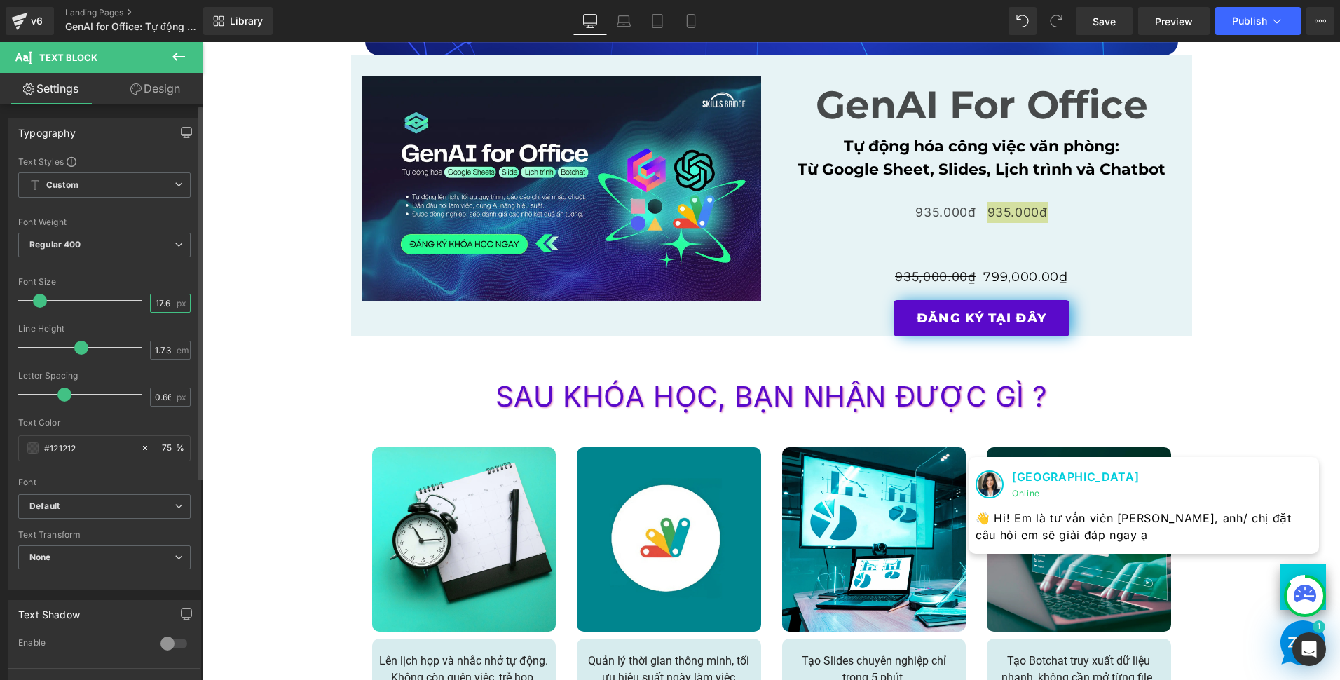
click at [168, 305] on input "17.6" at bounding box center [163, 303] width 25 height 18
click at [167, 304] on input "17.6" at bounding box center [163, 303] width 25 height 18
click at [167, 303] on input "17.6" at bounding box center [163, 303] width 25 height 18
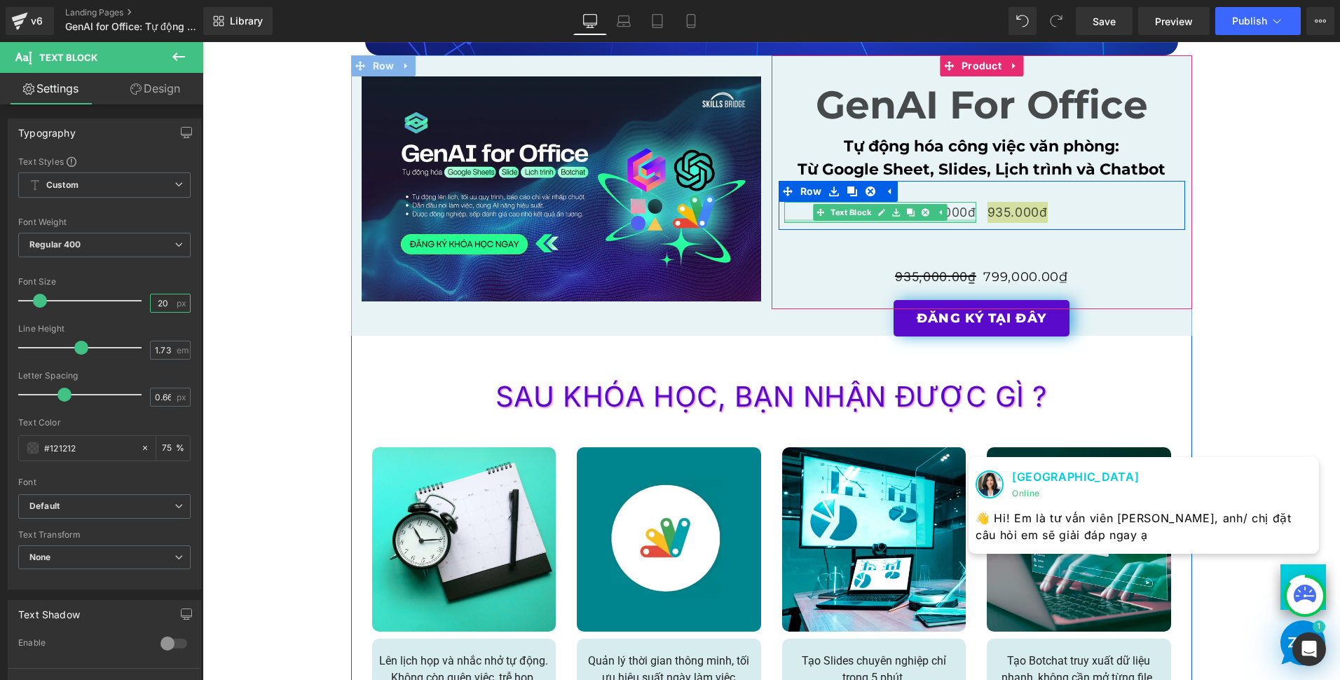
type input "20"
click at [952, 215] on p "935.000đ" at bounding box center [880, 212] width 192 height 21
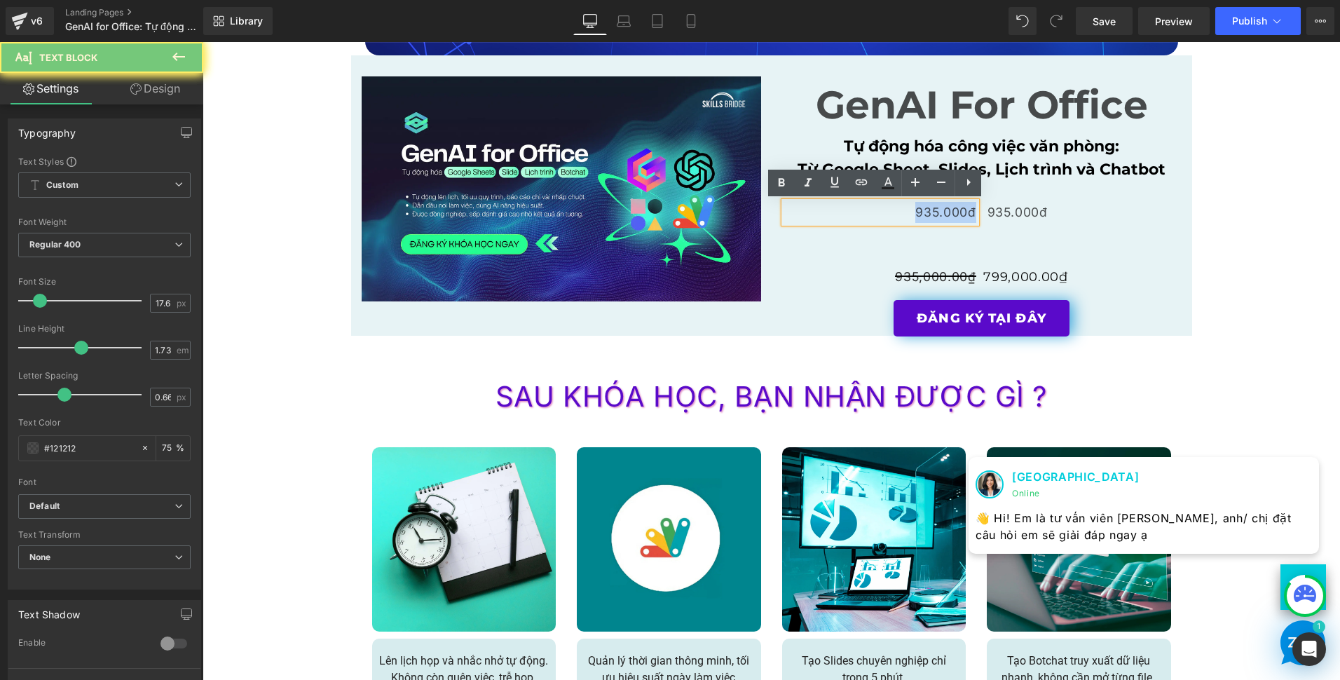
click at [952, 215] on p "935.000đ" at bounding box center [880, 212] width 192 height 21
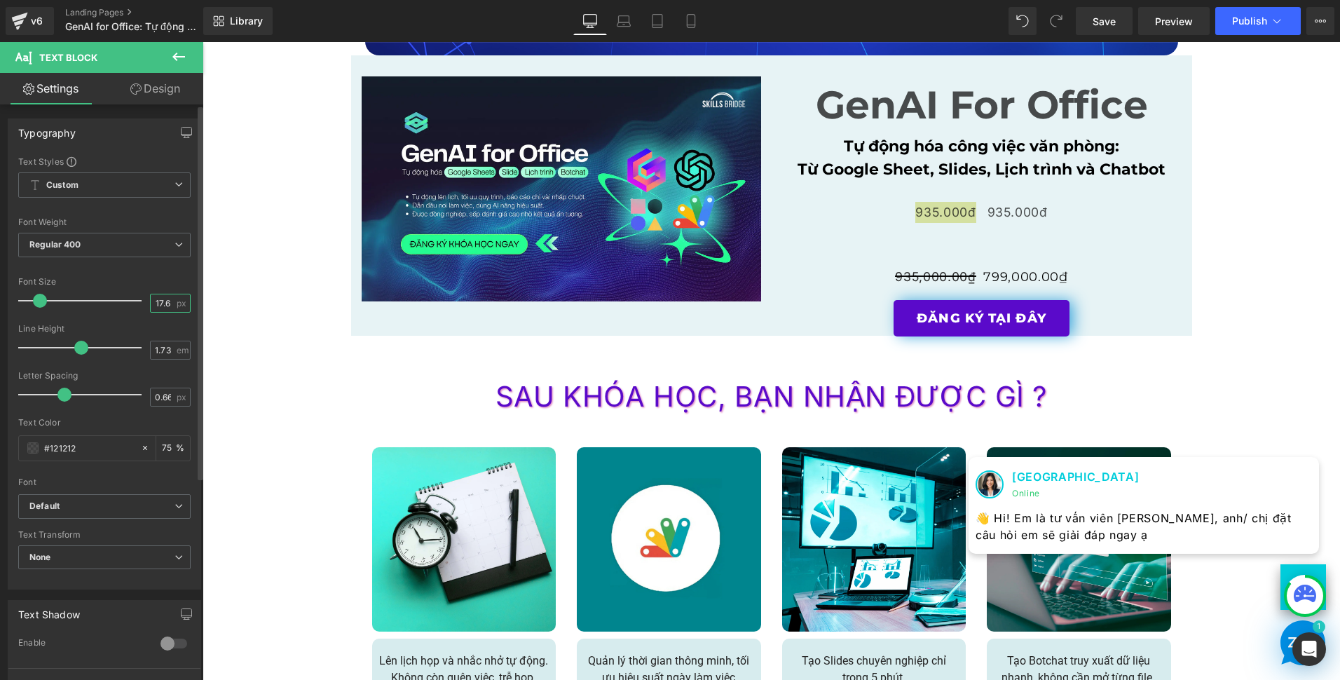
click at [156, 303] on input "17.6" at bounding box center [163, 303] width 25 height 18
type input "20"
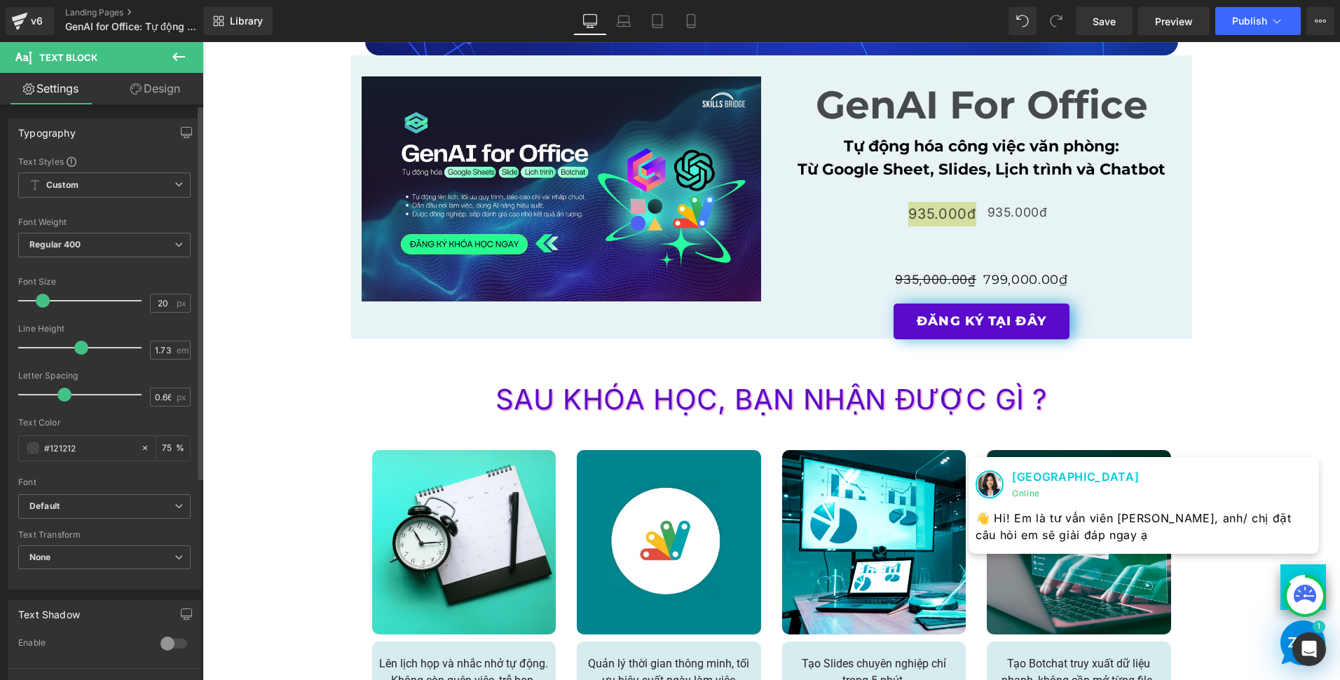
click at [144, 284] on div "Font Size" at bounding box center [104, 282] width 172 height 10
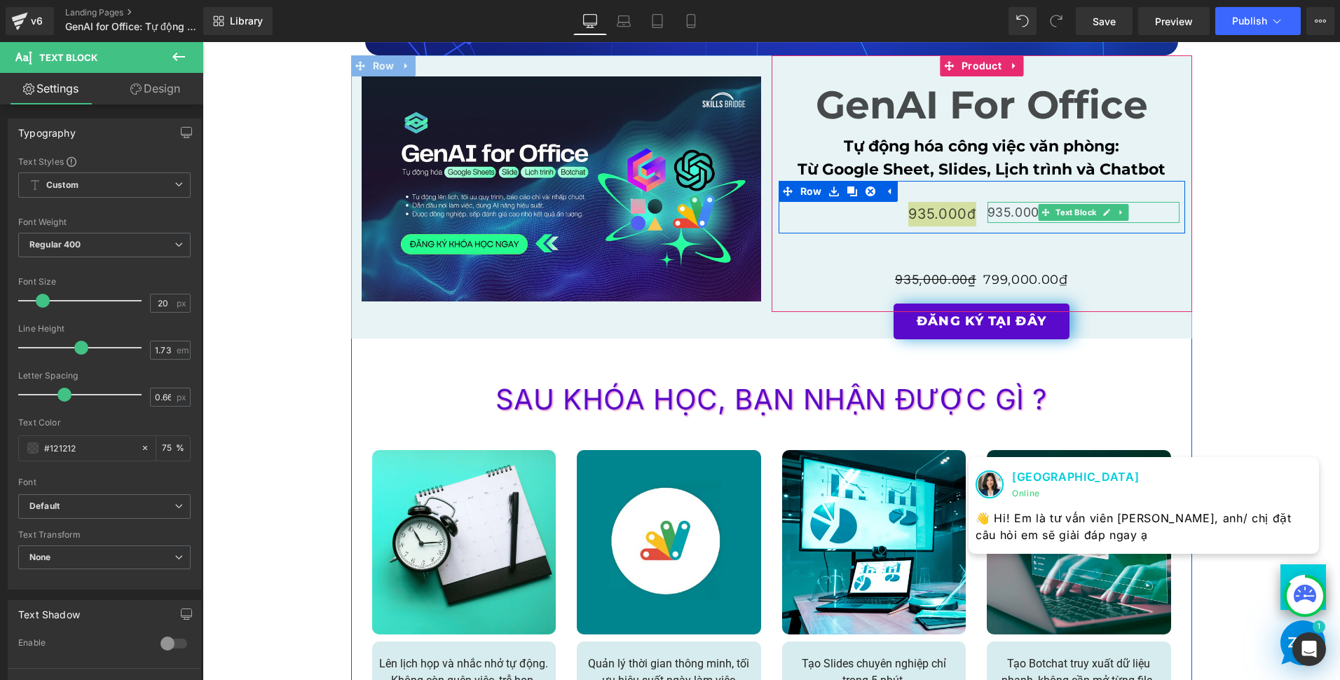
click at [1038, 219] on span at bounding box center [1045, 212] width 15 height 17
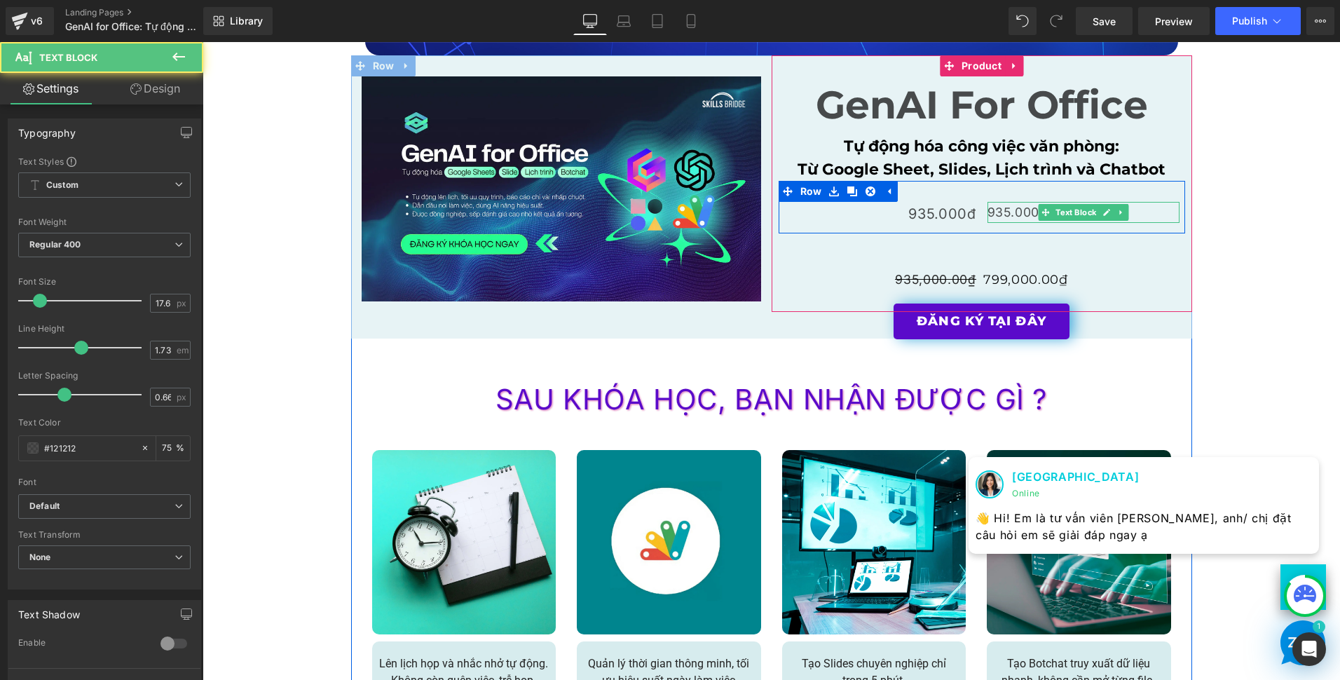
click at [995, 212] on p "935.000đ" at bounding box center [1084, 212] width 192 height 21
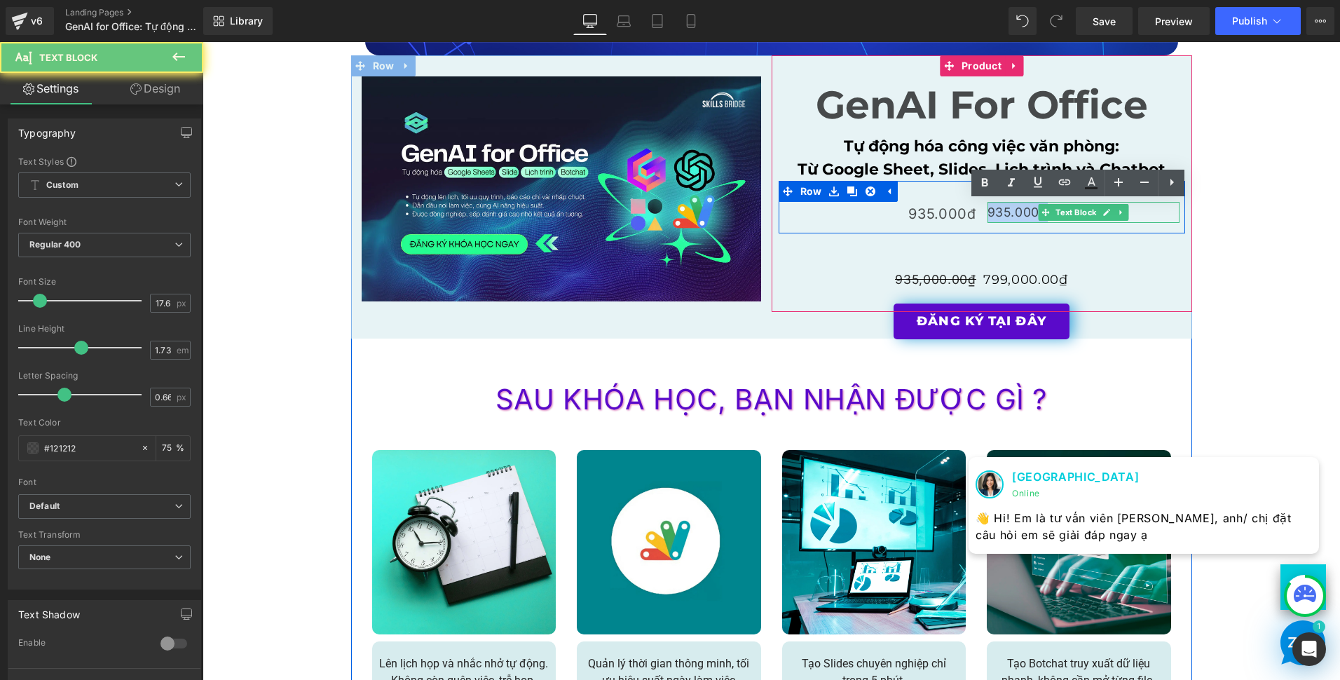
click at [995, 212] on p "935.000đ" at bounding box center [1084, 212] width 192 height 21
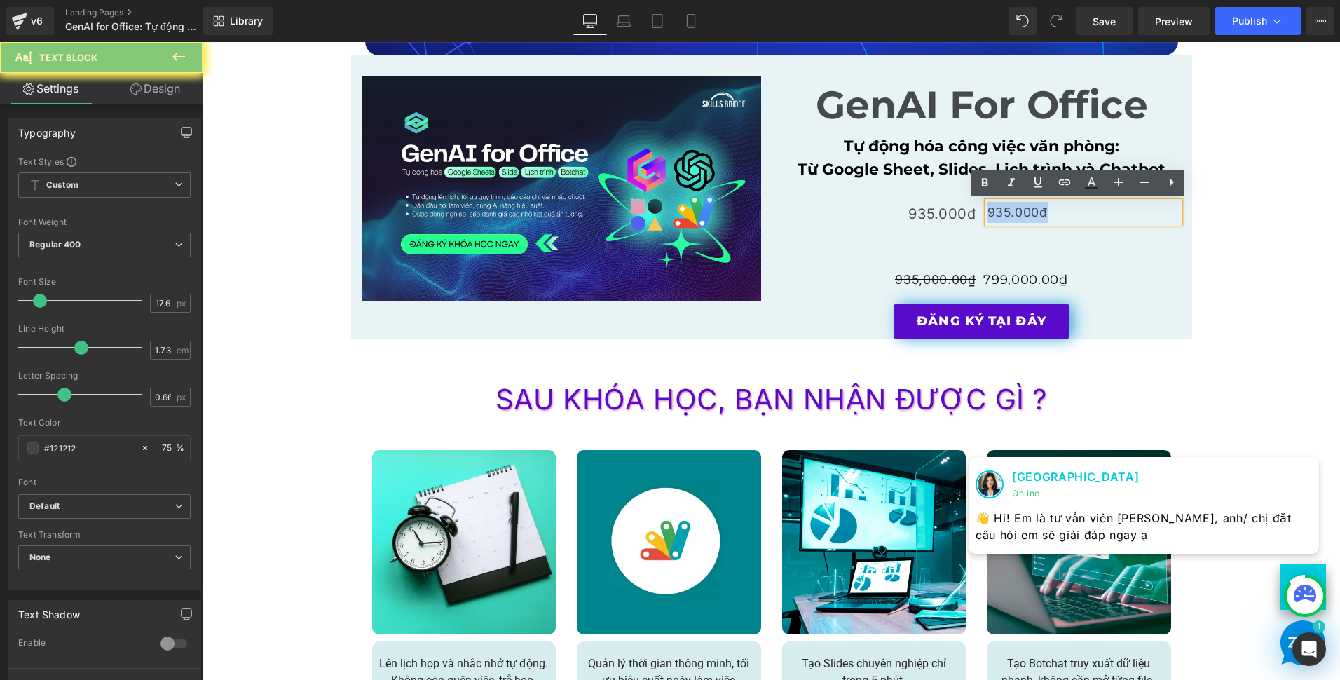
click at [995, 212] on p "935.000đ" at bounding box center [1084, 212] width 192 height 21
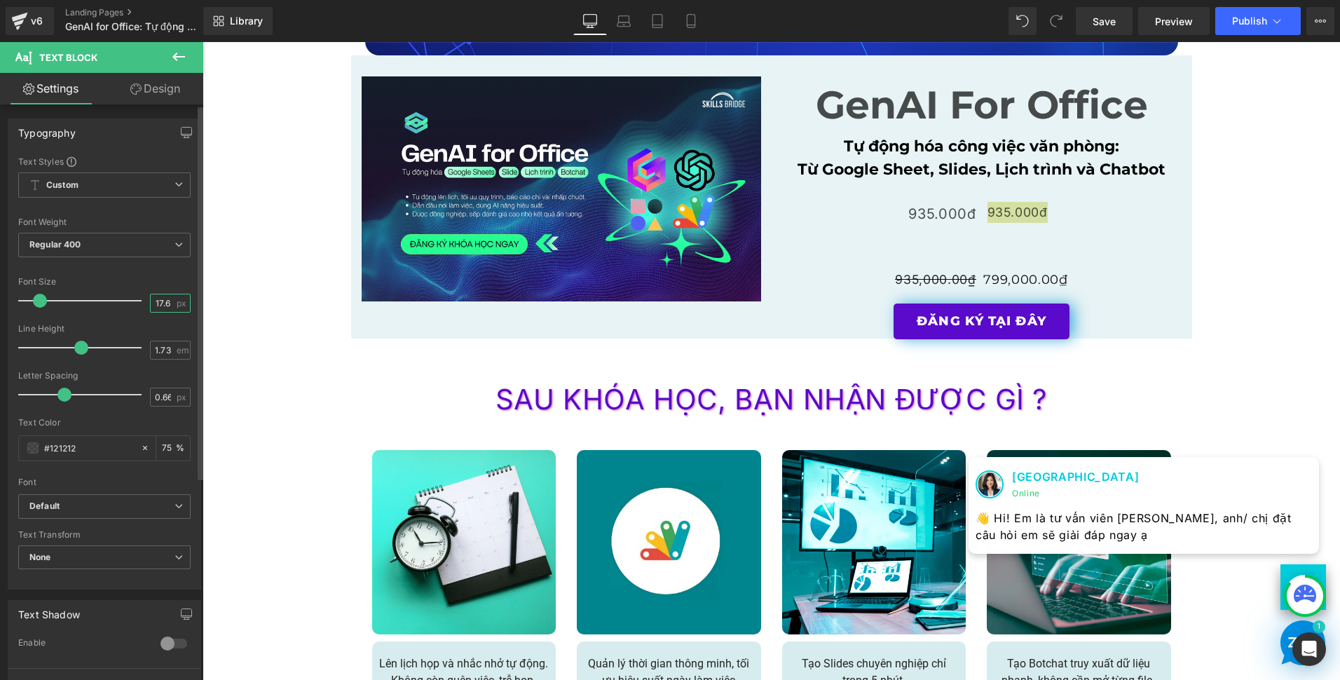
click at [156, 303] on input "17.6" at bounding box center [163, 303] width 25 height 18
type input "20"
click at [116, 275] on div "Font Default Roboto Open Sans Work Sans Playfair Display [GEOGRAPHIC_DATA] Robo…" at bounding box center [104, 325] width 172 height 339
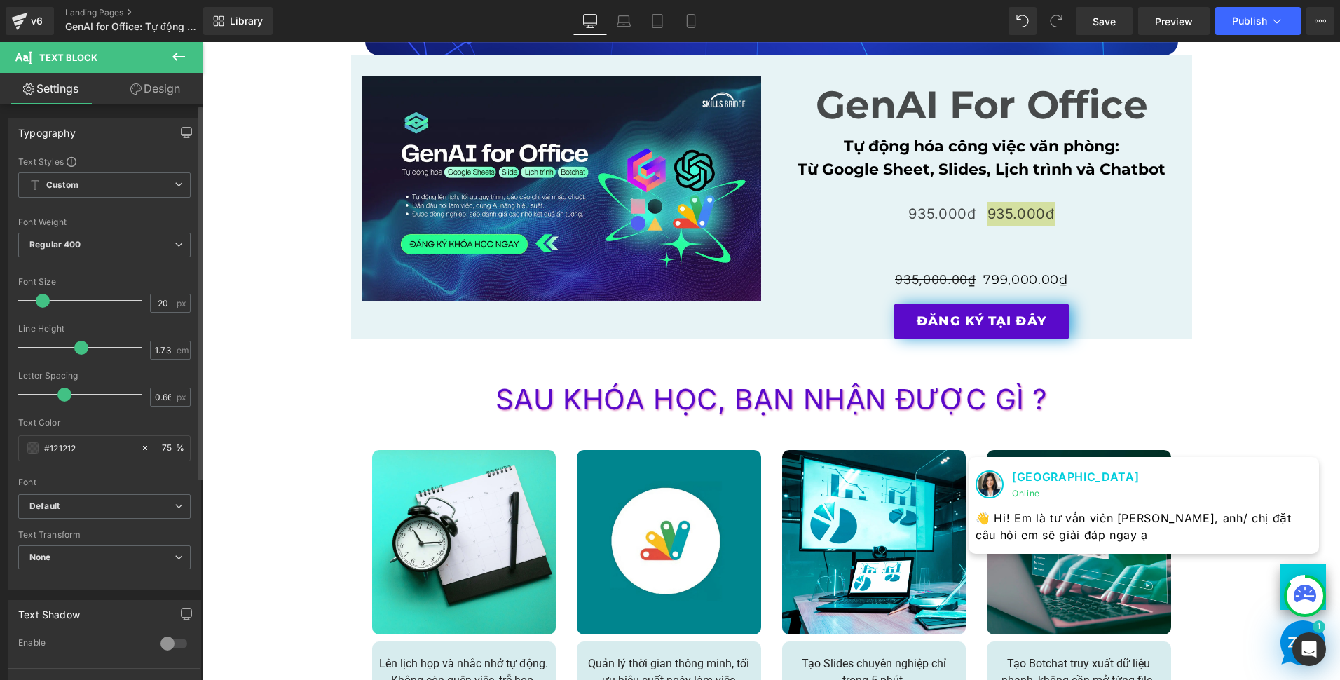
click at [116, 275] on div "Font Default Roboto Open Sans Work Sans Playfair Display [GEOGRAPHIC_DATA] Robo…" at bounding box center [104, 325] width 172 height 339
click at [66, 548] on span "None" at bounding box center [104, 557] width 172 height 25
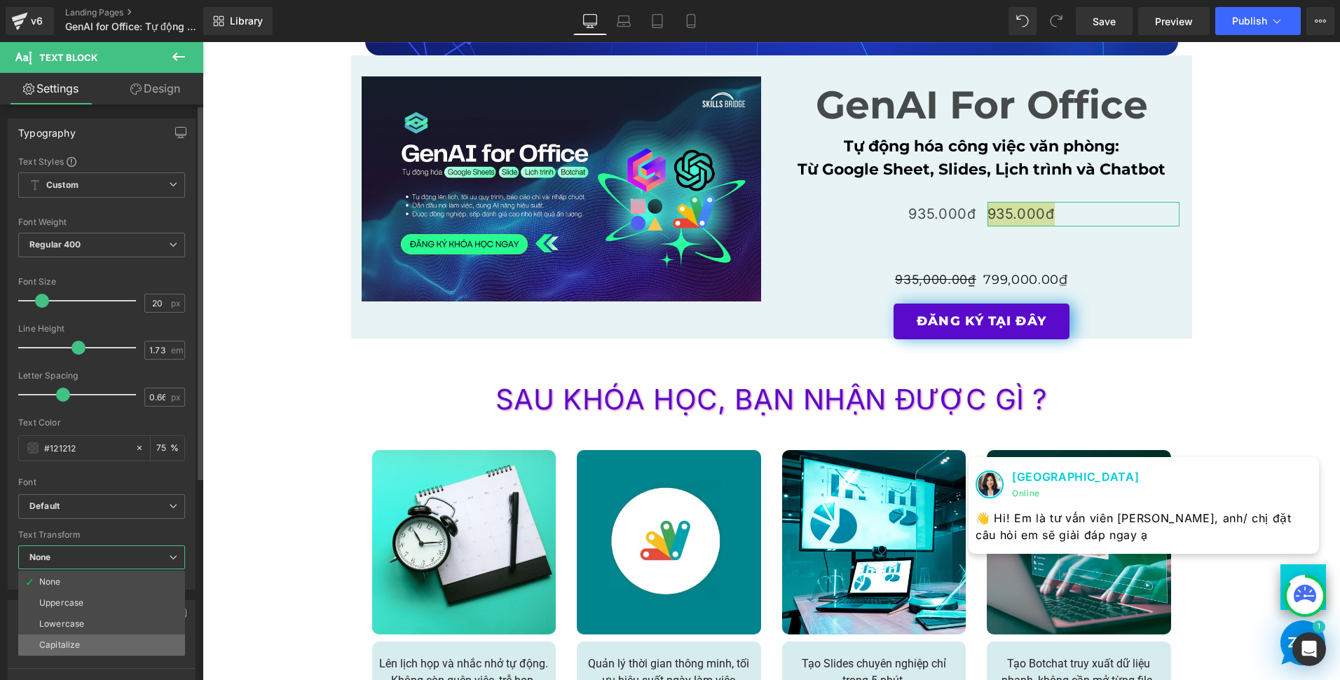
click at [73, 641] on div "Capitalize" at bounding box center [59, 645] width 41 height 10
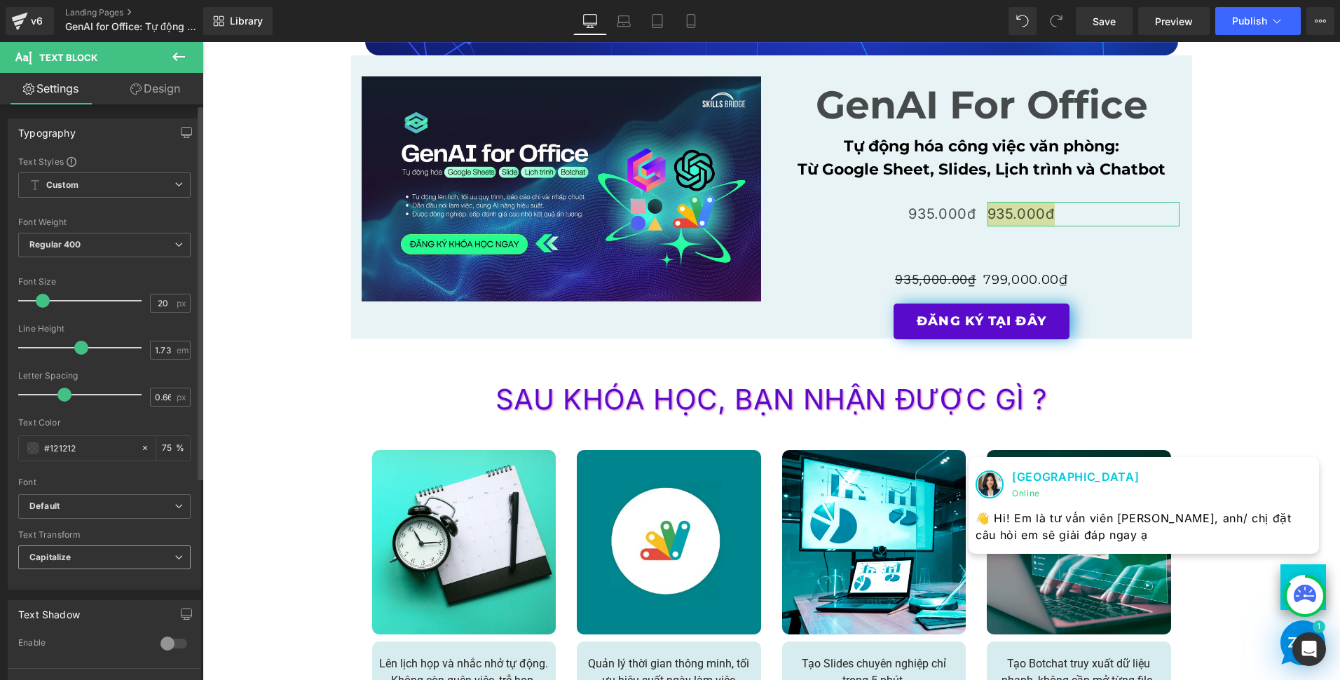
click at [74, 555] on span "Capitalize" at bounding box center [104, 557] width 172 height 25
click at [72, 586] on li "None" at bounding box center [101, 581] width 167 height 21
click at [70, 540] on div "Text Transform None None Uppercase Lowercase Capitalize" at bounding box center [104, 558] width 172 height 56
click at [70, 547] on span "None" at bounding box center [104, 557] width 172 height 25
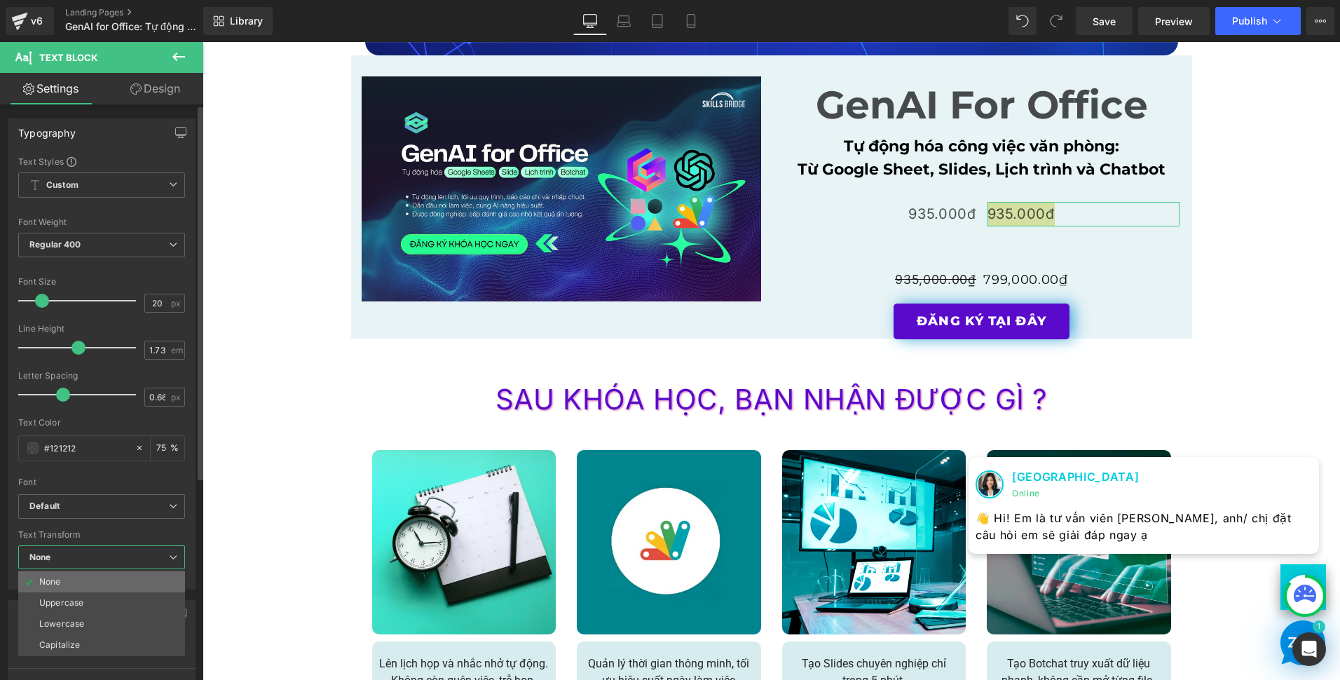
click at [67, 587] on li "None" at bounding box center [101, 581] width 167 height 21
click at [72, 572] on div "None None Uppercase Lowercase Capitalize" at bounding box center [104, 561] width 172 height 32
click at [69, 616] on div "Text Shadow" at bounding box center [49, 611] width 62 height 20
click at [72, 568] on span "None" at bounding box center [104, 557] width 172 height 25
click at [67, 600] on div "Uppercase" at bounding box center [61, 603] width 44 height 10
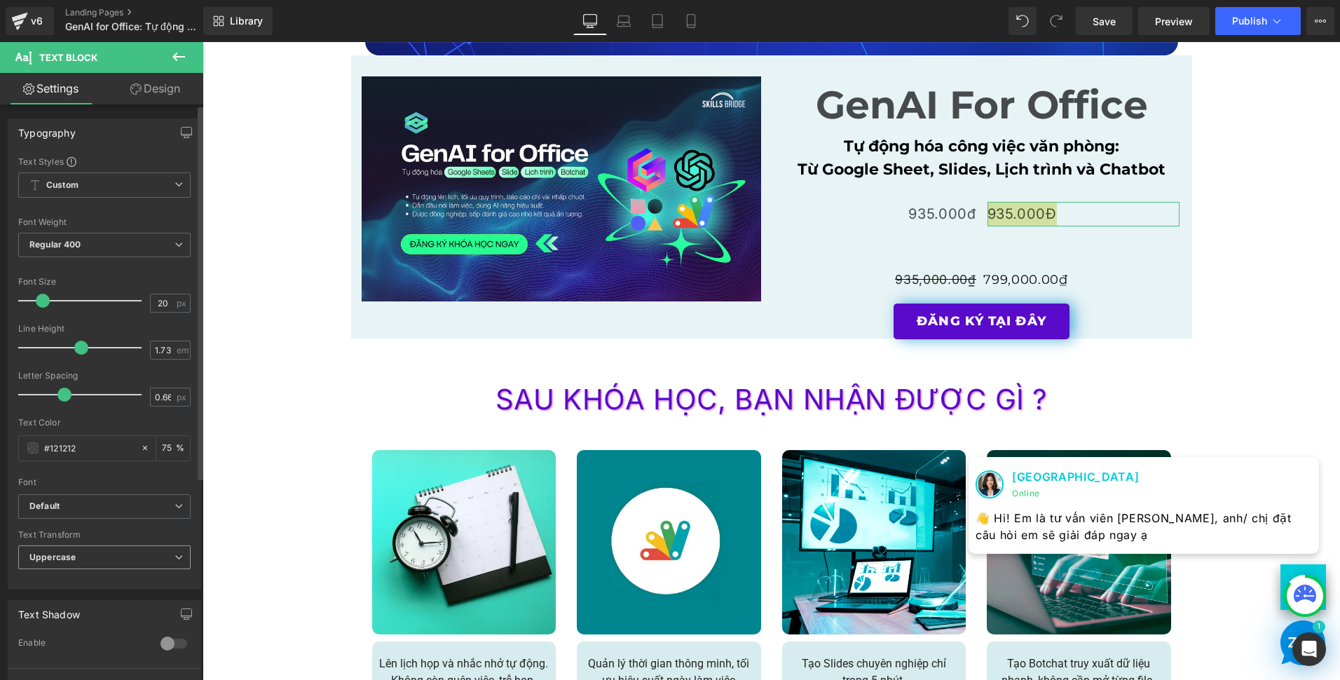
click at [81, 559] on span "Uppercase" at bounding box center [104, 557] width 172 height 25
click at [77, 592] on ul "None Uppercase Lowercase Capitalize" at bounding box center [101, 614] width 167 height 86
click at [79, 587] on li "None" at bounding box center [101, 581] width 167 height 21
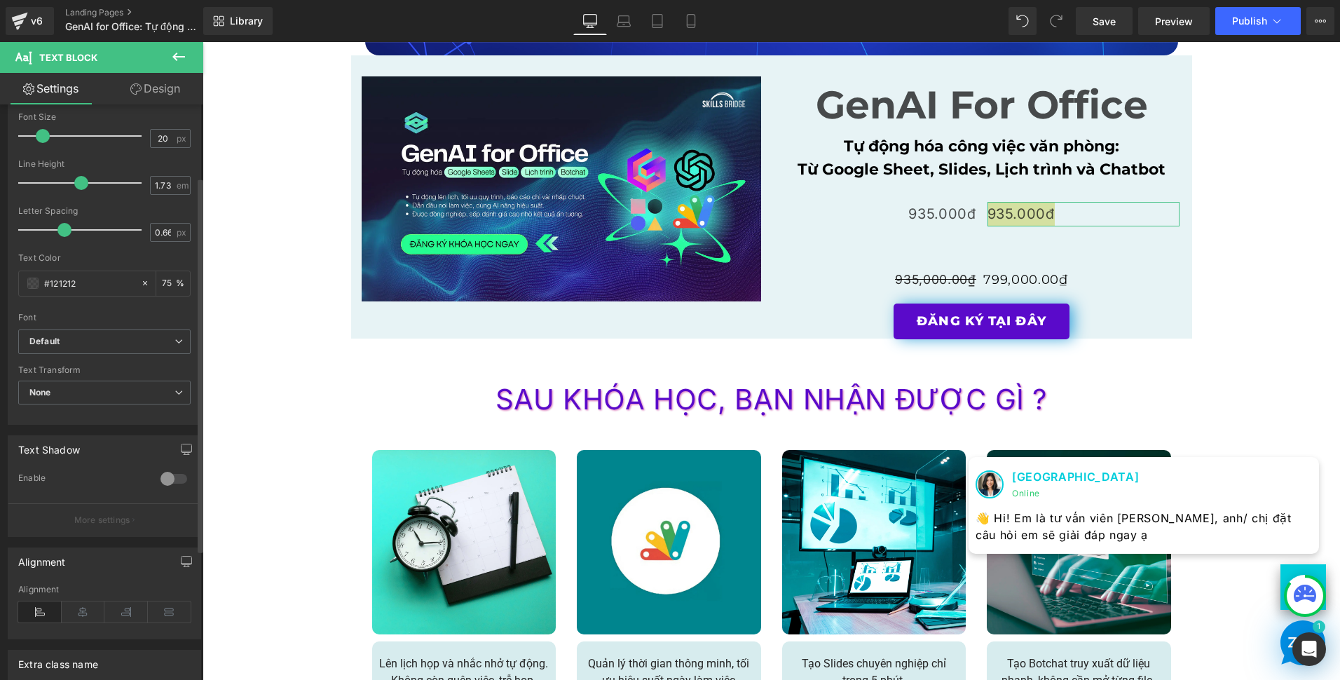
scroll to position [280, 0]
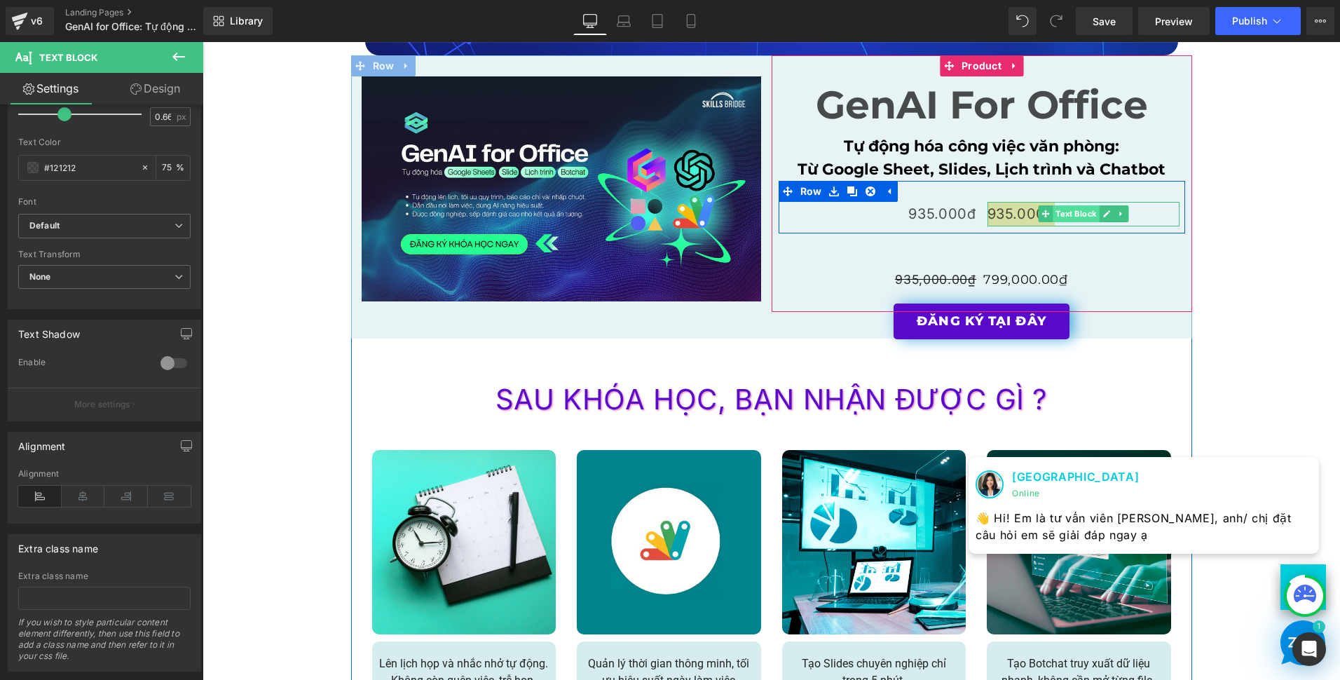
click at [1053, 217] on span "Text Block" at bounding box center [1076, 213] width 46 height 17
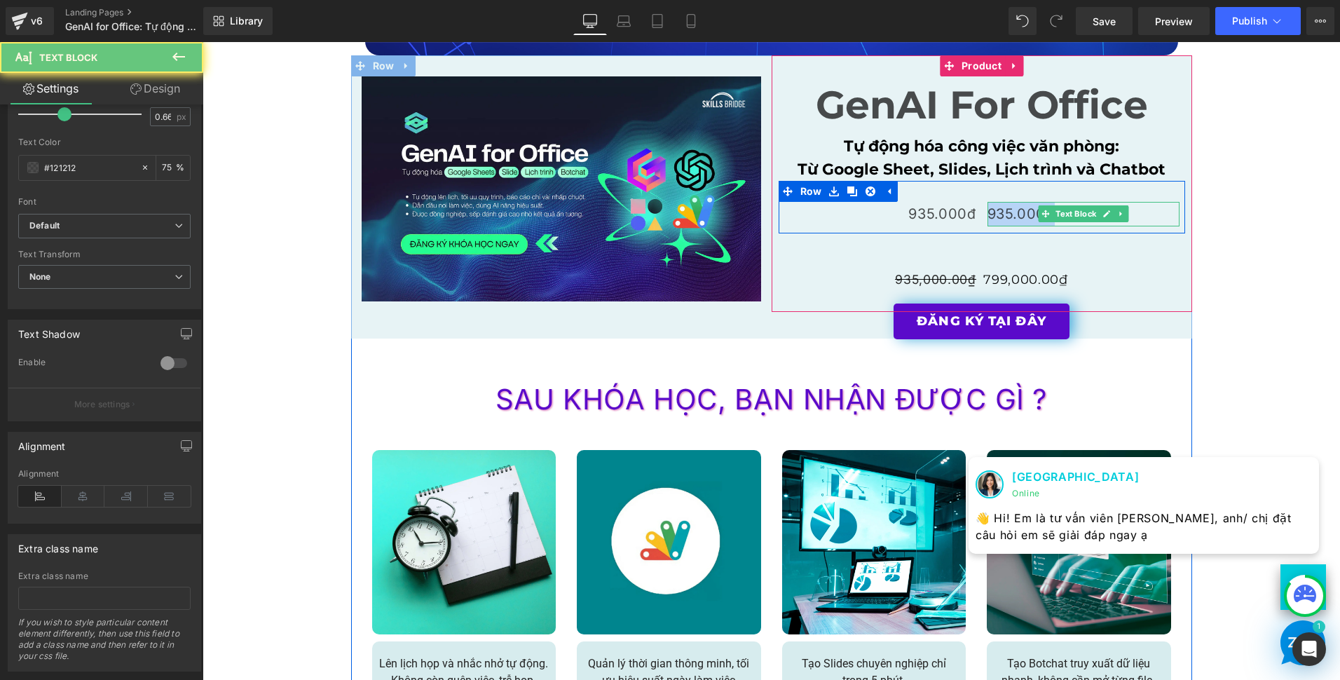
click at [1011, 219] on p "935.000đ" at bounding box center [1084, 214] width 192 height 25
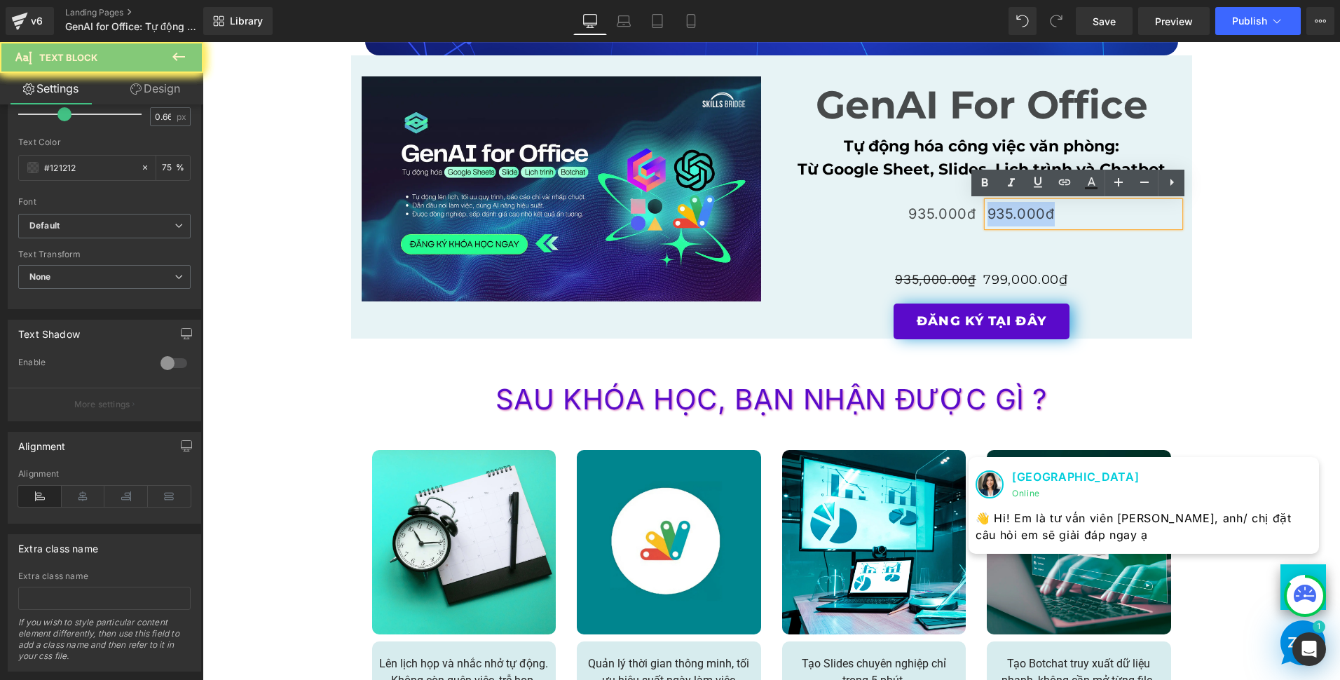
click at [1011, 219] on p "935.000đ" at bounding box center [1084, 214] width 192 height 25
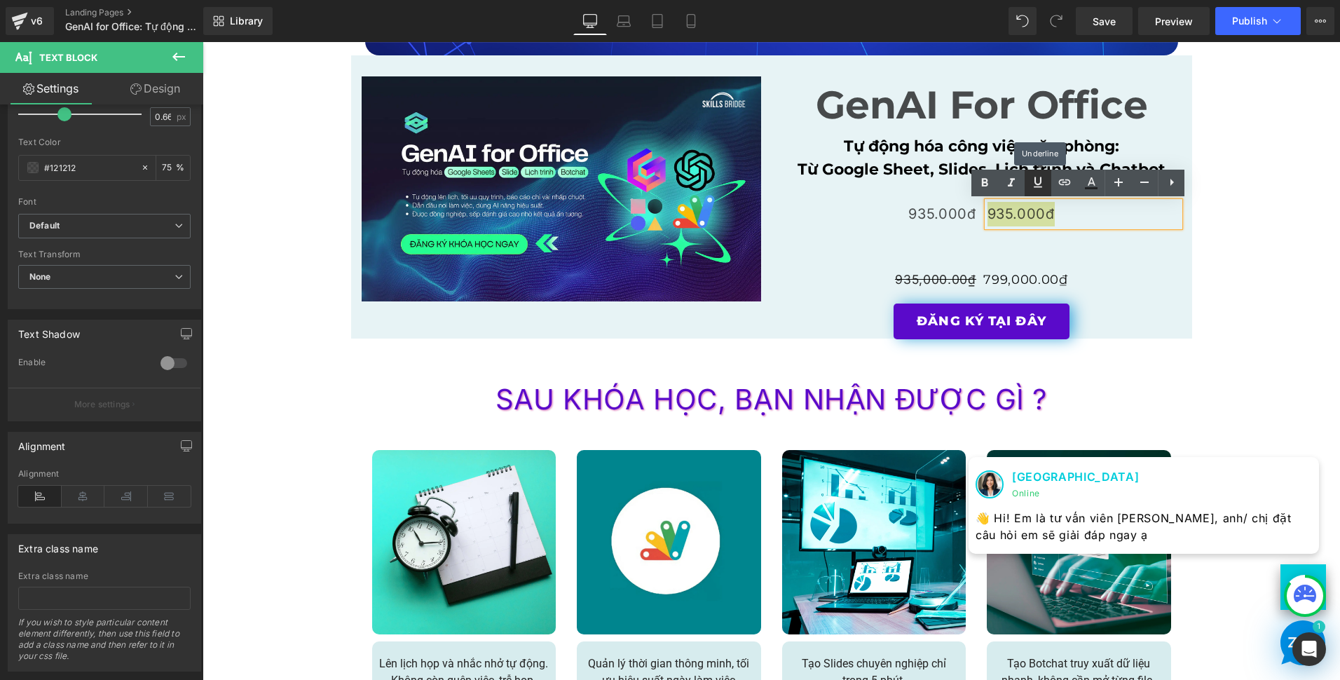
click at [1033, 189] on icon at bounding box center [1038, 182] width 17 height 17
type input "2"
click at [991, 246] on span "(P) Cart Button" at bounding box center [981, 251] width 81 height 21
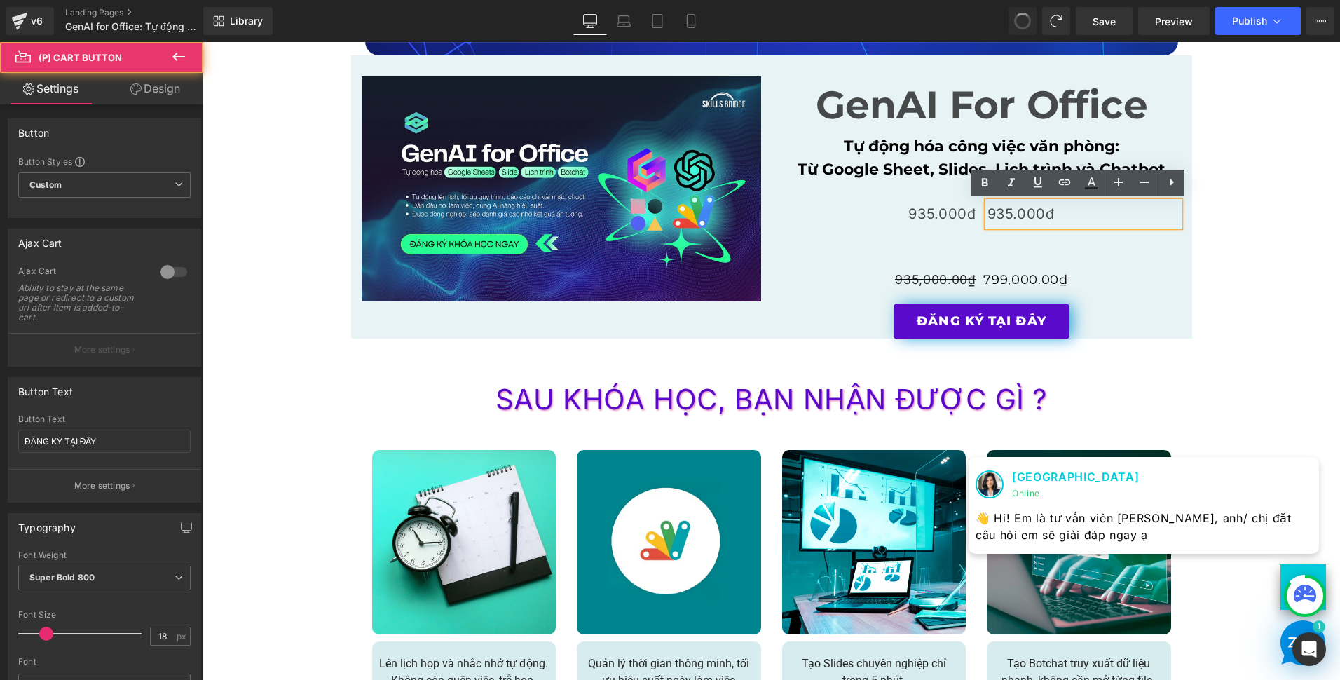
click at [1020, 217] on p "935.000đ" at bounding box center [1084, 214] width 192 height 25
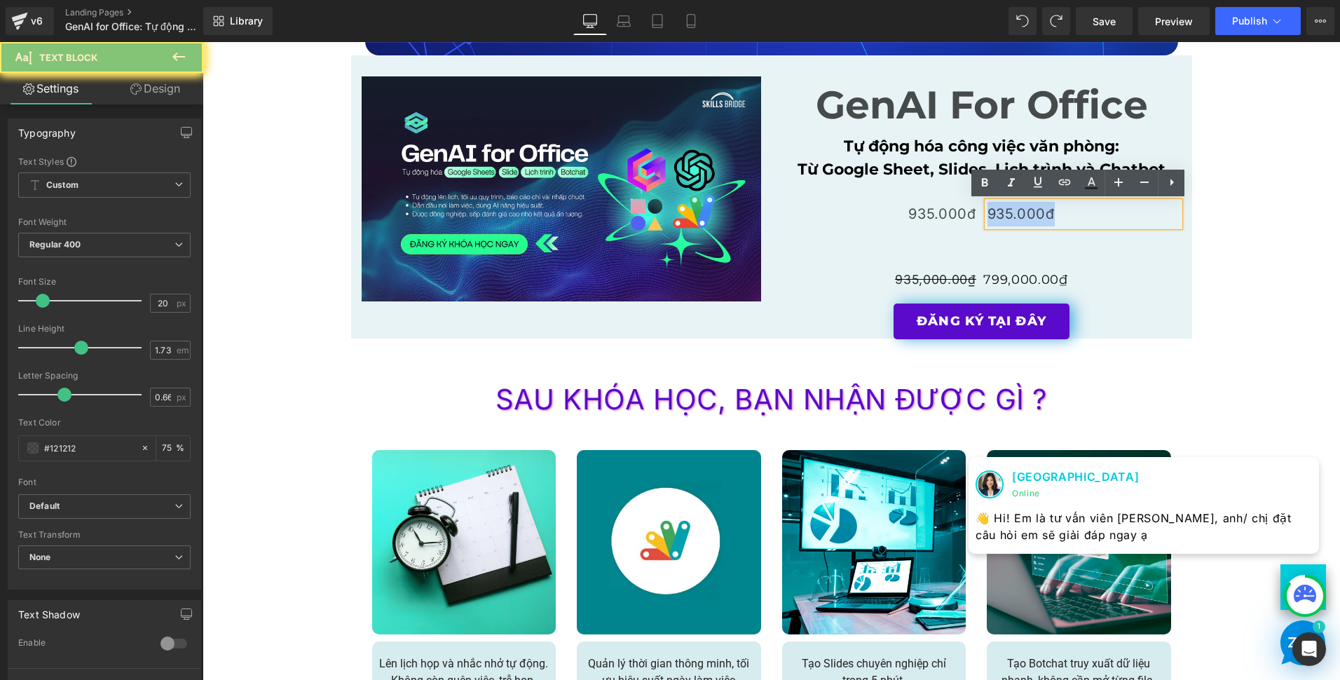
click at [1019, 217] on p "935.000đ" at bounding box center [1084, 214] width 192 height 25
click at [1011, 207] on p "935.000đ" at bounding box center [1084, 214] width 192 height 25
click at [1181, 191] on link at bounding box center [1171, 183] width 27 height 27
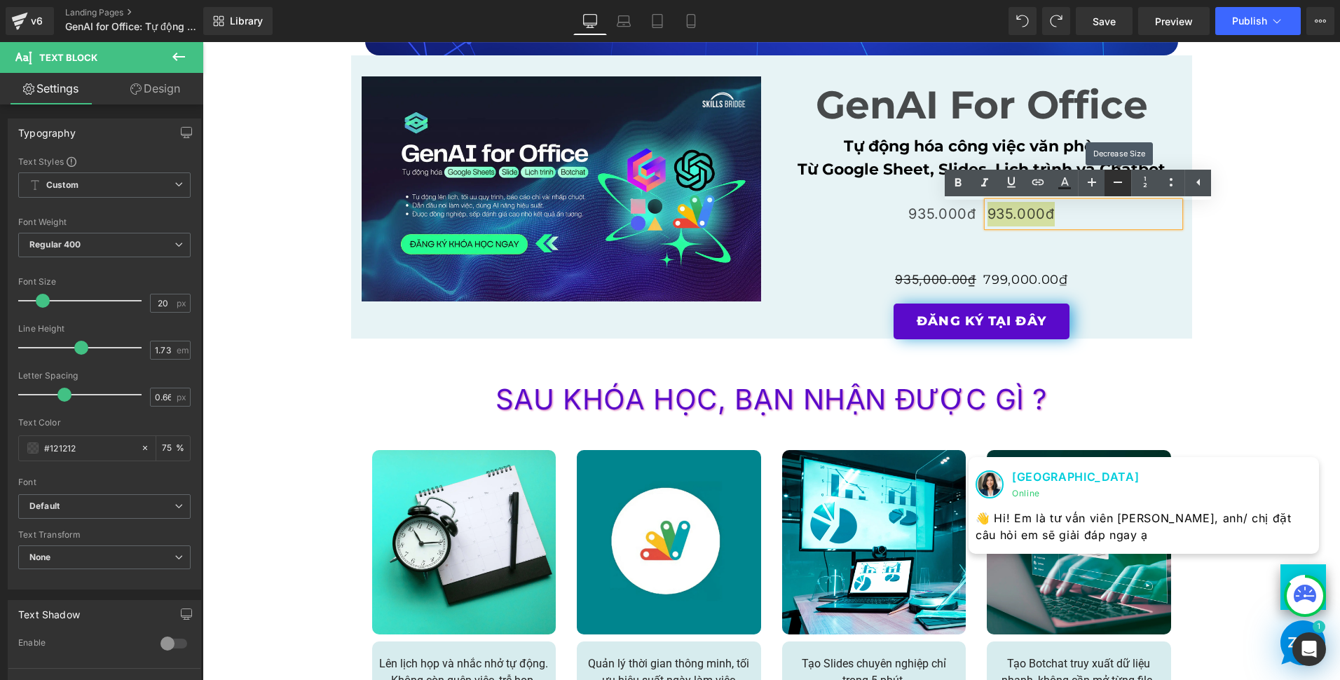
click at [1121, 187] on icon at bounding box center [1118, 182] width 17 height 17
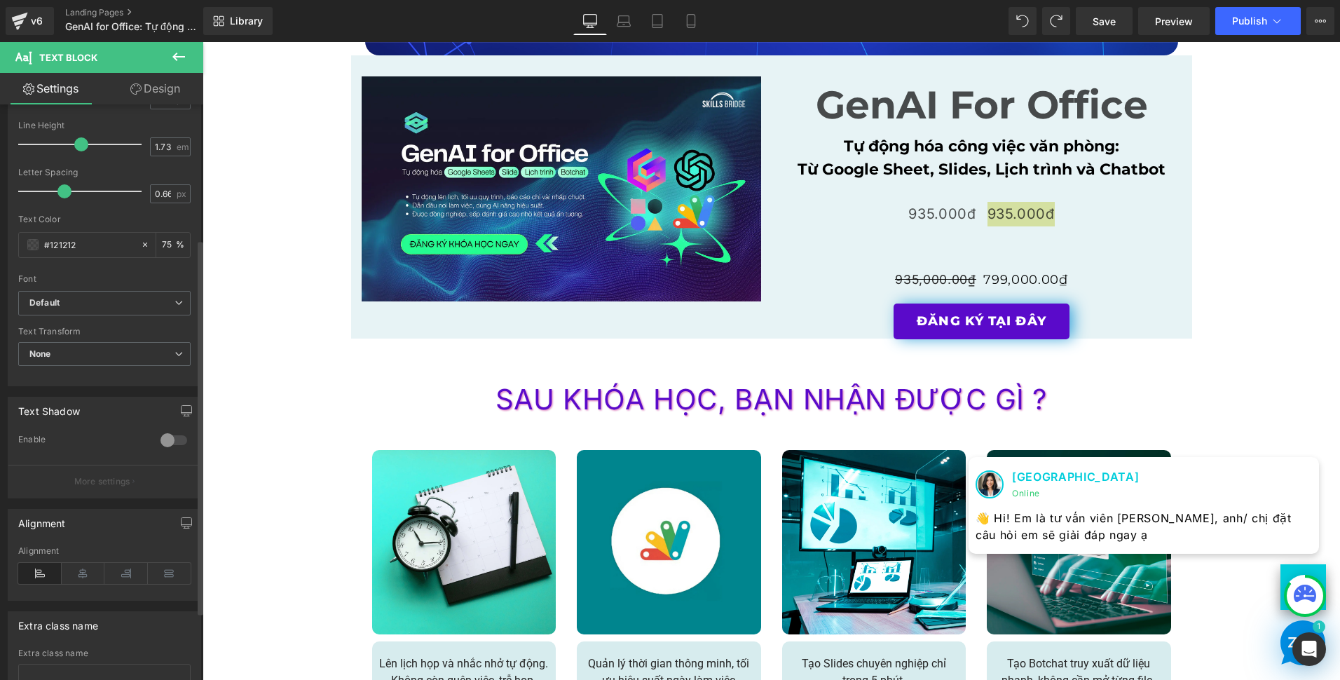
scroll to position [210, 0]
click at [139, 357] on span "None" at bounding box center [104, 347] width 172 height 25
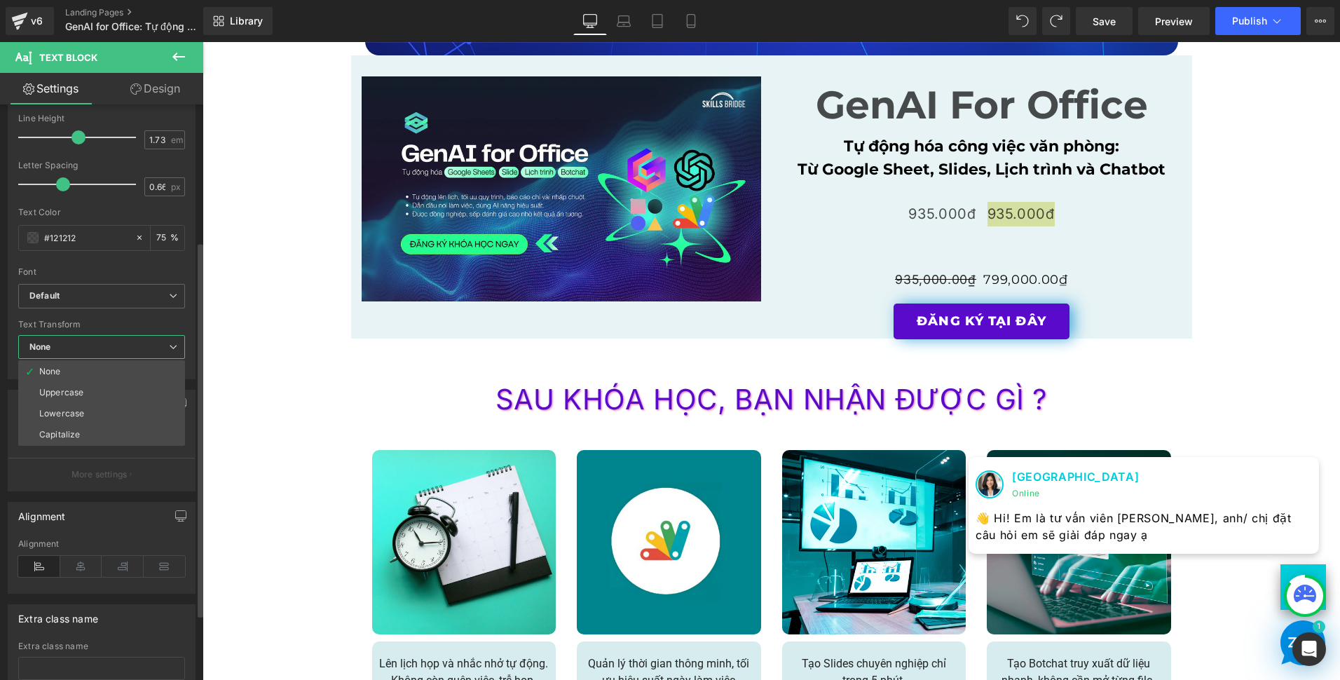
click at [147, 352] on span "None" at bounding box center [101, 347] width 167 height 25
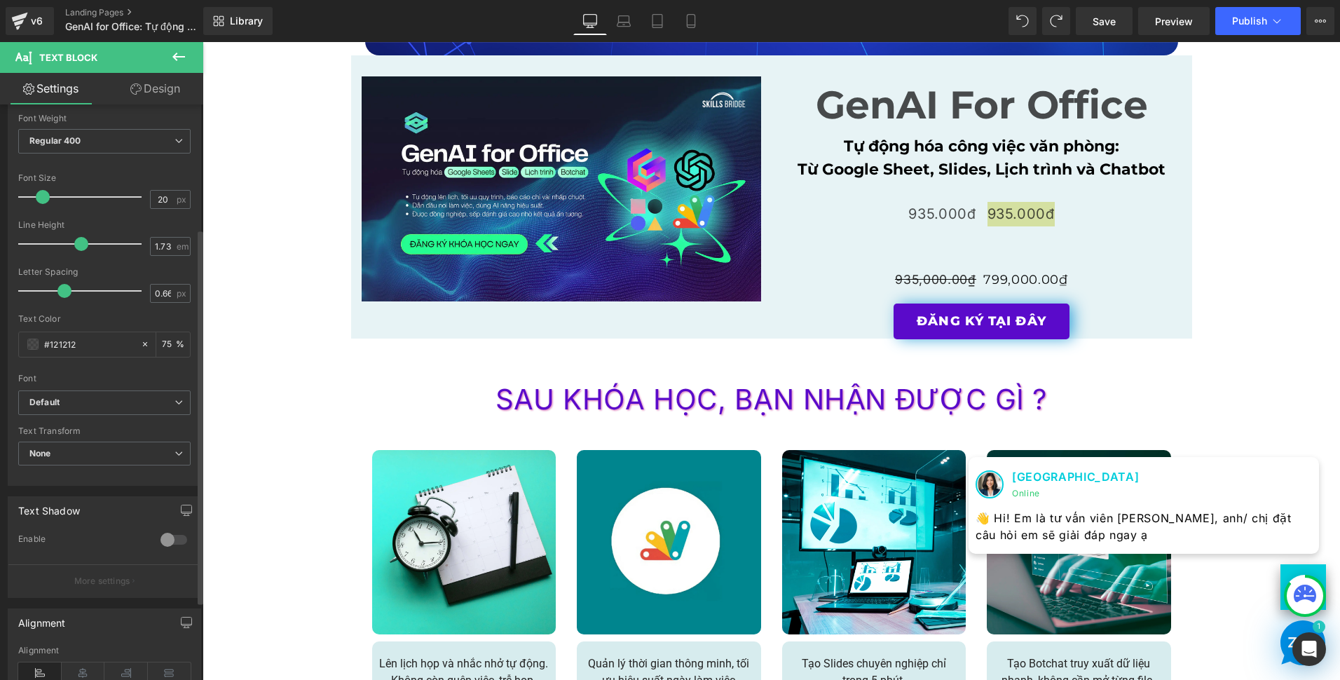
scroll to position [31, 0]
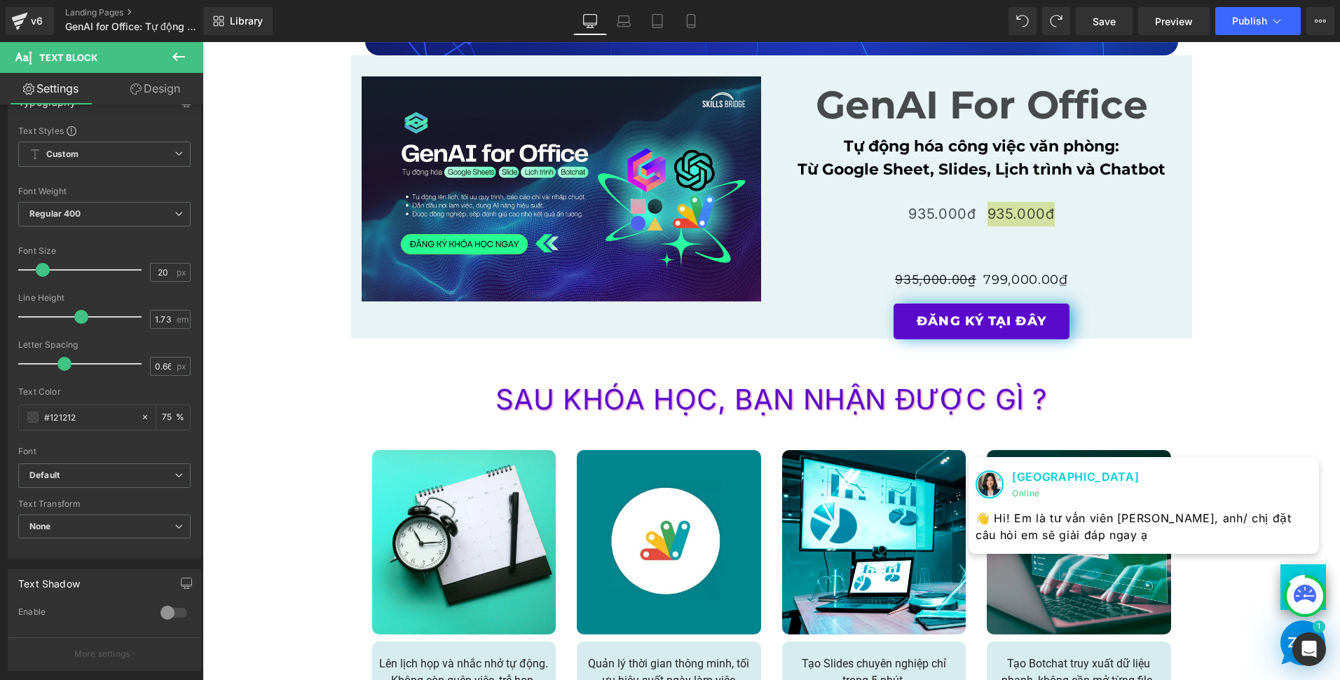
click at [162, 95] on link "Design" at bounding box center [155, 89] width 102 height 32
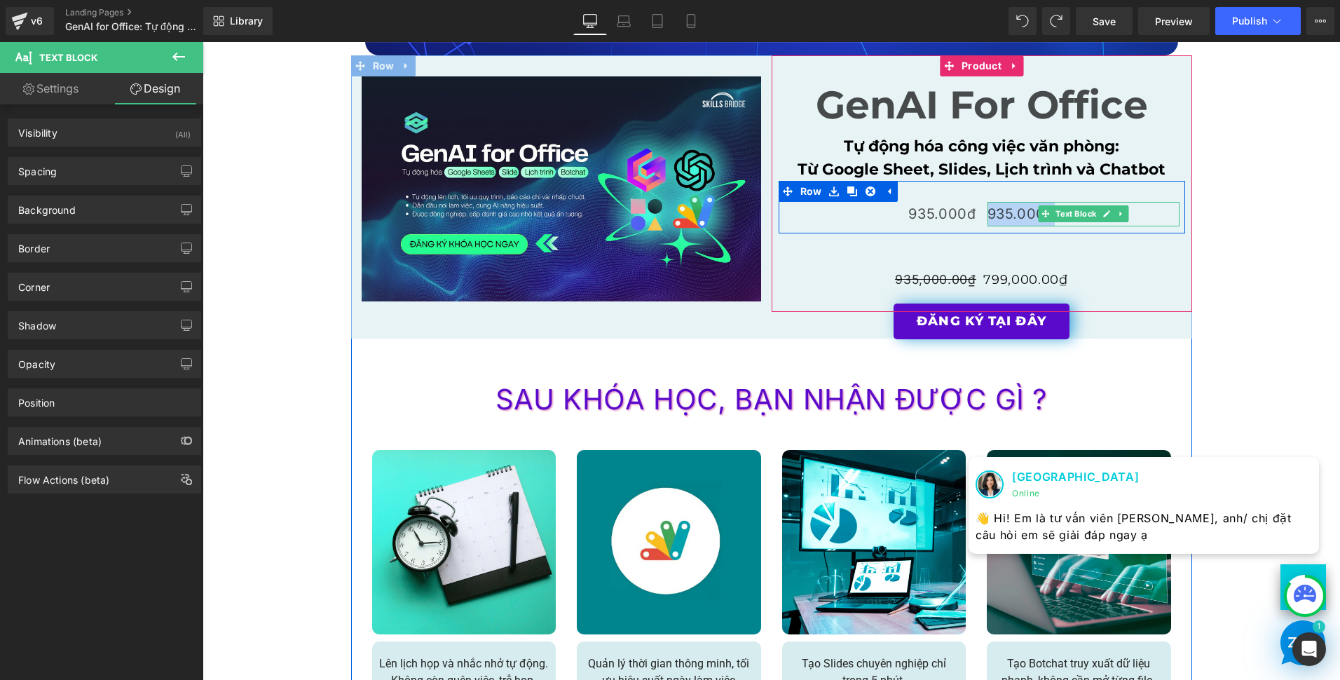
click at [1008, 214] on p "935.000đ" at bounding box center [1084, 214] width 192 height 25
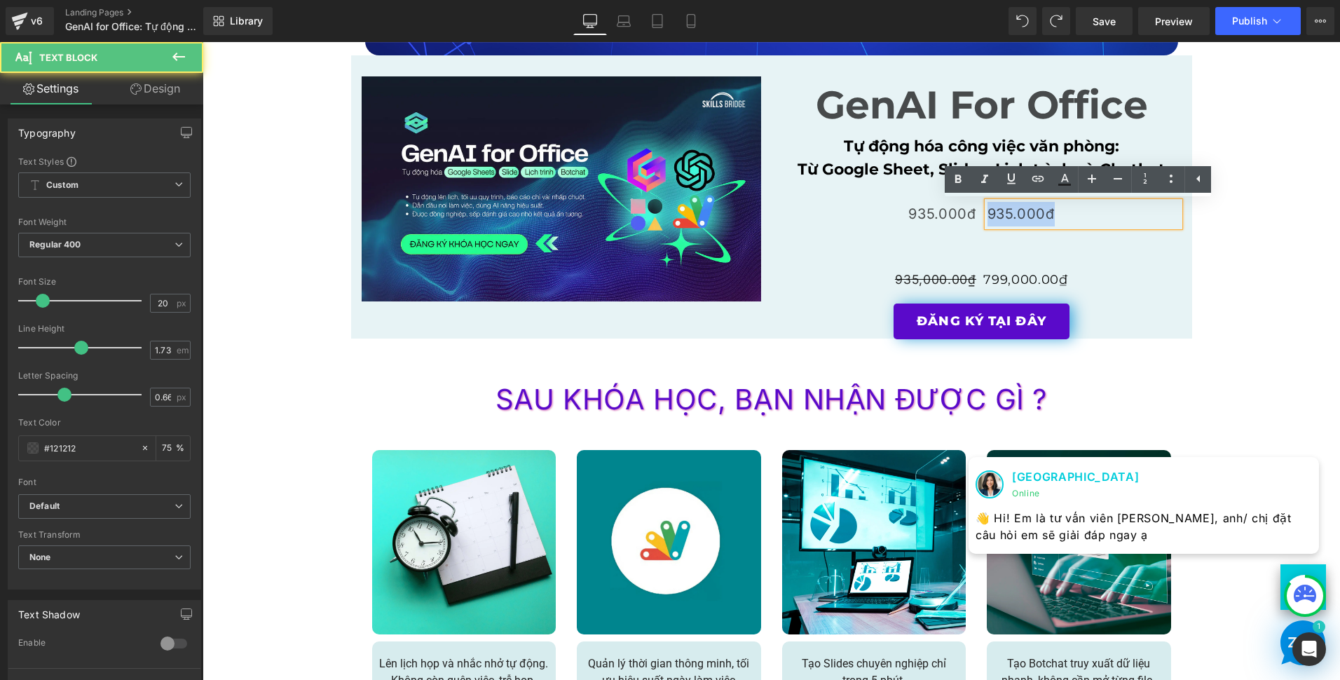
click at [1008, 214] on p "935.000đ" at bounding box center [1084, 214] width 192 height 25
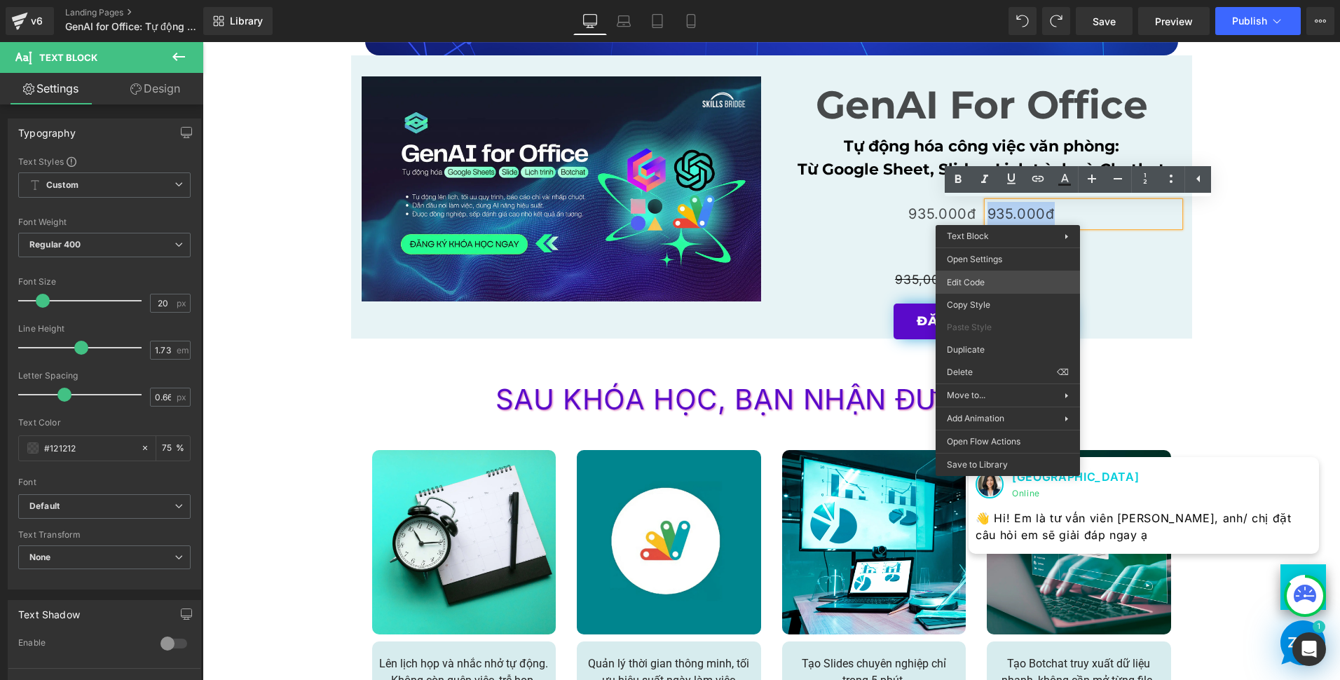
click at [1021, 0] on div "(P) Cart Button You are previewing how the will restyle your page. You can not …" at bounding box center [670, 0] width 1340 height 0
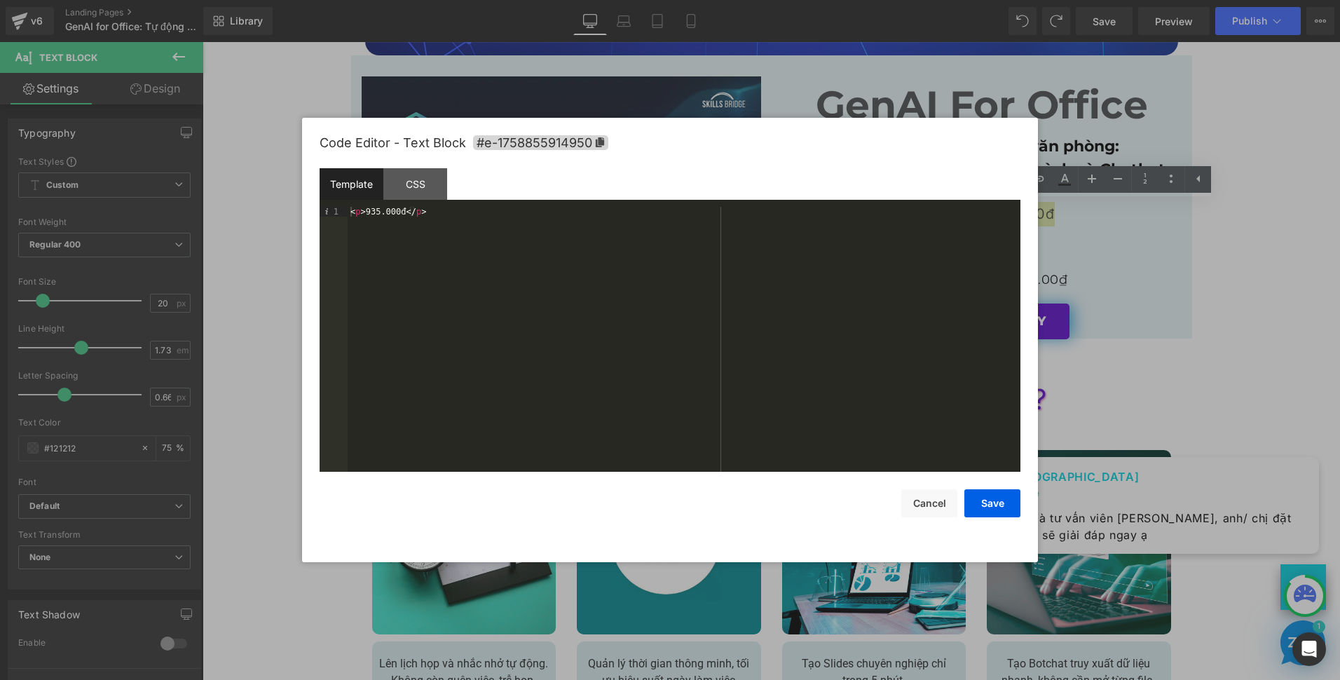
click at [470, 222] on div "< p > 935.000đ </ p >" at bounding box center [684, 349] width 673 height 285
click at [361, 216] on div "< p > 935.000đ </ p >" at bounding box center [684, 339] width 673 height 265
click at [364, 209] on div "< p > 935.000đ </ p >" at bounding box center [684, 339] width 673 height 265
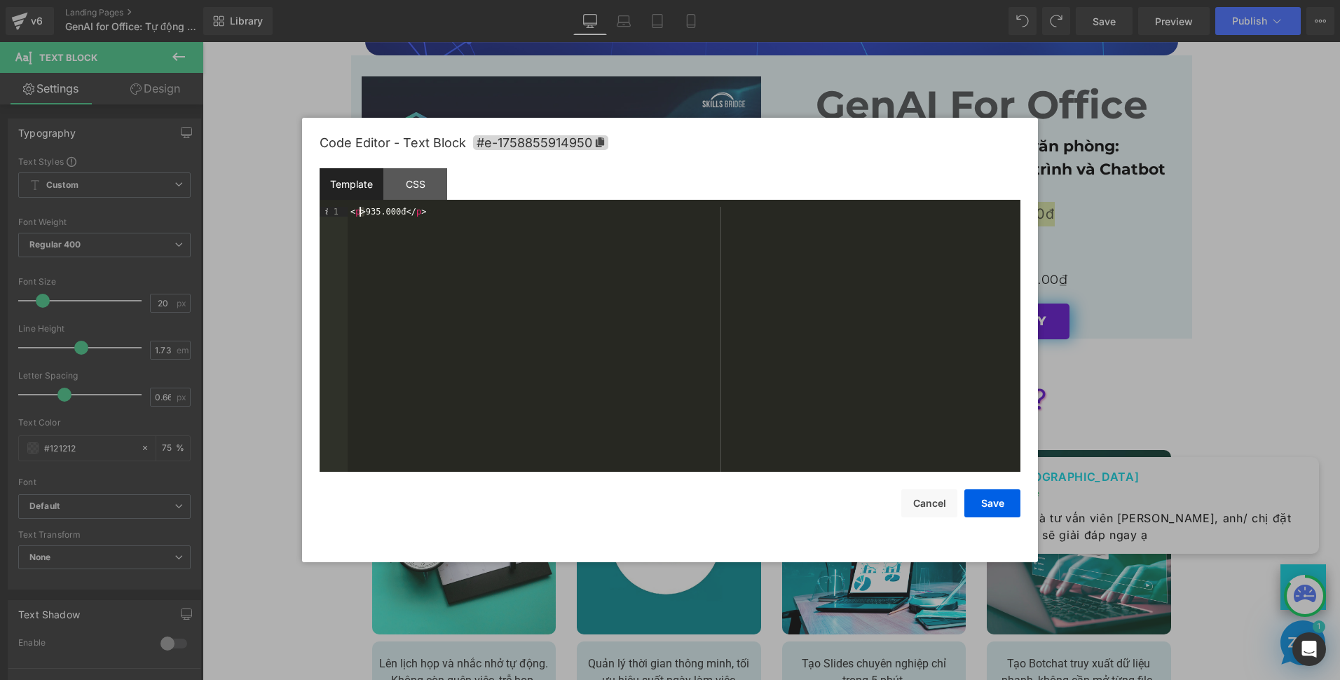
click at [362, 212] on div "< p > 935.000đ </ p >" at bounding box center [684, 349] width 673 height 285
click at [997, 504] on button "Save" at bounding box center [992, 503] width 56 height 28
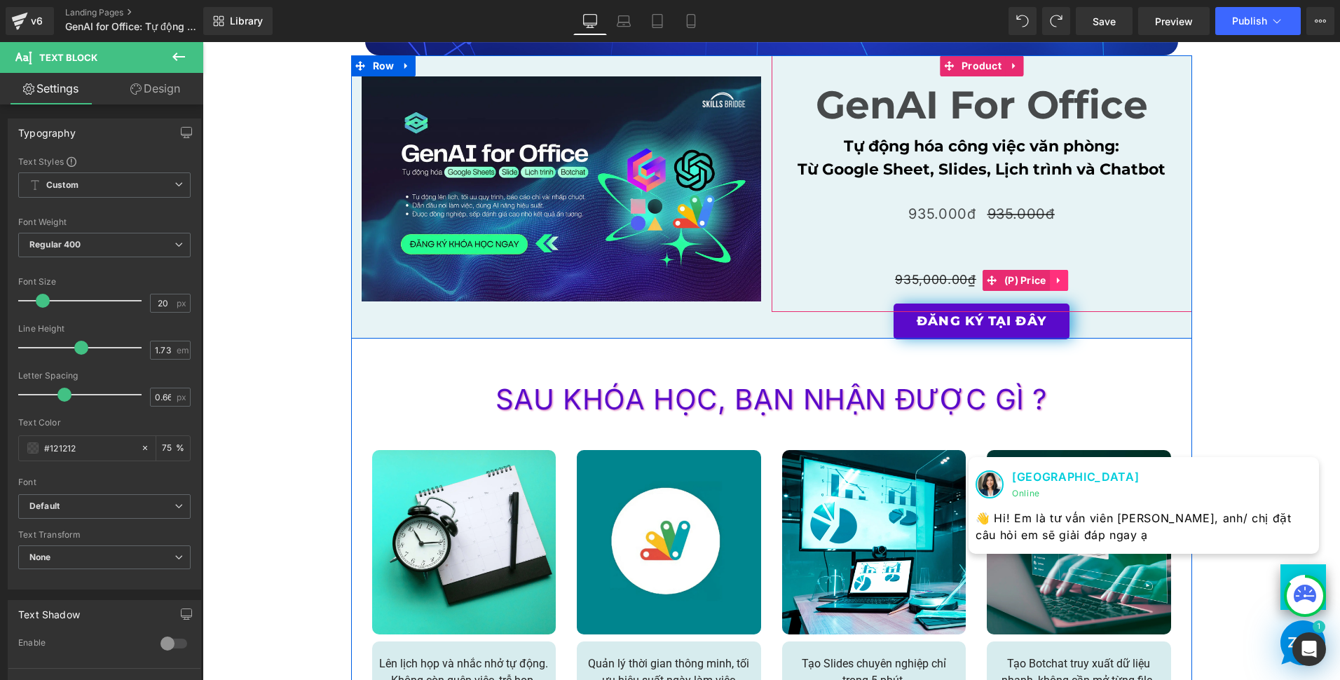
click at [1057, 282] on icon at bounding box center [1059, 280] width 10 height 11
click at [1063, 280] on icon at bounding box center [1068, 280] width 10 height 11
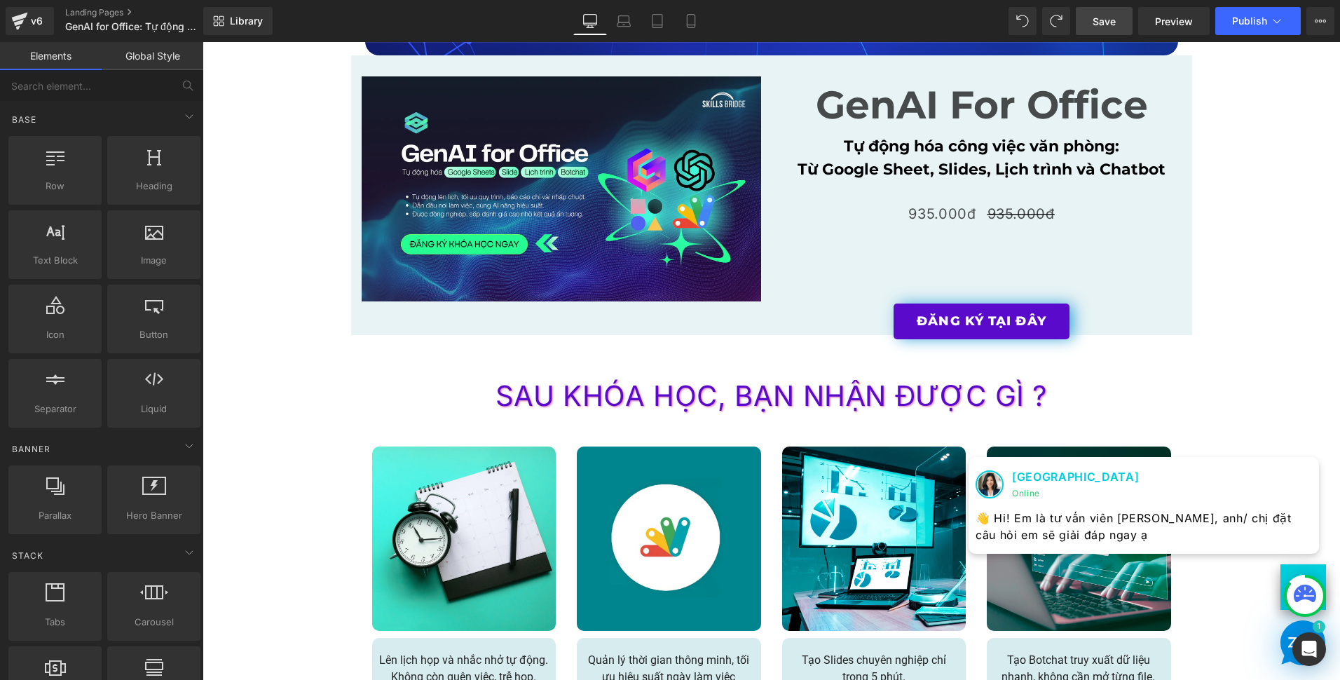
click at [1108, 26] on span "Save" at bounding box center [1104, 21] width 23 height 15
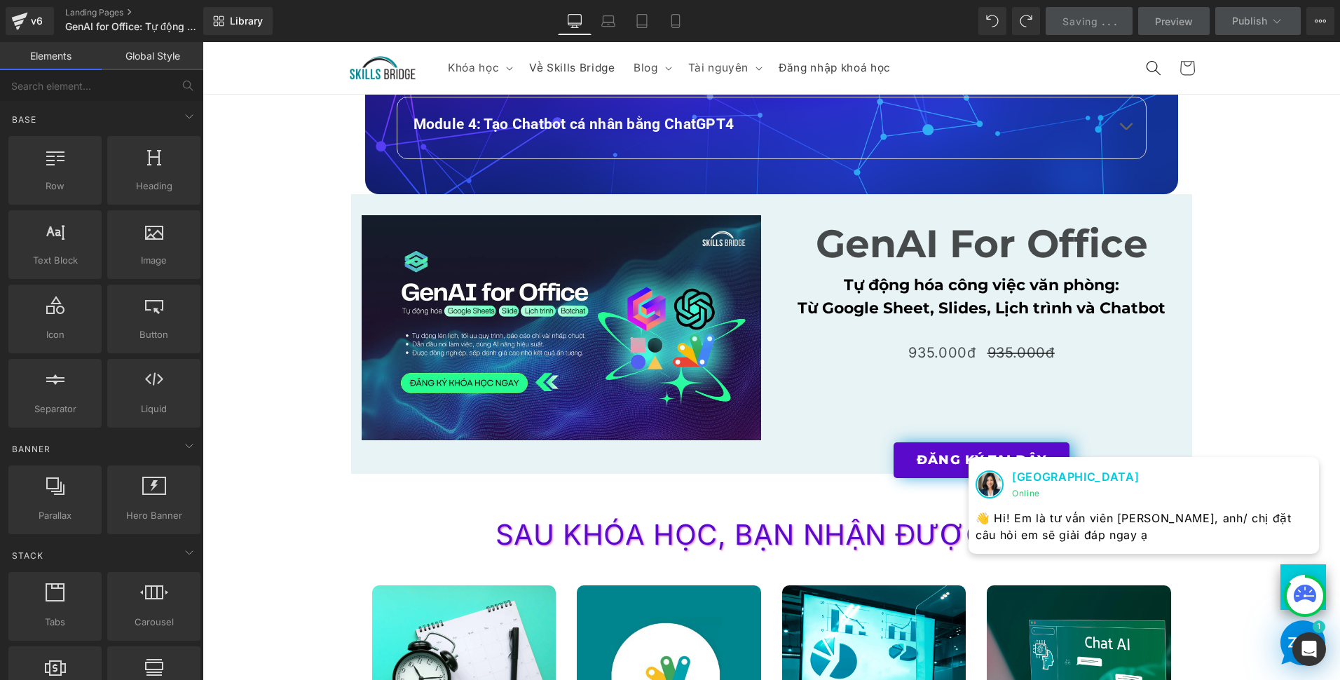
scroll to position [2103, 0]
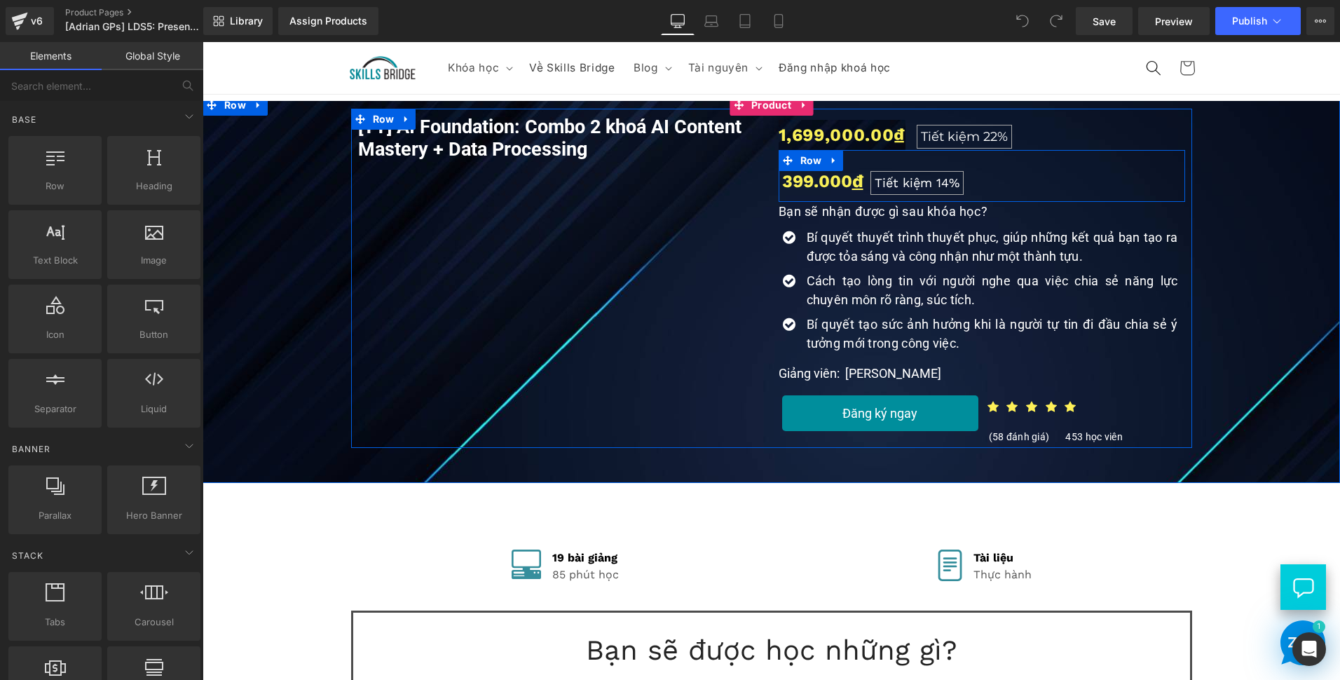
click at [970, 183] on div "399.000 đ Heading Tiết kiệm 14% Heading Row" at bounding box center [982, 176] width 407 height 52
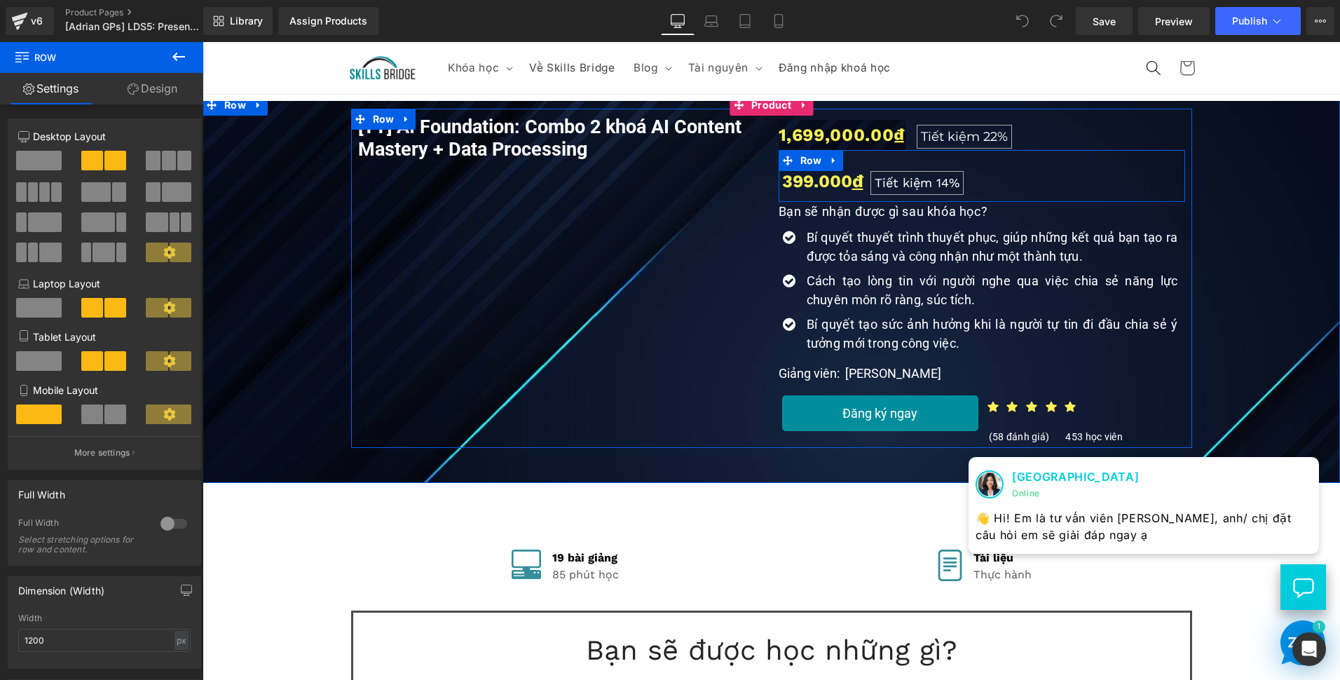
click at [1030, 172] on div "399.000 đ Heading Tiết kiệm 14% Heading Row" at bounding box center [982, 176] width 407 height 52
click at [835, 164] on link at bounding box center [834, 160] width 18 height 21
click at [1020, 176] on div "399.000 đ Heading Tiết kiệm 14% Heading Row" at bounding box center [982, 176] width 407 height 52
click at [970, 265] on div "Bí quyết thuyết trình thuyết phục, giúp những kết quả bạn tạo ra được tỏa sáng …" at bounding box center [990, 247] width 375 height 38
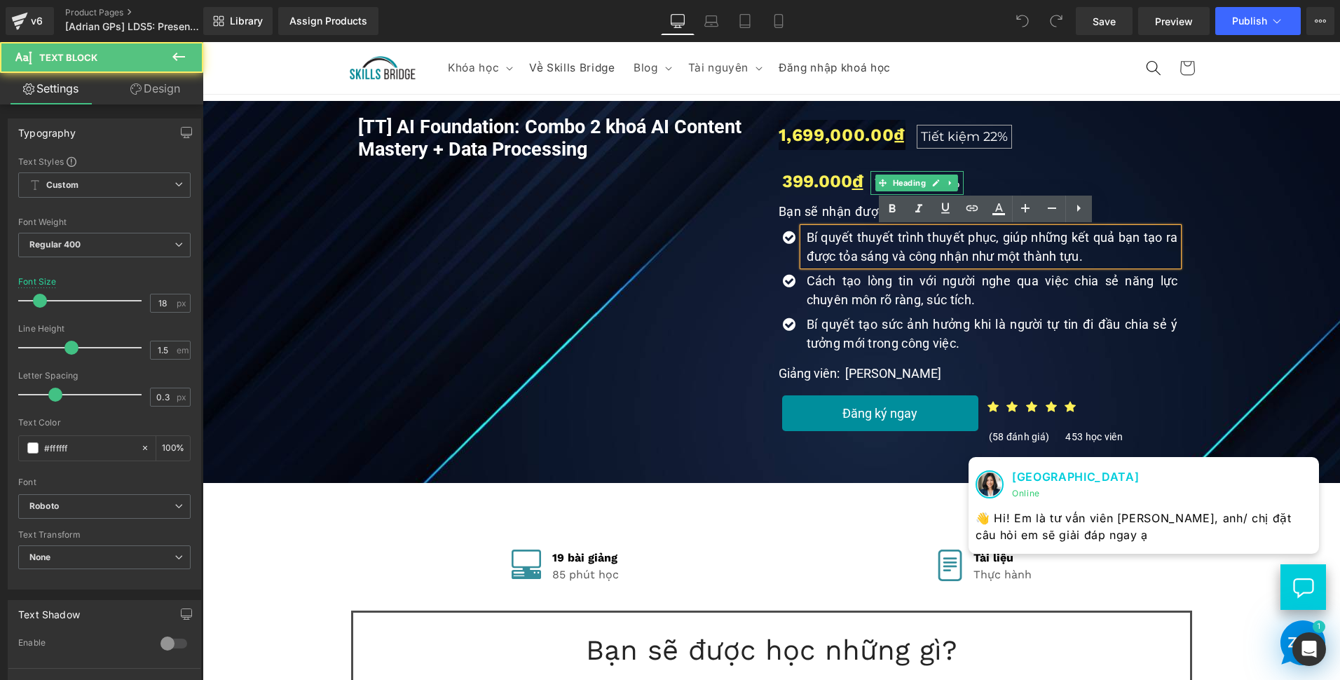
click at [999, 182] on div "399.000 đ Heading Tiết kiệm 14% Heading Row" at bounding box center [982, 176] width 407 height 52
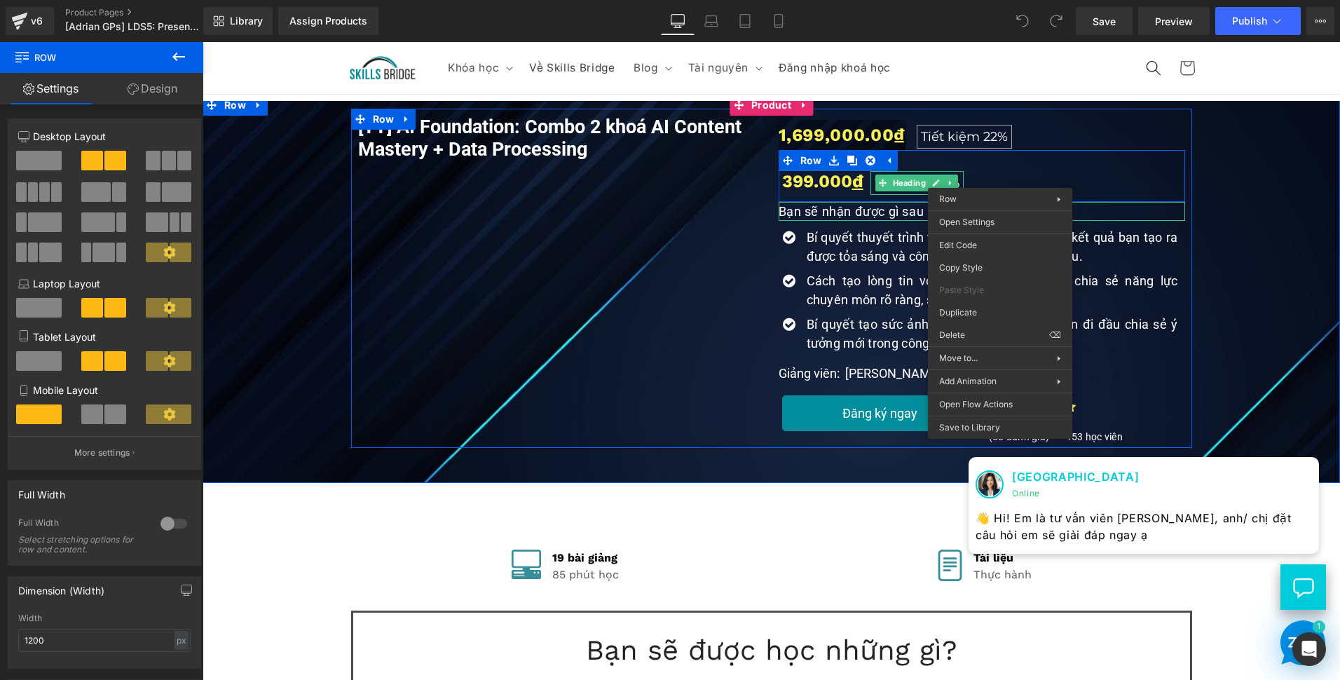
click at [1226, 236] on div "[TT] AI Foundation: Combo 2 khoá AI Content Mastery + Data Processing (P) Title…" at bounding box center [772, 278] width 1124 height 339
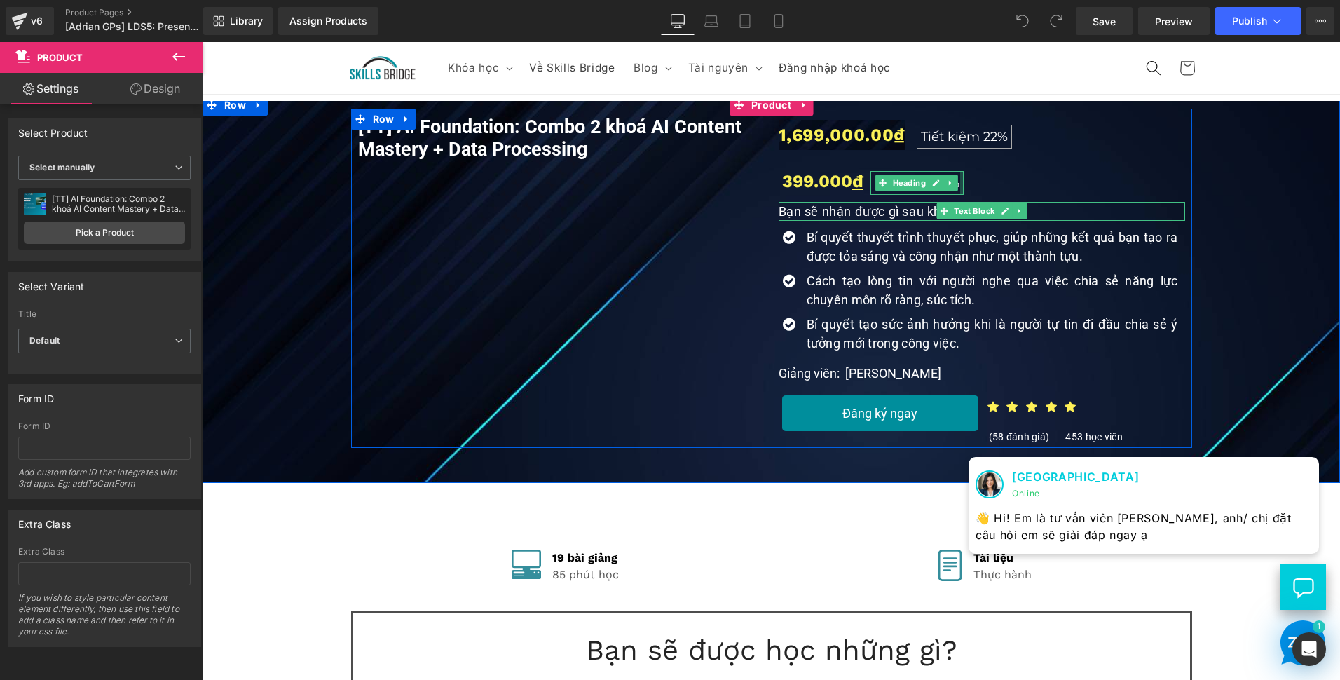
click at [872, 247] on p "Bí quyết thuyết trình thuyết phục, giúp những kết quả bạn tạo ra được tỏa sáng …" at bounding box center [992, 247] width 371 height 38
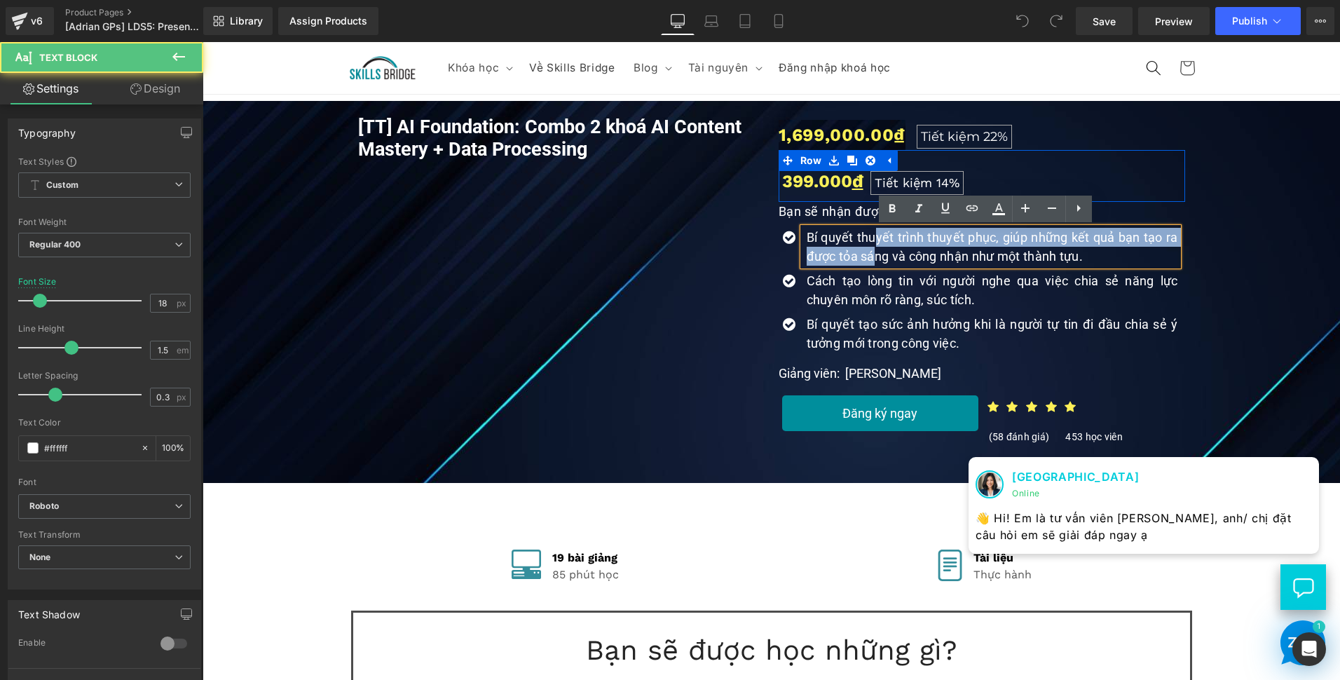
click at [990, 172] on div "399.000 đ Heading Tiết kiệm 14% Heading Row" at bounding box center [982, 176] width 407 height 52
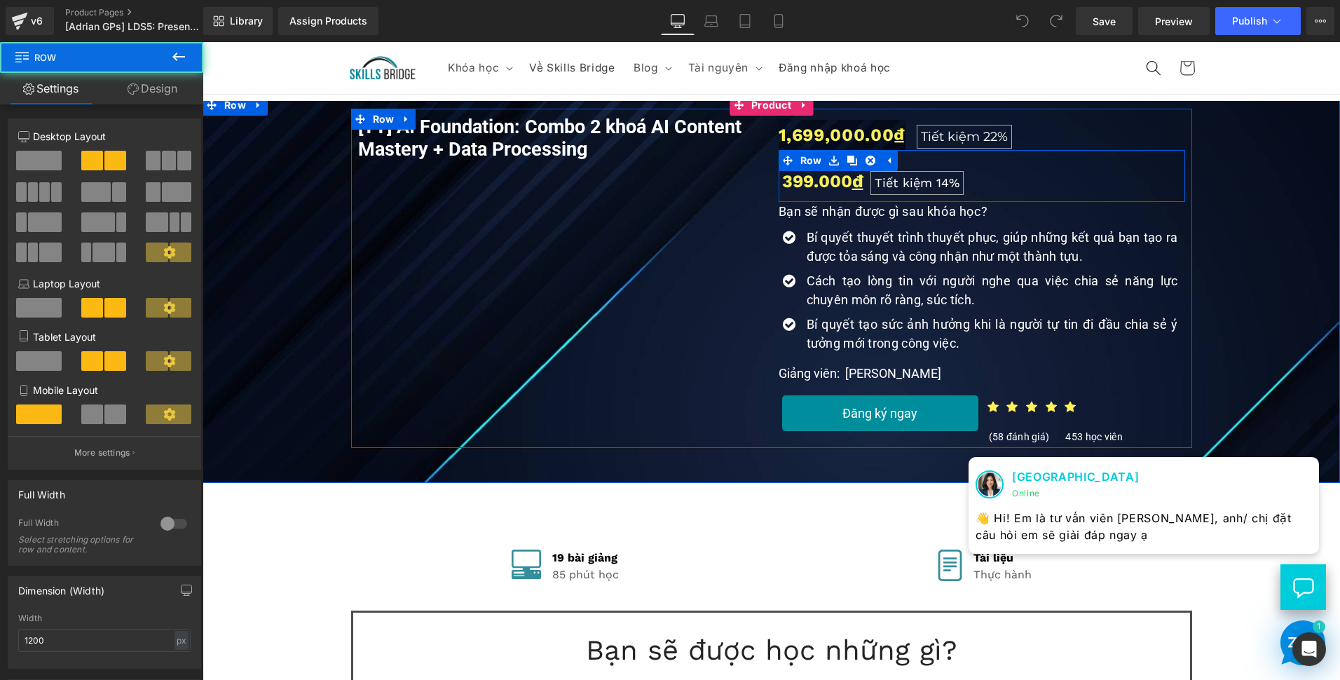
click at [988, 180] on div "399.000 đ Heading Tiết kiệm 14% Heading Row" at bounding box center [982, 176] width 407 height 52
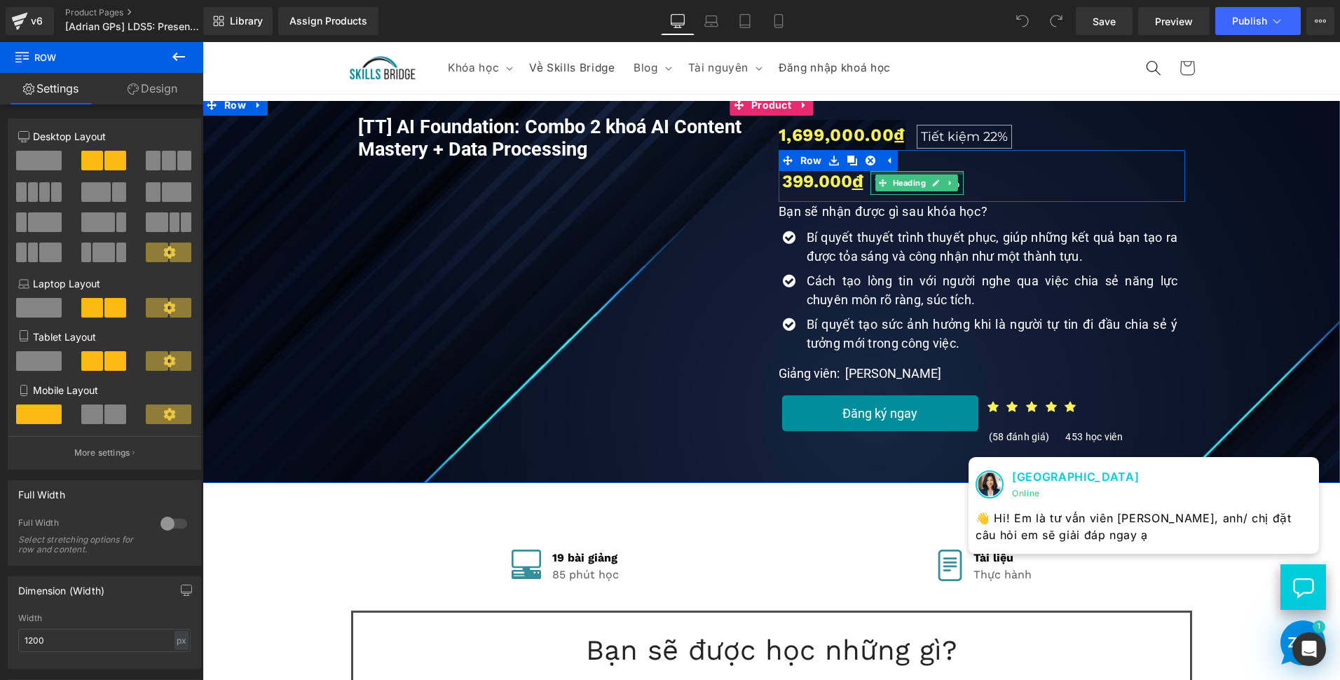
drag, startPoint x: 944, startPoint y: 172, endPoint x: 1015, endPoint y: 181, distance: 71.3
click at [944, 172] on div at bounding box center [917, 173] width 93 height 4
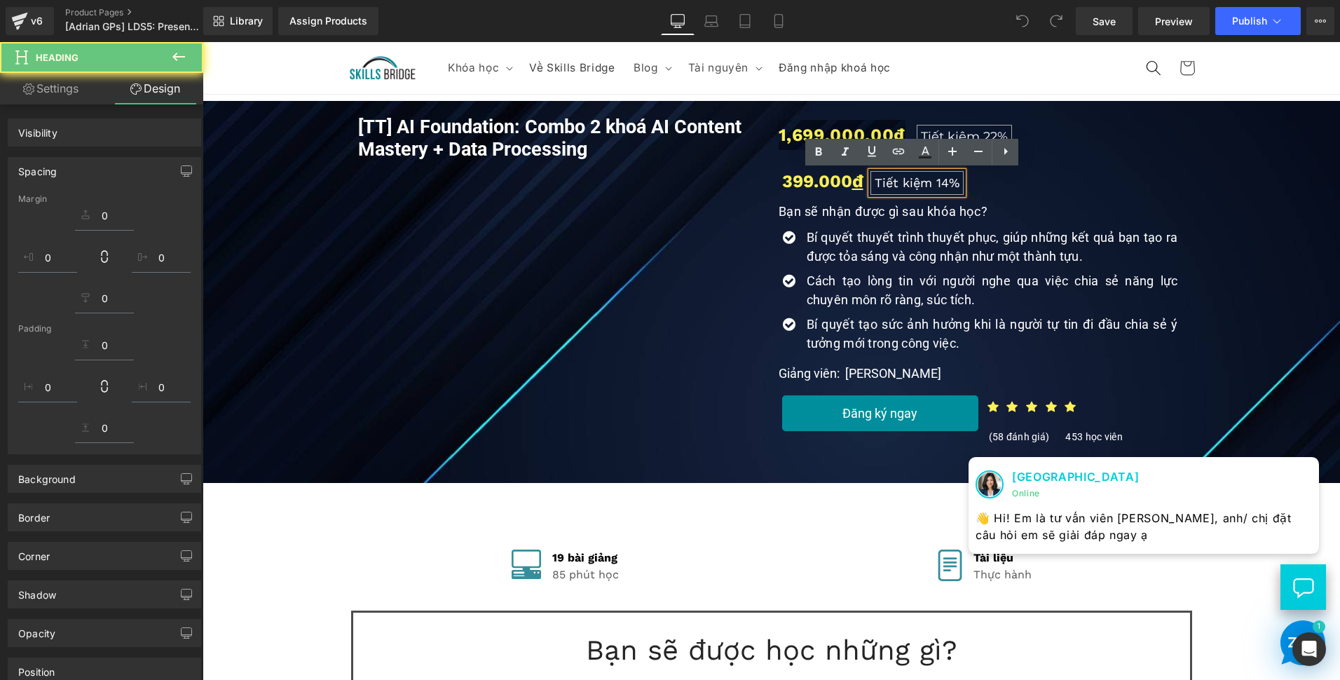
click at [1015, 181] on div "399.000 đ Heading Tiết kiệm 14% Heading Row" at bounding box center [982, 176] width 407 height 52
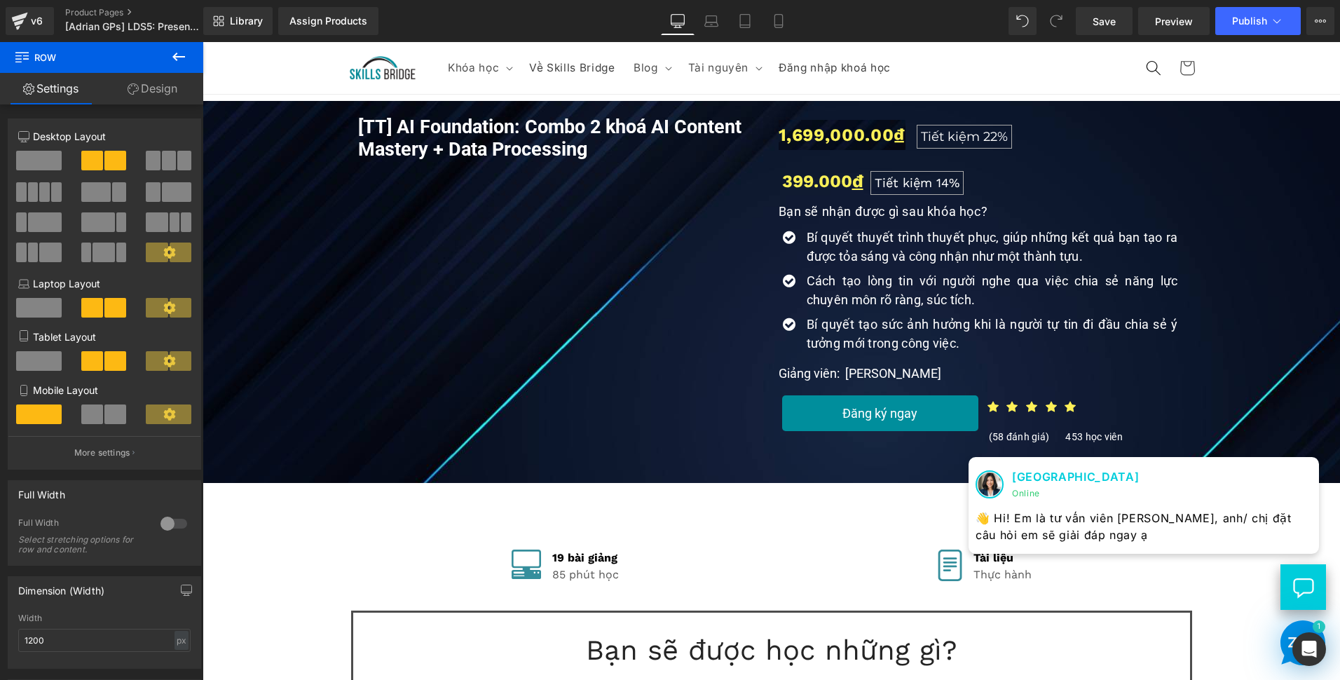
click at [961, 235] on div "Icon Bí quyết thuyết trình thuyết phục, giúp những kết quả bạn tạo ra được tỏa …" at bounding box center [982, 293] width 407 height 145
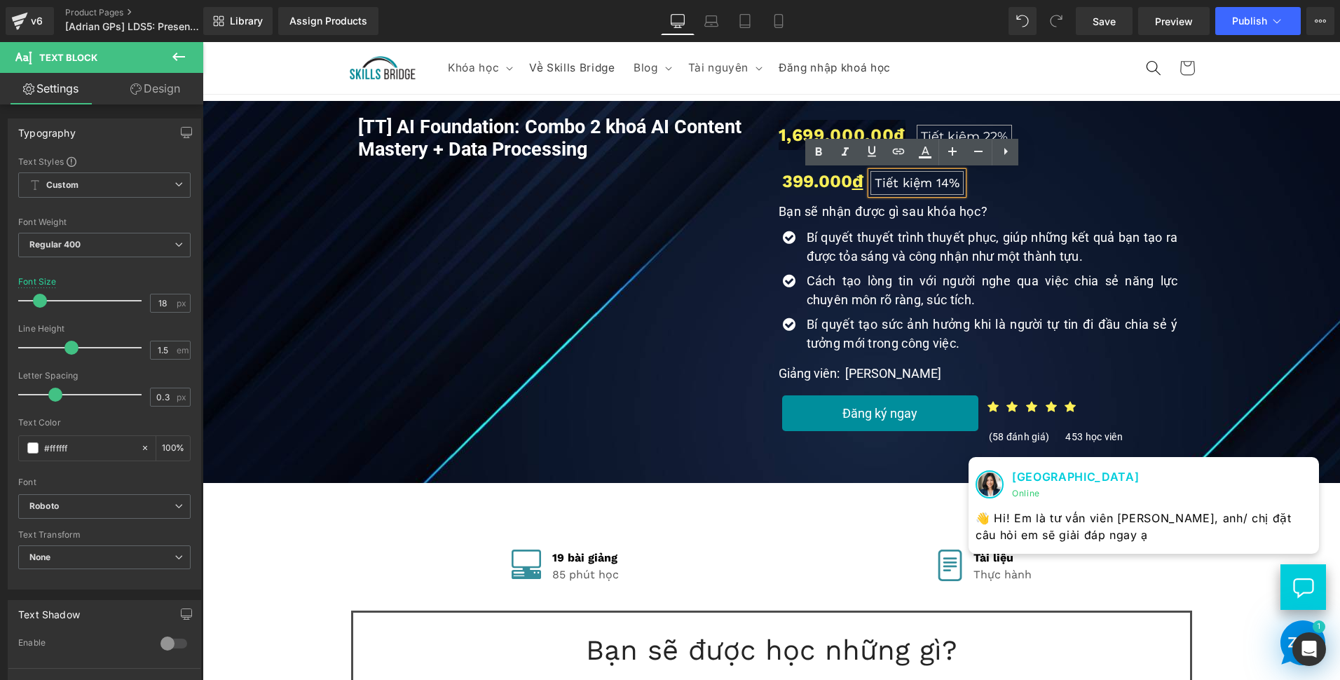
click at [971, 173] on div "399.000 đ Heading Tiết kiệm 14% Heading Row" at bounding box center [982, 176] width 407 height 52
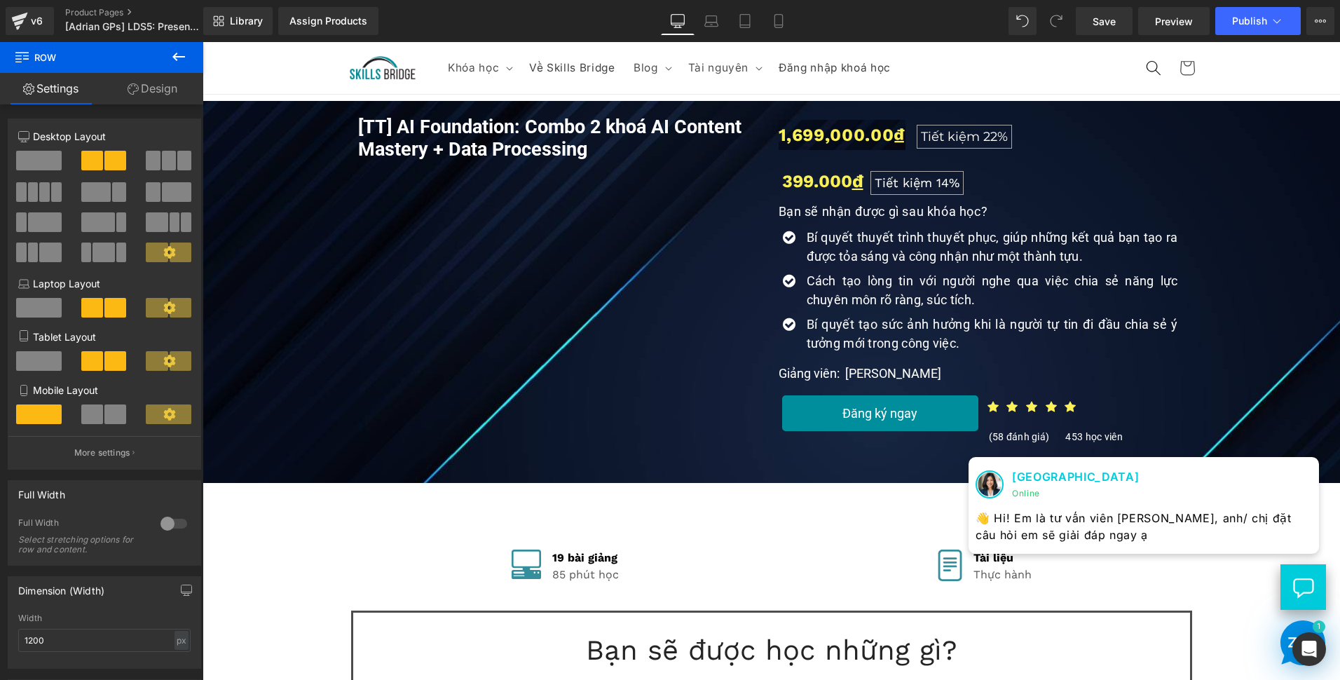
click at [1010, 159] on div "399.000 đ Heading Tiết kiệm 14% Heading Row" at bounding box center [982, 176] width 407 height 52
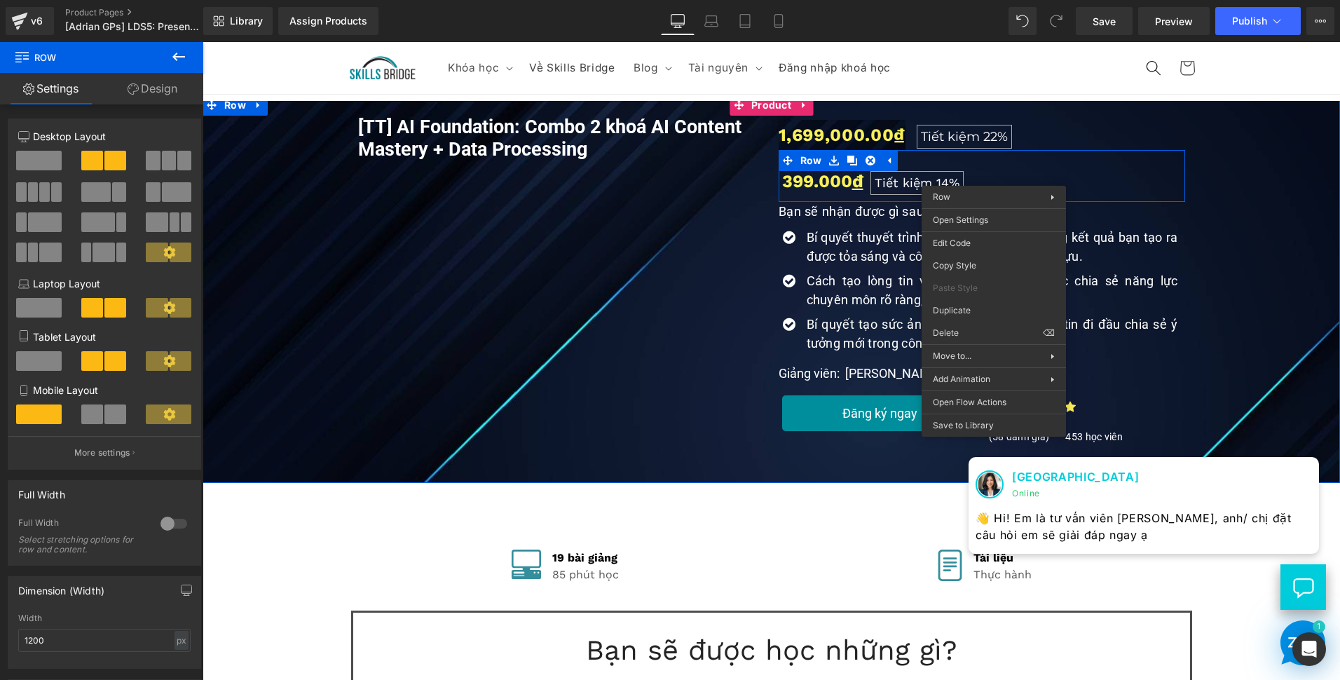
click at [1225, 193] on div "[TT] AI Foundation: Combo 2 khoá AI Content Mastery + Data Processing (P) Title…" at bounding box center [772, 278] width 1124 height 339
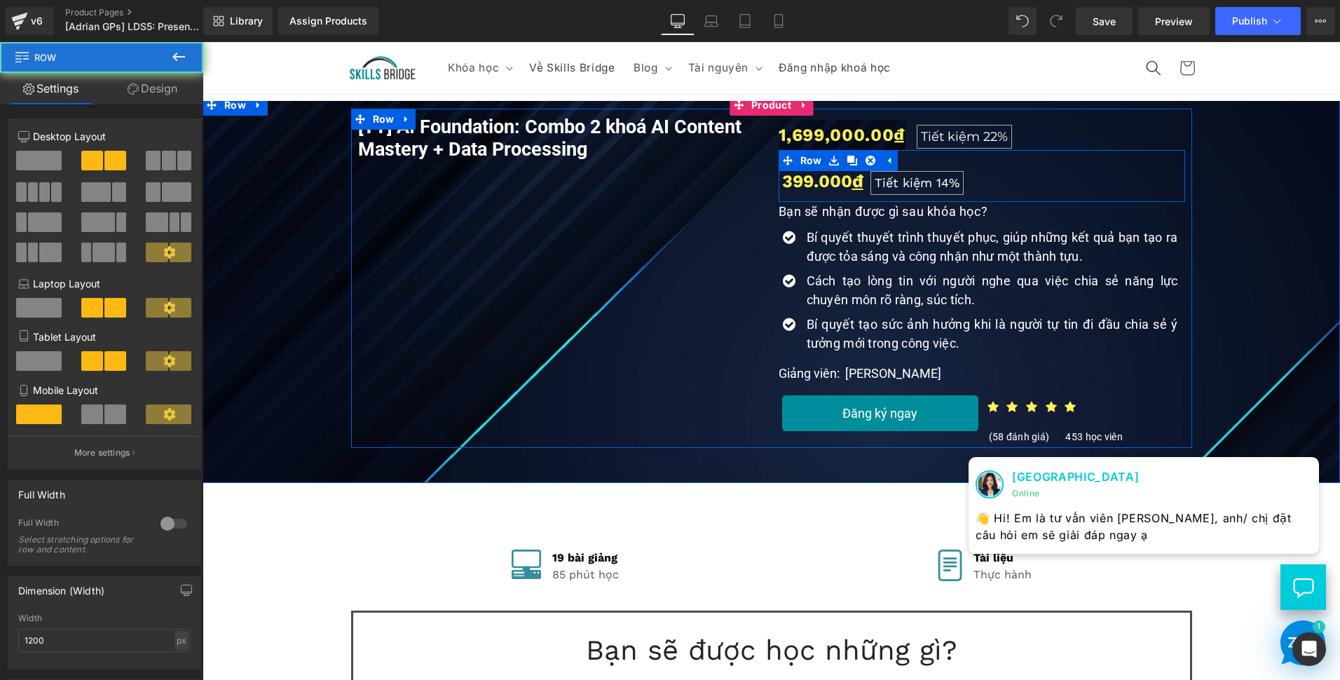
click at [1105, 179] on div "399.000 đ Heading Tiết kiệm 14% Heading Row" at bounding box center [982, 176] width 407 height 52
click at [1032, 199] on div at bounding box center [982, 198] width 407 height 7
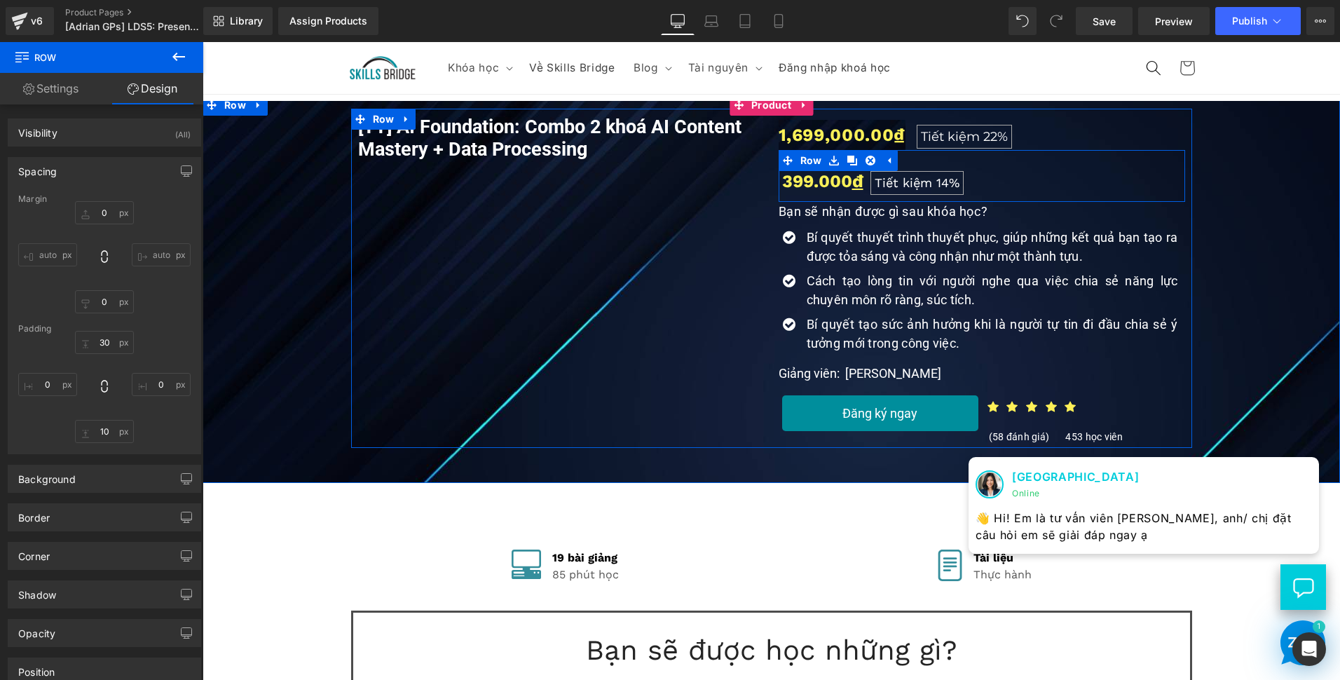
click at [884, 161] on icon at bounding box center [889, 161] width 10 height 11
click at [1096, 176] on div "399.000 đ Heading Tiết kiệm 14% Heading Row" at bounding box center [982, 176] width 407 height 52
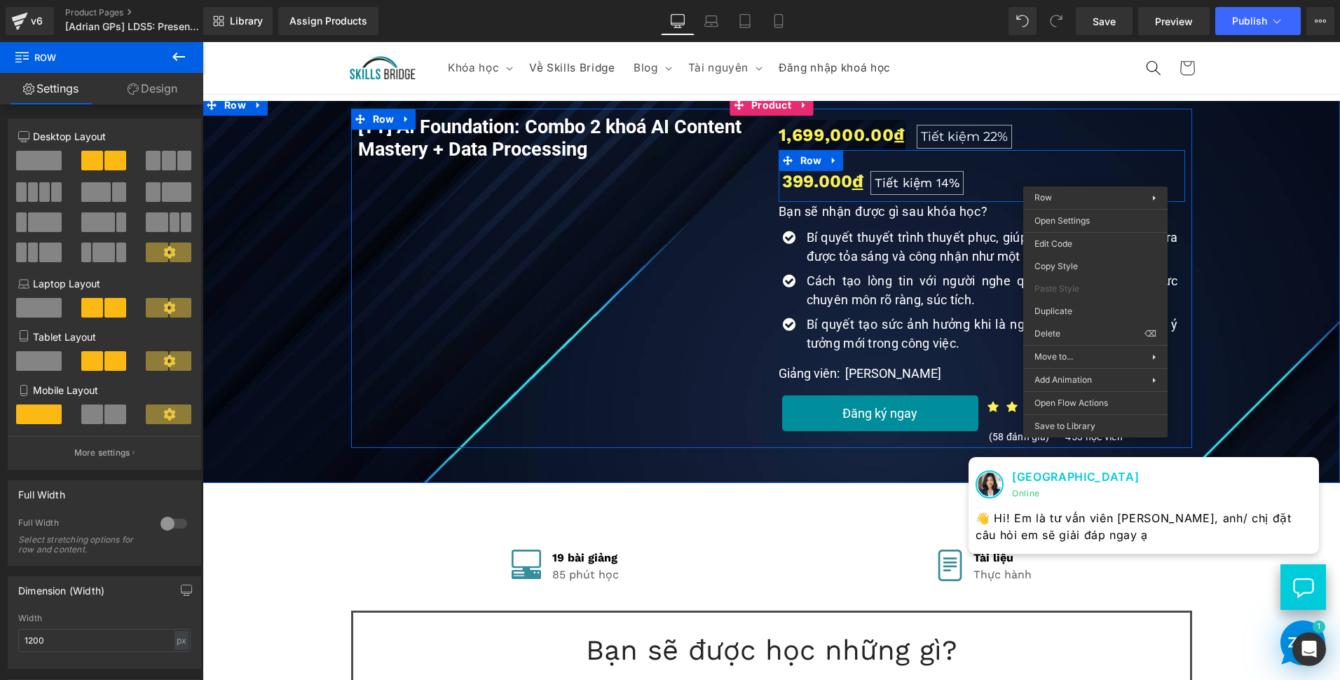
click at [1095, 176] on div "399.000 đ Heading Tiết kiệm 14% Heading Row" at bounding box center [982, 176] width 407 height 52
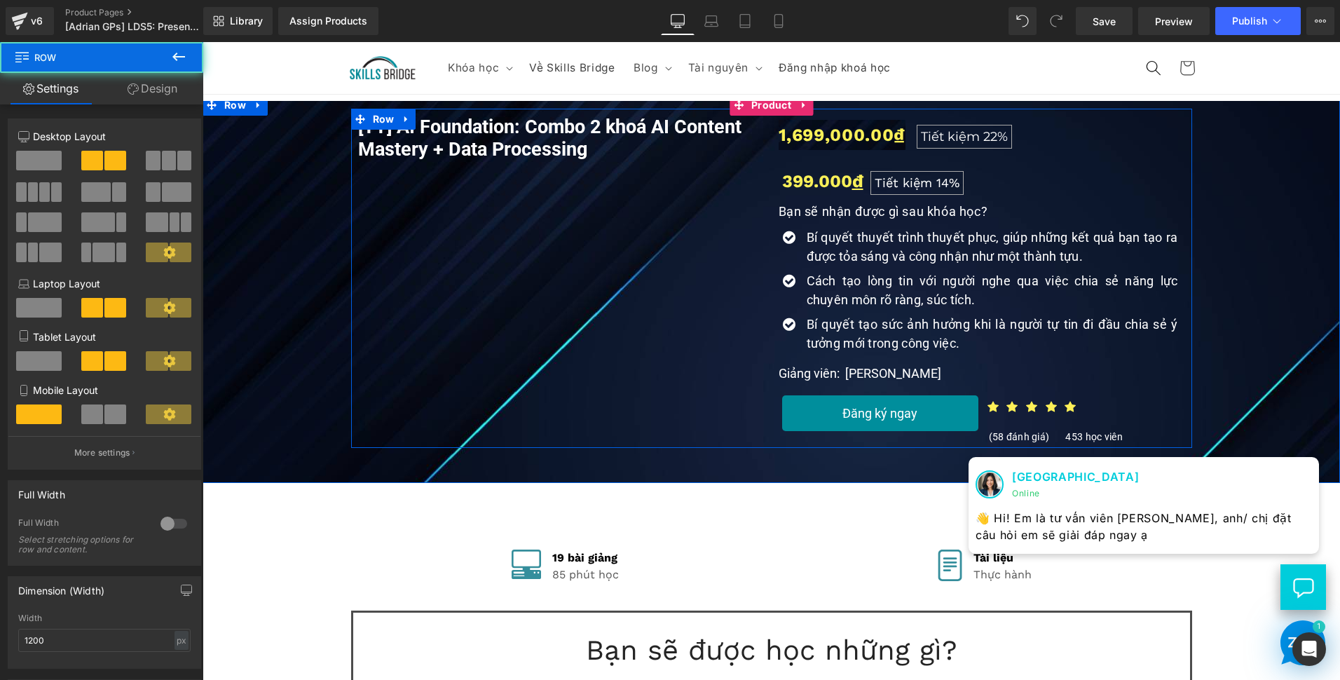
click at [1077, 191] on div "399.000 đ Heading Tiết kiệm 14% Heading Row" at bounding box center [982, 176] width 407 height 52
click at [1061, 192] on div "399.000 đ Heading Tiết kiệm 14% Heading Row" at bounding box center [982, 176] width 407 height 52
click at [983, 183] on div "399.000 đ Heading Tiết kiệm 14% Heading Row" at bounding box center [982, 176] width 407 height 52
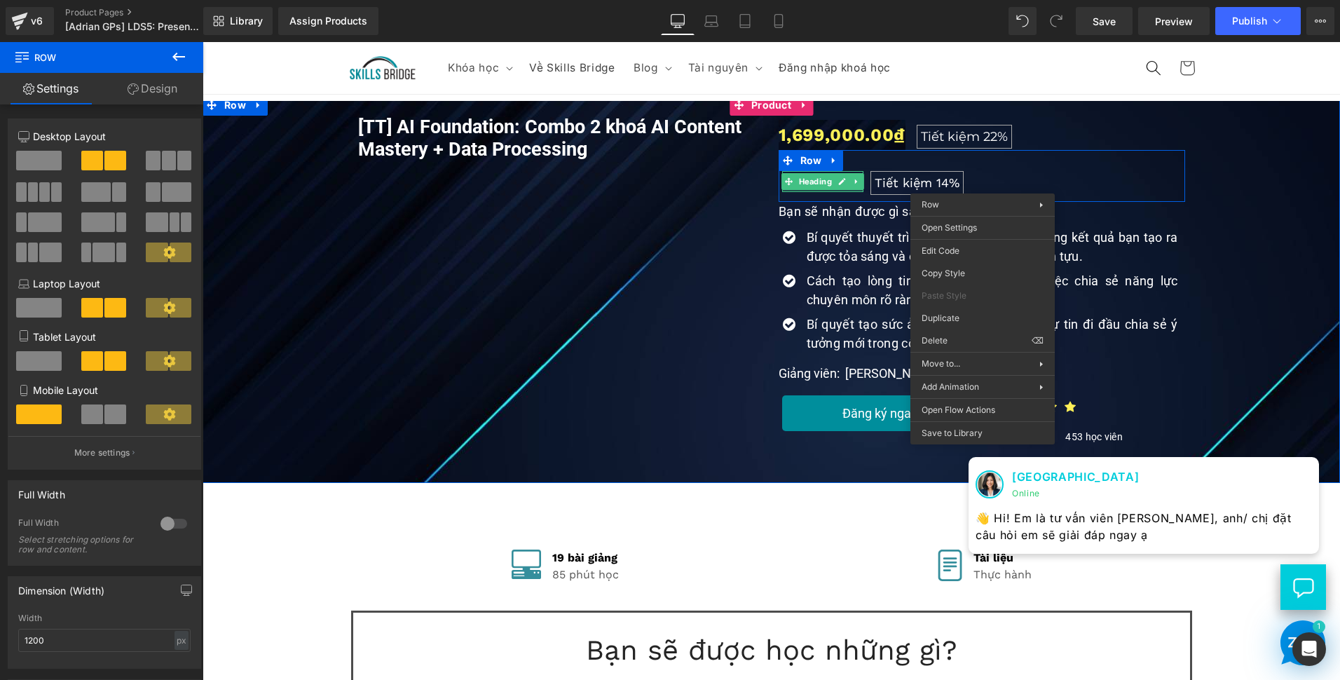
click at [783, 192] on div at bounding box center [822, 191] width 81 height 4
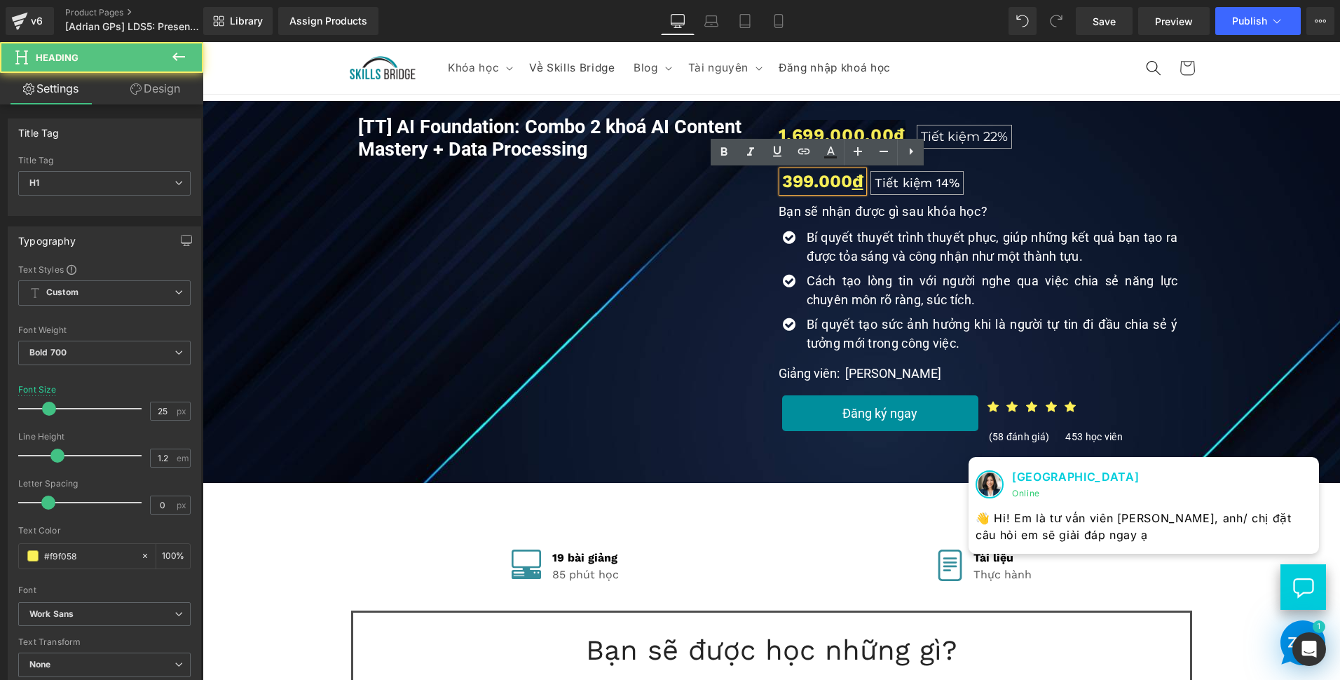
click at [1029, 188] on div "399.000 đ Heading Tiết kiệm 14% Heading Row" at bounding box center [982, 176] width 407 height 52
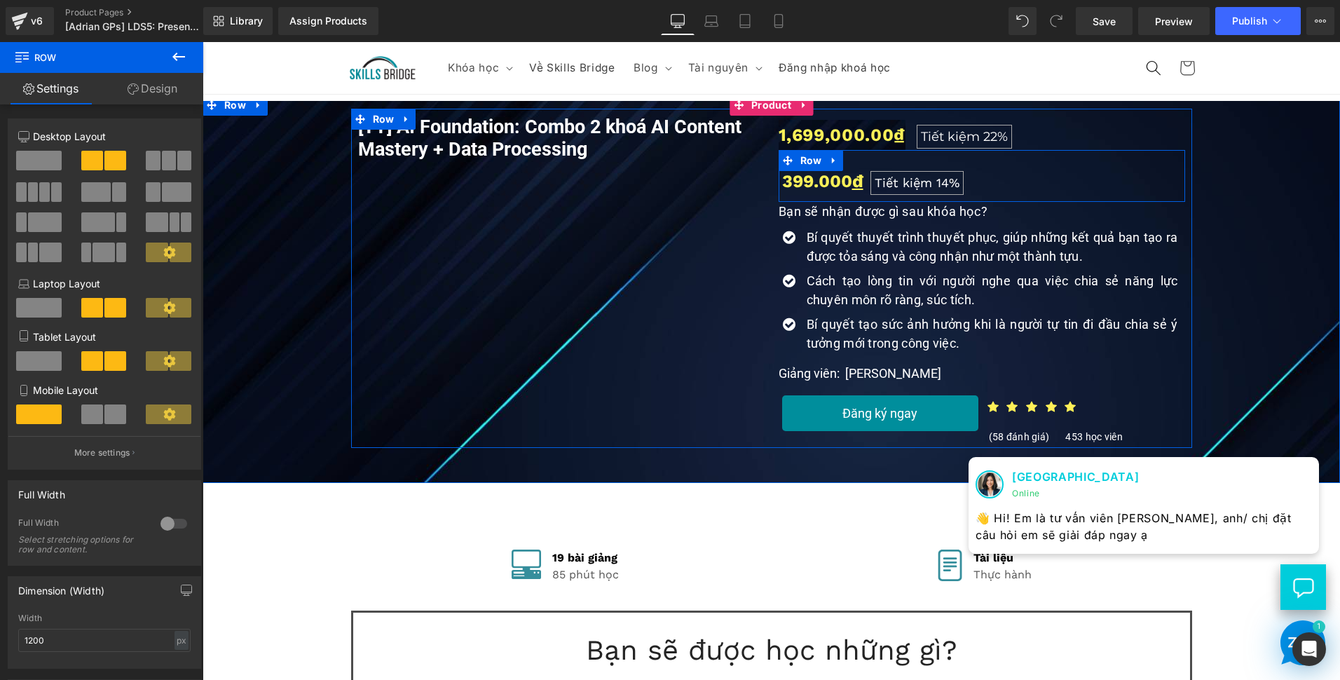
click at [1029, 185] on div "399.000 đ Heading Tiết kiệm 14% Heading Row" at bounding box center [982, 176] width 407 height 52
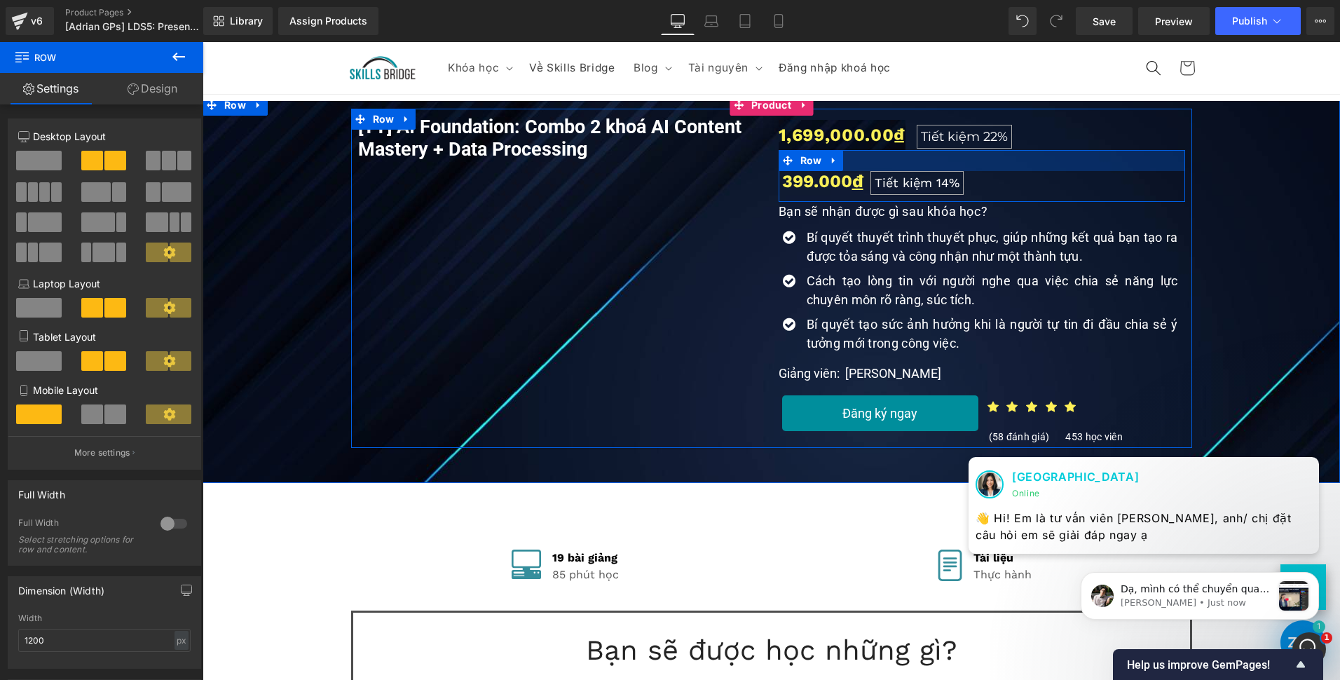
click at [1024, 171] on div at bounding box center [982, 160] width 407 height 21
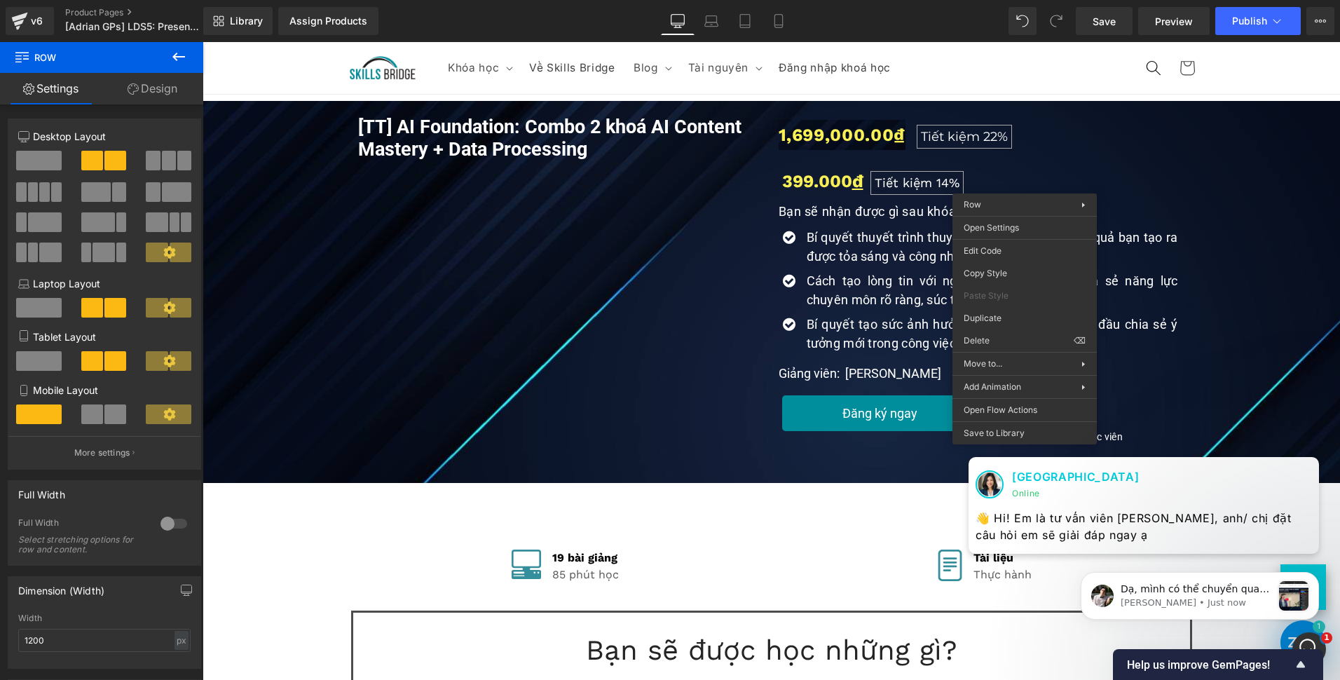
drag, startPoint x: 1224, startPoint y: 473, endPoint x: 1021, endPoint y: 432, distance: 206.7
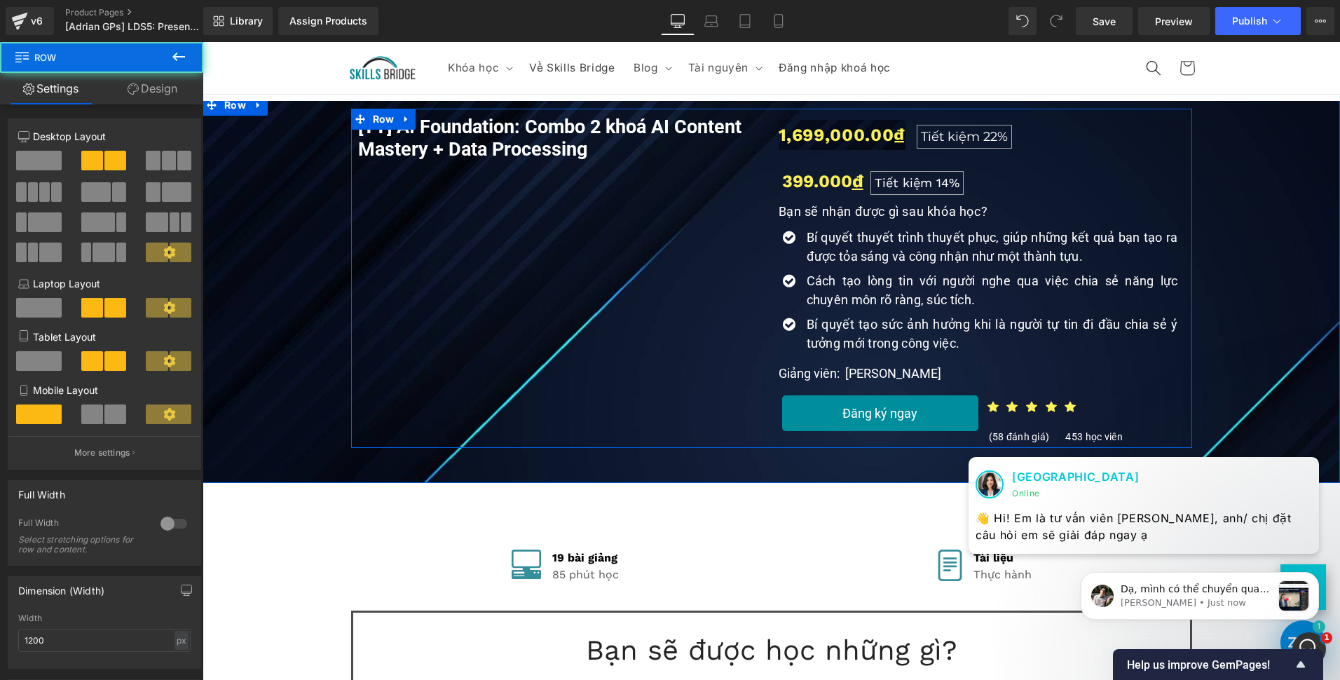
click at [1010, 173] on div "399.000 đ Heading Tiết kiệm 14% Heading Row" at bounding box center [982, 176] width 407 height 52
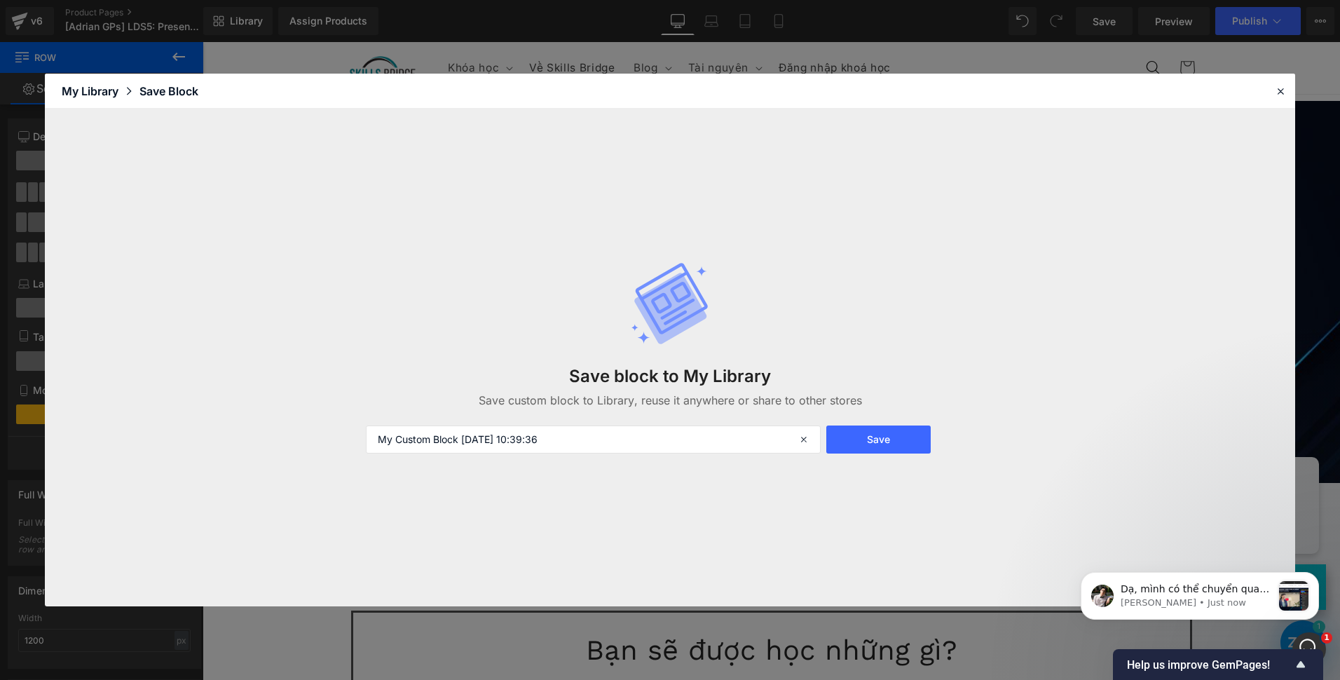
click at [350, 198] on div "Save block to My Library Save custom block to Library, reuse it anywhere or sha…" at bounding box center [670, 358] width 1250 height 498
click at [501, 439] on input "My Custom Block 2025-09-26 10:39:36" at bounding box center [593, 439] width 455 height 28
type input "G"
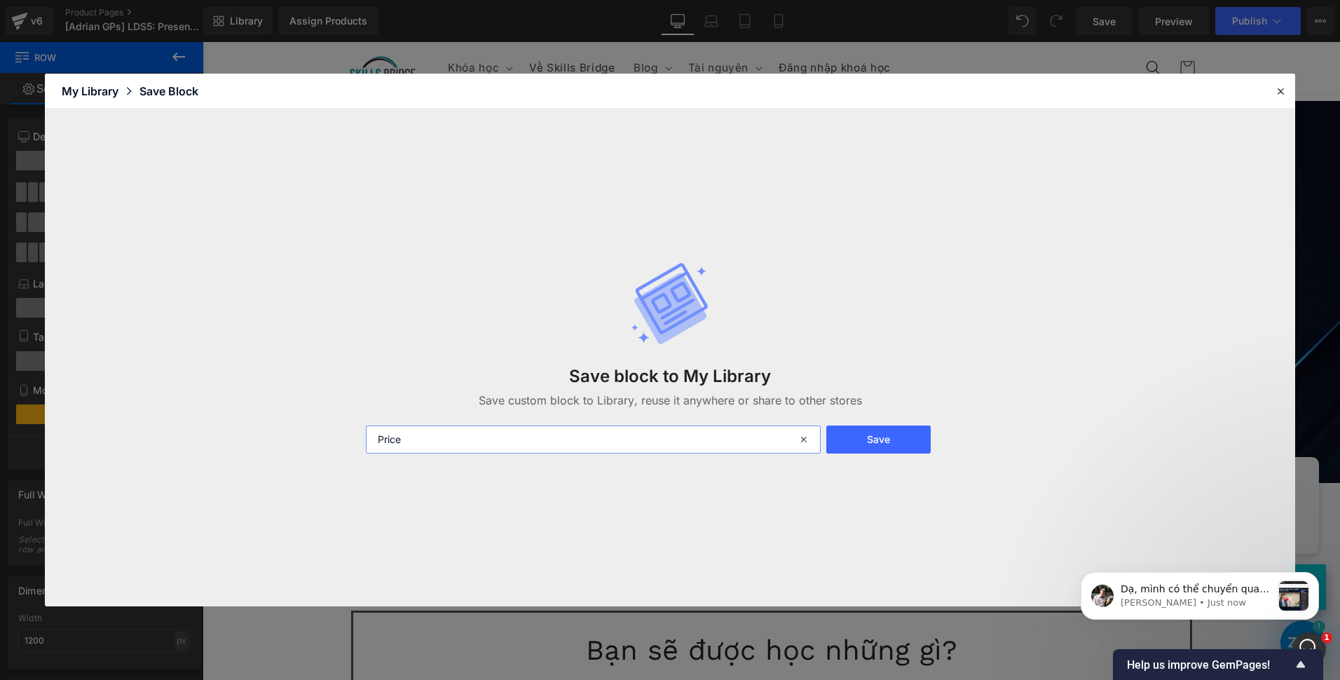
type input "Price"
click at [830, 423] on div "Save block to My Library Save custom block to Library, reuse it anywhere or sha…" at bounding box center [669, 357] width 625 height 248
click at [836, 425] on button "Save" at bounding box center [878, 439] width 104 height 28
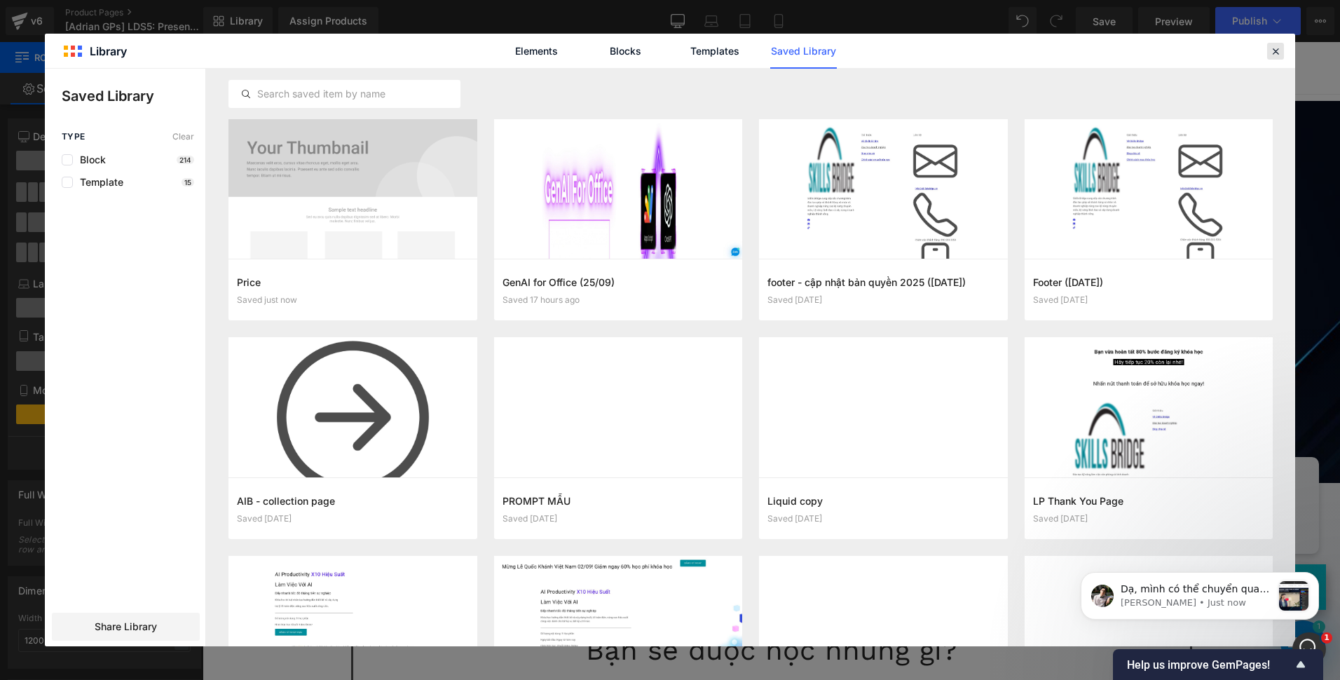
click at [1275, 46] on icon at bounding box center [1275, 51] width 13 height 13
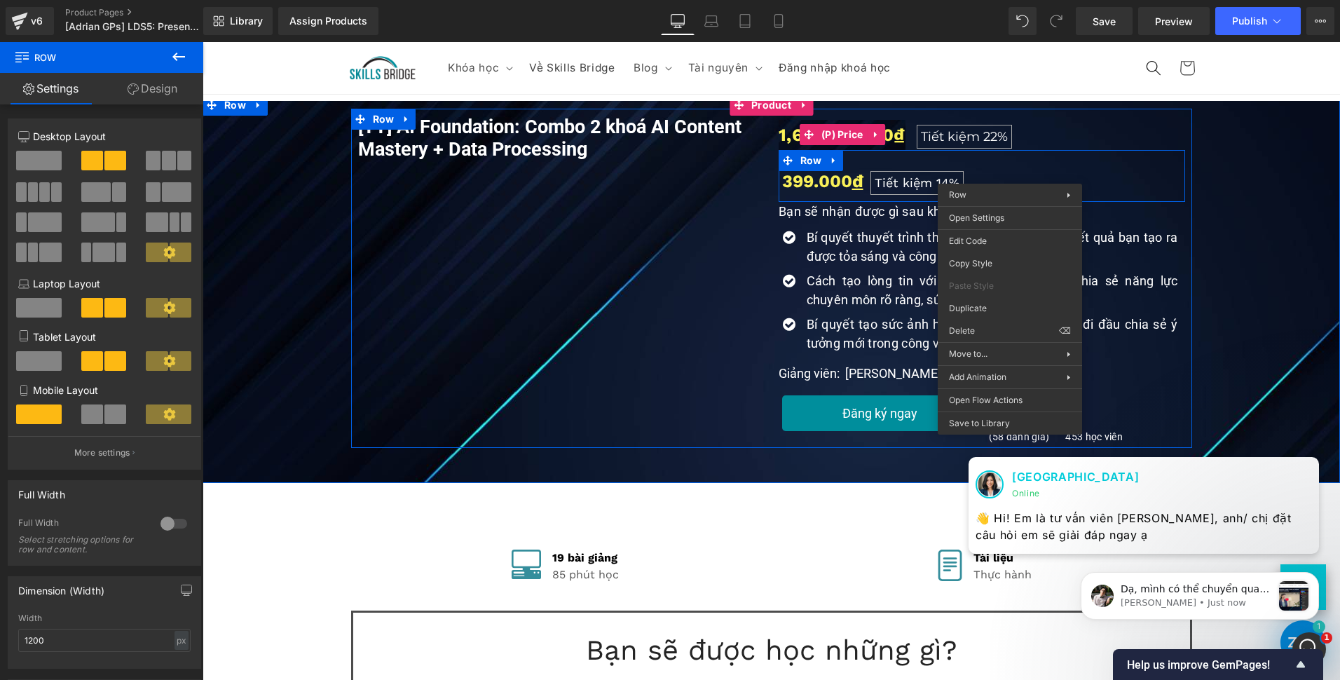
click at [911, 143] on span "Tiết kiệm 22%" at bounding box center [964, 136] width 109 height 15
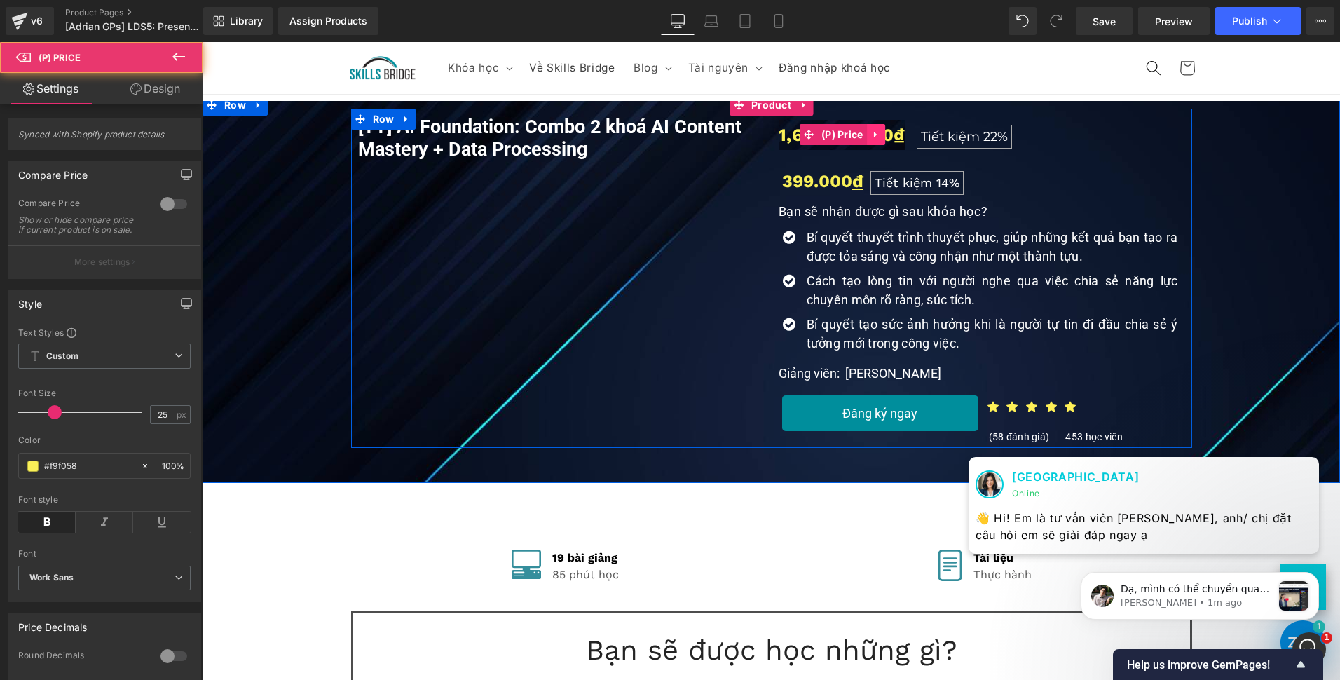
click at [875, 137] on icon at bounding box center [876, 135] width 10 height 11
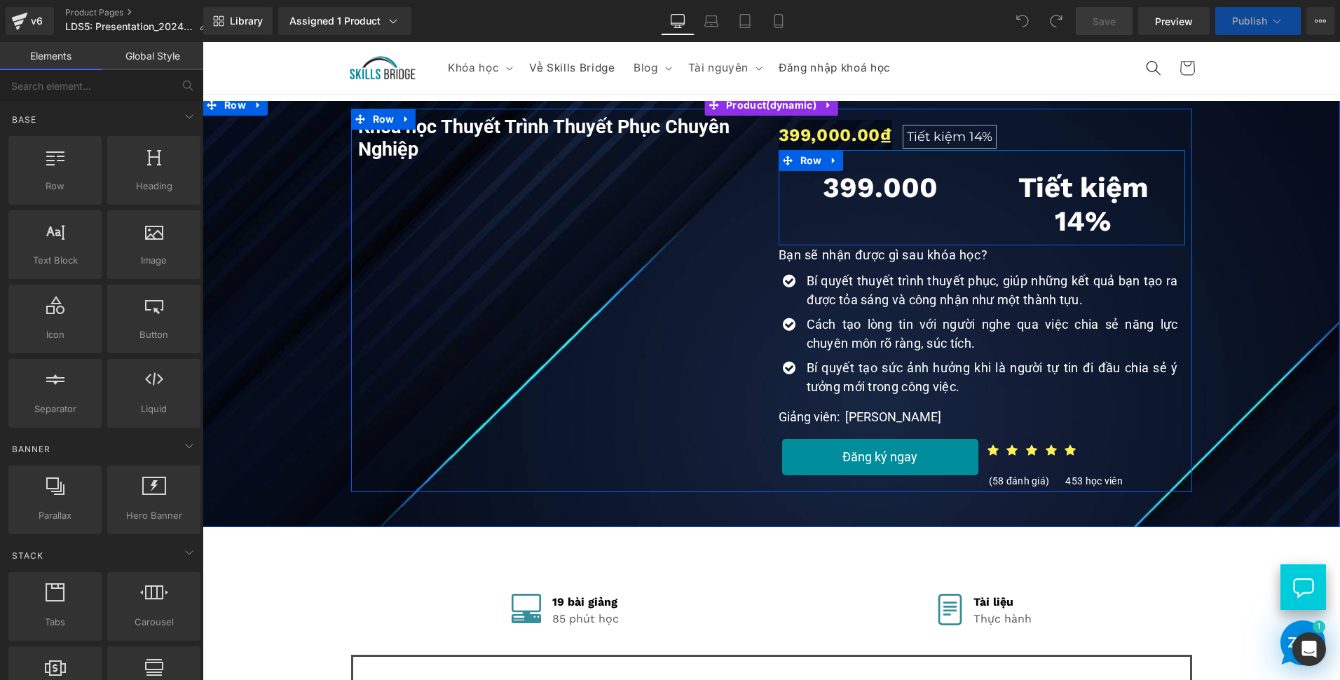
click at [975, 221] on div "399.000 Heading Tiết kiệm 14% Heading Row" at bounding box center [982, 197] width 407 height 95
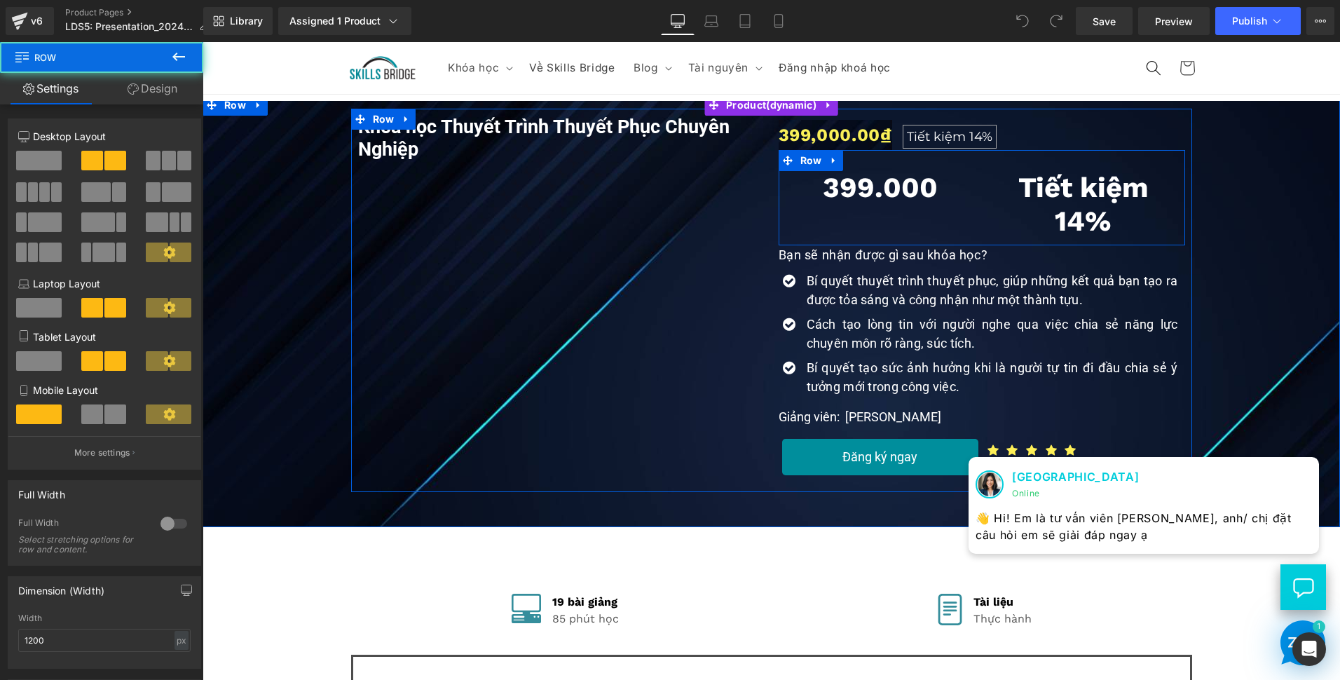
click at [975, 221] on div "399.000 Heading Tiết kiệm 14% Heading Row" at bounding box center [982, 197] width 407 height 95
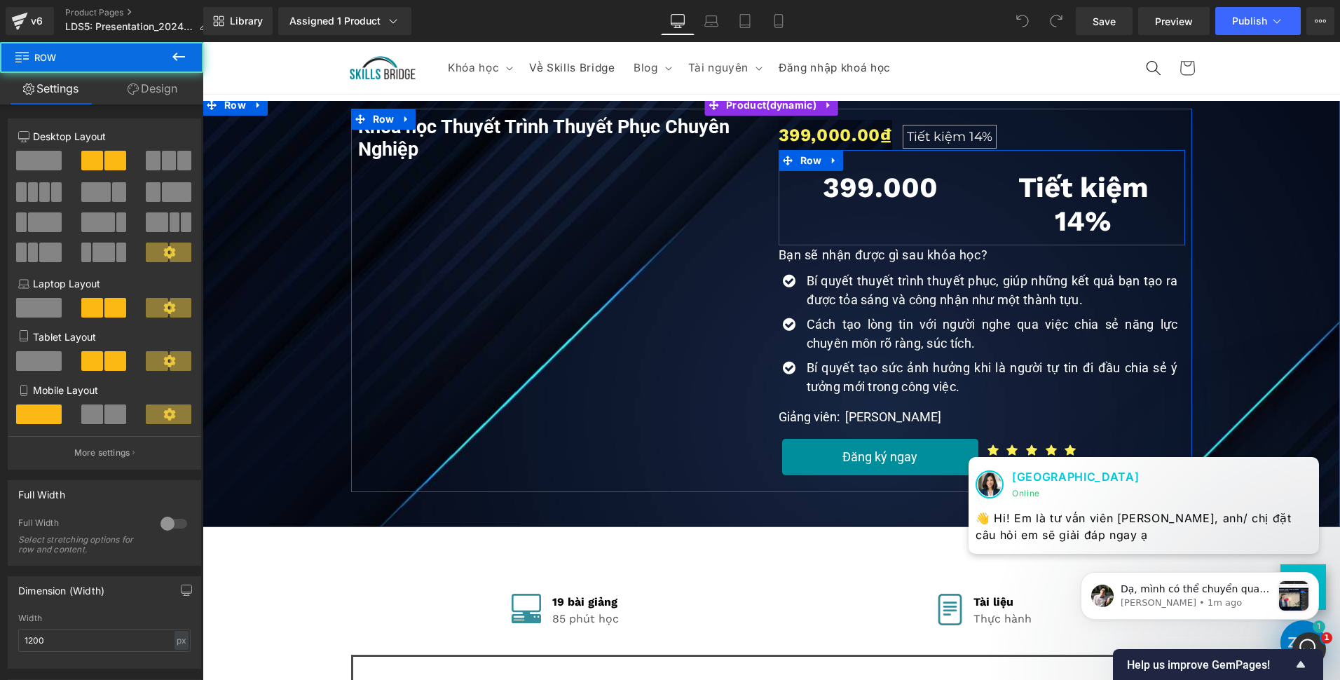
click at [982, 217] on div "Tiết kiệm 14% Heading" at bounding box center [1083, 204] width 203 height 67
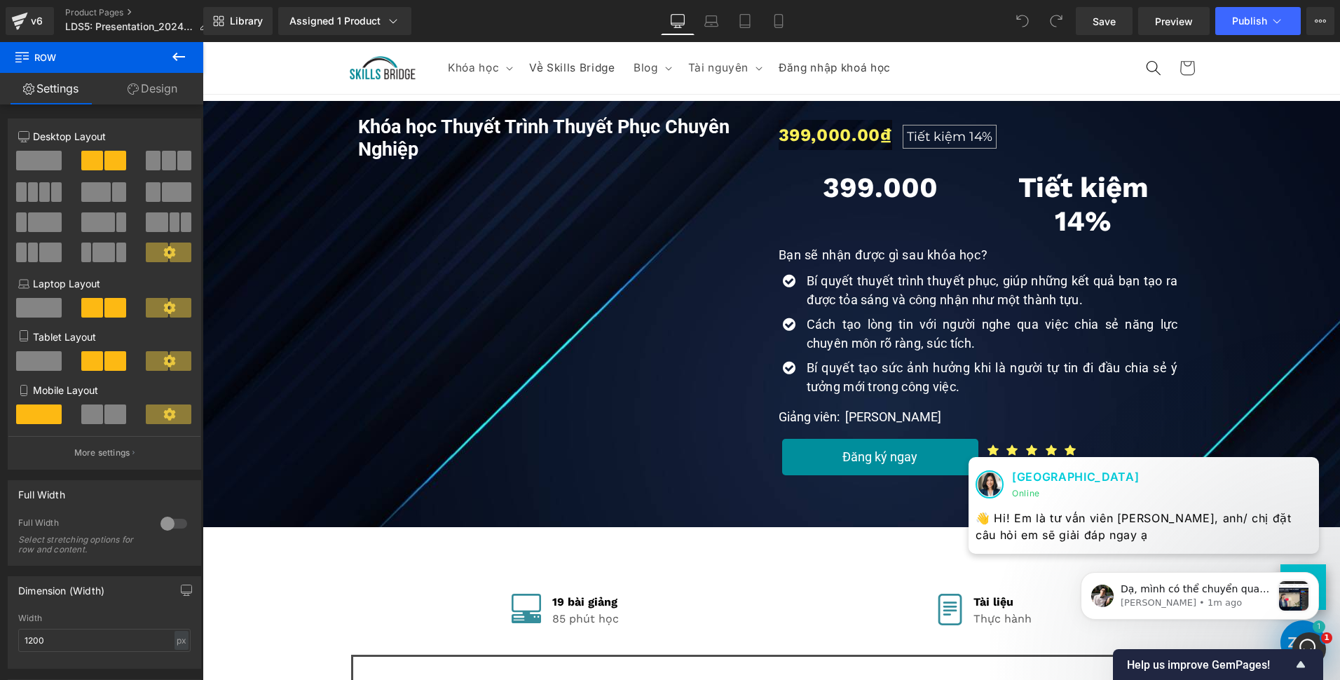
click at [260, 341] on div "Khóa học Thuyết Trình Thuyết Phục Chuyên Nghiệp (P) Title Youtube 399,000.00₫ 1…" at bounding box center [772, 300] width 1124 height 383
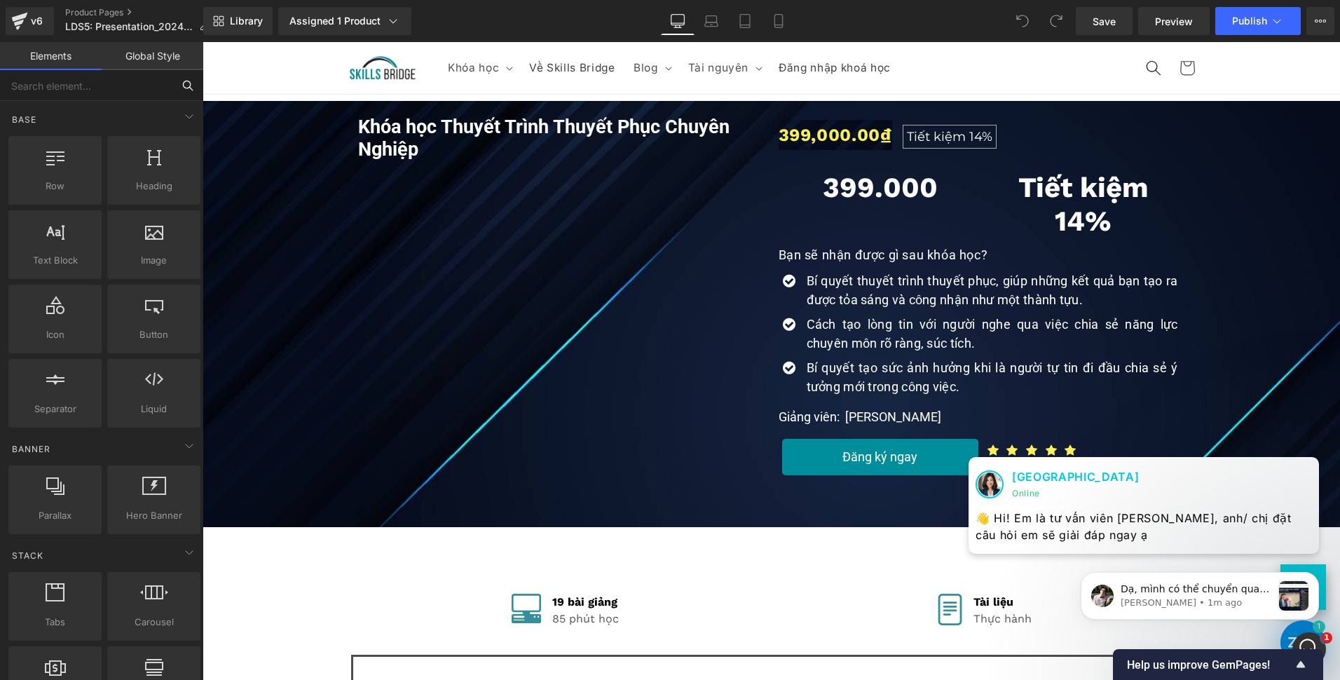
click at [108, 72] on input "text" at bounding box center [86, 85] width 172 height 31
click at [236, 11] on link "Library" at bounding box center [237, 21] width 69 height 28
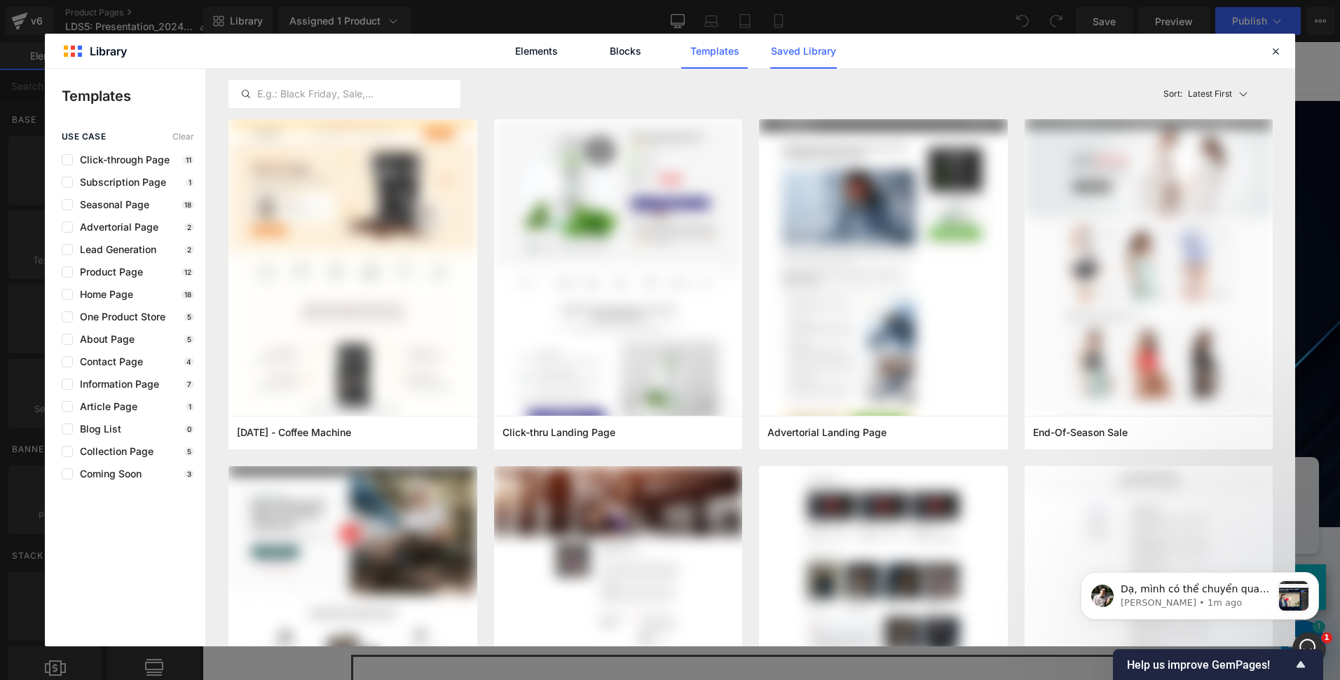
click at [786, 57] on link "Saved Library" at bounding box center [803, 51] width 67 height 35
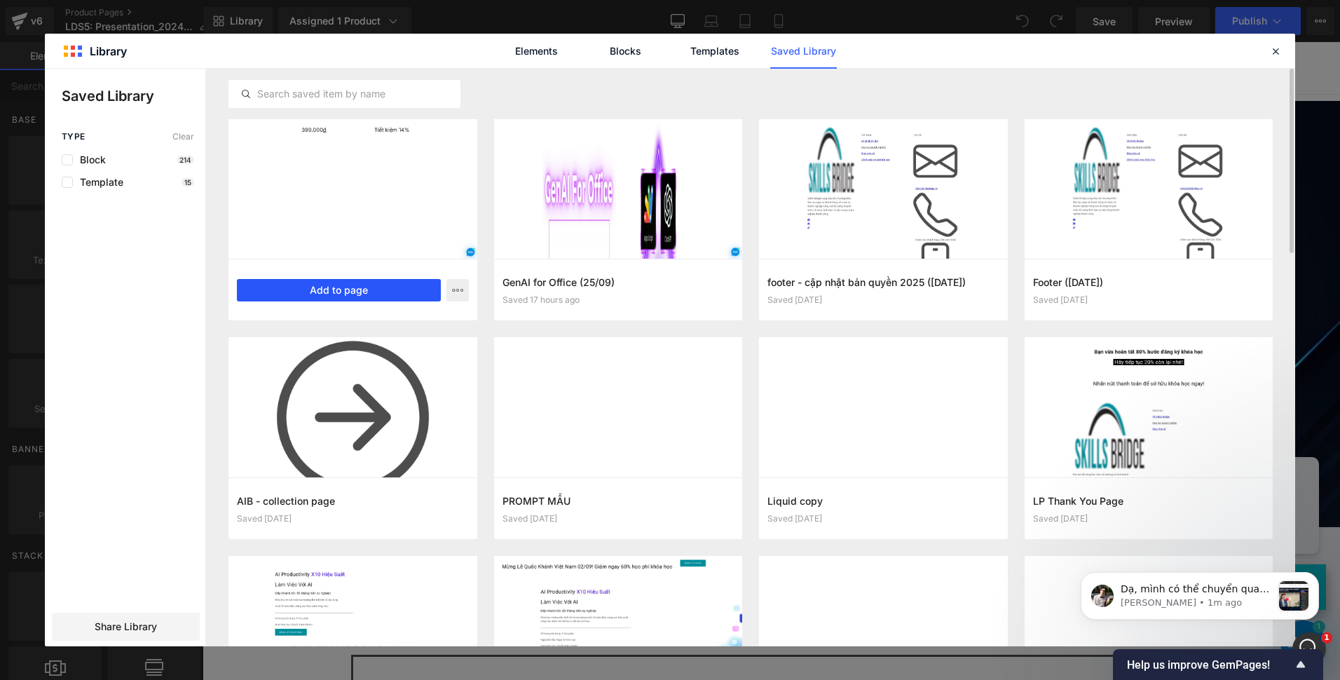
click at [315, 289] on button "Add to page" at bounding box center [339, 290] width 204 height 22
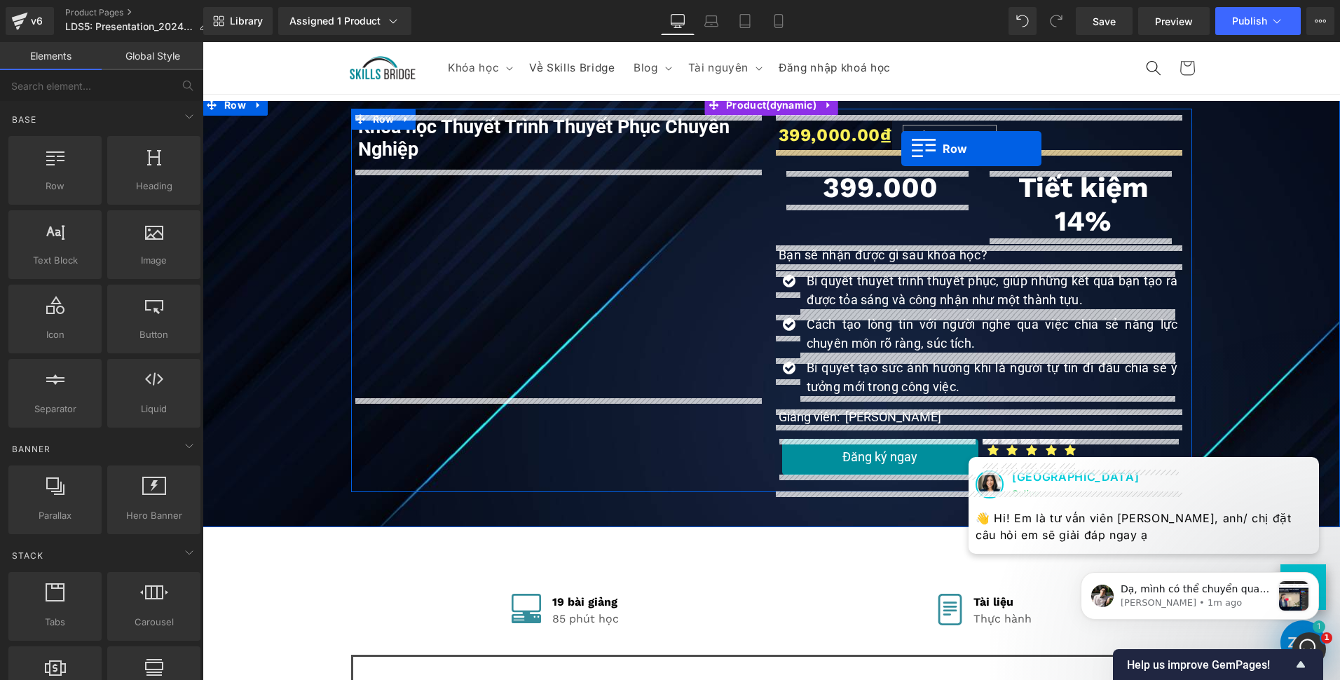
drag, startPoint x: 359, startPoint y: 428, endPoint x: 901, endPoint y: 149, distance: 610.0
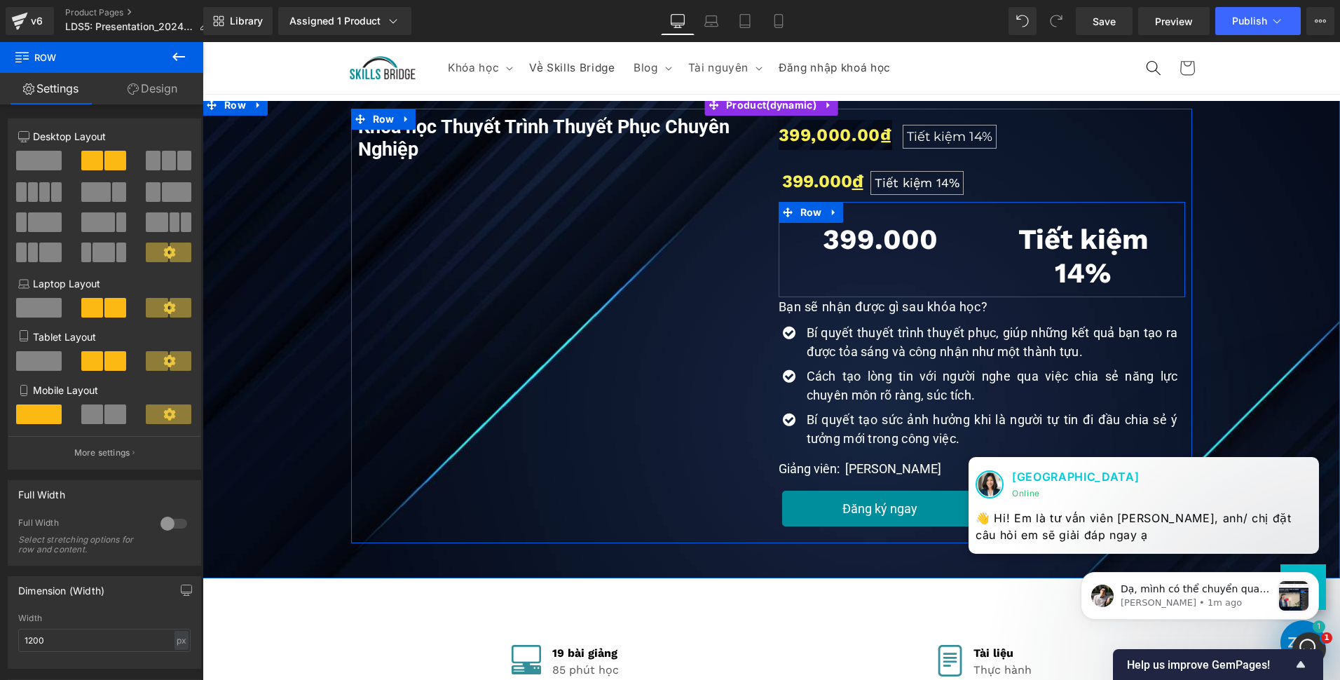
click at [976, 226] on div "399.000 Heading" at bounding box center [880, 240] width 203 height 34
click at [829, 210] on icon at bounding box center [834, 212] width 10 height 11
click at [866, 212] on icon at bounding box center [871, 212] width 10 height 10
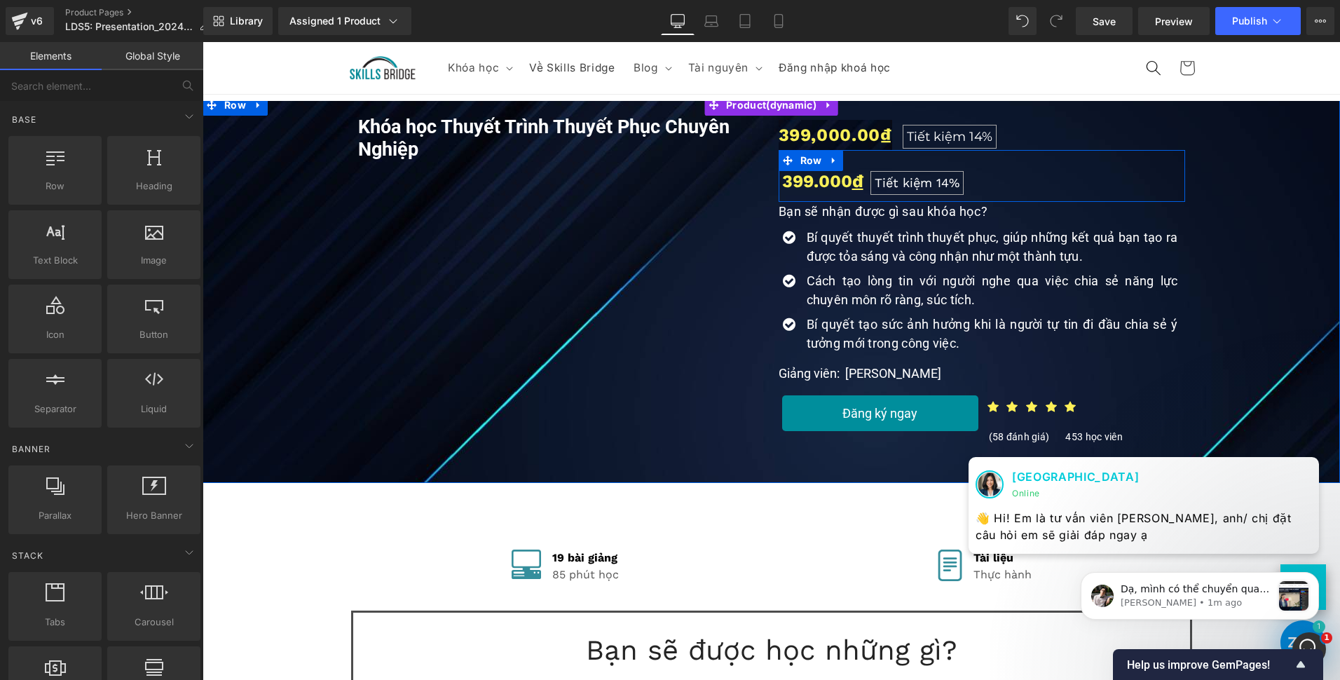
click at [1007, 178] on div "399.000 đ Heading Tiết kiệm 14% Heading Row" at bounding box center [982, 176] width 407 height 52
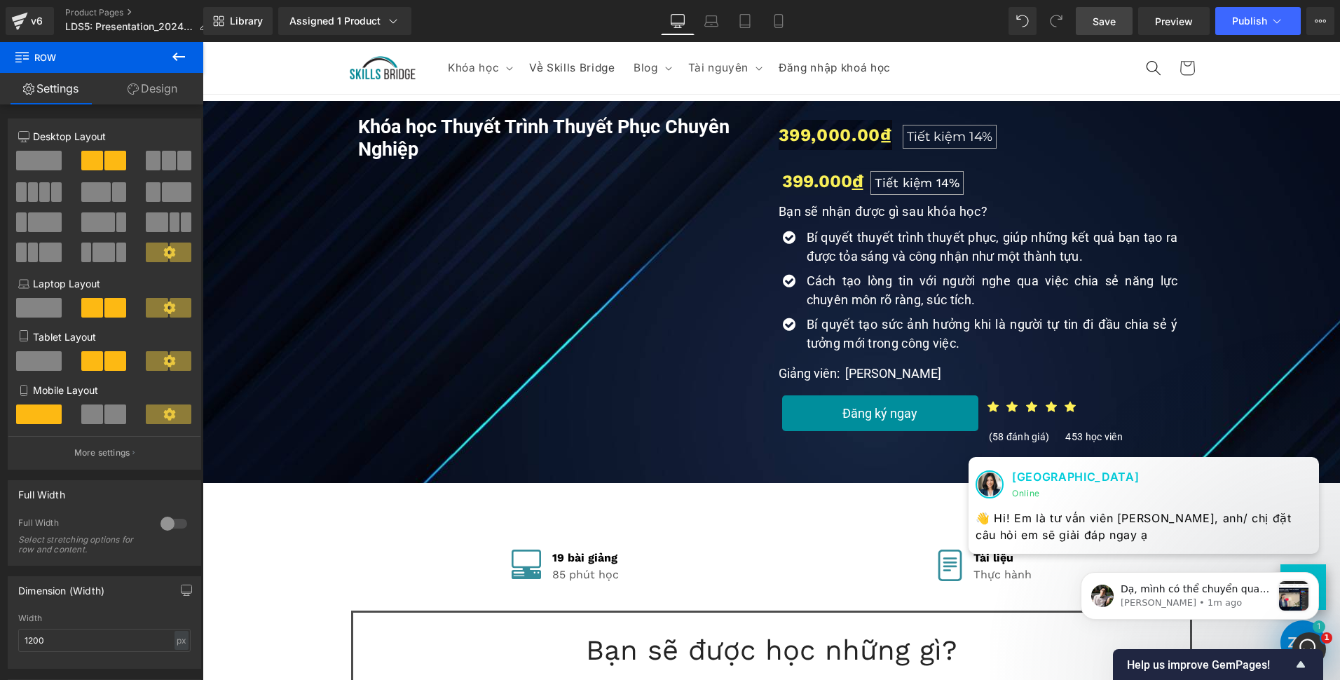
drag, startPoint x: 1123, startPoint y: 30, endPoint x: 749, endPoint y: 88, distance: 378.8
click at [1123, 30] on link "Save" at bounding box center [1104, 21] width 57 height 28
click at [238, 32] on link "Library" at bounding box center [237, 21] width 69 height 28
